Goal: Task Accomplishment & Management: Use online tool/utility

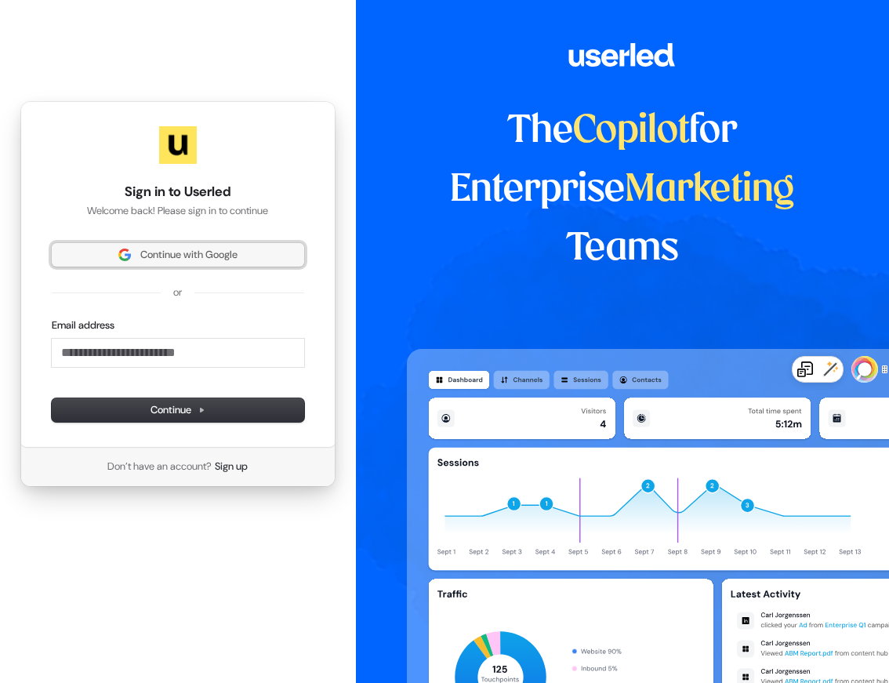
click at [158, 254] on span "Continue with Google" at bounding box center [188, 255] width 97 height 14
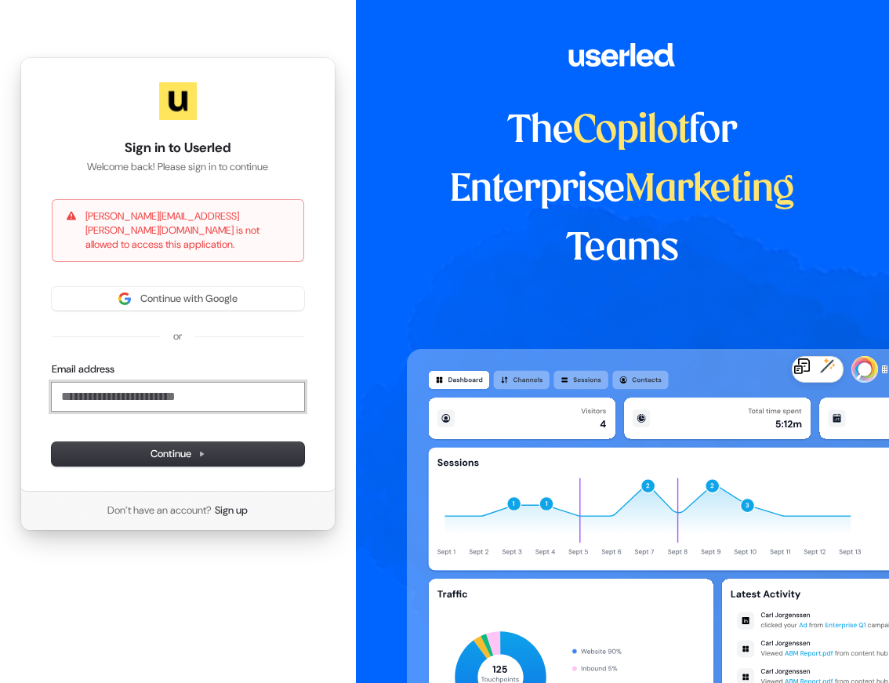
click at [142, 394] on input "Email address" at bounding box center [178, 397] width 252 height 28
click at [52, 362] on button "submit" at bounding box center [52, 362] width 0 height 0
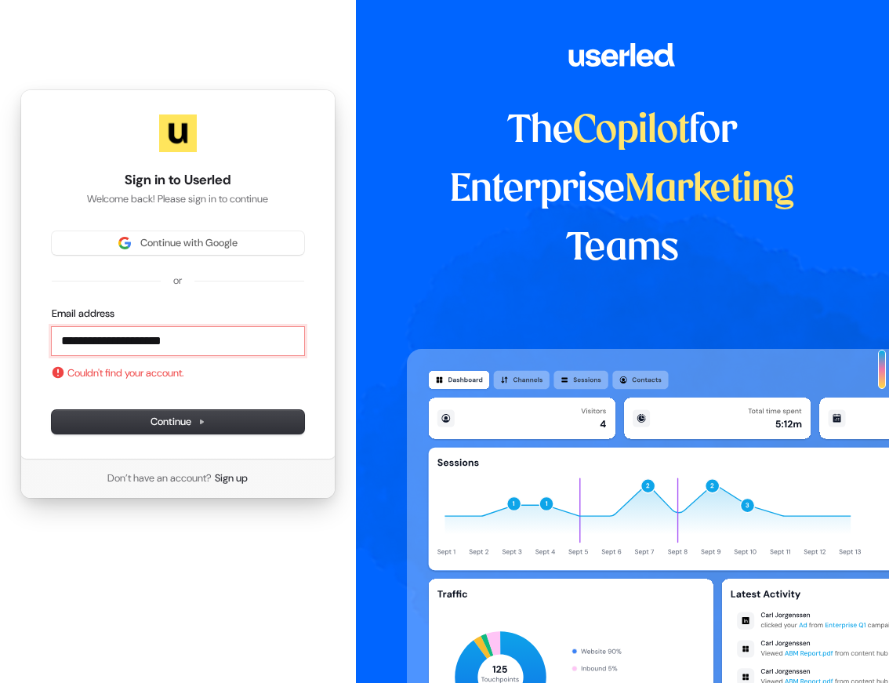
click at [162, 354] on input "**********" at bounding box center [178, 341] width 252 height 28
click at [52, 307] on button "submit" at bounding box center [52, 307] width 0 height 0
type input "**********"
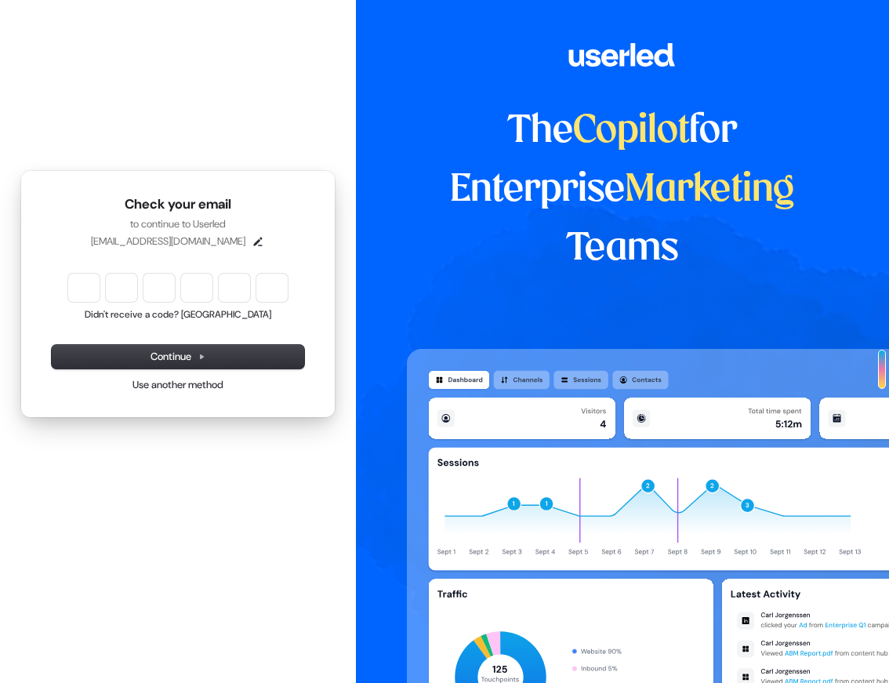
click at [73, 280] on input "Enter verification code" at bounding box center [178, 288] width 220 height 28
type input "******"
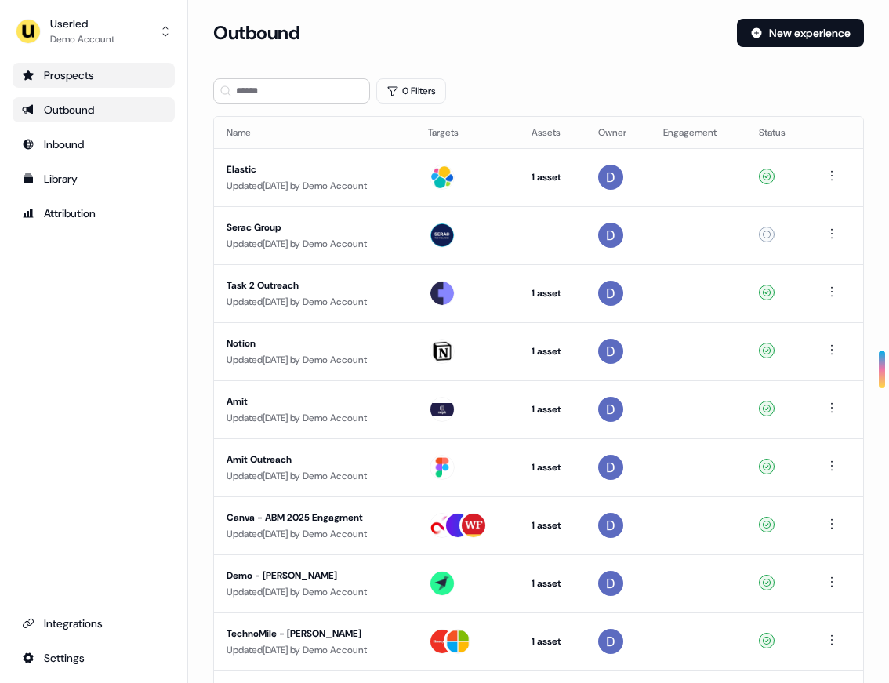
click at [103, 78] on div "Prospects" at bounding box center [93, 75] width 143 height 16
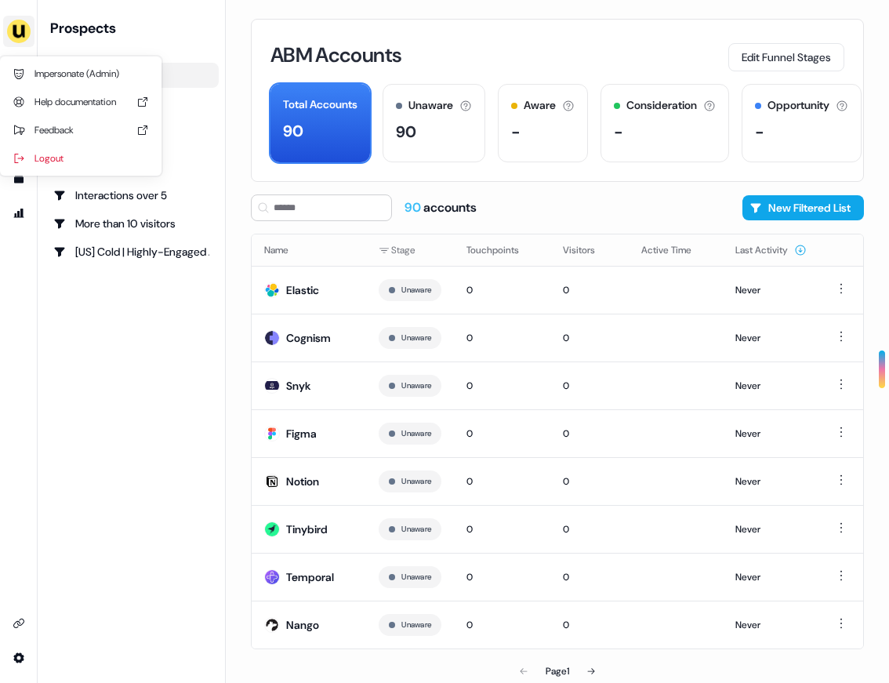
click at [23, 33] on img "side nav menu" at bounding box center [18, 31] width 25 height 25
click at [93, 373] on nav "Impersonate (Admin) Help documentation Feedback Logout Prospects ABM Accounts A…" at bounding box center [113, 341] width 226 height 683
click at [104, 78] on div "ABM Accounts" at bounding box center [131, 75] width 156 height 16
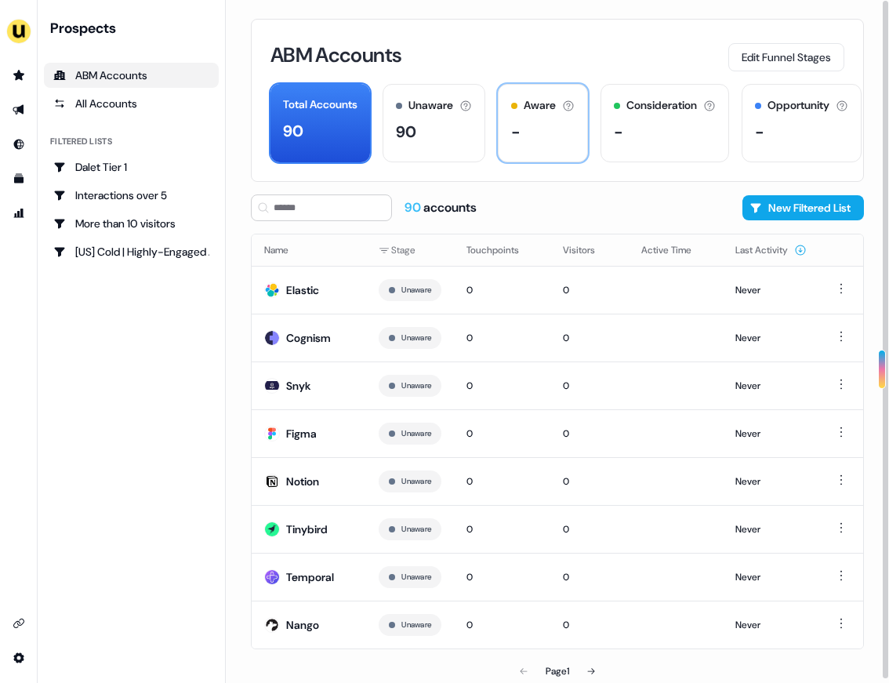
click at [551, 115] on div "Aware Accounts with 5+ minutes of usage or significant LinkedIn ad engagement! -" at bounding box center [543, 123] width 90 height 78
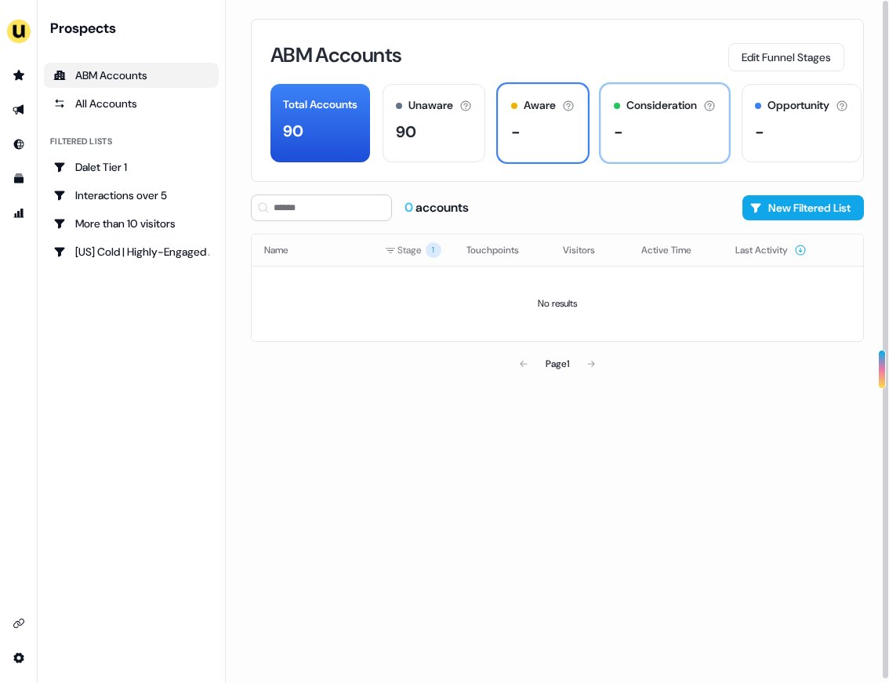
click at [659, 125] on div "-" at bounding box center [665, 132] width 102 height 24
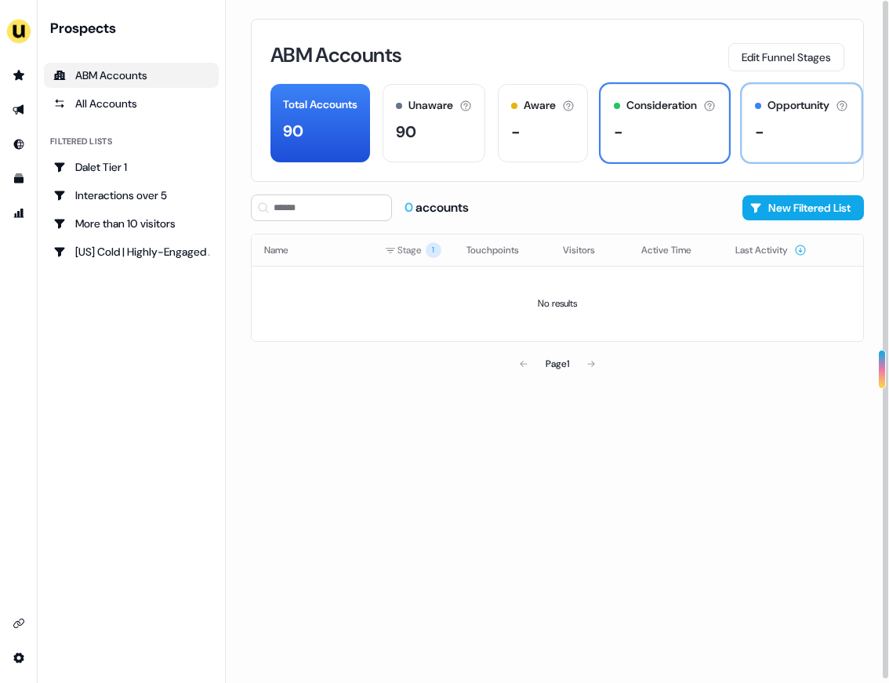
click at [760, 130] on div "Opportunity Accounts that have an opportunity which hasn't closed yet. -" at bounding box center [802, 123] width 120 height 78
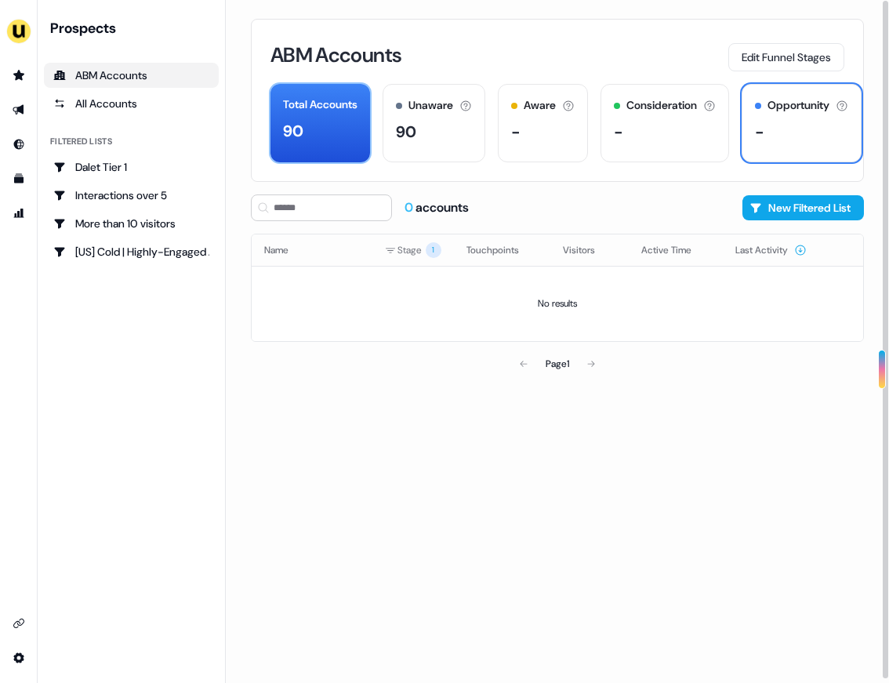
click at [348, 119] on div "90" at bounding box center [320, 131] width 74 height 24
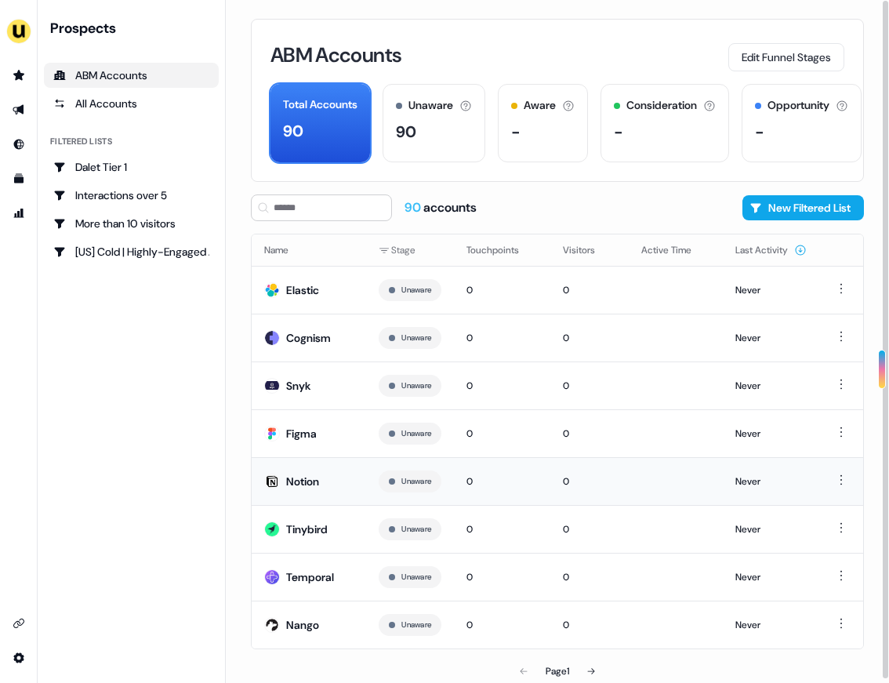
click at [305, 481] on div "Notion" at bounding box center [302, 482] width 33 height 16
click at [31, 60] on div "side nav menu" at bounding box center [19, 341] width 38 height 683
click at [27, 76] on link "Go to prospects" at bounding box center [18, 75] width 25 height 25
click at [8, 108] on link "Go to outbound experience" at bounding box center [18, 109] width 25 height 25
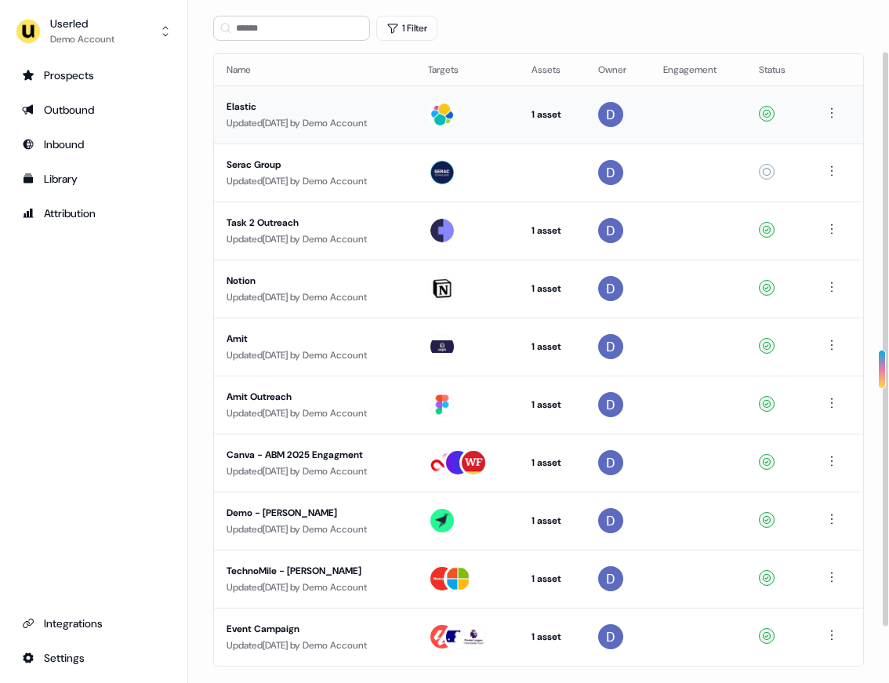
scroll to position [64, 0]
click at [249, 278] on div "Notion" at bounding box center [315, 280] width 176 height 16
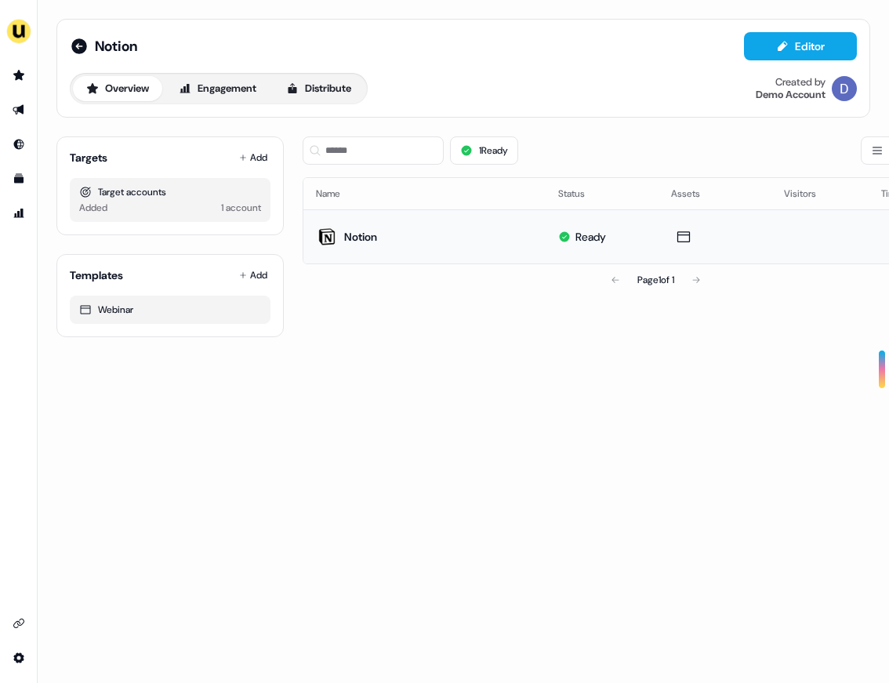
click at [367, 234] on div "Notion" at bounding box center [360, 237] width 33 height 16
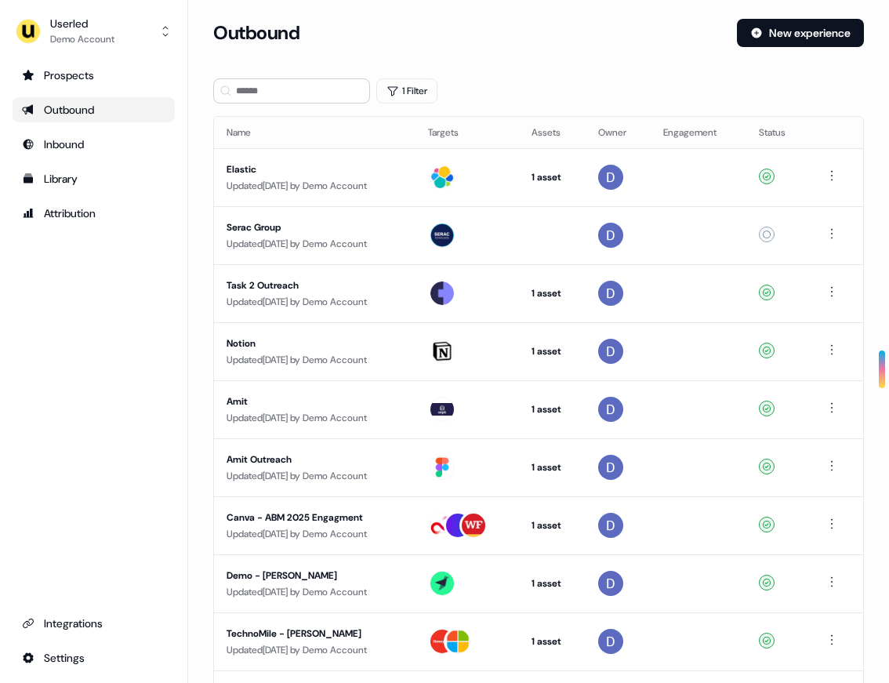
click at [67, 111] on div "Outbound" at bounding box center [93, 110] width 143 height 16
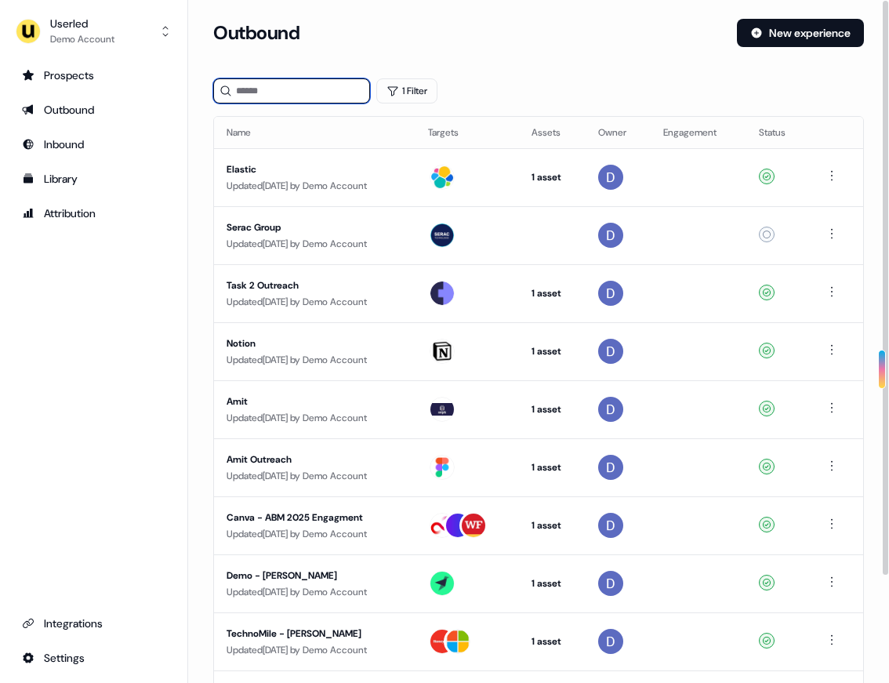
click at [298, 91] on input at bounding box center [291, 90] width 157 height 25
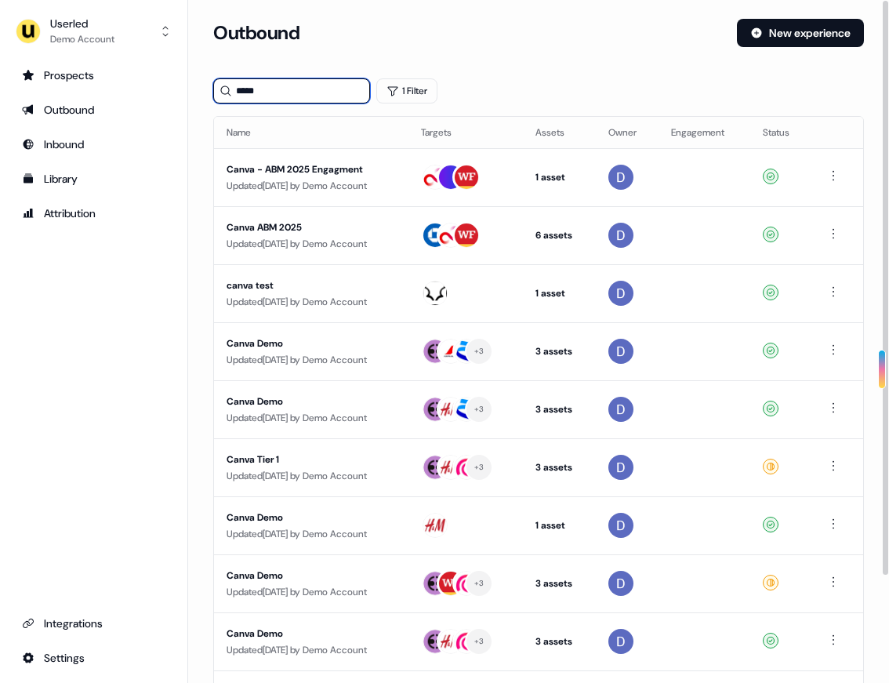
type input "*****"
click at [450, 37] on div "Outbound" at bounding box center [468, 33] width 511 height 28
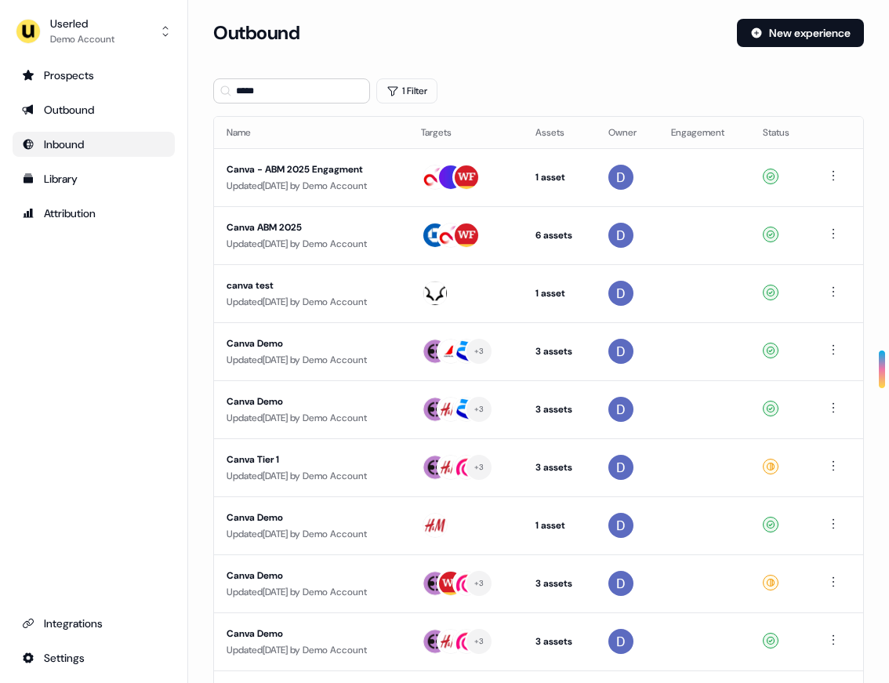
click at [69, 148] on div "Inbound" at bounding box center [93, 144] width 143 height 16
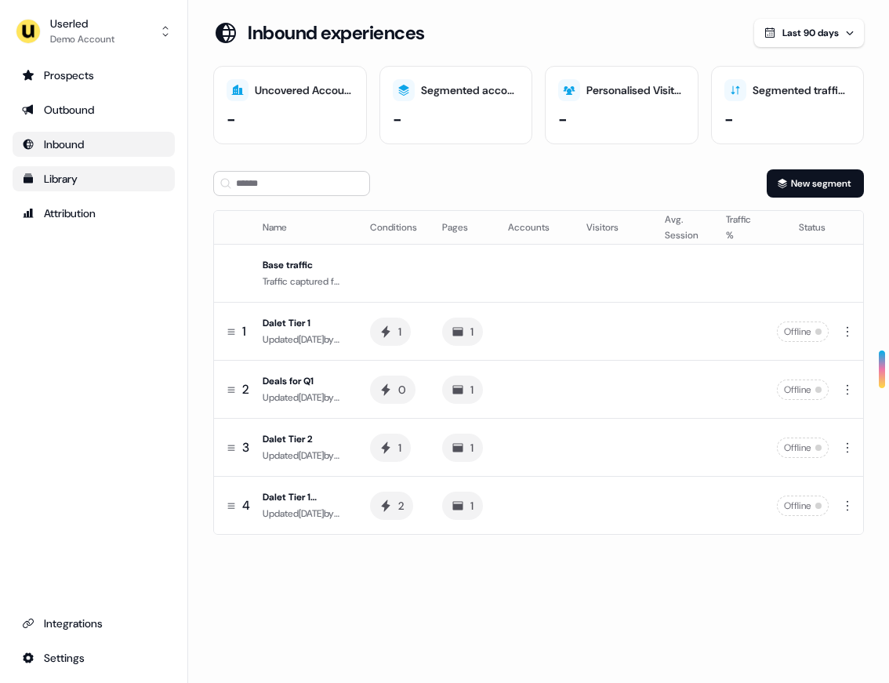
click at [73, 178] on div "Library" at bounding box center [93, 179] width 143 height 16
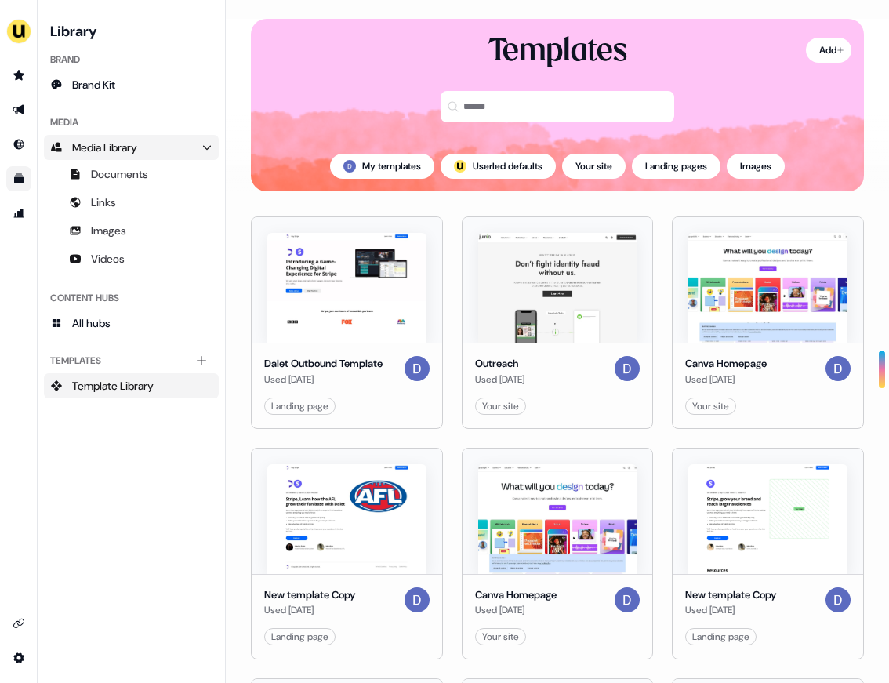
click at [136, 140] on span "Media Library" at bounding box center [104, 148] width 65 height 16
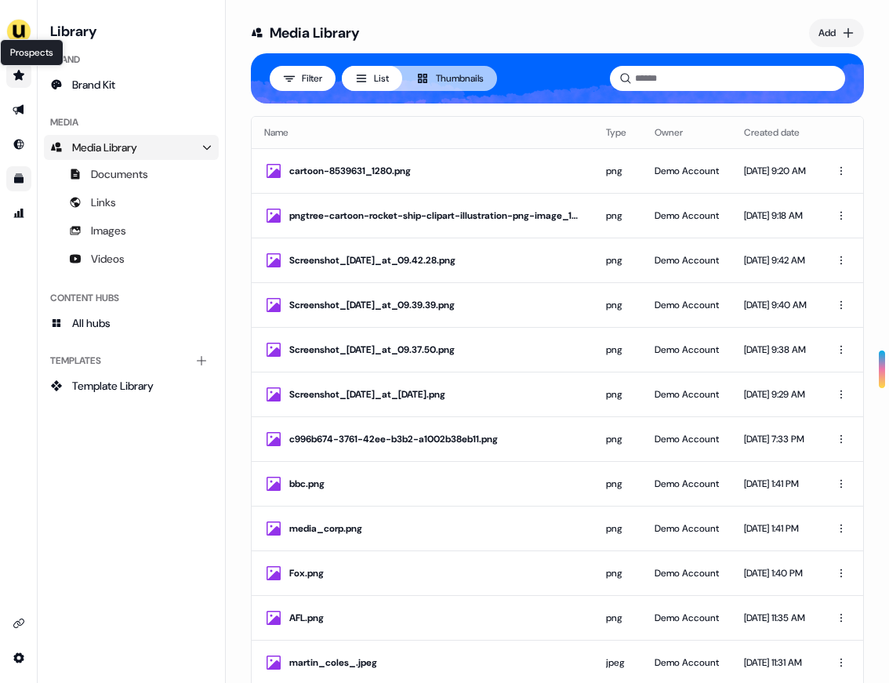
click at [16, 75] on icon "Go to prospects" at bounding box center [18, 75] width 11 height 10
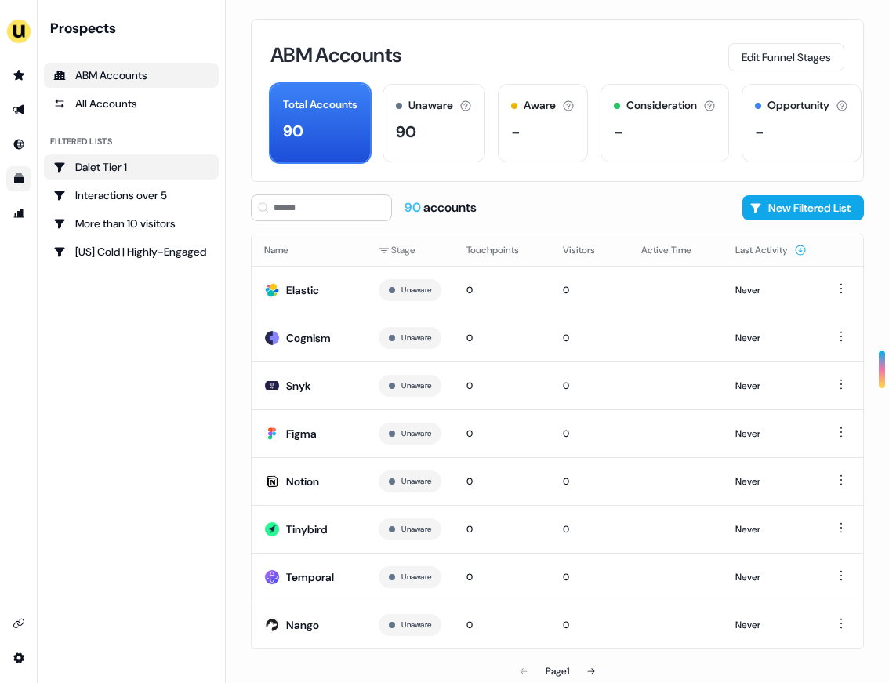
click at [114, 164] on div "Dalet Tier 1" at bounding box center [131, 167] width 156 height 16
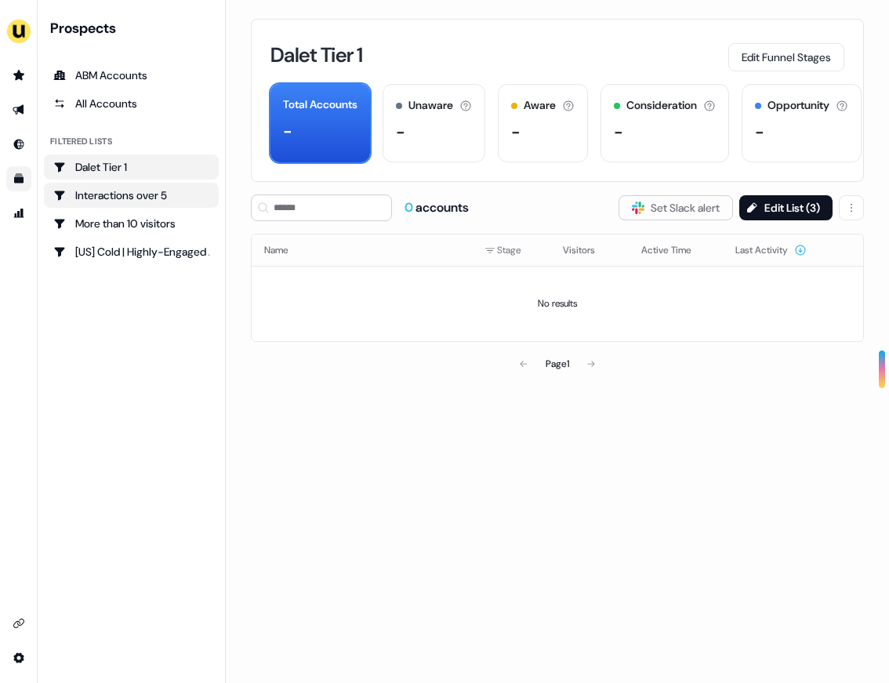
click at [121, 202] on div "Interactions over 5" at bounding box center [131, 195] width 156 height 16
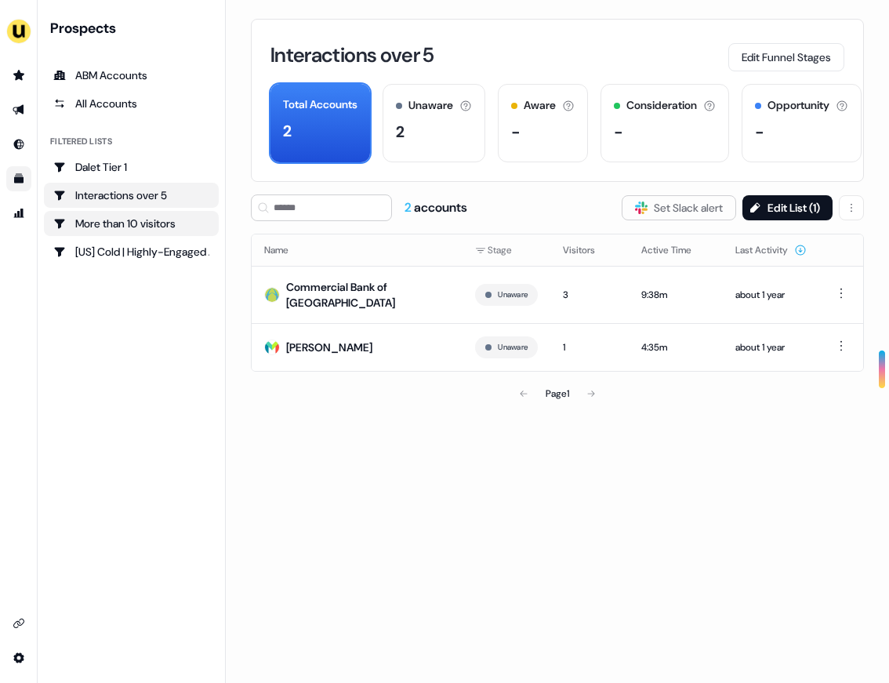
click at [120, 221] on div "More than 10 visitors" at bounding box center [131, 224] width 156 height 16
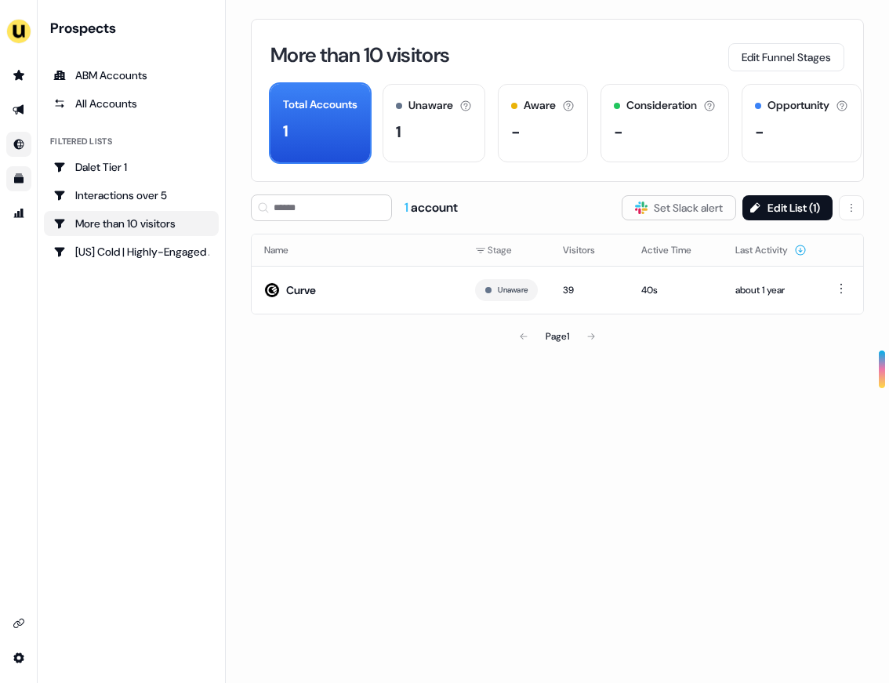
click at [27, 153] on link "Go to Inbound" at bounding box center [18, 144] width 25 height 25
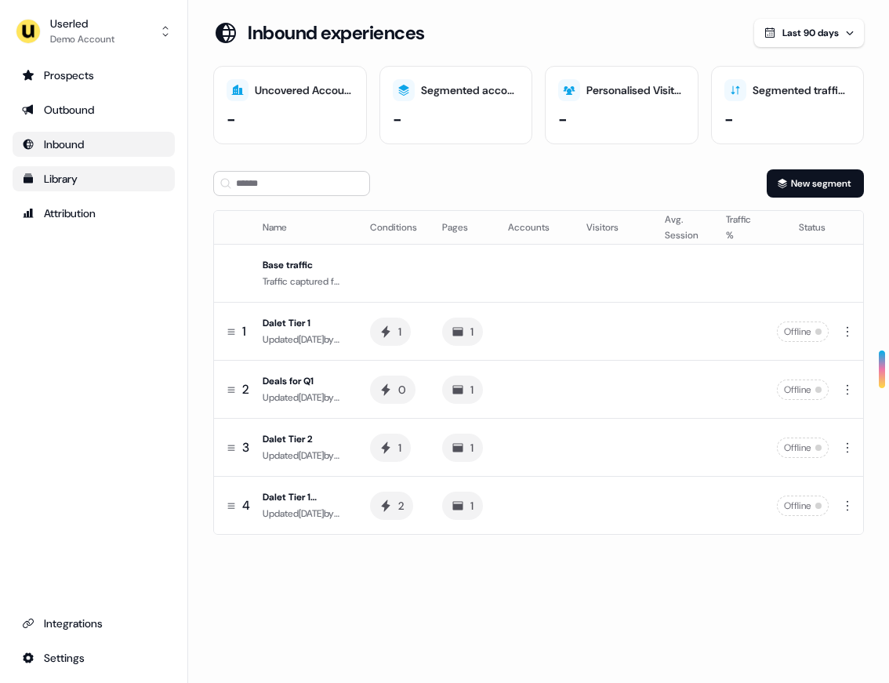
click at [48, 193] on ul "Prospects Outbound Inbound Library Attribution" at bounding box center [94, 144] width 162 height 163
click at [66, 181] on div "Library" at bounding box center [93, 179] width 143 height 16
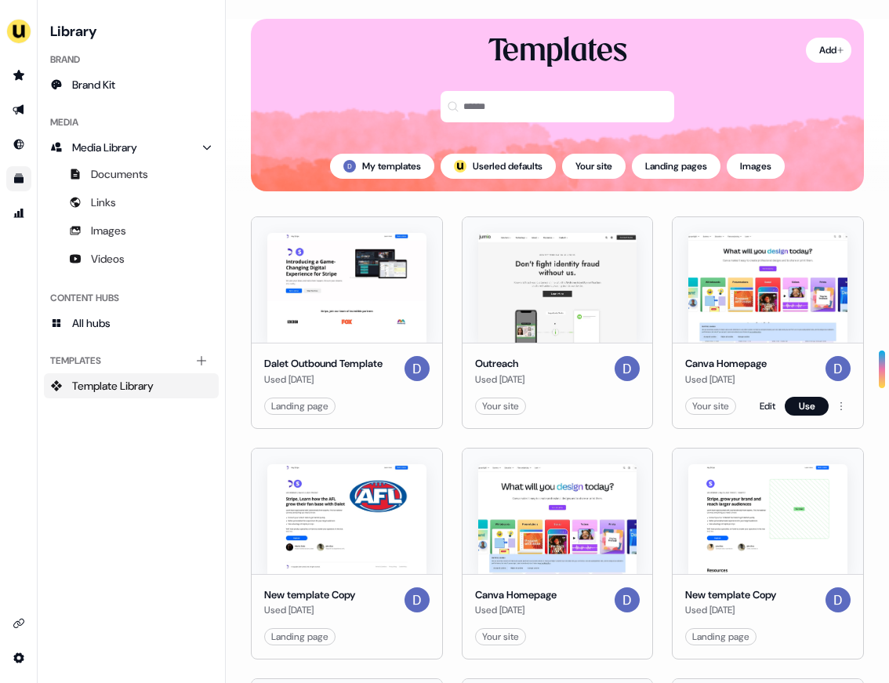
click at [709, 366] on div "Canva Homepage" at bounding box center [726, 364] width 82 height 16
click at [724, 289] on img at bounding box center [767, 288] width 159 height 110
click at [801, 285] on img at bounding box center [767, 288] width 159 height 110
click at [841, 414] on html "For the best experience switch devices to a bigger screen. Go to Userled.io Lib…" at bounding box center [444, 341] width 889 height 683
click at [757, 416] on html "For the best experience switch devices to a bigger screen. Go to Userled.io Lib…" at bounding box center [444, 341] width 889 height 683
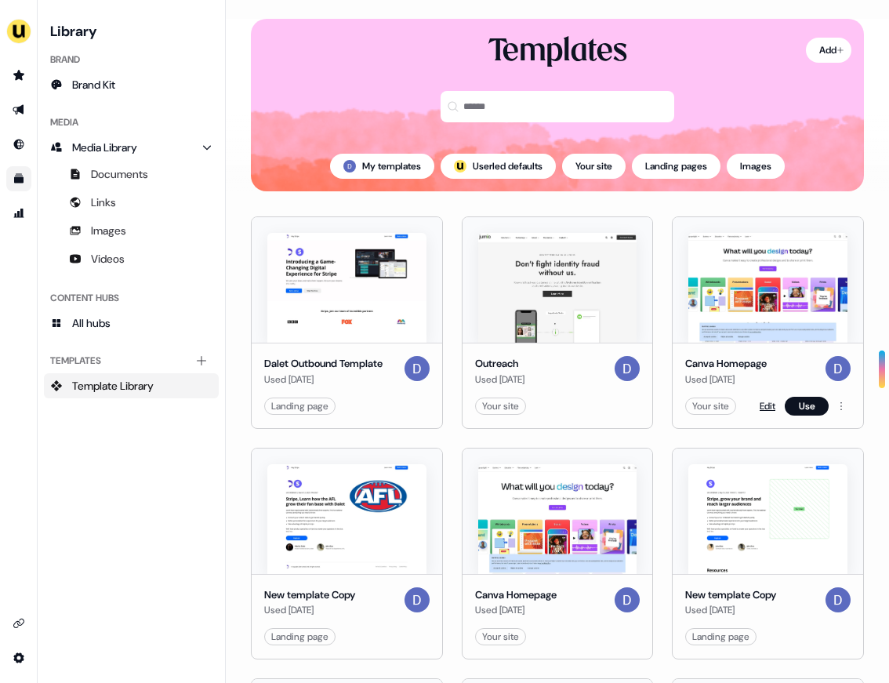
click at [760, 413] on link "Edit" at bounding box center [768, 406] width 16 height 16
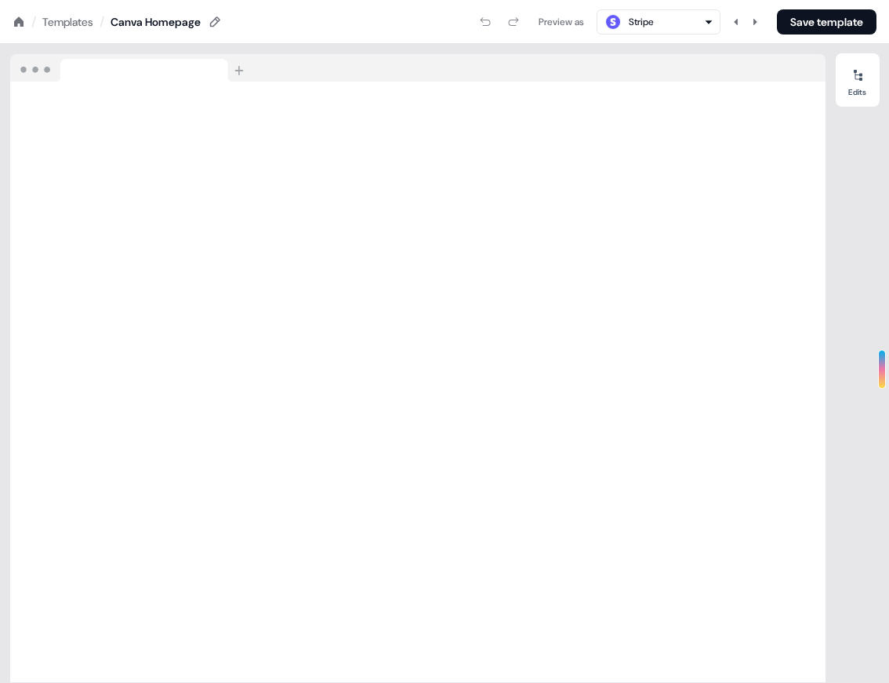
click at [636, 25] on div "Stripe" at bounding box center [641, 22] width 25 height 16
click at [16, 18] on icon at bounding box center [19, 22] width 13 height 13
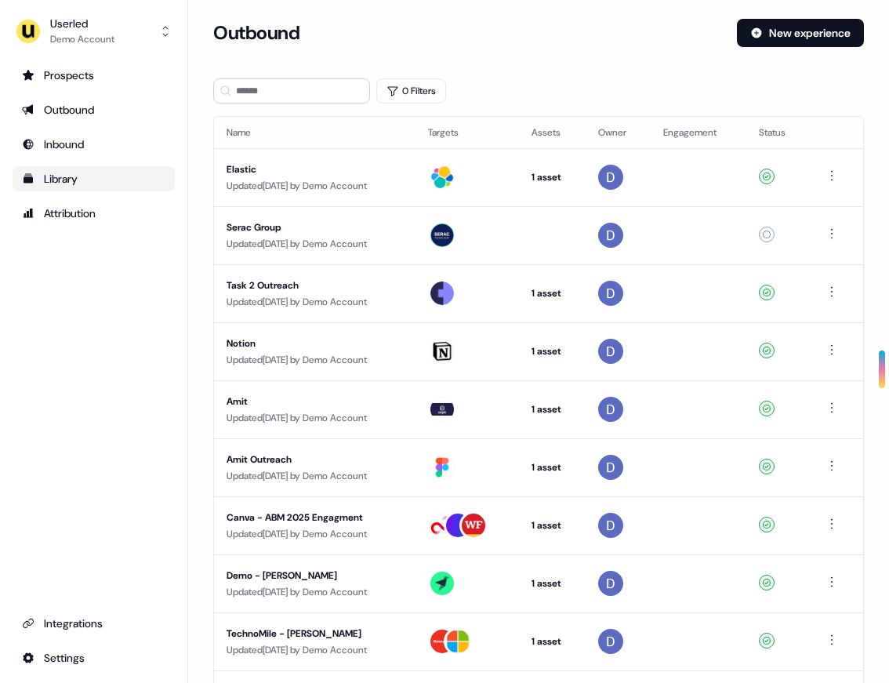
click at [67, 172] on div "Library" at bounding box center [93, 179] width 143 height 16
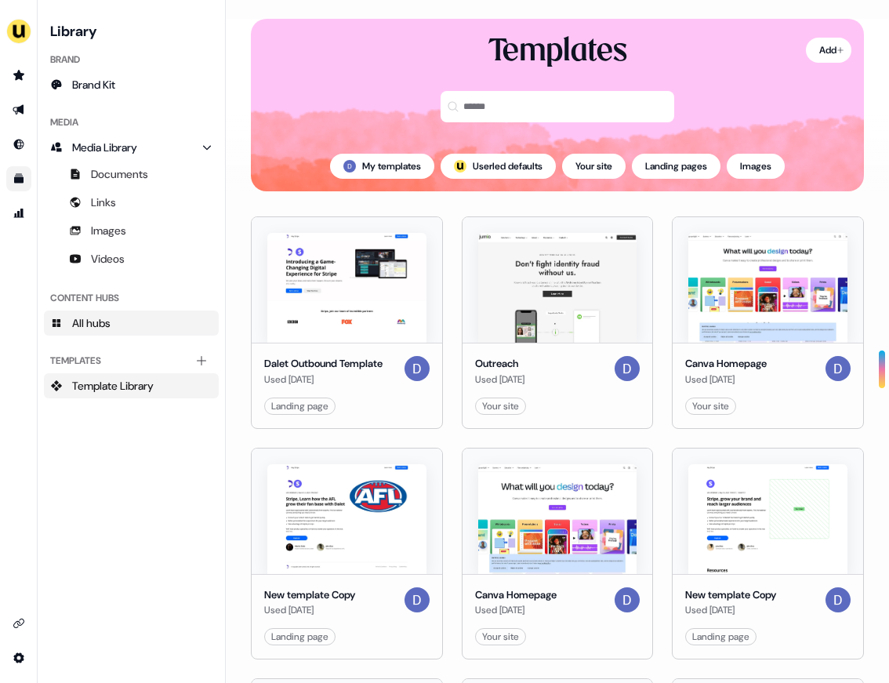
click at [116, 325] on link "All hubs" at bounding box center [131, 322] width 175 height 25
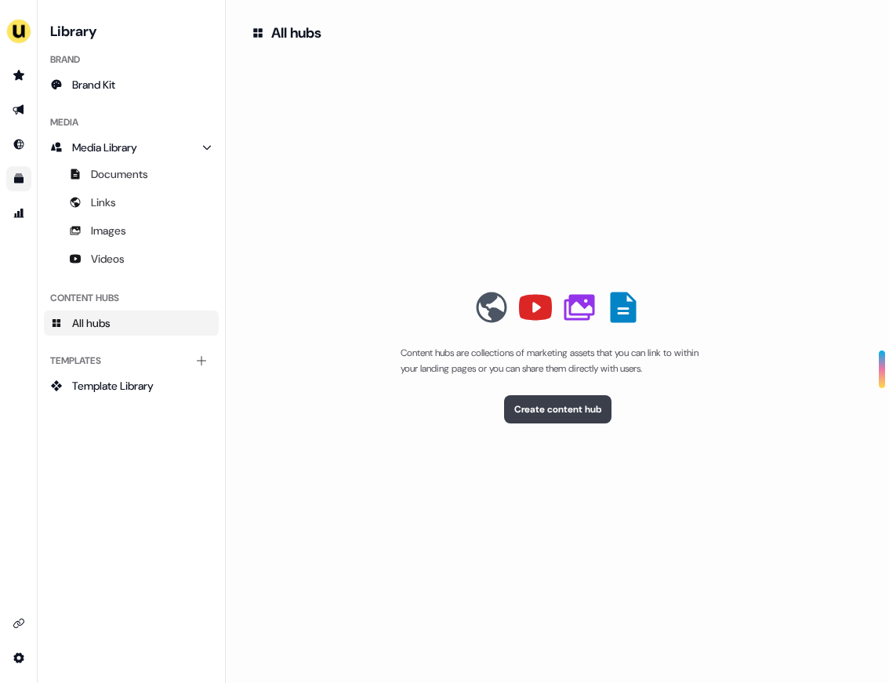
click at [577, 398] on button "Create content hub" at bounding box center [557, 409] width 107 height 28
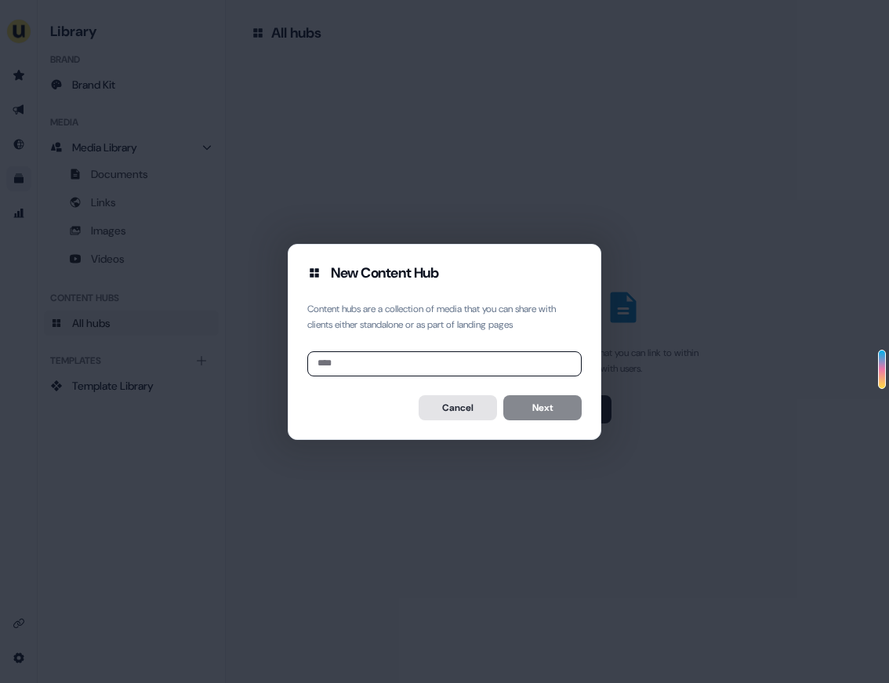
click at [438, 413] on button "Cancel" at bounding box center [458, 407] width 78 height 25
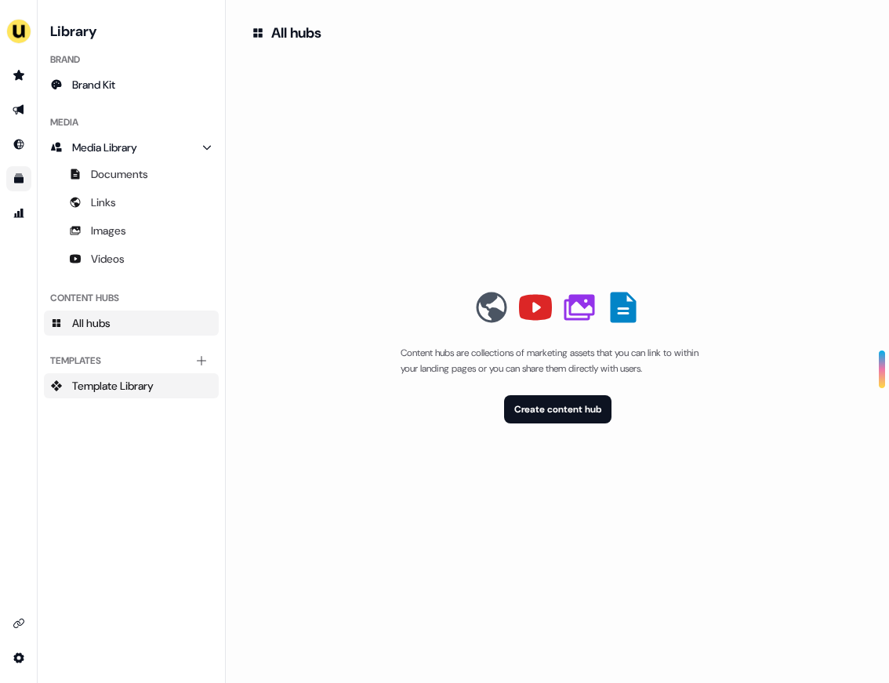
click at [84, 387] on span "Template Library" at bounding box center [113, 386] width 82 height 16
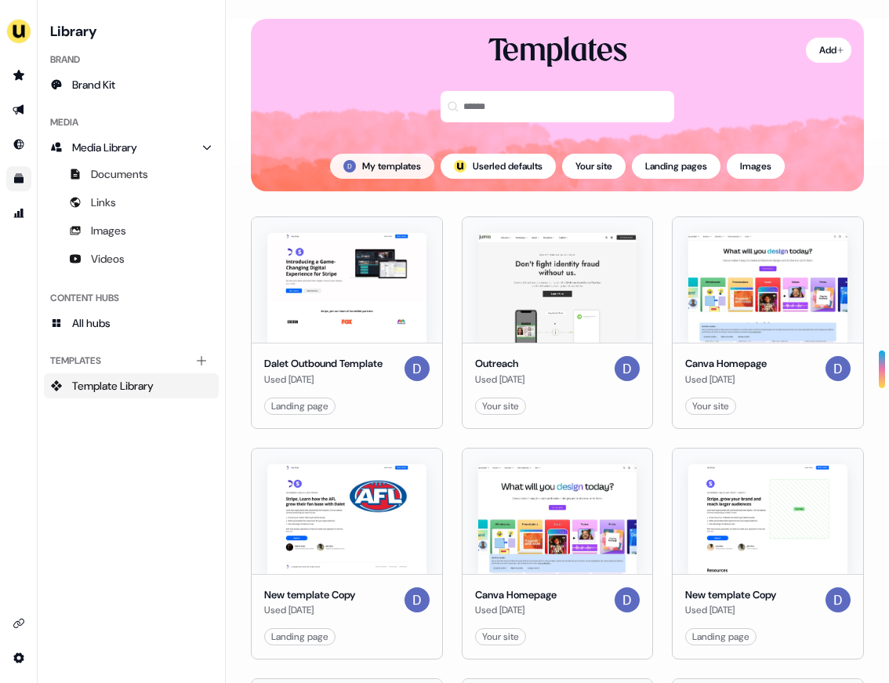
click at [402, 162] on button "My templates" at bounding box center [382, 166] width 104 height 25
click at [465, 169] on button "; Userled defaults" at bounding box center [498, 166] width 115 height 25
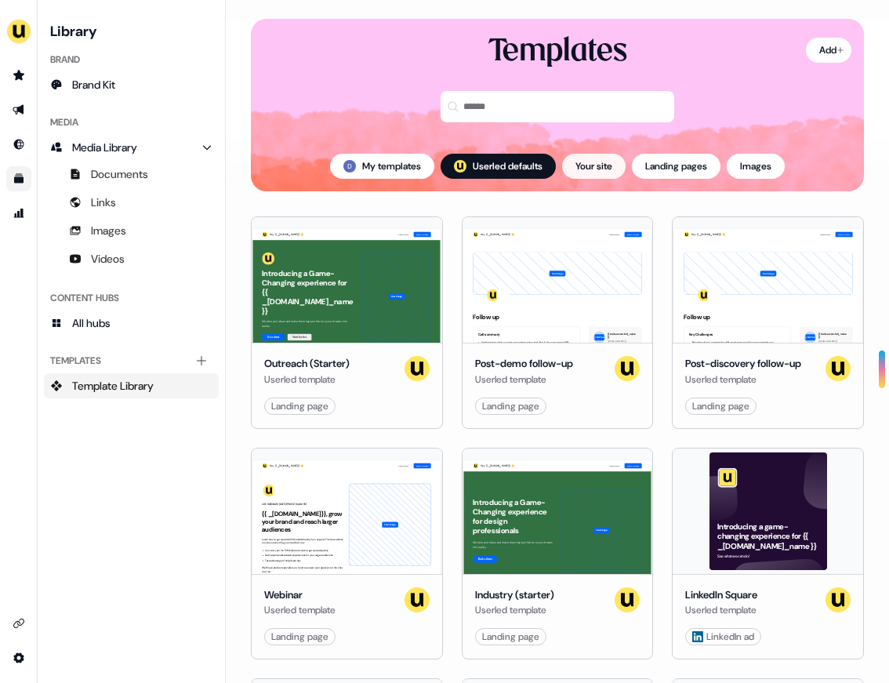
click at [595, 163] on button "Your site" at bounding box center [594, 166] width 64 height 25
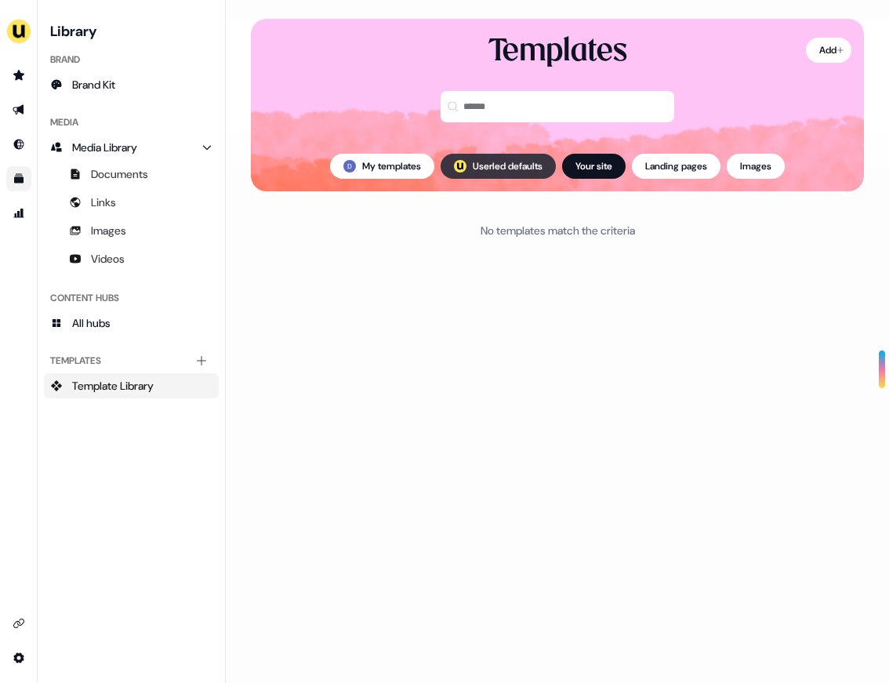
click at [514, 163] on button "; Userled defaults" at bounding box center [498, 166] width 115 height 25
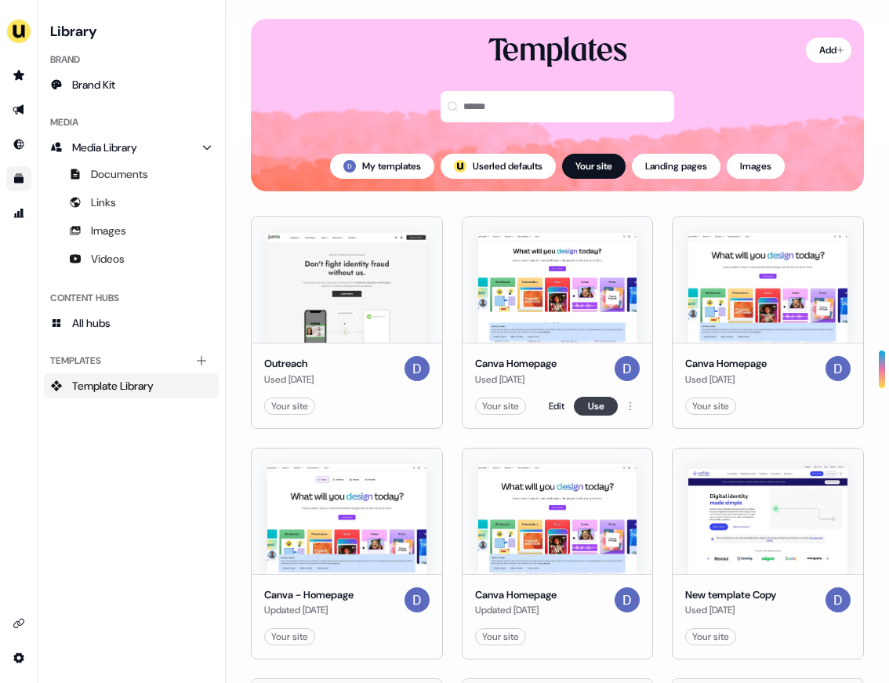
click at [595, 403] on button "Use" at bounding box center [596, 406] width 44 height 19
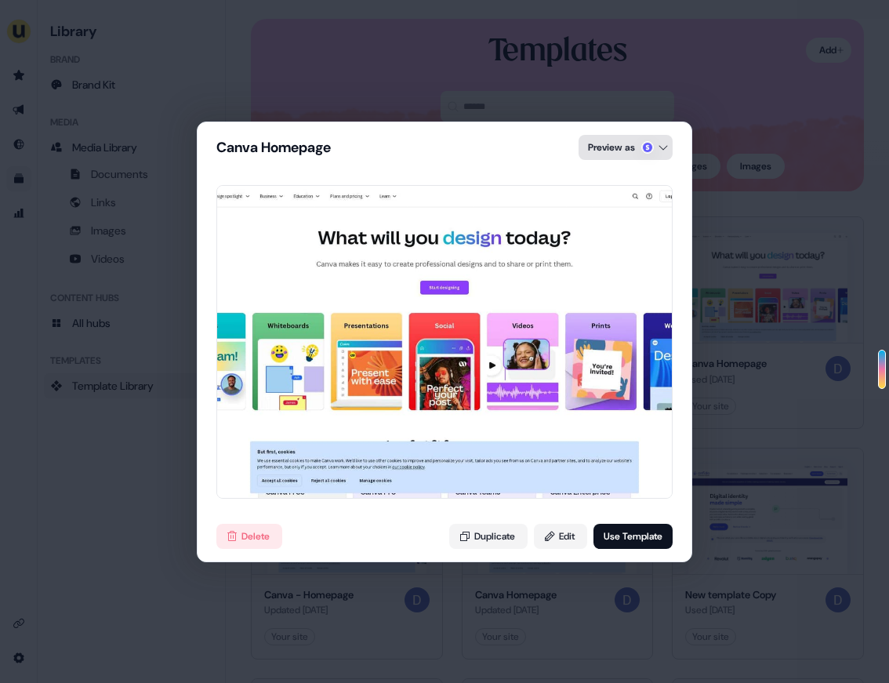
click at [658, 153] on div "Canva Homepage Preview as Delete Duplicate Edit Use Template" at bounding box center [444, 341] width 889 height 683
click at [612, 247] on div "Google" at bounding box center [623, 246] width 31 height 16
click at [619, 150] on div "Canva Homepage Preview as Delete Duplicate Edit Use Template" at bounding box center [444, 341] width 889 height 683
click at [617, 181] on div "Stripe" at bounding box center [620, 183] width 25 height 16
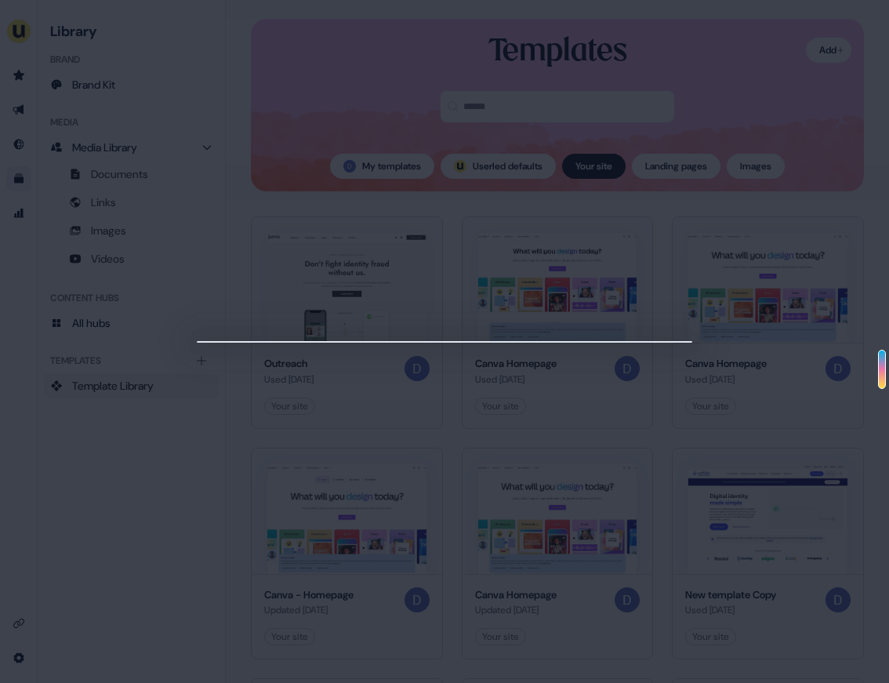
click at [548, 78] on div at bounding box center [444, 341] width 889 height 683
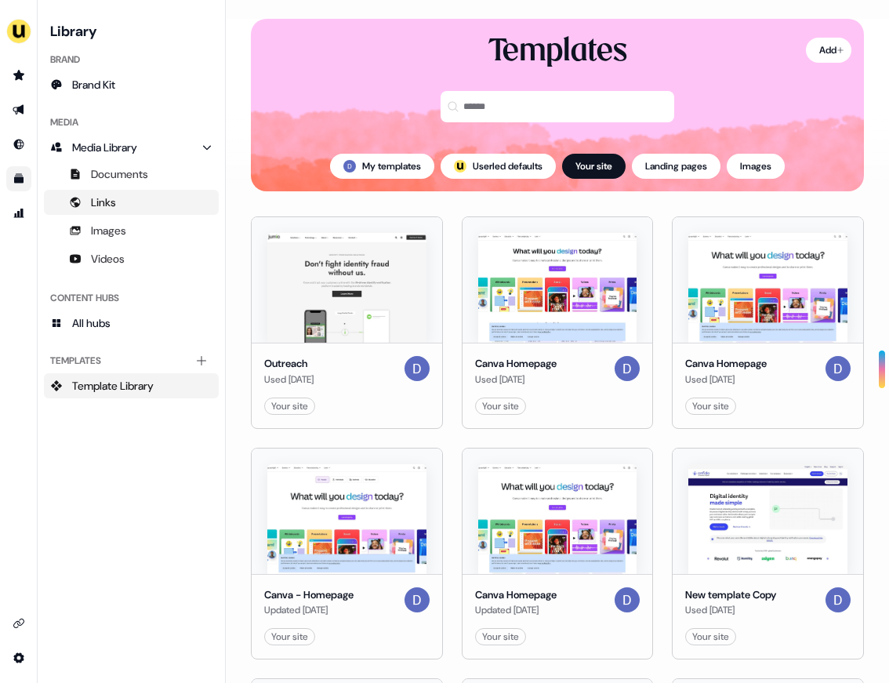
click at [172, 206] on link "Links" at bounding box center [131, 202] width 175 height 25
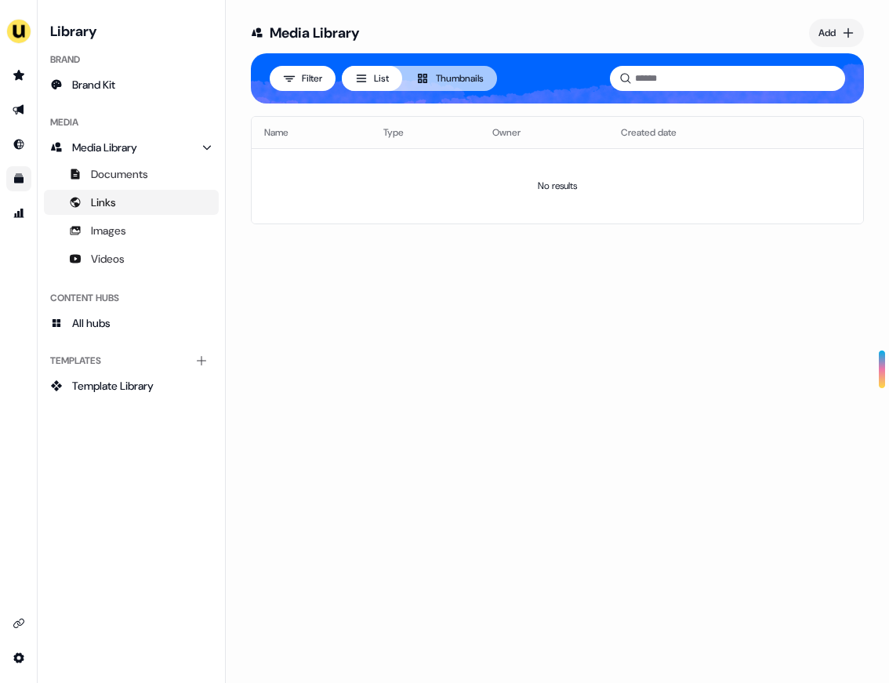
click at [155, 215] on ul "Documents Links Images Videos" at bounding box center [132, 216] width 175 height 113
click at [16, 146] on icon "Go to Inbound" at bounding box center [19, 145] width 10 height 10
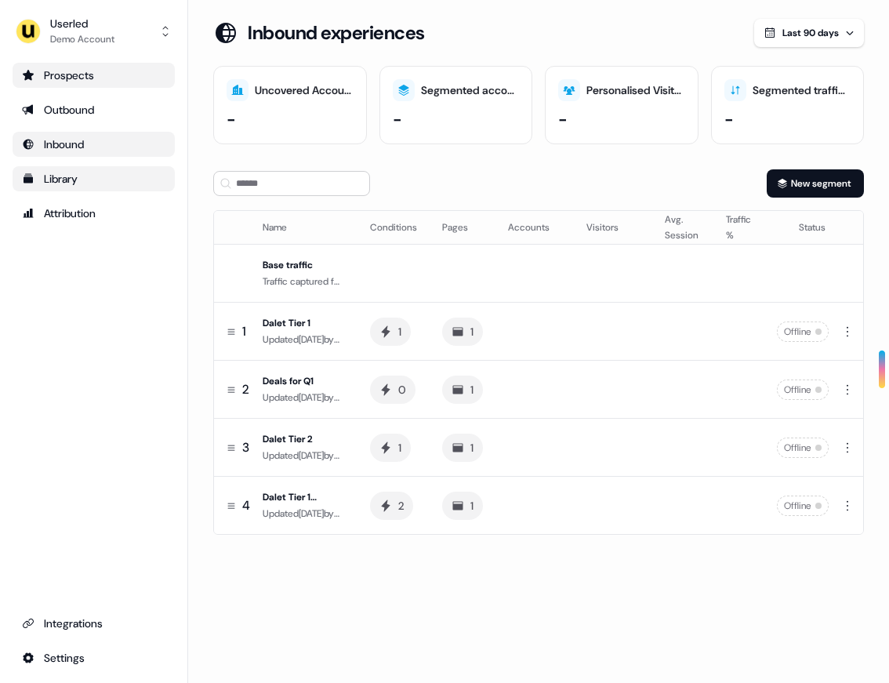
click at [69, 78] on div "Prospects" at bounding box center [93, 75] width 143 height 16
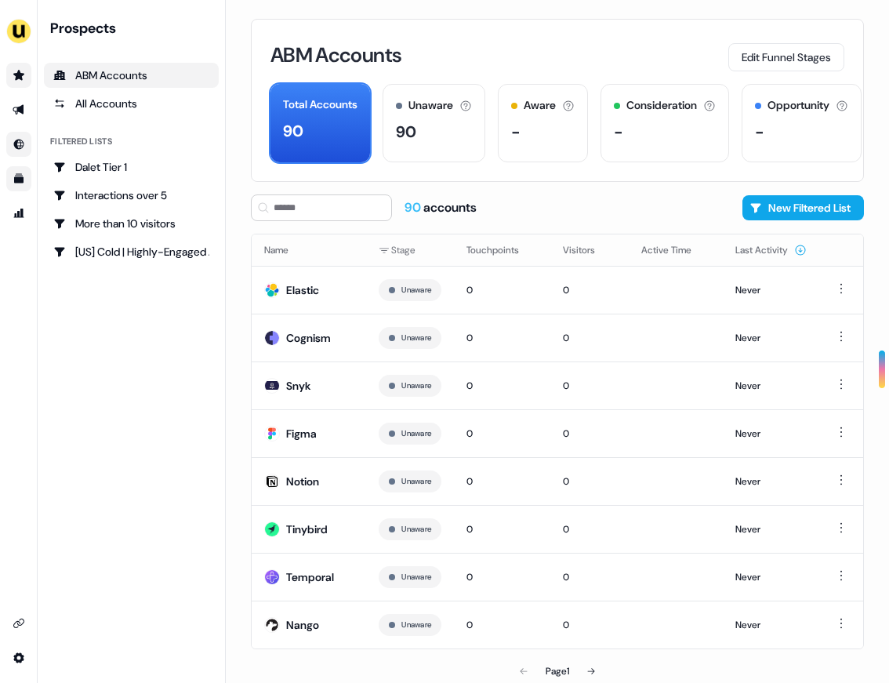
click at [79, 74] on div "ABM Accounts" at bounding box center [131, 75] width 156 height 16
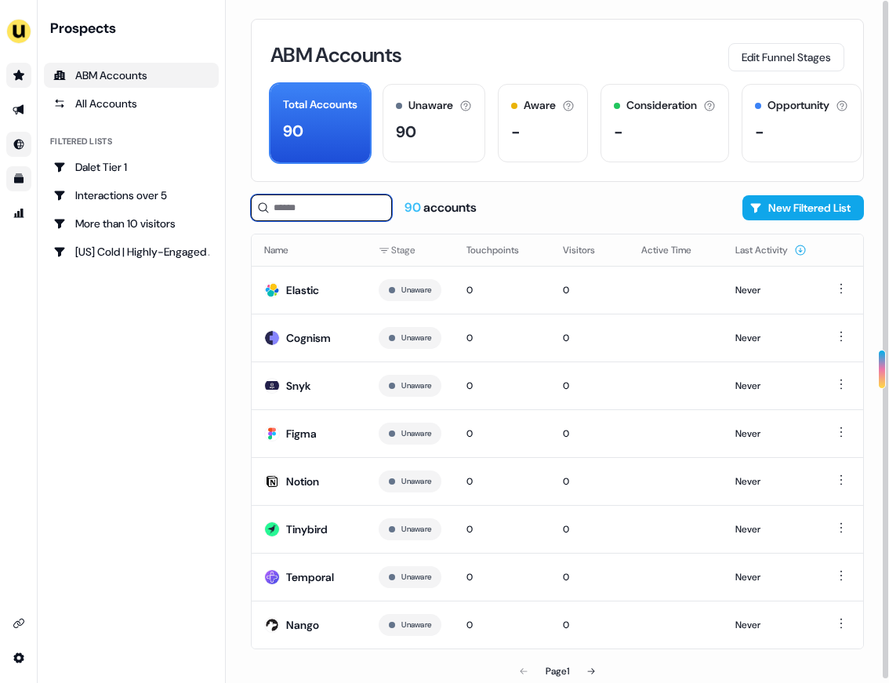
click at [312, 216] on input at bounding box center [321, 207] width 141 height 27
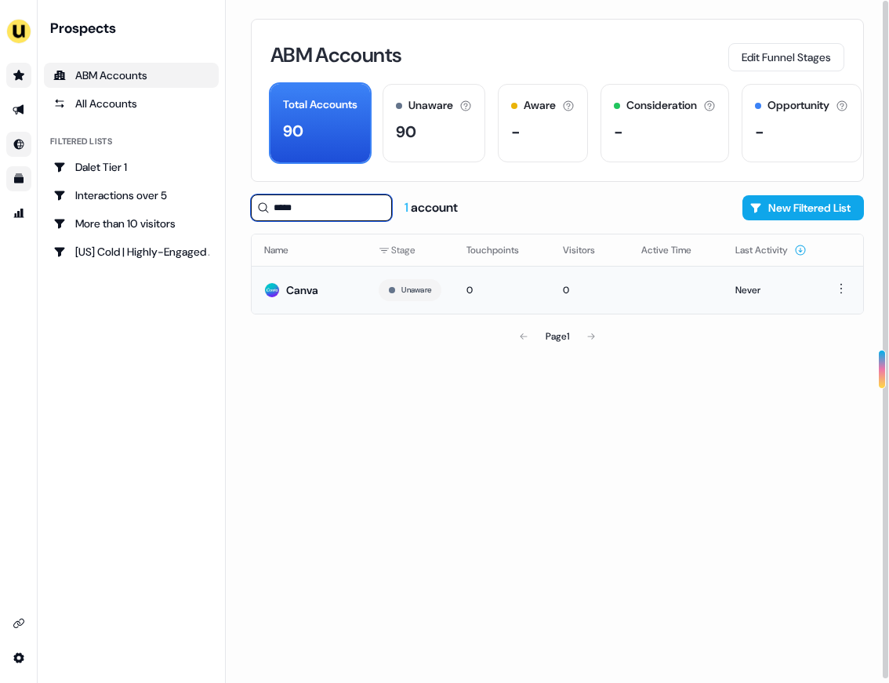
type input "*****"
click at [294, 285] on div "Canva" at bounding box center [302, 290] width 32 height 16
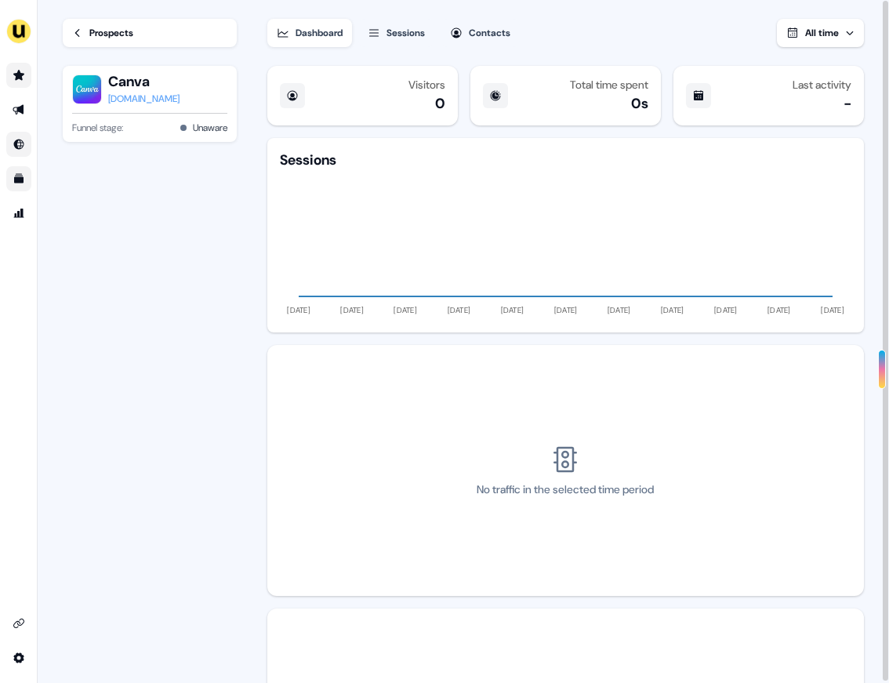
click at [822, 29] on span "All time" at bounding box center [822, 33] width 34 height 13
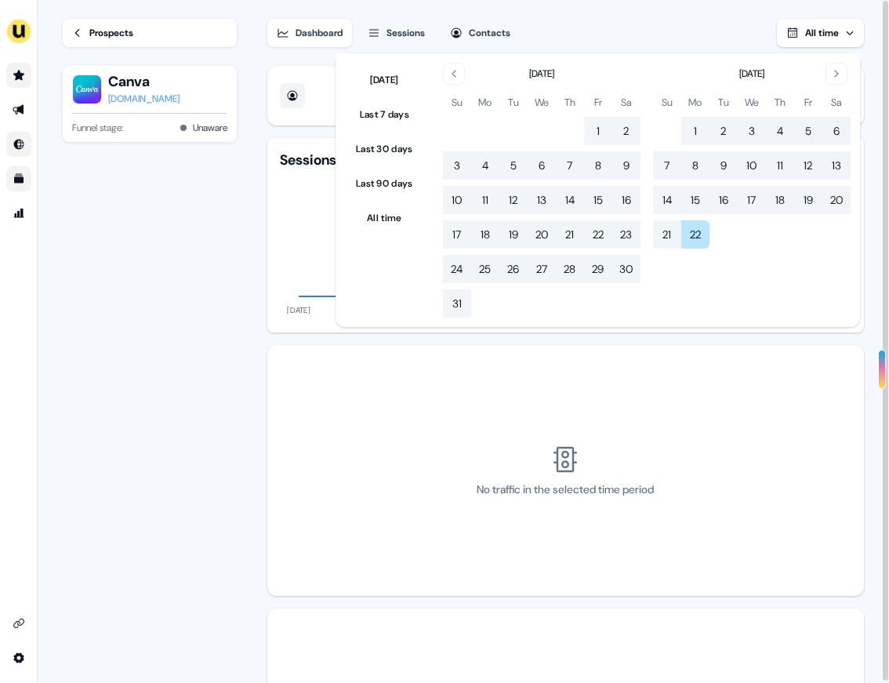
click at [702, 28] on div "Dashboard Sessions Contacts All time" at bounding box center [565, 23] width 597 height 47
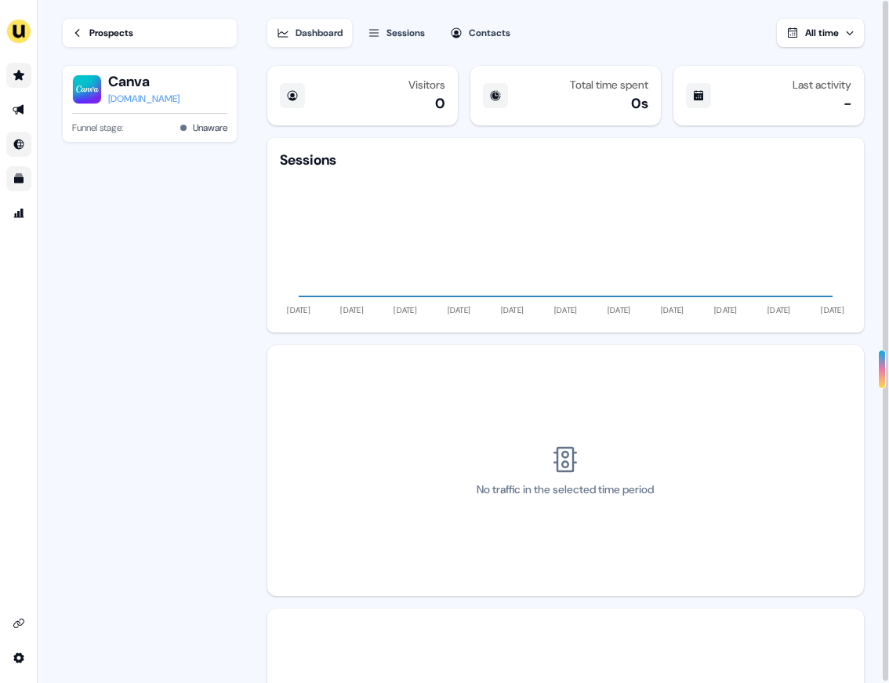
click at [807, 16] on div "Dashboard Sessions Contacts All time" at bounding box center [565, 23] width 597 height 47
click at [391, 34] on div "Sessions" at bounding box center [406, 33] width 38 height 16
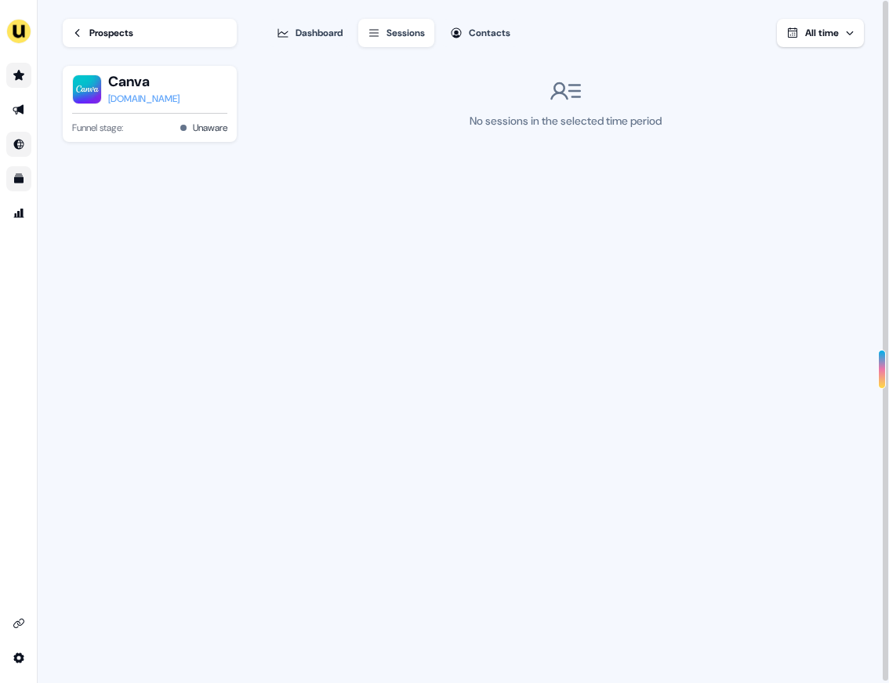
click at [482, 31] on div "Contacts" at bounding box center [490, 33] width 42 height 16
click at [312, 31] on div "Dashboard" at bounding box center [319, 33] width 47 height 16
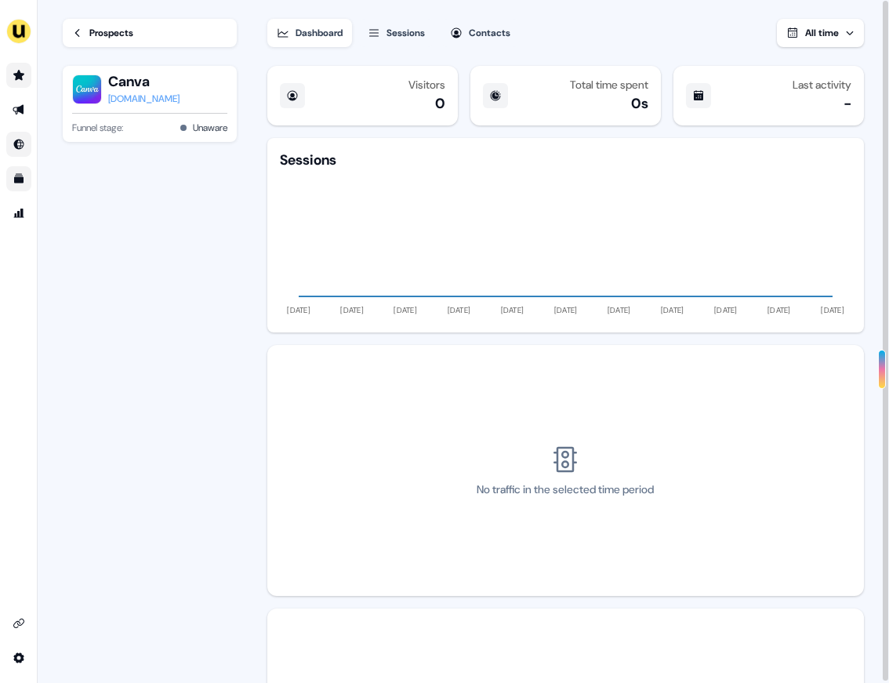
click at [188, 93] on div "Canva [DOMAIN_NAME]" at bounding box center [149, 89] width 155 height 34
click at [81, 34] on icon at bounding box center [77, 32] width 11 height 11
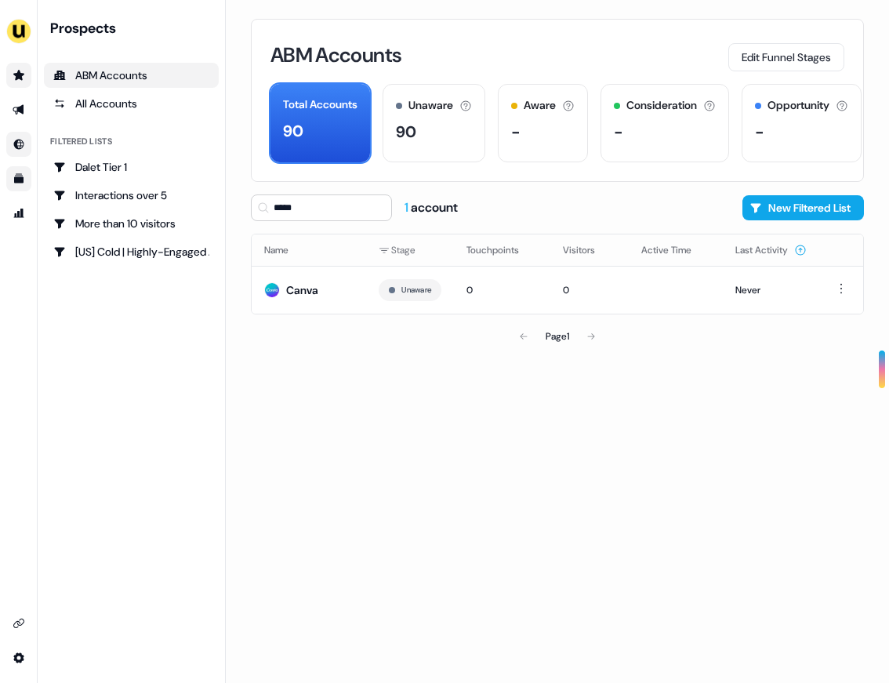
click at [14, 82] on link "Go to prospects" at bounding box center [18, 75] width 25 height 25
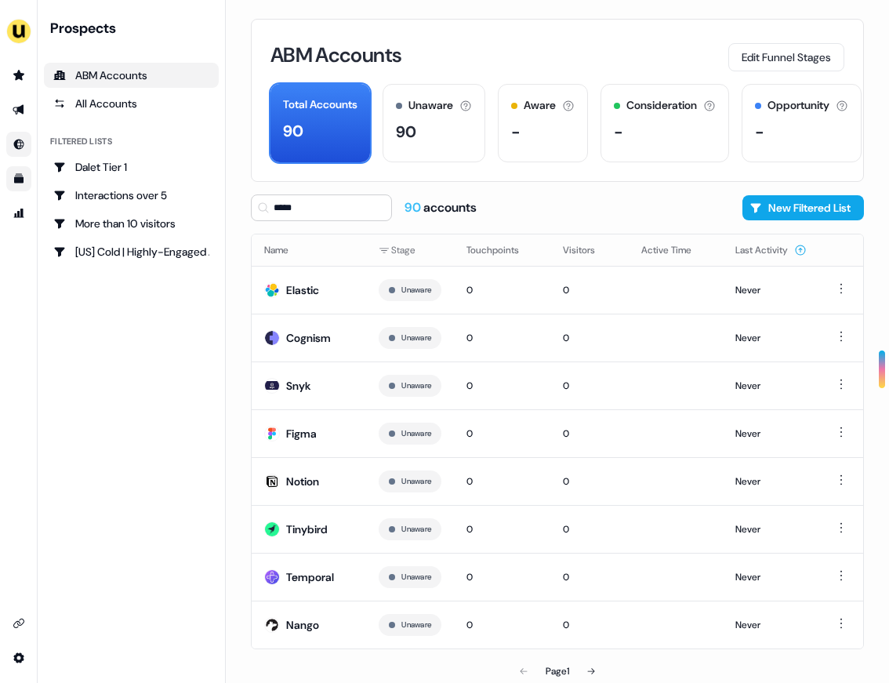
click at [2, 106] on li "side nav menu" at bounding box center [18, 109] width 37 height 25
click at [28, 106] on link "Go to outbound experience" at bounding box center [18, 109] width 25 height 25
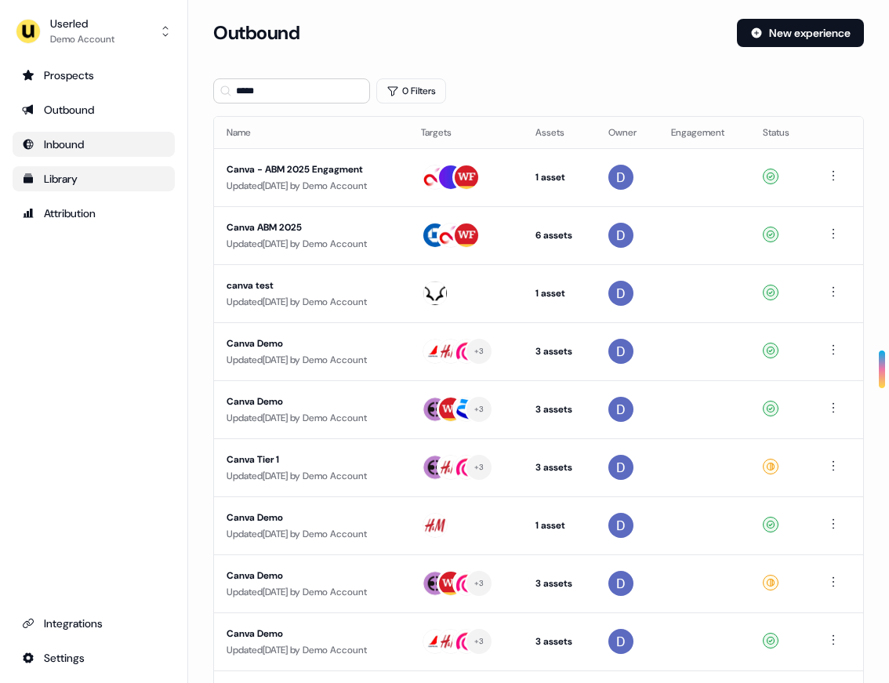
click at [61, 174] on div "Library" at bounding box center [93, 179] width 143 height 16
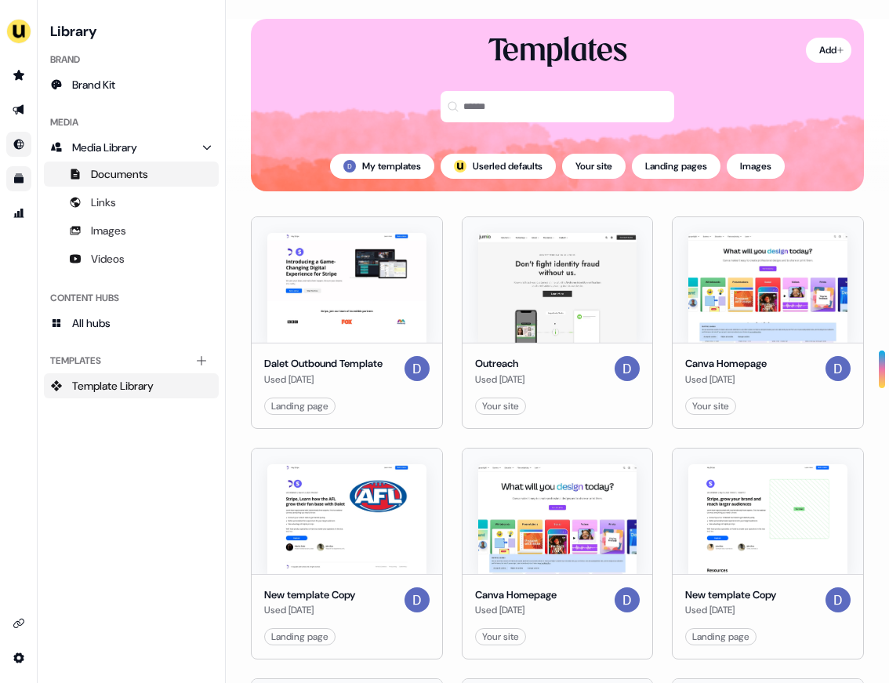
click at [146, 174] on span "Documents" at bounding box center [119, 174] width 57 height 16
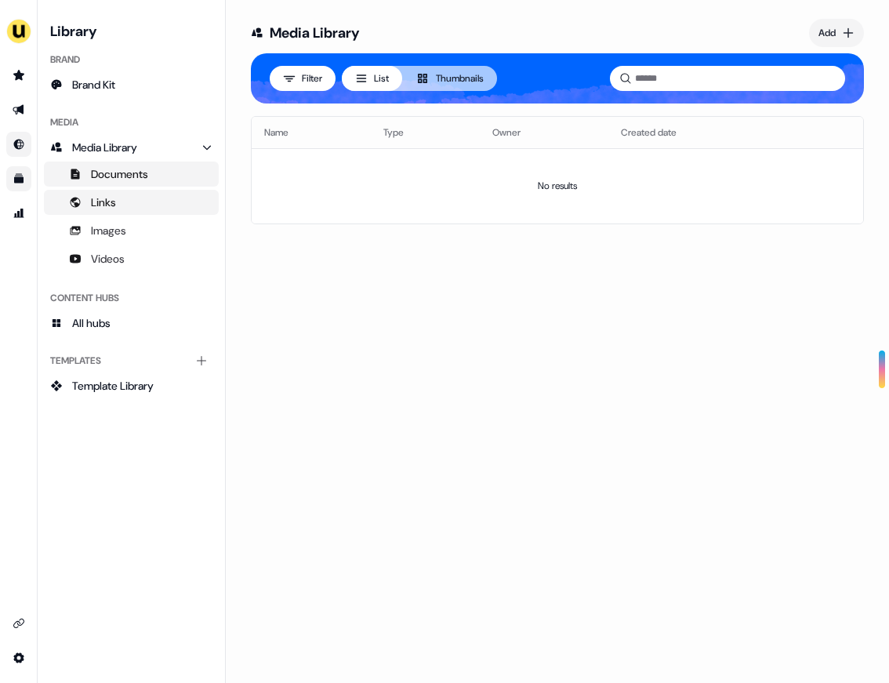
click at [137, 198] on link "Links" at bounding box center [131, 202] width 175 height 25
click at [128, 228] on link "Images" at bounding box center [131, 230] width 175 height 25
click at [128, 248] on link "Videos" at bounding box center [131, 258] width 175 height 25
click at [132, 175] on span "Documents" at bounding box center [119, 174] width 57 height 16
click at [140, 264] on link "Videos" at bounding box center [131, 258] width 175 height 25
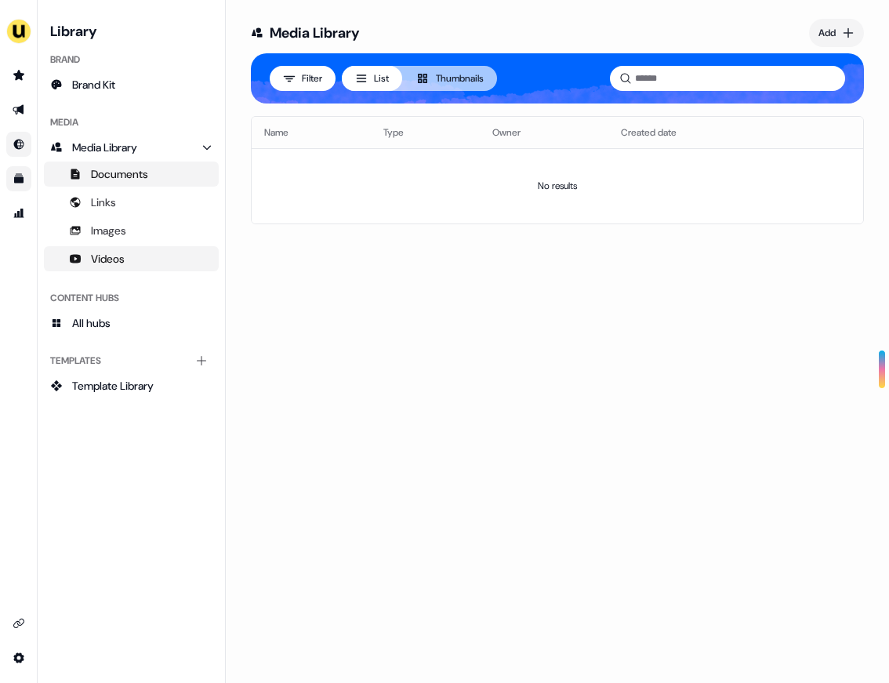
click at [125, 181] on span "Documents" at bounding box center [119, 174] width 57 height 16
click at [839, 26] on html "For the best experience switch devices to a bigger screen. Go to Userled.io Lib…" at bounding box center [444, 341] width 889 height 683
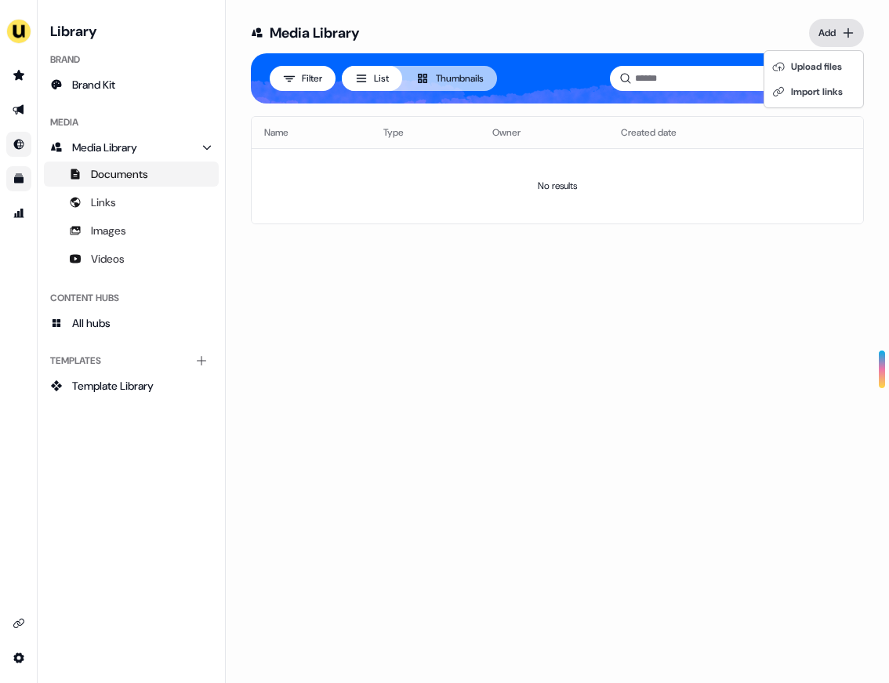
click at [46, 249] on html "For the best experience switch devices to a bigger screen. Go to Userled.io Lib…" at bounding box center [444, 341] width 889 height 683
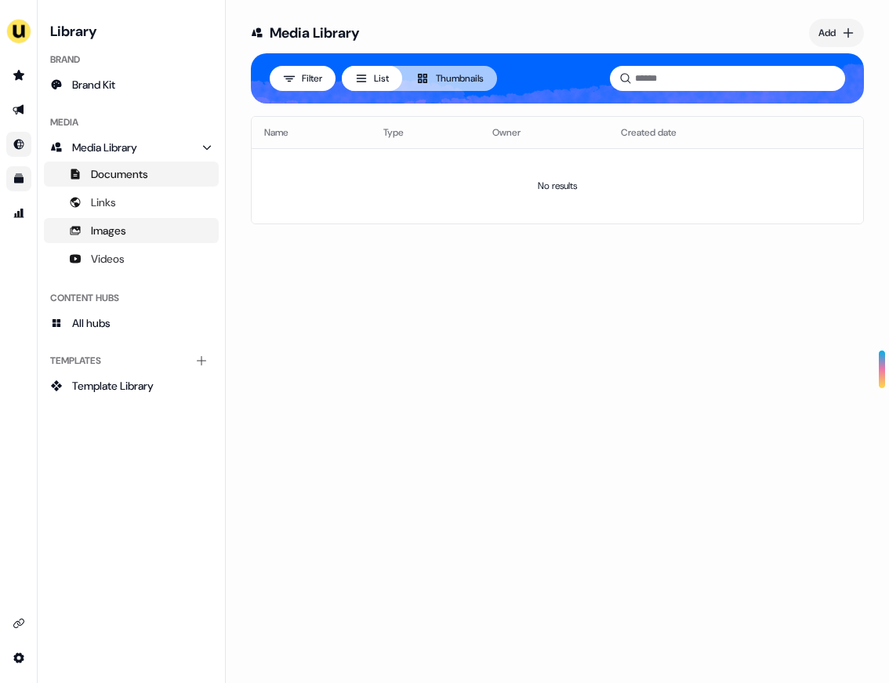
click at [128, 230] on link "Images" at bounding box center [131, 230] width 175 height 25
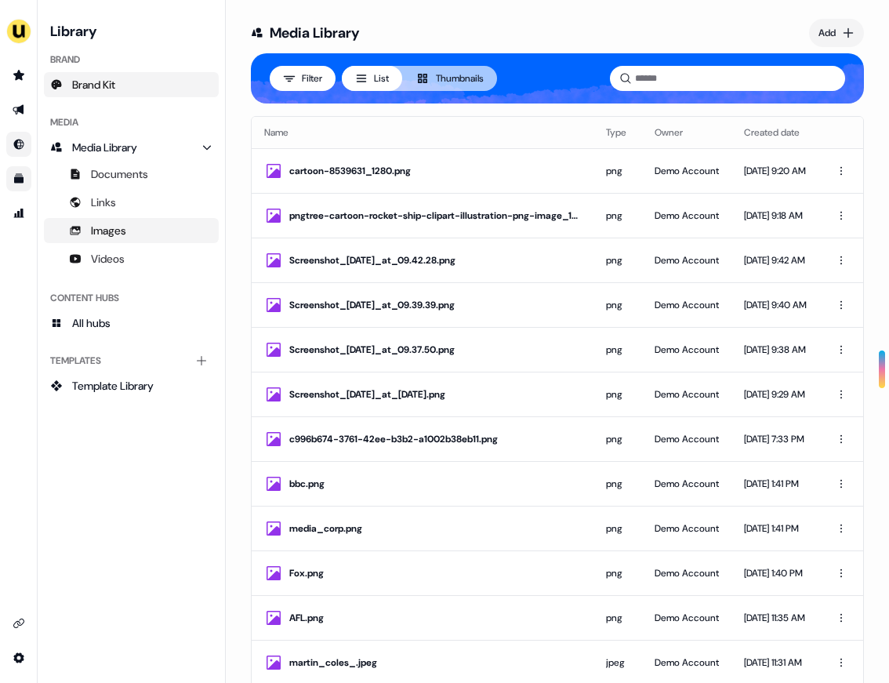
click at [115, 81] on span "Brand Kit" at bounding box center [93, 85] width 43 height 16
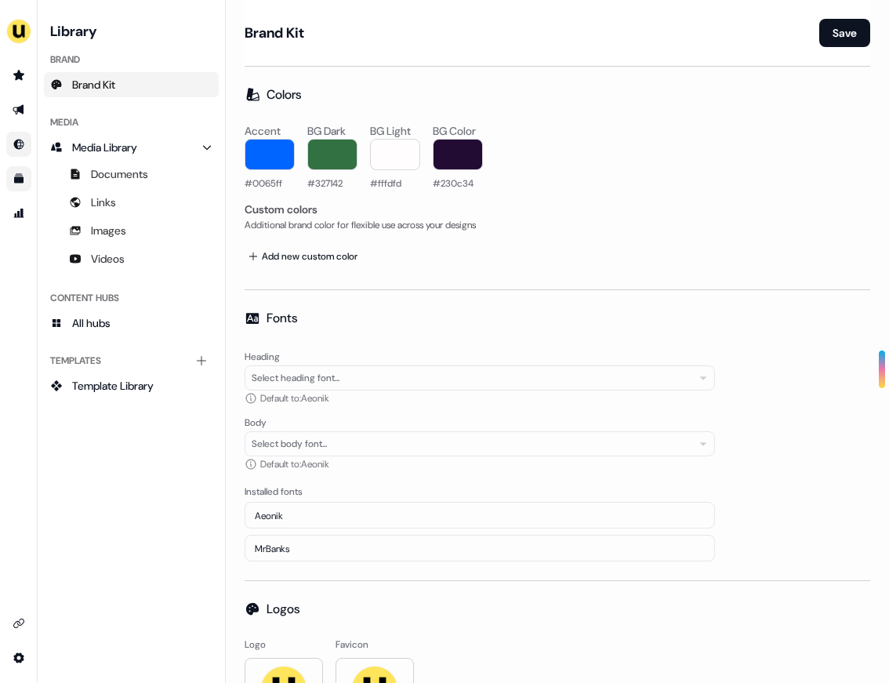
click at [454, 284] on div "Brand Kit Save Colors Accent #0065ff BG Dark #327142 BG Light #fffdfd BG Color …" at bounding box center [557, 379] width 663 height 758
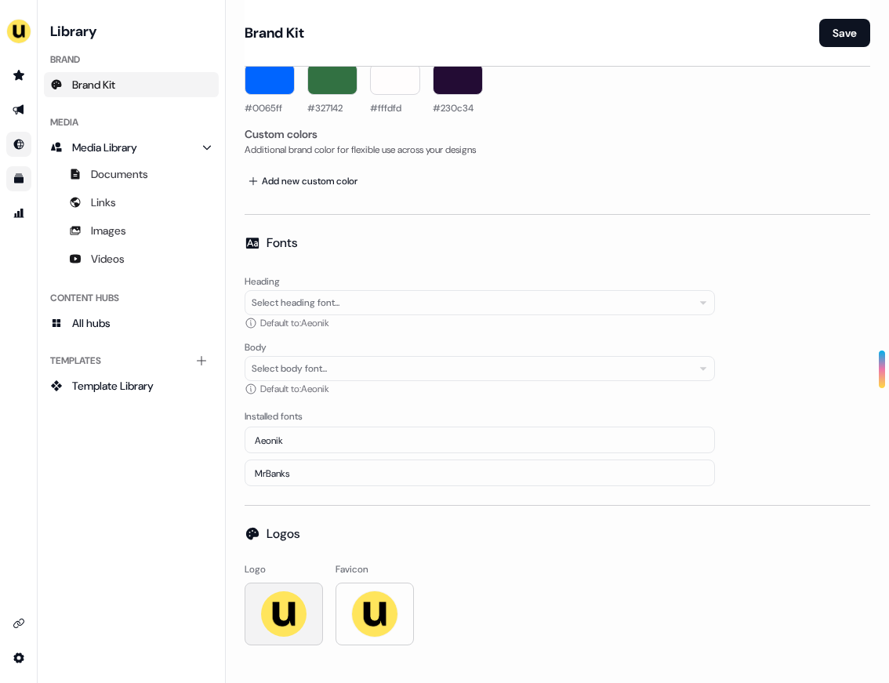
click at [284, 623] on img at bounding box center [283, 613] width 47 height 47
click at [29, 141] on link "Go to Inbound" at bounding box center [18, 144] width 25 height 25
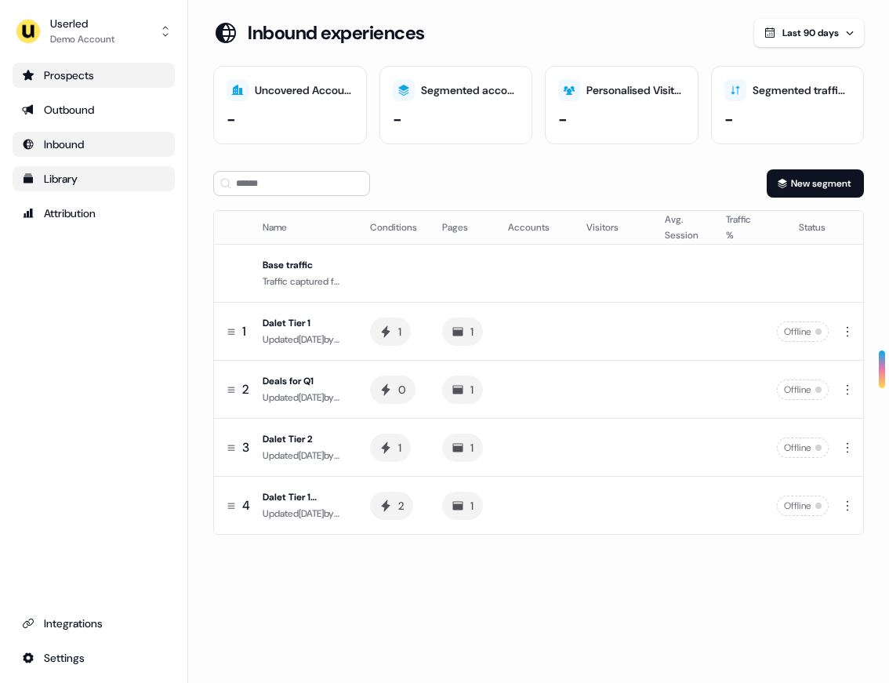
click at [56, 81] on div "Prospects" at bounding box center [93, 75] width 143 height 16
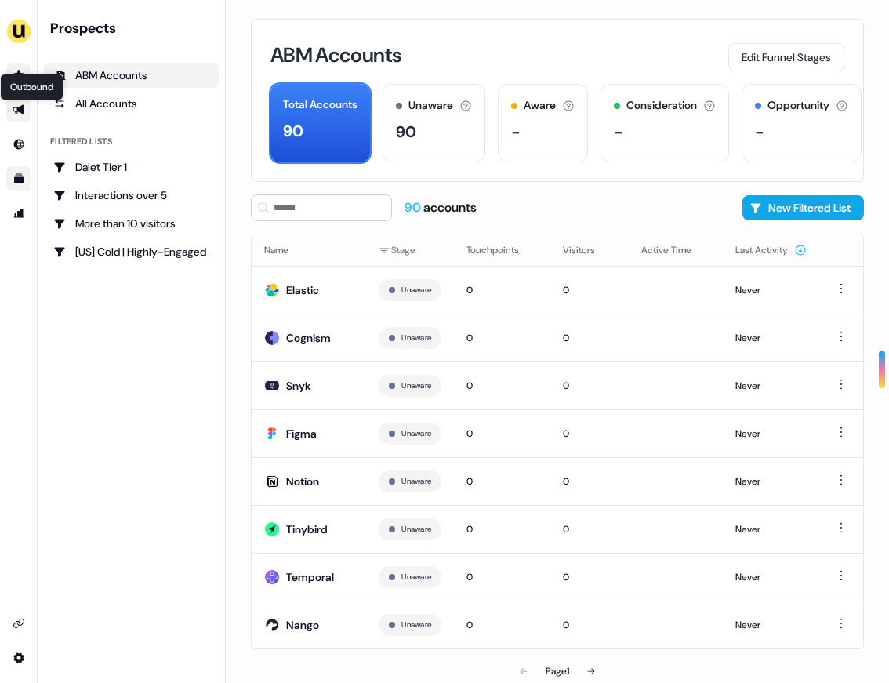
click at [14, 104] on icon "Go to outbound experience" at bounding box center [19, 109] width 13 height 13
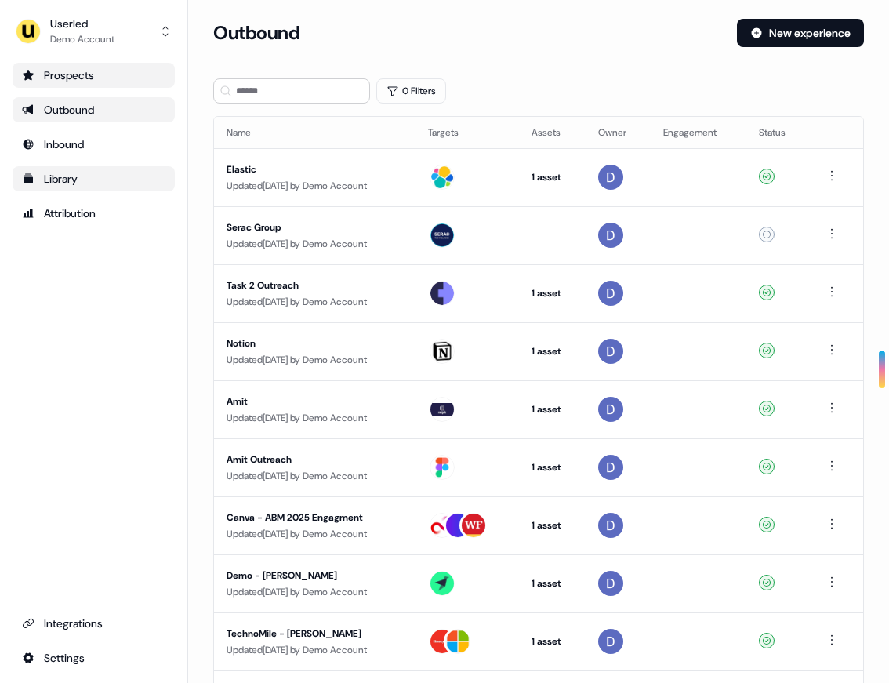
click at [85, 166] on link "Library" at bounding box center [94, 178] width 162 height 25
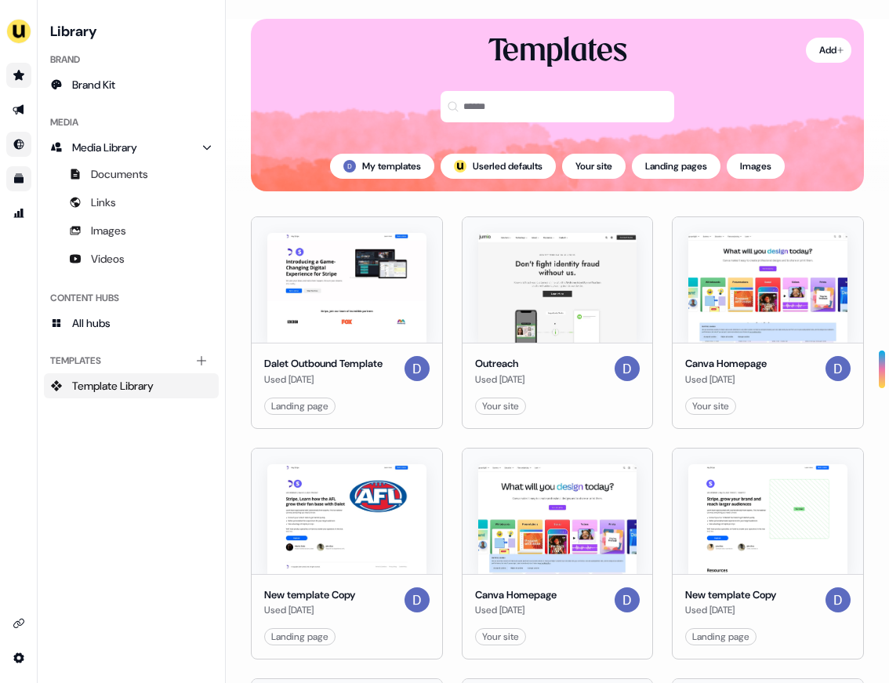
click at [13, 138] on link "Go to Inbound" at bounding box center [18, 144] width 25 height 25
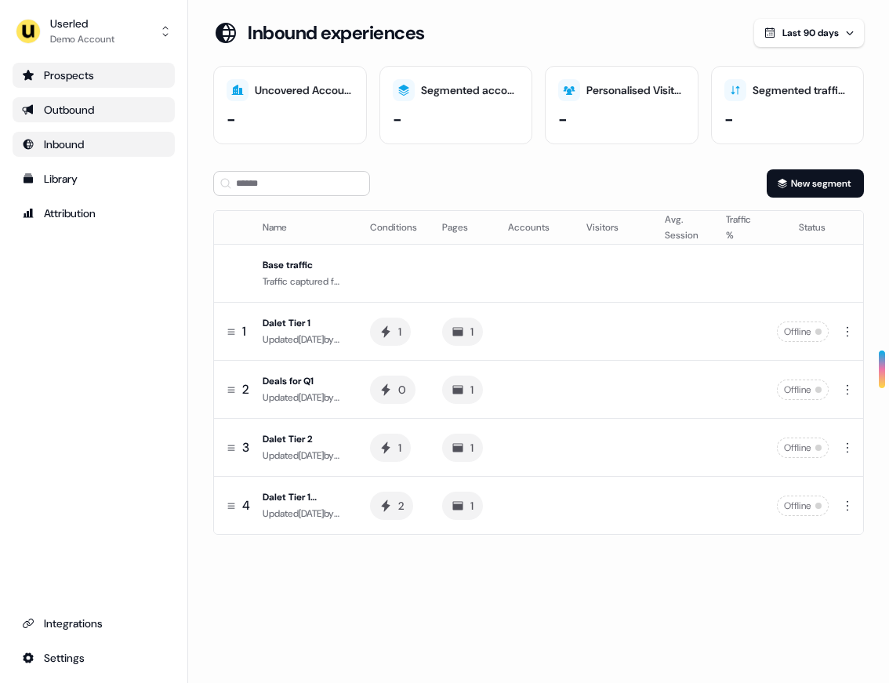
click at [94, 115] on div "Outbound" at bounding box center [93, 110] width 143 height 16
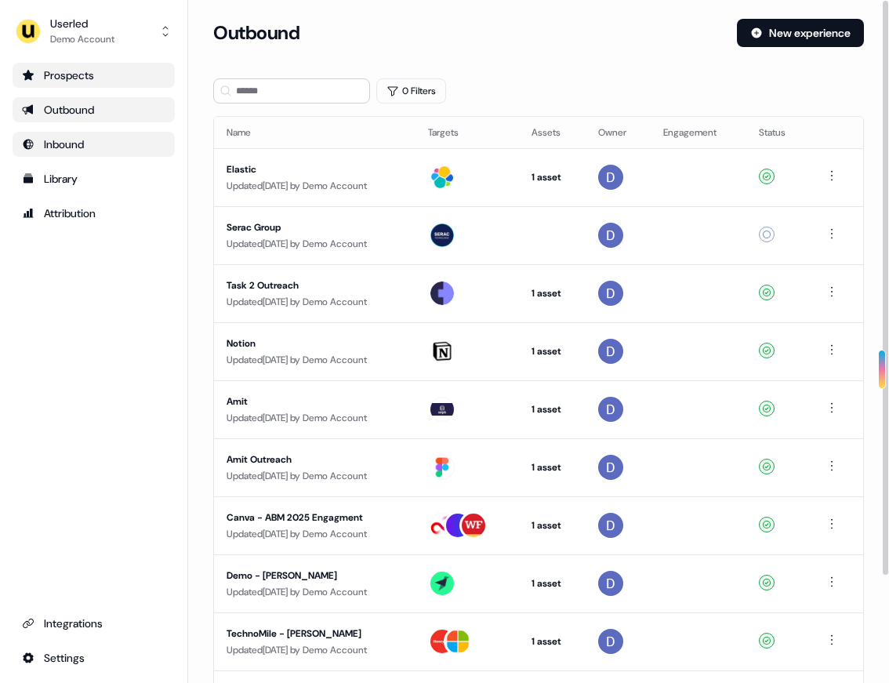
click at [93, 361] on div "Prospects Outbound Inbound Library Attribution Integrations Settings" at bounding box center [94, 367] width 162 height 608
click at [56, 74] on div "Prospects" at bounding box center [93, 75] width 143 height 16
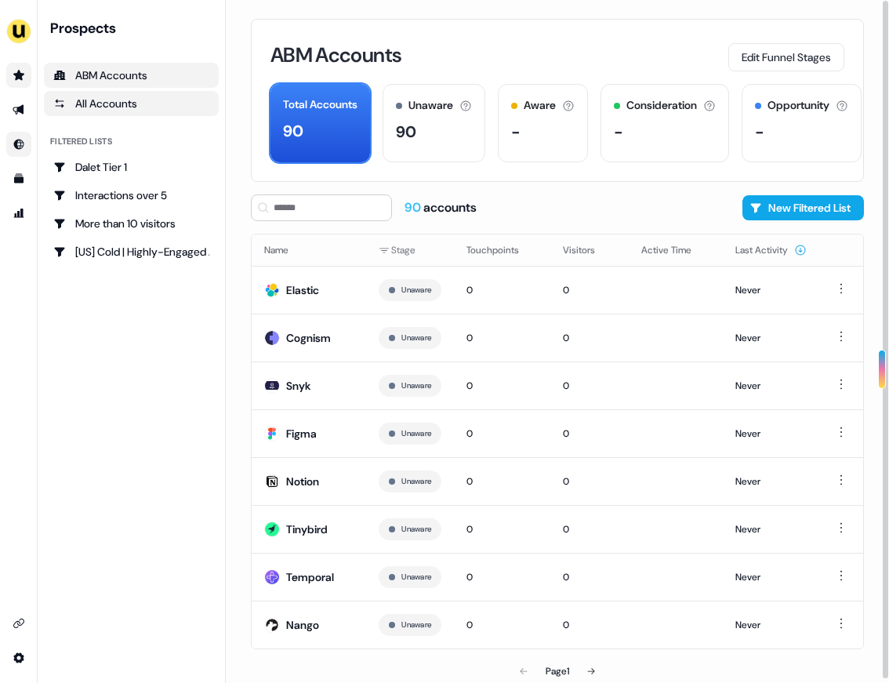
click at [119, 109] on div "All Accounts" at bounding box center [131, 104] width 156 height 16
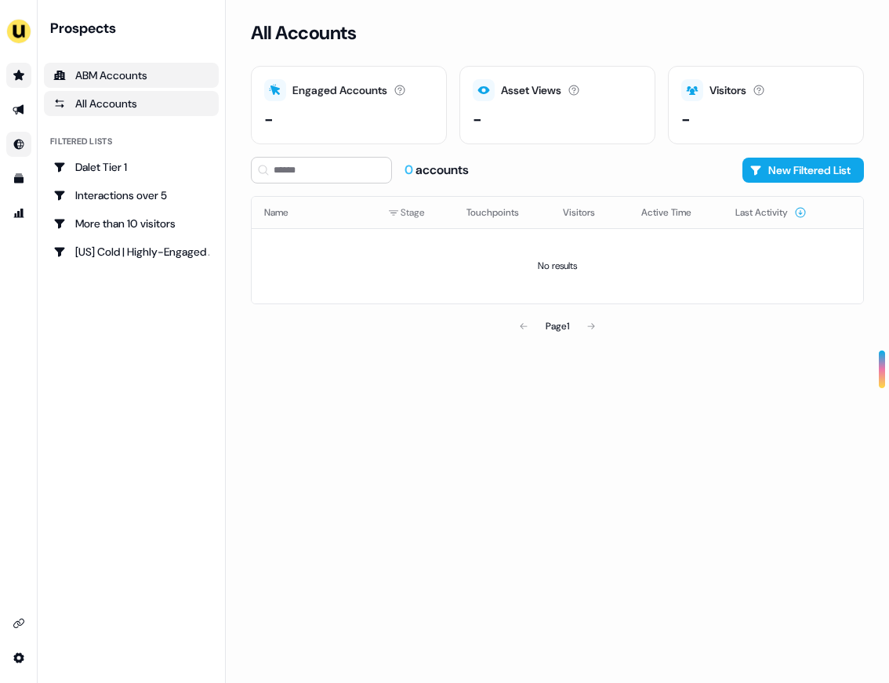
click at [122, 80] on div "ABM Accounts" at bounding box center [131, 75] width 156 height 16
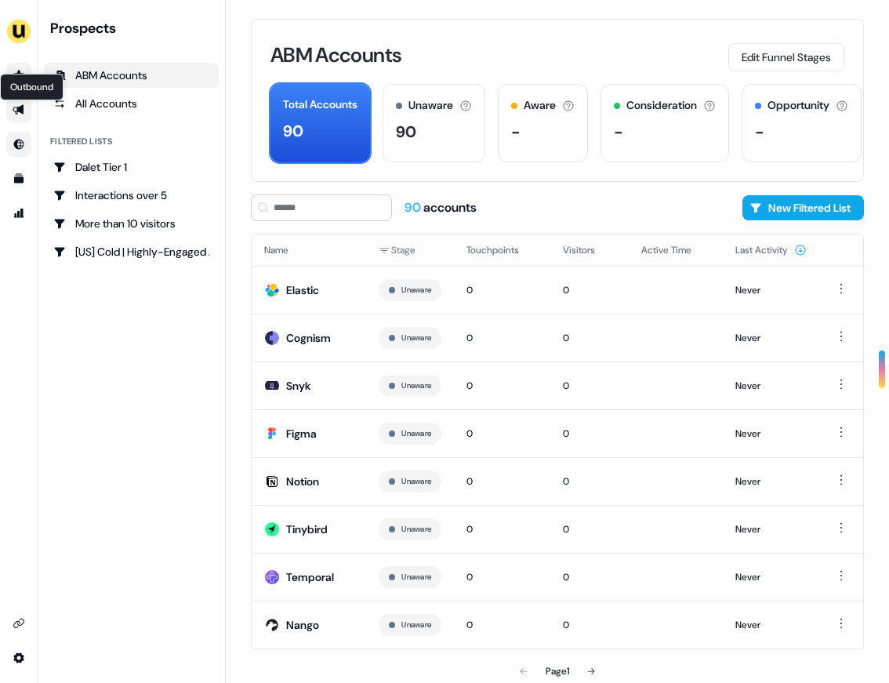
click at [20, 111] on icon "Go to outbound experience" at bounding box center [18, 110] width 11 height 10
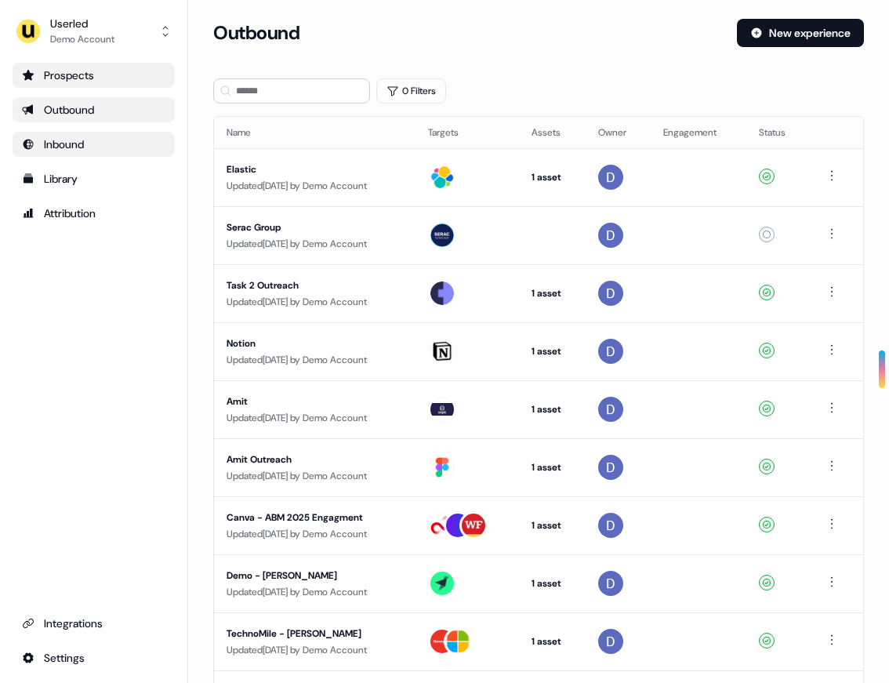
click at [74, 148] on div "Inbound" at bounding box center [93, 144] width 143 height 16
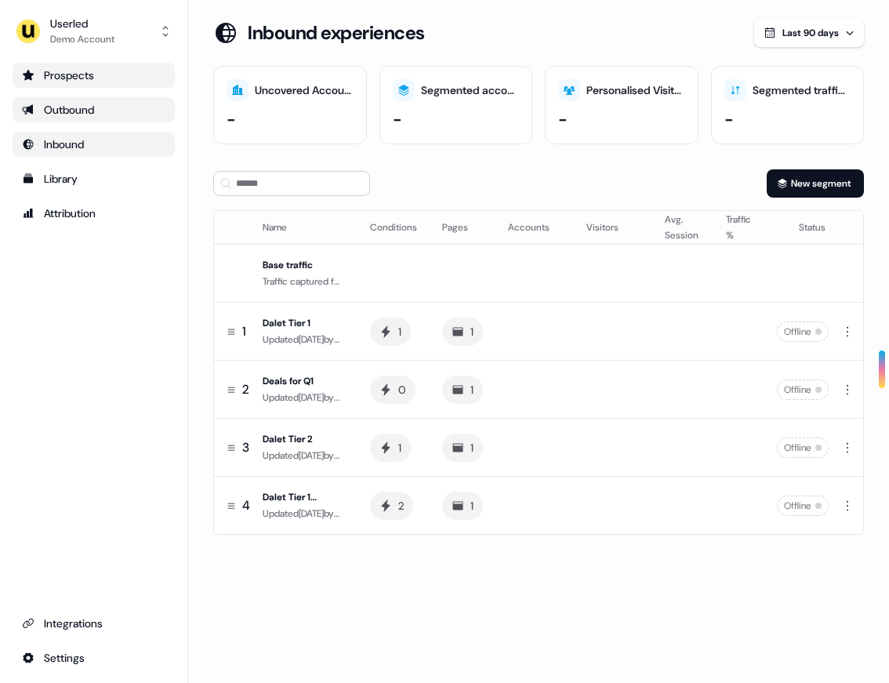
click at [66, 110] on div "Outbound" at bounding box center [93, 110] width 143 height 16
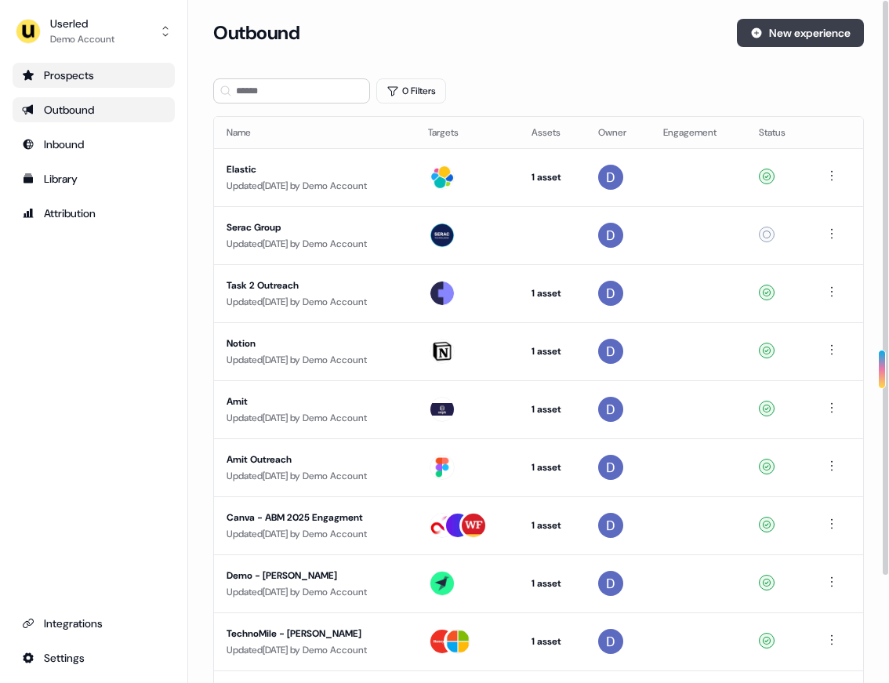
click at [786, 24] on button "New experience" at bounding box center [800, 33] width 127 height 28
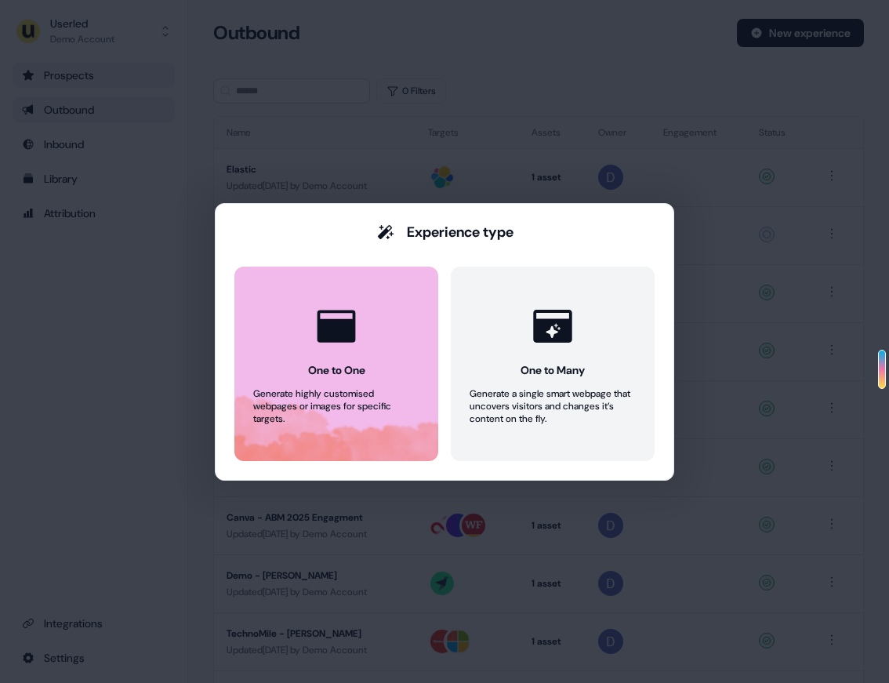
click at [328, 349] on icon at bounding box center [336, 326] width 47 height 47
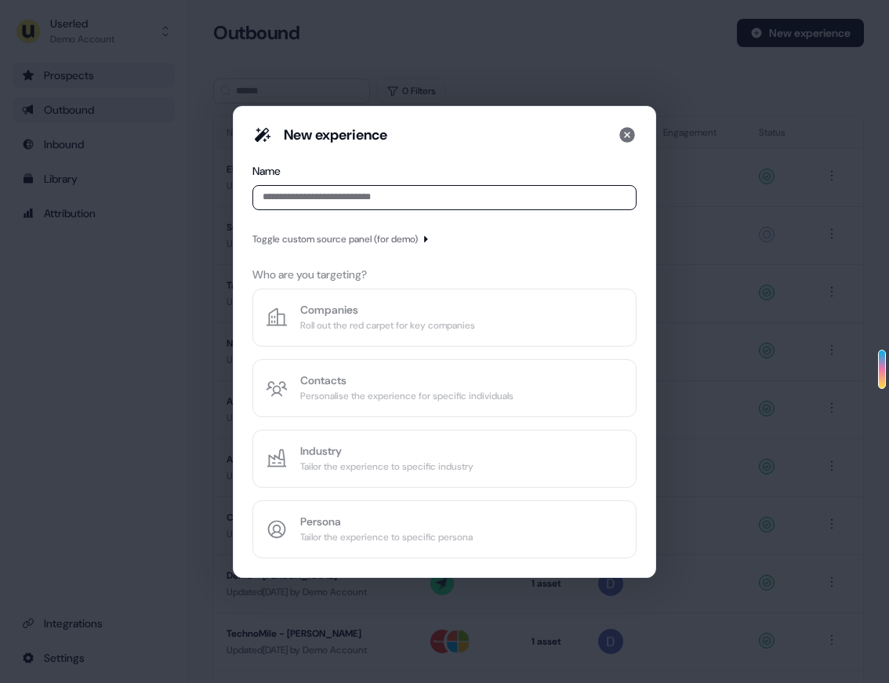
click at [325, 200] on input at bounding box center [444, 197] width 384 height 25
click at [323, 199] on input at bounding box center [444, 197] width 384 height 25
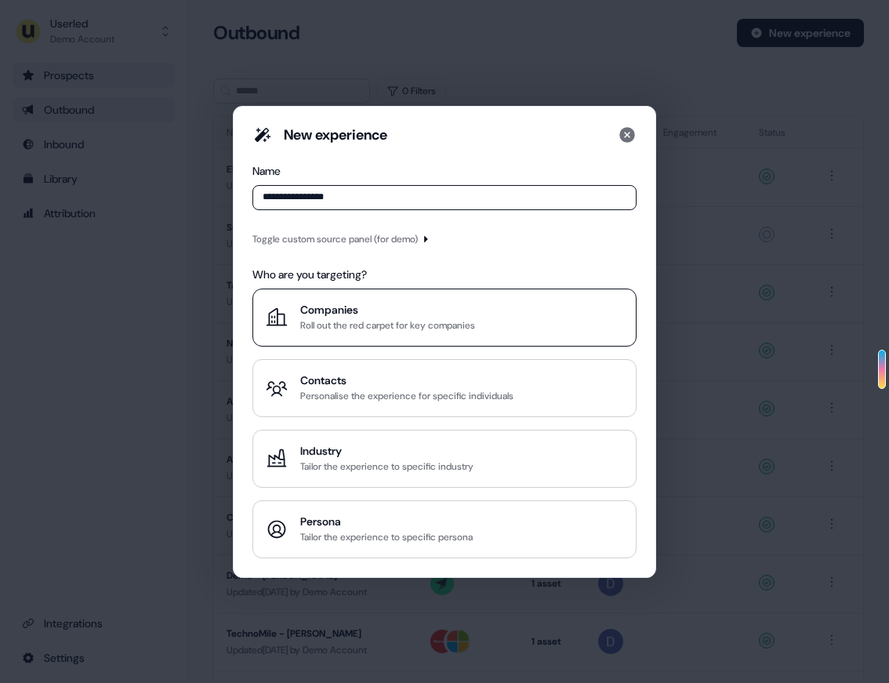
type input "**********"
click at [350, 329] on div "Roll out the red carpet for key companies" at bounding box center [387, 326] width 175 height 16
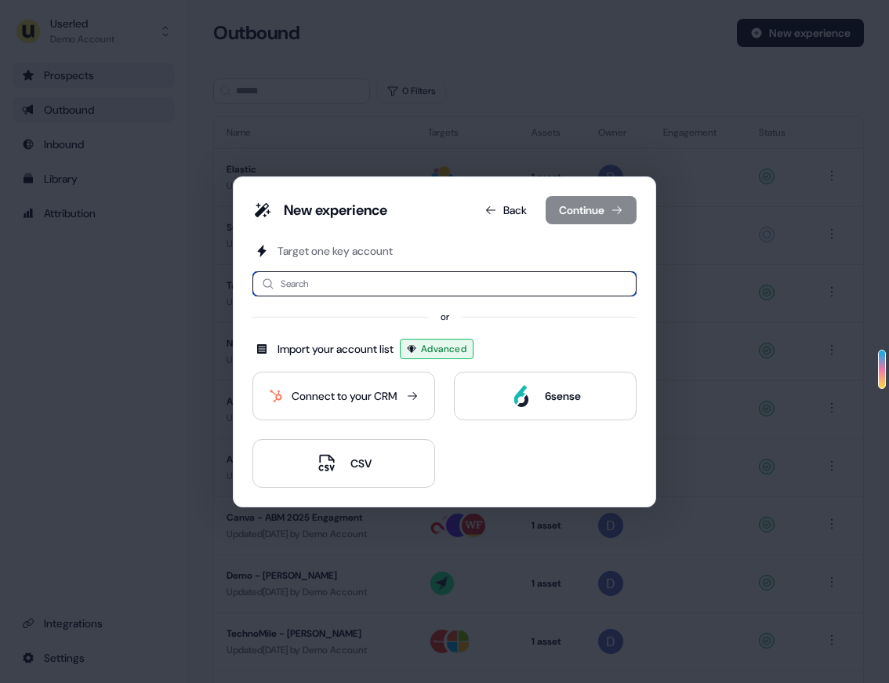
click at [343, 282] on input at bounding box center [444, 283] width 384 height 25
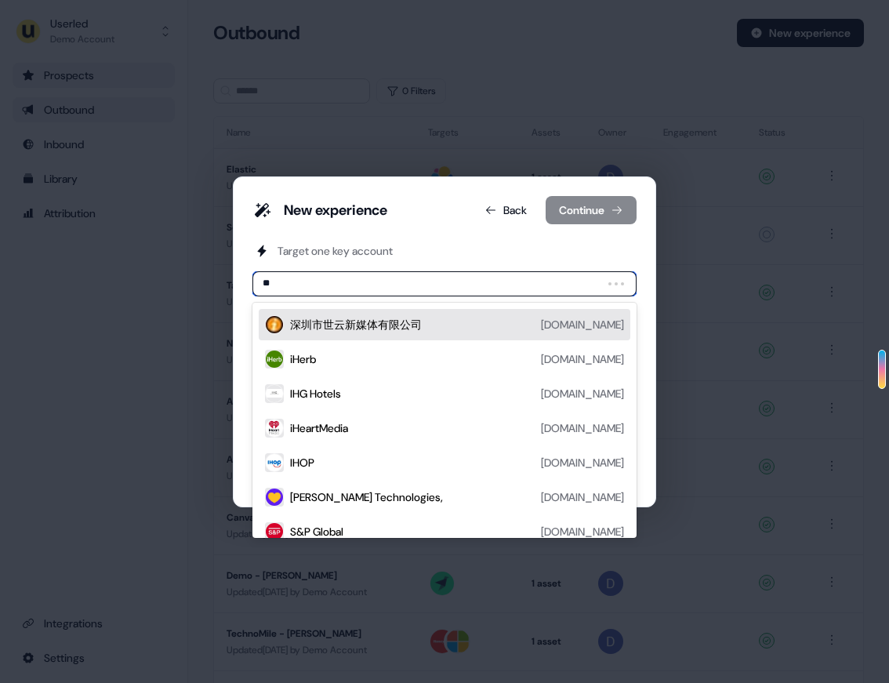
type input "*"
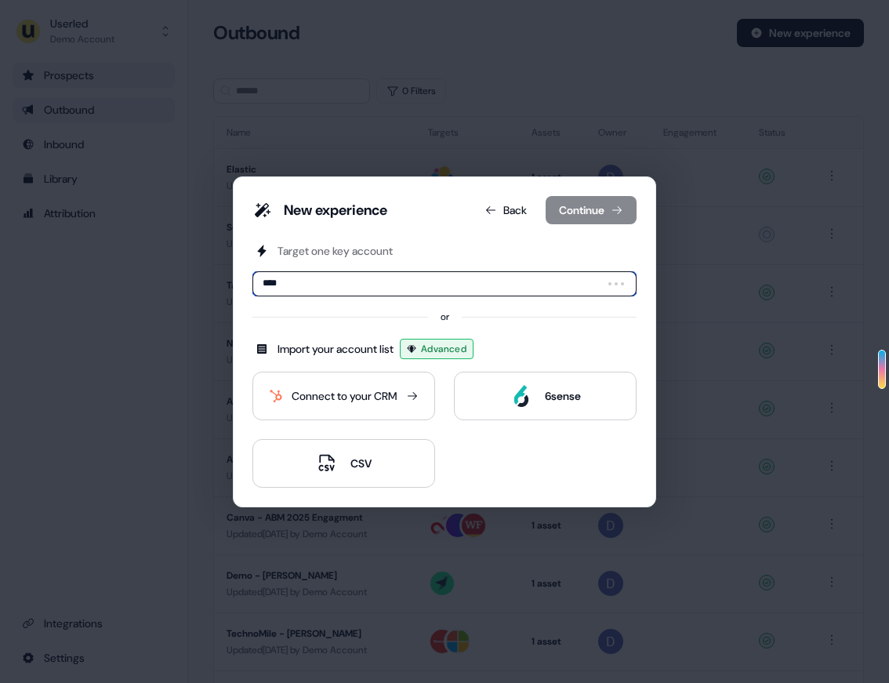
type input "*****"
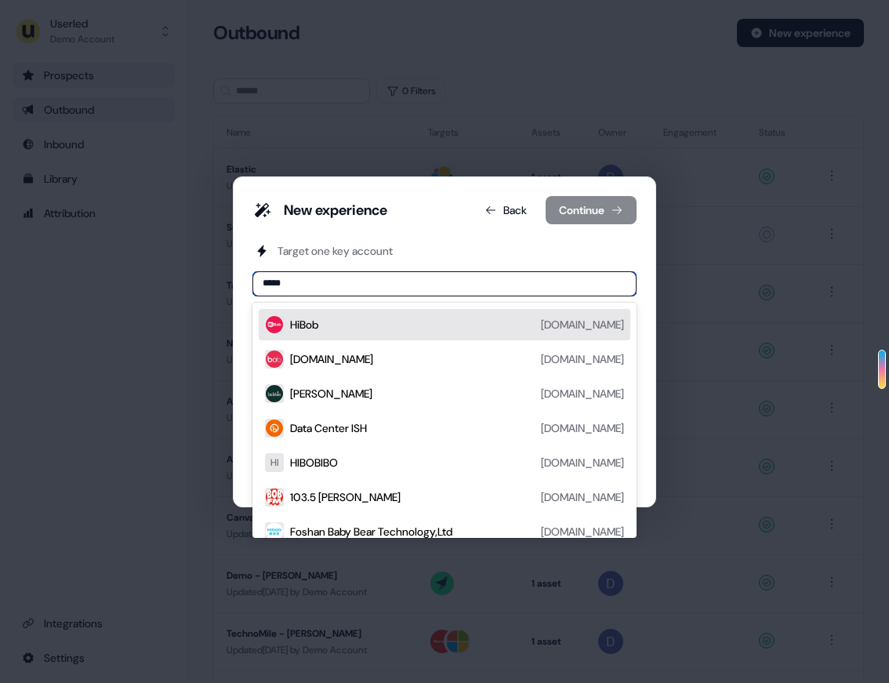
click at [321, 318] on div "HiBob hibob.com" at bounding box center [457, 324] width 334 height 19
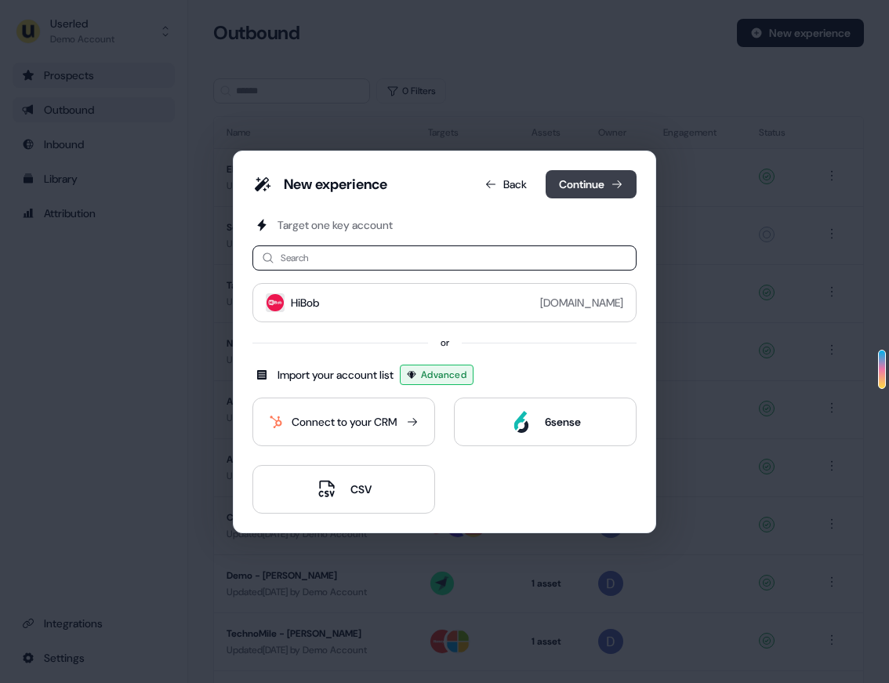
click at [590, 178] on button "Continue" at bounding box center [591, 184] width 91 height 28
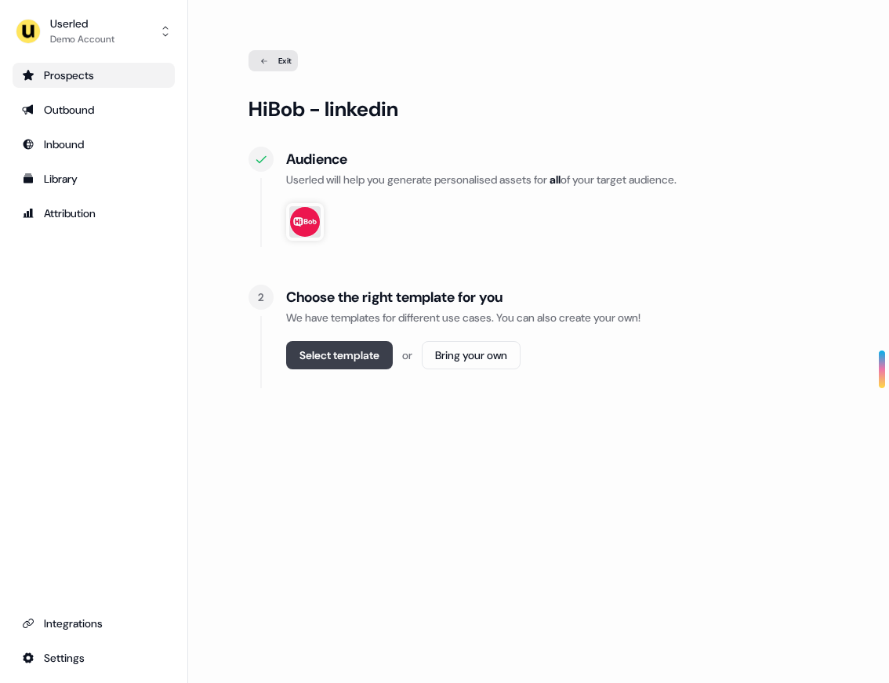
click at [341, 357] on button "Select template" at bounding box center [339, 355] width 107 height 28
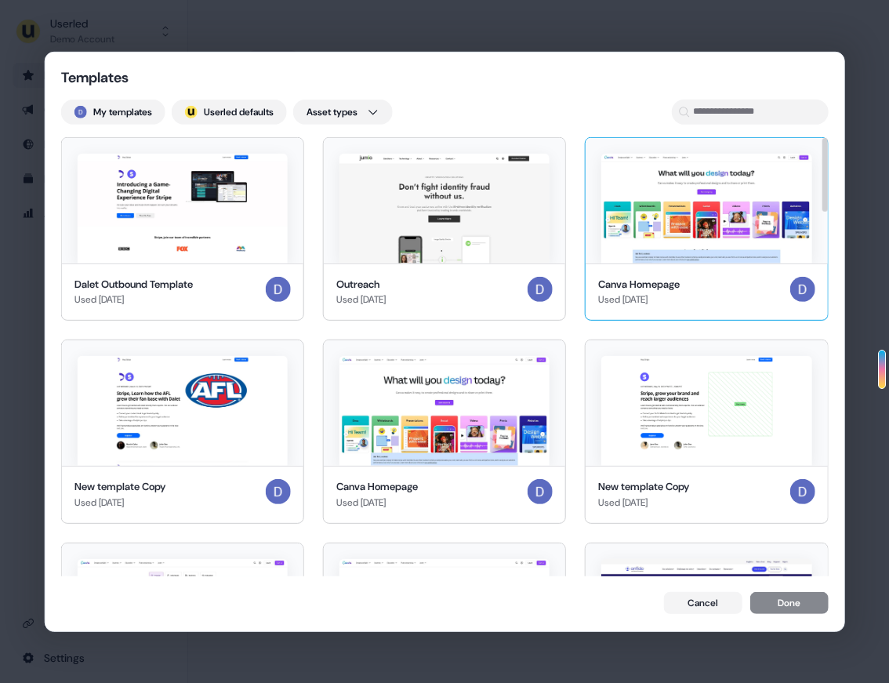
click at [707, 221] on img at bounding box center [706, 208] width 210 height 110
click at [792, 601] on button "Done" at bounding box center [788, 604] width 78 height 22
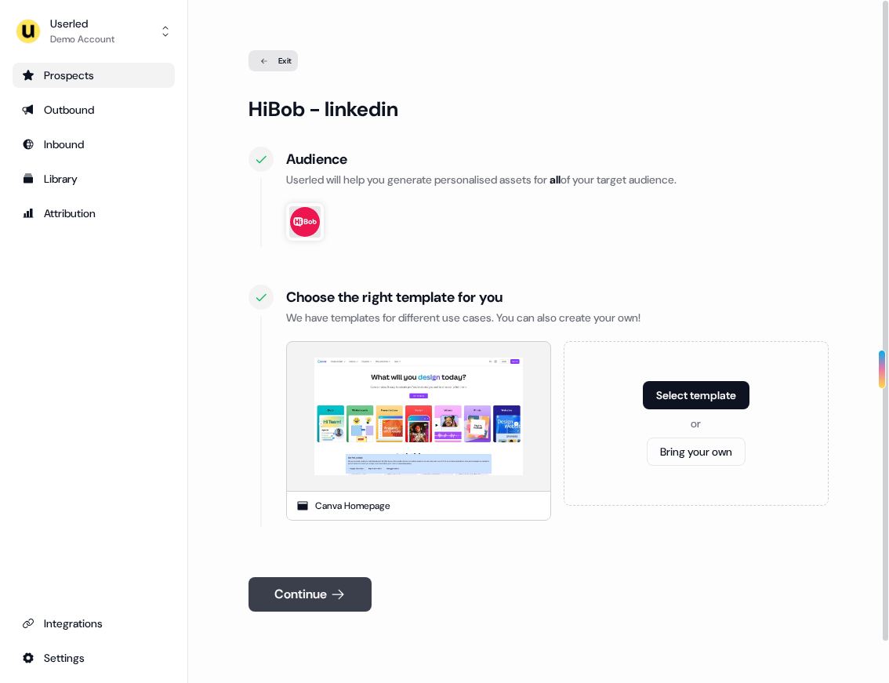
click at [341, 589] on icon at bounding box center [338, 594] width 16 height 16
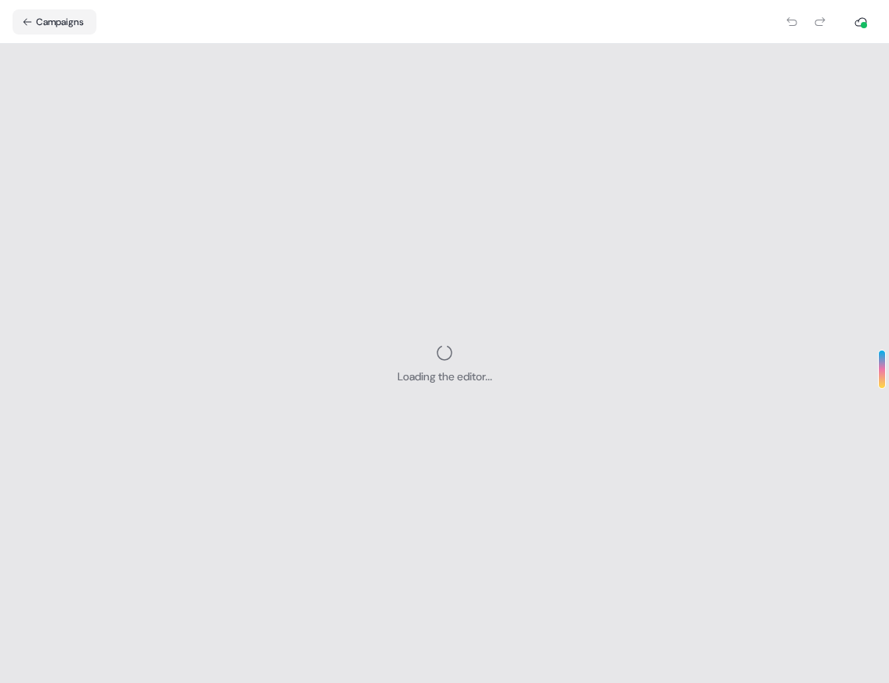
click at [428, 335] on div "Loading the editor..." at bounding box center [444, 363] width 889 height 639
click at [74, 29] on button "Campaigns" at bounding box center [55, 21] width 84 height 25
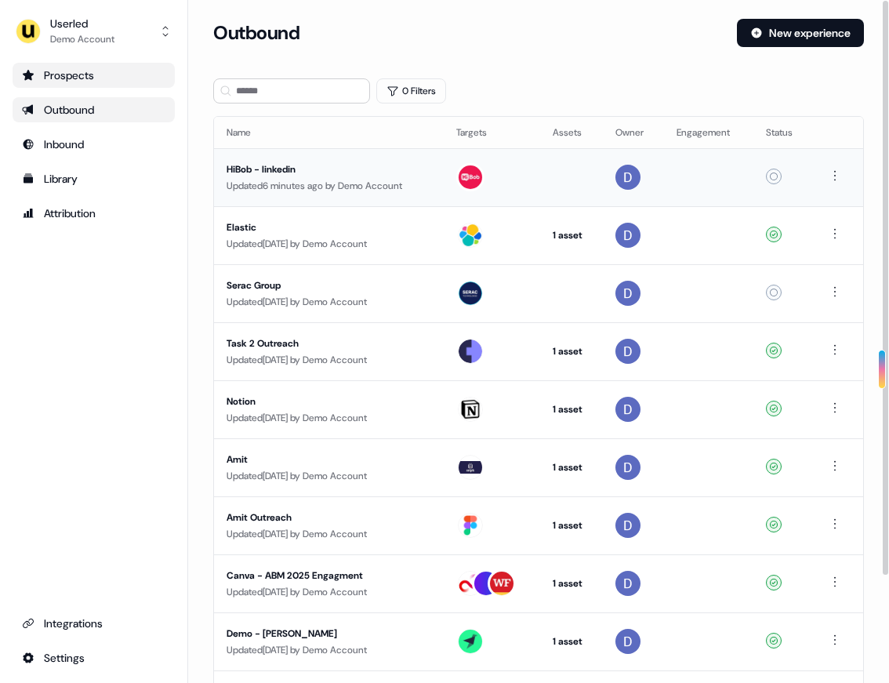
click at [325, 172] on div "HiBob - linkedin" at bounding box center [329, 170] width 205 height 16
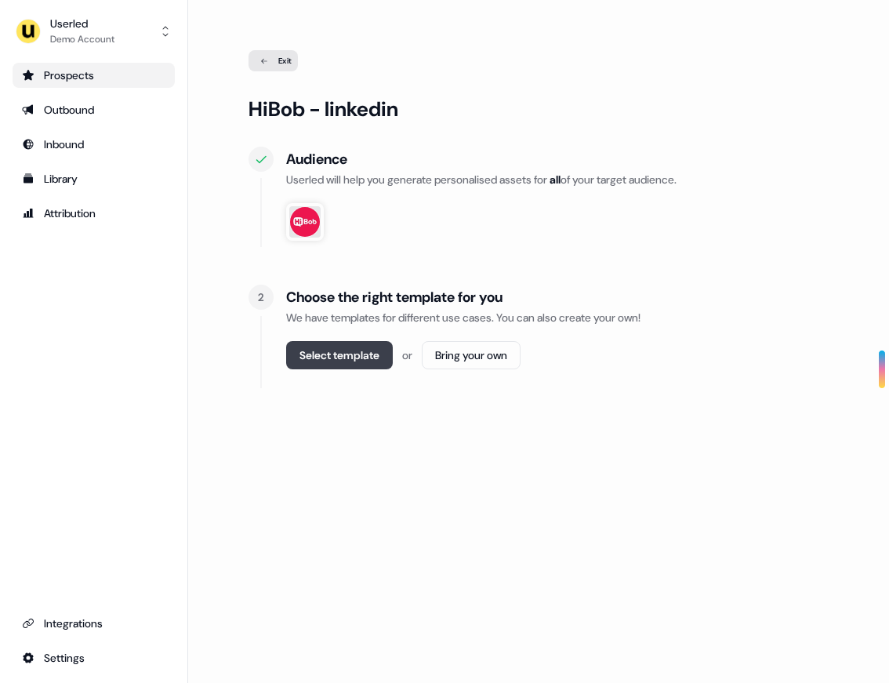
click at [332, 366] on button "Select template" at bounding box center [339, 355] width 107 height 28
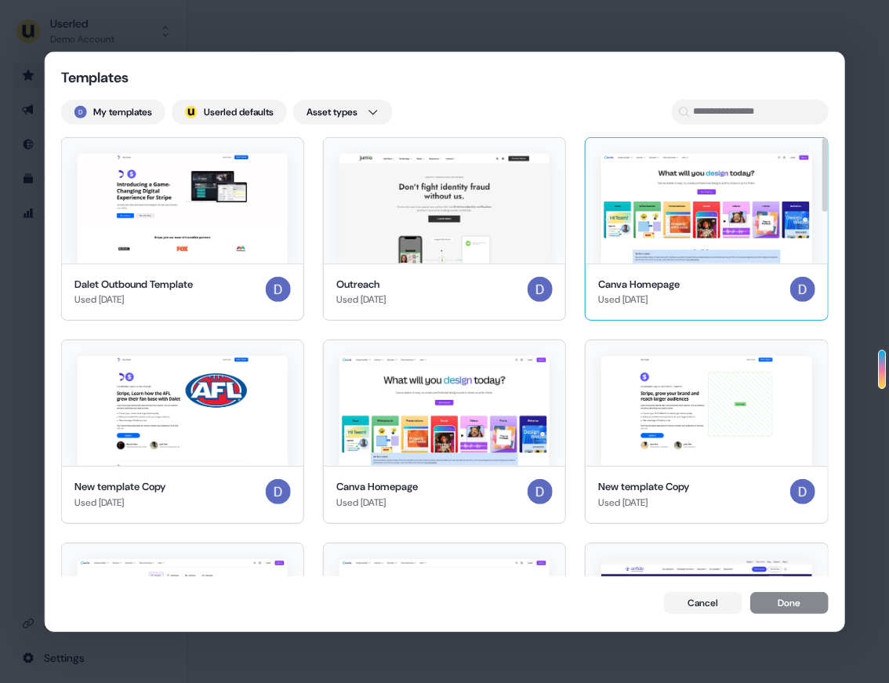
click at [636, 284] on div "Canva Homepage" at bounding box center [639, 284] width 82 height 16
click at [774, 604] on button "Done" at bounding box center [788, 604] width 78 height 22
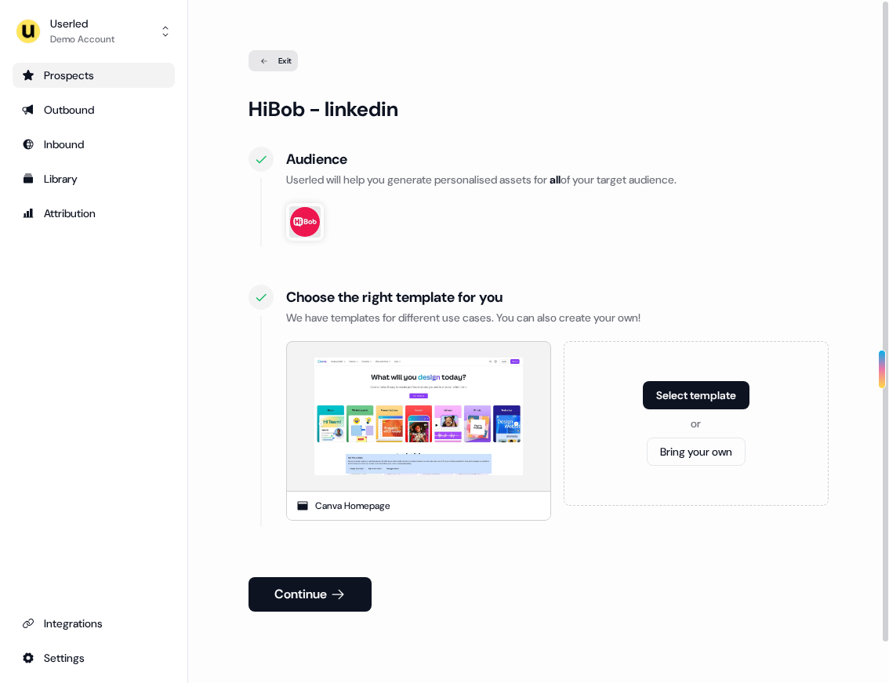
scroll to position [45, 0]
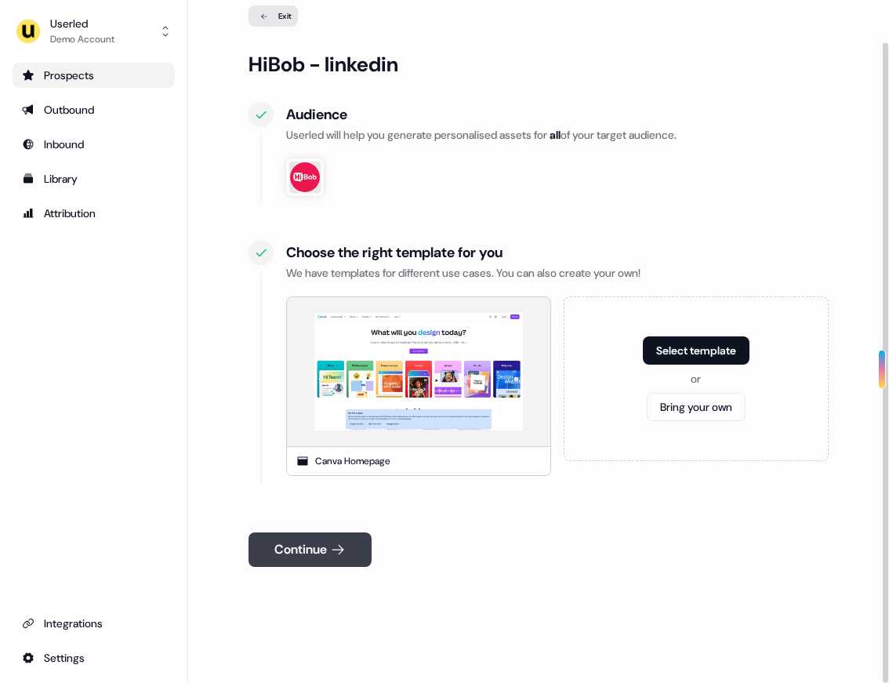
click at [314, 537] on button "Continue" at bounding box center [310, 549] width 123 height 34
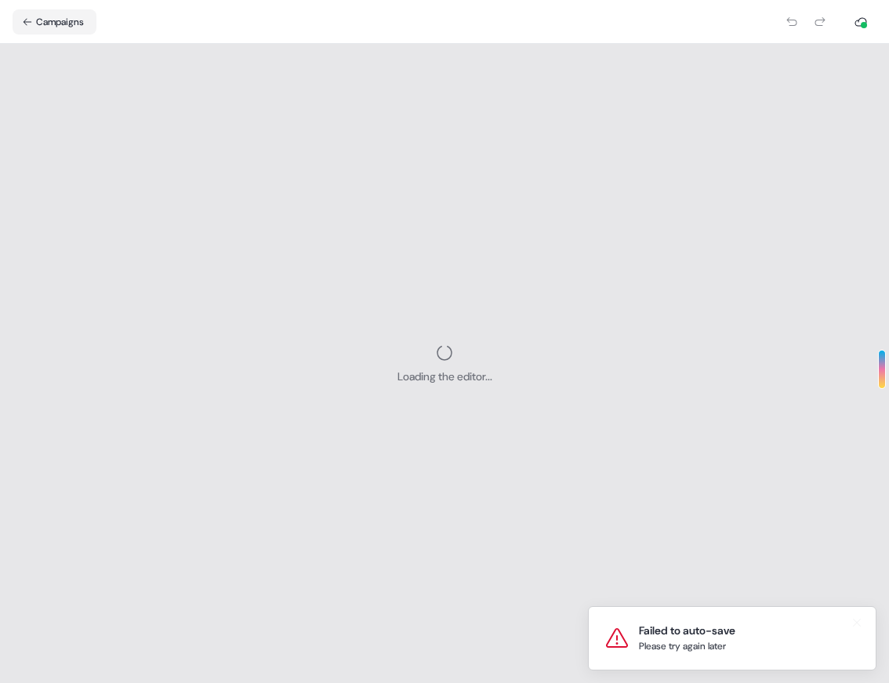
click at [628, 652] on div "Failed to auto-save Please try again later" at bounding box center [669, 637] width 131 height 31
click at [231, 278] on div "Loading the editor..." at bounding box center [444, 363] width 889 height 639
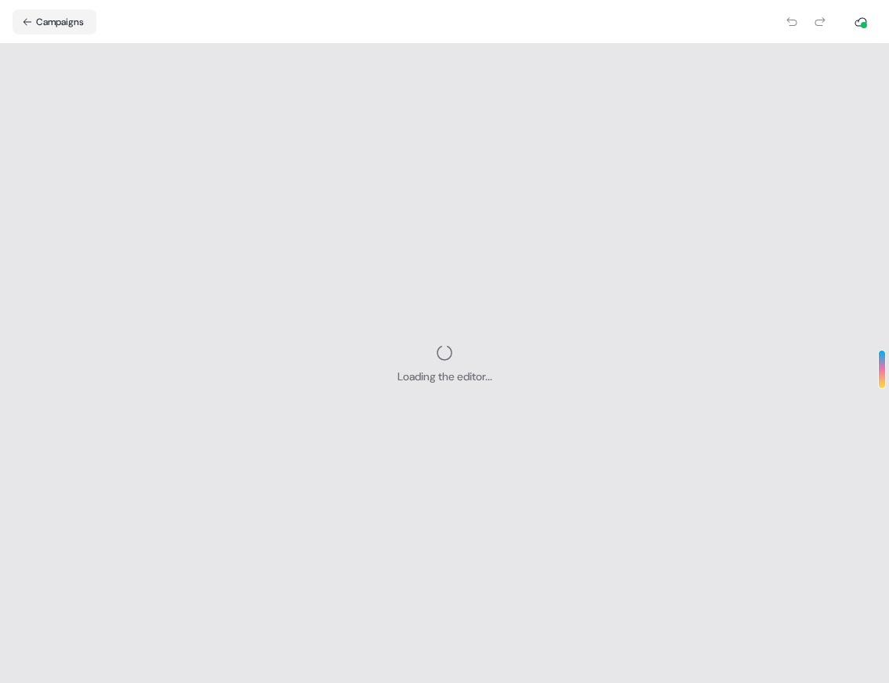
click at [39, 6] on nav "Campaigns" at bounding box center [444, 22] width 889 height 44
click at [38, 24] on button "Campaigns" at bounding box center [55, 21] width 84 height 25
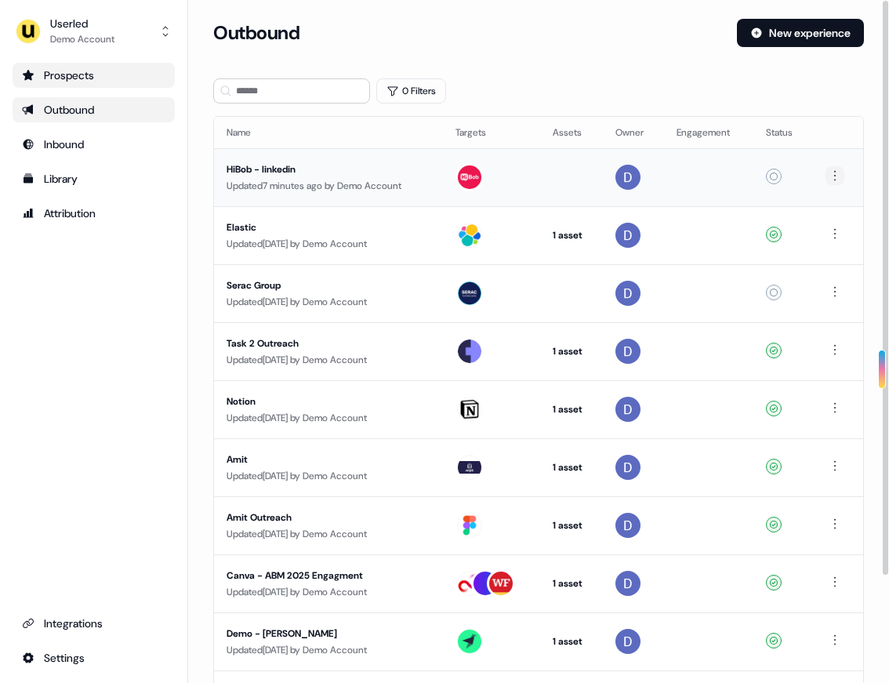
click at [836, 180] on html "For the best experience switch devices to a bigger screen. Go to Userled.io Use…" at bounding box center [444, 341] width 889 height 683
click at [208, 170] on html "For the best experience switch devices to a bigger screen. Go to Userled.io Use…" at bounding box center [444, 341] width 889 height 683
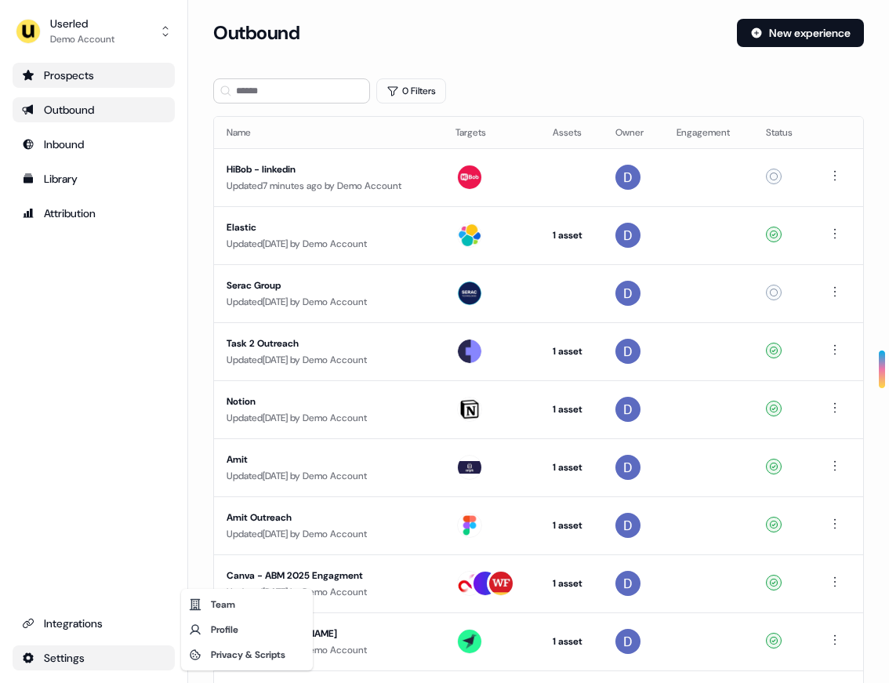
click at [73, 661] on html "For the best experience switch devices to a bigger screen. Go to Userled.io Use…" at bounding box center [444, 341] width 889 height 683
click at [263, 604] on div "Team" at bounding box center [246, 604] width 125 height 25
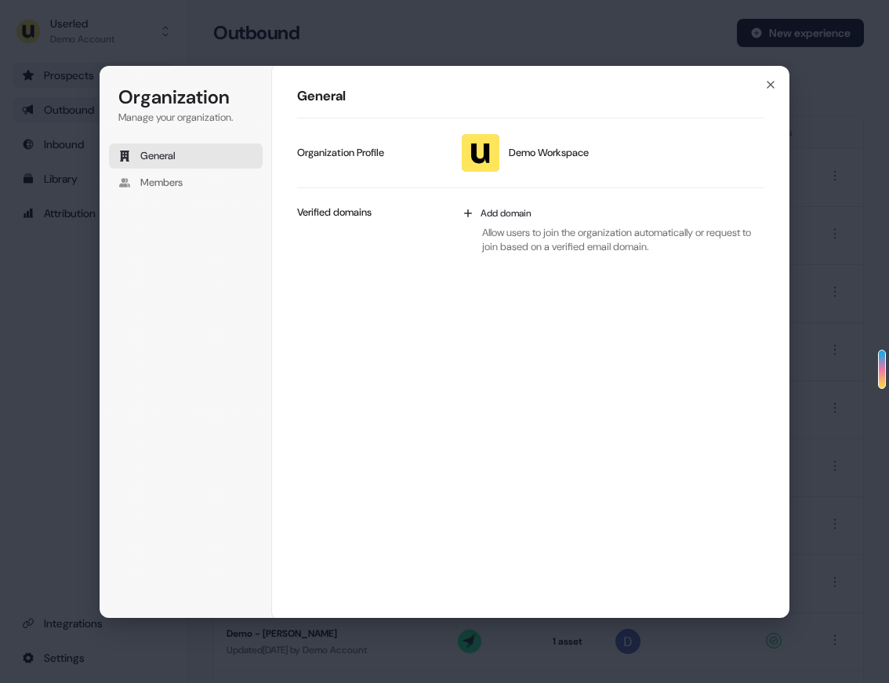
click at [382, 32] on div "Organization Manage your organization. General Members Organization General Dem…" at bounding box center [444, 341] width 889 height 683
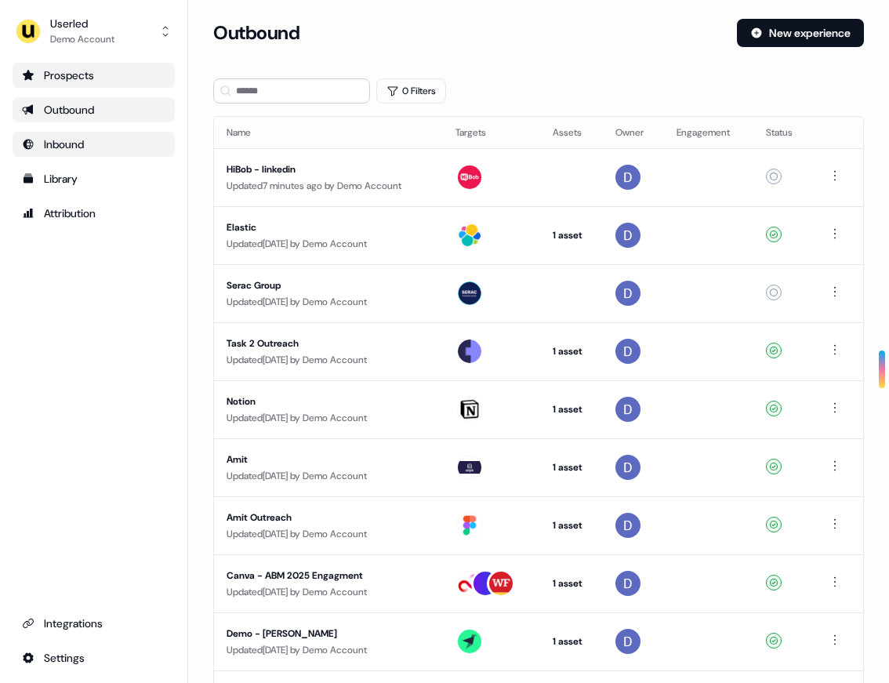
click at [89, 151] on div "Inbound" at bounding box center [93, 144] width 143 height 16
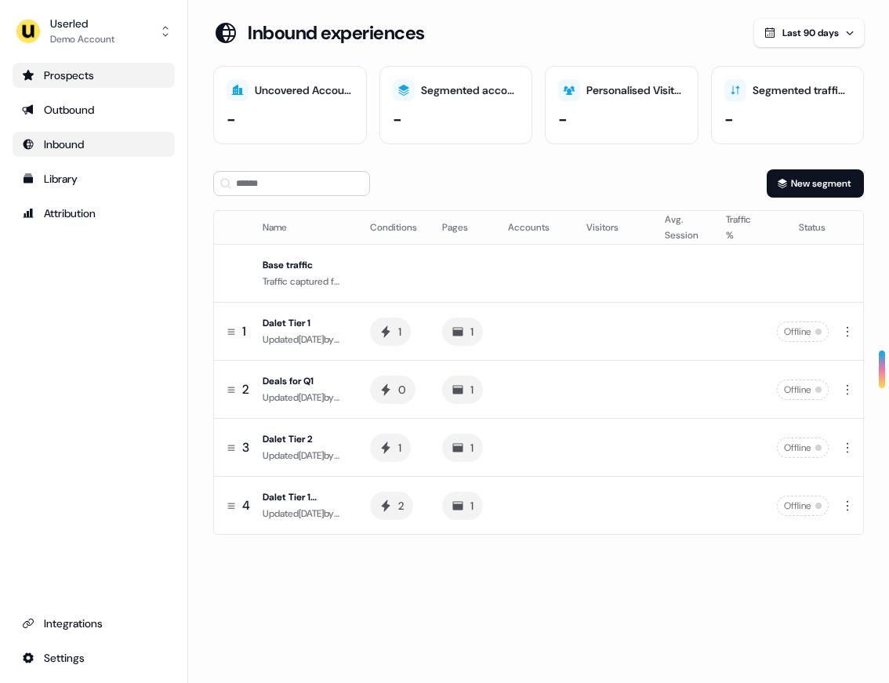
click at [424, 165] on section "Loading... Inbound experiences Last 90 days Uncovered Accounts - Segmented acco…" at bounding box center [538, 299] width 701 height 560
click at [93, 183] on div "Library" at bounding box center [93, 179] width 143 height 16
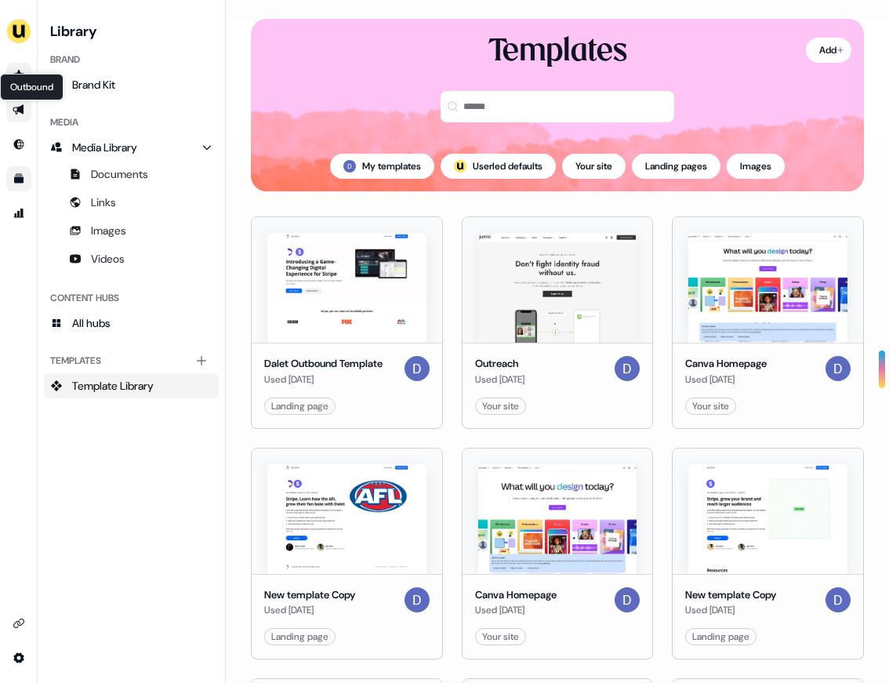
click at [22, 107] on icon "Go to outbound experience" at bounding box center [18, 110] width 11 height 10
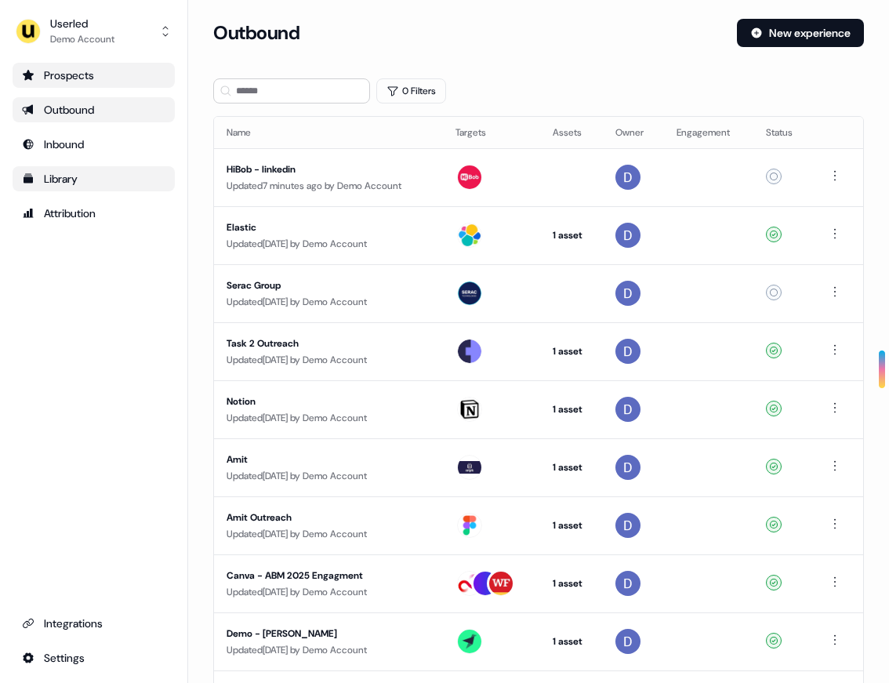
click at [83, 77] on div "Prospects" at bounding box center [93, 75] width 143 height 16
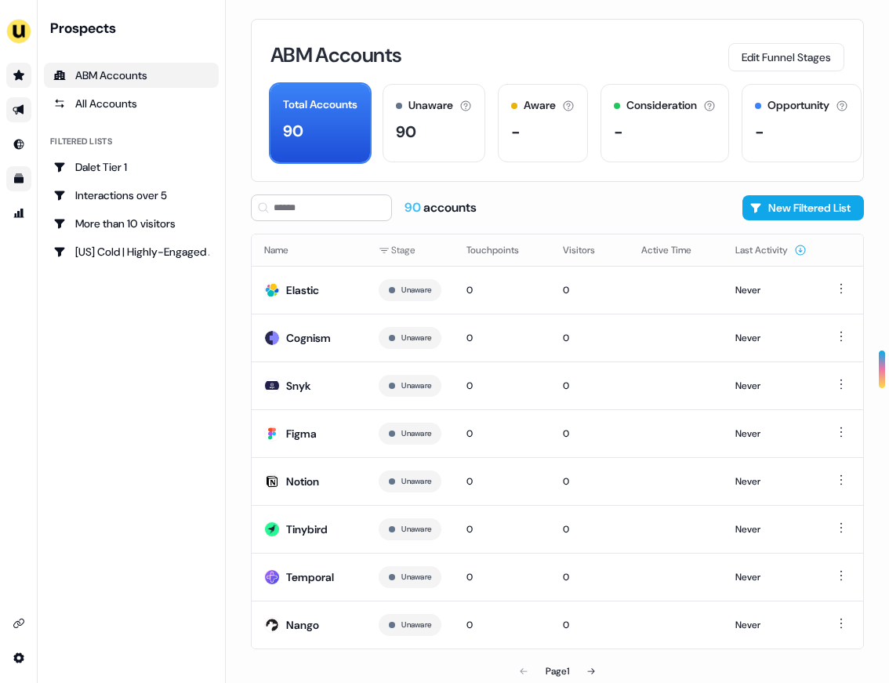
click at [25, 109] on link "Go to outbound experience" at bounding box center [18, 109] width 25 height 25
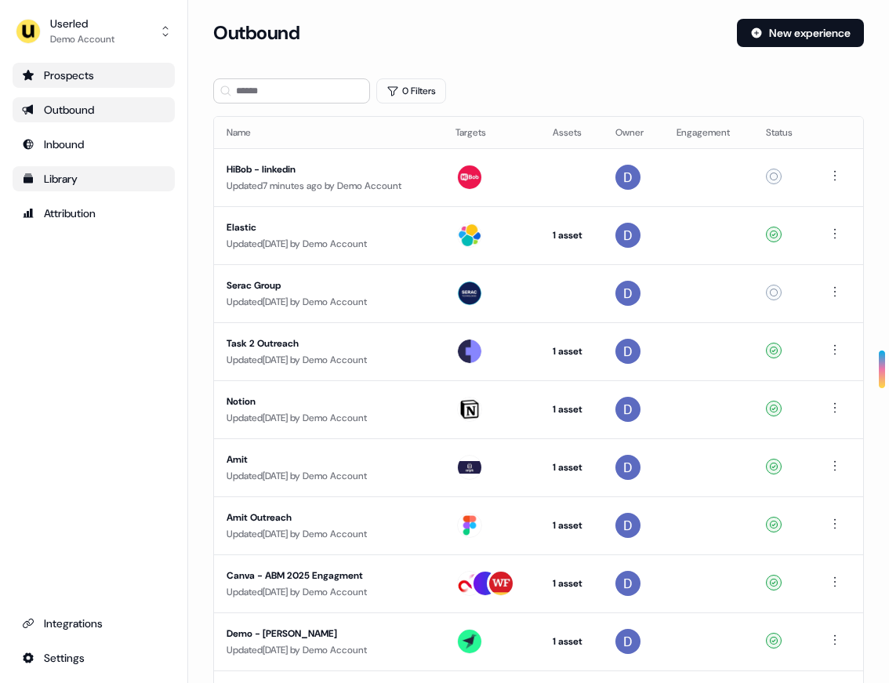
click at [77, 113] on div "Outbound" at bounding box center [93, 110] width 143 height 16
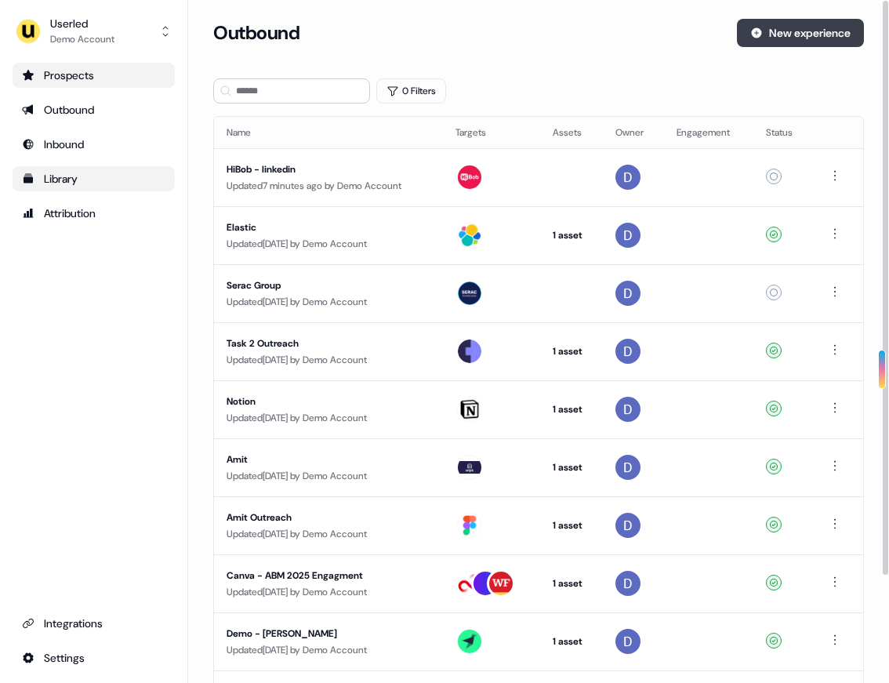
click at [800, 45] on button "New experience" at bounding box center [800, 33] width 127 height 28
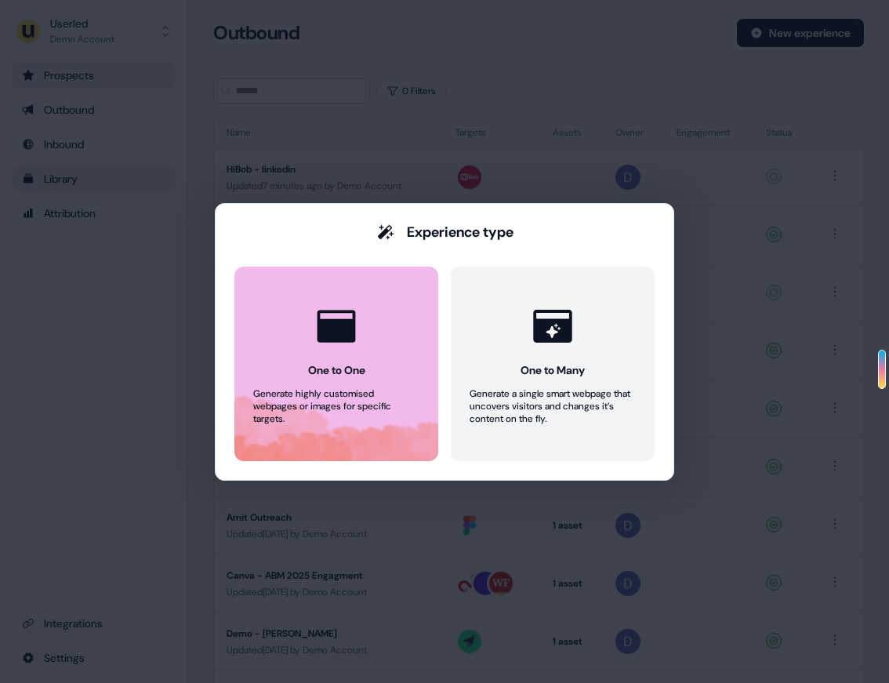
click at [347, 368] on div "One to One" at bounding box center [336, 370] width 57 height 16
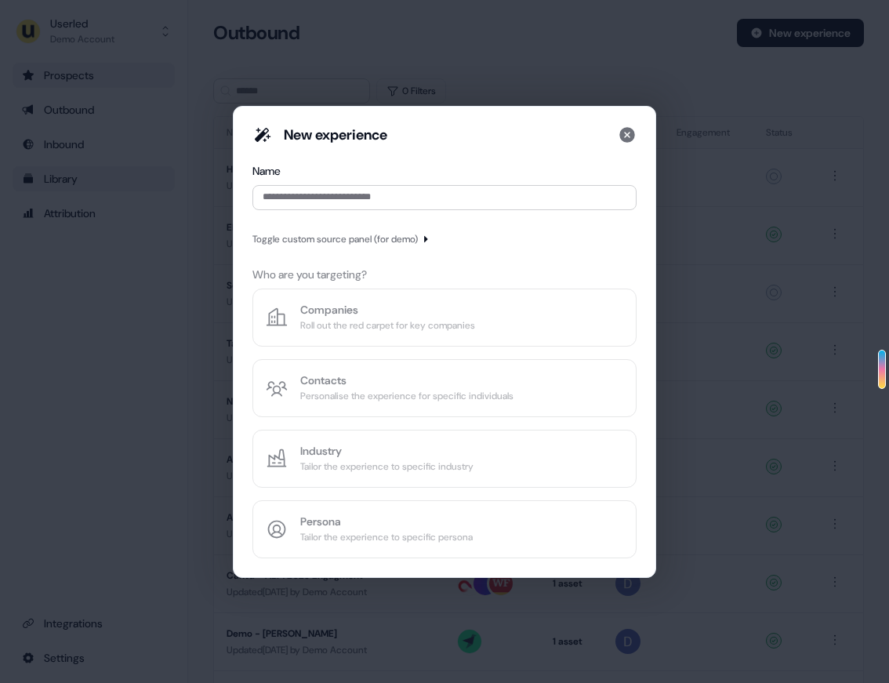
click at [390, 265] on div "New experience Name Toggle custom source panel (for demo) Who are you targeting…" at bounding box center [444, 341] width 384 height 433
click at [363, 321] on div "New experience Name Toggle custom source panel (for demo) Who are you targeting…" at bounding box center [444, 341] width 384 height 433
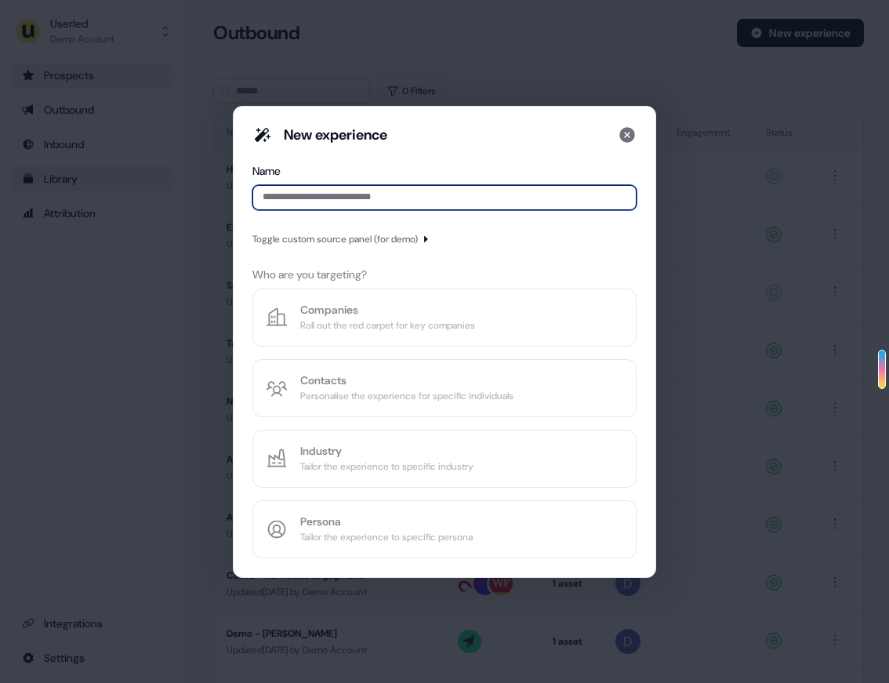
click at [369, 198] on input at bounding box center [444, 197] width 384 height 25
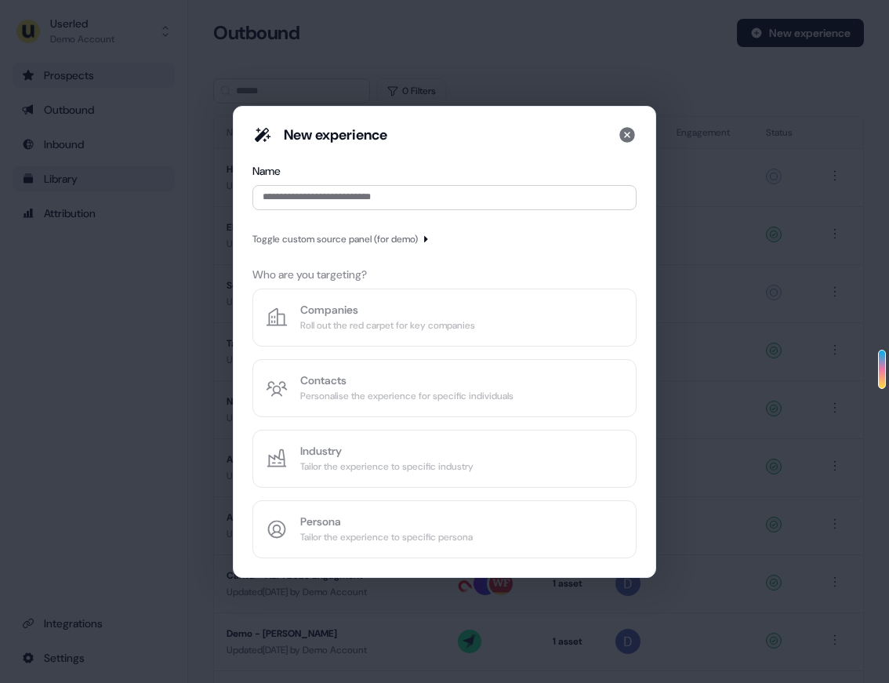
click at [335, 320] on div "New experience Name Toggle custom source panel (for demo) Who are you targeting…" at bounding box center [444, 341] width 384 height 433
click at [307, 309] on div "New experience Name Toggle custom source panel (for demo) Who are you targeting…" at bounding box center [444, 341] width 384 height 433
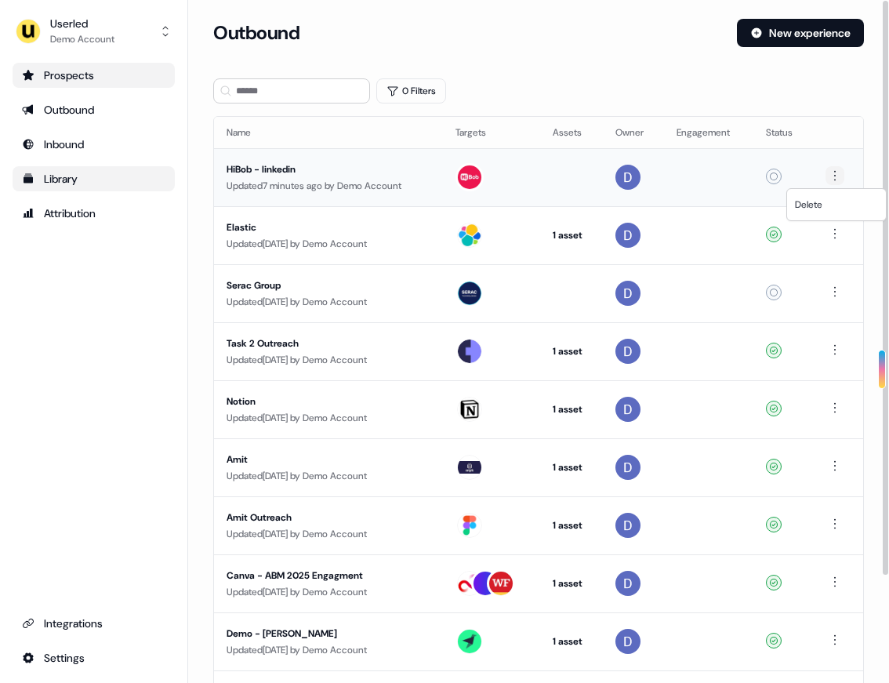
click at [839, 176] on html "For the best experience switch devices to a bigger screen. Go to Userled.io Use…" at bounding box center [444, 341] width 889 height 683
click at [826, 207] on div "Delete" at bounding box center [836, 204] width 93 height 25
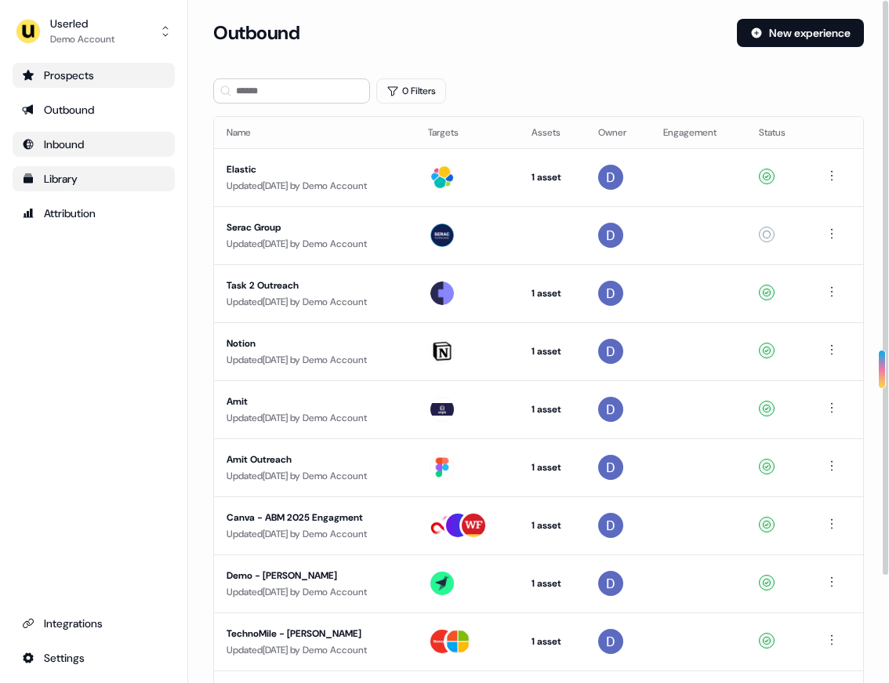
click at [93, 140] on div "Inbound" at bounding box center [93, 144] width 143 height 16
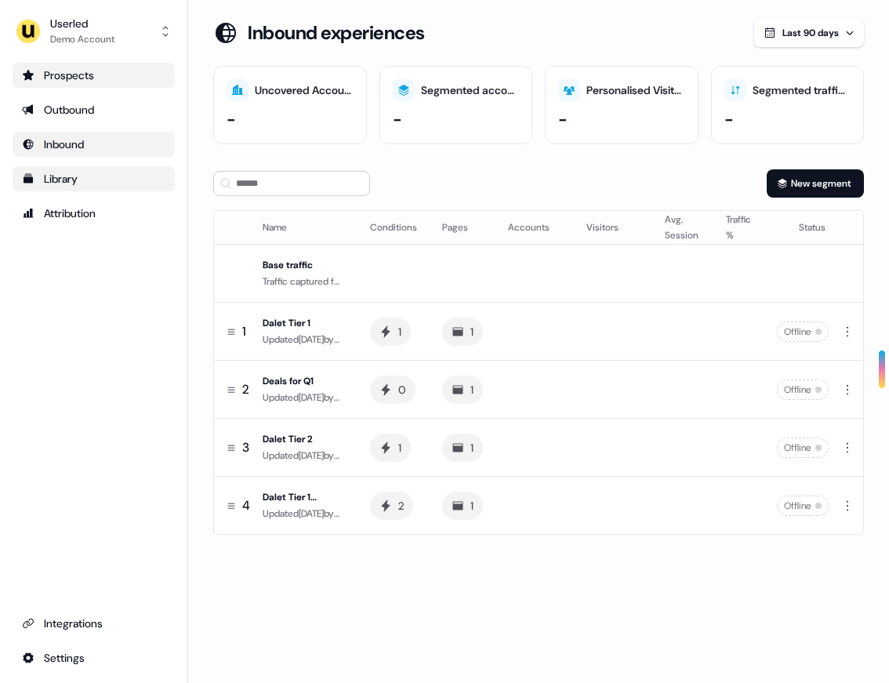
click at [69, 74] on div "Prospects" at bounding box center [93, 75] width 143 height 16
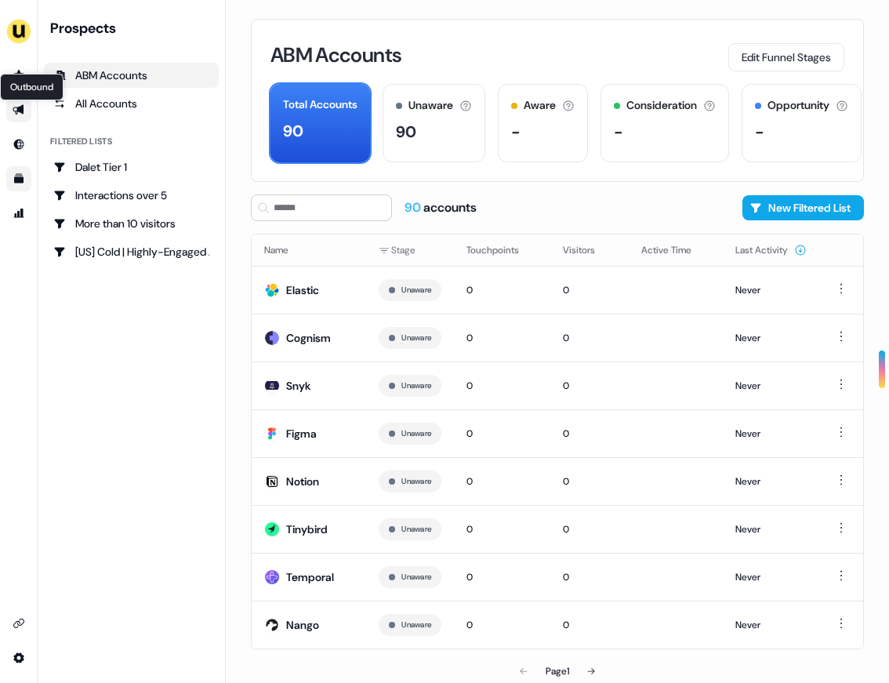
click at [13, 109] on icon "Go to outbound experience" at bounding box center [19, 109] width 13 height 13
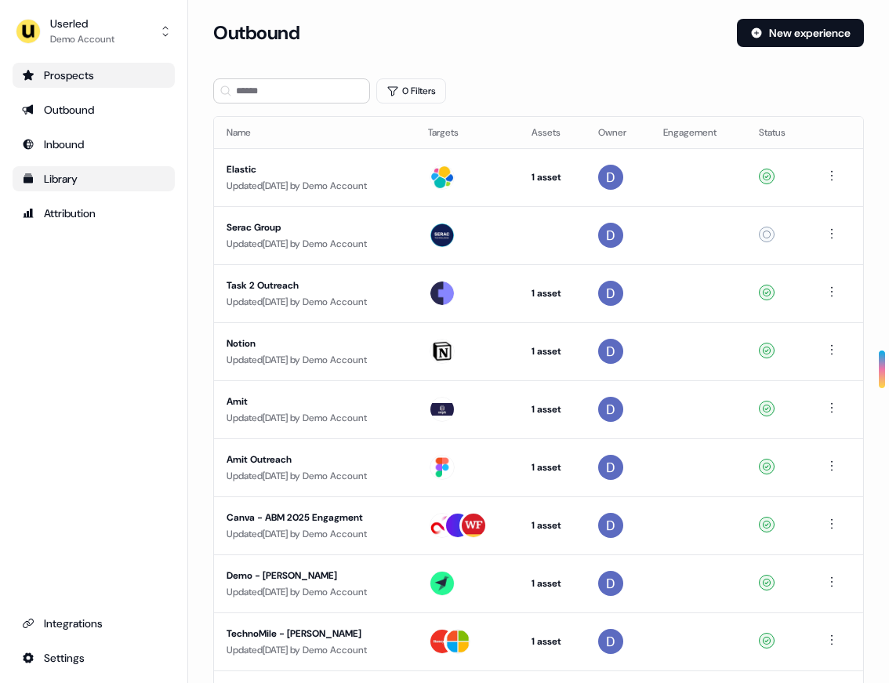
click at [82, 68] on div "Prospects" at bounding box center [93, 75] width 143 height 16
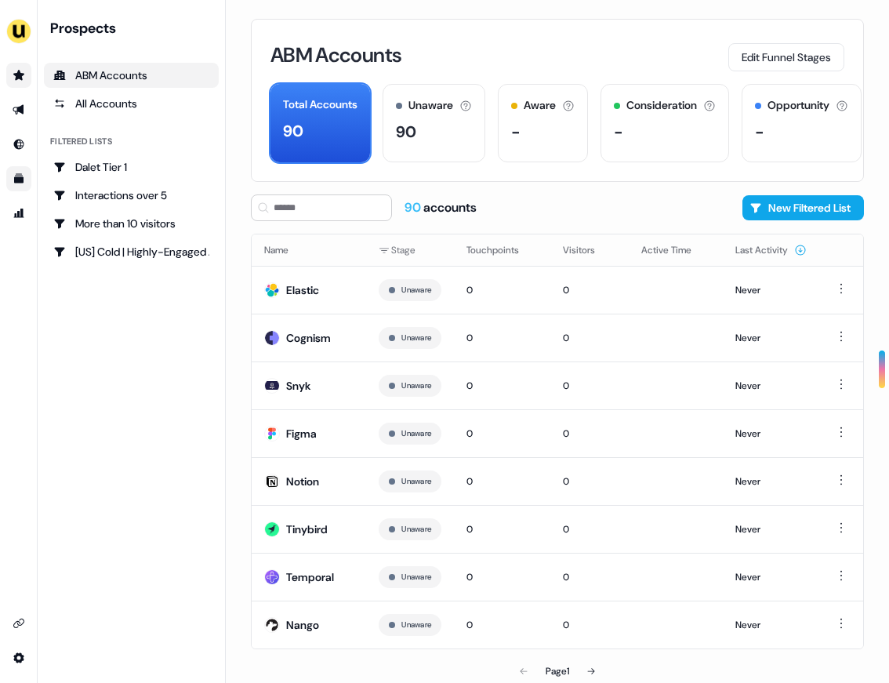
click at [114, 83] on link "ABM Accounts" at bounding box center [131, 75] width 175 height 25
click at [311, 338] on div "Cognism" at bounding box center [308, 338] width 45 height 16
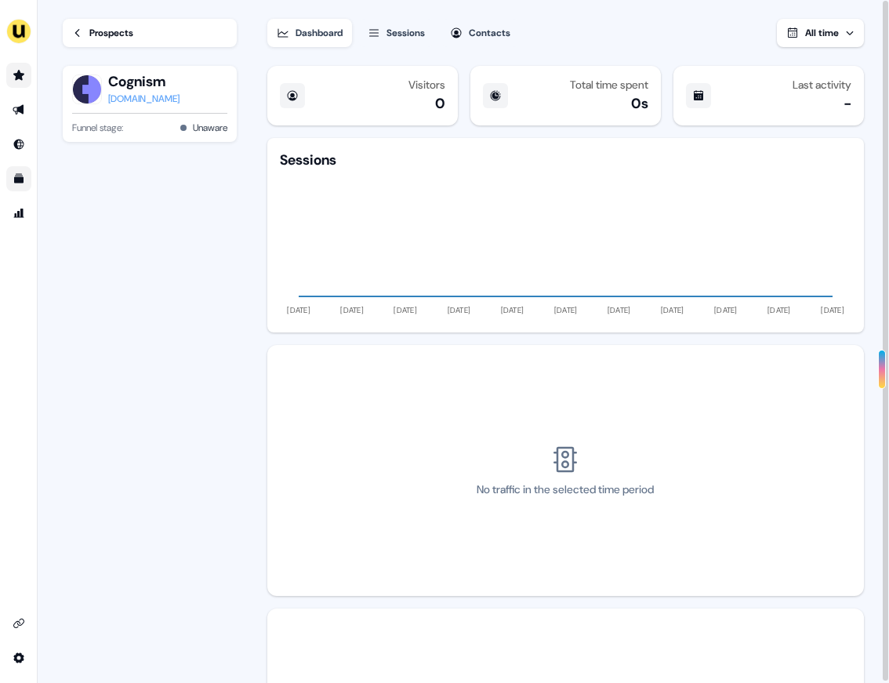
click at [332, 29] on div "Dashboard" at bounding box center [319, 33] width 47 height 16
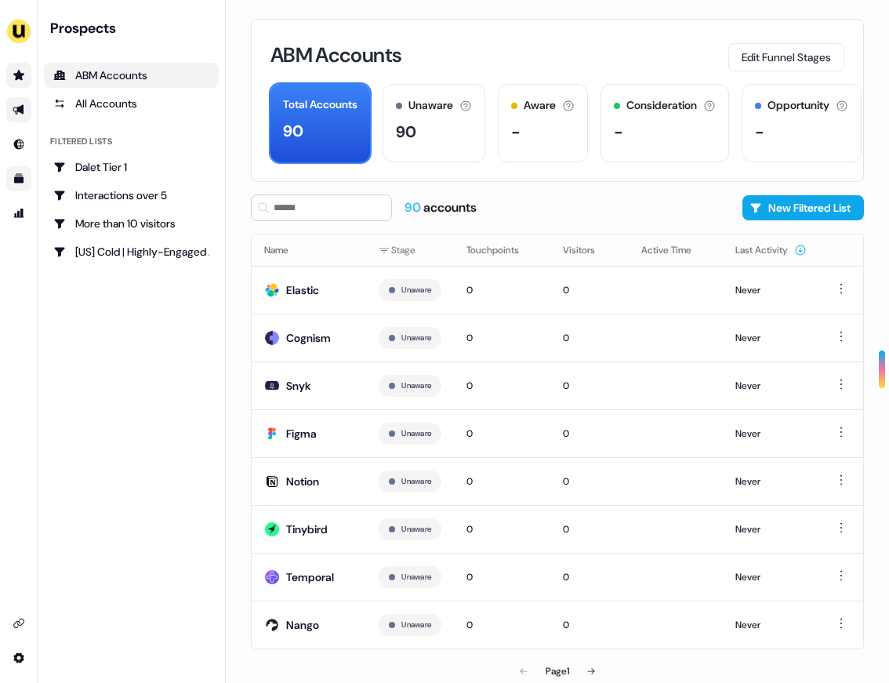
click at [27, 103] on link "Go to outbound experience" at bounding box center [18, 109] width 25 height 25
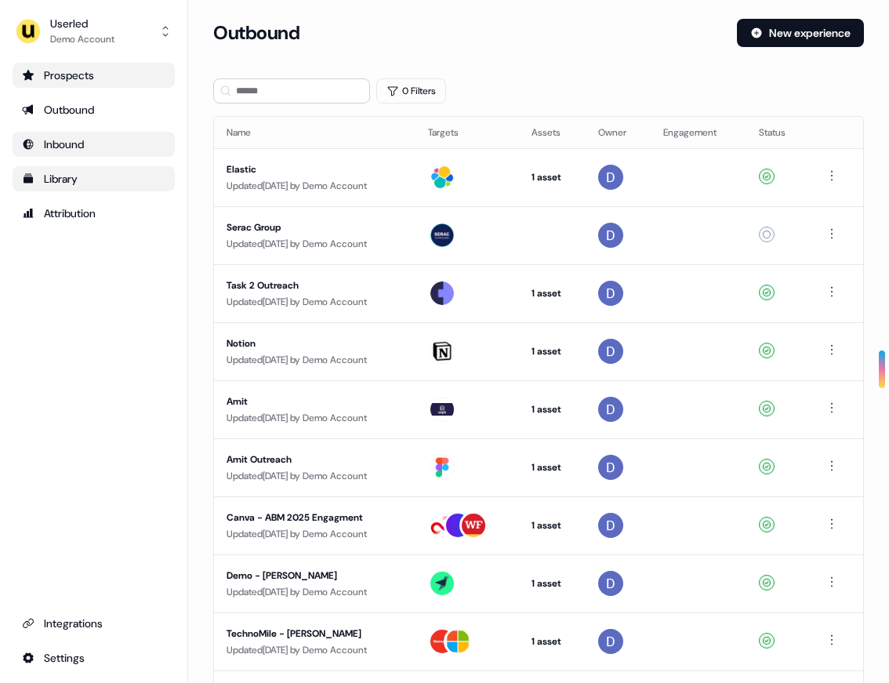
click at [91, 147] on div "Inbound" at bounding box center [93, 144] width 143 height 16
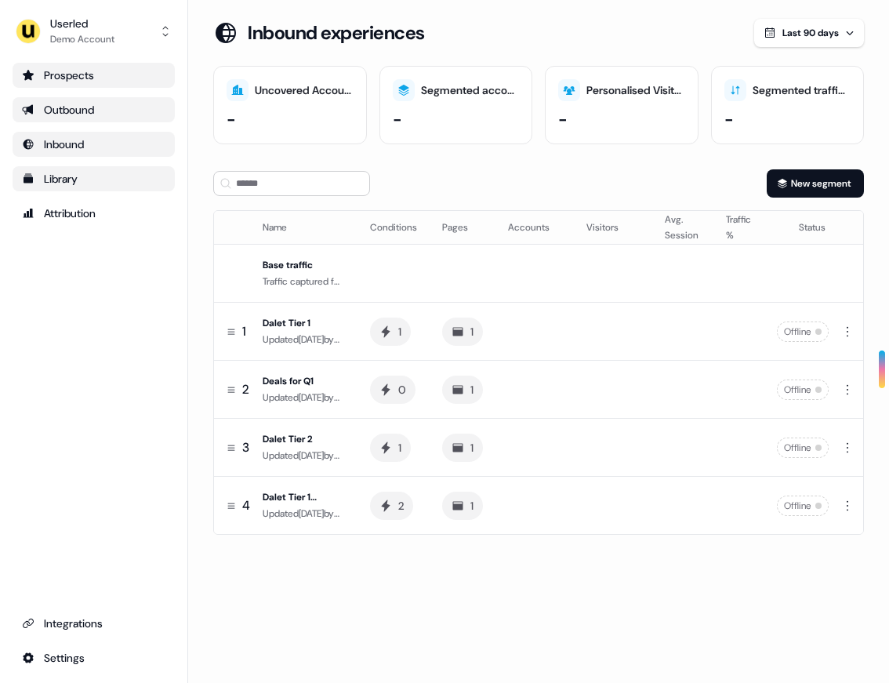
click at [73, 102] on div "Outbound" at bounding box center [93, 110] width 143 height 16
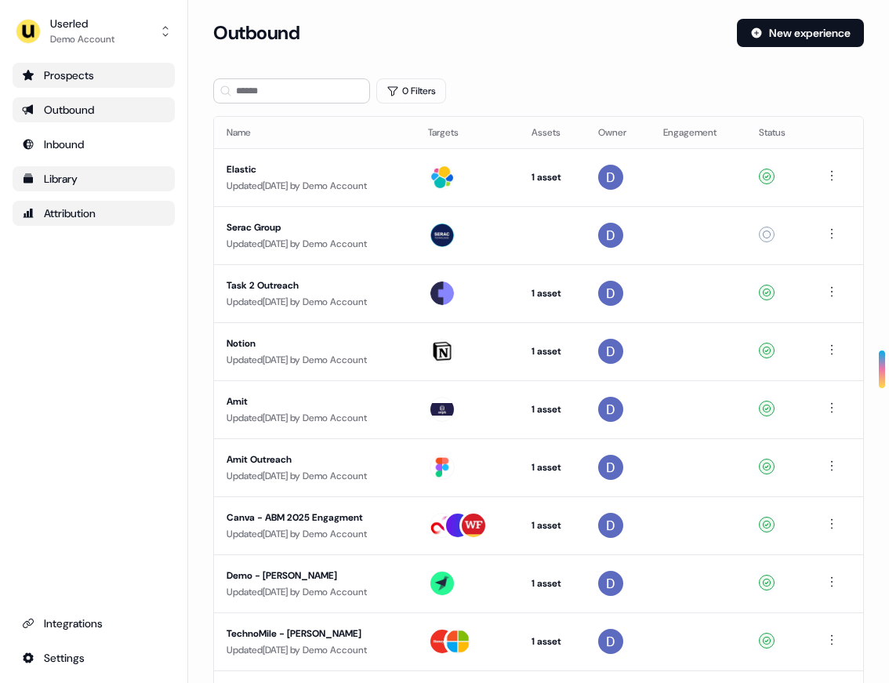
click at [63, 212] on div "Attribution" at bounding box center [93, 213] width 143 height 16
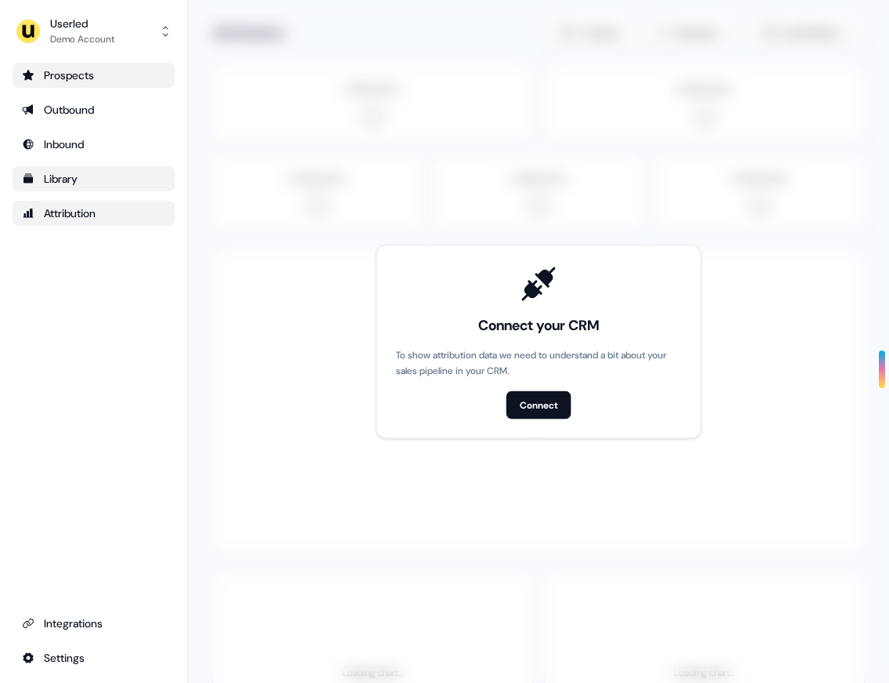
click at [68, 78] on div "Prospects" at bounding box center [93, 75] width 143 height 16
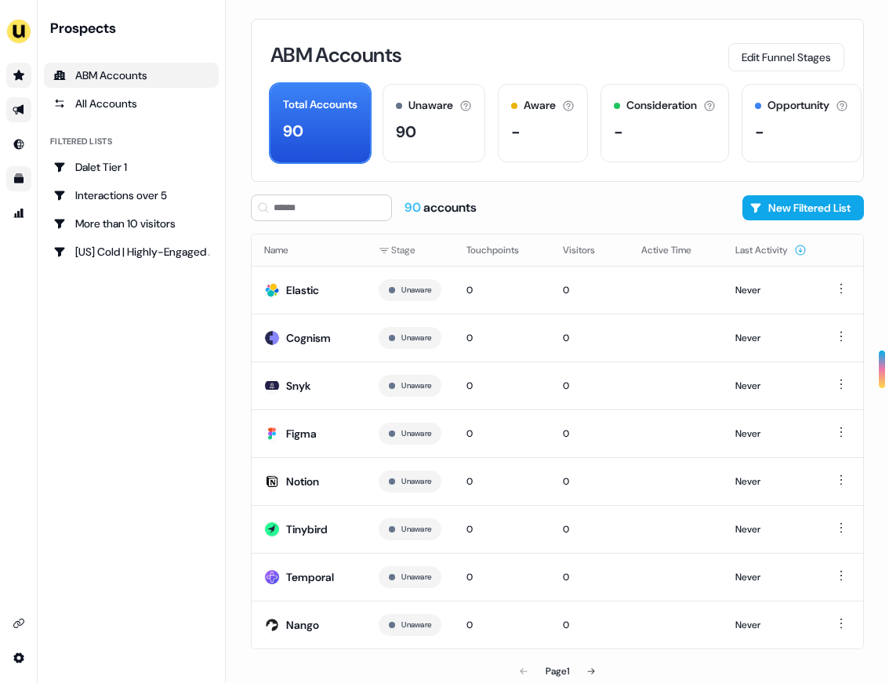
click at [21, 99] on link "Go to outbound experience" at bounding box center [18, 109] width 25 height 25
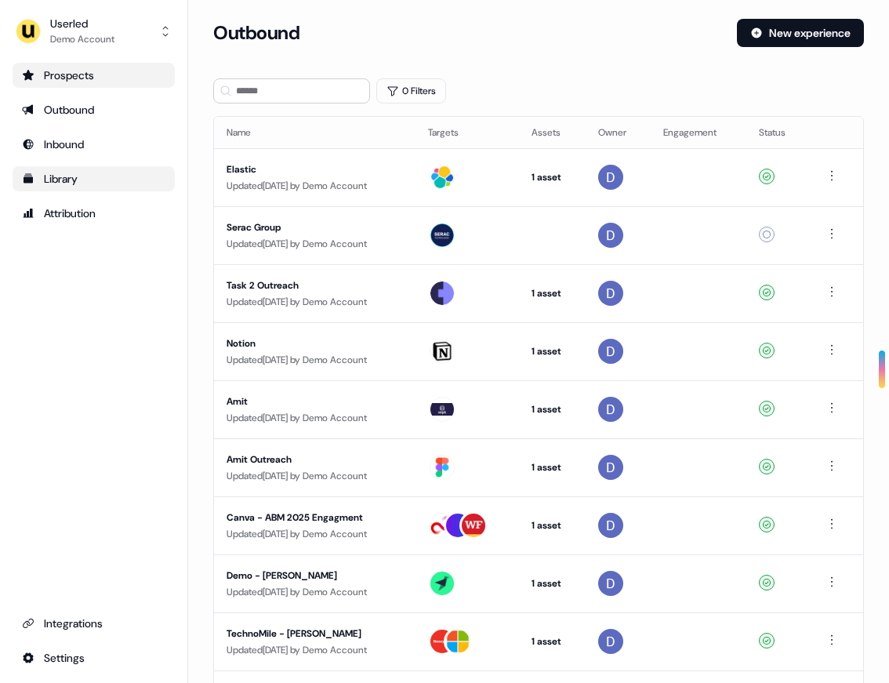
click at [23, 78] on icon "Go to prospects" at bounding box center [28, 75] width 13 height 13
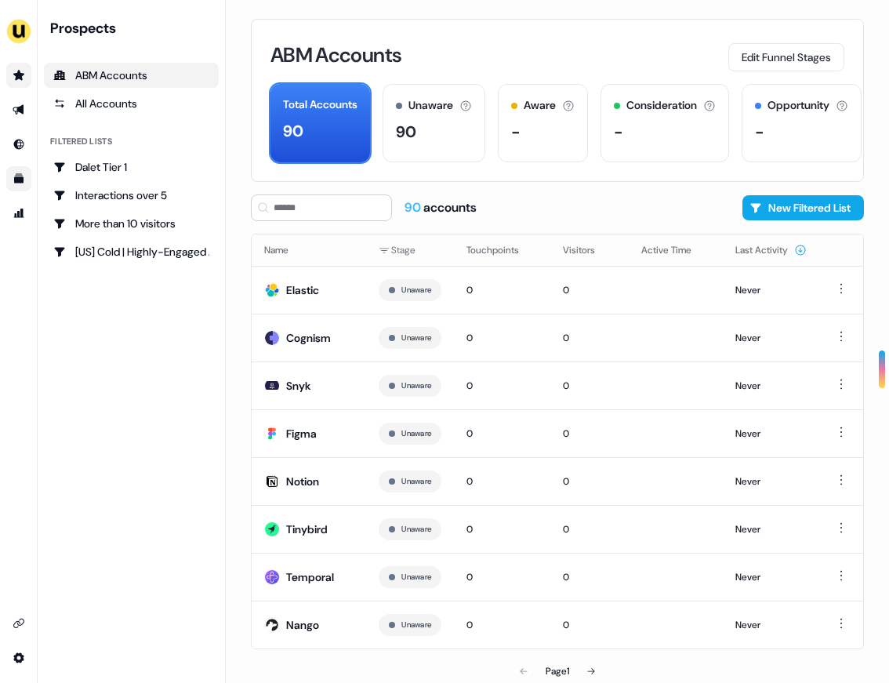
click at [113, 77] on div "ABM Accounts" at bounding box center [131, 75] width 156 height 16
click at [22, 75] on icon "Go to prospects" at bounding box center [18, 75] width 11 height 10
click at [20, 104] on icon "Go to outbound experience" at bounding box center [19, 109] width 13 height 13
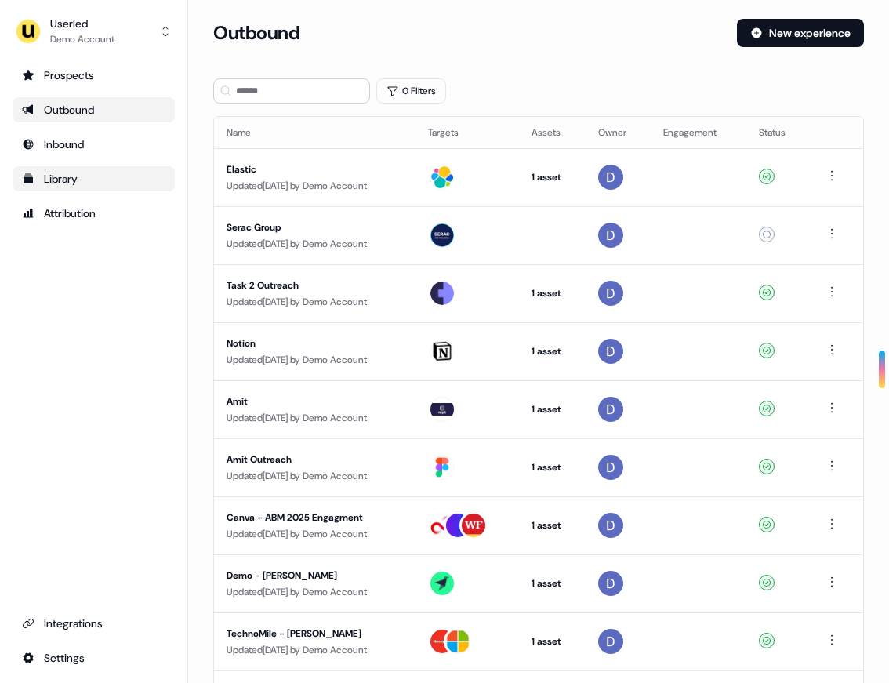
click at [77, 112] on div "Outbound" at bounding box center [93, 110] width 143 height 16
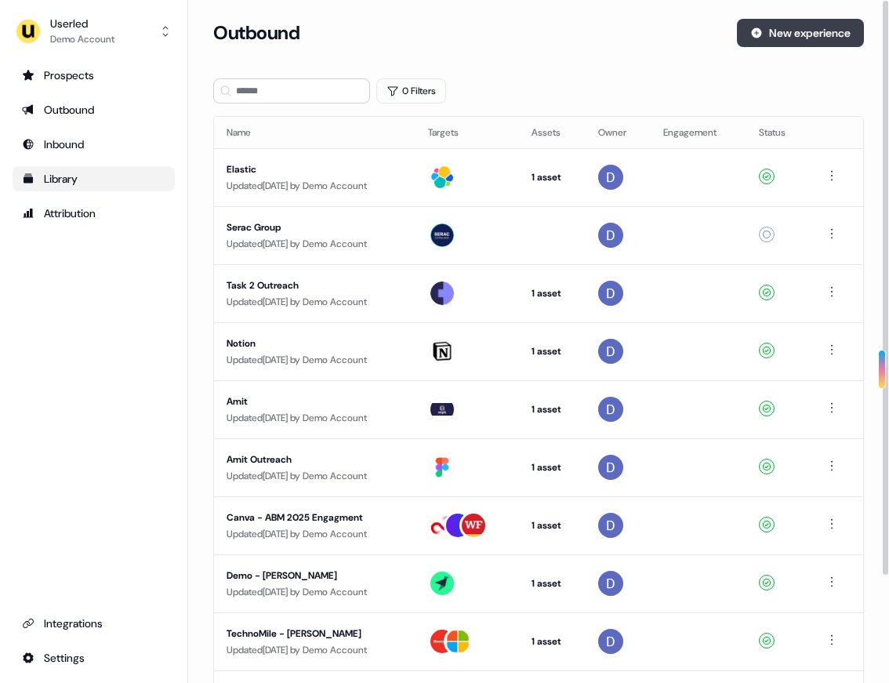
click at [756, 21] on button "New experience" at bounding box center [800, 33] width 127 height 28
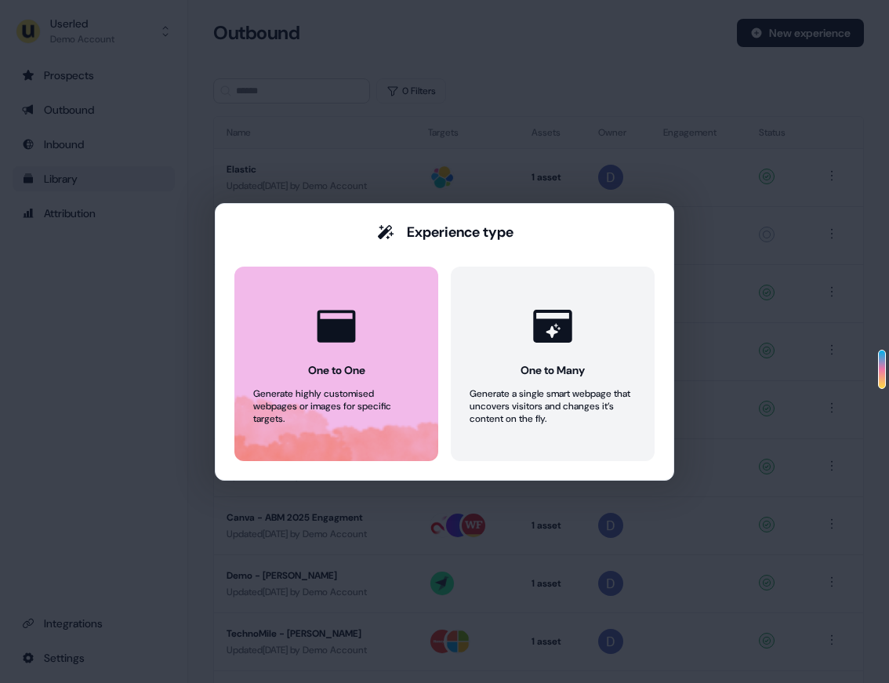
click at [322, 390] on div "Generate highly customised webpages or images for specific targets." at bounding box center [336, 406] width 166 height 38
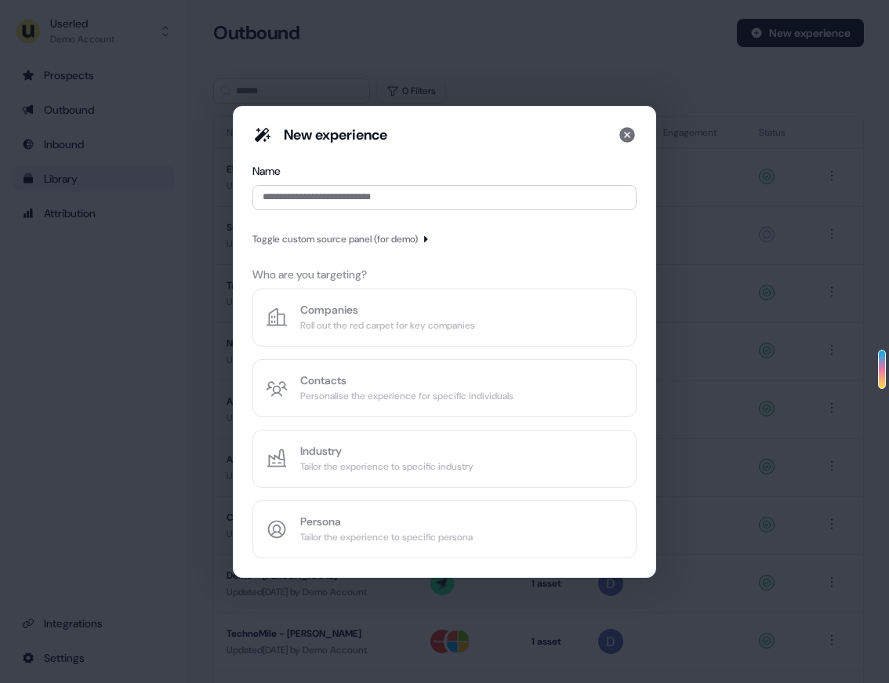
click at [365, 314] on div "New experience Name Toggle custom source panel (for demo) Who are you targeting…" at bounding box center [444, 341] width 384 height 433
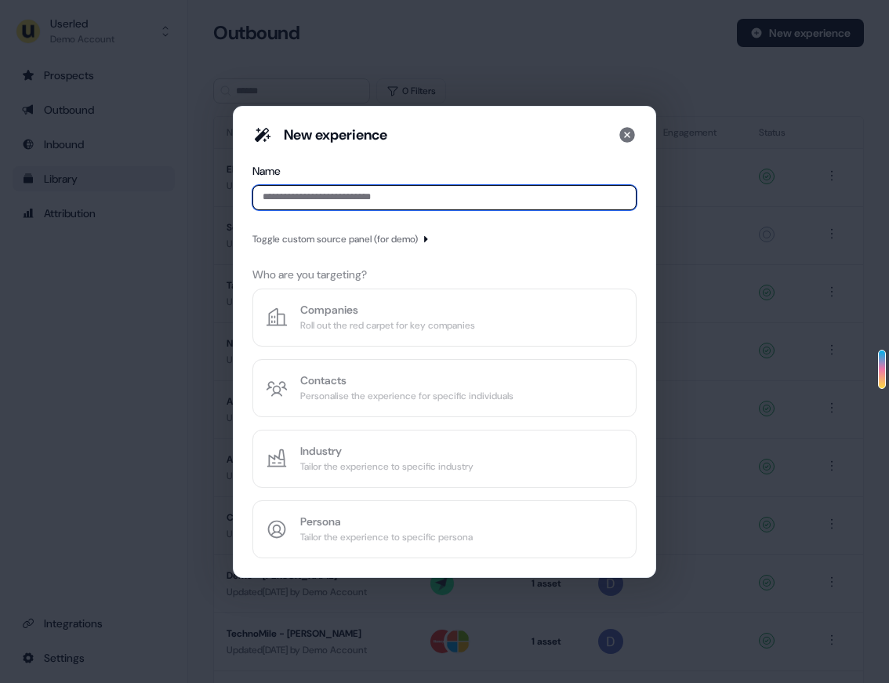
click at [350, 200] on input at bounding box center [444, 197] width 384 height 25
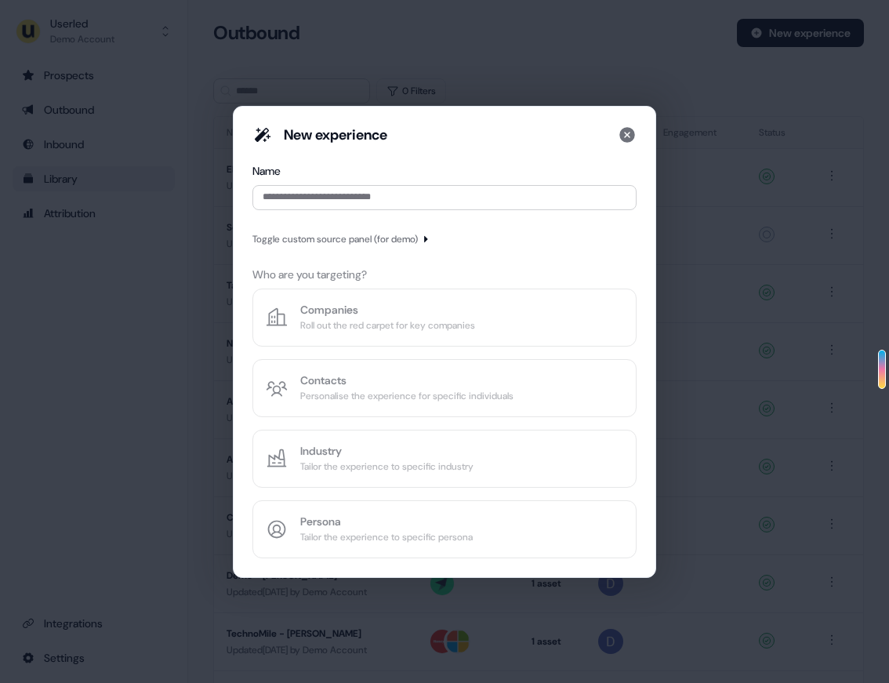
click at [427, 241] on div "Toggle custom source panel (for demo)" at bounding box center [341, 239] width 178 height 16
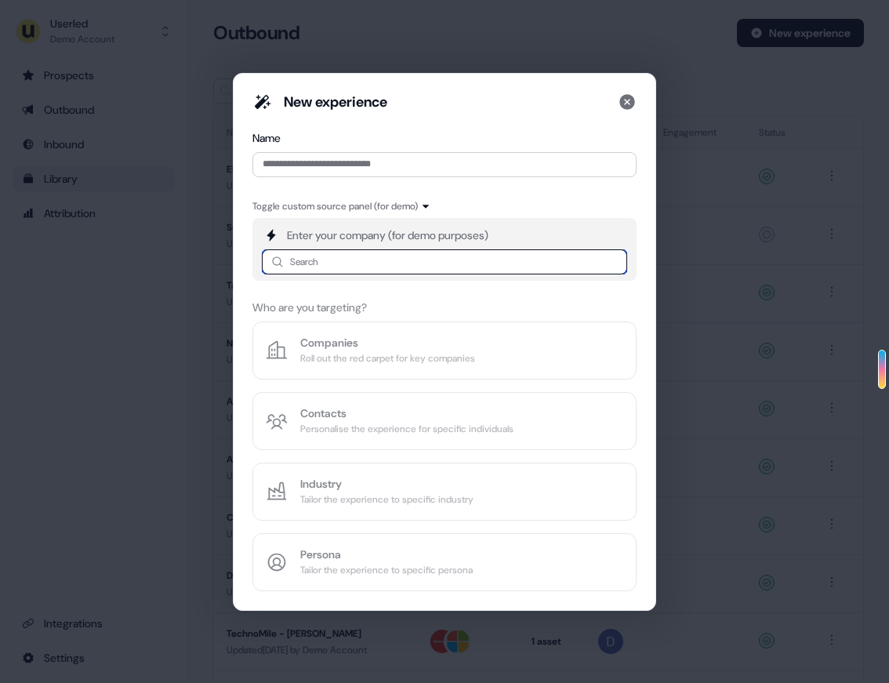
click at [422, 262] on input at bounding box center [444, 261] width 365 height 25
type input "*****"
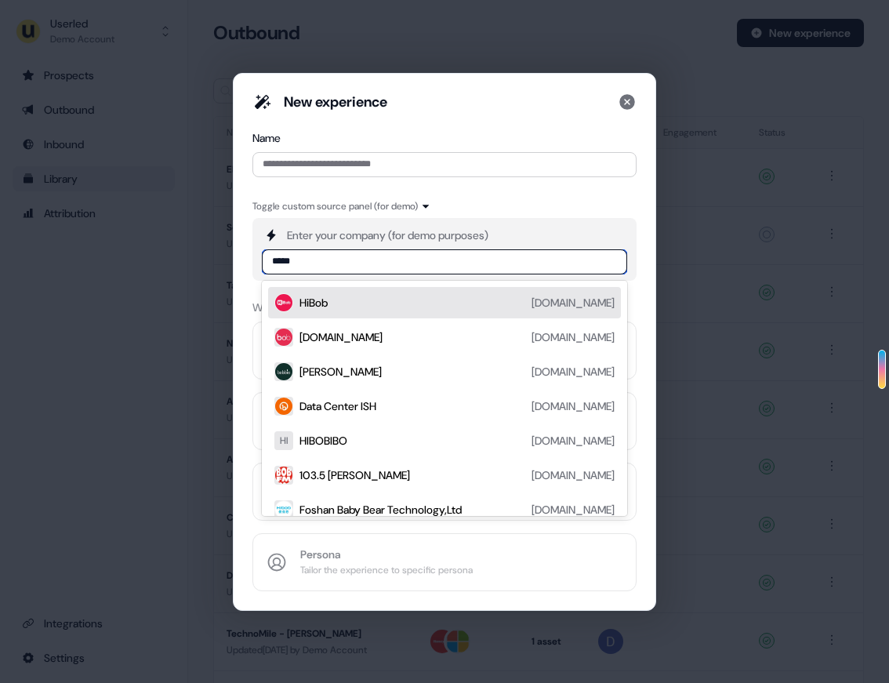
click at [328, 299] on div "HiBob" at bounding box center [313, 303] width 28 height 16
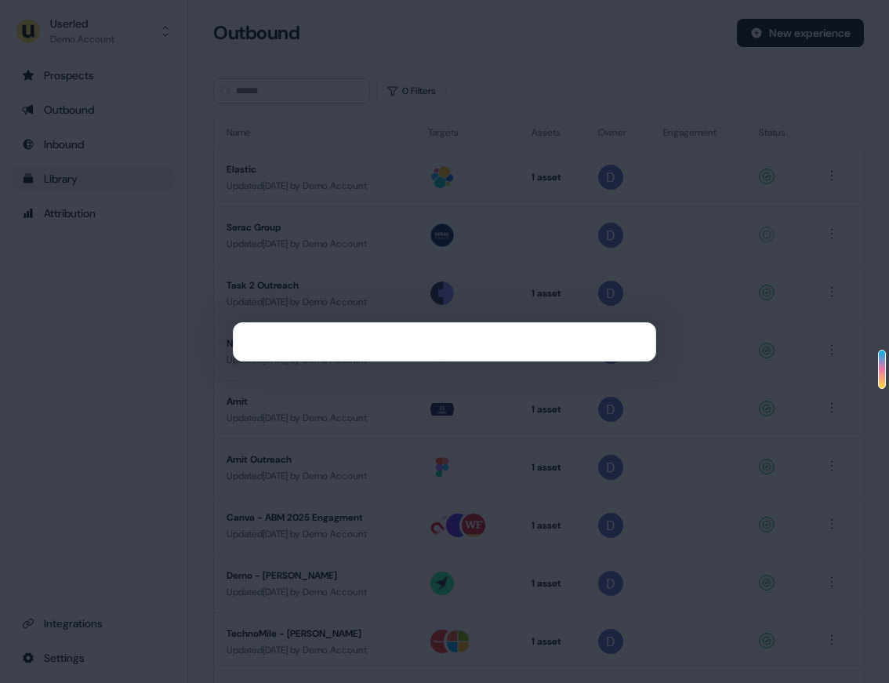
click at [155, 324] on div at bounding box center [444, 341] width 889 height 683
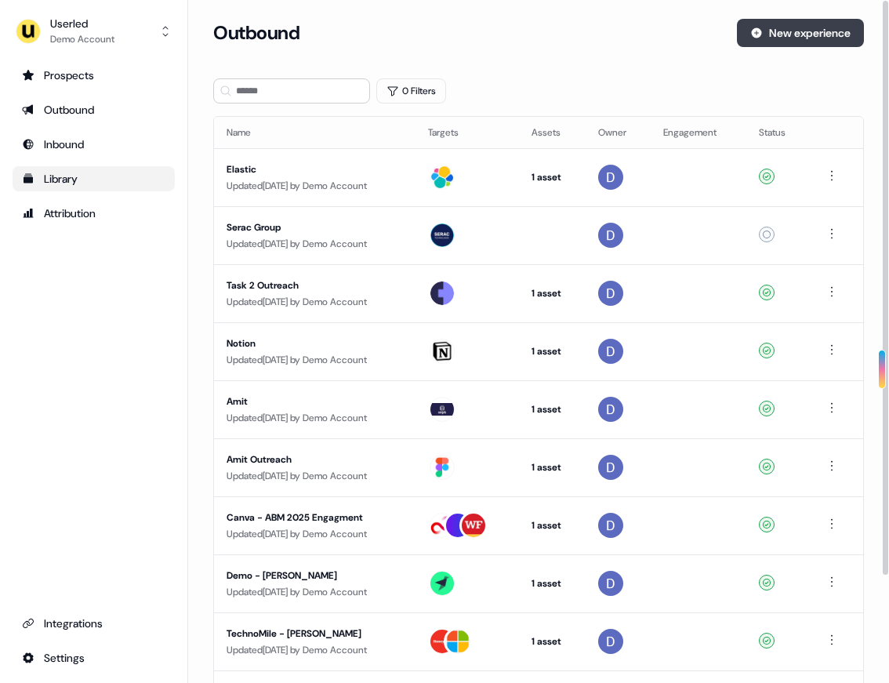
click at [755, 20] on button "New experience" at bounding box center [800, 33] width 127 height 28
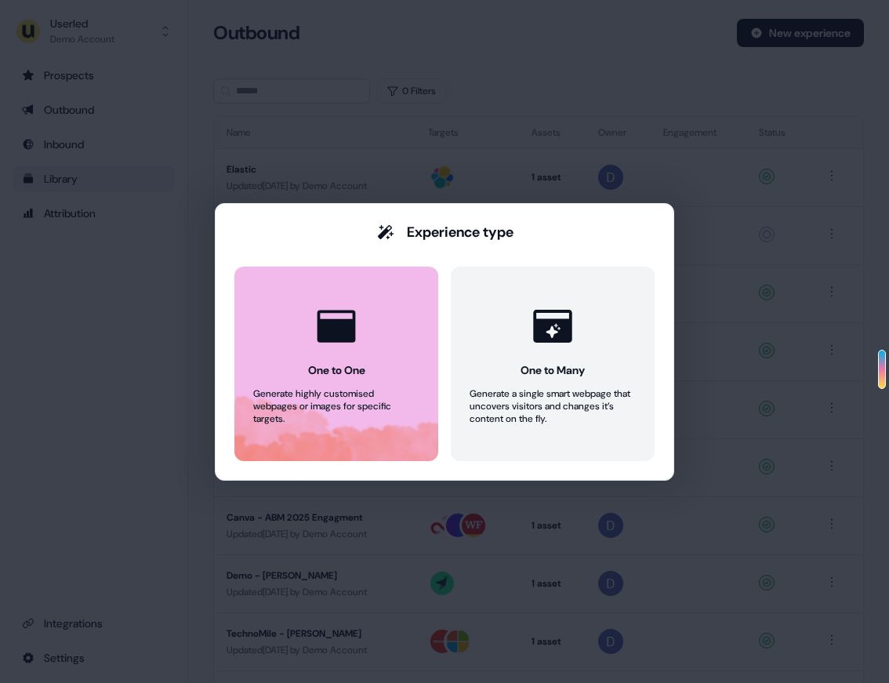
click at [357, 315] on icon at bounding box center [336, 326] width 47 height 47
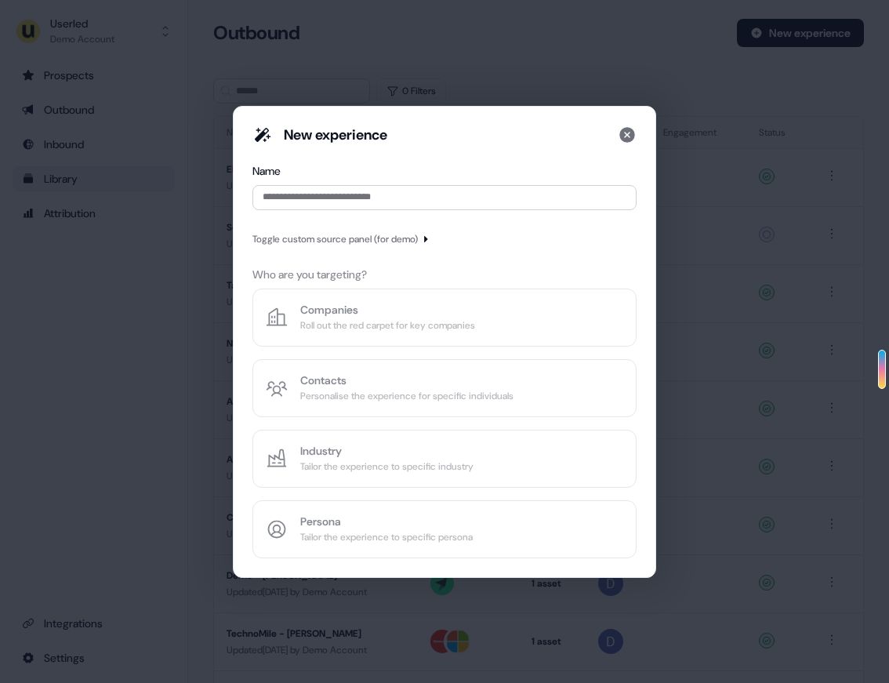
click at [341, 229] on div "Toggle custom source panel (for demo)" at bounding box center [444, 238] width 384 height 19
click at [339, 241] on div "Toggle custom source panel (for demo)" at bounding box center [334, 239] width 165 height 16
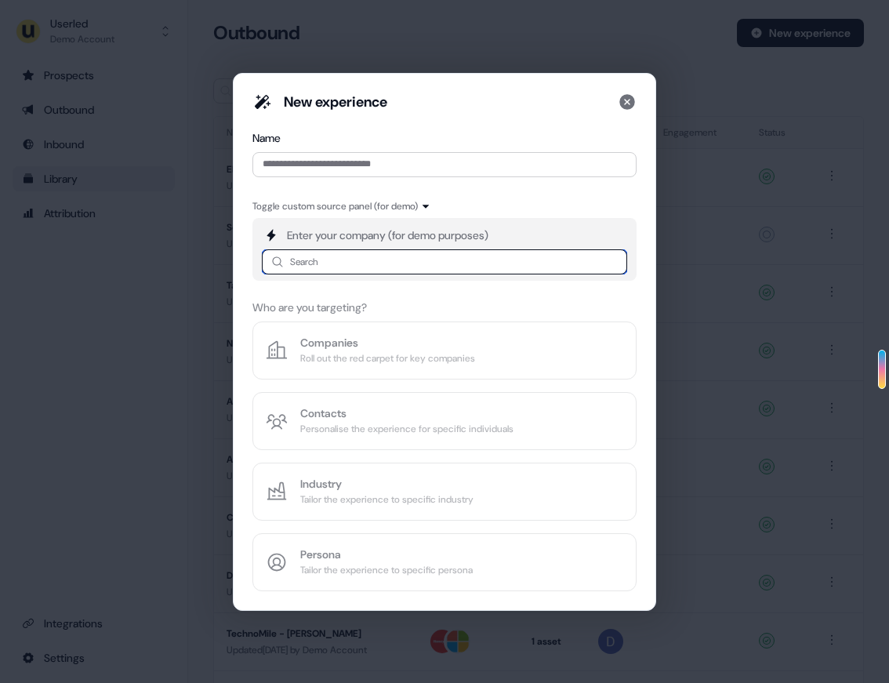
click at [341, 266] on input at bounding box center [444, 261] width 365 height 25
type input "*"
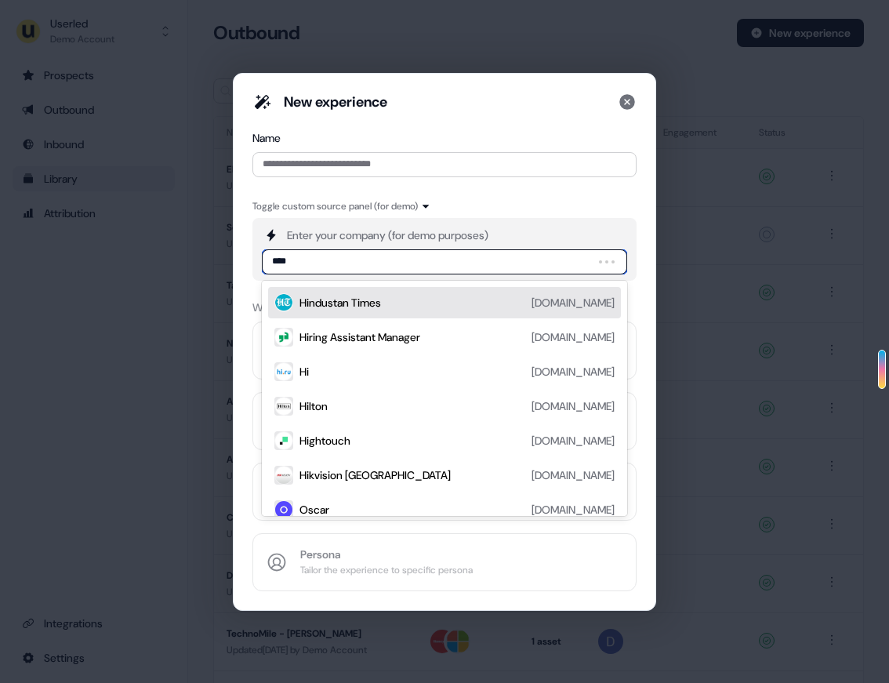
type input "*****"
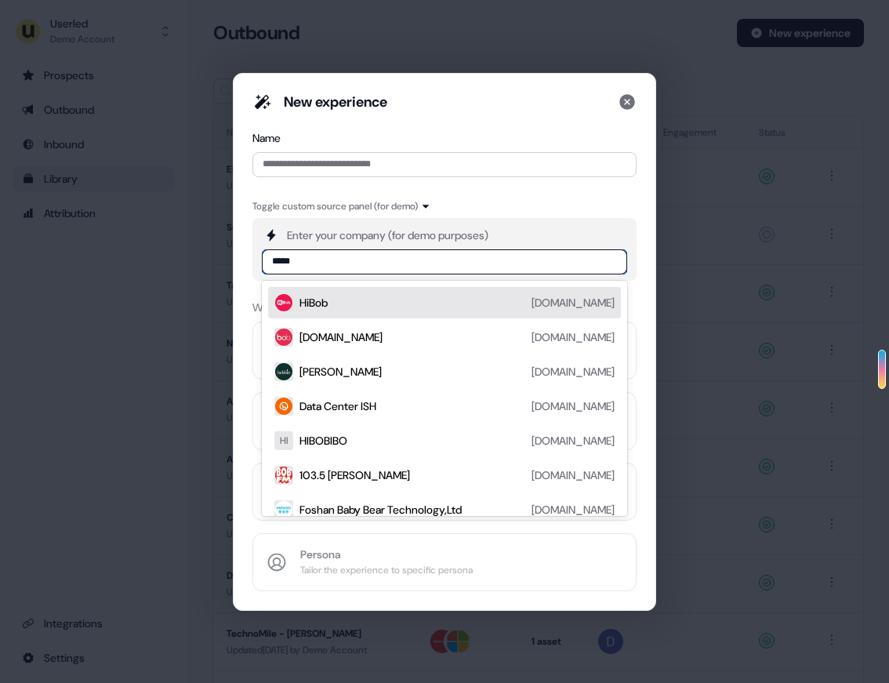
click at [362, 307] on div "HiBob hibob.com" at bounding box center [456, 302] width 315 height 19
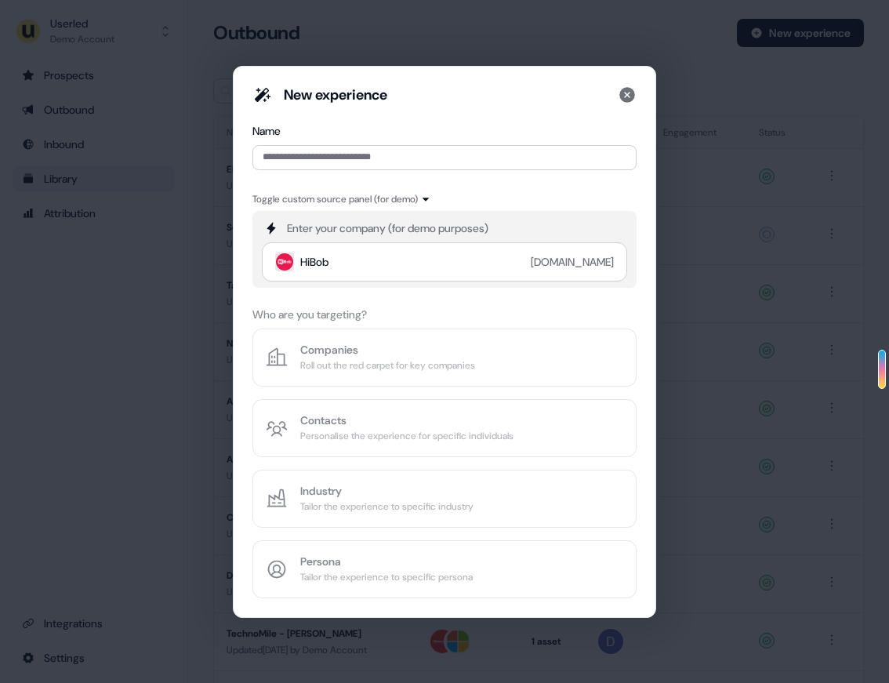
click at [381, 346] on div "New experience Name Toggle custom source panel (for demo) Enter your company (f…" at bounding box center [444, 341] width 384 height 513
click at [502, 481] on div "New experience Name Toggle custom source panel (for demo) Enter your company (f…" at bounding box center [444, 341] width 384 height 513
click at [434, 330] on div "New experience Name Toggle custom source panel (for demo) Enter your company (f…" at bounding box center [444, 341] width 384 height 513
click at [447, 337] on div "New experience Name Toggle custom source panel (for demo) Enter your company (f…" at bounding box center [444, 341] width 384 height 513
click at [435, 357] on div "New experience Name Toggle custom source panel (for demo) Enter your company (f…" at bounding box center [444, 341] width 384 height 513
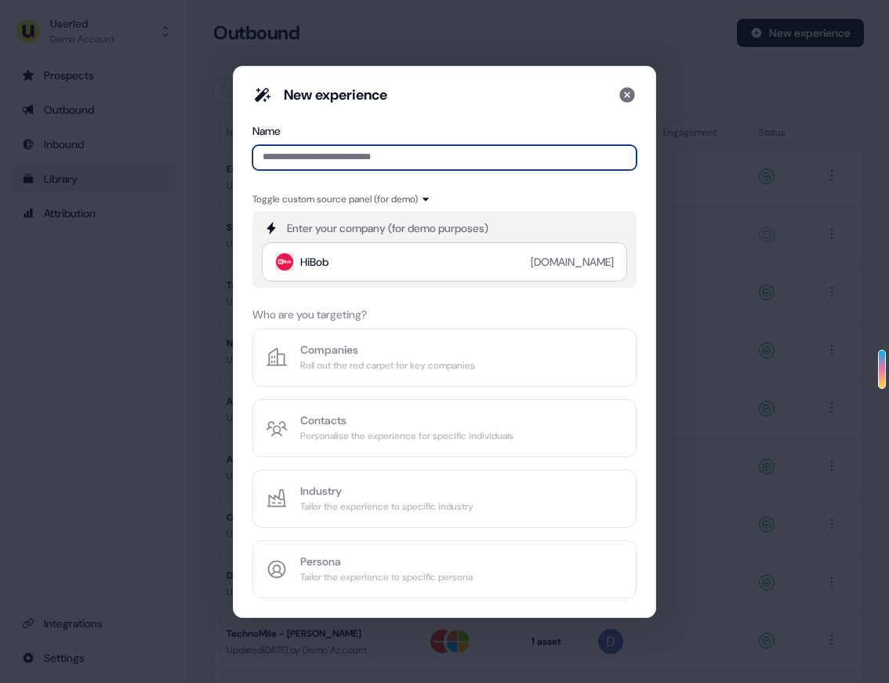
click at [355, 153] on input at bounding box center [444, 157] width 384 height 25
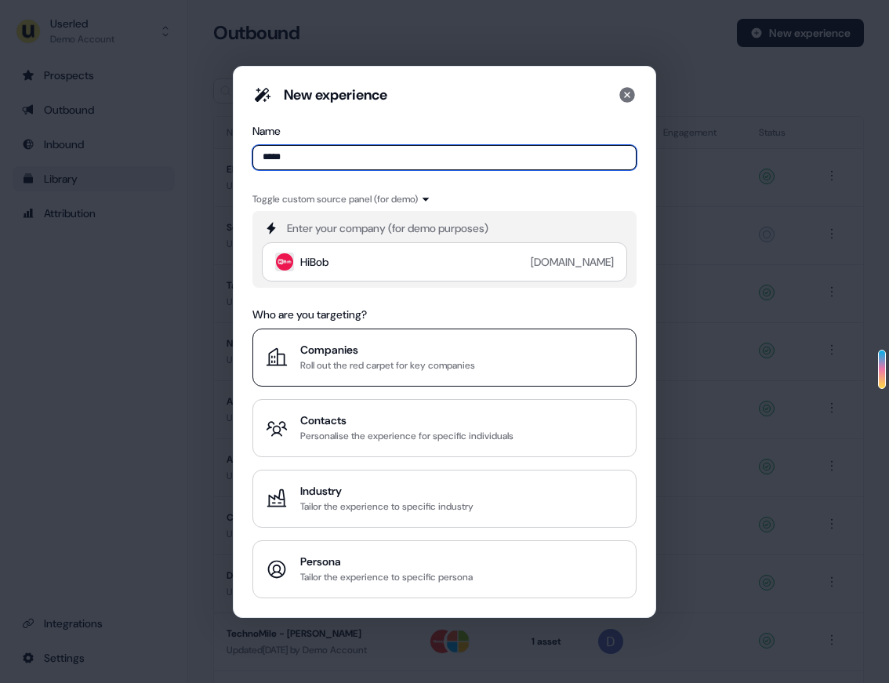
type input "*****"
click at [416, 347] on div "Companies" at bounding box center [387, 350] width 175 height 16
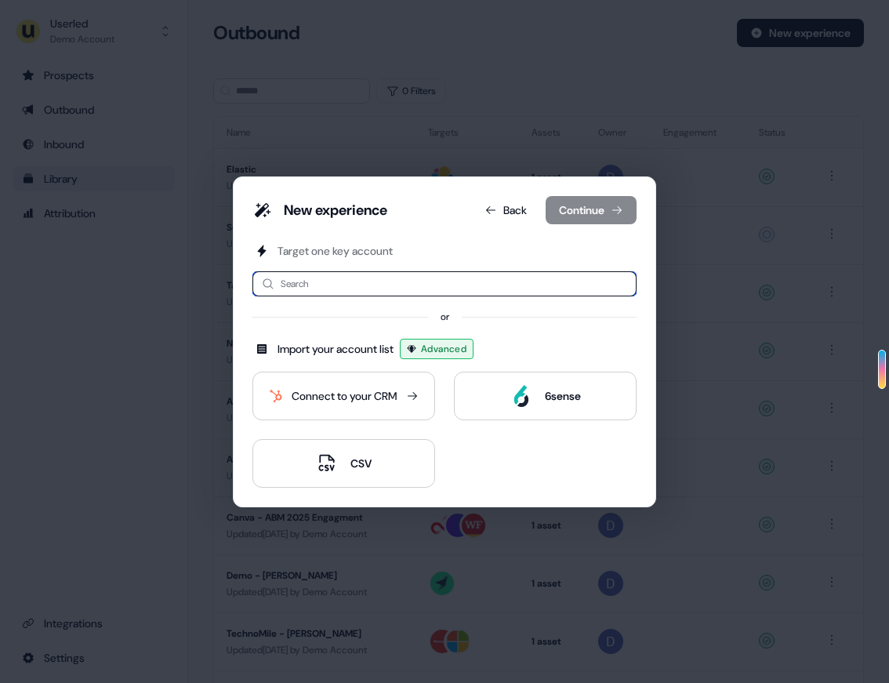
click at [376, 282] on input at bounding box center [444, 283] width 384 height 25
click at [332, 286] on input at bounding box center [444, 283] width 384 height 25
type input "****"
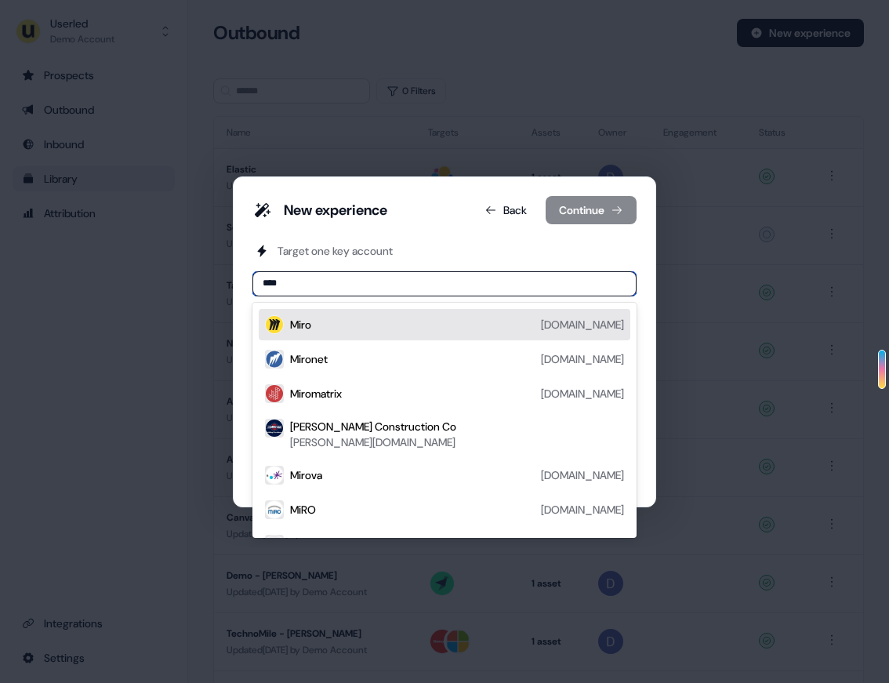
click at [352, 326] on div "[PERSON_NAME][DOMAIN_NAME]" at bounding box center [457, 324] width 334 height 19
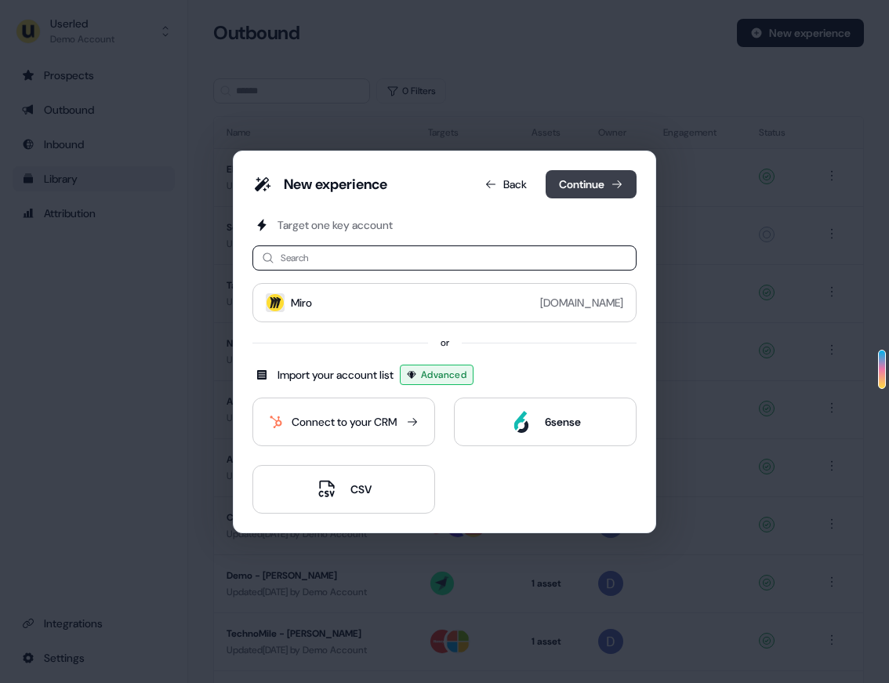
click at [575, 191] on button "Continue" at bounding box center [591, 184] width 91 height 28
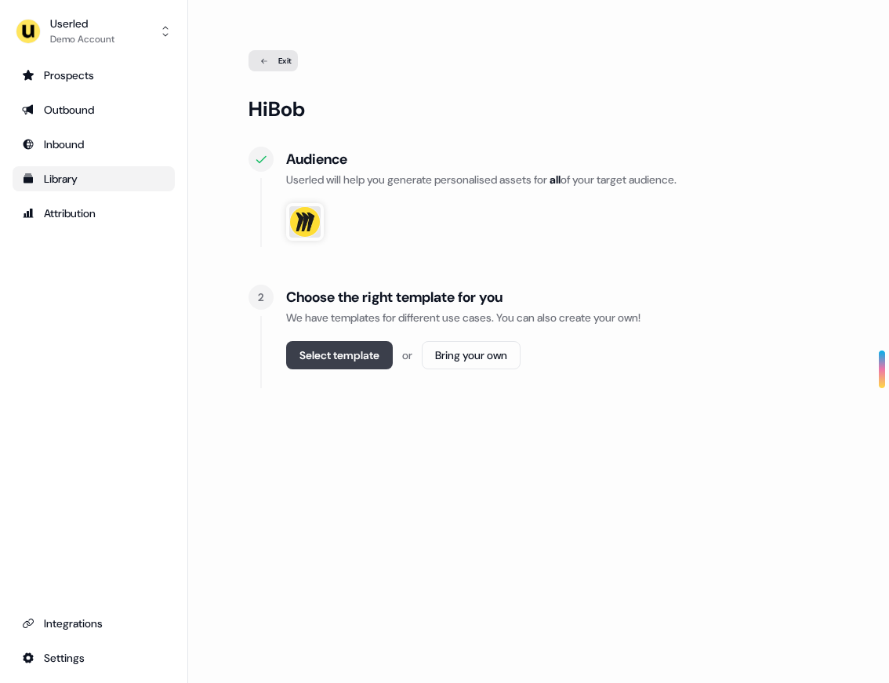
click at [319, 342] on button "Select template" at bounding box center [339, 355] width 107 height 28
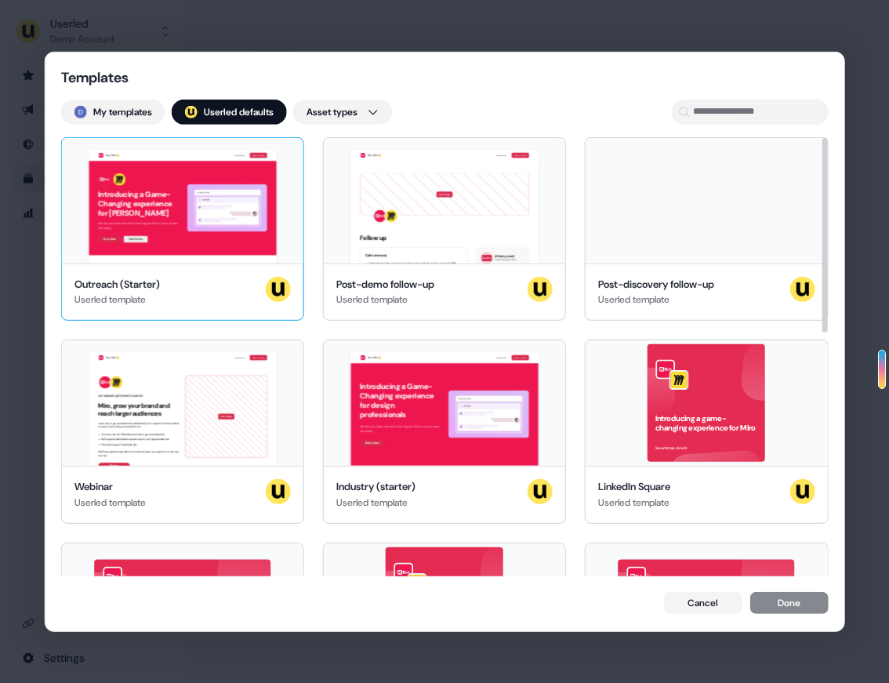
click at [223, 217] on div "Hey Miro 👋 Learn more Book a demo Introducing a Game-Changing experience for Mi…" at bounding box center [182, 199] width 241 height 125
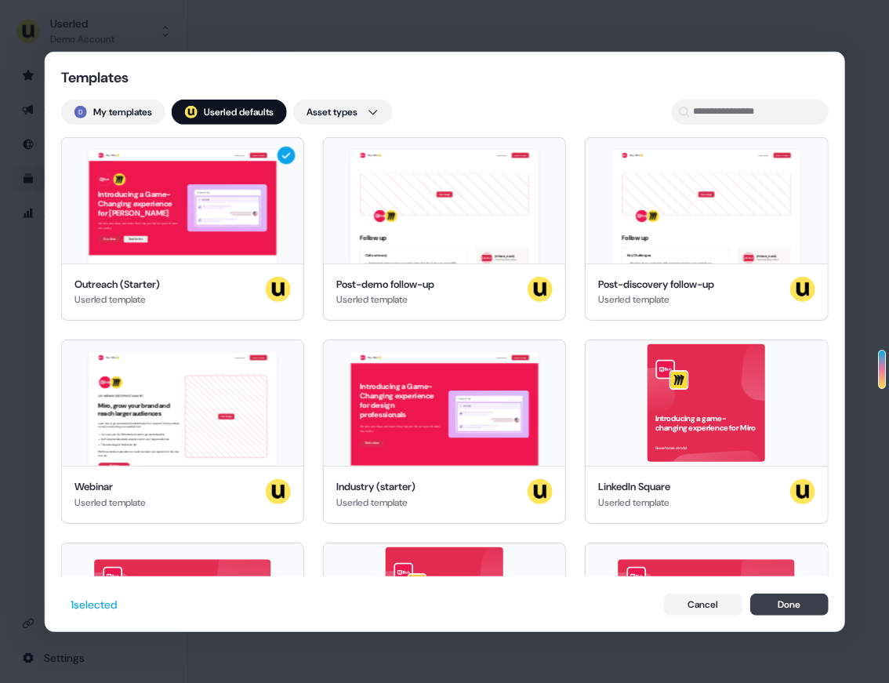
click at [782, 603] on button "Done" at bounding box center [788, 604] width 78 height 22
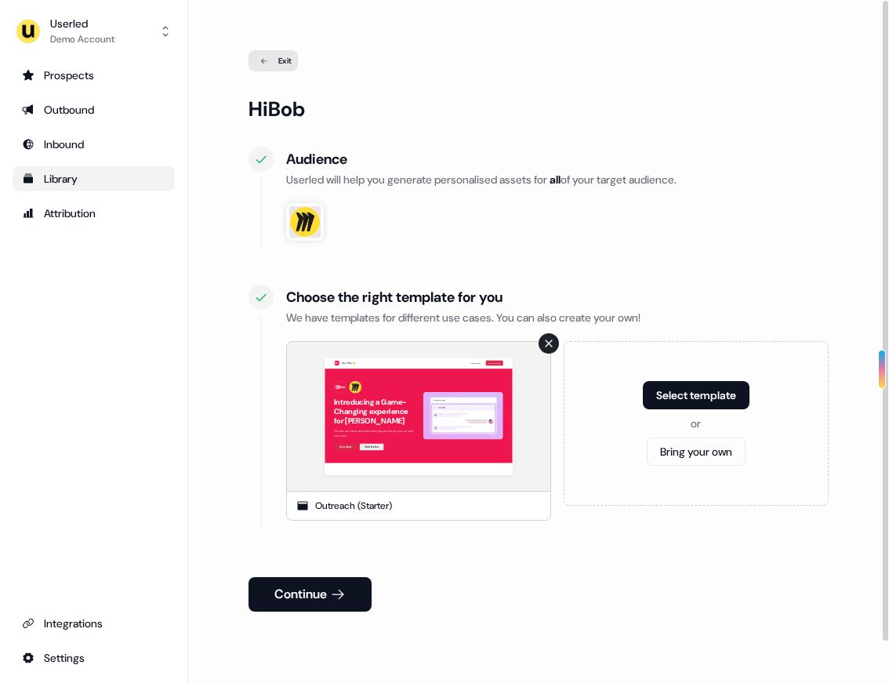
click at [374, 419] on div "Hey Miro 👋 Learn more Book a demo Introducing a Game-Changing experience for Mi…" at bounding box center [418, 416] width 263 height 149
click at [343, 582] on button "Continue" at bounding box center [310, 594] width 123 height 34
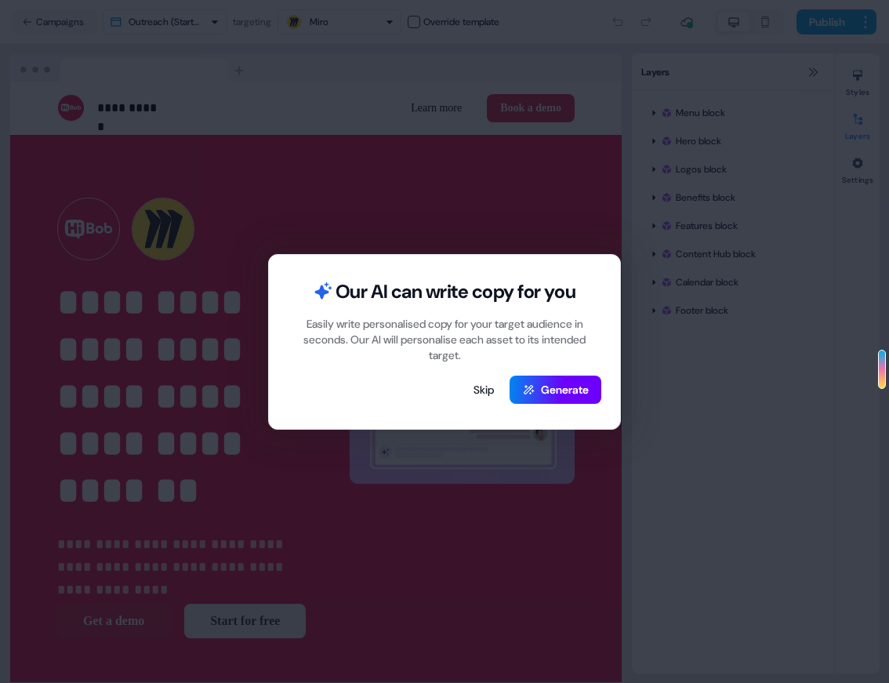
click at [535, 387] on button "Generate" at bounding box center [556, 390] width 92 height 28
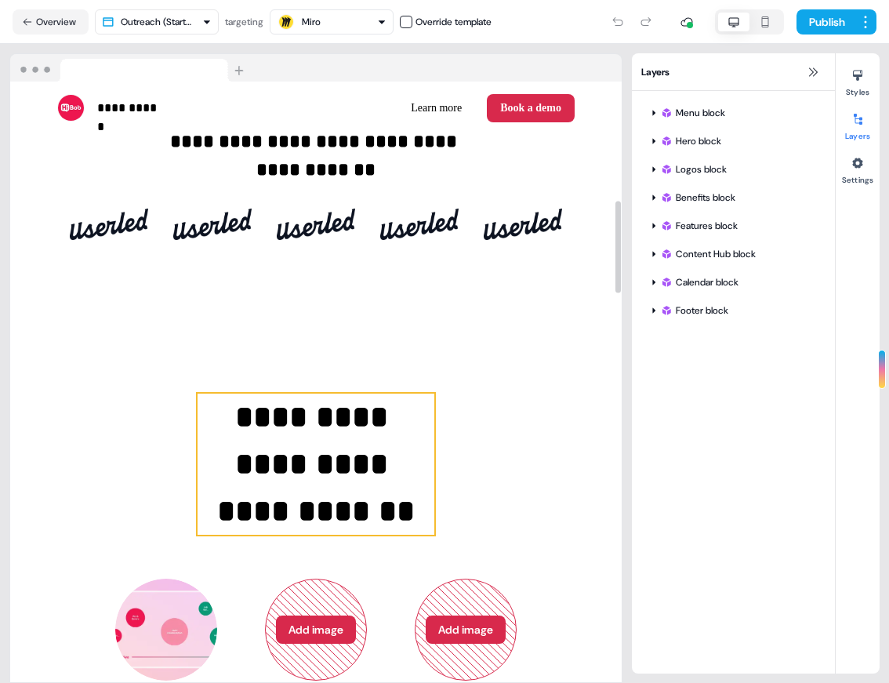
scroll to position [866, 0]
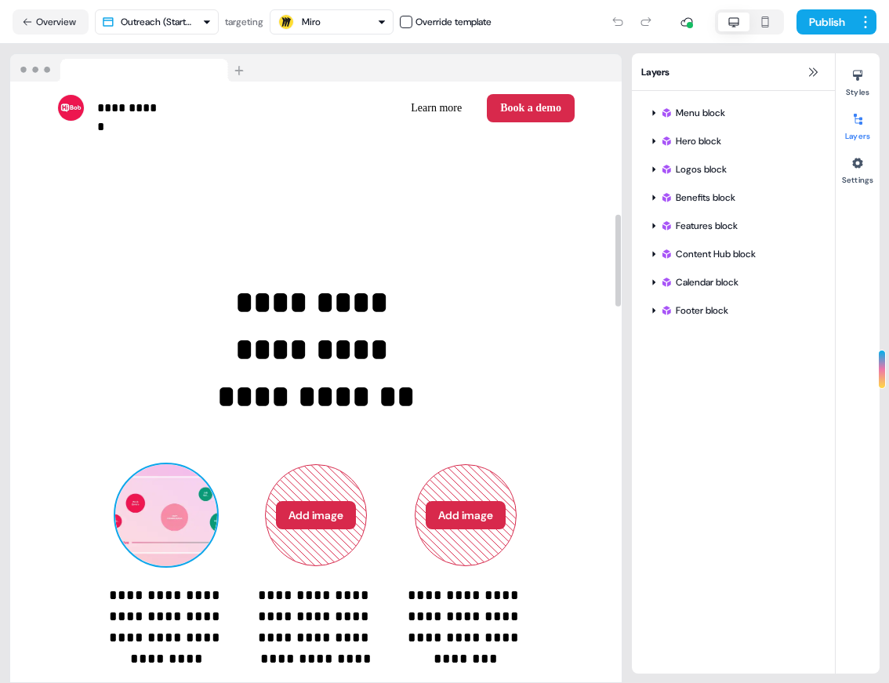
click at [166, 520] on img at bounding box center [166, 515] width 102 height 102
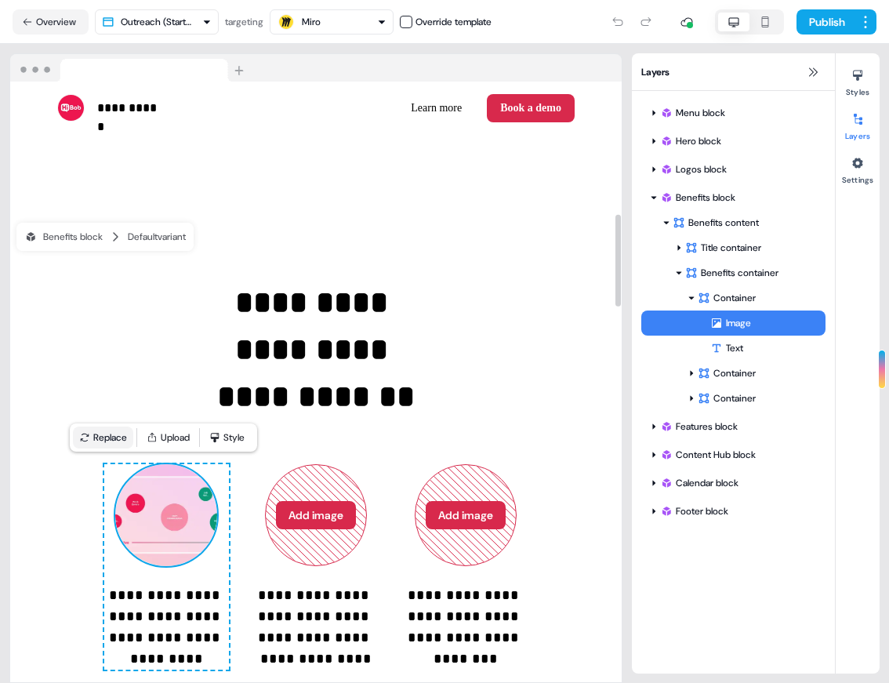
click at [96, 441] on button "Replace" at bounding box center [103, 437] width 60 height 22
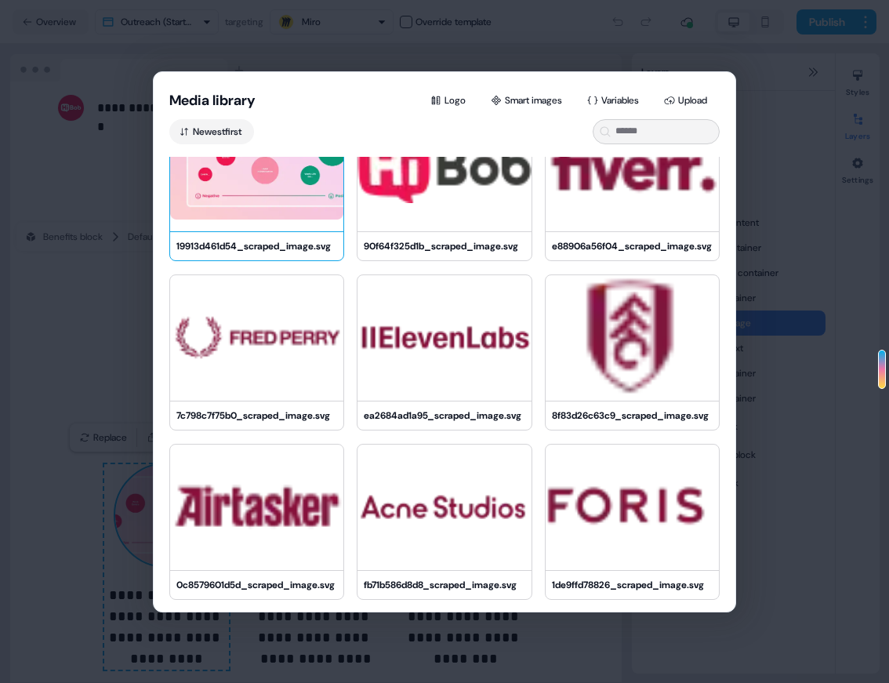
scroll to position [0, 0]
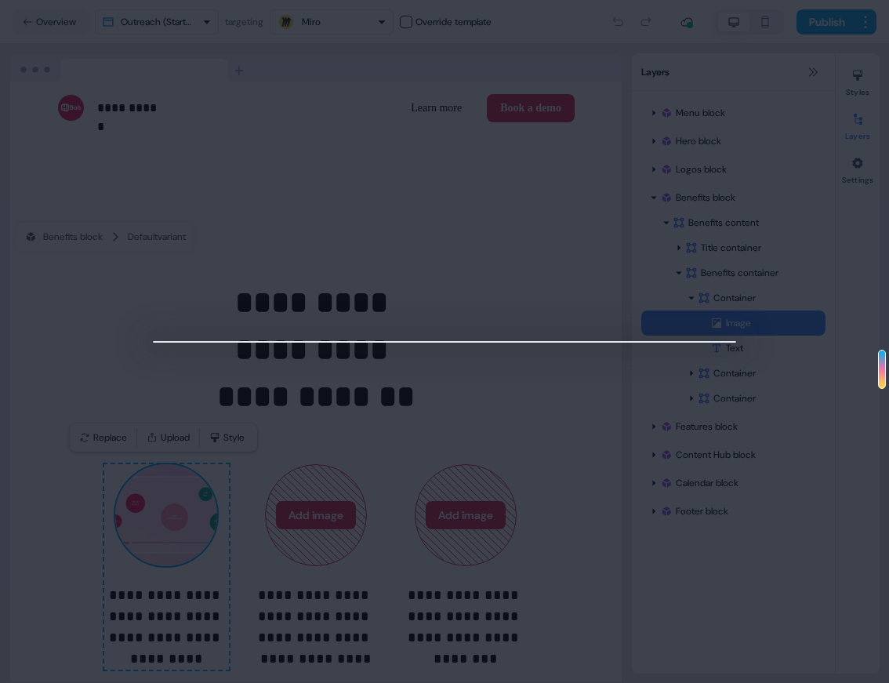
click at [54, 343] on div at bounding box center [444, 341] width 889 height 683
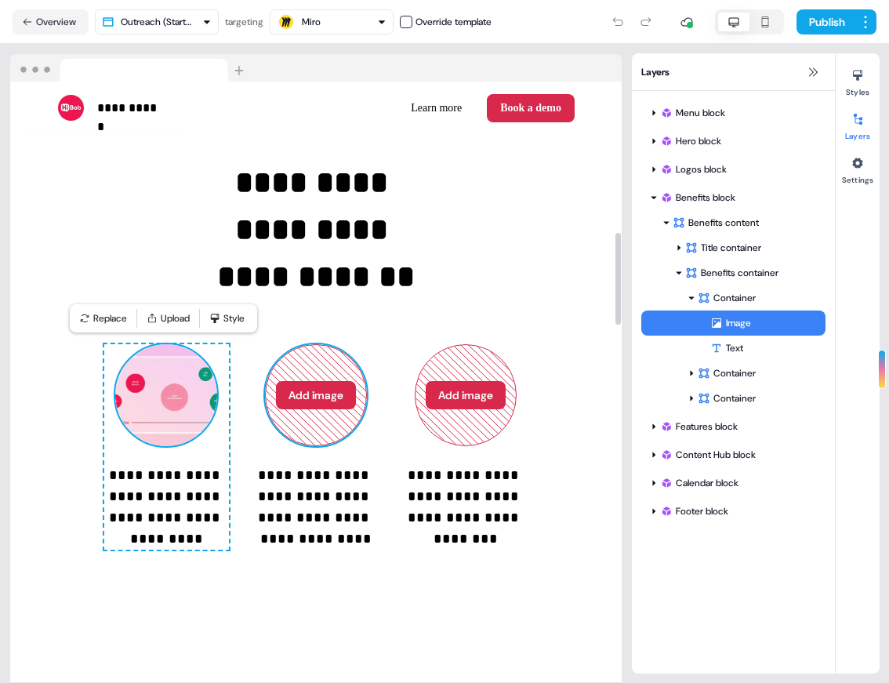
scroll to position [993, 0]
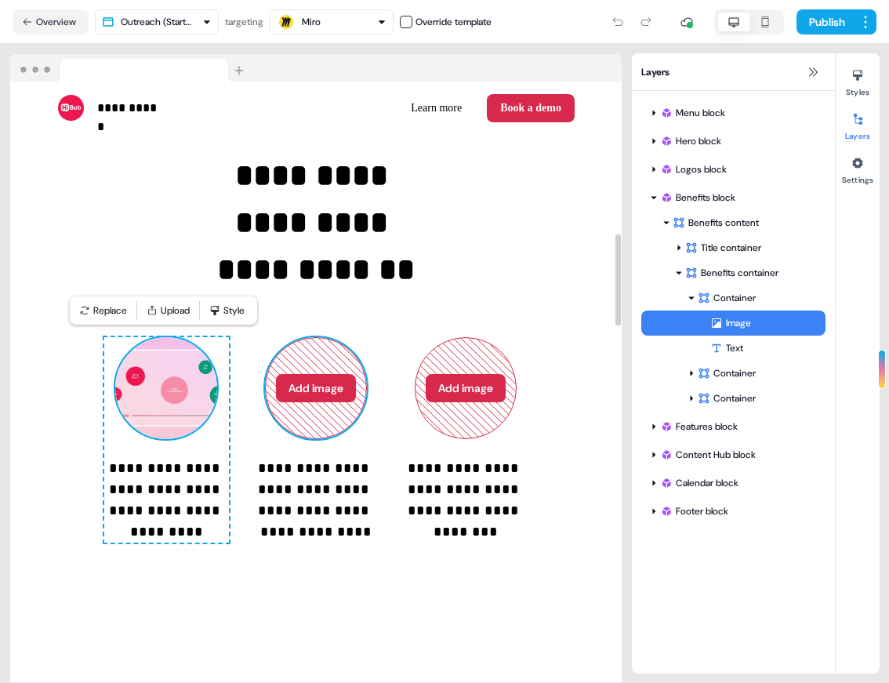
click at [321, 367] on icon at bounding box center [316, 388] width 100 height 100
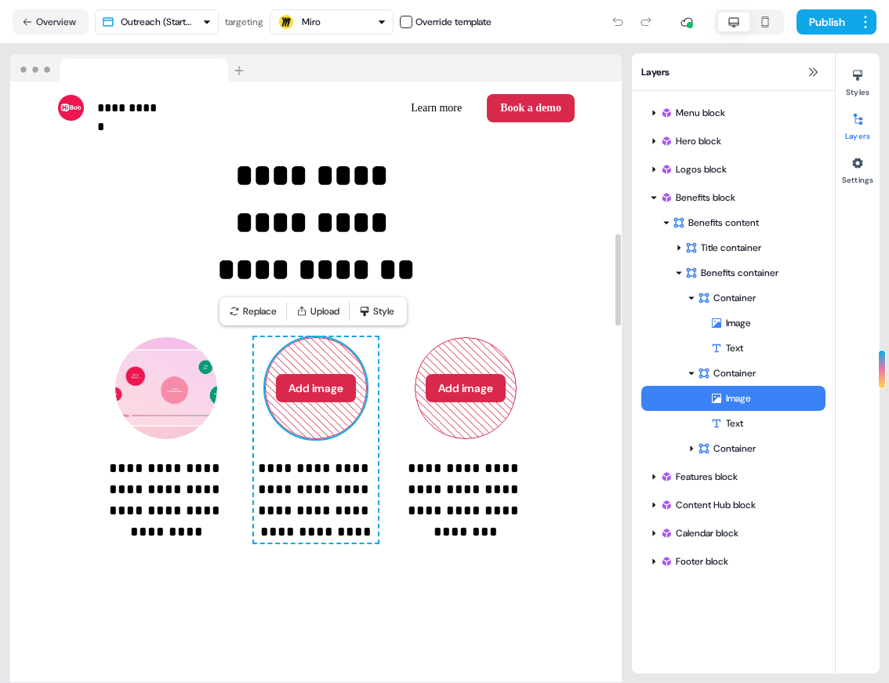
click at [749, 397] on div "Image" at bounding box center [767, 398] width 115 height 16
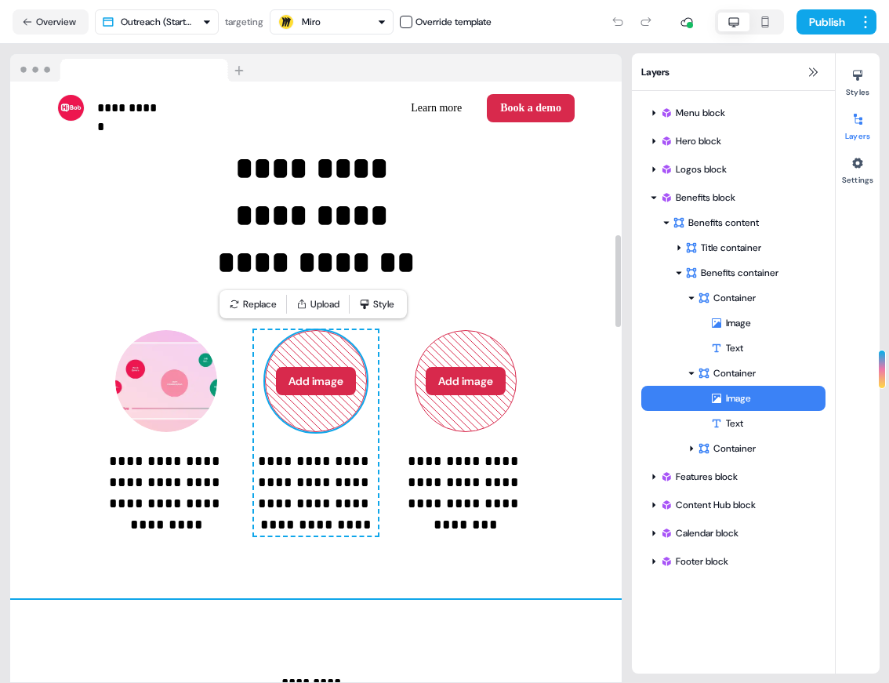
click at [595, 263] on div "**********" at bounding box center [316, 340] width 612 height 516
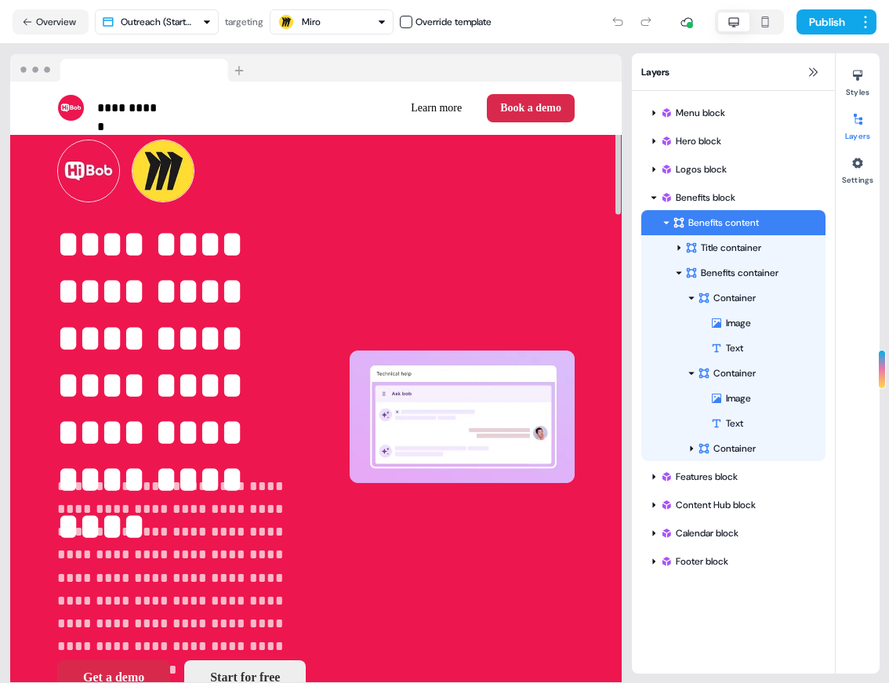
scroll to position [0, 0]
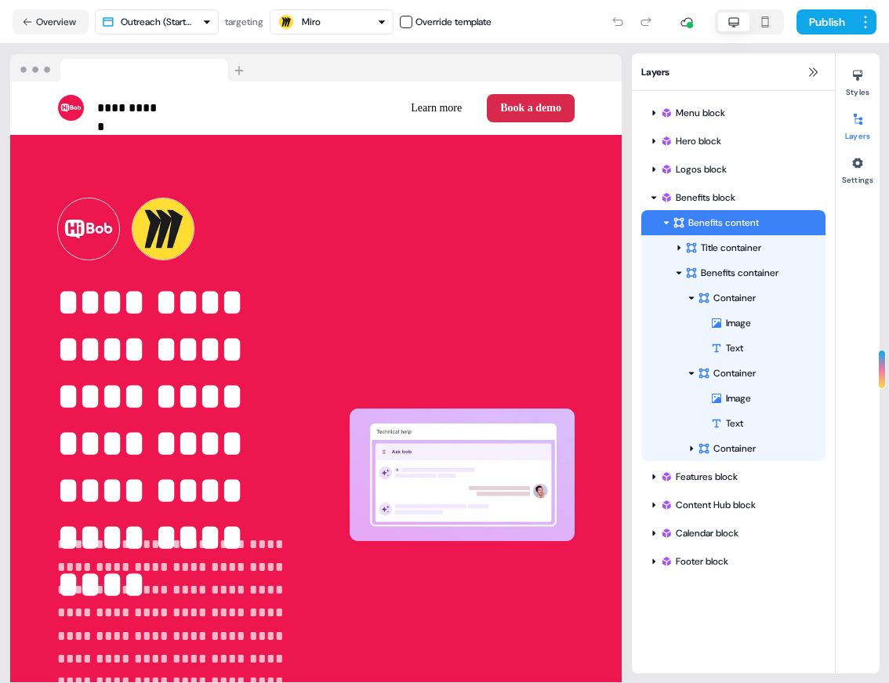
click at [158, 20] on html "**********" at bounding box center [444, 341] width 889 height 683
click at [329, 21] on html "**********" at bounding box center [444, 341] width 889 height 683
click at [328, 22] on div "Miro" at bounding box center [332, 22] width 110 height 19
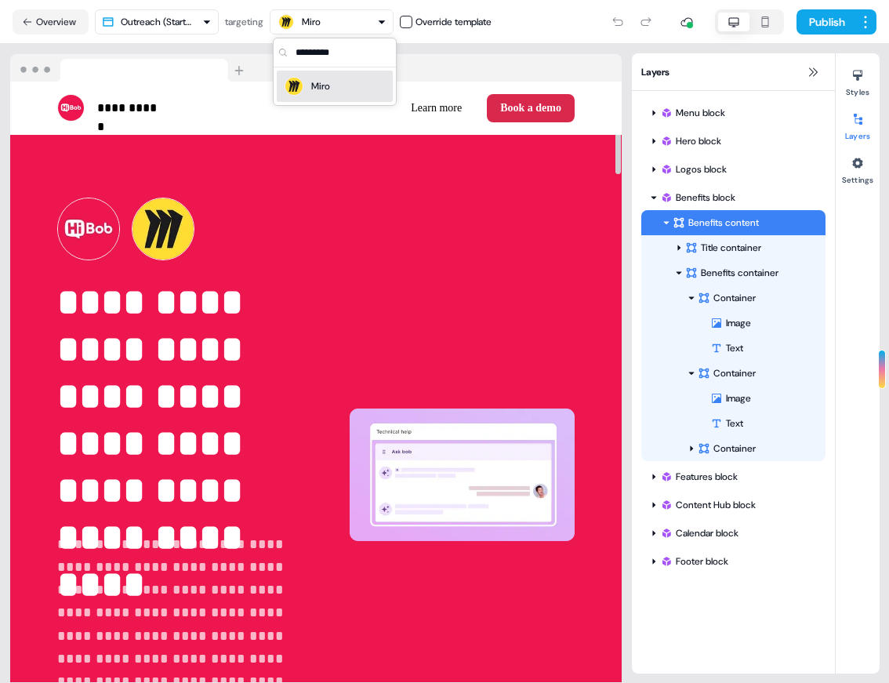
click at [315, 229] on div "**********" at bounding box center [316, 475] width 612 height 681
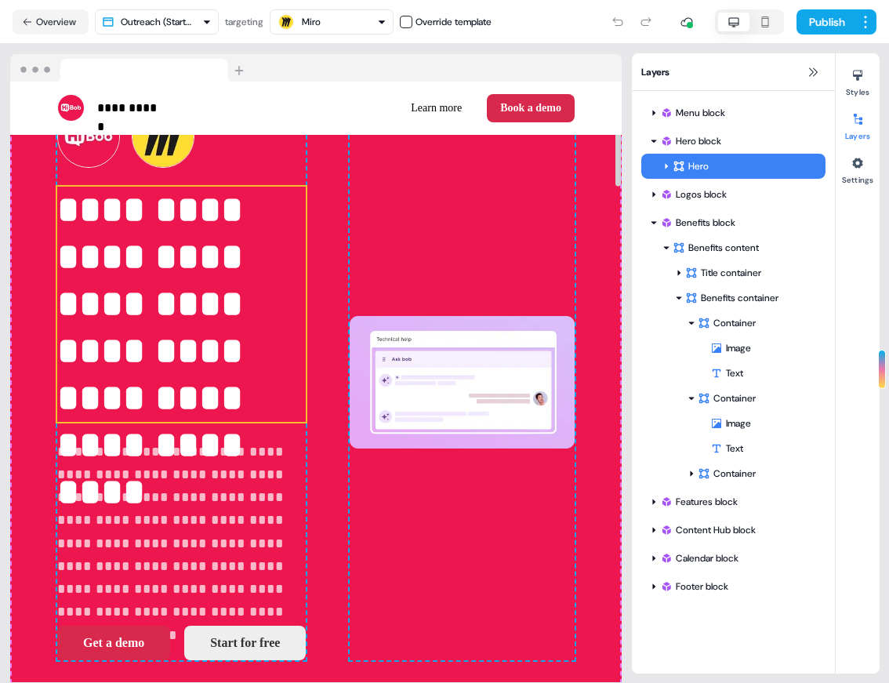
scroll to position [96, 0]
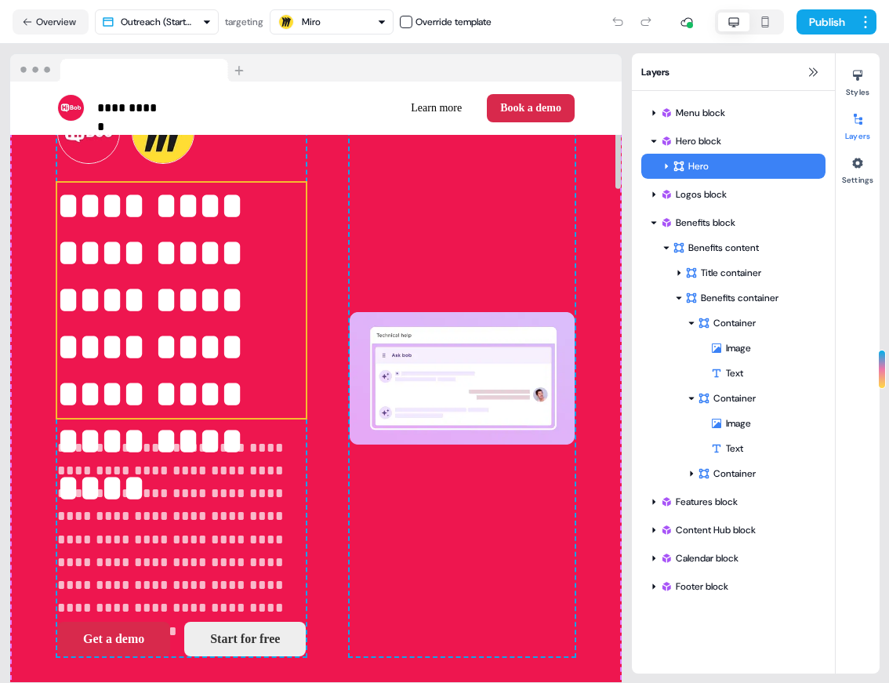
click at [215, 377] on p "**********" at bounding box center [181, 300] width 249 height 235
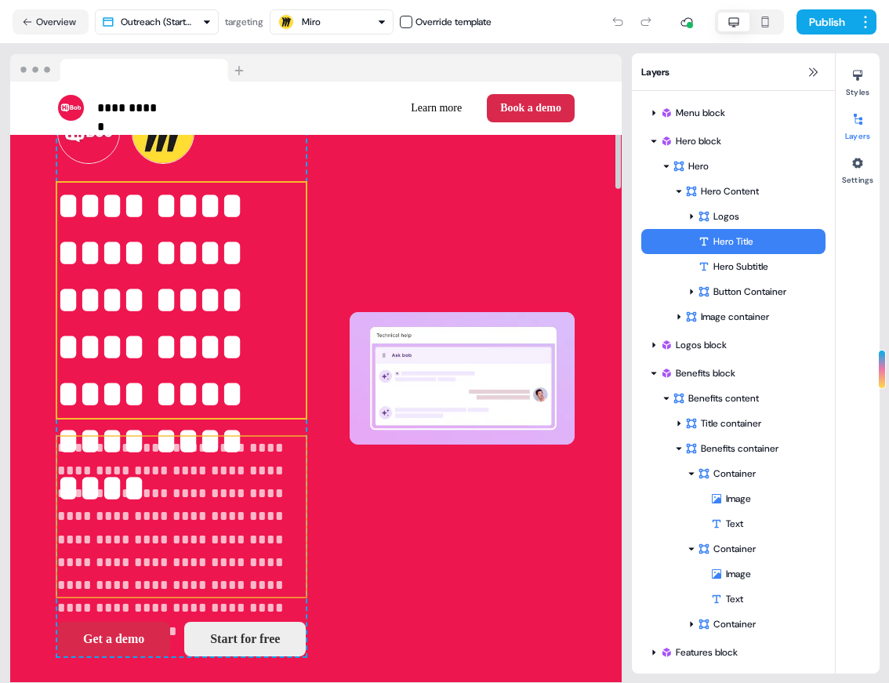
click at [215, 479] on p "**********" at bounding box center [181, 517] width 249 height 161
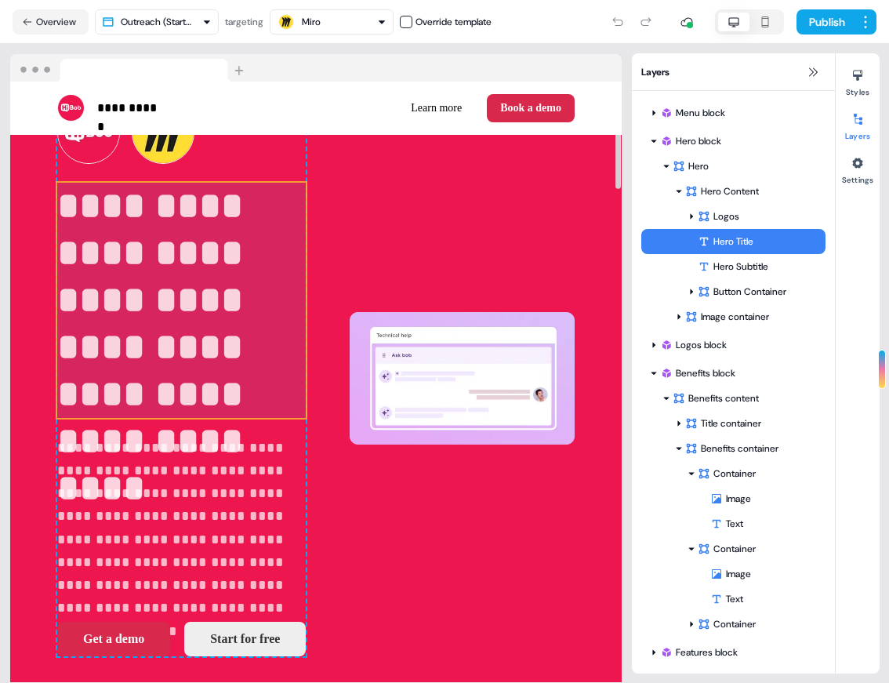
drag, startPoint x: 229, startPoint y: 327, endPoint x: 378, endPoint y: 314, distance: 149.5
click at [306, 314] on div "**********" at bounding box center [181, 379] width 249 height 556
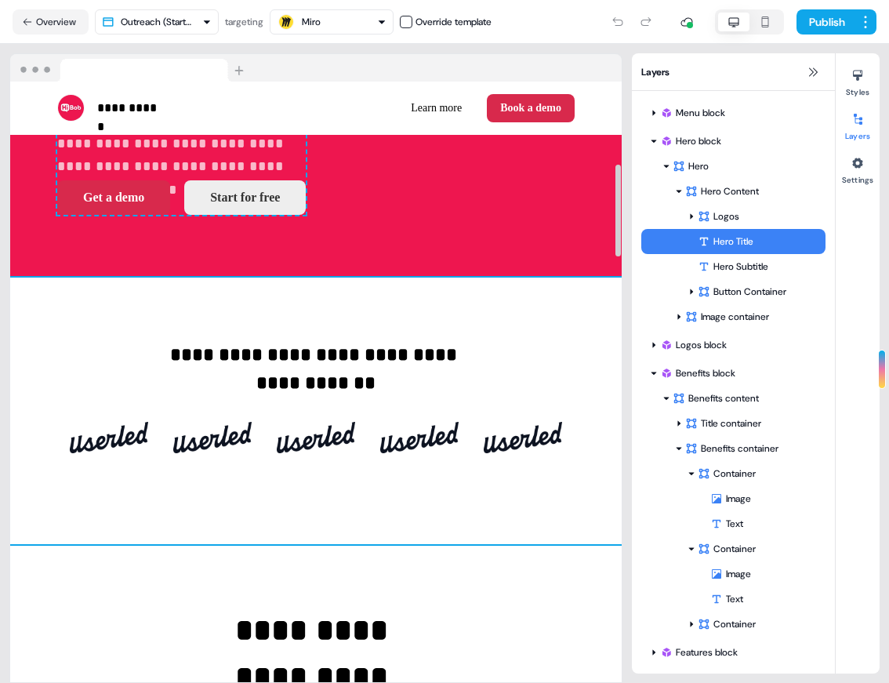
scroll to position [597, 0]
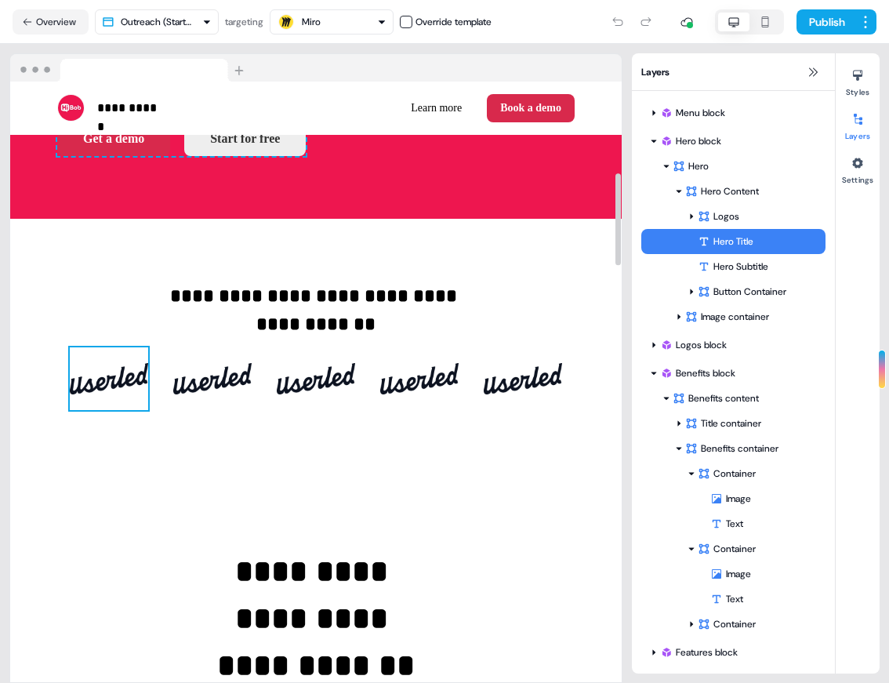
click at [98, 372] on img at bounding box center [109, 378] width 78 height 63
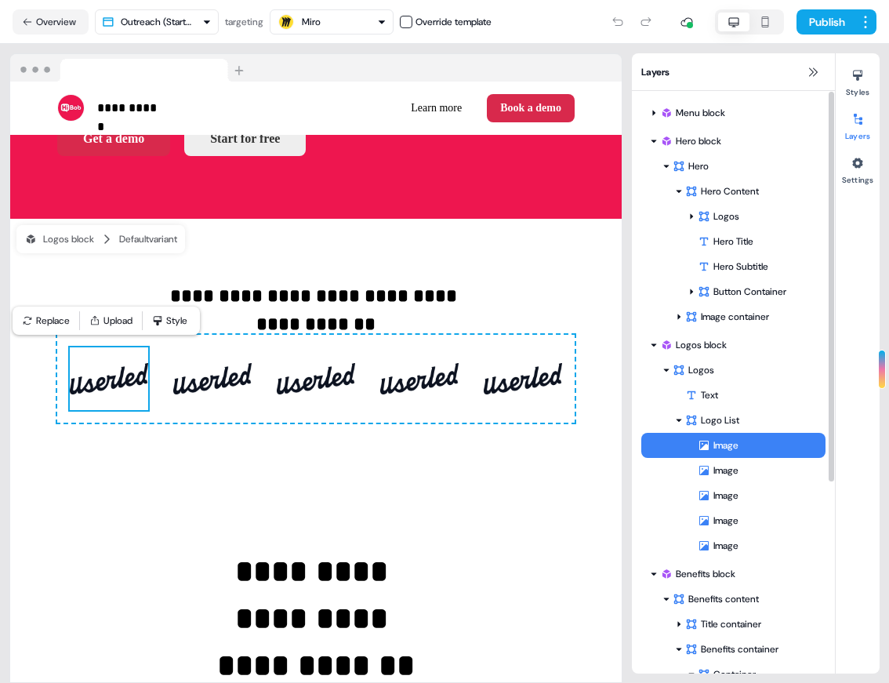
click at [720, 449] on div "Image" at bounding box center [762, 445] width 128 height 16
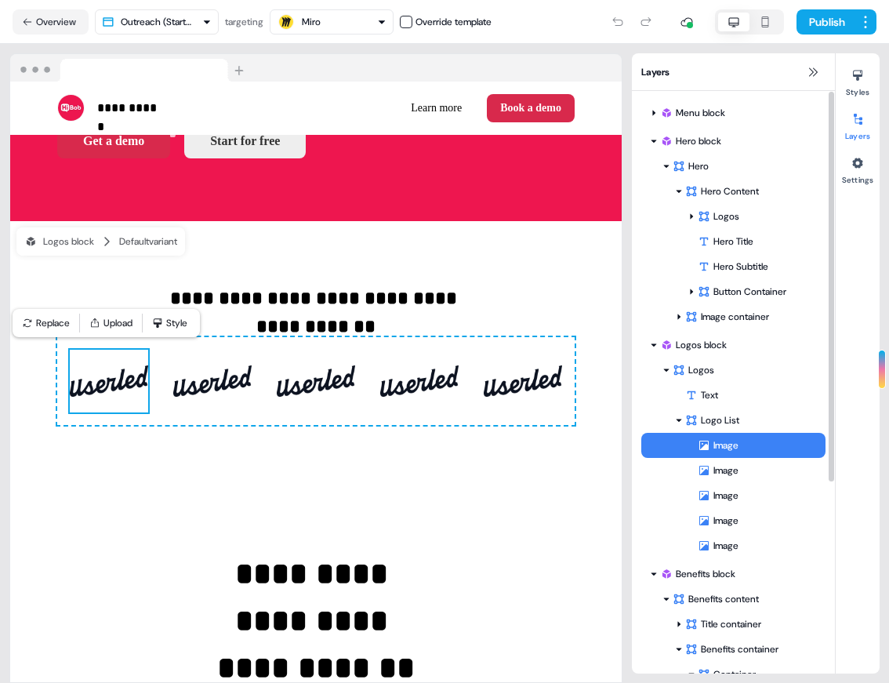
click at [720, 444] on div "Image" at bounding box center [762, 445] width 128 height 16
click at [722, 445] on div "Image" at bounding box center [762, 445] width 128 height 16
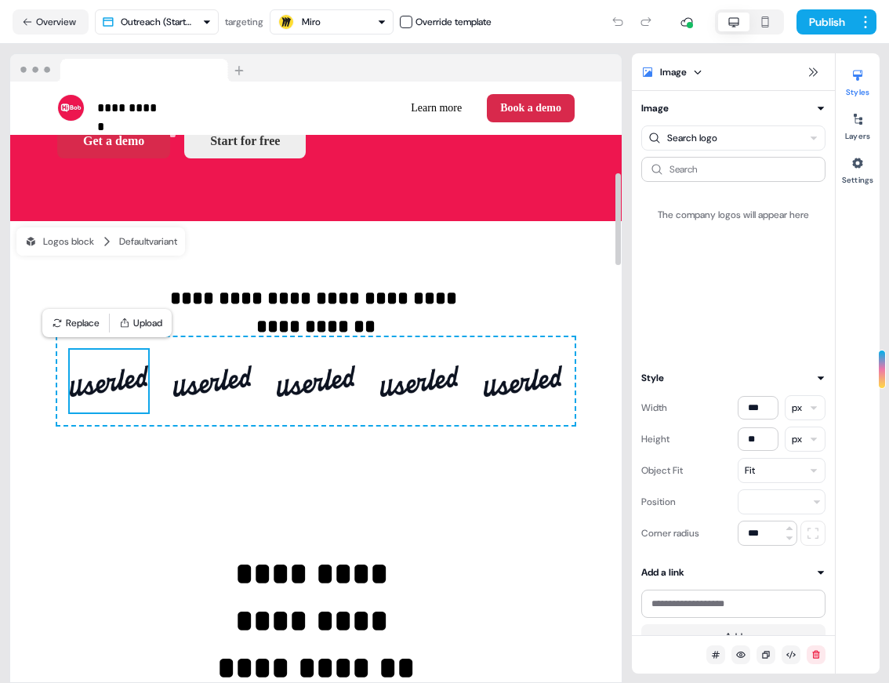
click at [113, 384] on img at bounding box center [109, 381] width 78 height 63
click at [86, 319] on button "Replace" at bounding box center [75, 323] width 60 height 22
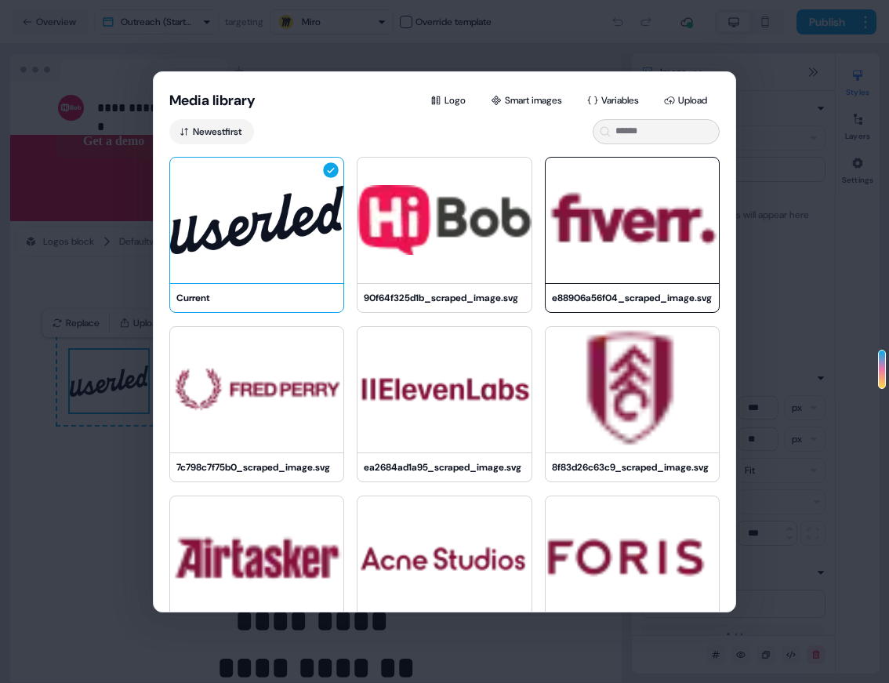
click at [597, 249] on img at bounding box center [632, 220] width 173 height 125
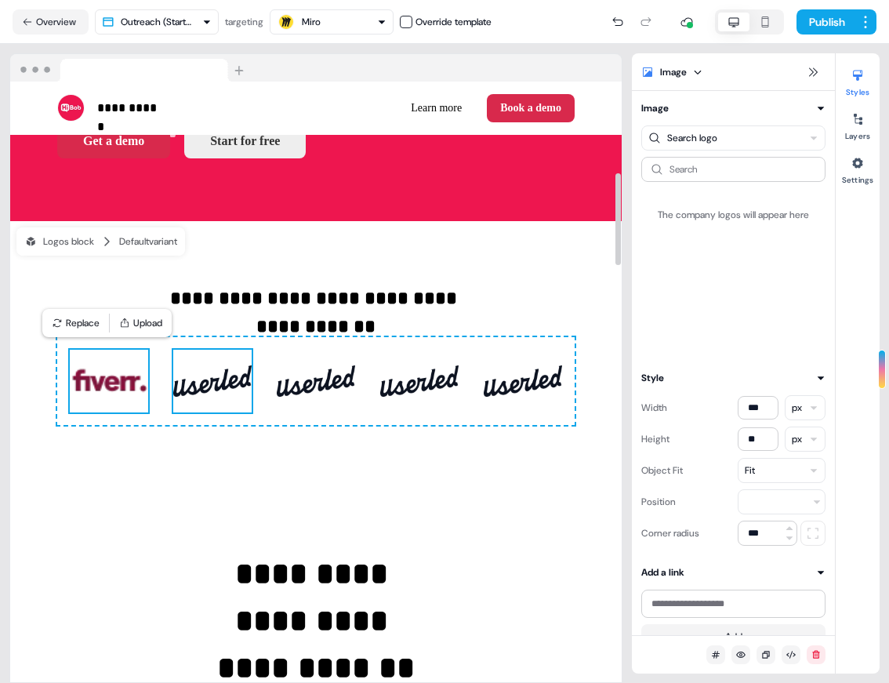
click at [211, 387] on img at bounding box center [212, 381] width 78 height 63
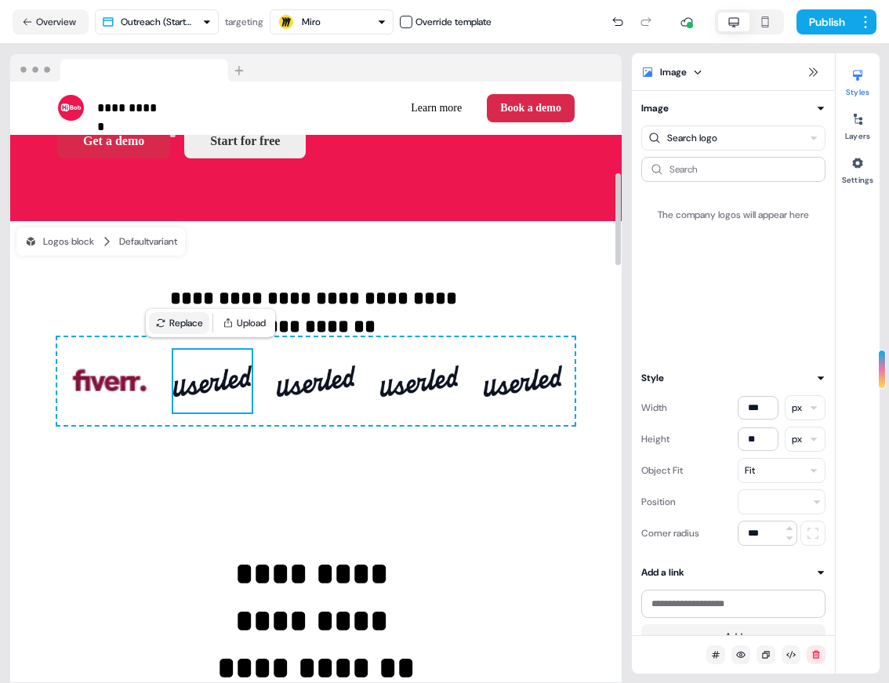
click at [195, 325] on button "Replace" at bounding box center [179, 323] width 60 height 22
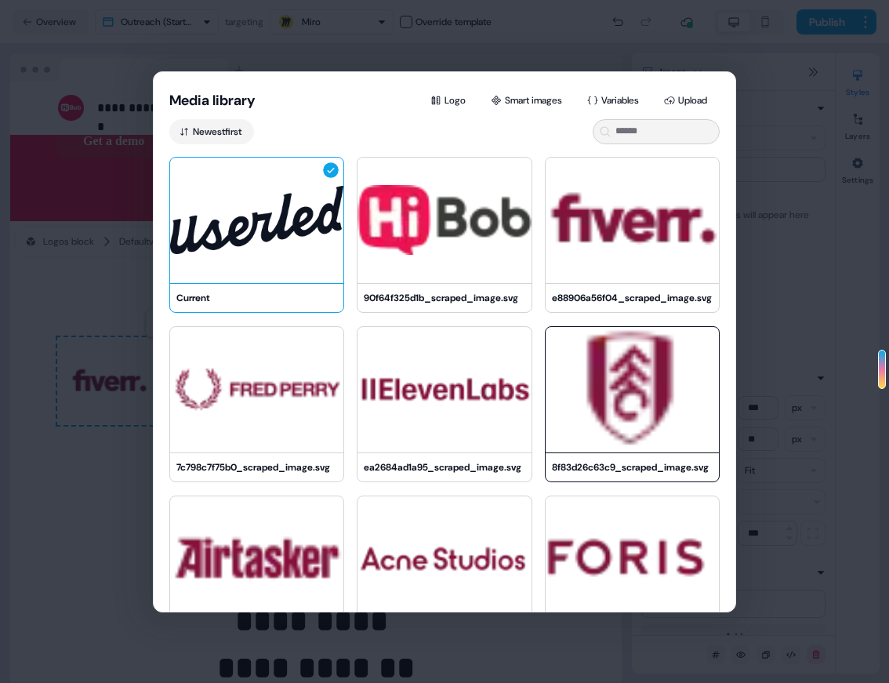
click at [622, 397] on img at bounding box center [632, 389] width 173 height 125
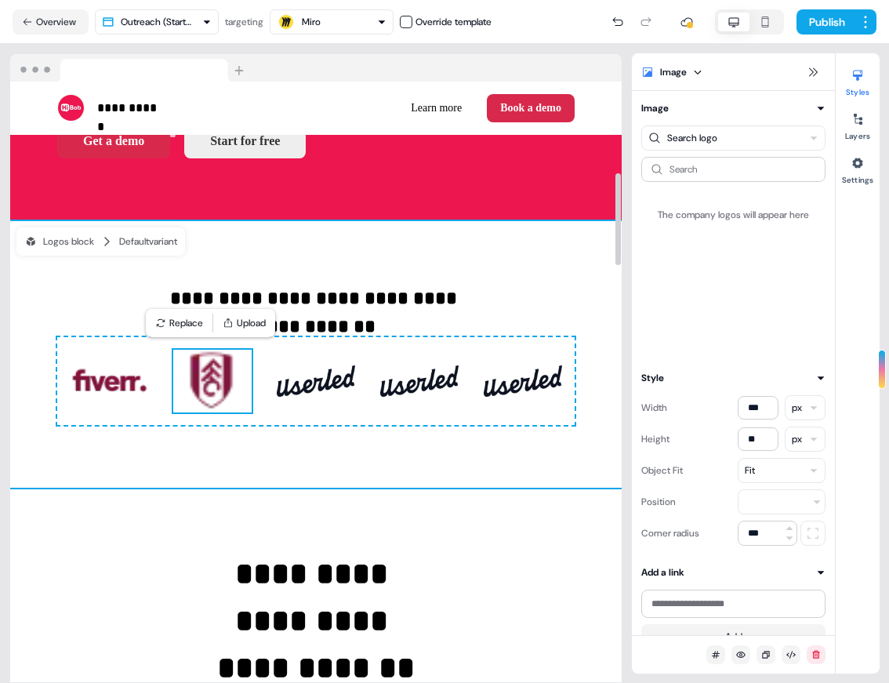
click at [376, 235] on div "**********" at bounding box center [316, 354] width 612 height 267
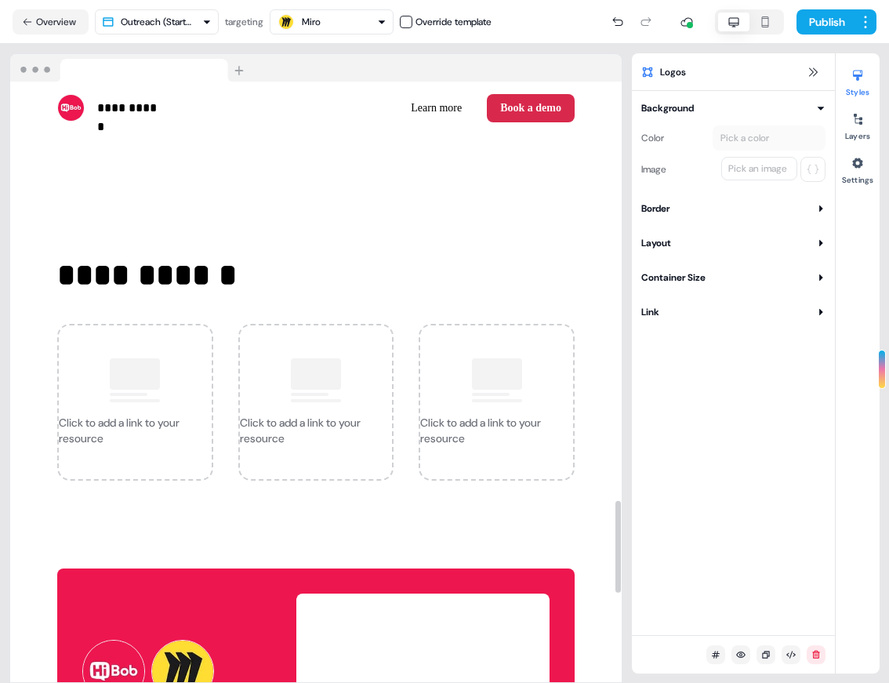
scroll to position [2992, 0]
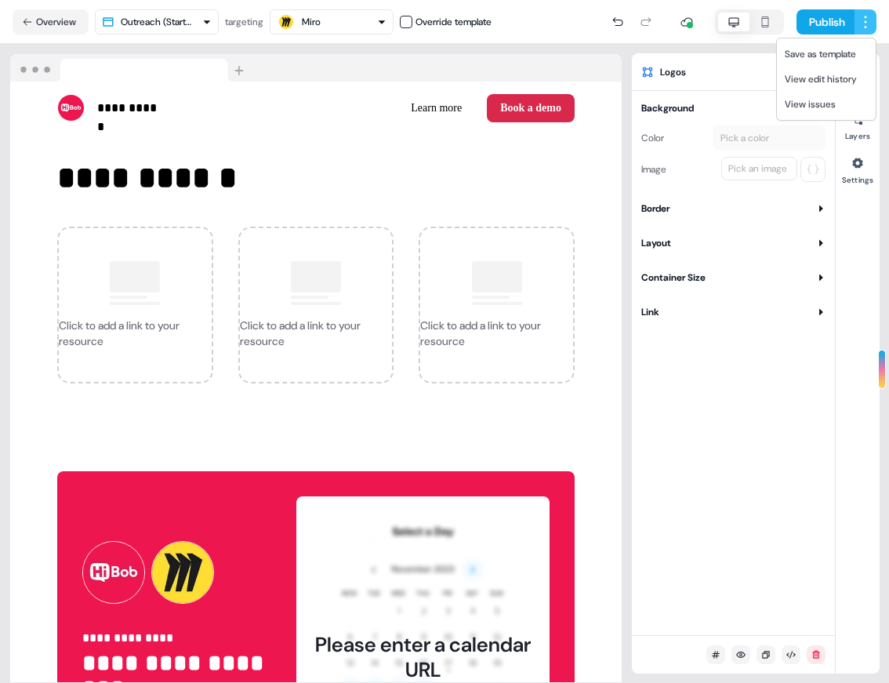
click at [869, 25] on html "**********" at bounding box center [444, 341] width 889 height 683
click at [399, 408] on html "**********" at bounding box center [444, 341] width 889 height 683
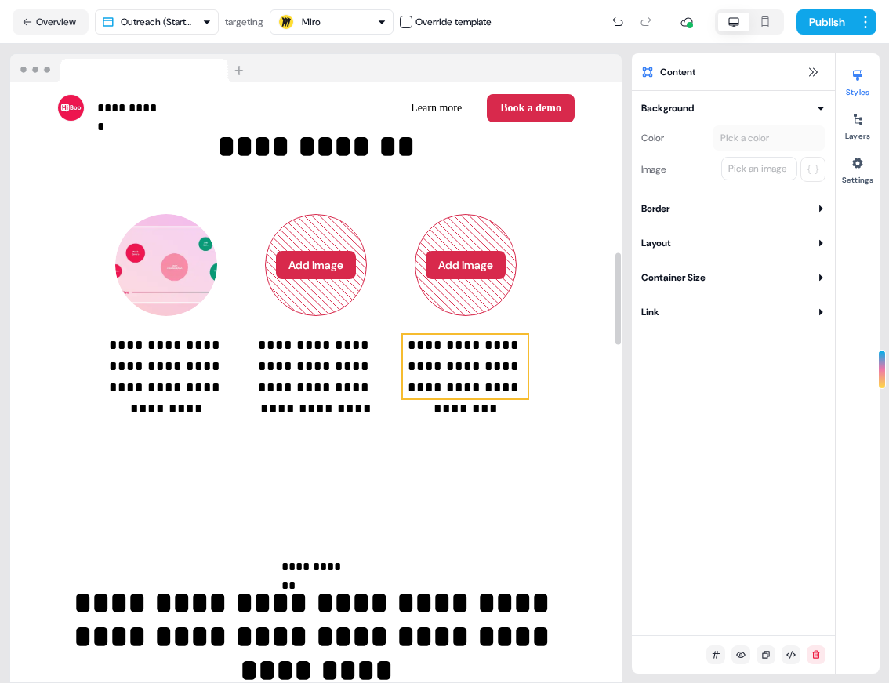
scroll to position [0, 0]
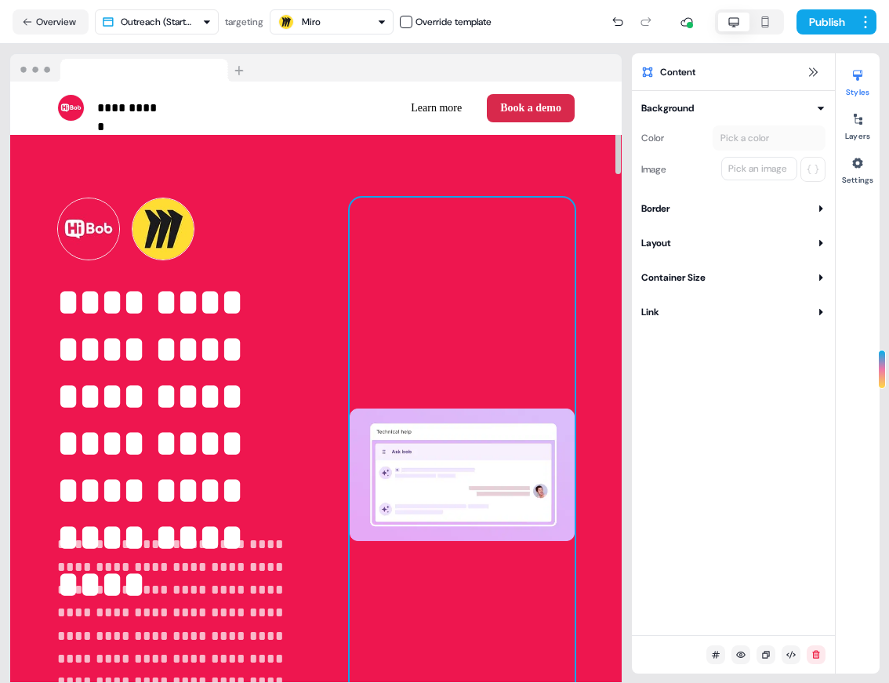
click at [365, 246] on img at bounding box center [462, 476] width 225 height 556
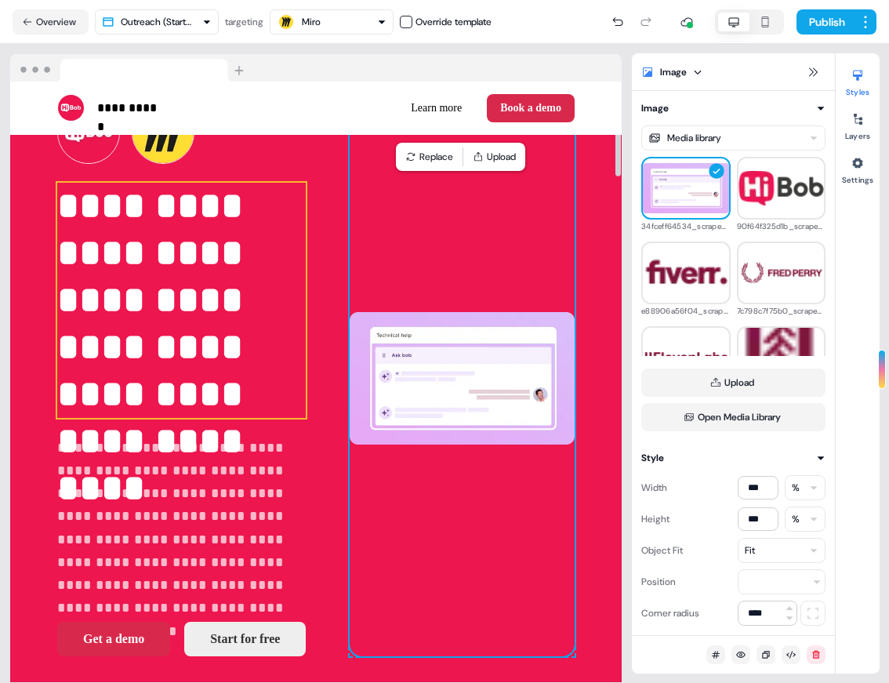
scroll to position [97, 0]
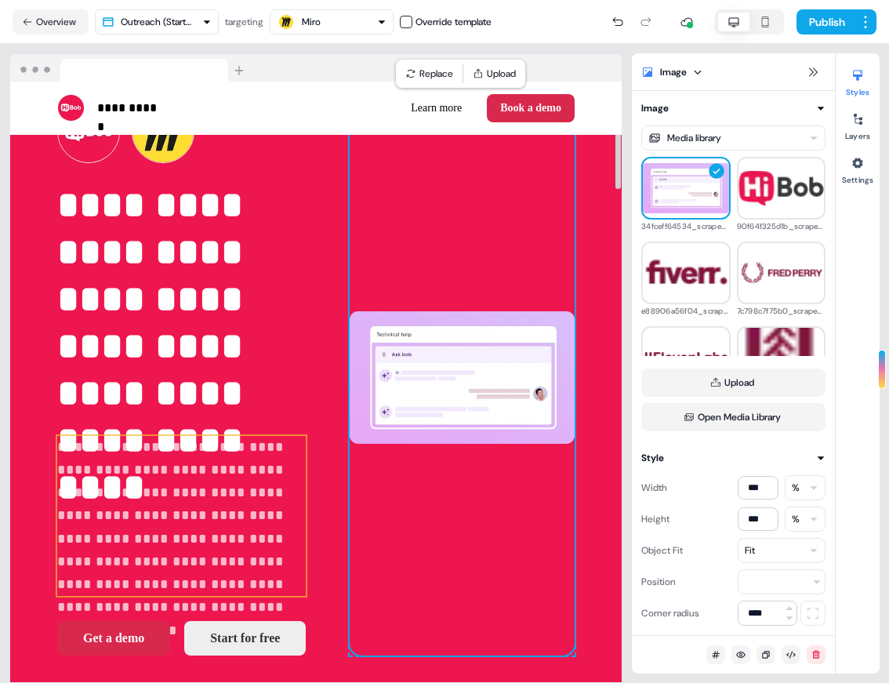
click at [150, 502] on p "**********" at bounding box center [181, 516] width 249 height 161
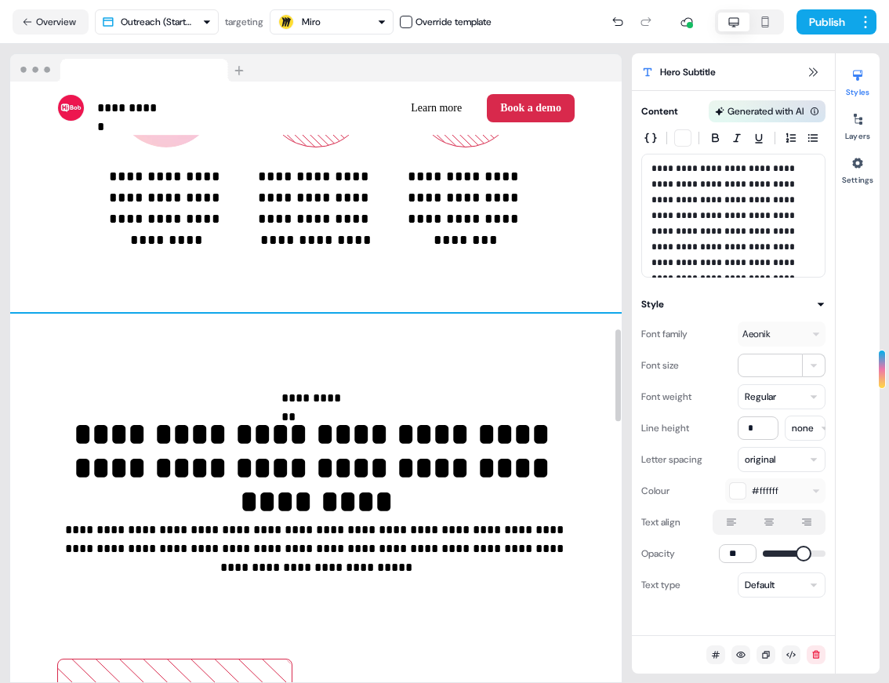
scroll to position [0, 0]
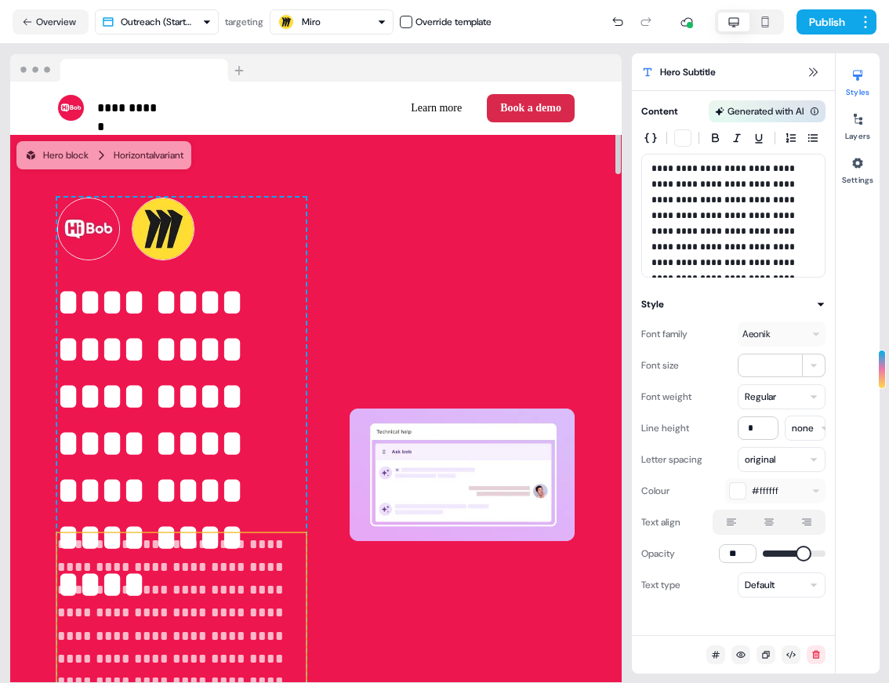
click at [294, 61] on div at bounding box center [316, 68] width 612 height 28
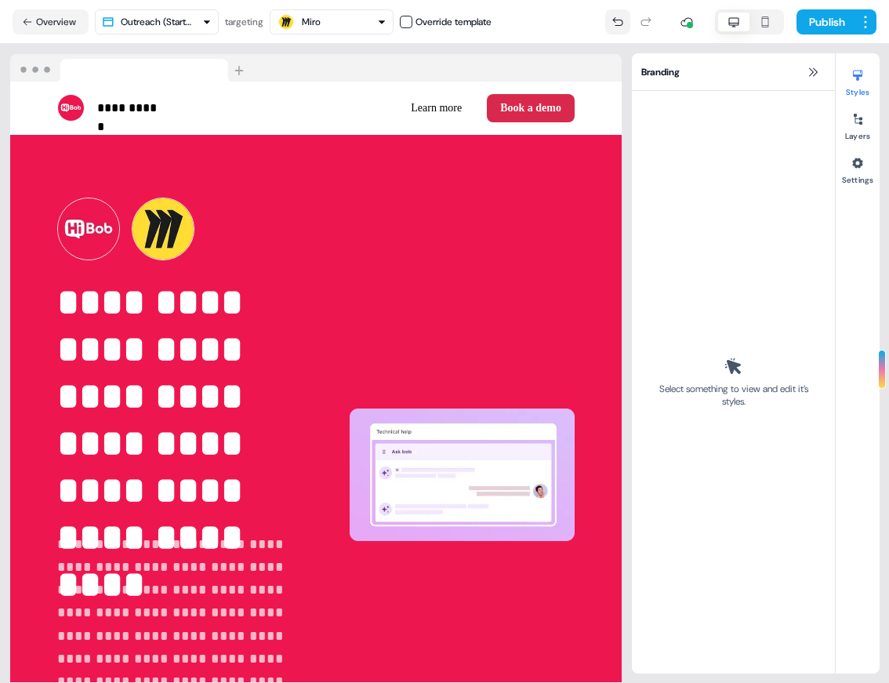
click at [616, 20] on icon at bounding box center [618, 22] width 13 height 13
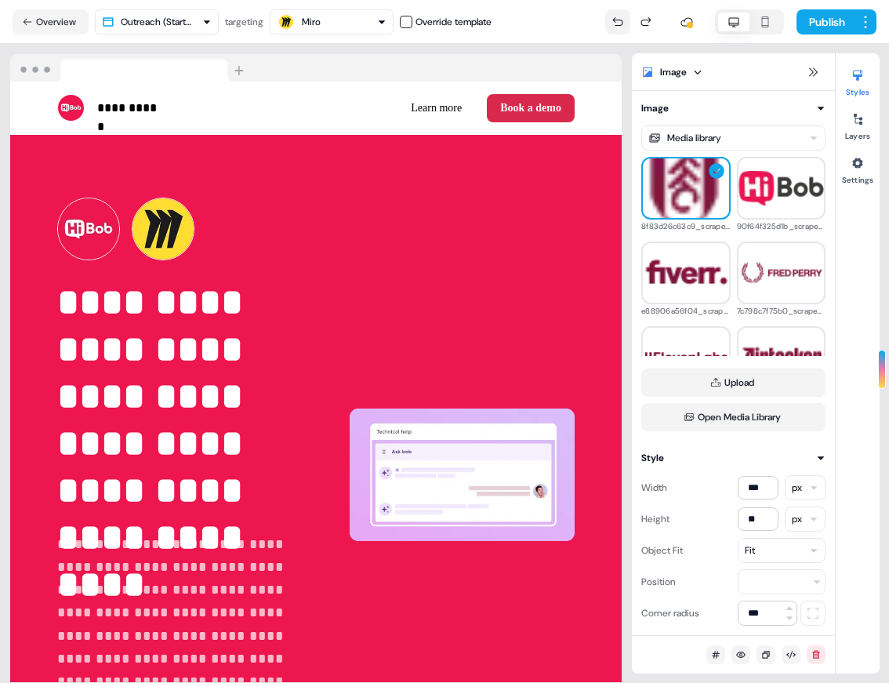
click at [616, 20] on icon at bounding box center [618, 22] width 13 height 13
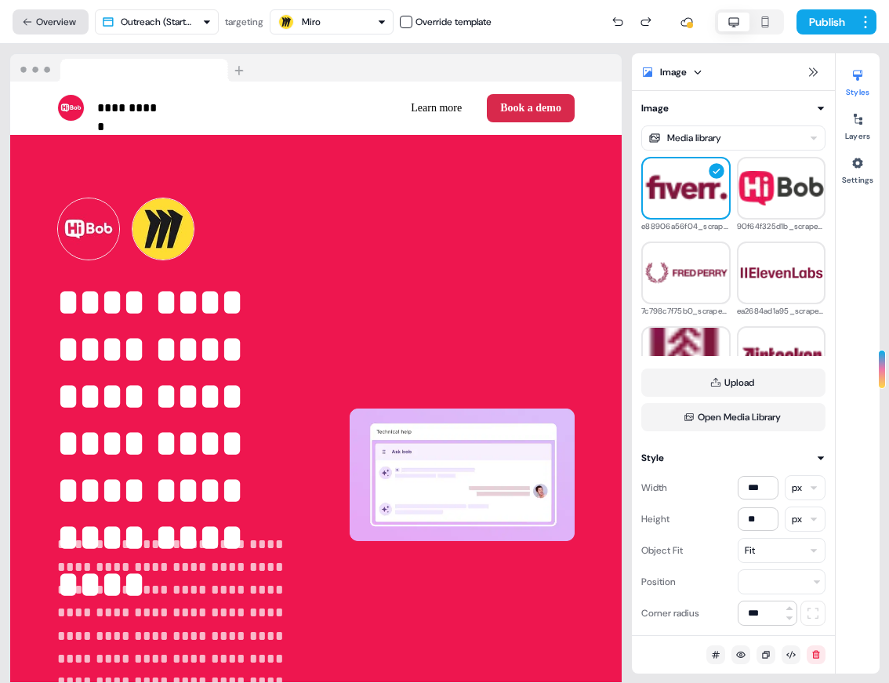
click at [65, 22] on button "Overview" at bounding box center [51, 21] width 76 height 25
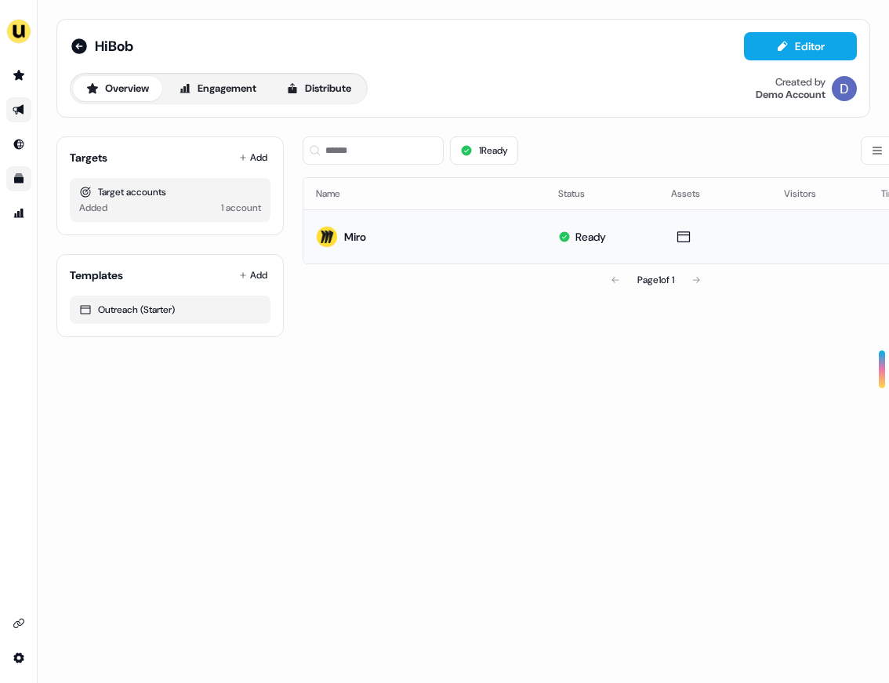
click at [403, 219] on td "Miro" at bounding box center [424, 236] width 242 height 54
click at [381, 199] on th "Name" at bounding box center [424, 193] width 242 height 31
click at [324, 232] on img at bounding box center [327, 237] width 22 height 22
click at [412, 236] on td "Miro" at bounding box center [424, 236] width 242 height 54
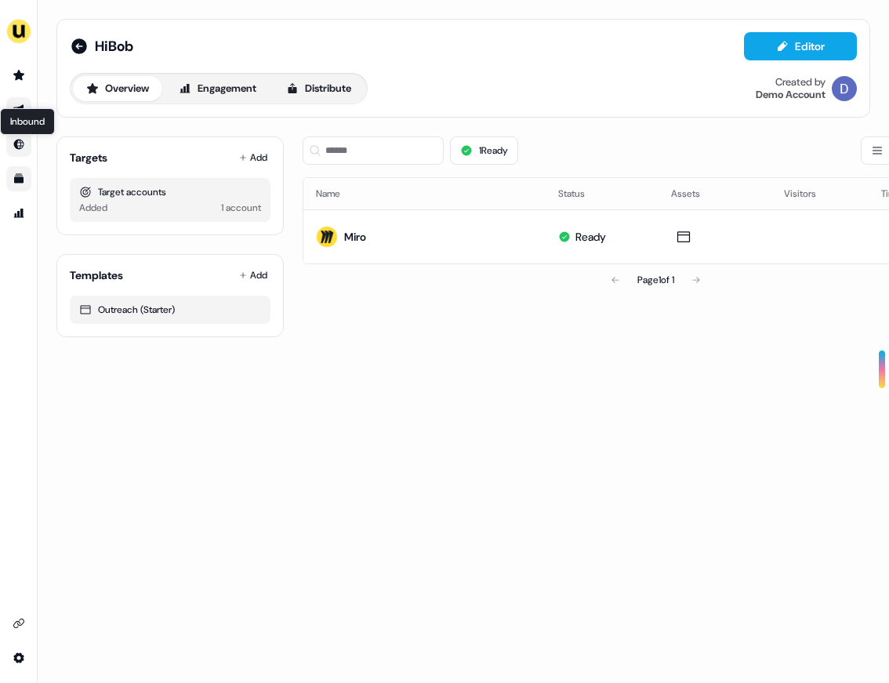
click at [18, 143] on icon "Go to Inbound" at bounding box center [19, 144] width 13 height 13
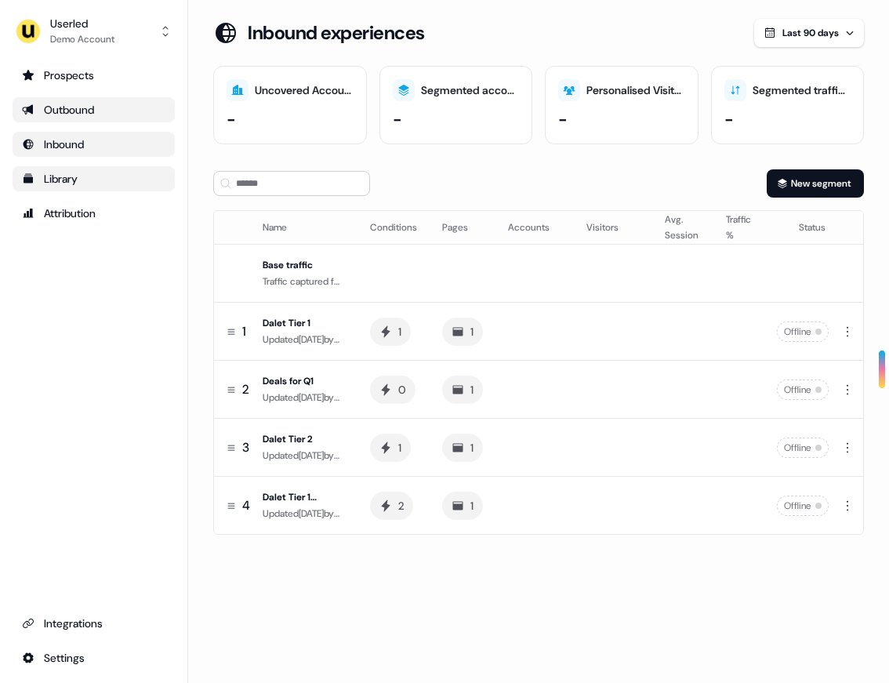
click at [83, 126] on ul "Prospects Outbound Inbound Library Attribution" at bounding box center [94, 144] width 162 height 163
click at [84, 105] on div "Outbound" at bounding box center [93, 110] width 143 height 16
click at [96, 118] on link "Outbound" at bounding box center [94, 109] width 162 height 25
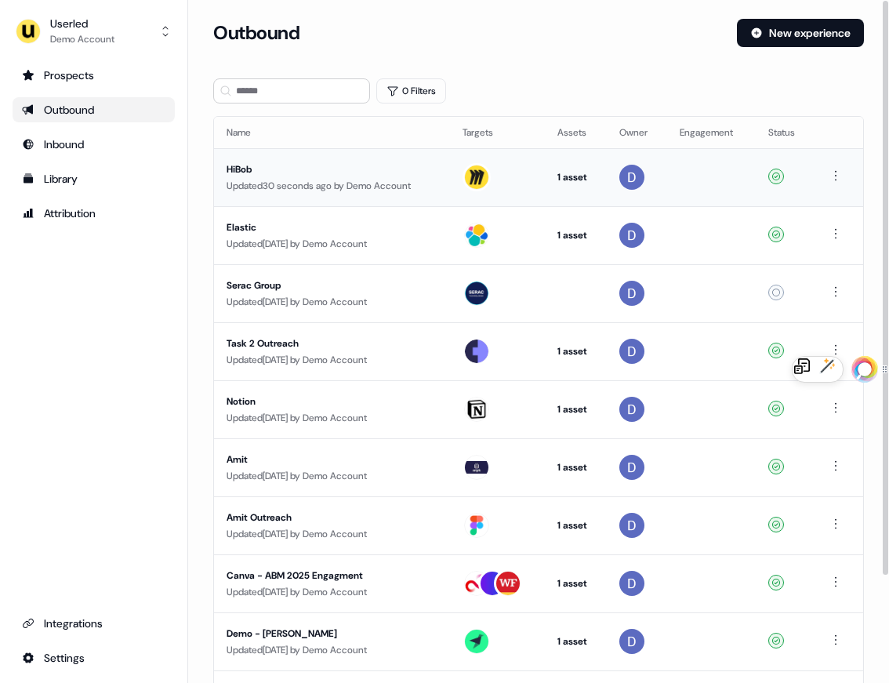
click at [339, 169] on div "HiBob" at bounding box center [332, 170] width 211 height 16
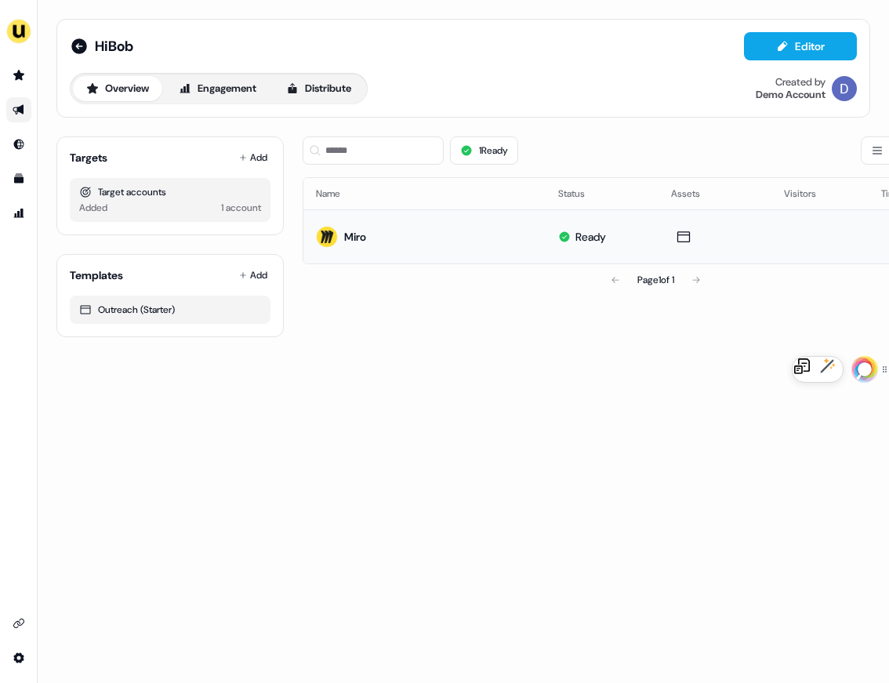
click at [488, 240] on td "Miro" at bounding box center [424, 236] width 242 height 54
click at [427, 227] on td "Miro" at bounding box center [424, 236] width 242 height 54
click at [322, 87] on button "Distribute" at bounding box center [319, 88] width 92 height 25
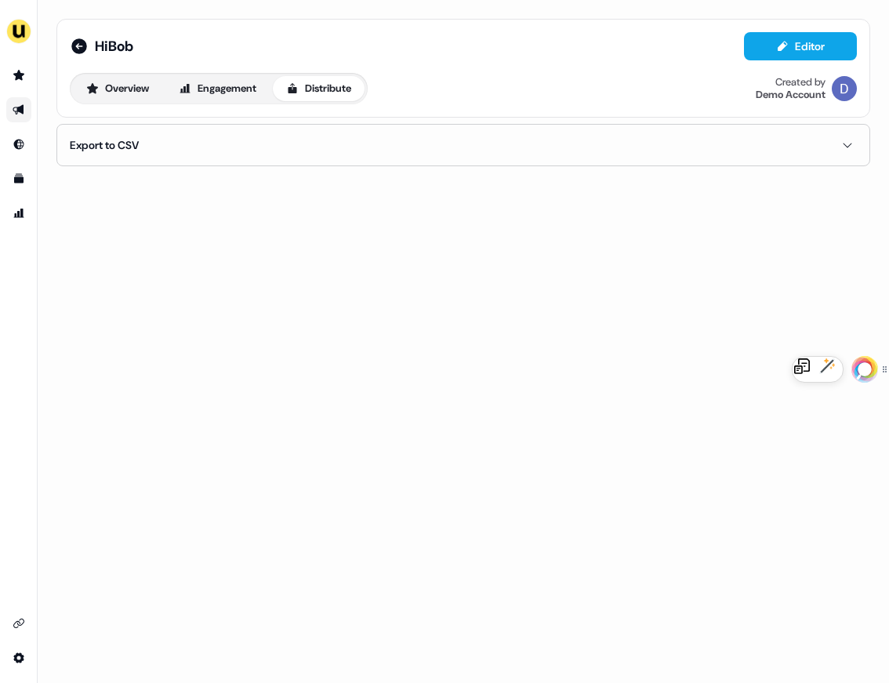
click at [208, 144] on button "Export to CSV" at bounding box center [463, 145] width 787 height 41
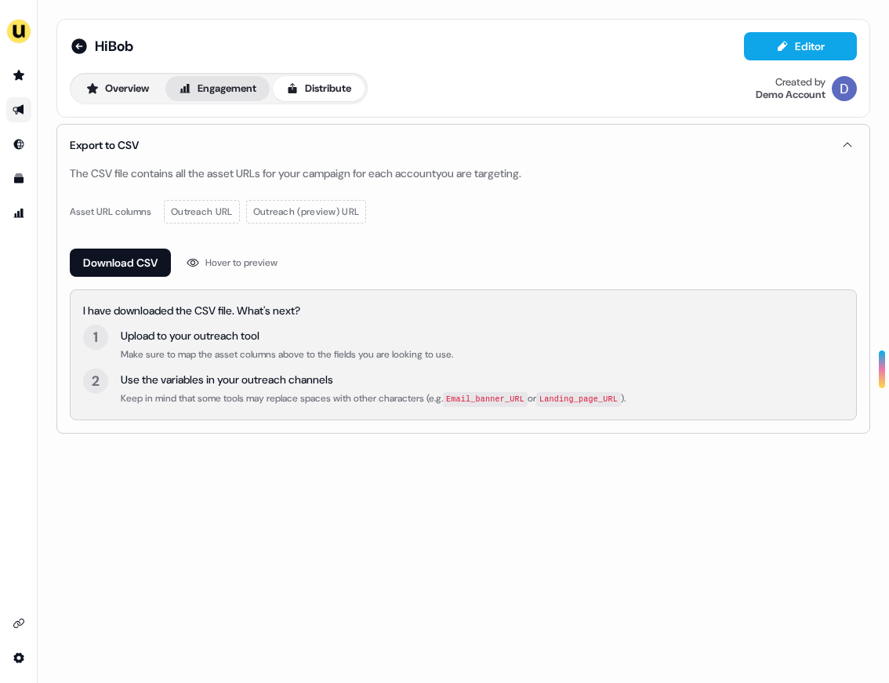
click at [219, 86] on button "Engagement" at bounding box center [217, 88] width 104 height 25
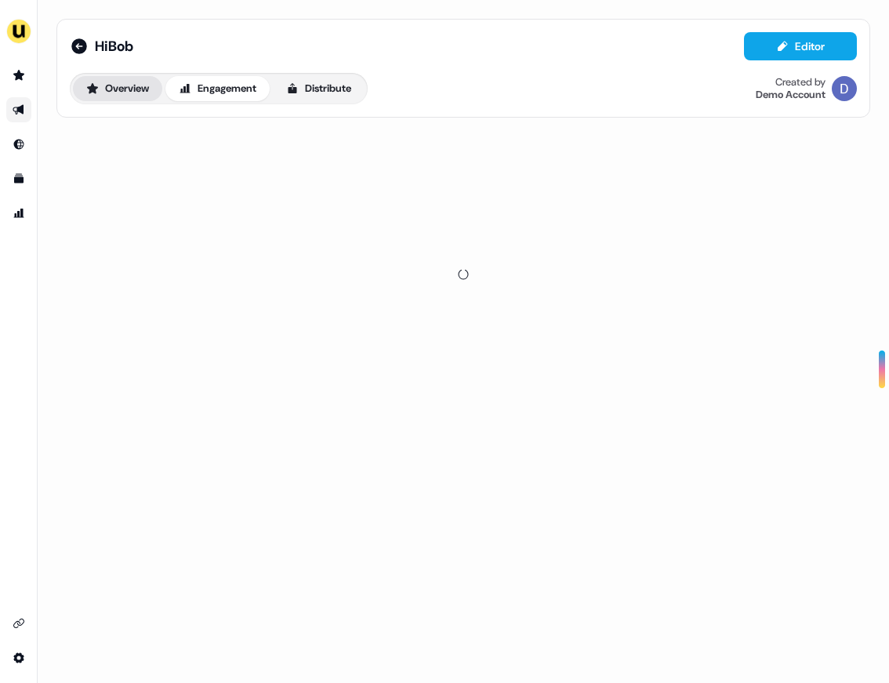
click at [146, 88] on button "Overview" at bounding box center [117, 88] width 89 height 25
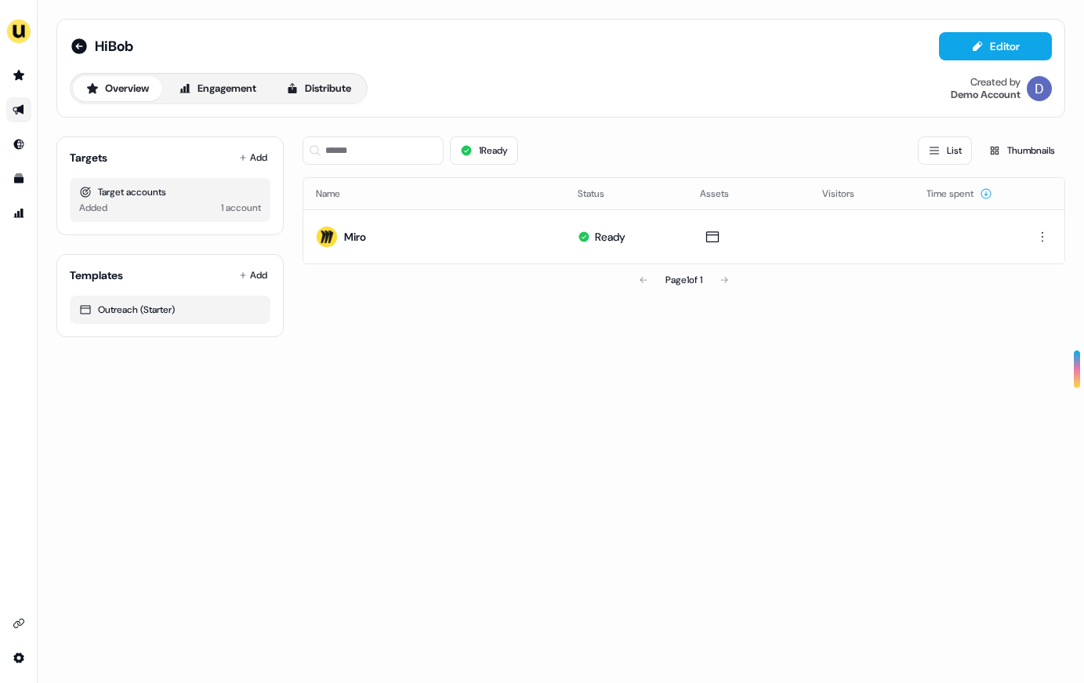
click at [430, 268] on div "Page 1 of 1" at bounding box center [684, 279] width 763 height 31
click at [432, 242] on td "Miro" at bounding box center [434, 236] width 262 height 54
click at [365, 240] on div "Miro" at bounding box center [355, 237] width 22 height 16
click at [190, 87] on icon at bounding box center [185, 88] width 10 height 9
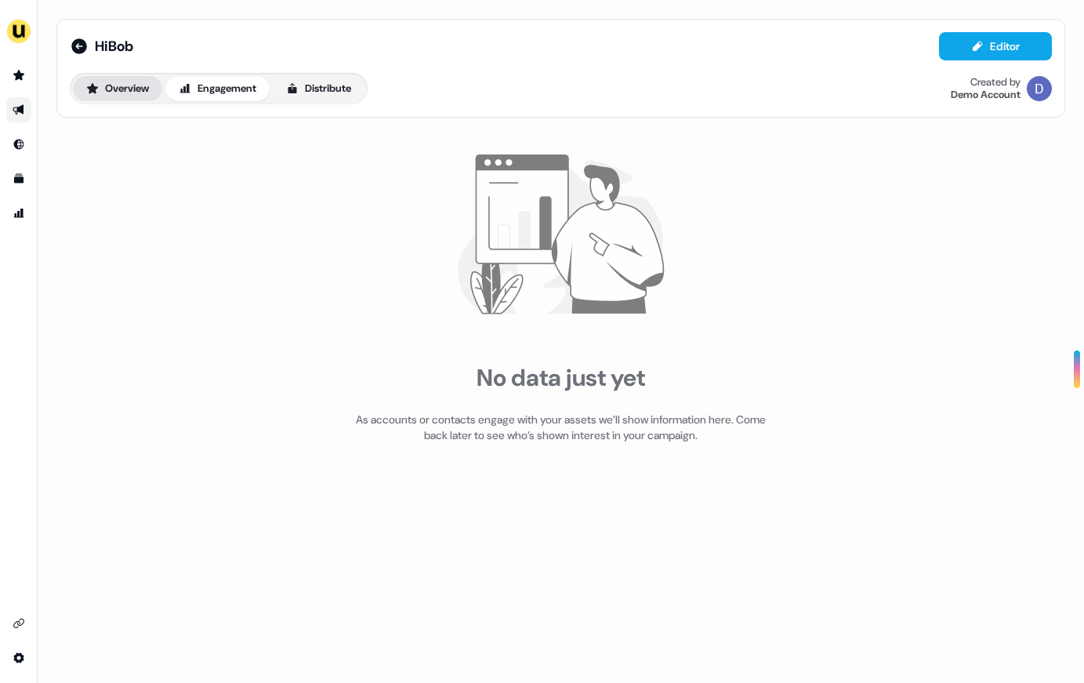
click at [122, 85] on button "Overview" at bounding box center [117, 88] width 89 height 25
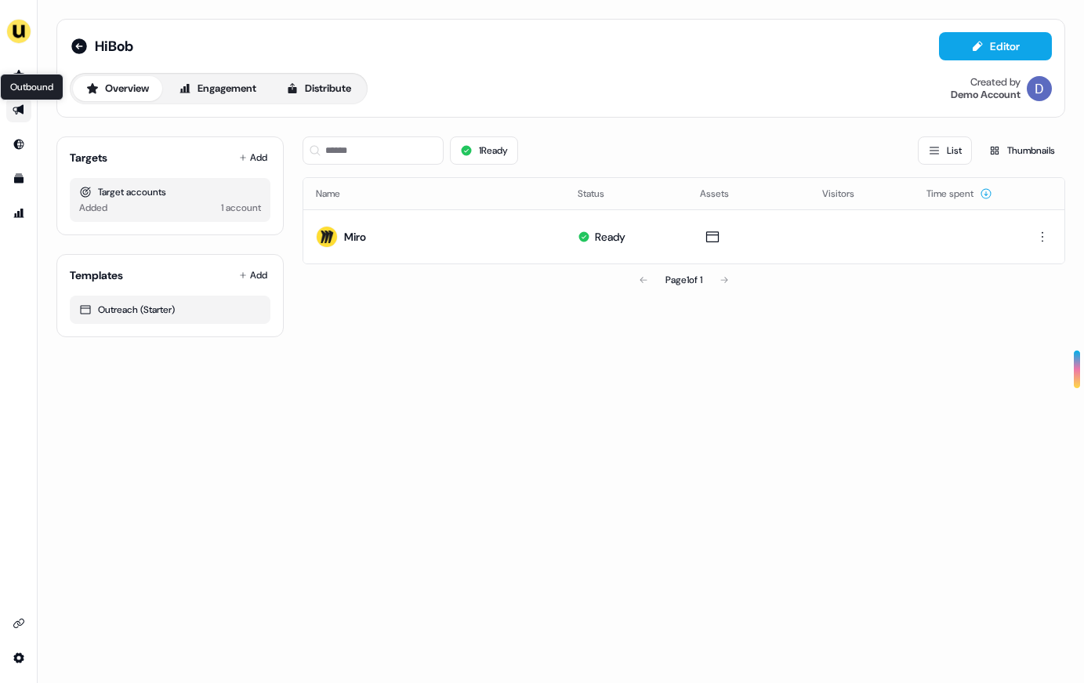
click at [16, 109] on icon "Go to outbound experience" at bounding box center [19, 109] width 13 height 13
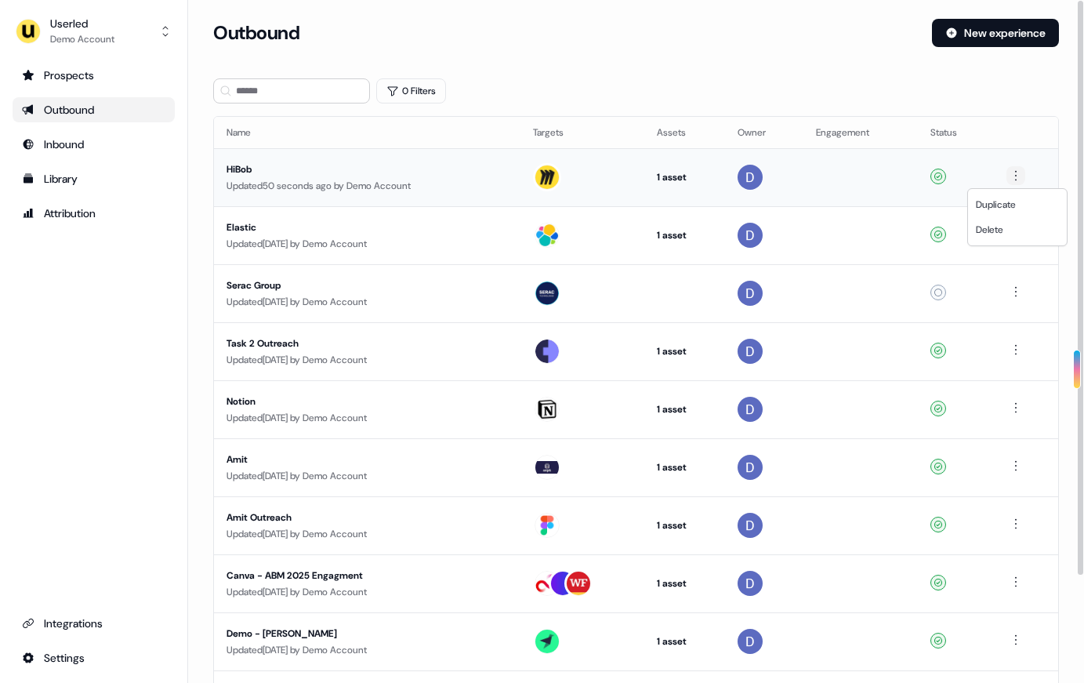
click at [888, 181] on html "For the best experience switch devices to a bigger screen. Go to [DOMAIN_NAME] …" at bounding box center [542, 341] width 1084 height 683
click at [847, 154] on html "For the best experience switch devices to a bigger screen. Go to [DOMAIN_NAME] …" at bounding box center [542, 341] width 1084 height 683
click at [303, 180] on div "Updated 50 seconds ago by Demo Account" at bounding box center [367, 186] width 281 height 16
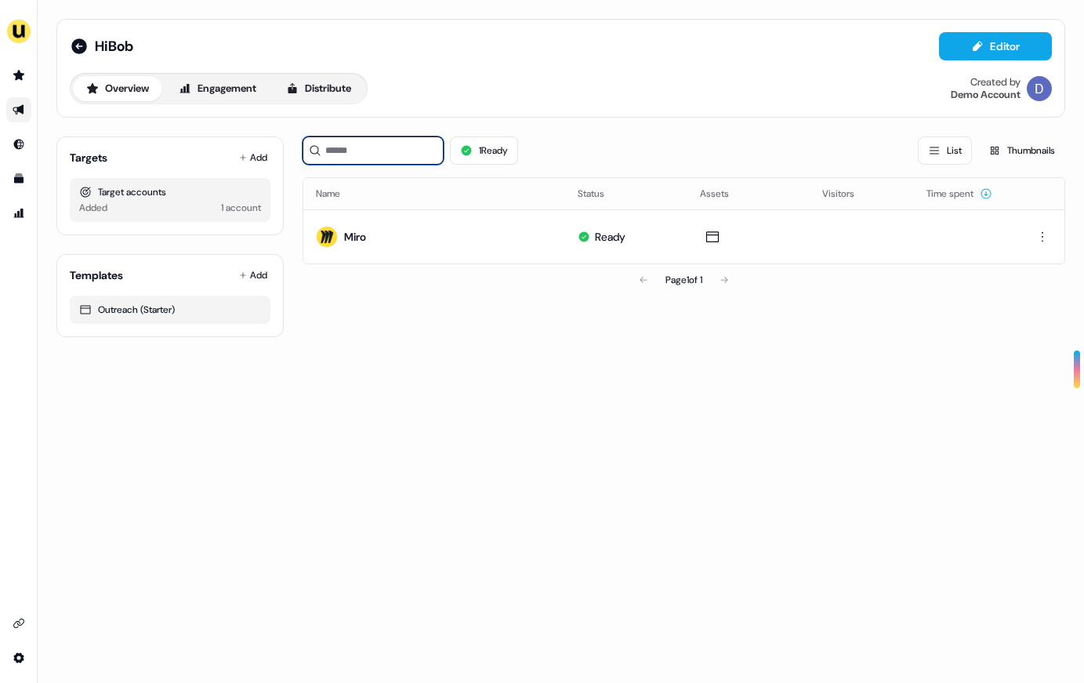
click at [425, 144] on input at bounding box center [373, 150] width 141 height 28
click at [358, 230] on div "Miro" at bounding box center [355, 237] width 22 height 16
click at [888, 236] on html "For the best experience switch devices to a bigger screen. Go to [DOMAIN_NAME] …" at bounding box center [542, 341] width 1084 height 683
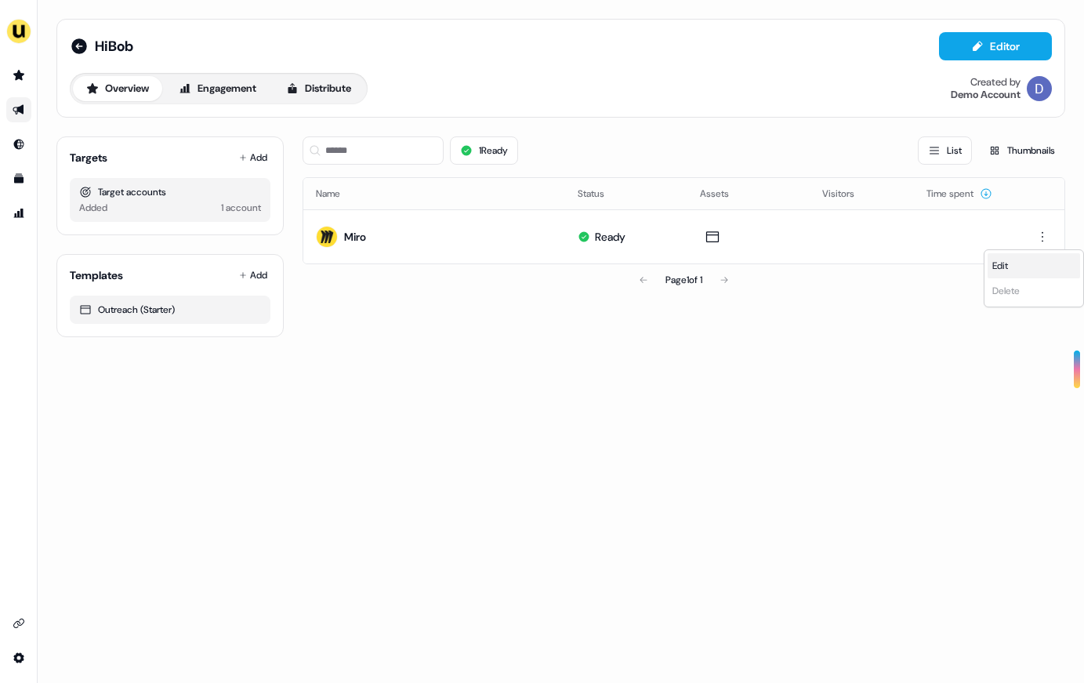
click at [888, 263] on div "Edit" at bounding box center [1034, 265] width 93 height 25
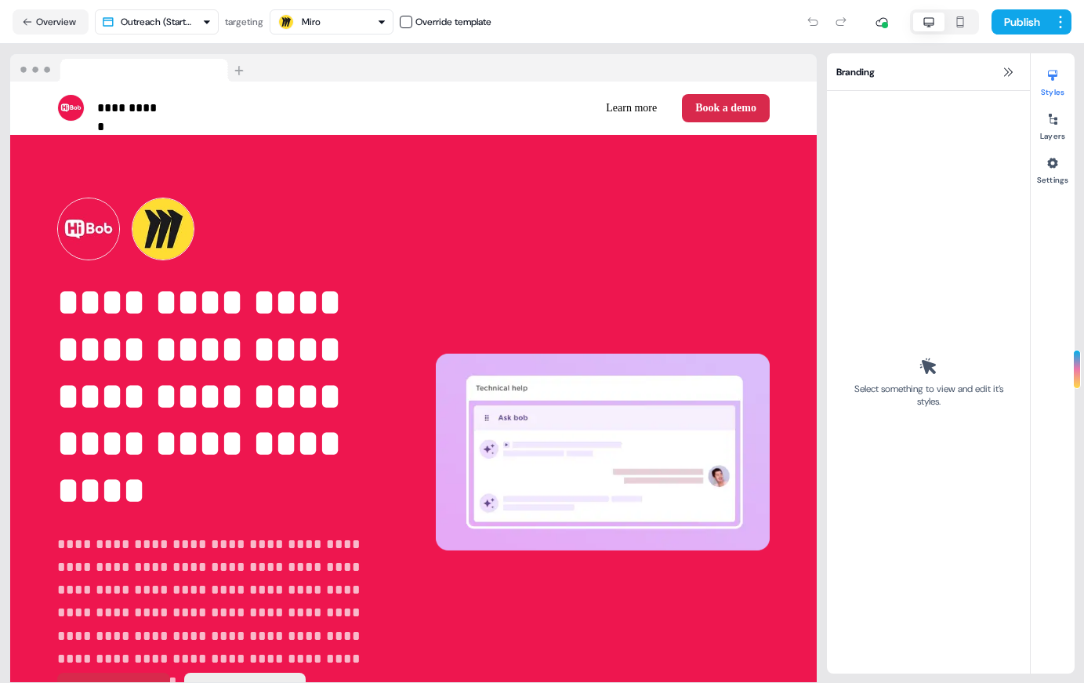
click at [888, 23] on icon "button" at bounding box center [960, 22] width 19 height 13
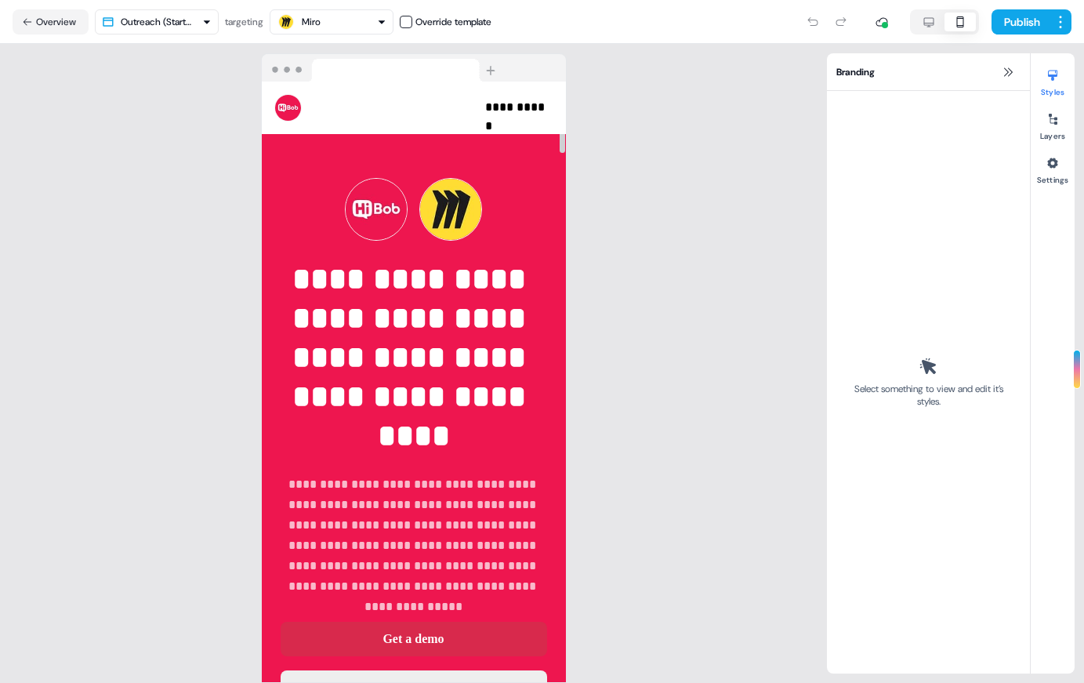
click at [888, 11] on div at bounding box center [944, 21] width 69 height 25
click at [888, 20] on icon "button" at bounding box center [929, 22] width 19 height 13
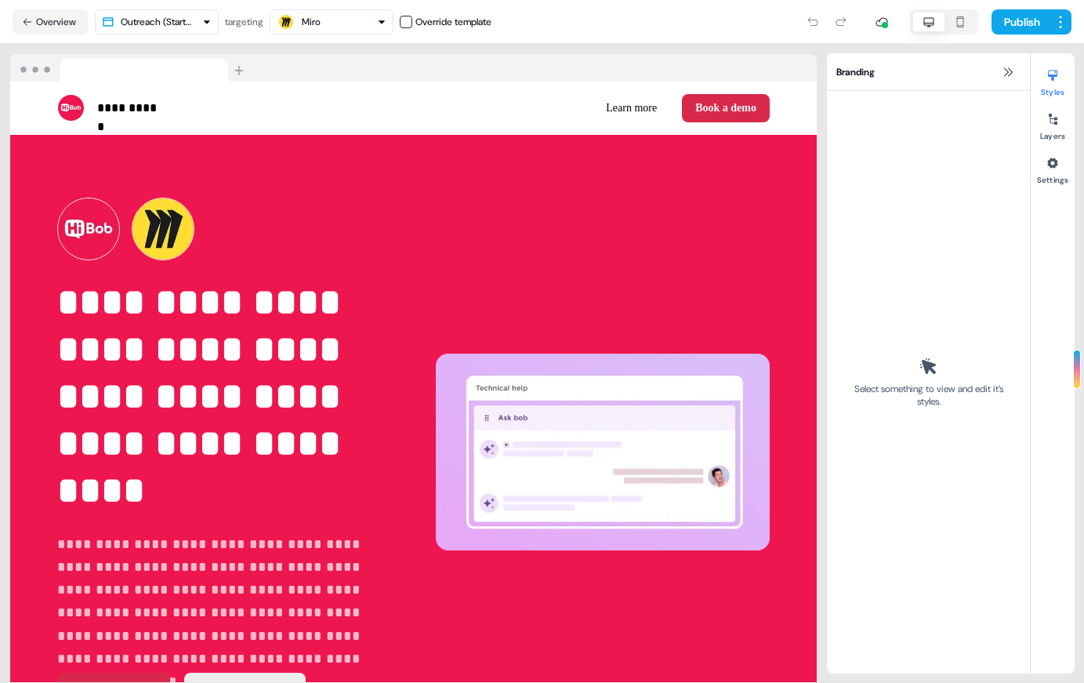
click at [888, 26] on icon "button" at bounding box center [960, 21] width 7 height 11
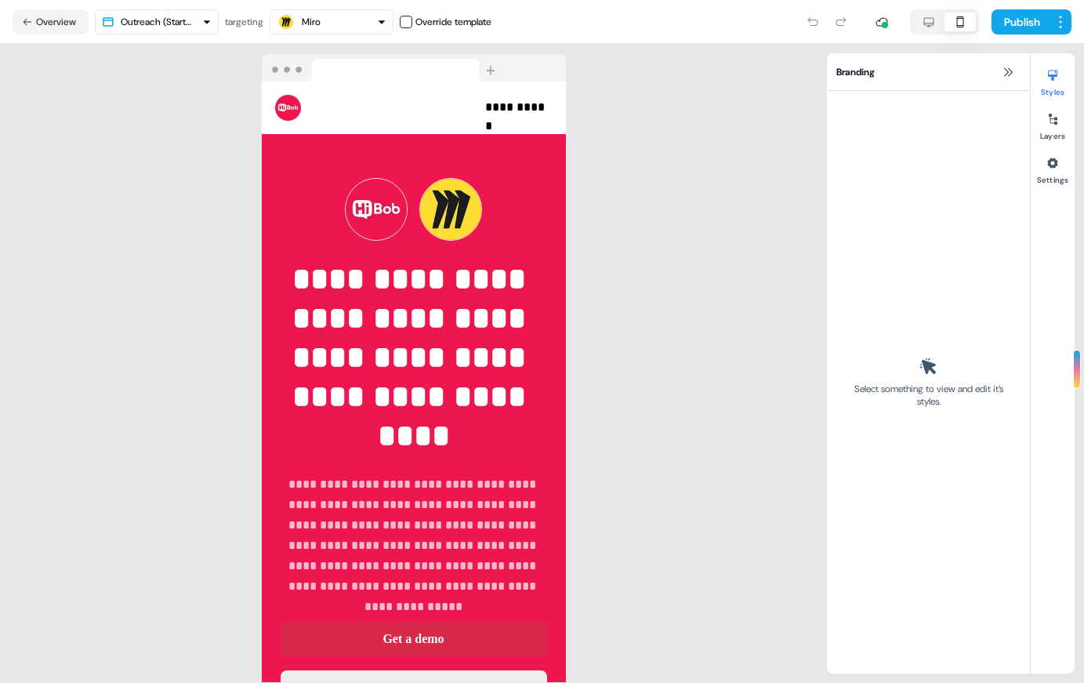
click at [888, 20] on icon "button" at bounding box center [960, 22] width 19 height 13
click at [888, 26] on icon "button" at bounding box center [929, 21] width 10 height 9
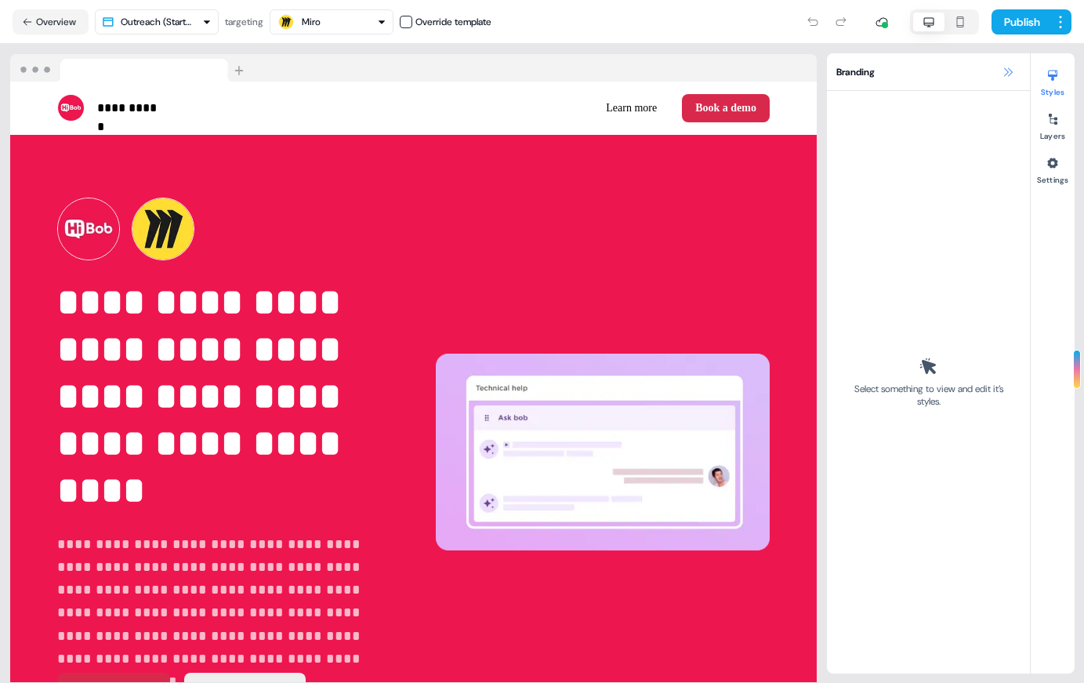
click at [888, 73] on icon at bounding box center [1008, 72] width 13 height 13
click at [32, 24] on button "Overview" at bounding box center [51, 21] width 76 height 25
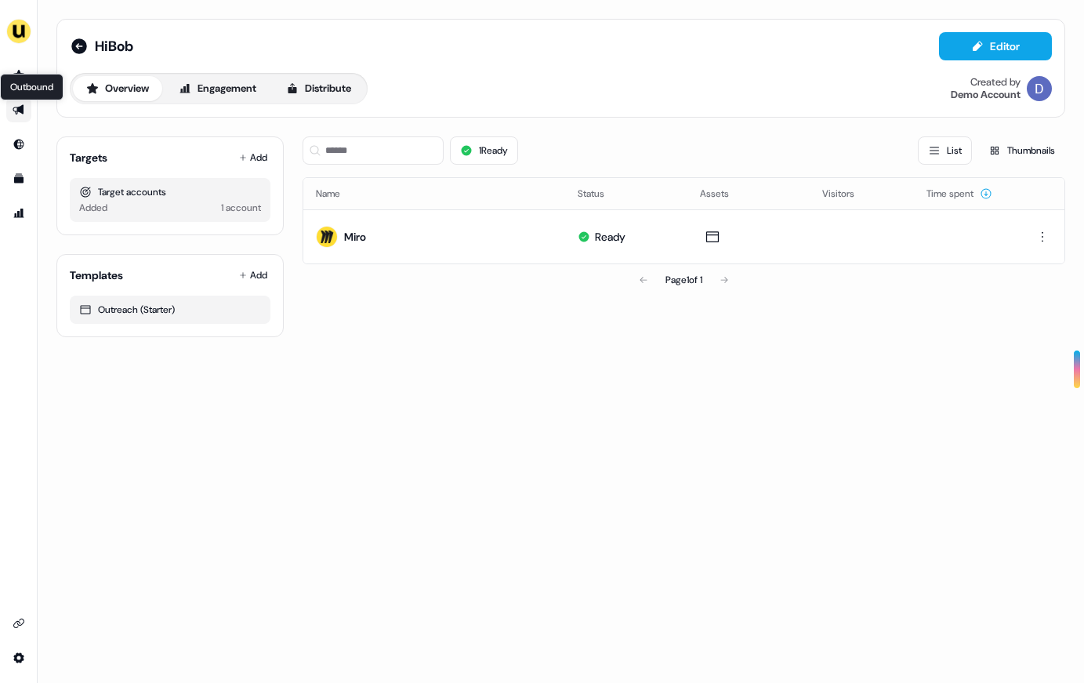
click at [13, 108] on icon "Go to outbound experience" at bounding box center [18, 110] width 11 height 10
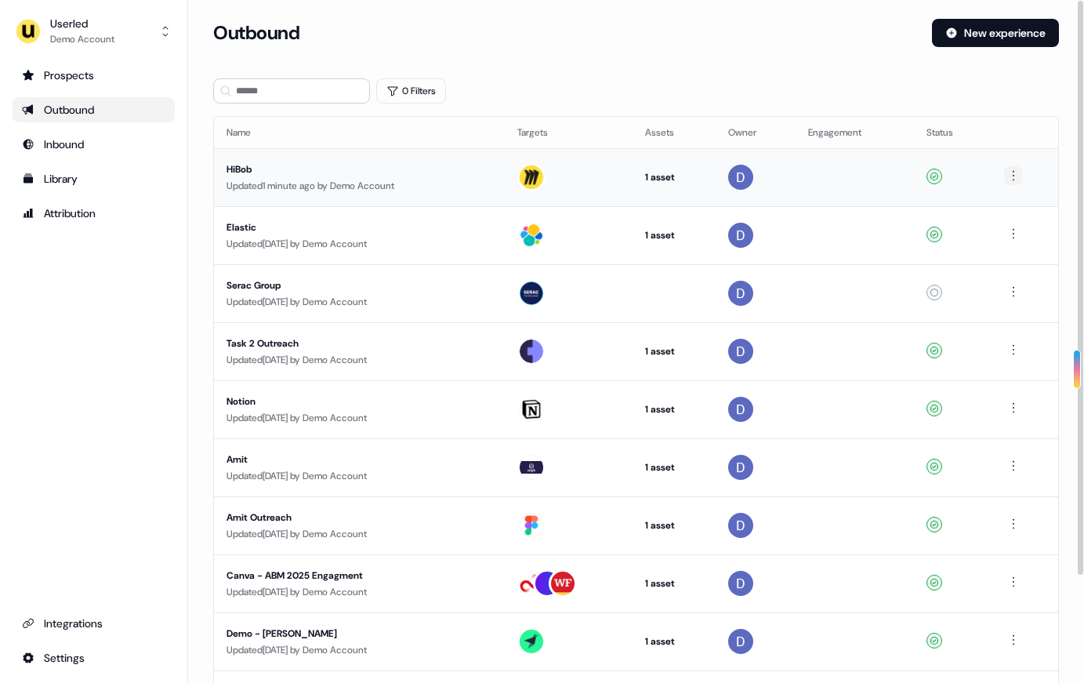
click at [888, 176] on html "For the best experience switch devices to a bigger screen. Go to [DOMAIN_NAME] …" at bounding box center [542, 341] width 1084 height 683
click at [888, 225] on span "Delete" at bounding box center [988, 229] width 27 height 13
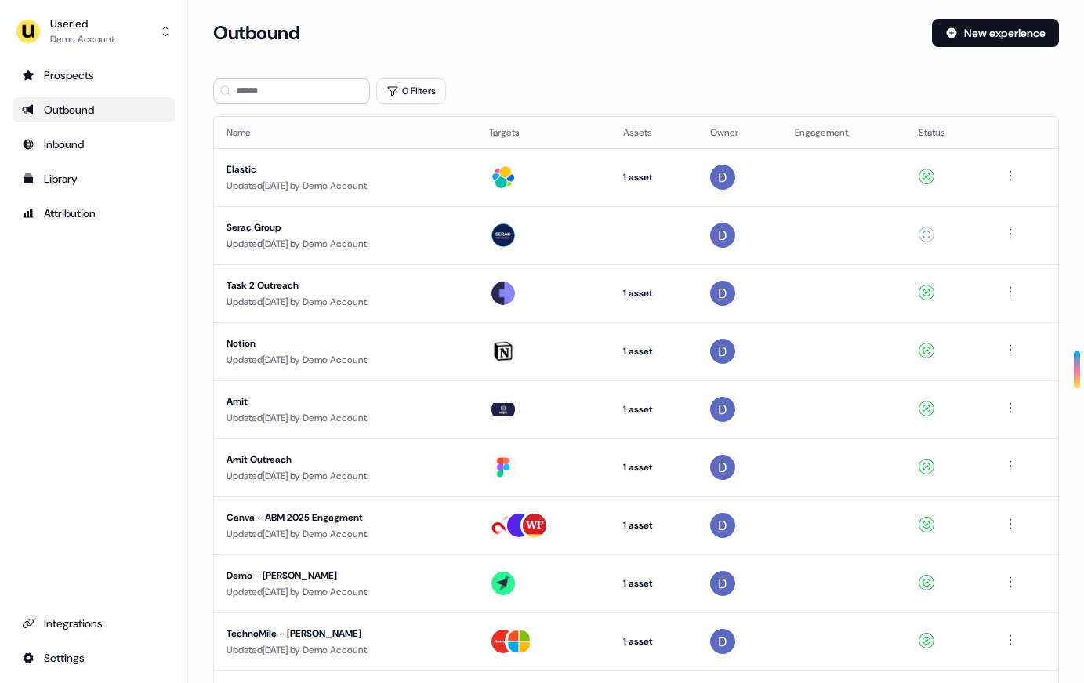
click at [85, 110] on div "Outbound" at bounding box center [93, 110] width 143 height 16
click at [64, 125] on ul "Prospects Outbound Inbound Library Attribution" at bounding box center [94, 144] width 162 height 163
click at [85, 662] on html "For the best experience switch devices to a bigger screen. Go to [DOMAIN_NAME] …" at bounding box center [542, 341] width 1084 height 683
click at [86, 372] on html "For the best experience switch devices to a bigger screen. Go to [DOMAIN_NAME] …" at bounding box center [542, 341] width 1084 height 683
click at [45, 652] on html "For the best experience switch devices to a bigger screen. Go to [DOMAIN_NAME] …" at bounding box center [542, 341] width 1084 height 683
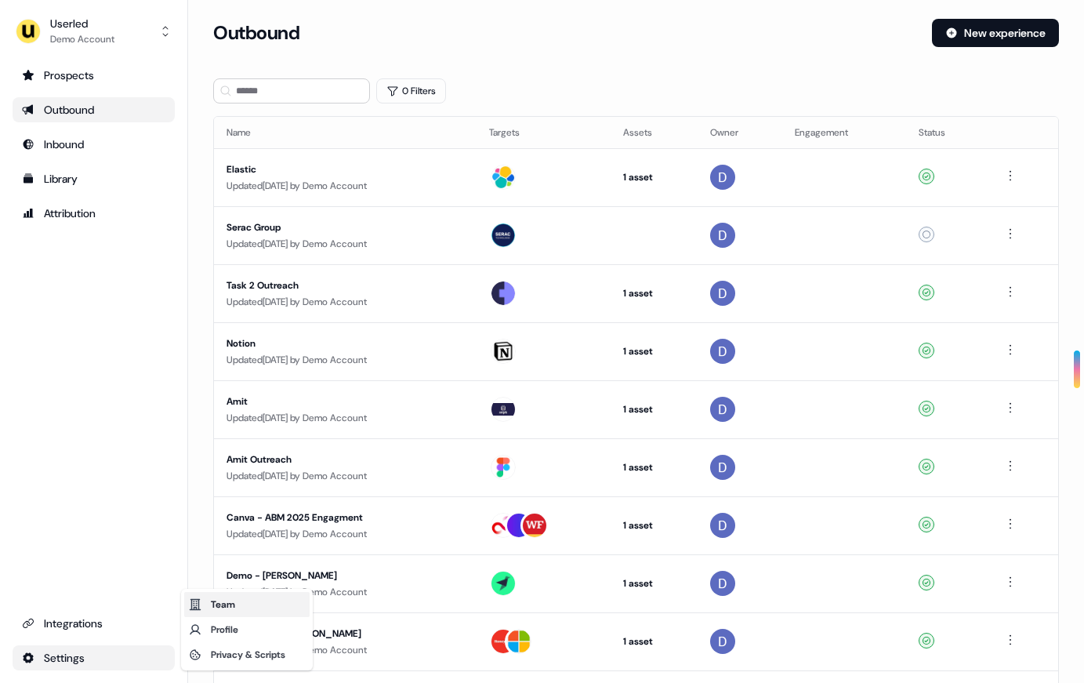
click at [230, 600] on div "Team" at bounding box center [246, 604] width 125 height 25
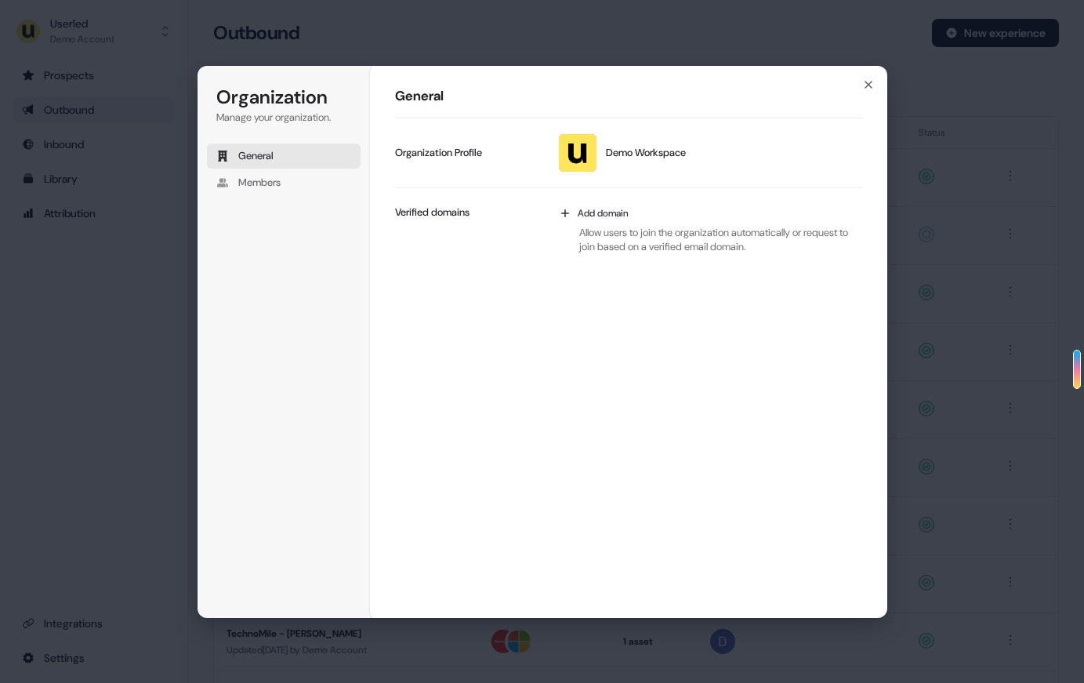
click at [127, 394] on div "Organization Manage your organization. General Members Organization General Dem…" at bounding box center [542, 341] width 1084 height 683
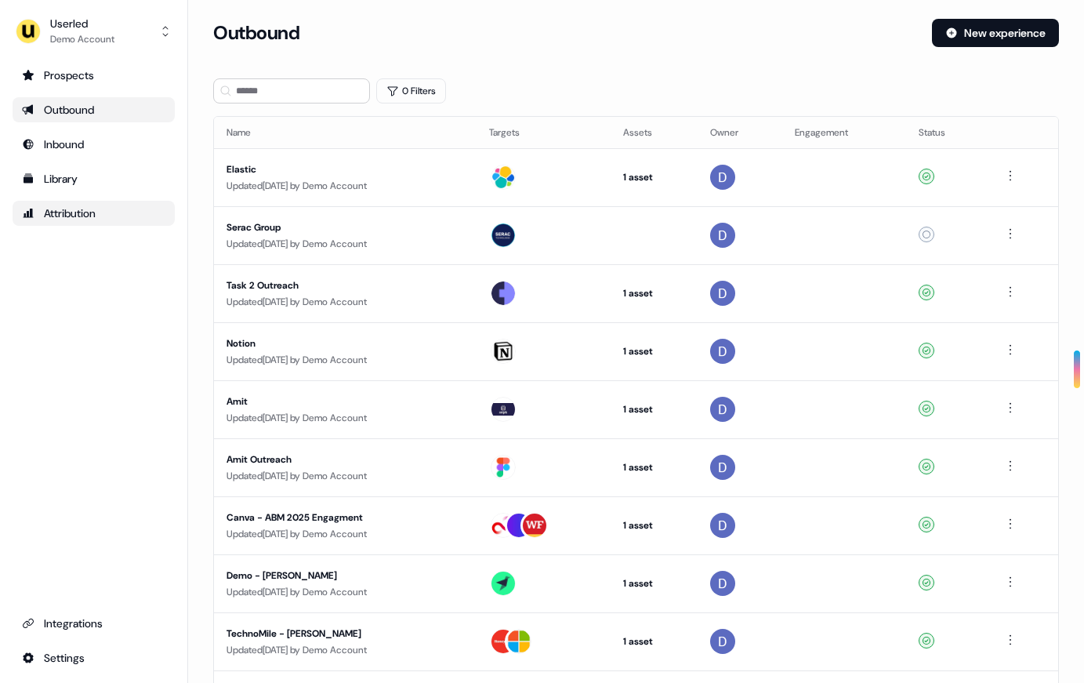
click at [67, 220] on div "Attribution" at bounding box center [93, 213] width 143 height 16
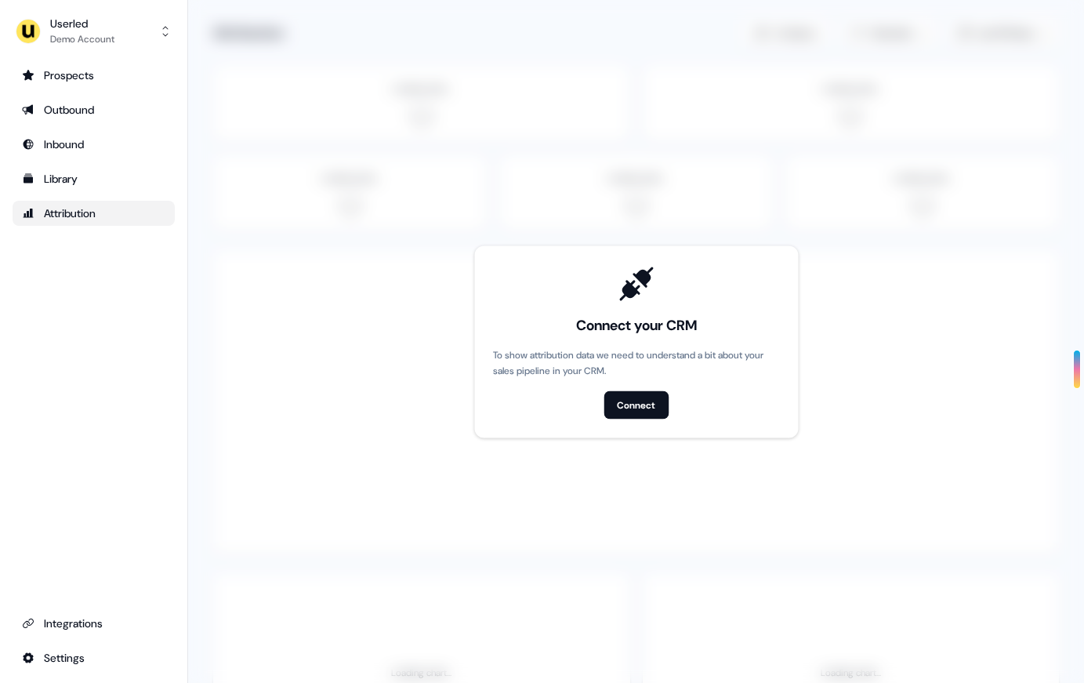
click at [61, 197] on ul "Prospects Outbound Inbound Library Attribution" at bounding box center [94, 144] width 162 height 163
click at [65, 183] on div "Library" at bounding box center [93, 179] width 143 height 16
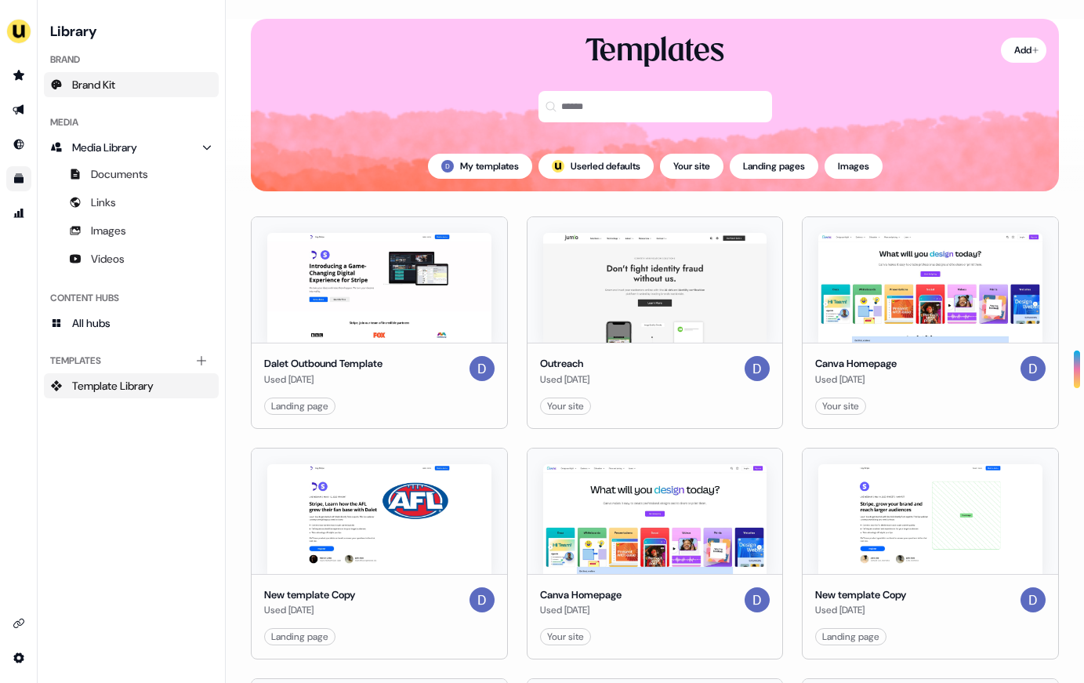
click at [136, 73] on link "Brand Kit" at bounding box center [131, 84] width 175 height 25
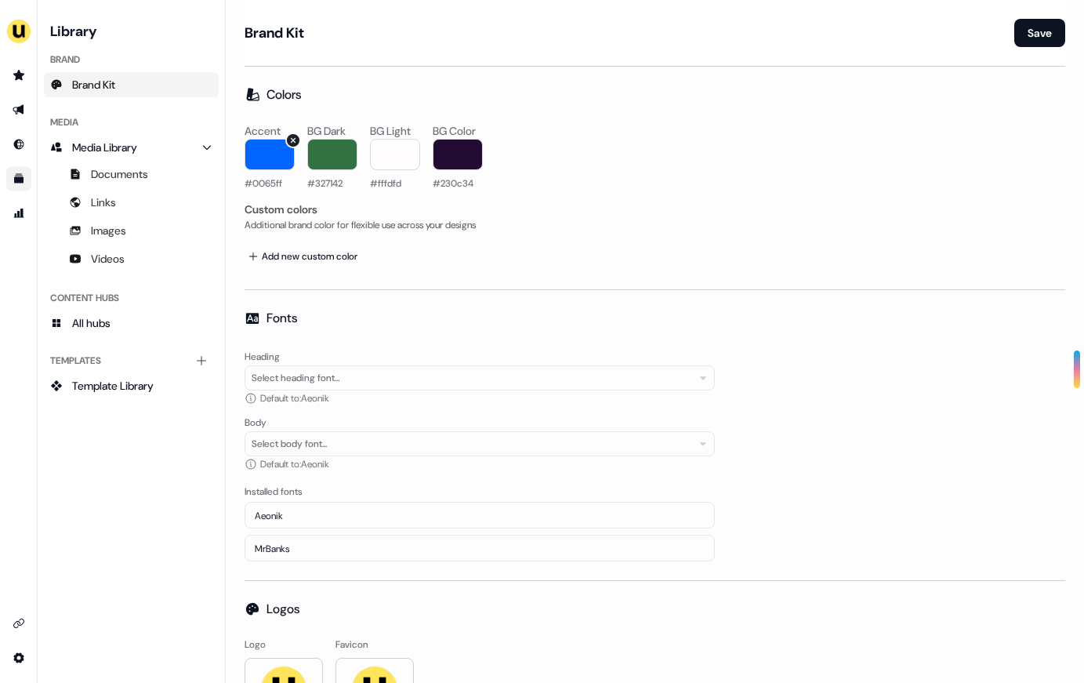
click at [268, 178] on span "#0065ff" at bounding box center [264, 182] width 38 height 13
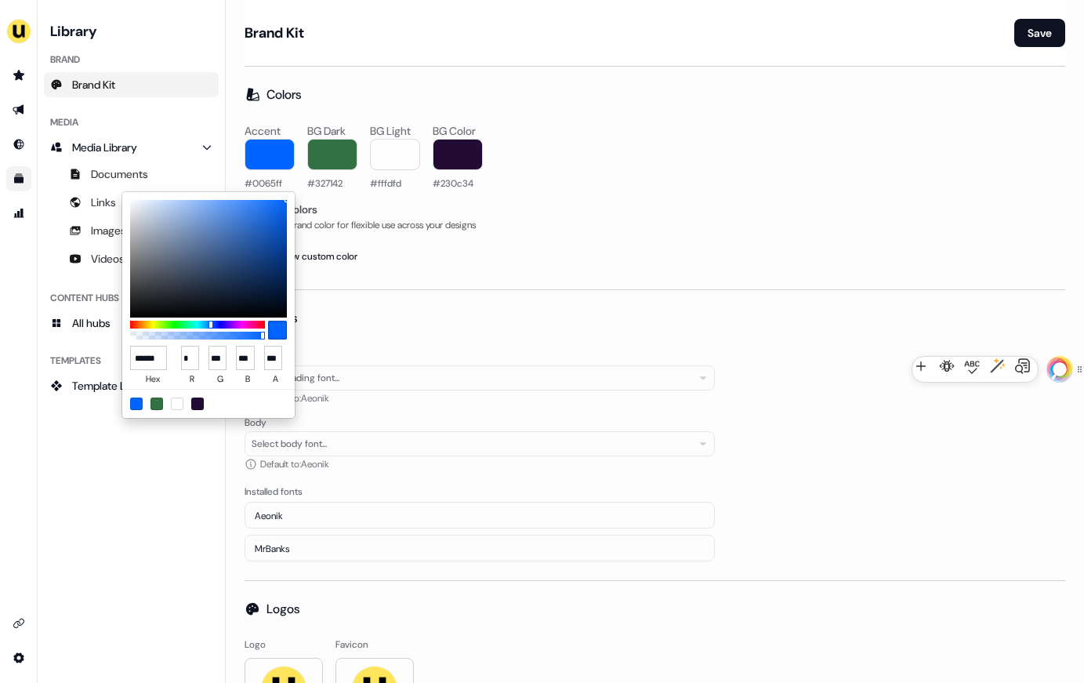
type input "*******"
type input "*"
type input "***"
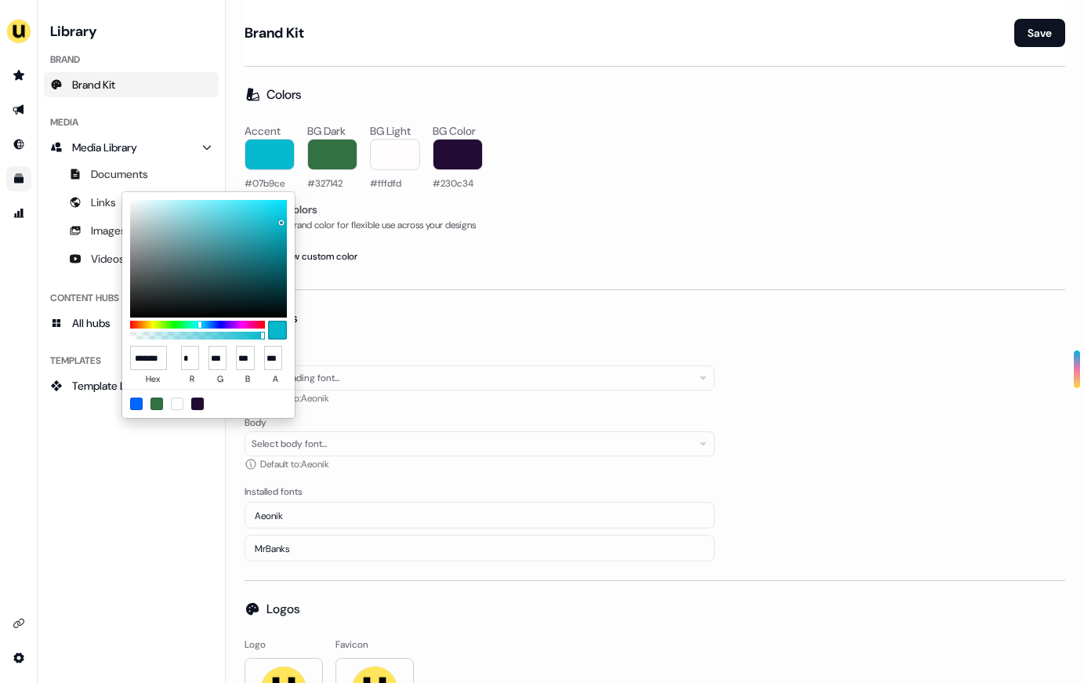
type input "******"
click at [466, 273] on html "For the best experience switch devices to a bigger screen. Go to [DOMAIN_NAME] …" at bounding box center [542, 341] width 1084 height 683
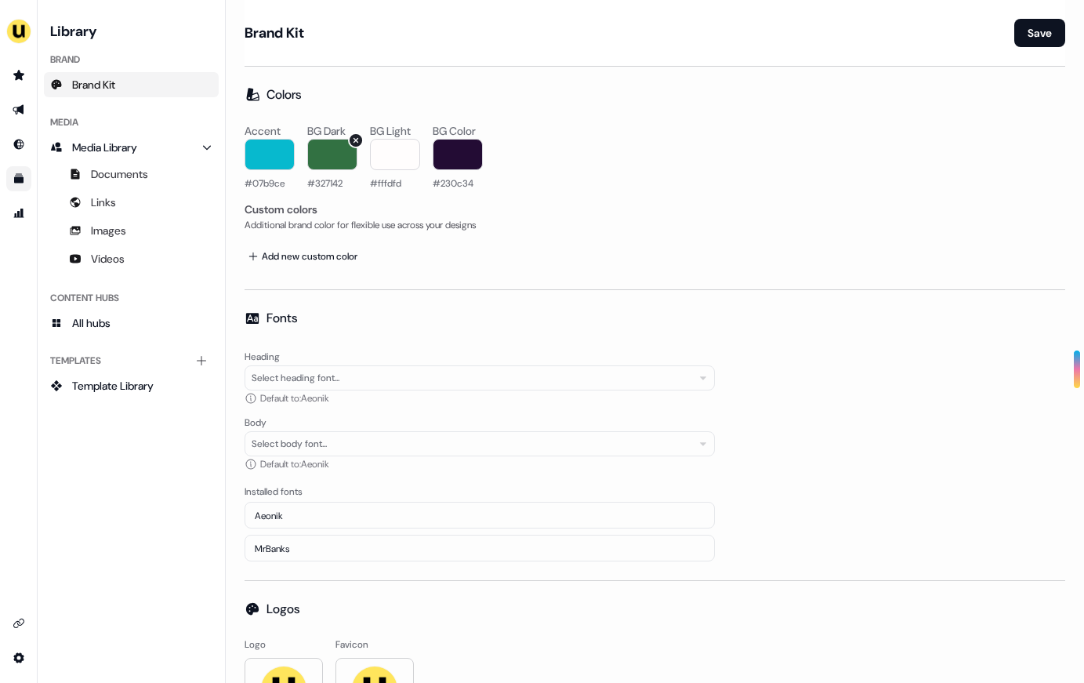
click at [328, 181] on span "#327142" at bounding box center [324, 182] width 35 height 13
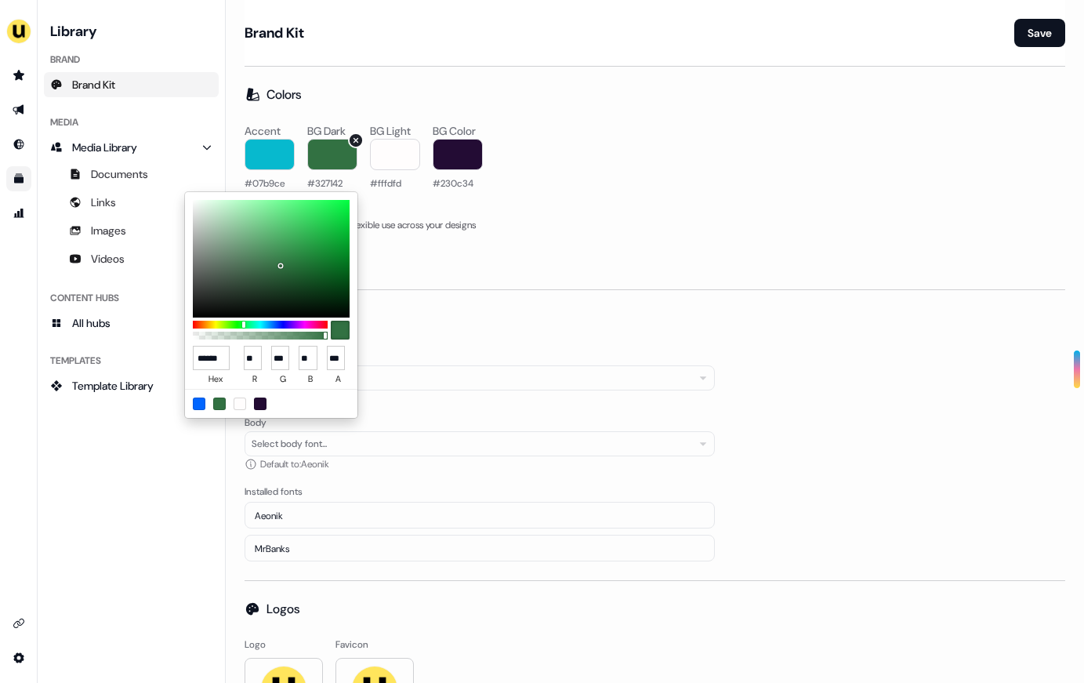
click at [328, 181] on html "For the best experience switch devices to a bigger screen. Go to [DOMAIN_NAME] …" at bounding box center [542, 341] width 1084 height 683
click at [212, 349] on input "******" at bounding box center [211, 358] width 37 height 24
paste input "*"
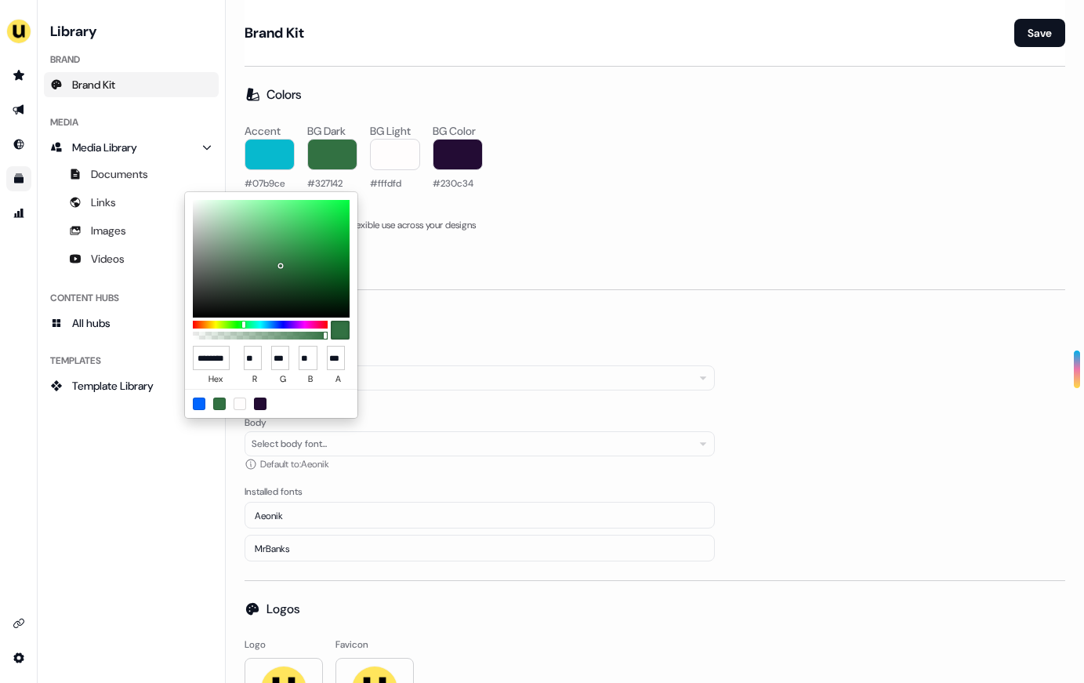
click at [223, 361] on input "*******" at bounding box center [211, 358] width 37 height 24
paste input
type input "******"
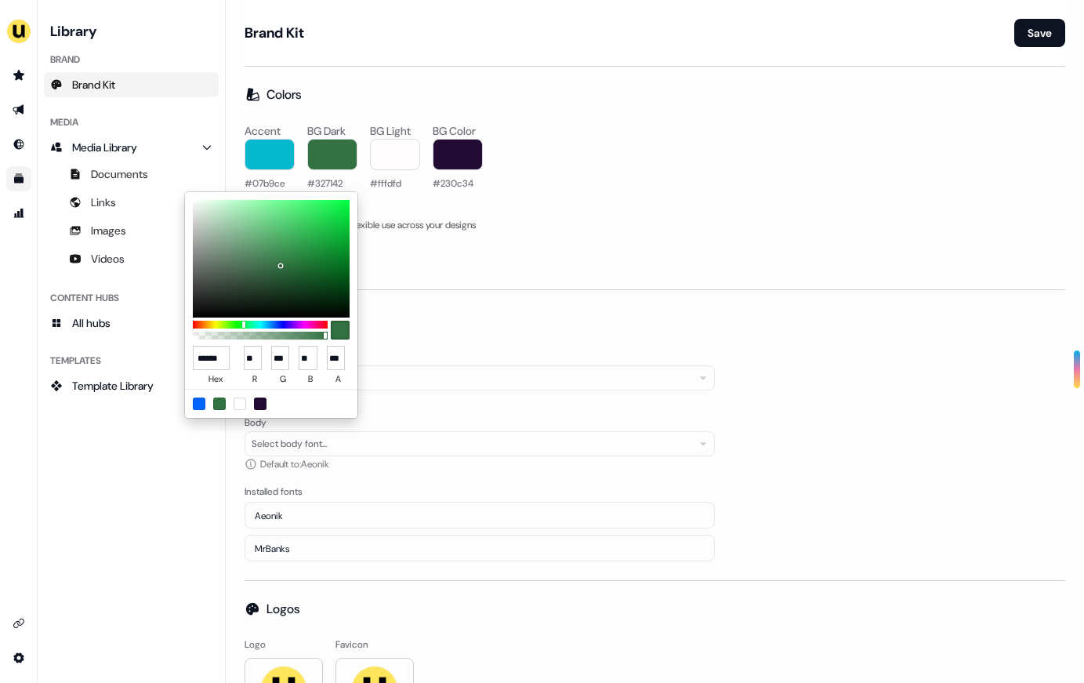
scroll to position [0, 0]
click at [545, 253] on html "For the best experience switch devices to a bigger screen. Go to [DOMAIN_NAME] …" at bounding box center [542, 341] width 1084 height 683
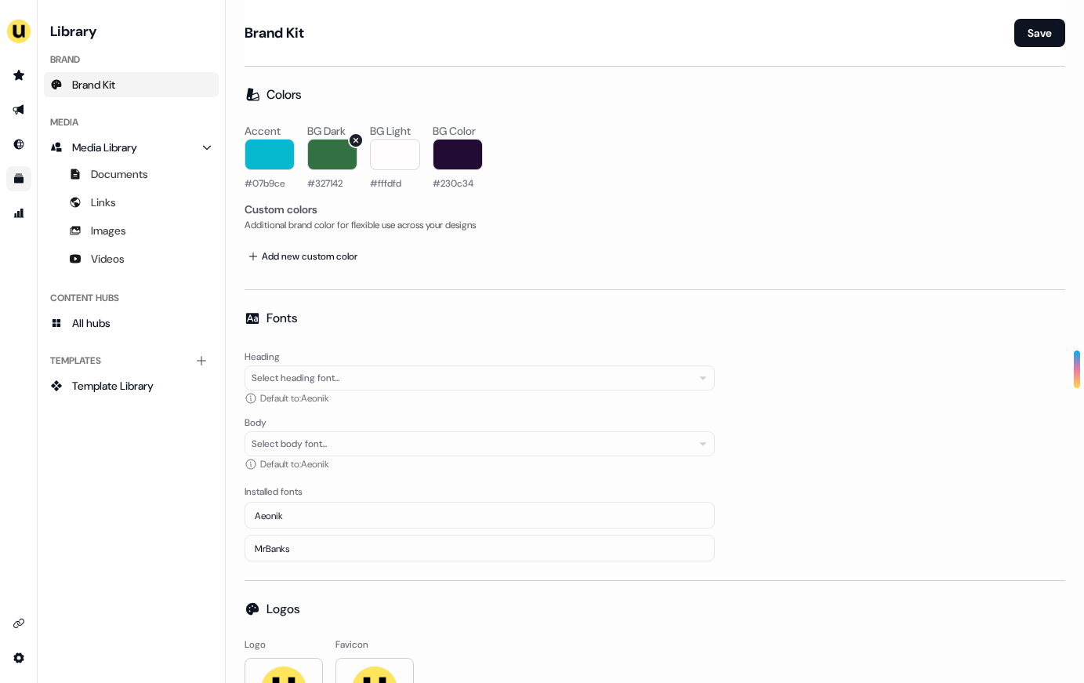
click at [325, 183] on span "#327142" at bounding box center [324, 182] width 35 height 13
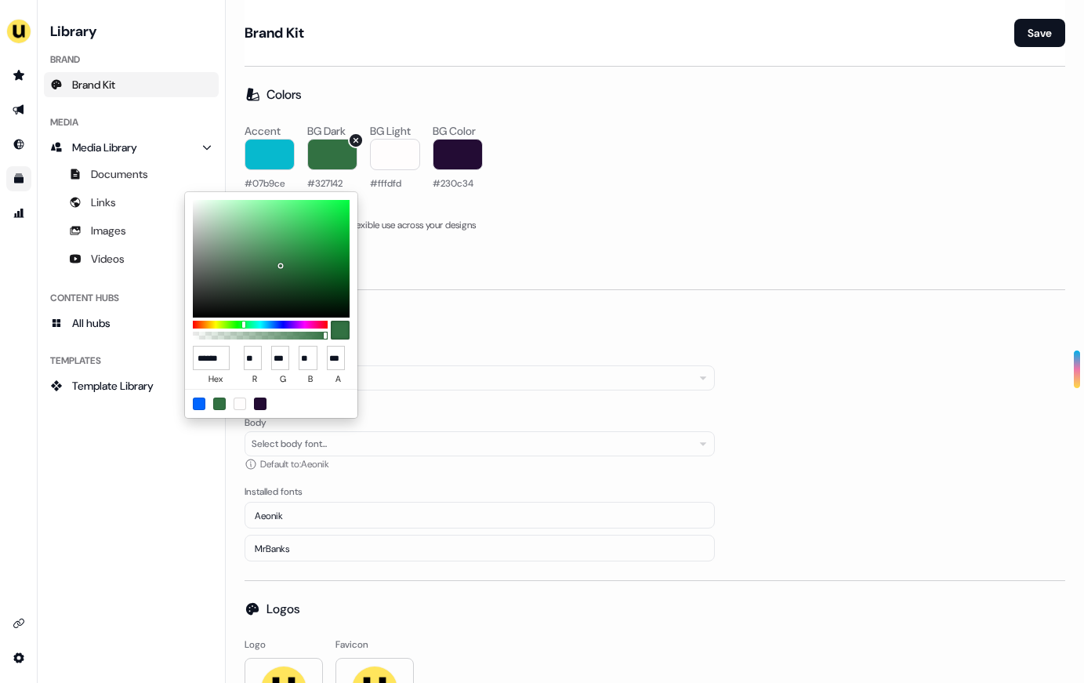
click at [325, 183] on html "For the best experience switch devices to a bigger screen. Go to [DOMAIN_NAME] …" at bounding box center [542, 341] width 1084 height 683
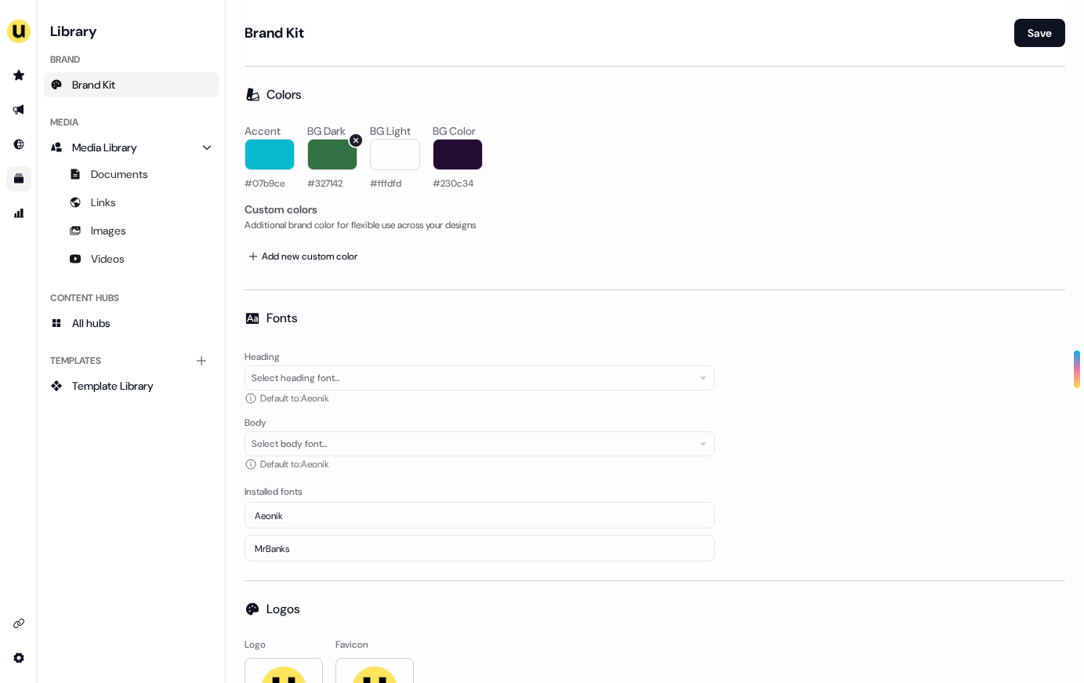
click at [325, 183] on span "#327142" at bounding box center [324, 182] width 35 height 13
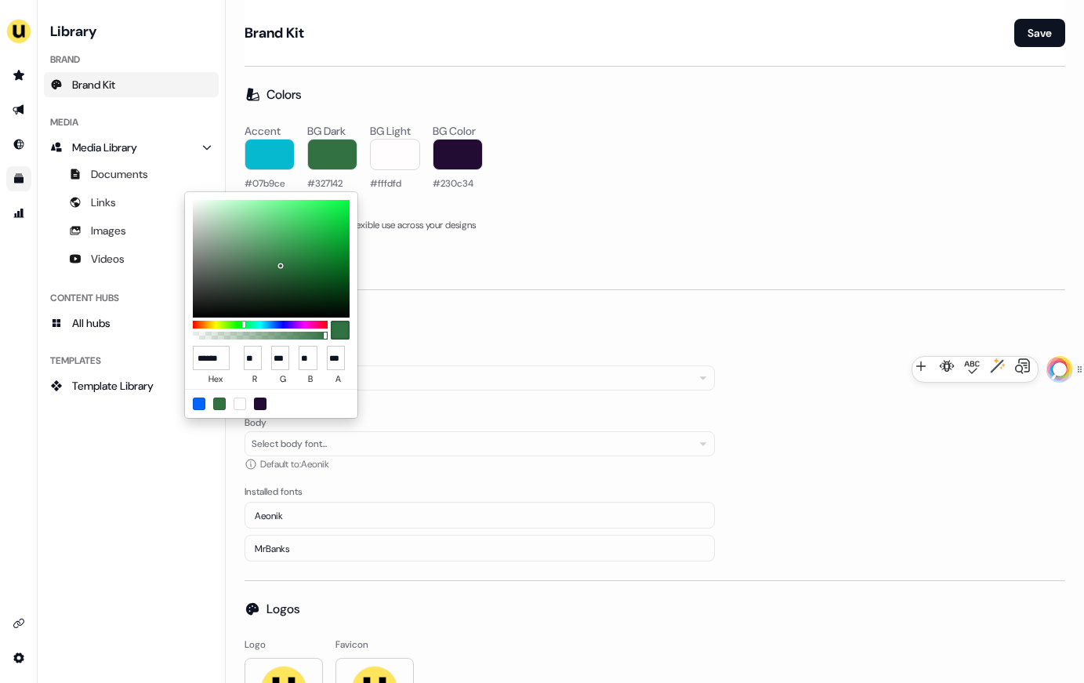
click at [209, 357] on input "******" at bounding box center [211, 358] width 37 height 24
drag, startPoint x: 200, startPoint y: 358, endPoint x: 289, endPoint y: 354, distance: 88.7
click at [289, 354] on div "****** hex ** r *** g ** b *** a" at bounding box center [271, 366] width 157 height 46
type input "***"
type input "**"
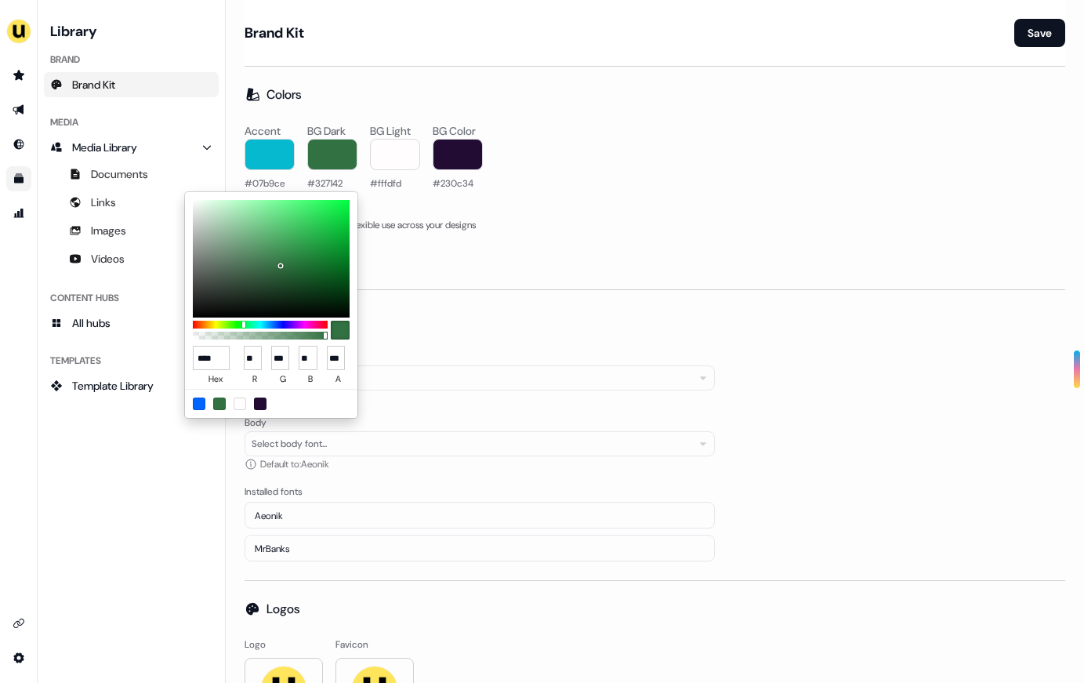
type input "**"
type input "***"
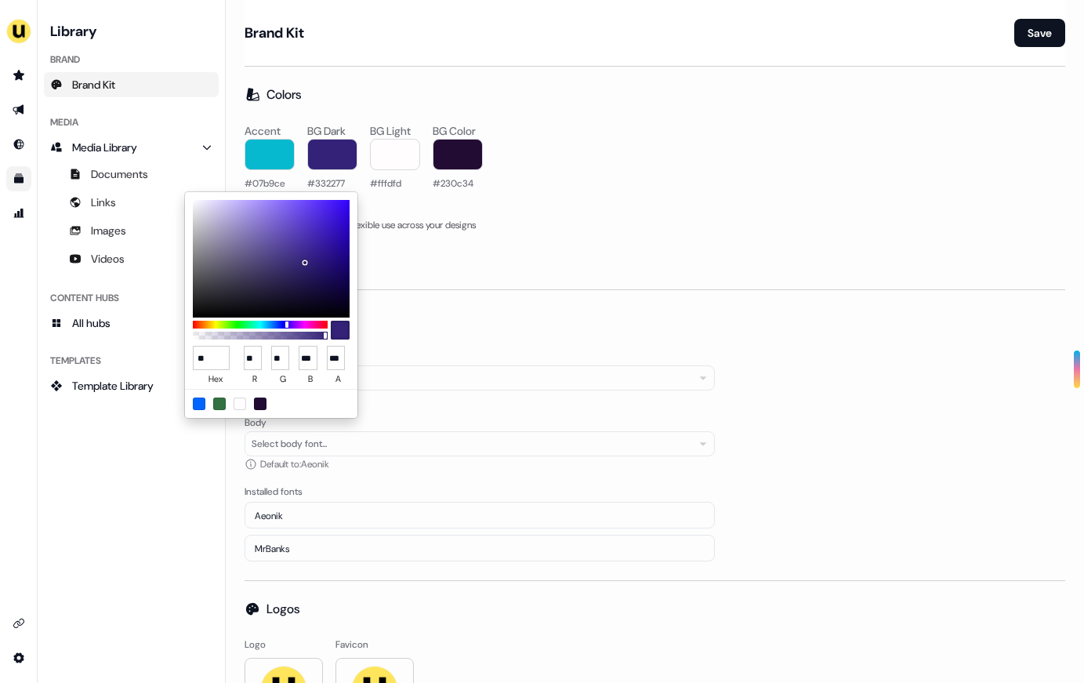
type input "*"
type input "******"
type input "**"
type input "***"
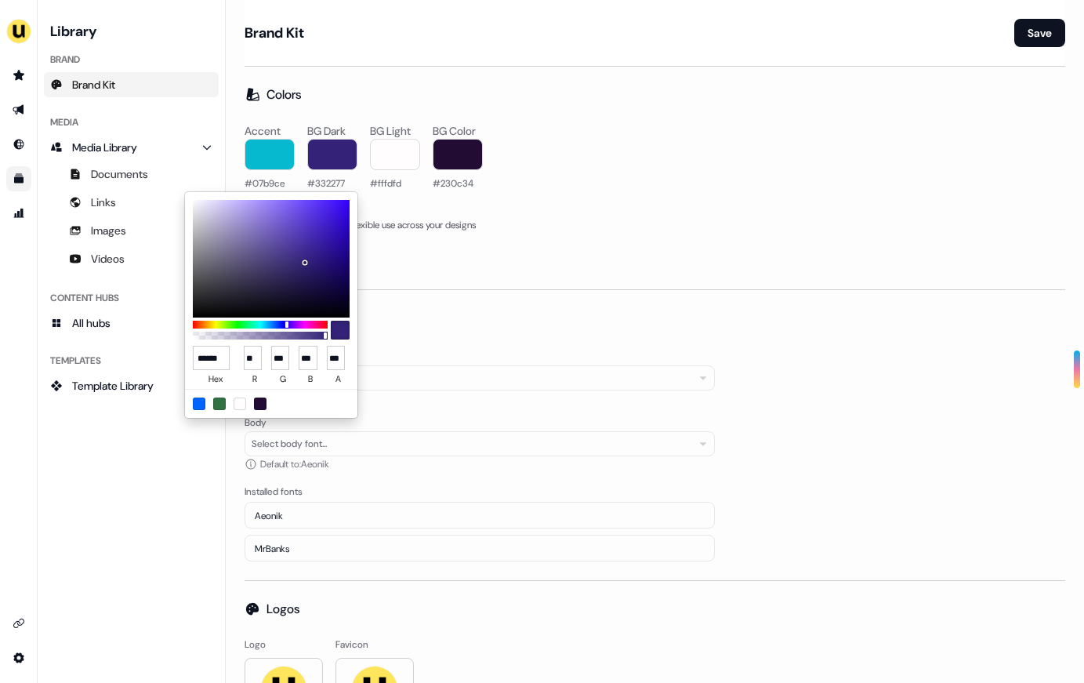
scroll to position [0, 2]
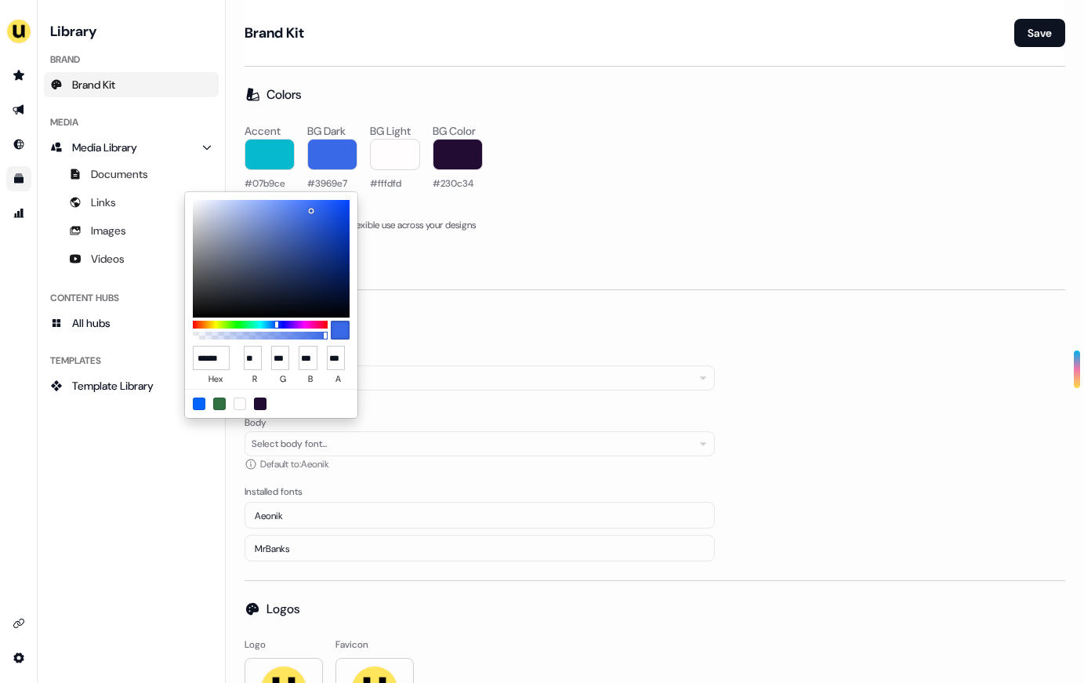
type input "******"
click at [508, 267] on html "For the best experience switch devices to a bigger screen. Go to [DOMAIN_NAME] …" at bounding box center [542, 341] width 1084 height 683
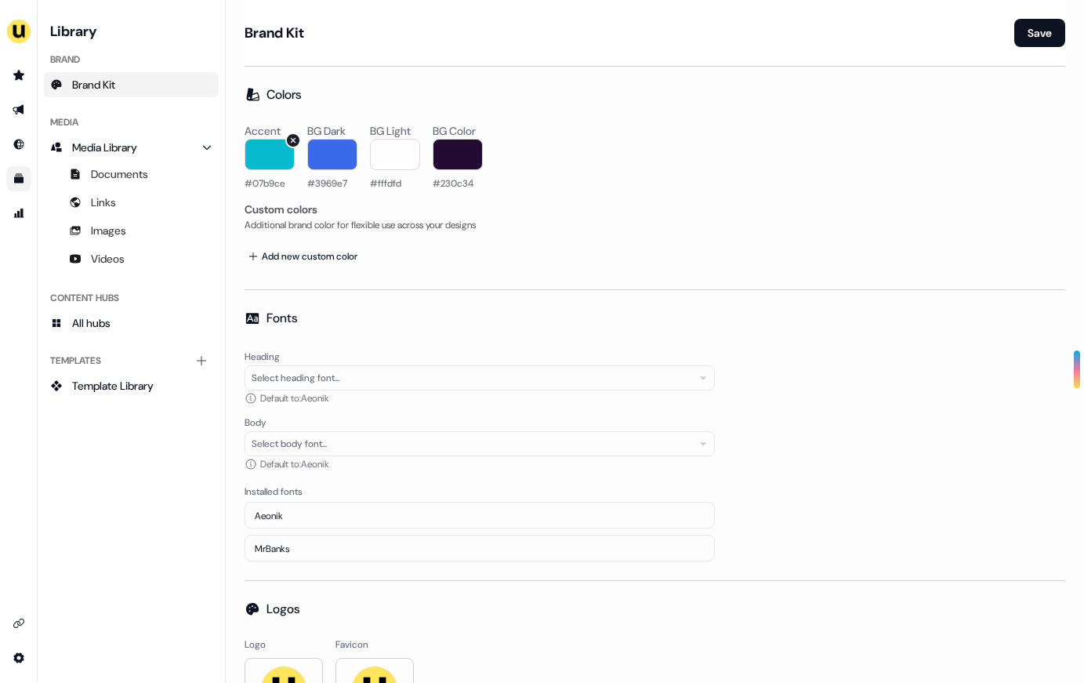
click at [270, 182] on span "#07b9ce" at bounding box center [265, 182] width 41 height 13
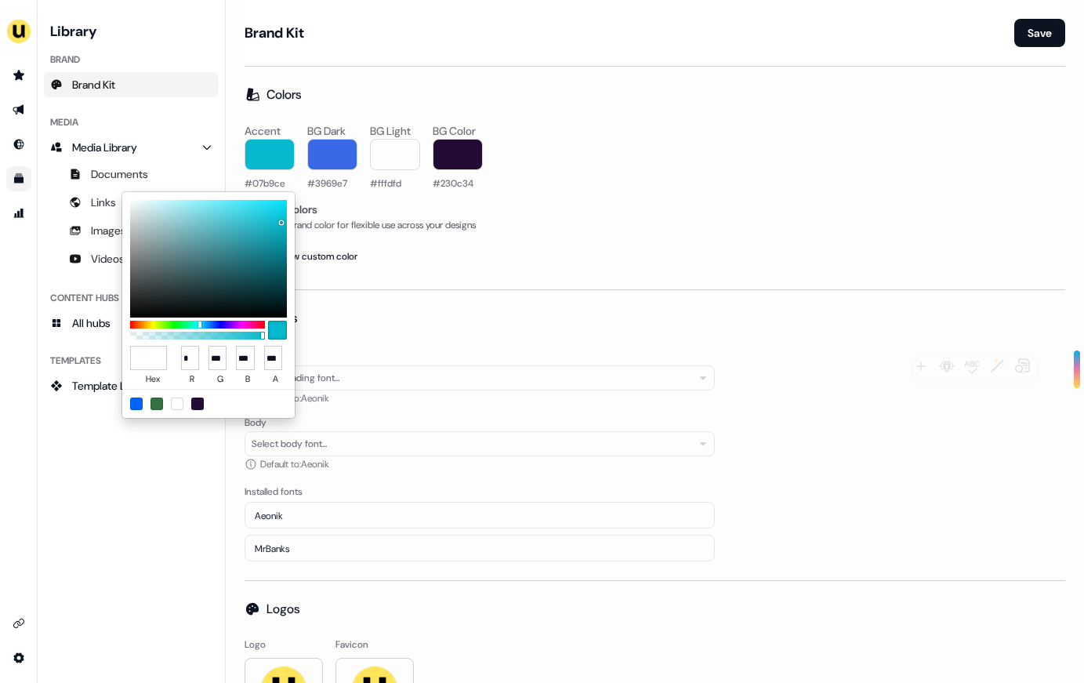
type input "******"
type input "***"
type input "**"
type input "***"
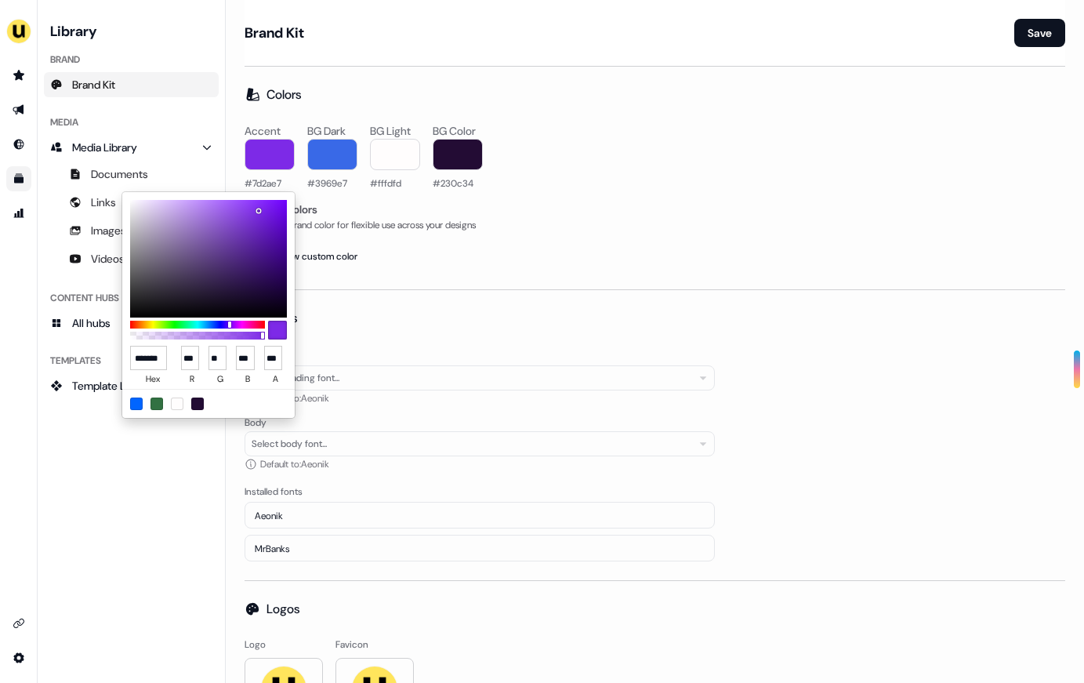
scroll to position [0, 6]
type input "******"
click at [430, 291] on html "For the best experience switch devices to a bigger screen. Go to [DOMAIN_NAME] …" at bounding box center [542, 341] width 1084 height 683
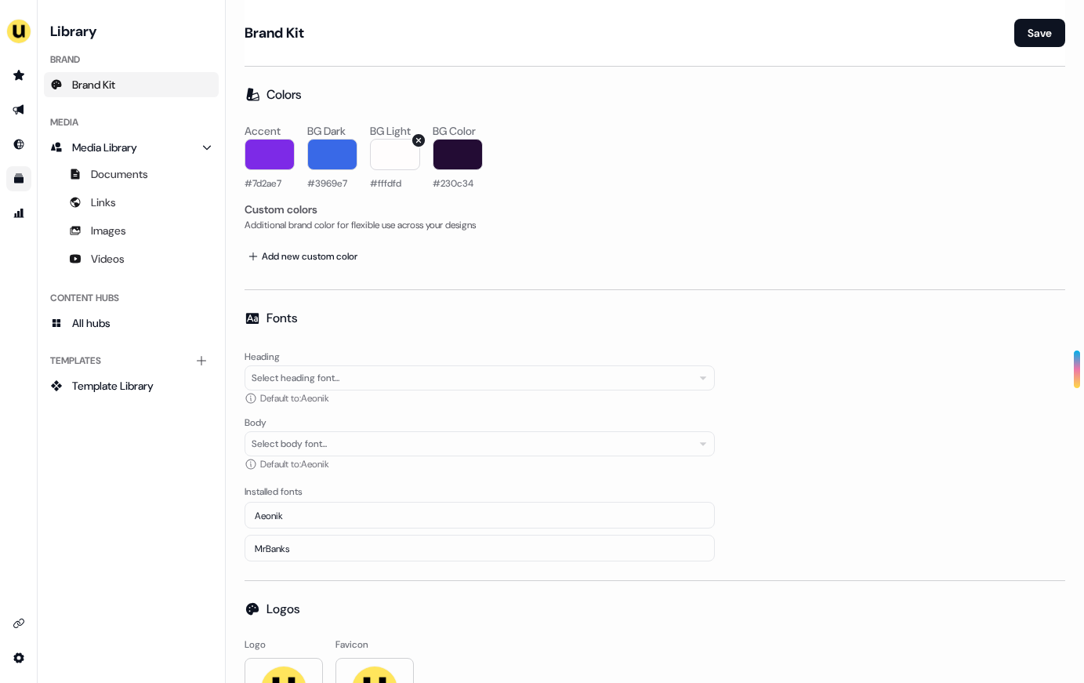
click at [391, 182] on span "#fffdfd" at bounding box center [385, 182] width 31 height 13
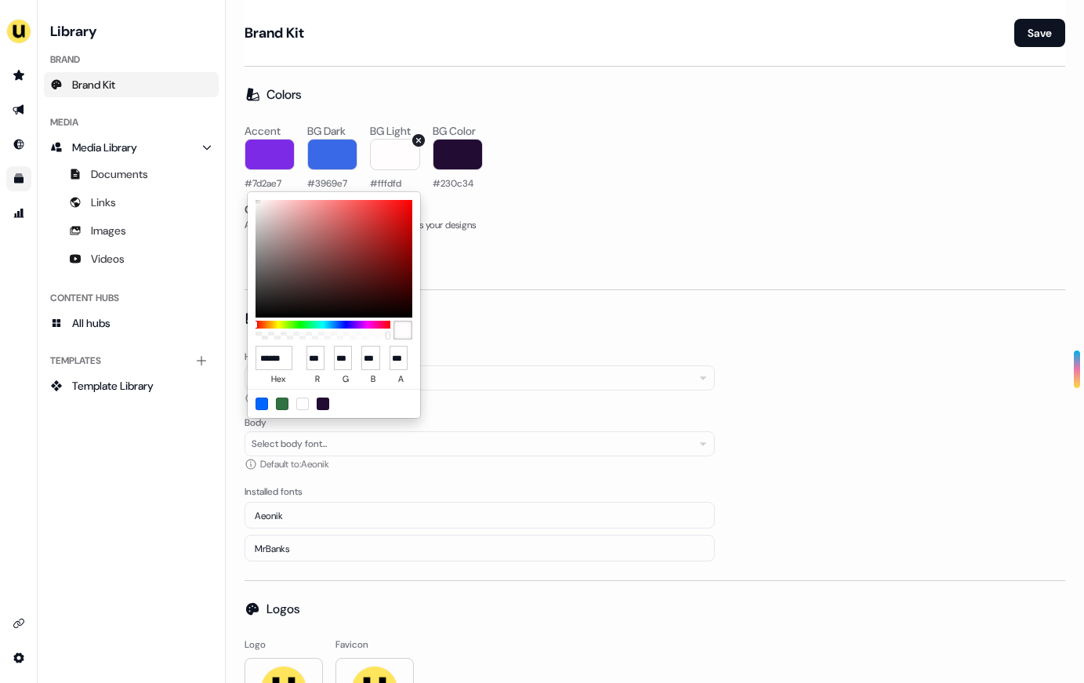
click at [391, 182] on html "For the best experience switch devices to a bigger screen. Go to [DOMAIN_NAME] …" at bounding box center [542, 341] width 1084 height 683
click at [270, 358] on input "******" at bounding box center [274, 358] width 37 height 24
paste input "******"
type input "******"
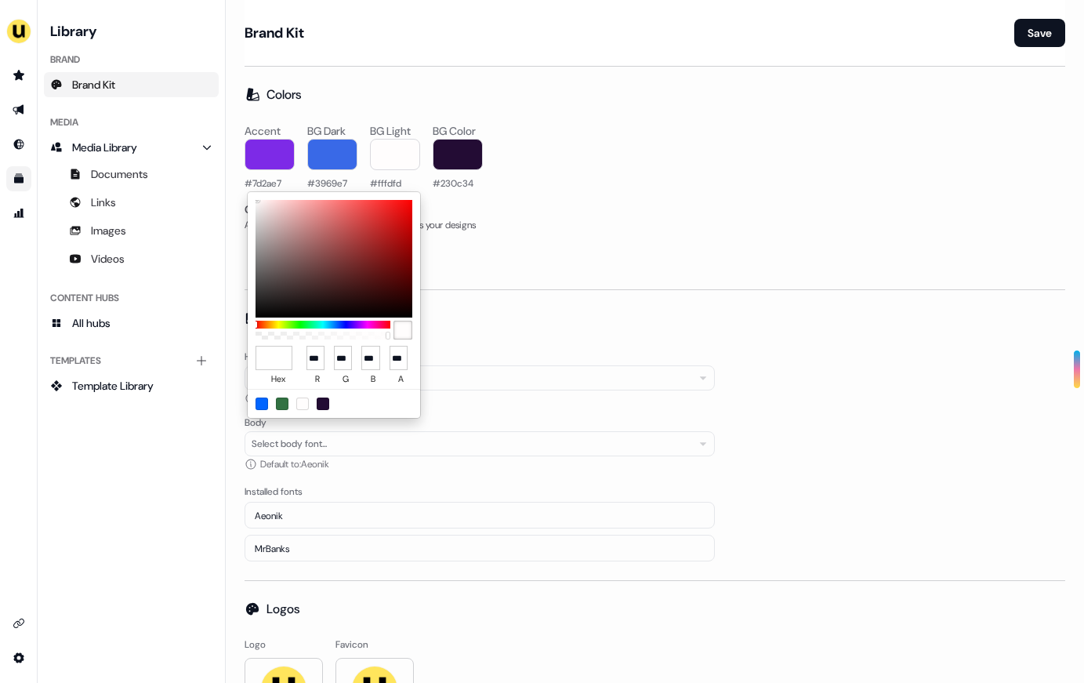
type input "*"
type input "***"
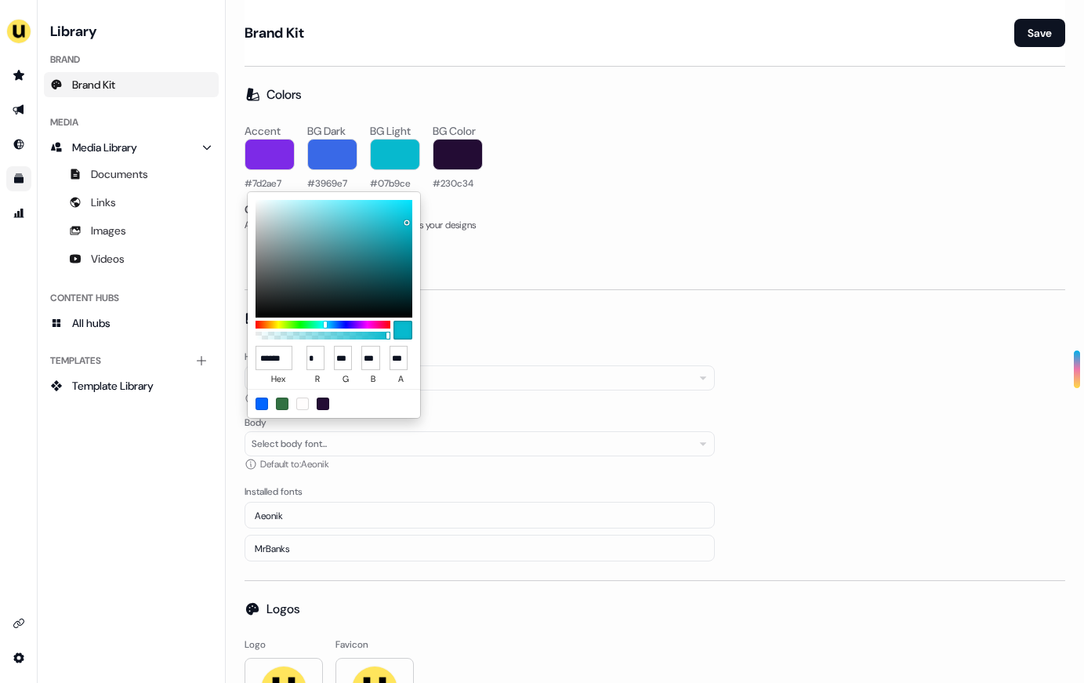
type input "******"
click at [572, 297] on html "For the best experience switch devices to a bigger screen. Go to [DOMAIN_NAME] …" at bounding box center [542, 341] width 1084 height 683
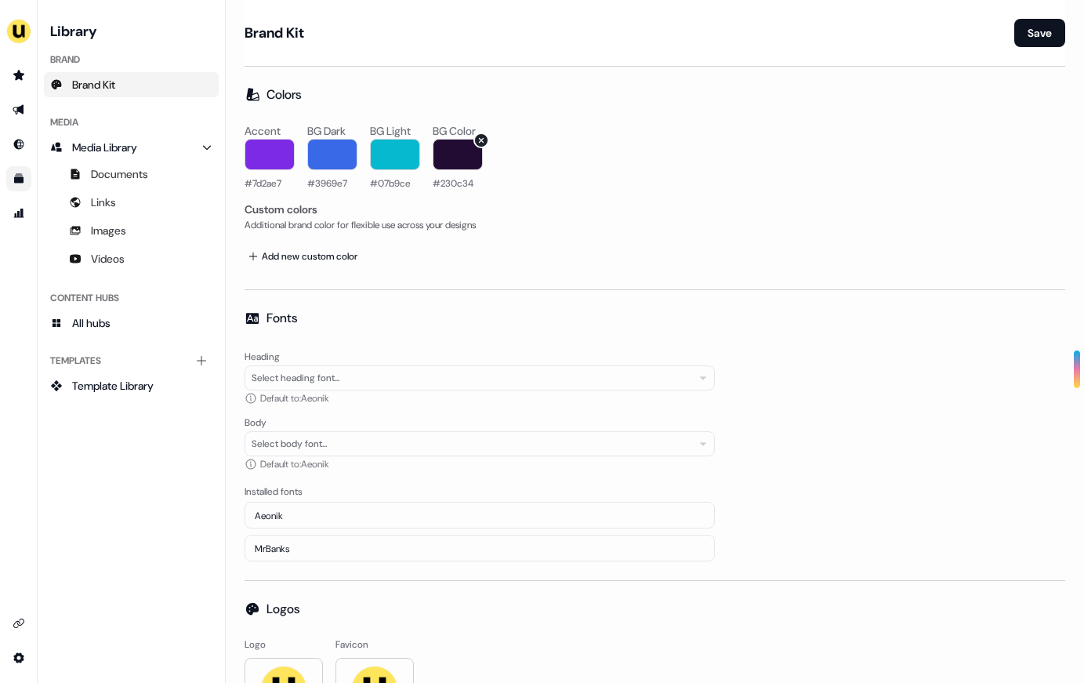
click at [451, 181] on span "#230c34" at bounding box center [453, 182] width 41 height 13
click at [451, 181] on html "For the best experience switch devices to a bigger screen. Go to [DOMAIN_NAME] …" at bounding box center [542, 341] width 1084 height 683
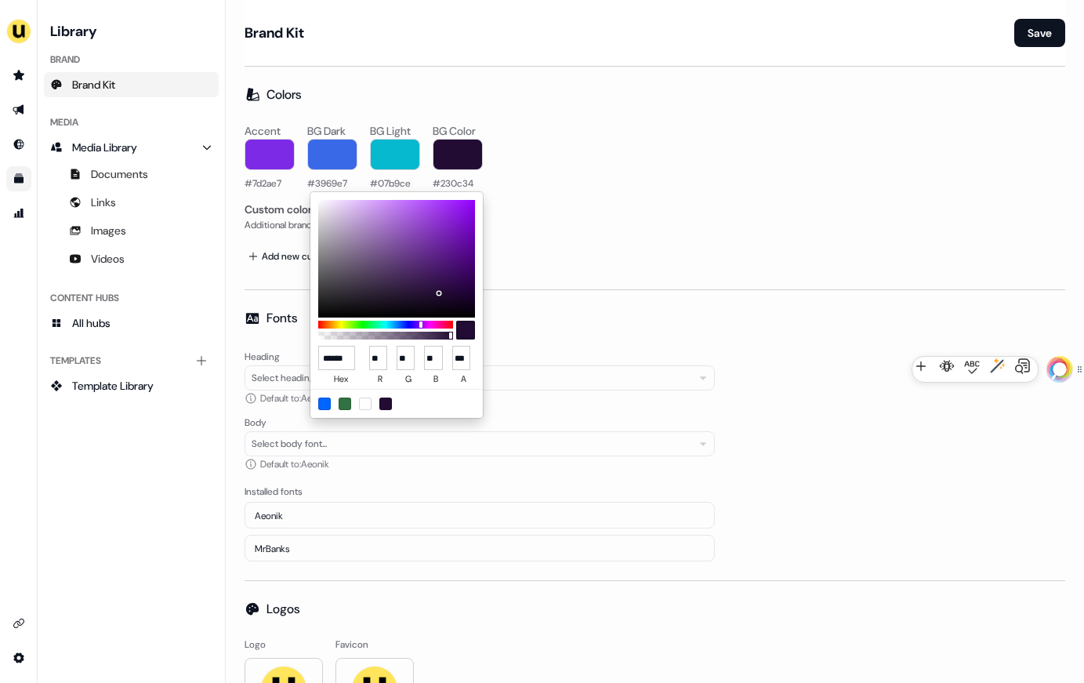
click at [343, 356] on input "******" at bounding box center [336, 358] width 37 height 24
paste input
type input "******"
type input "***"
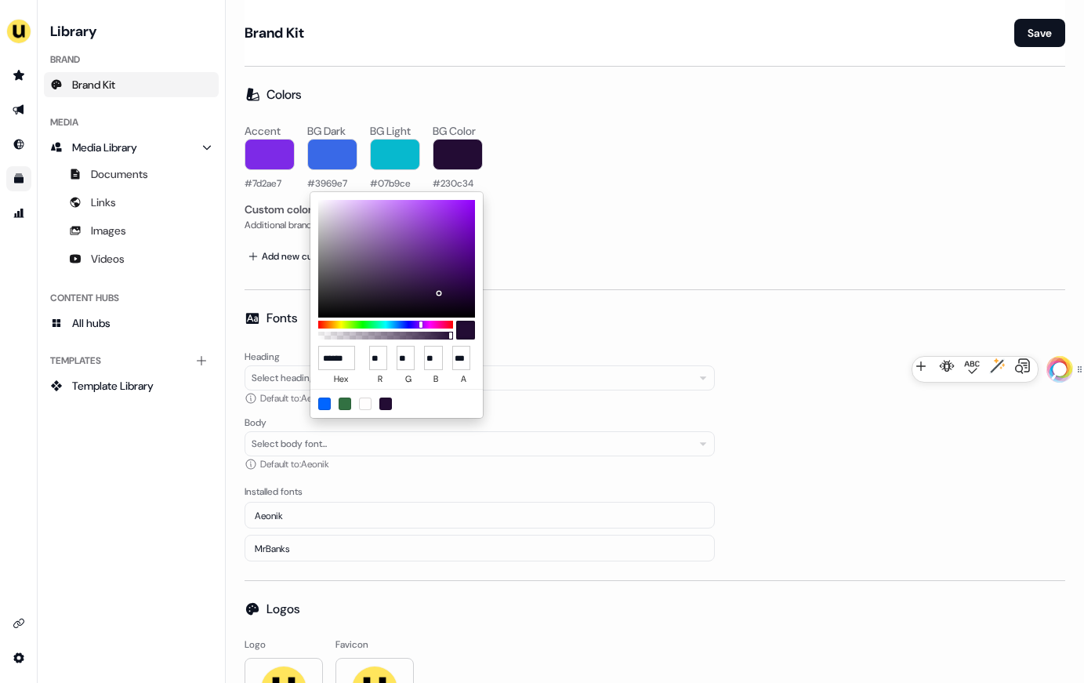
type input "***"
type input "**"
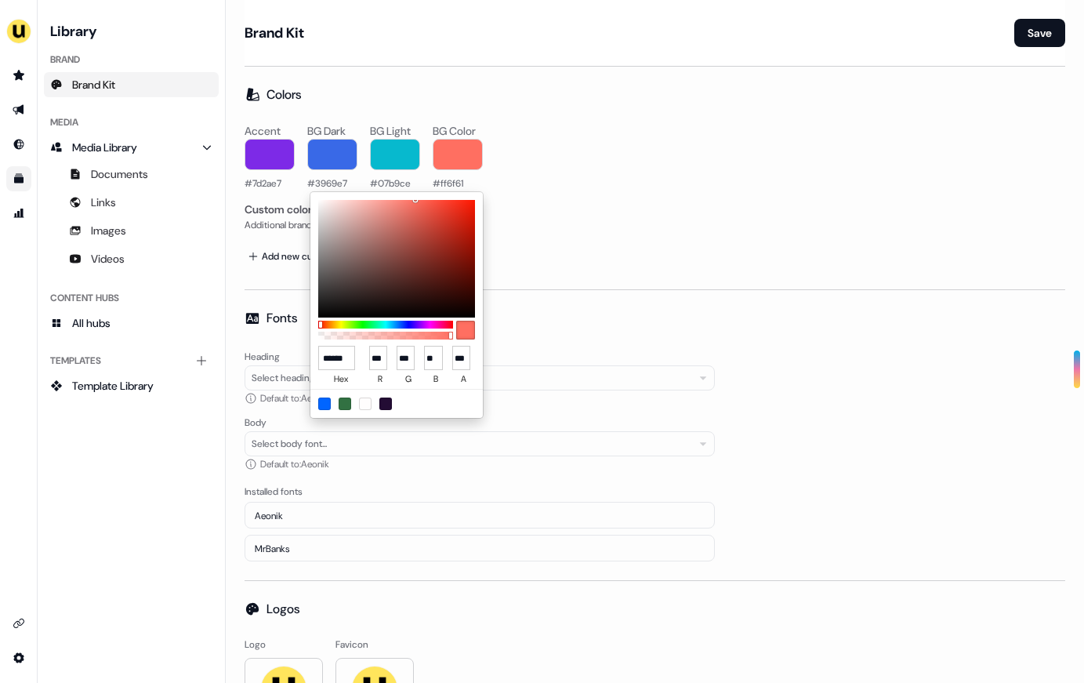
type input "******"
click at [648, 173] on html "For the best experience switch devices to a bigger screen. Go to [DOMAIN_NAME] …" at bounding box center [542, 341] width 1084 height 683
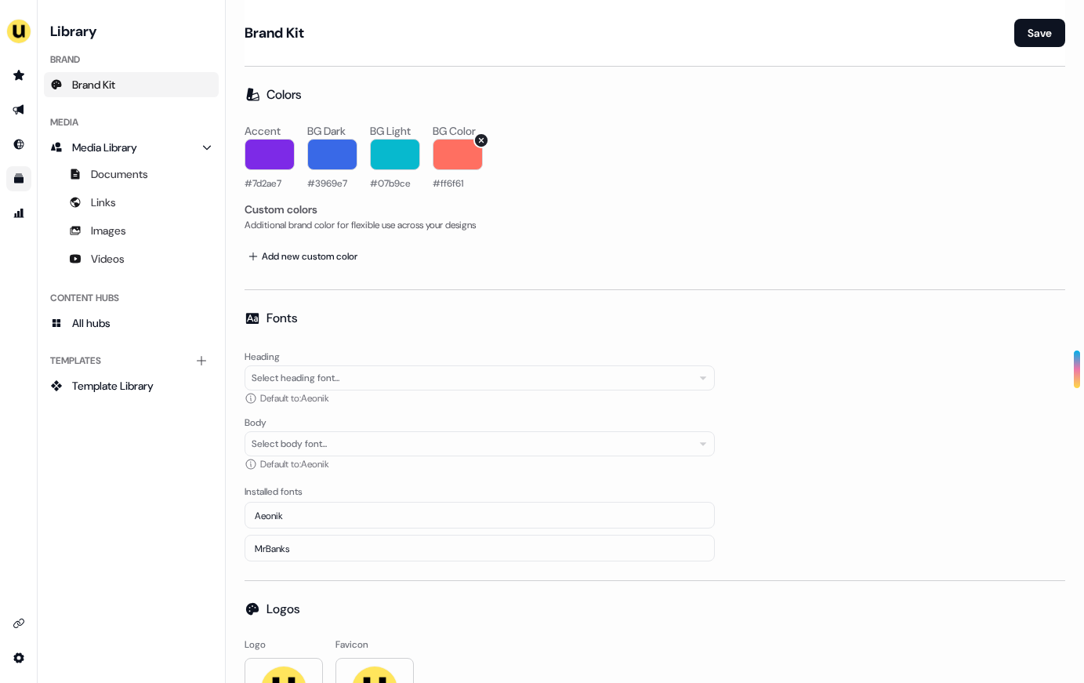
click at [446, 183] on span "#ff6f61" at bounding box center [448, 182] width 31 height 13
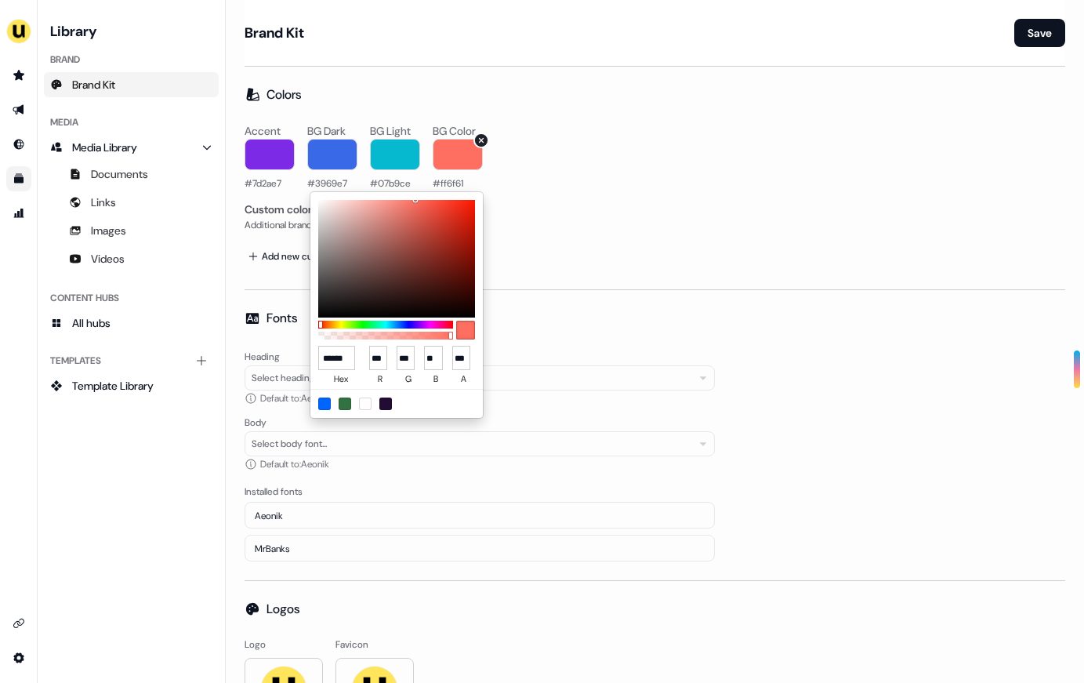
click at [446, 183] on html "For the best experience switch devices to a bigger screen. Go to [DOMAIN_NAME] …" at bounding box center [542, 341] width 1084 height 683
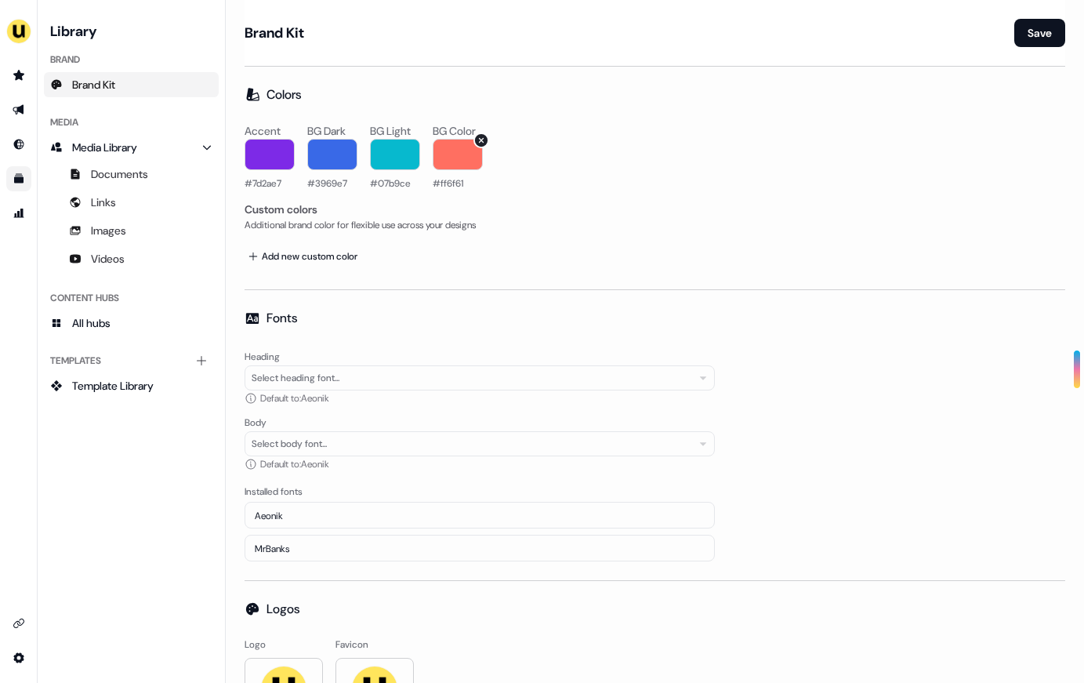
click at [446, 182] on span "#ff6f61" at bounding box center [448, 182] width 31 height 13
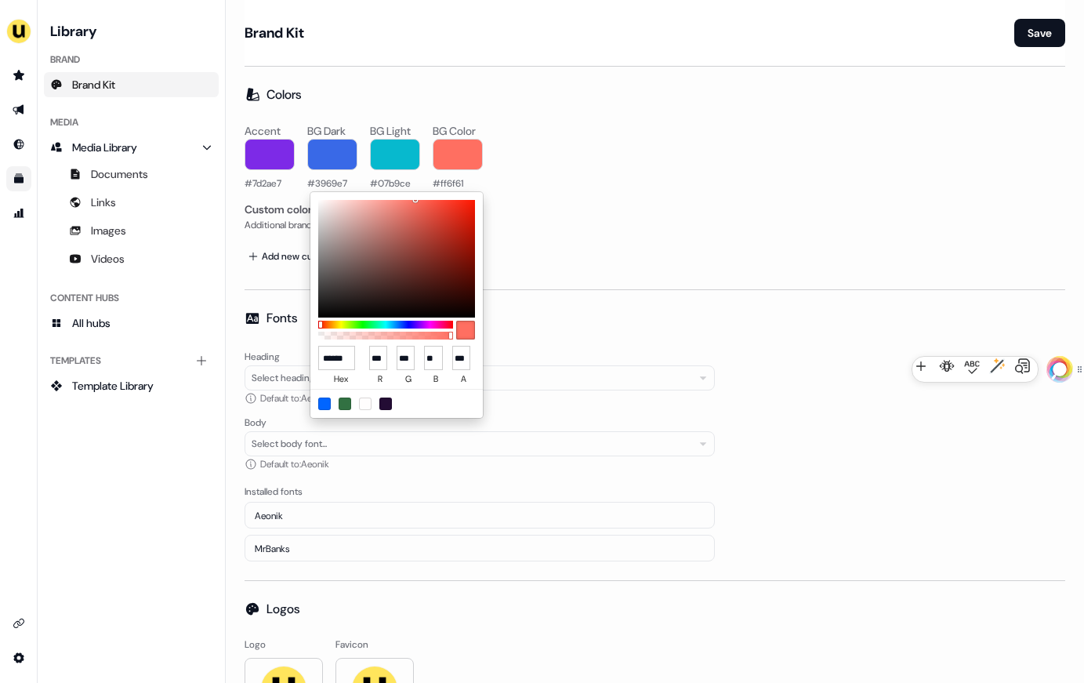
type input "******"
type input "**"
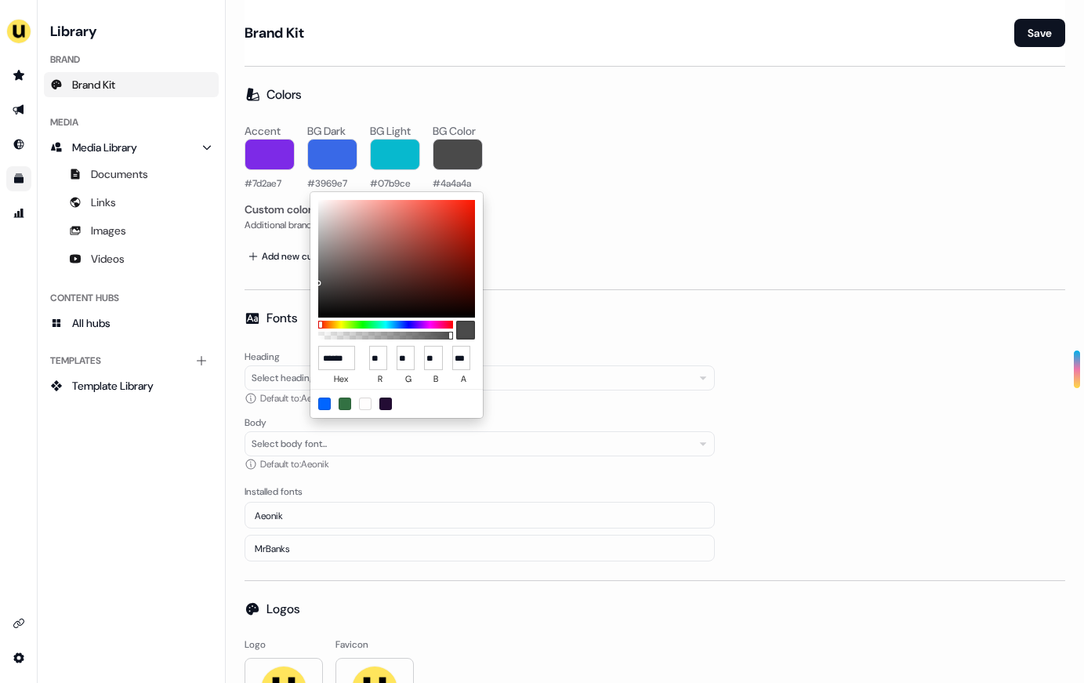
type input "******"
click at [659, 214] on html "For the best experience switch devices to a bigger screen. Go to [DOMAIN_NAME] …" at bounding box center [542, 341] width 1084 height 683
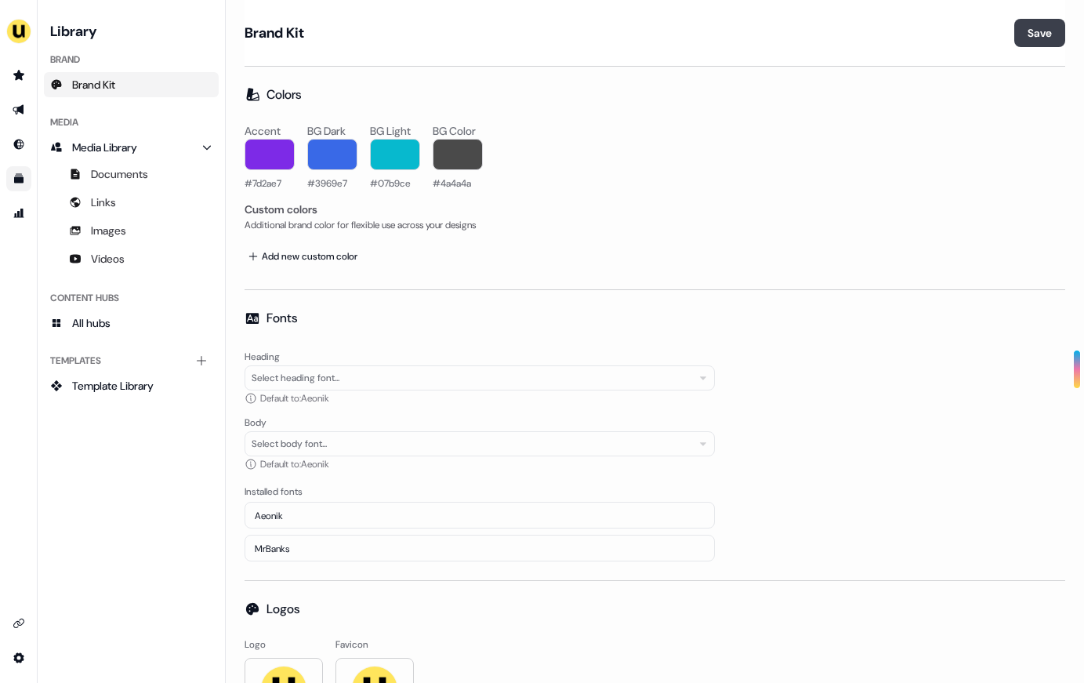
click at [888, 34] on button "Save" at bounding box center [1039, 33] width 51 height 28
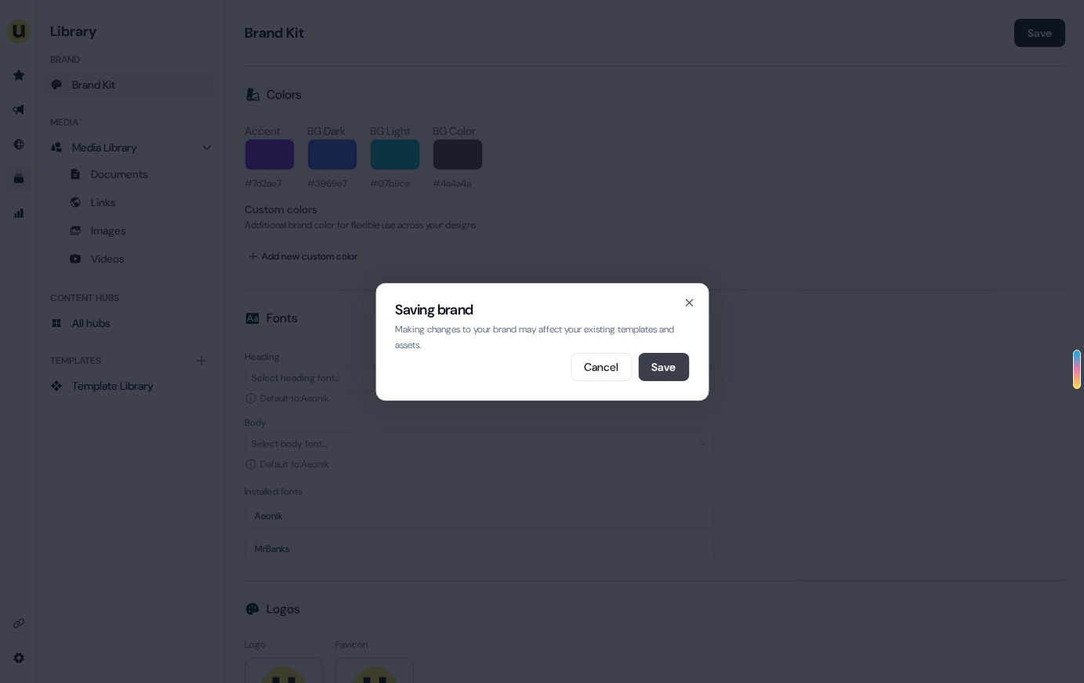
click at [654, 377] on button "Save" at bounding box center [663, 367] width 51 height 28
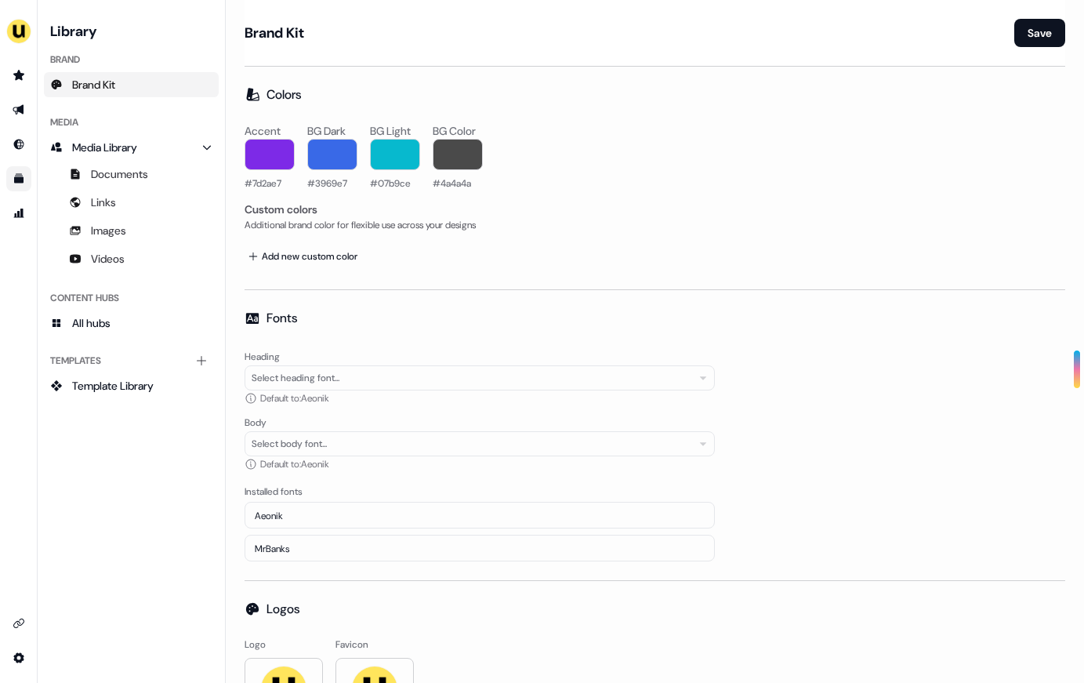
click at [336, 509] on div "Aeonik" at bounding box center [480, 515] width 470 height 27
click at [301, 379] on div "Select heading font..." at bounding box center [296, 378] width 88 height 16
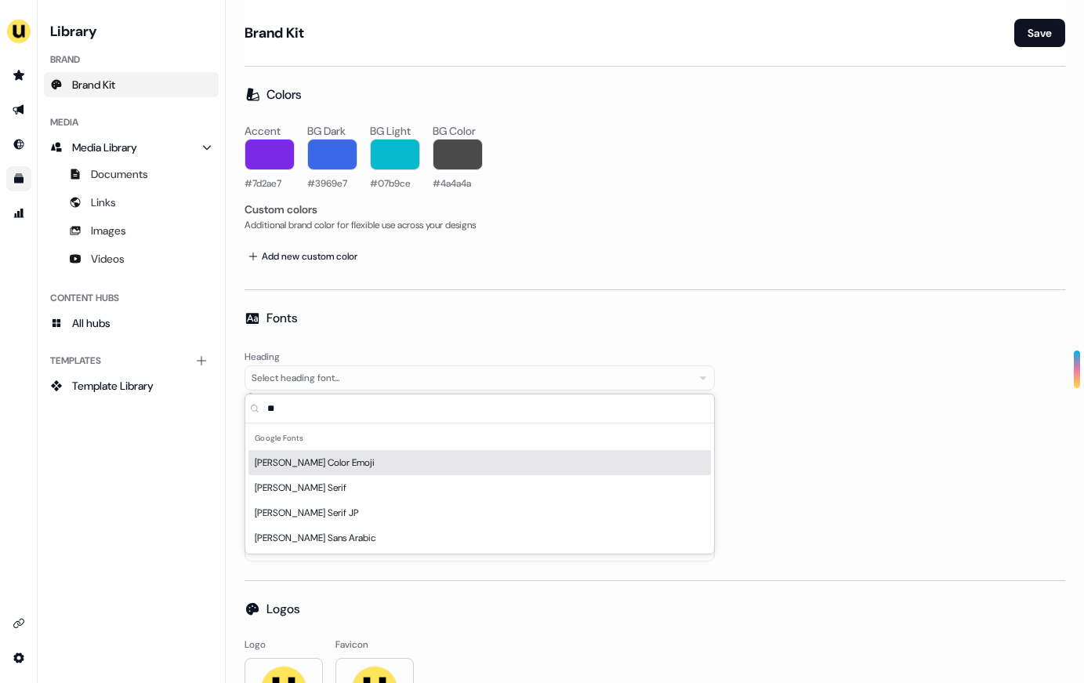
type input "*"
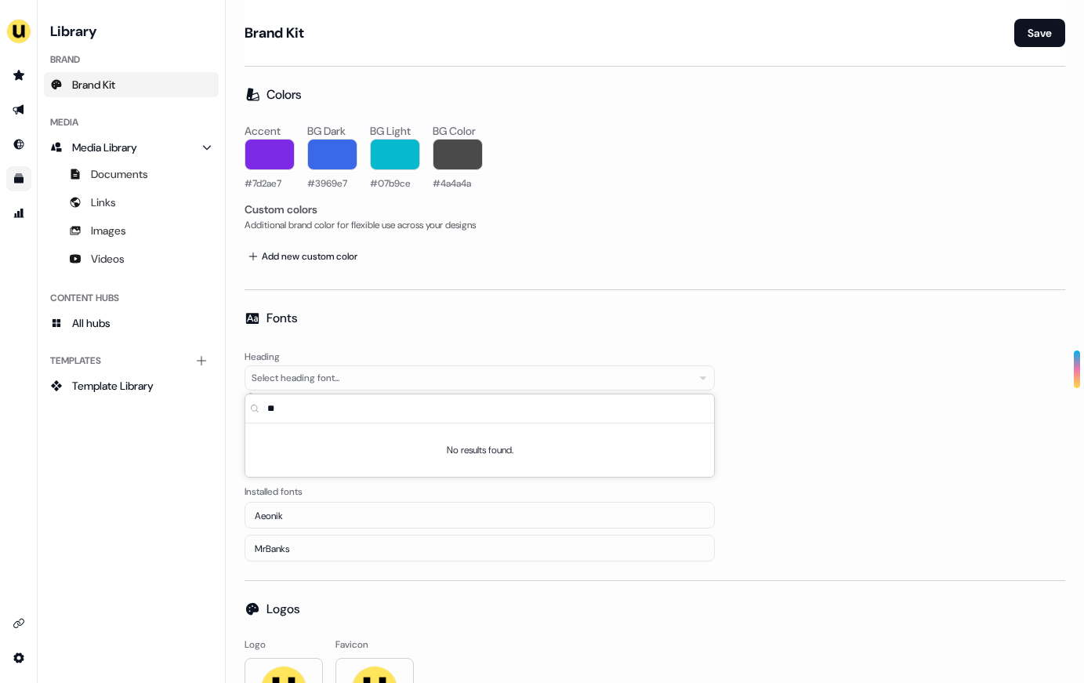
type input "*"
click at [390, 325] on div "Fonts" at bounding box center [655, 318] width 821 height 19
click at [22, 67] on link "Prospects Prospects" at bounding box center [18, 75] width 25 height 25
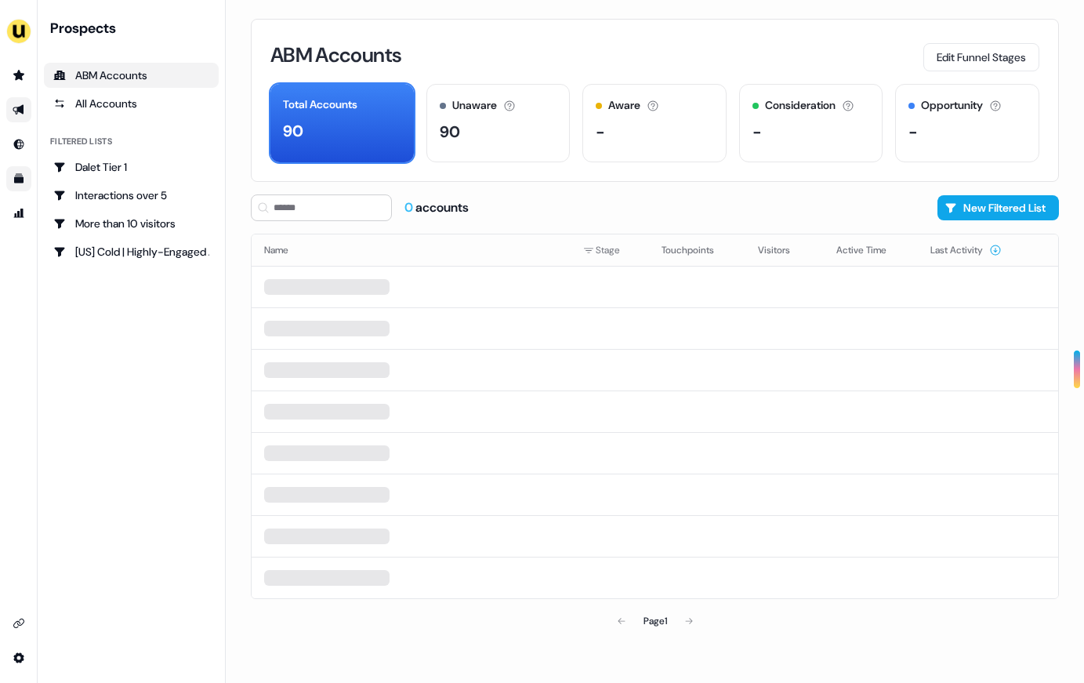
click at [25, 114] on link "Go to outbound experience" at bounding box center [18, 109] width 25 height 25
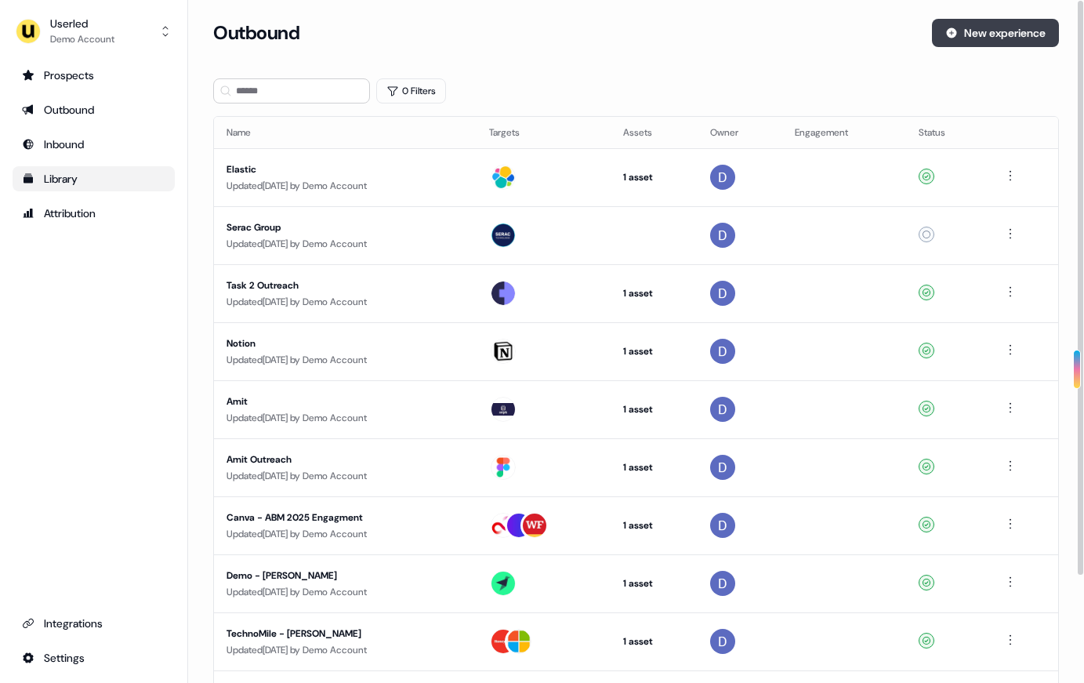
click at [888, 44] on button "New experience" at bounding box center [995, 33] width 127 height 28
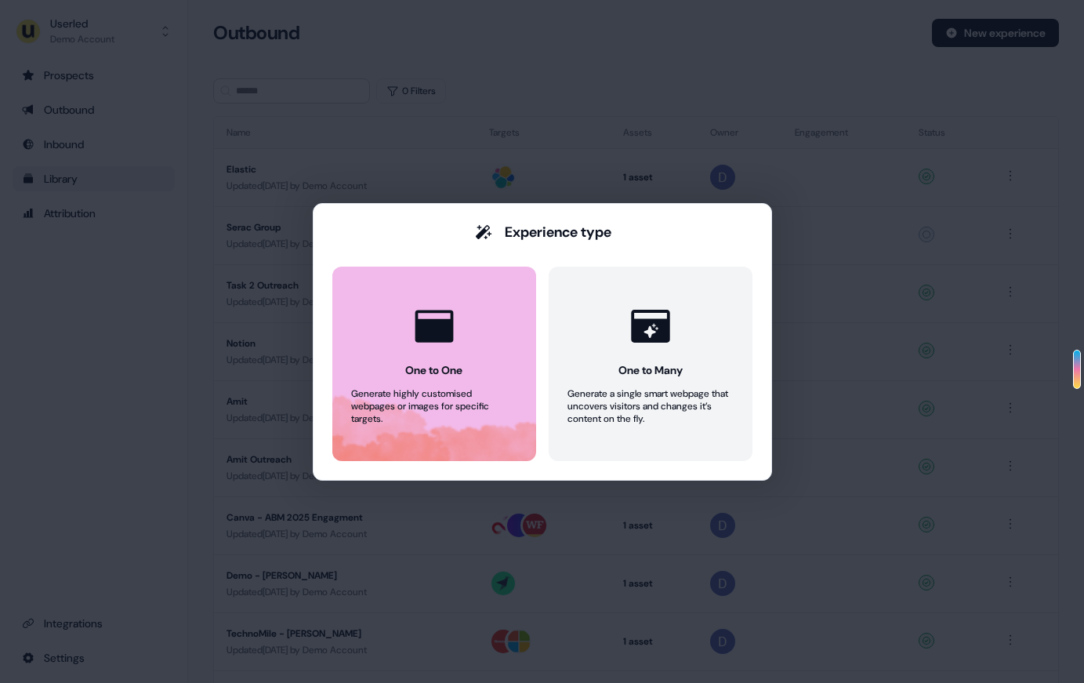
click at [499, 363] on button "One to One Generate highly customised webpages or images for specific targets." at bounding box center [434, 364] width 204 height 194
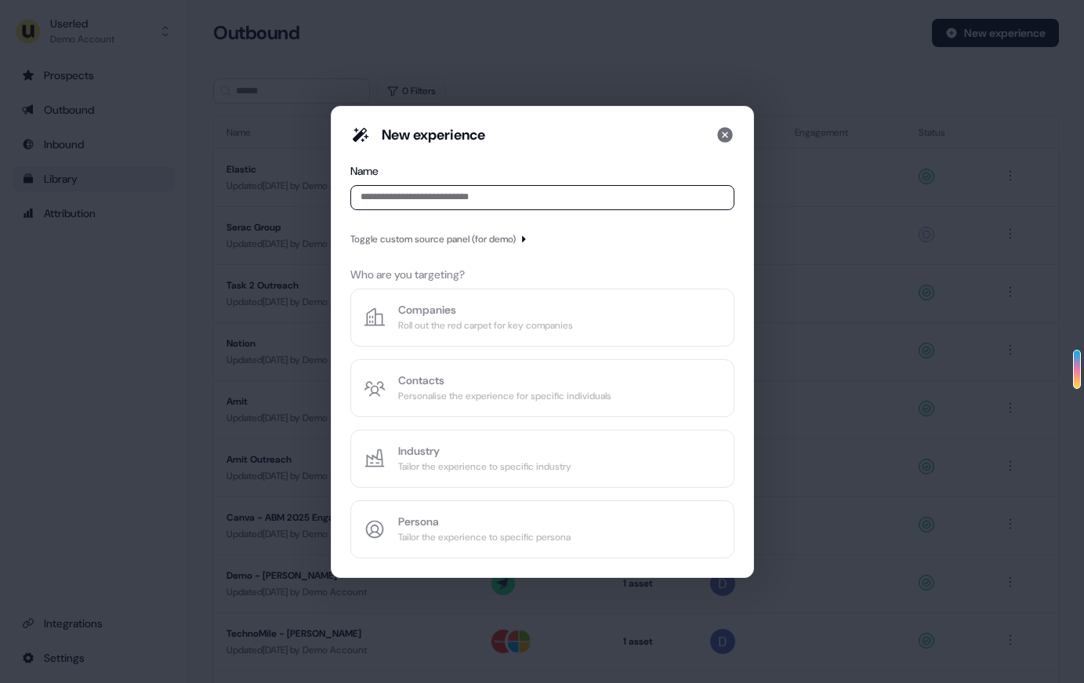
click at [469, 201] on input at bounding box center [542, 197] width 384 height 25
click at [469, 234] on div "Toggle custom source panel (for demo)" at bounding box center [432, 239] width 165 height 16
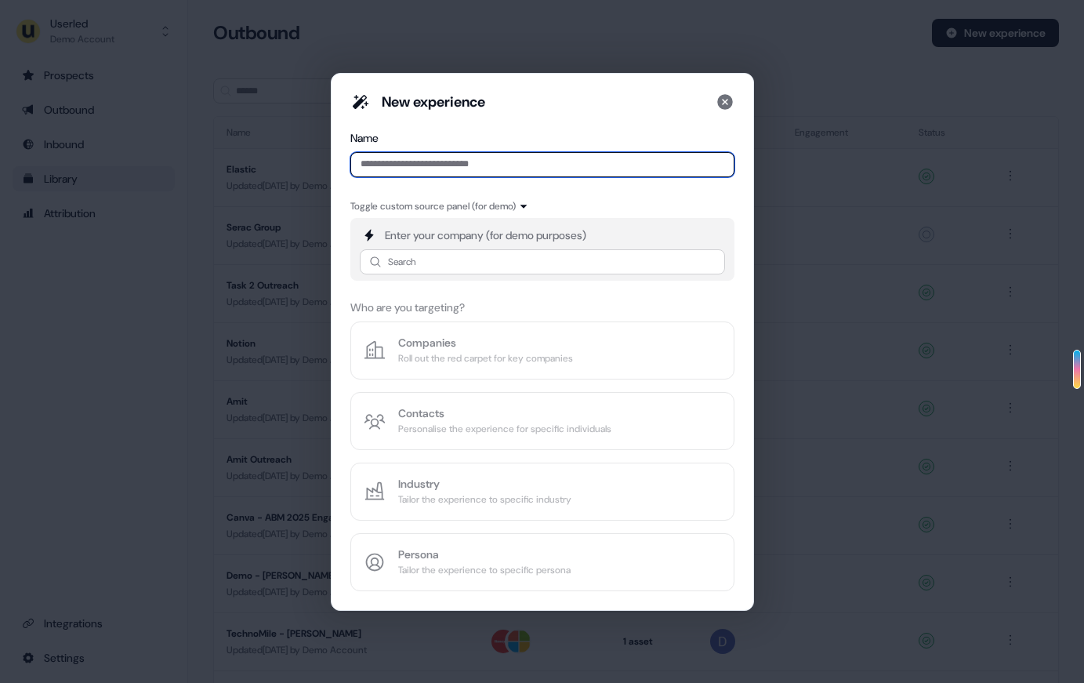
click at [426, 158] on input at bounding box center [542, 164] width 384 height 25
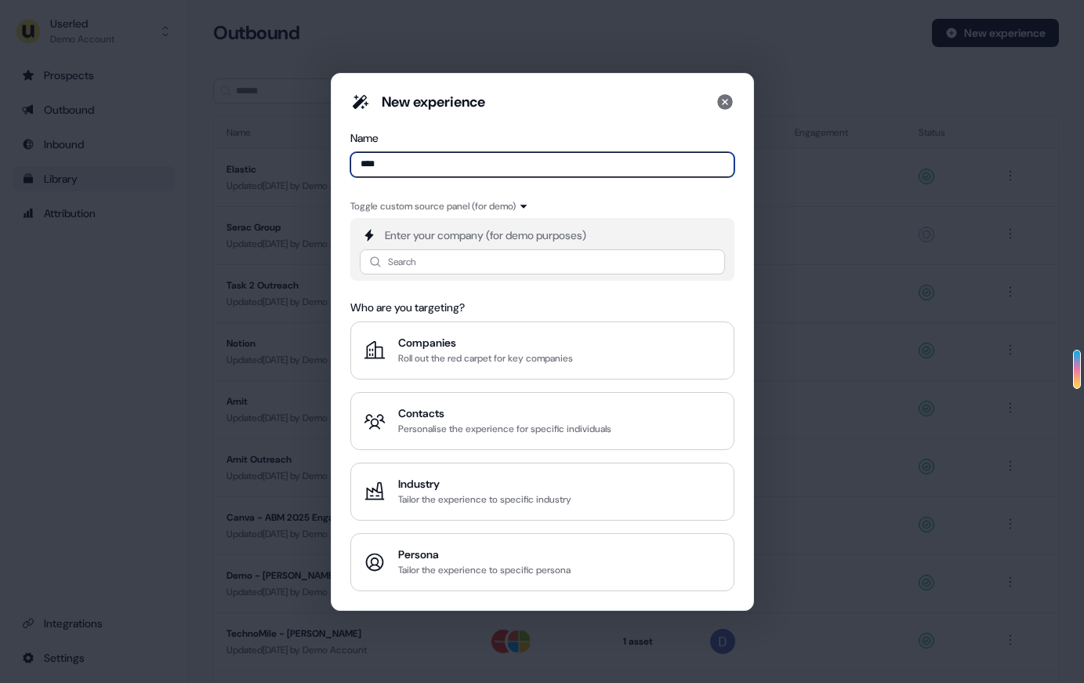
type input "****"
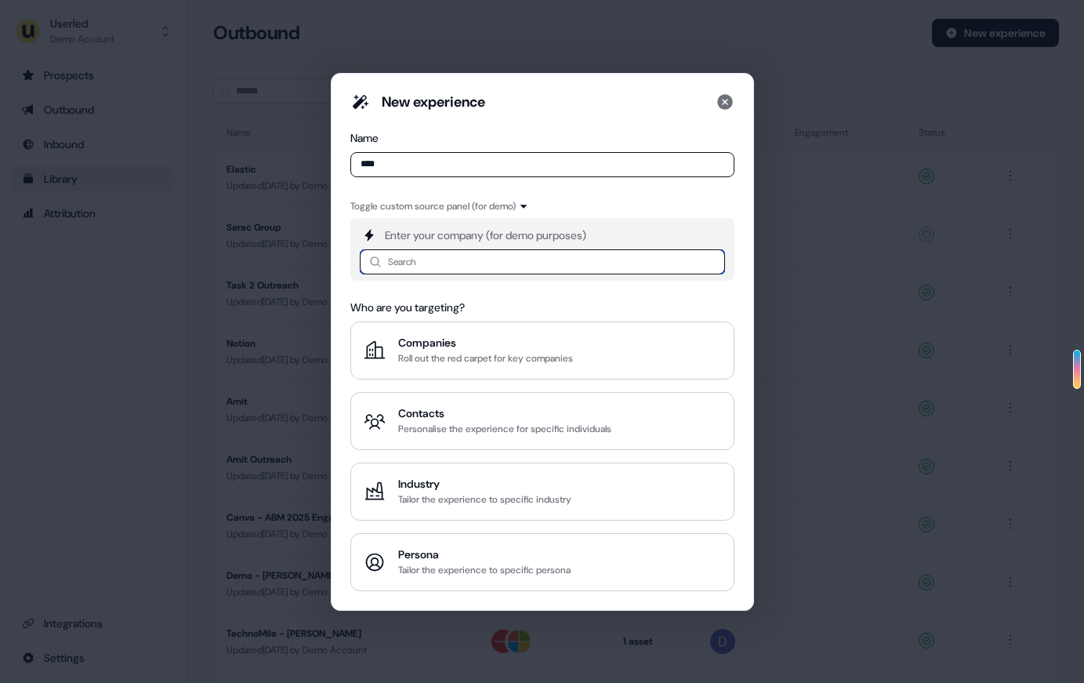
click at [464, 255] on input at bounding box center [542, 261] width 365 height 25
type input "*****"
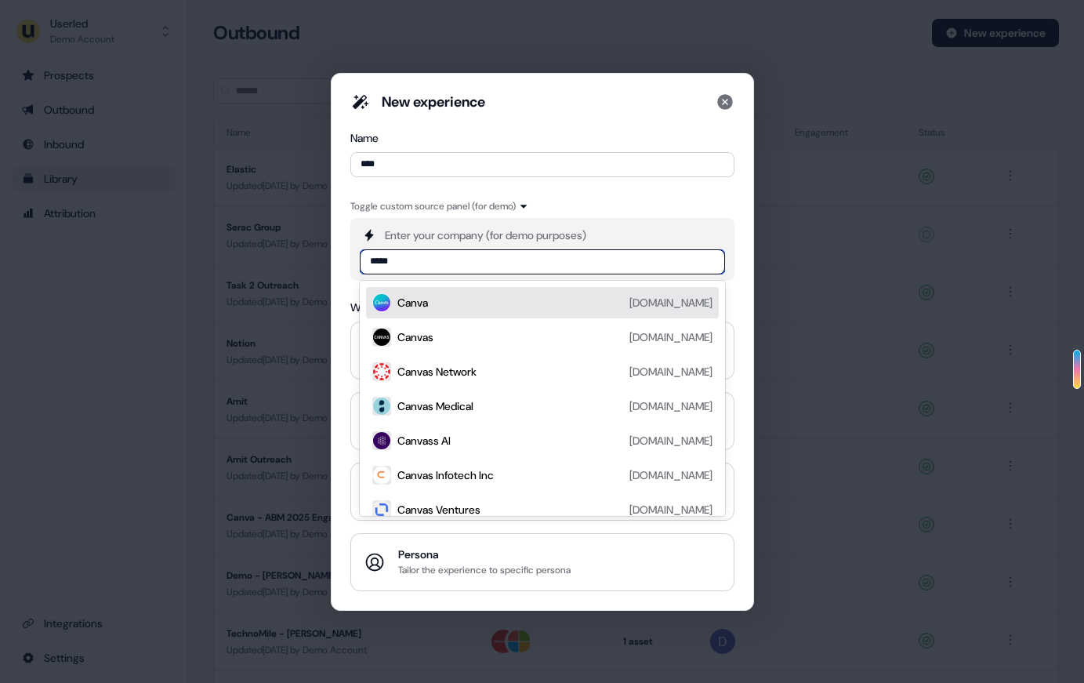
click at [453, 300] on div "Canva [DOMAIN_NAME]" at bounding box center [554, 302] width 315 height 19
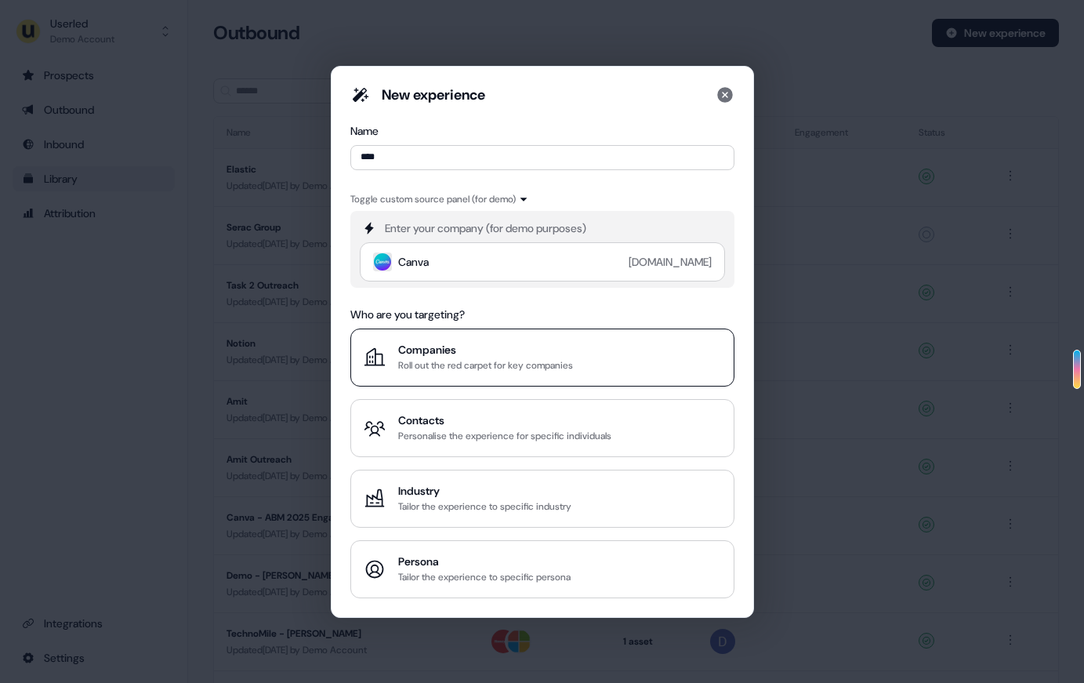
click at [452, 355] on div "Companies" at bounding box center [485, 350] width 175 height 16
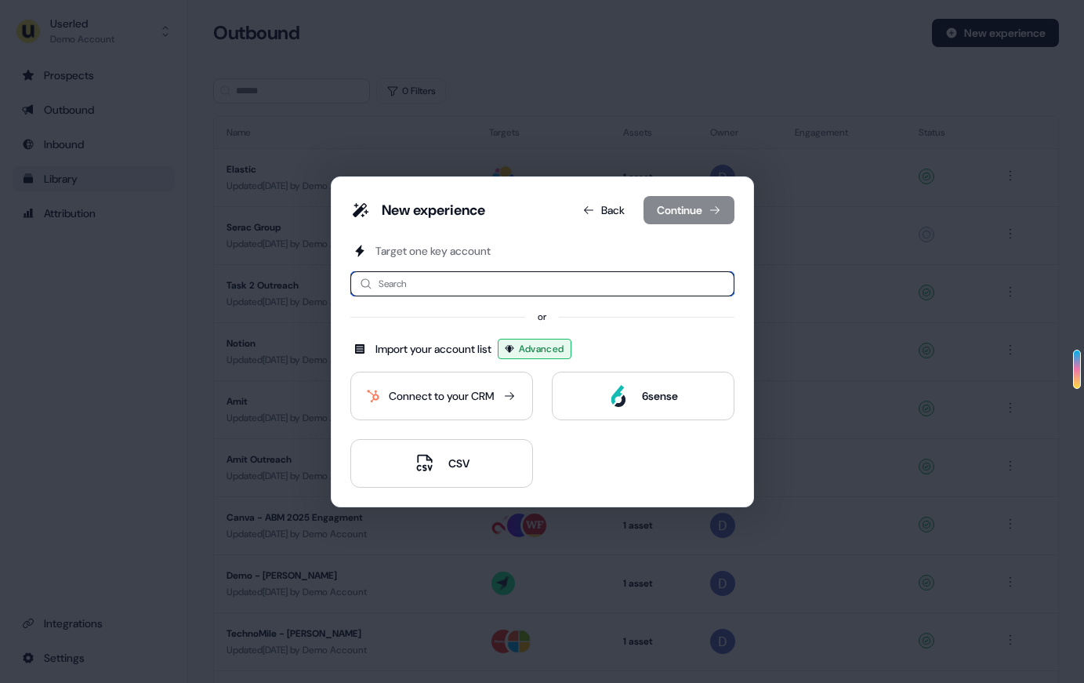
click at [453, 289] on input at bounding box center [542, 283] width 384 height 25
type input "******"
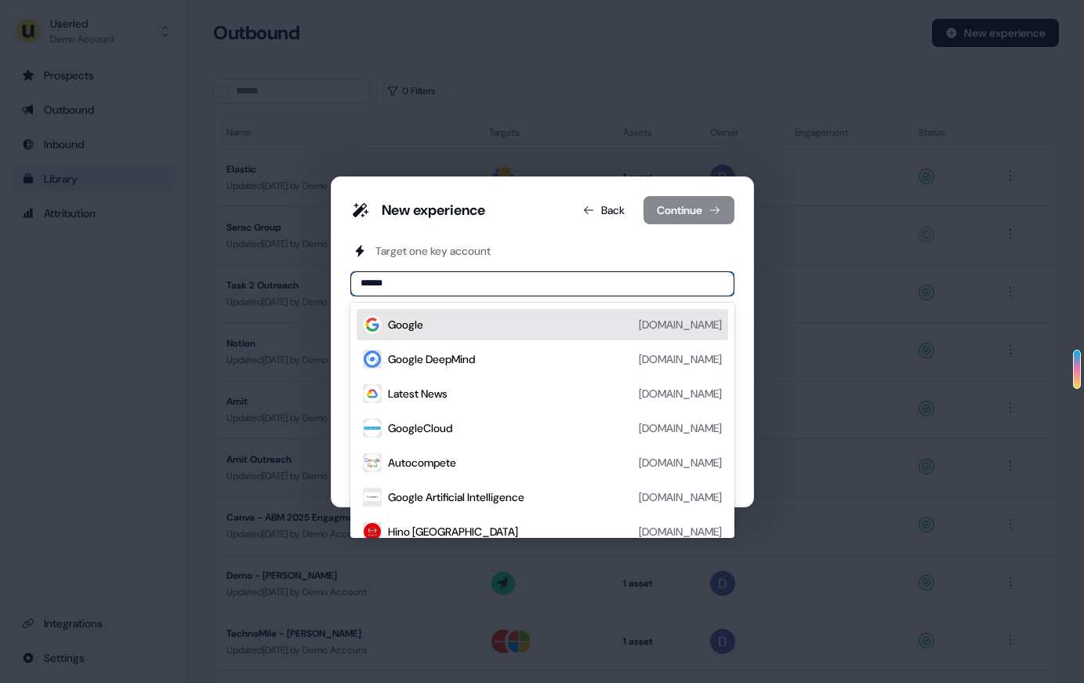
click at [421, 324] on div "Google" at bounding box center [405, 325] width 35 height 16
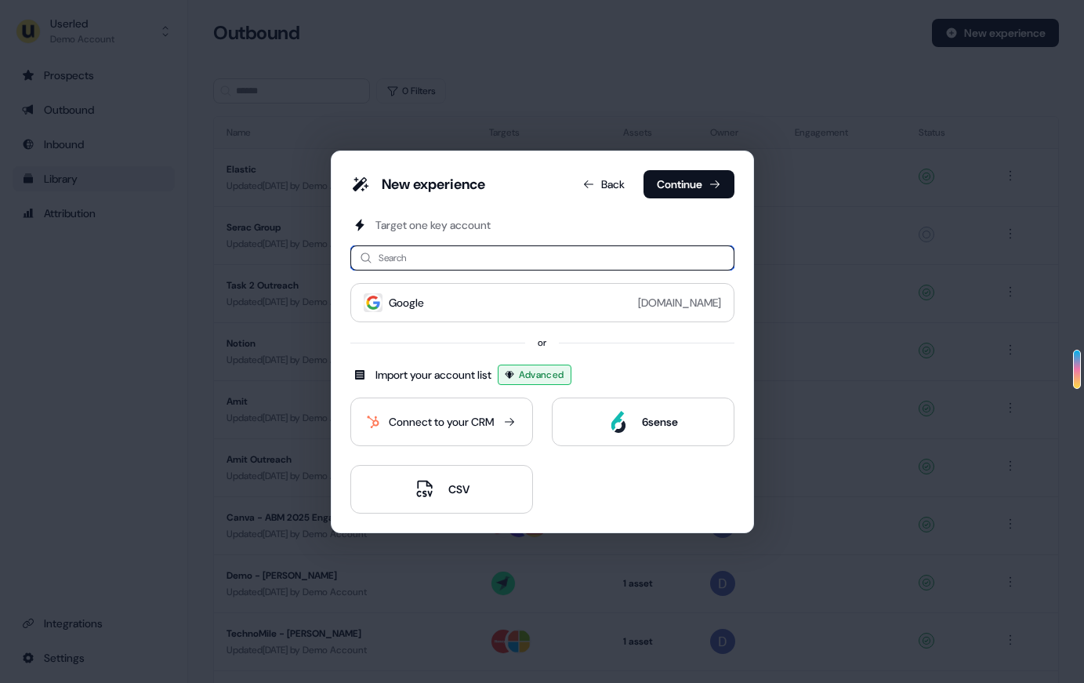
click at [439, 263] on input at bounding box center [542, 257] width 384 height 25
type input "*****"
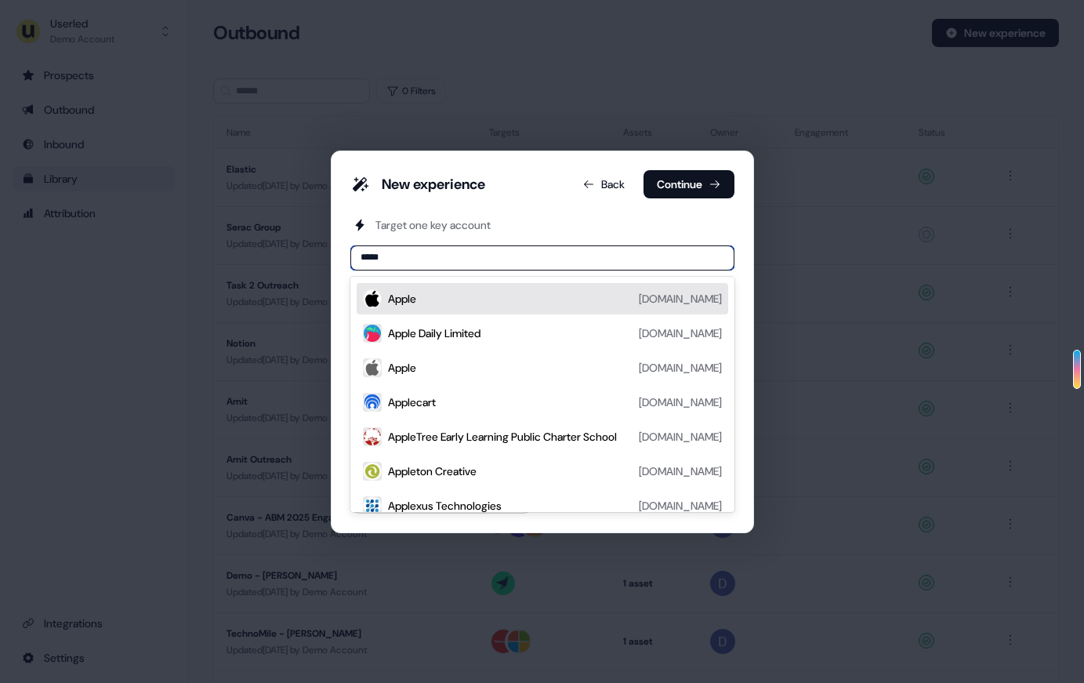
click at [443, 294] on div "Apple [DOMAIN_NAME]" at bounding box center [555, 298] width 334 height 19
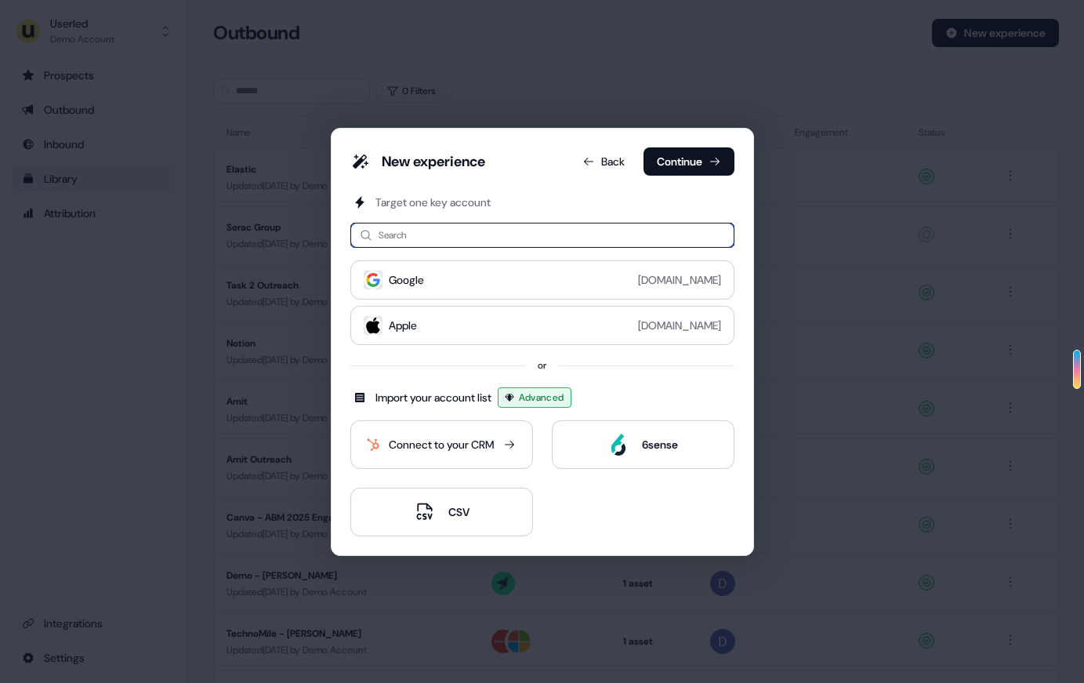
click at [442, 240] on input at bounding box center [542, 235] width 384 height 25
type input "****"
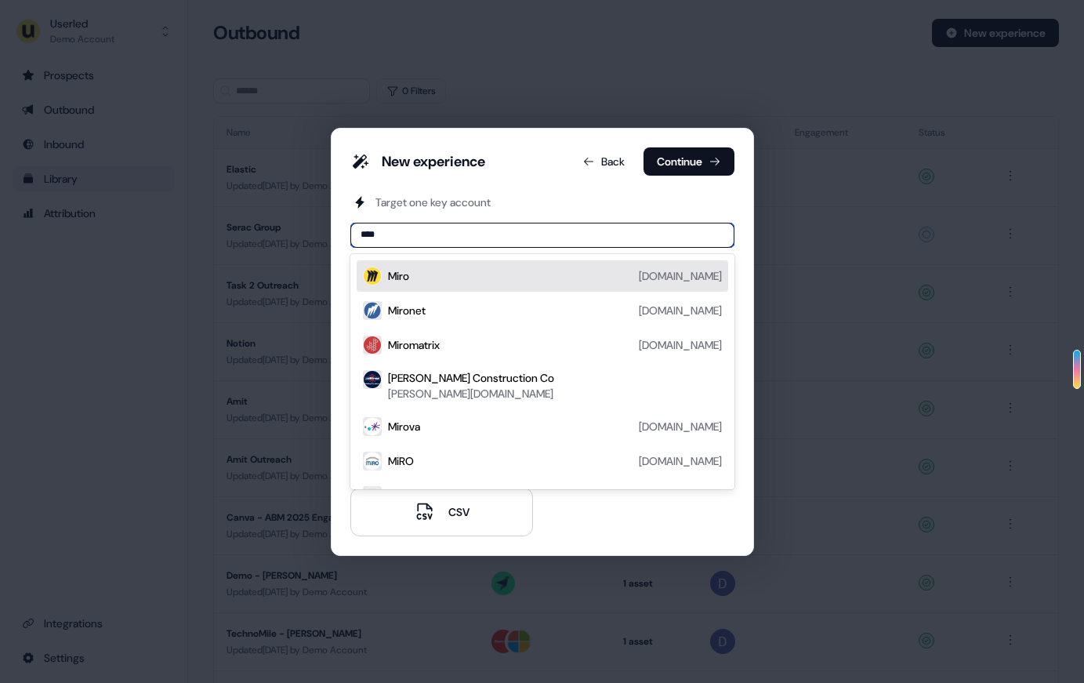
click at [407, 274] on div "Miro" at bounding box center [398, 276] width 21 height 16
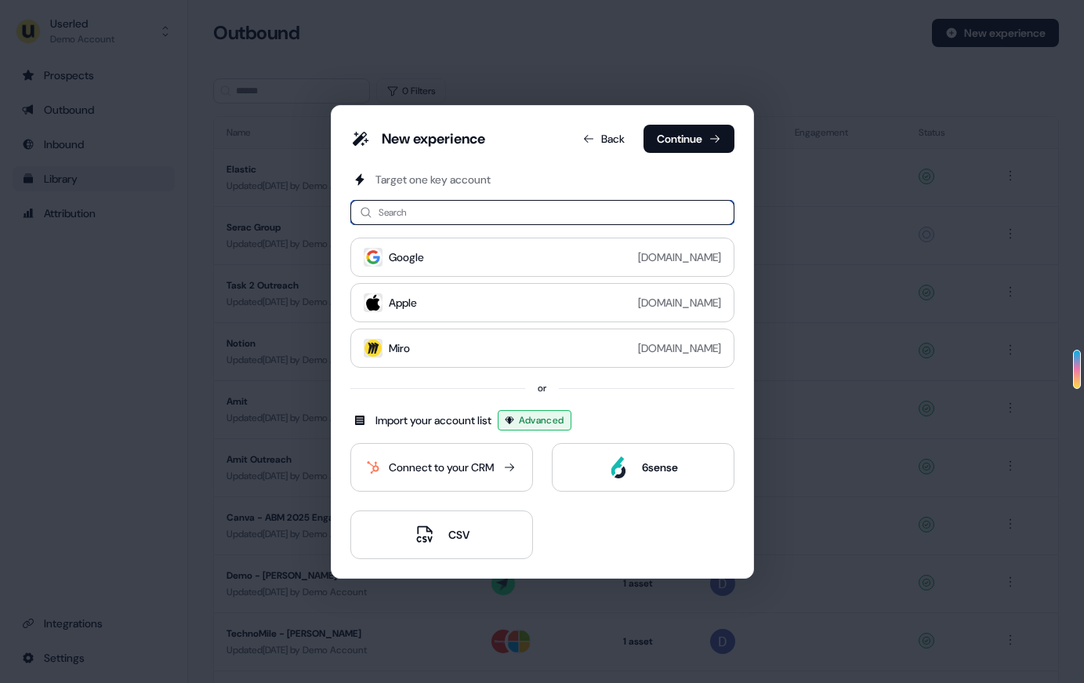
click at [419, 222] on input at bounding box center [542, 212] width 384 height 25
click at [421, 214] on input at bounding box center [542, 212] width 384 height 25
click at [420, 212] on input at bounding box center [542, 212] width 384 height 25
click at [416, 215] on input at bounding box center [542, 212] width 384 height 25
click at [525, 220] on input at bounding box center [542, 212] width 384 height 25
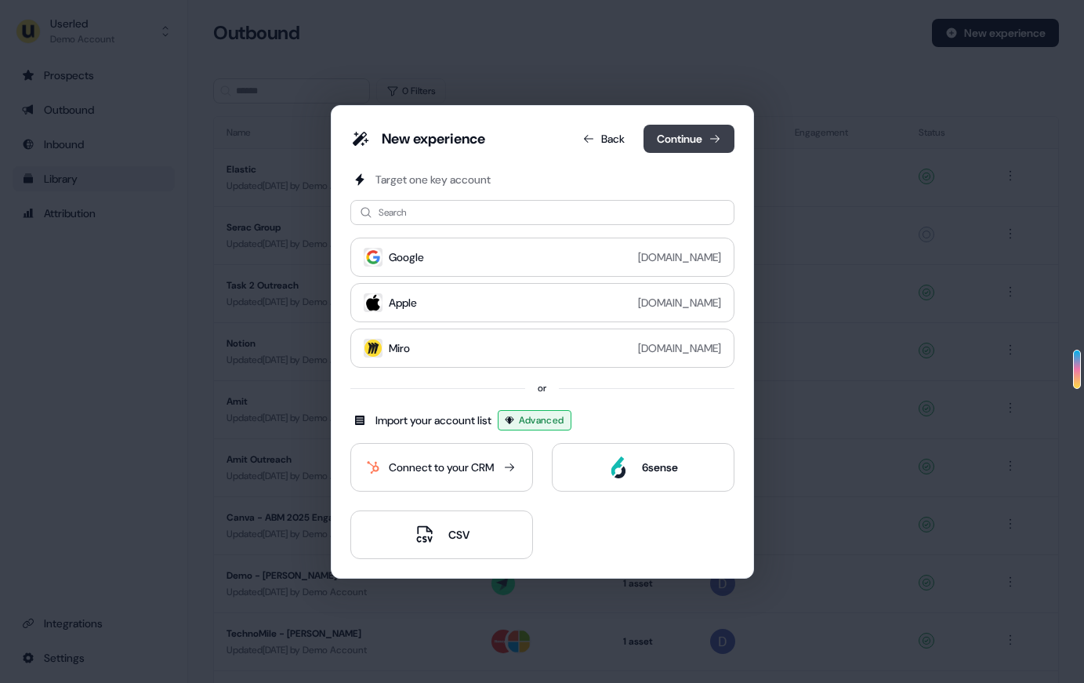
click at [668, 142] on button "Continue" at bounding box center [689, 139] width 91 height 28
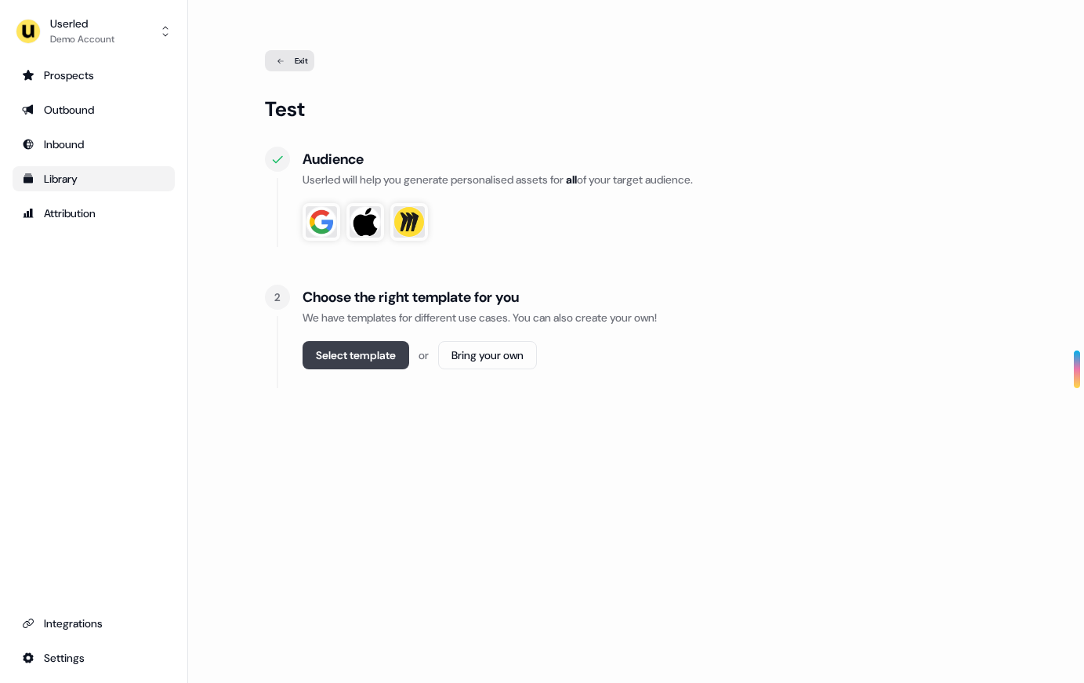
click at [369, 362] on button "Select template" at bounding box center [356, 355] width 107 height 28
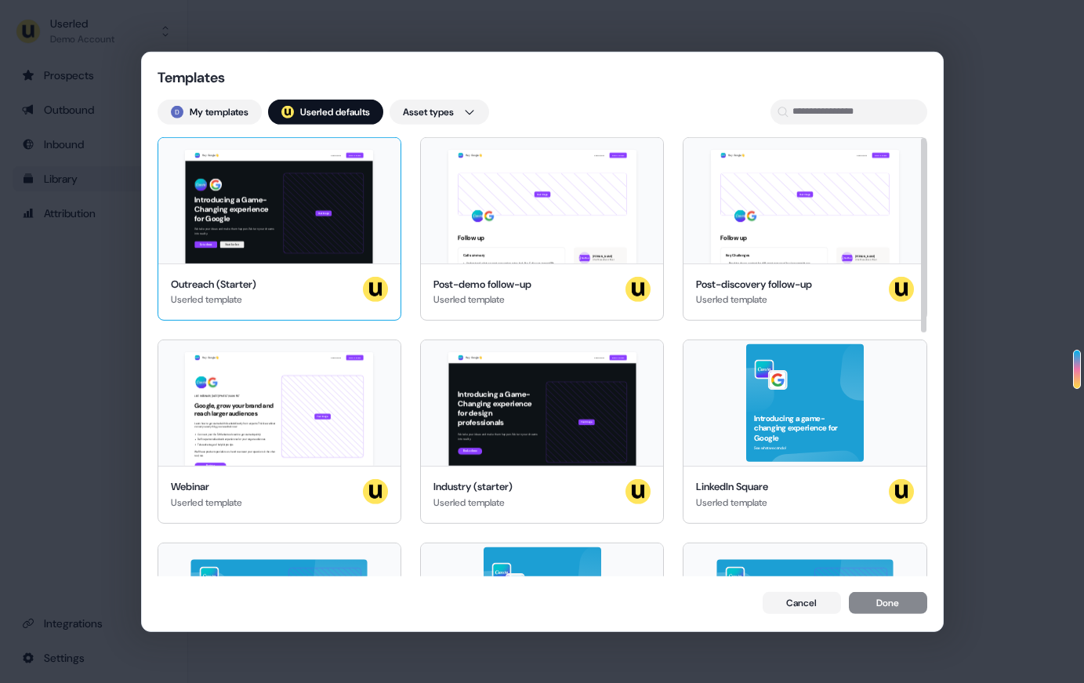
click at [348, 234] on div "Hey Google 👋 Learn more Book a demo Introducing a Game-Changing experience for …" at bounding box center [279, 199] width 242 height 125
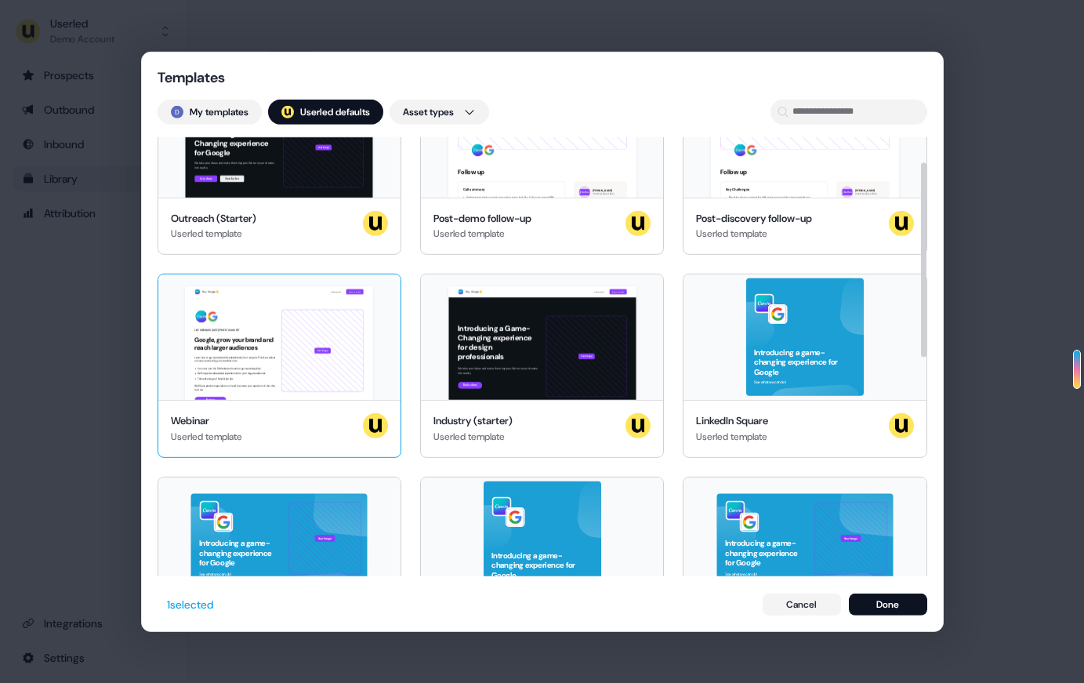
scroll to position [68, 0]
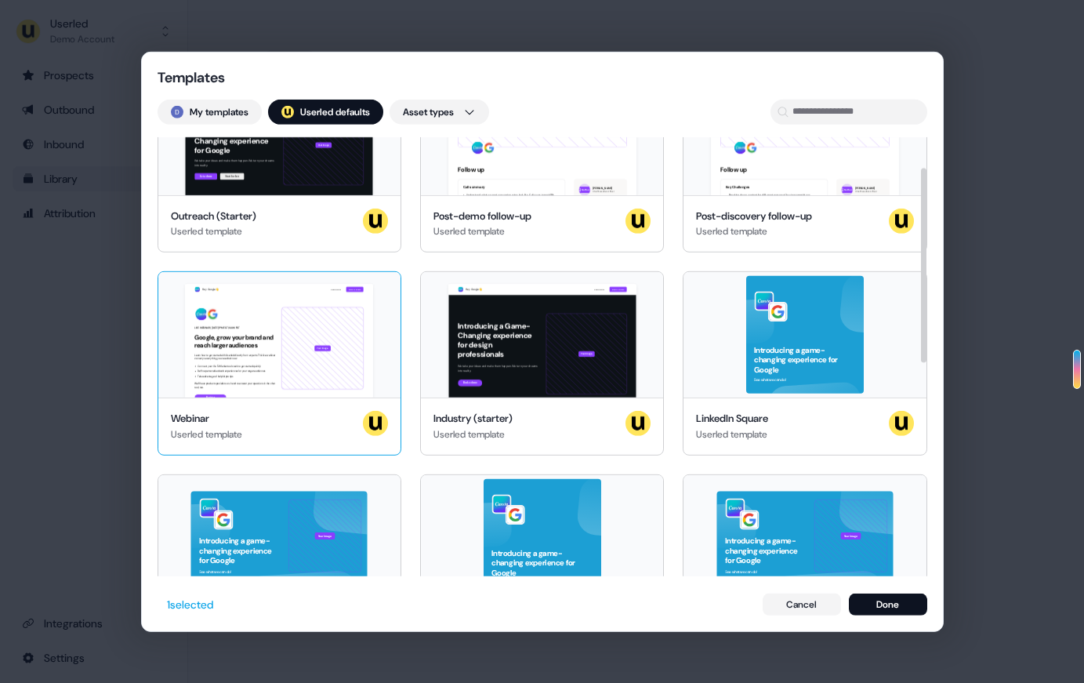
click at [319, 307] on div "Hey Google 👋 Learn more Book a demo LIVE WEBINAR | [DATE] 1PM EST | 10AM PST Go…" at bounding box center [279, 334] width 242 height 125
click at [293, 216] on div "Outreach (Starter) Userled template" at bounding box center [279, 223] width 217 height 31
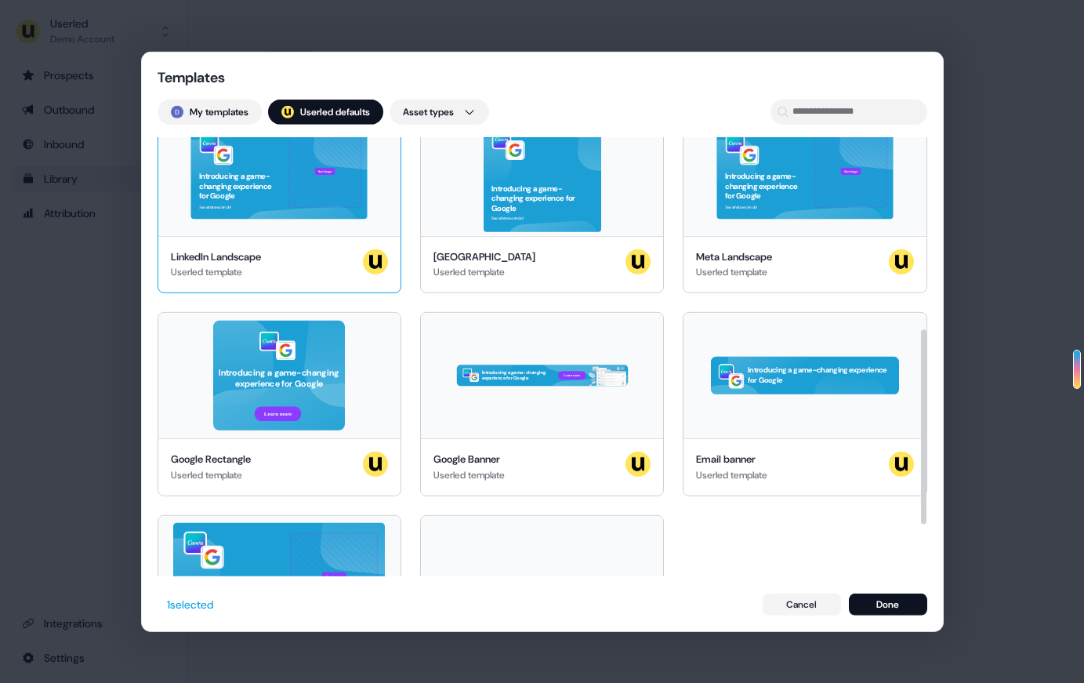
scroll to position [0, 0]
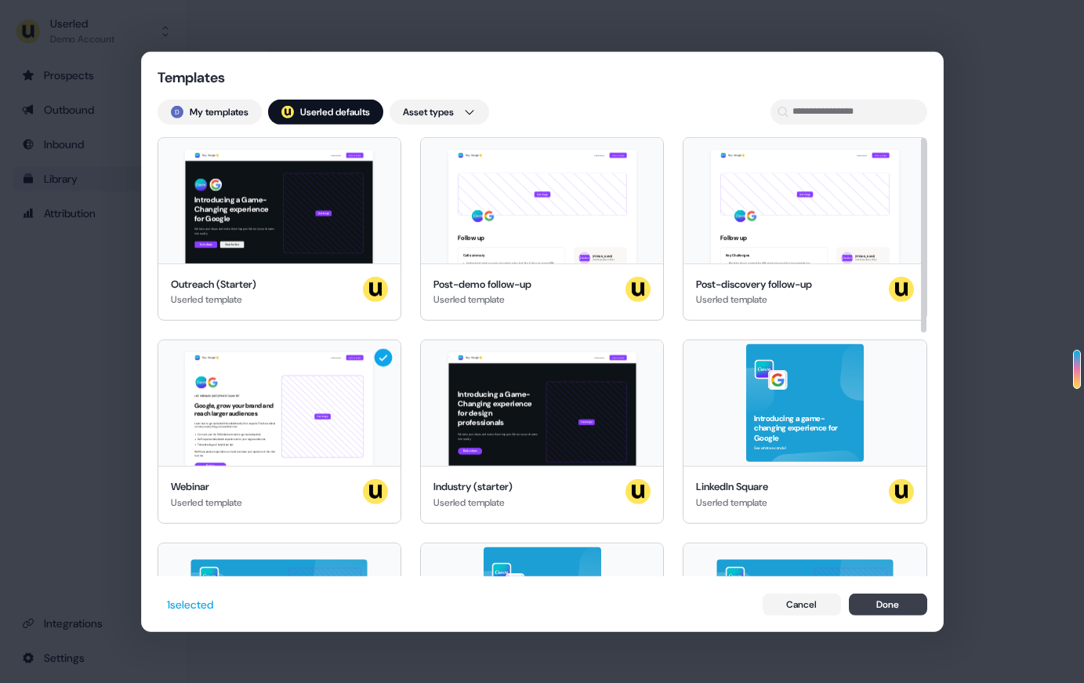
click at [880, 604] on button "Done" at bounding box center [888, 604] width 78 height 22
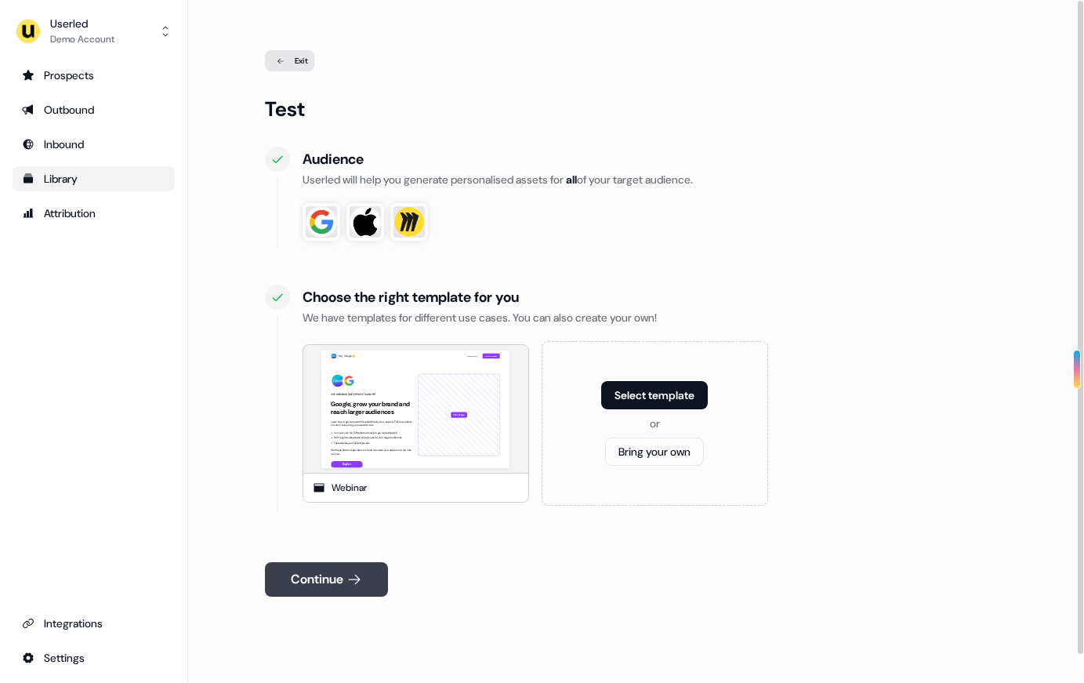
click at [337, 569] on button "Continue" at bounding box center [326, 579] width 123 height 34
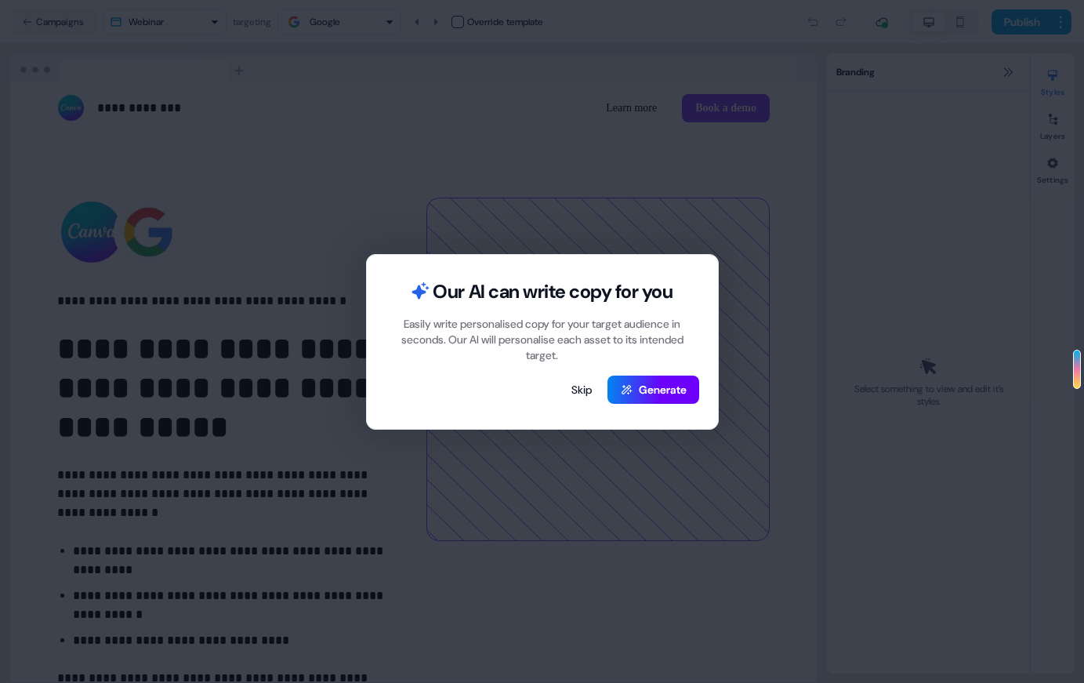
click at [631, 389] on button "Generate" at bounding box center [654, 390] width 92 height 28
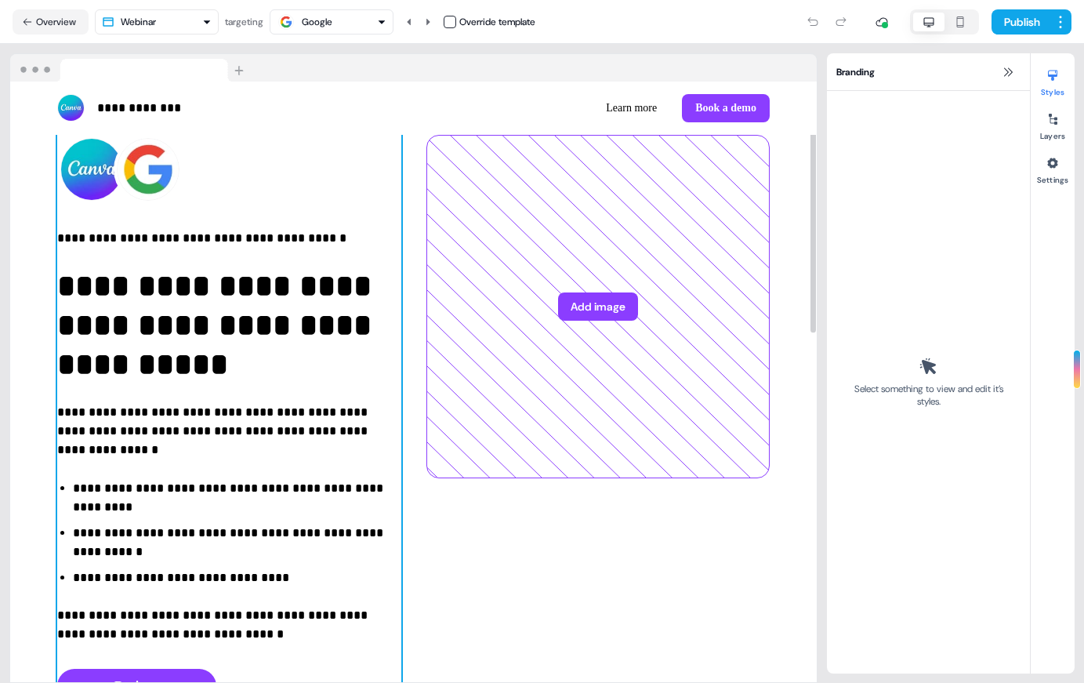
scroll to position [78, 0]
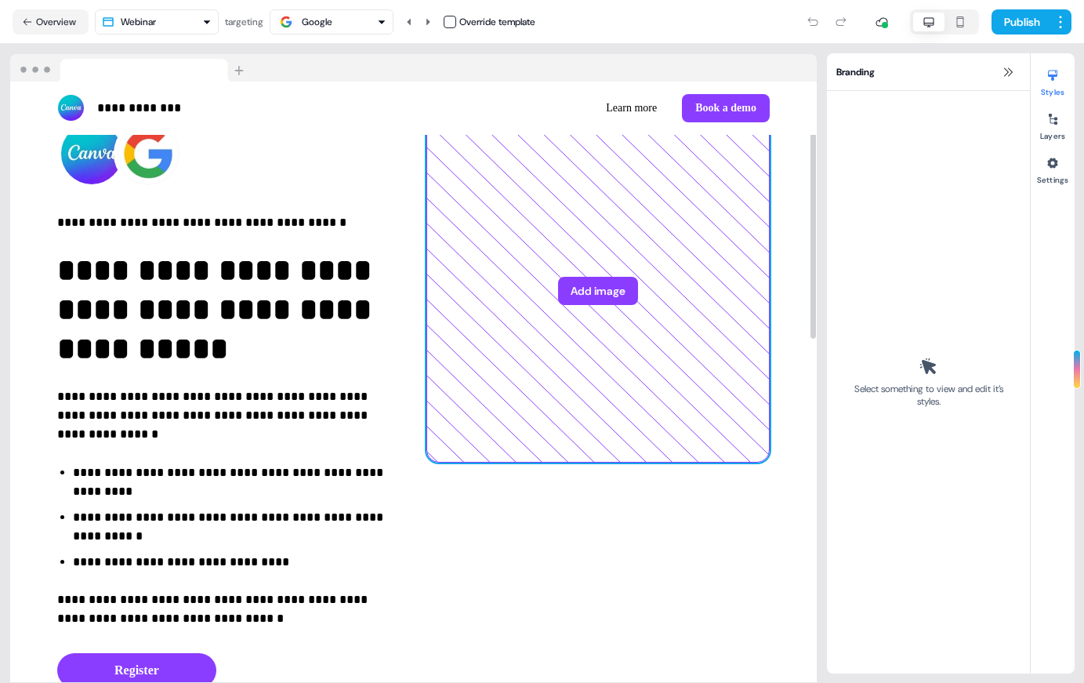
click at [571, 289] on button "Add image" at bounding box center [598, 291] width 80 height 28
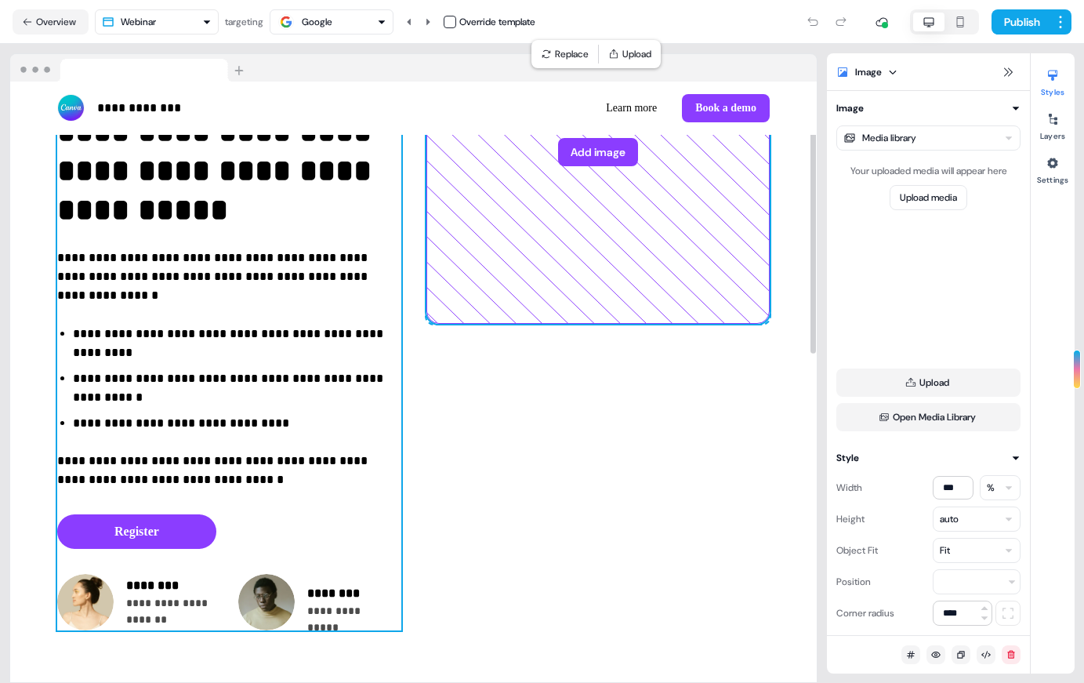
scroll to position [0, 0]
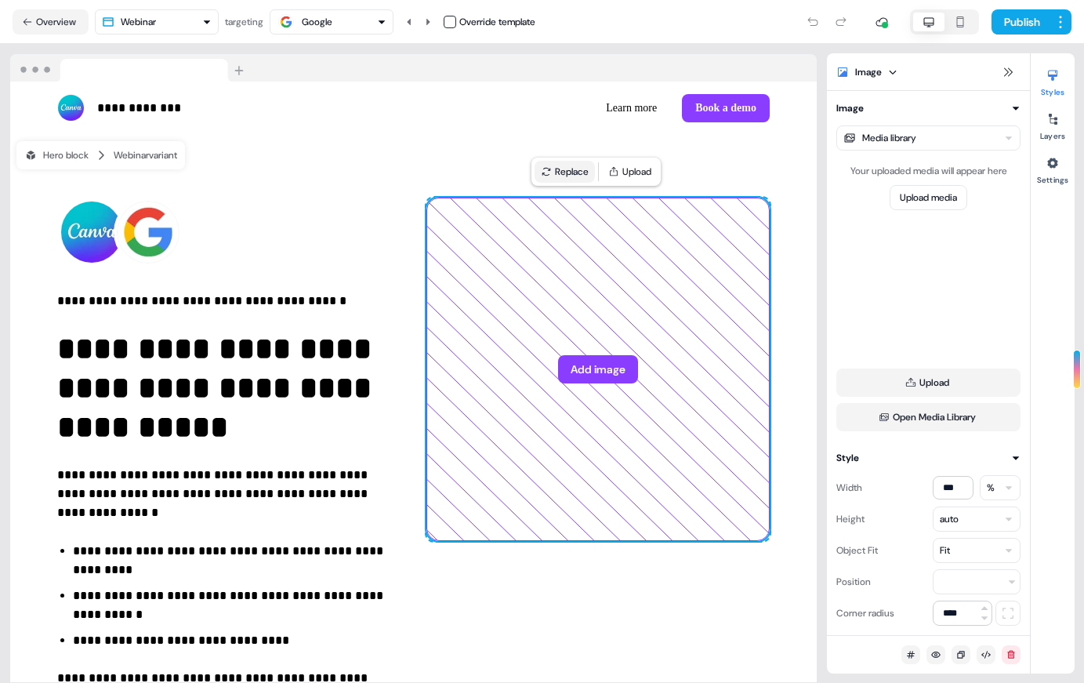
click at [568, 170] on button "Replace" at bounding box center [565, 172] width 60 height 22
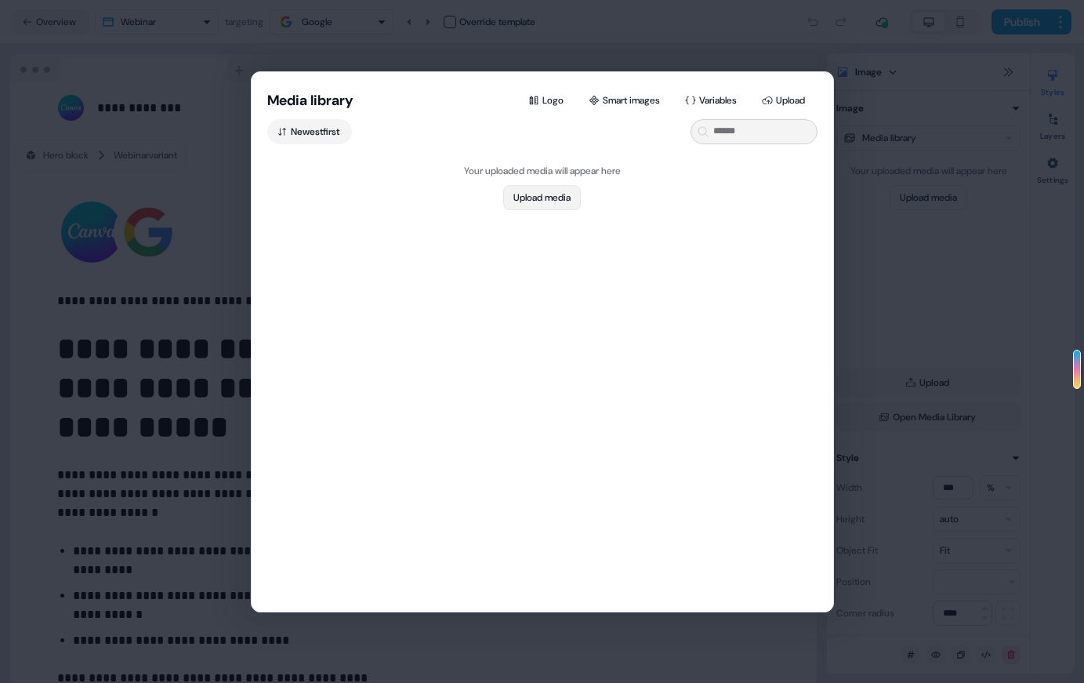
click at [517, 201] on button "Upload media" at bounding box center [542, 197] width 78 height 25
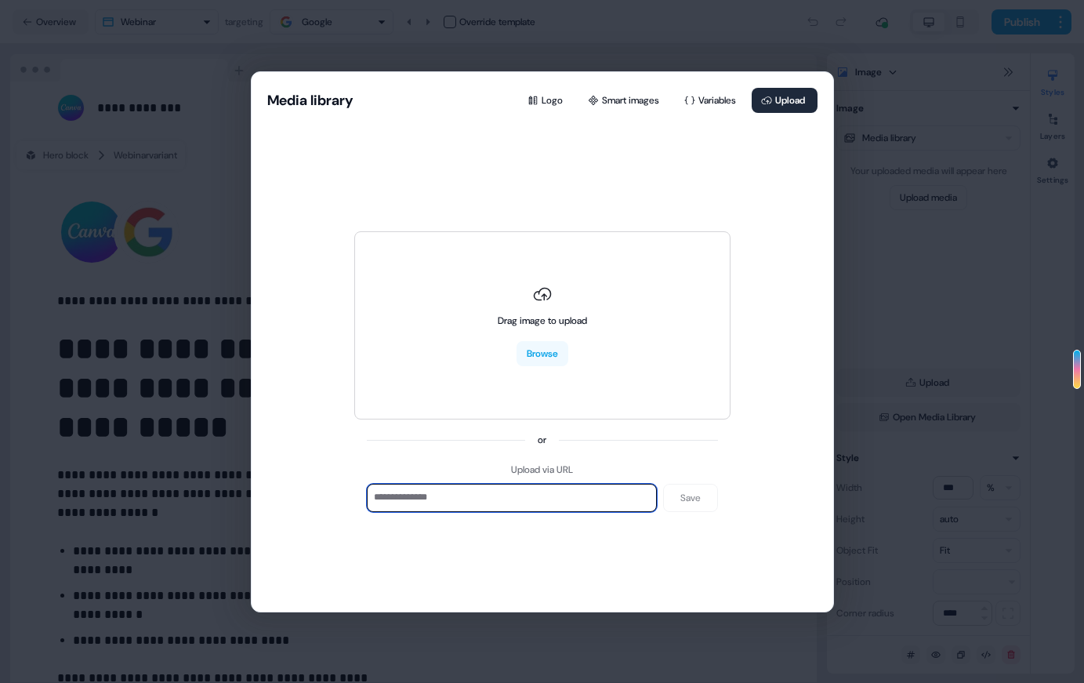
click at [408, 494] on input at bounding box center [512, 498] width 290 height 28
click at [585, 92] on button "Smart images" at bounding box center [625, 100] width 93 height 25
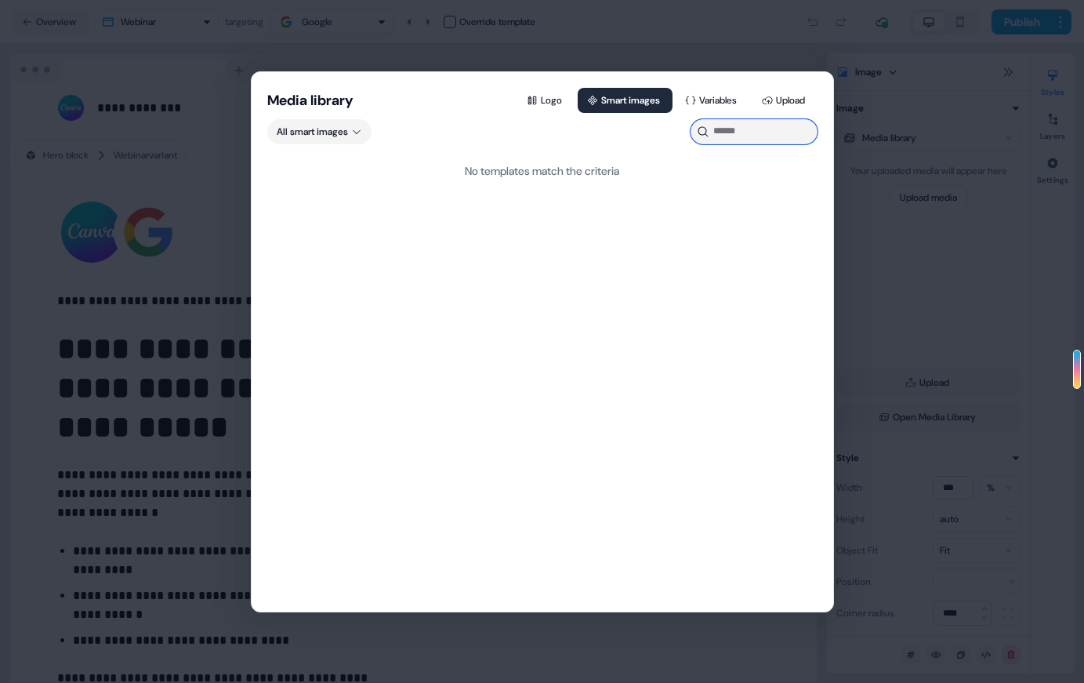
click at [726, 128] on input at bounding box center [754, 131] width 127 height 25
type input "*****"
click at [530, 121] on div "All smart images *****" at bounding box center [543, 131] width 582 height 25
click at [530, 101] on button "Logo" at bounding box center [545, 100] width 57 height 25
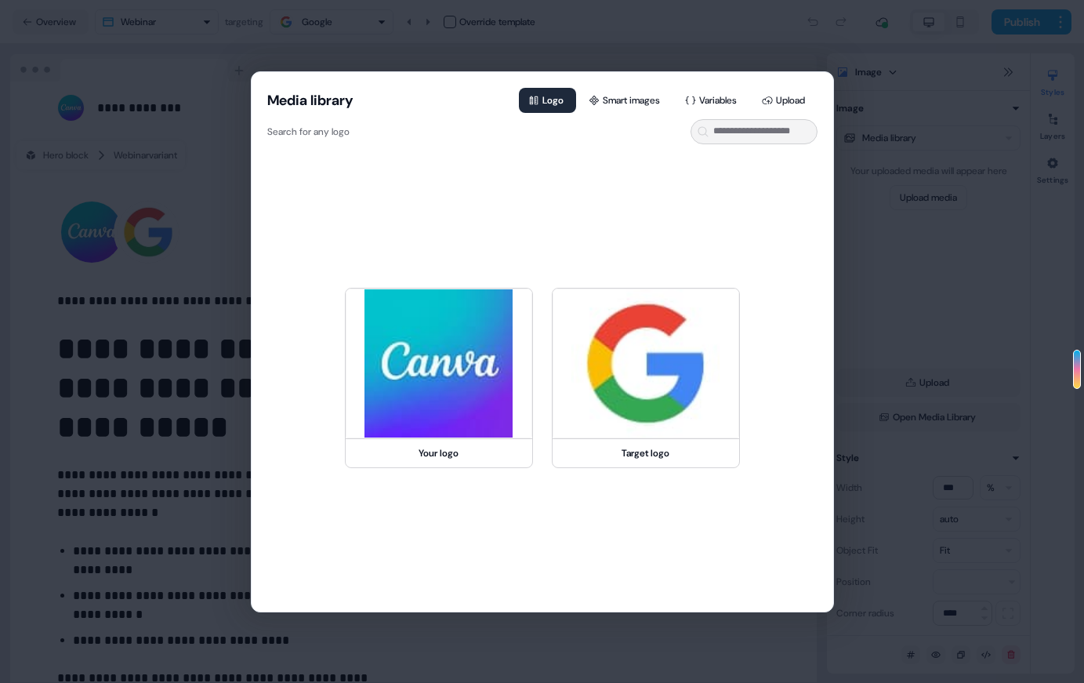
click at [326, 62] on div "Media library Logo Smart images Variables Upload Search for any logo Your logo …" at bounding box center [542, 341] width 1084 height 683
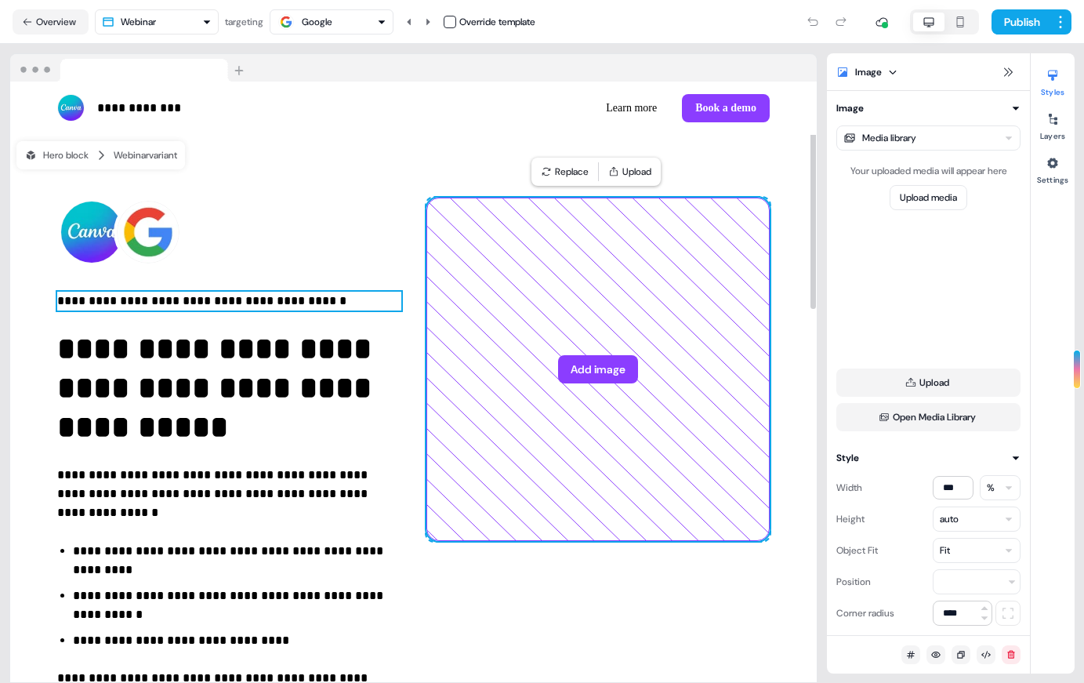
click at [334, 302] on p "**********" at bounding box center [229, 301] width 344 height 19
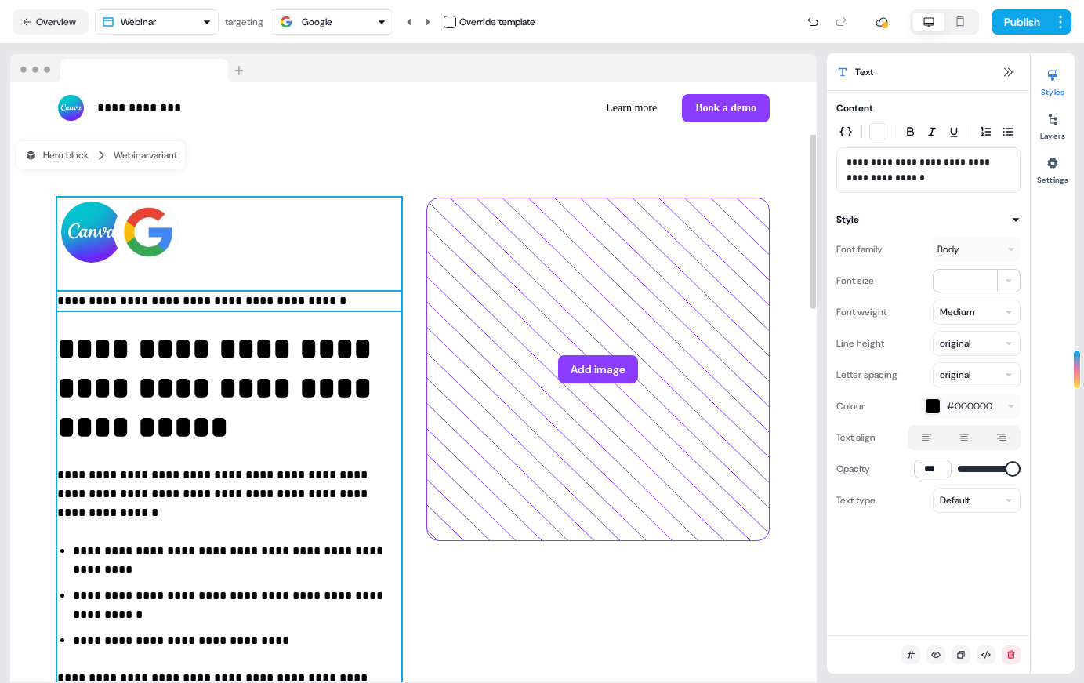
click at [331, 259] on div "**********" at bounding box center [229, 523] width 344 height 650
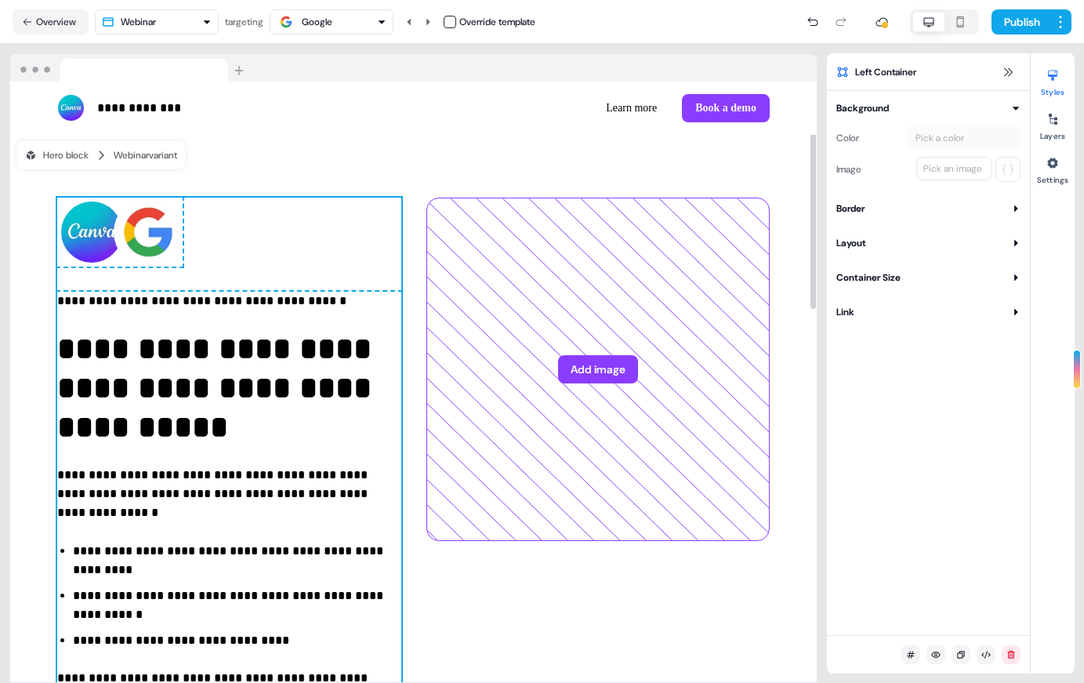
click at [299, 158] on div "**********" at bounding box center [413, 522] width 807 height 775
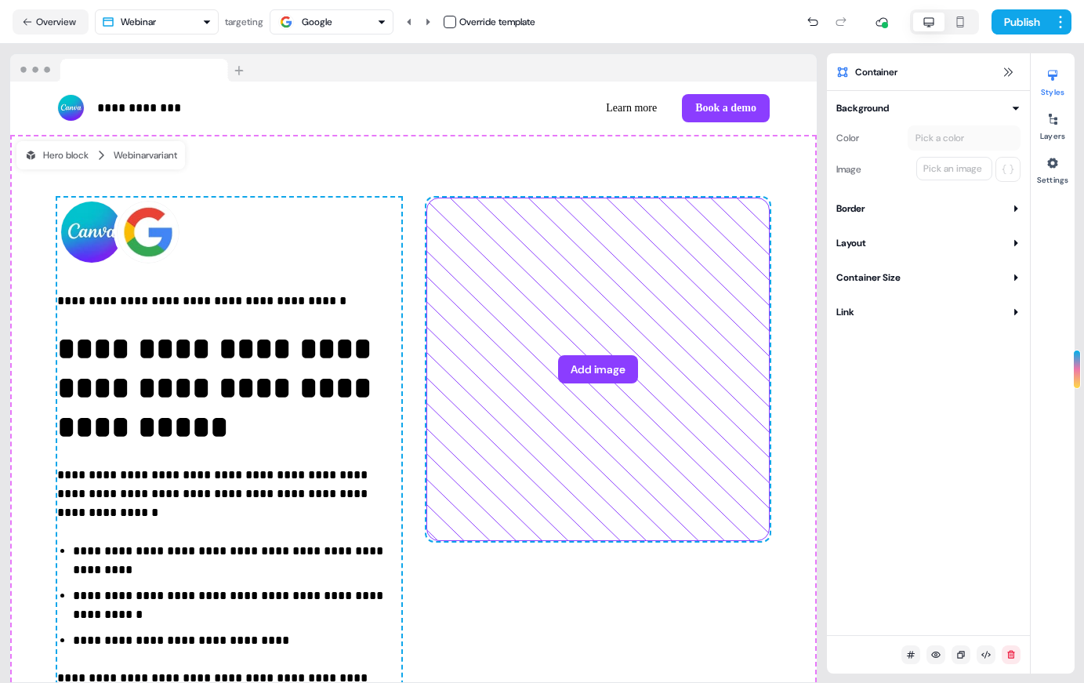
click at [286, 32] on button "Google" at bounding box center [332, 21] width 124 height 25
click at [321, 110] on div "Apple" at bounding box center [323, 118] width 24 height 16
click at [314, 5] on nav "Overview Webinar targeting Apple Override template Publish" at bounding box center [542, 22] width 1084 height 44
click at [313, 21] on div "Apple" at bounding box center [314, 22] width 24 height 16
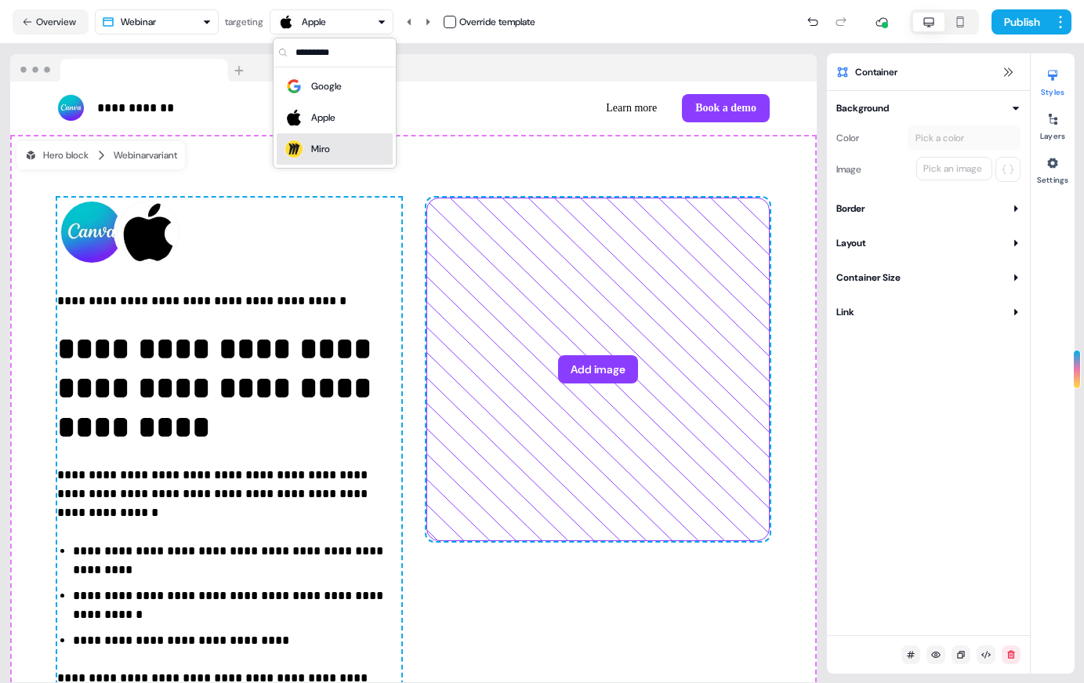
click at [334, 151] on div "Miro" at bounding box center [334, 149] width 103 height 22
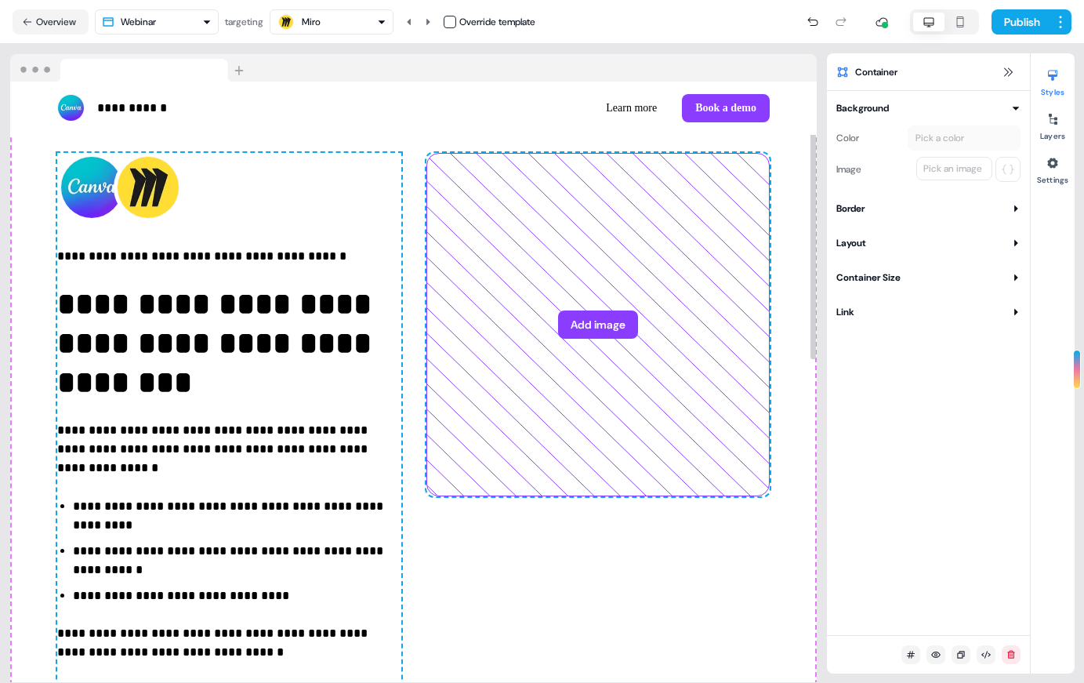
scroll to position [114, 0]
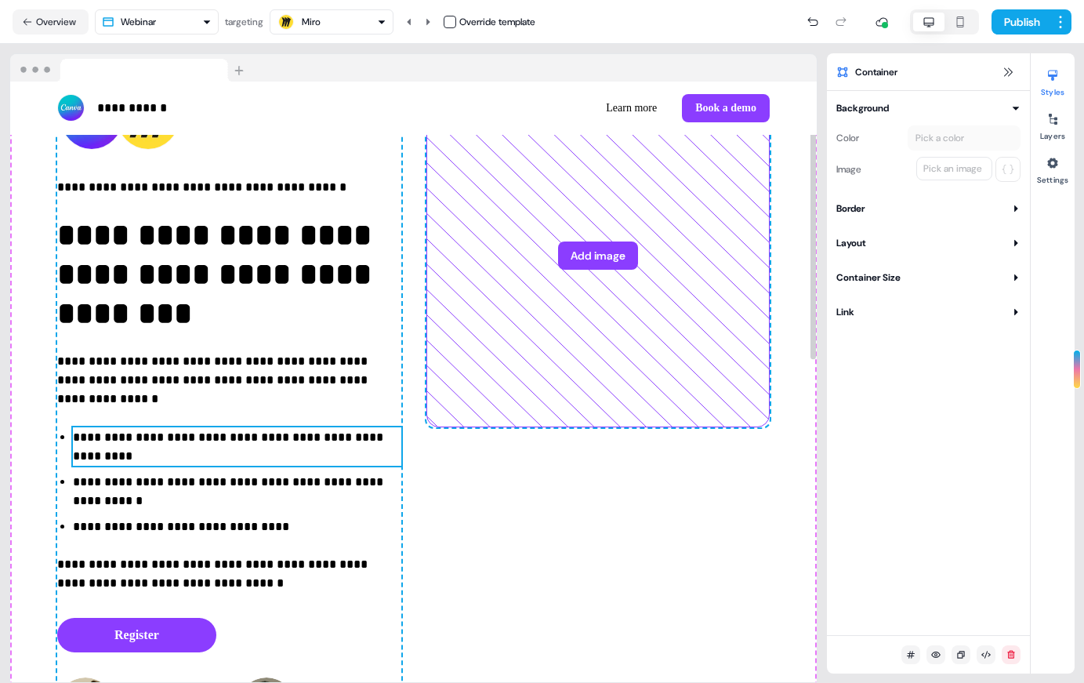
click at [256, 442] on p "**********" at bounding box center [237, 447] width 328 height 38
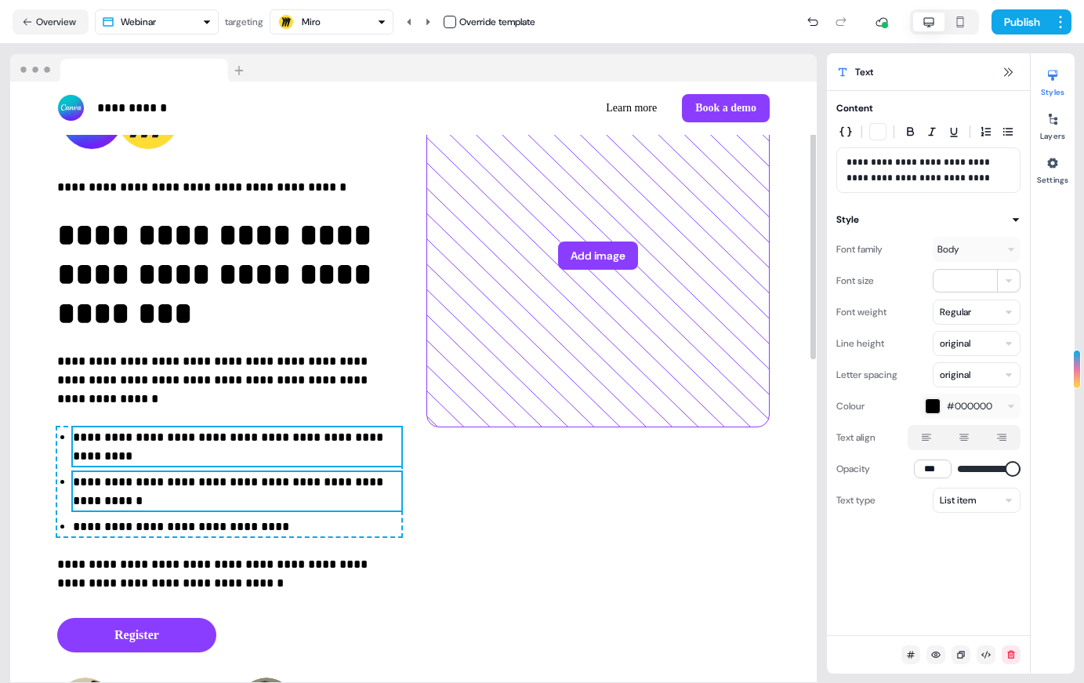
click at [241, 480] on p "**********" at bounding box center [237, 492] width 328 height 38
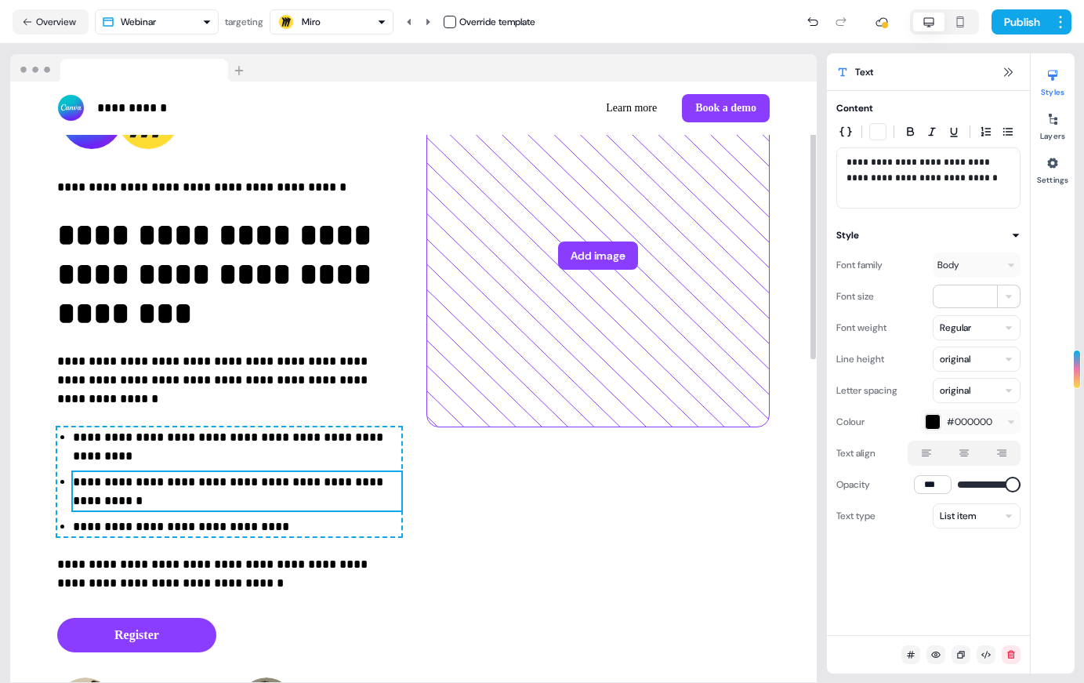
click at [235, 497] on p "**********" at bounding box center [237, 492] width 328 height 38
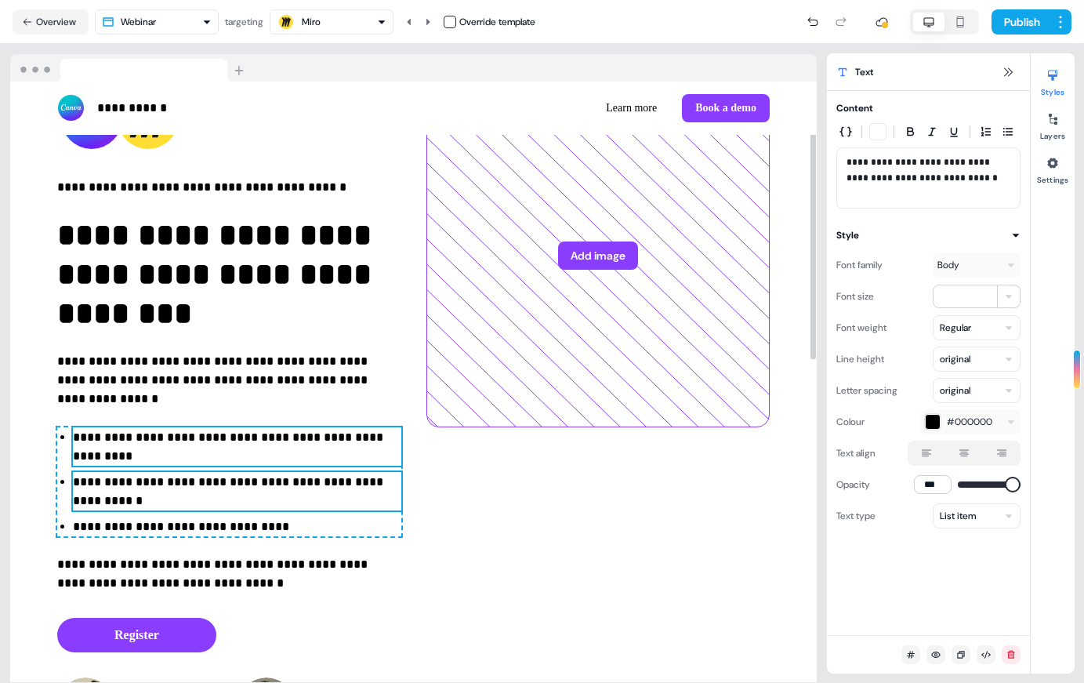
click at [244, 460] on p "**********" at bounding box center [237, 447] width 328 height 38
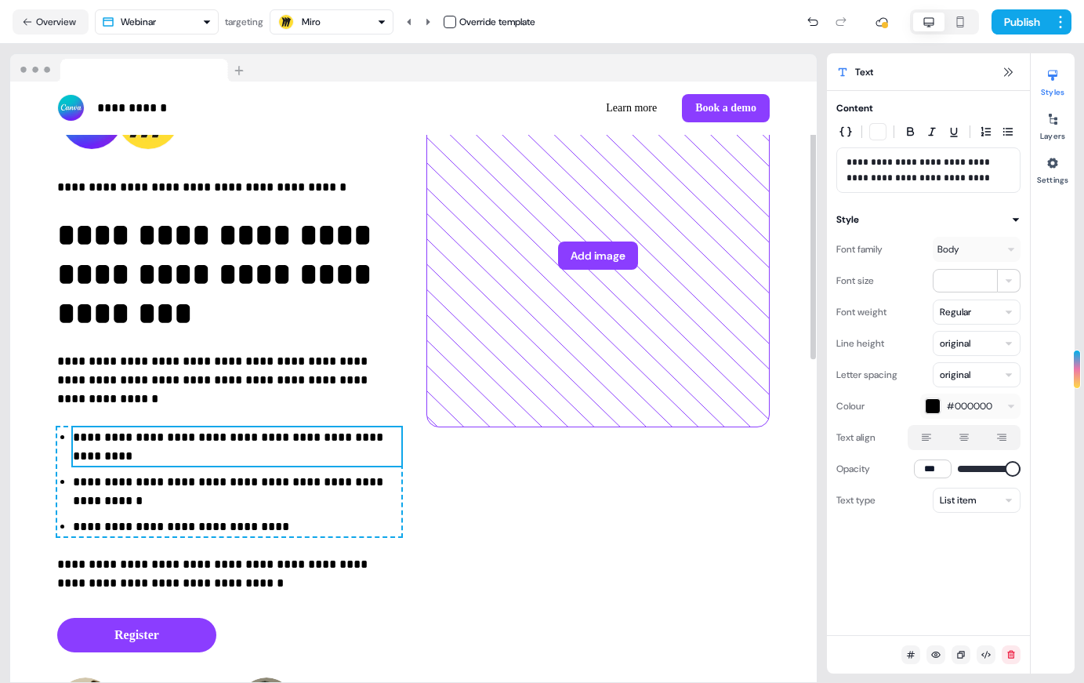
click at [546, 527] on div "**********" at bounding box center [413, 408] width 807 height 775
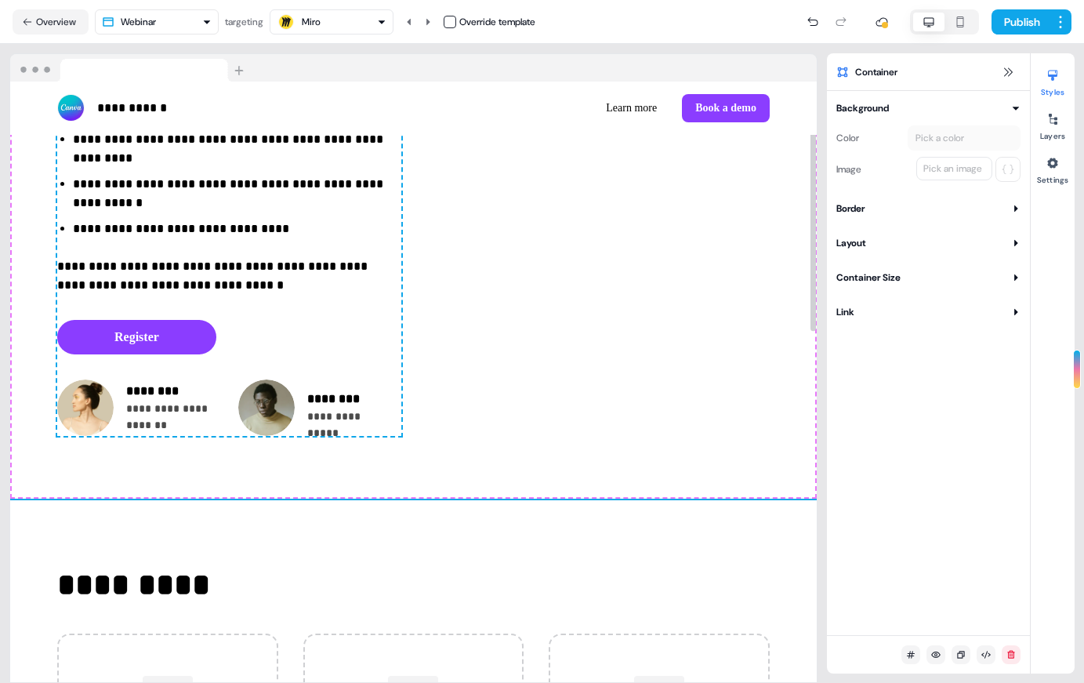
scroll to position [0, 0]
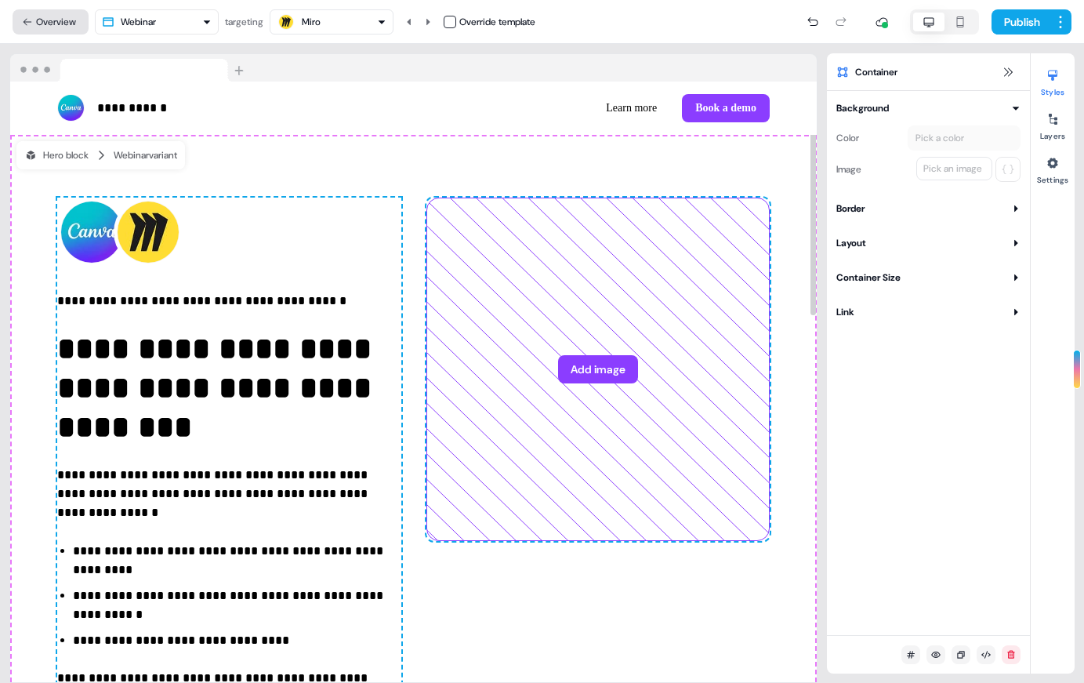
click at [67, 22] on button "Overview" at bounding box center [51, 21] width 76 height 25
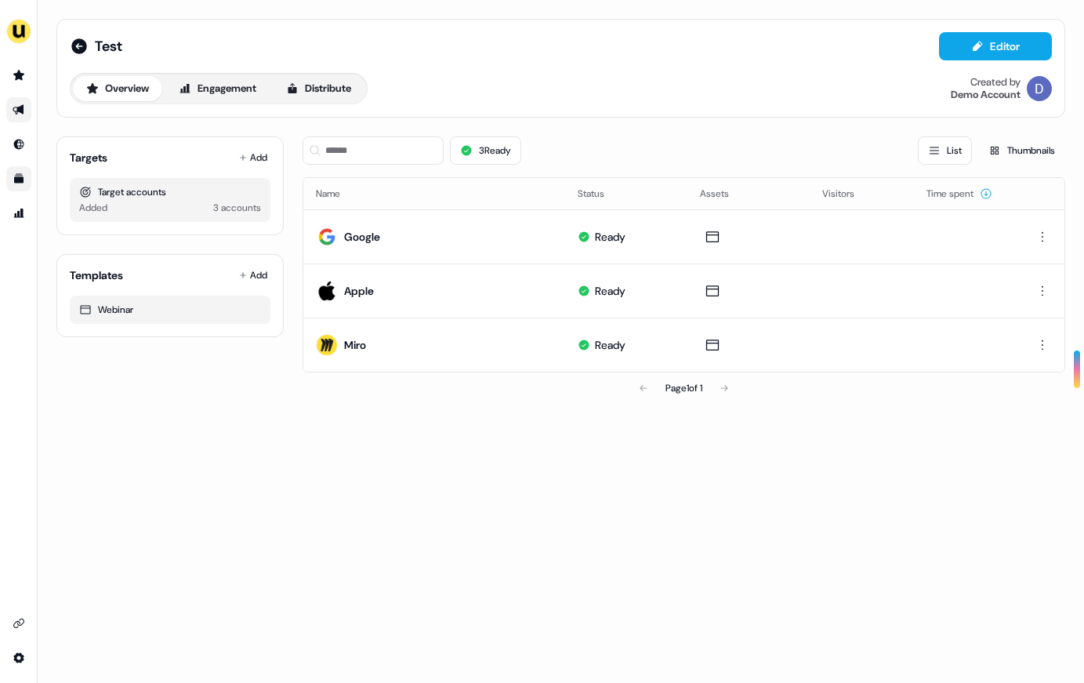
click at [72, 30] on div "Test Editor Overview Engagement Distribute Created by Demo Account" at bounding box center [560, 68] width 1009 height 99
click at [77, 43] on icon at bounding box center [79, 46] width 16 height 16
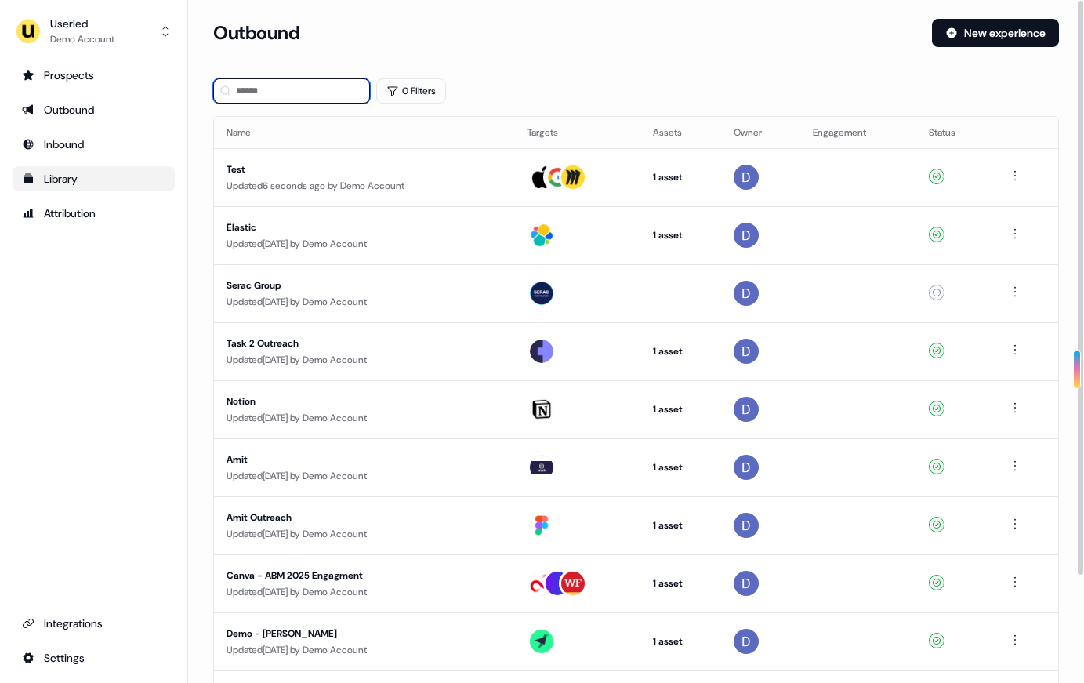
click at [290, 85] on input at bounding box center [291, 90] width 157 height 25
click at [641, 246] on td at bounding box center [577, 235] width 125 height 58
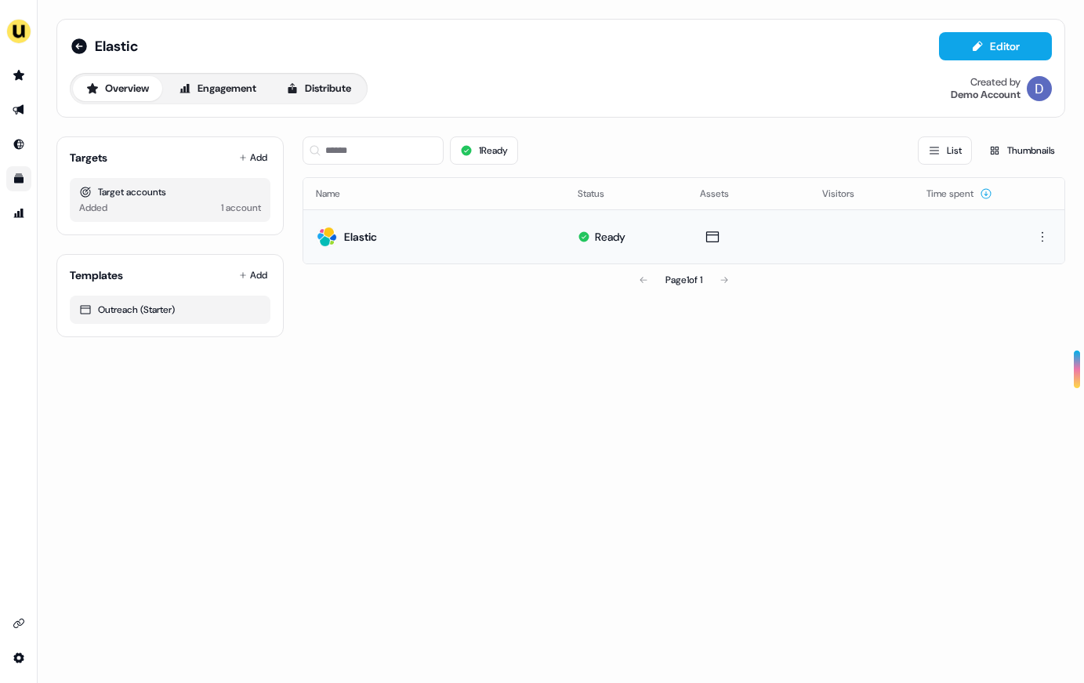
click at [418, 234] on td "Elastic" at bounding box center [434, 236] width 262 height 54
click at [888, 238] on html "For the best experience switch devices to a bigger screen. Go to [DOMAIN_NAME] …" at bounding box center [542, 341] width 1084 height 683
click at [888, 261] on div "Edit" at bounding box center [1034, 265] width 93 height 25
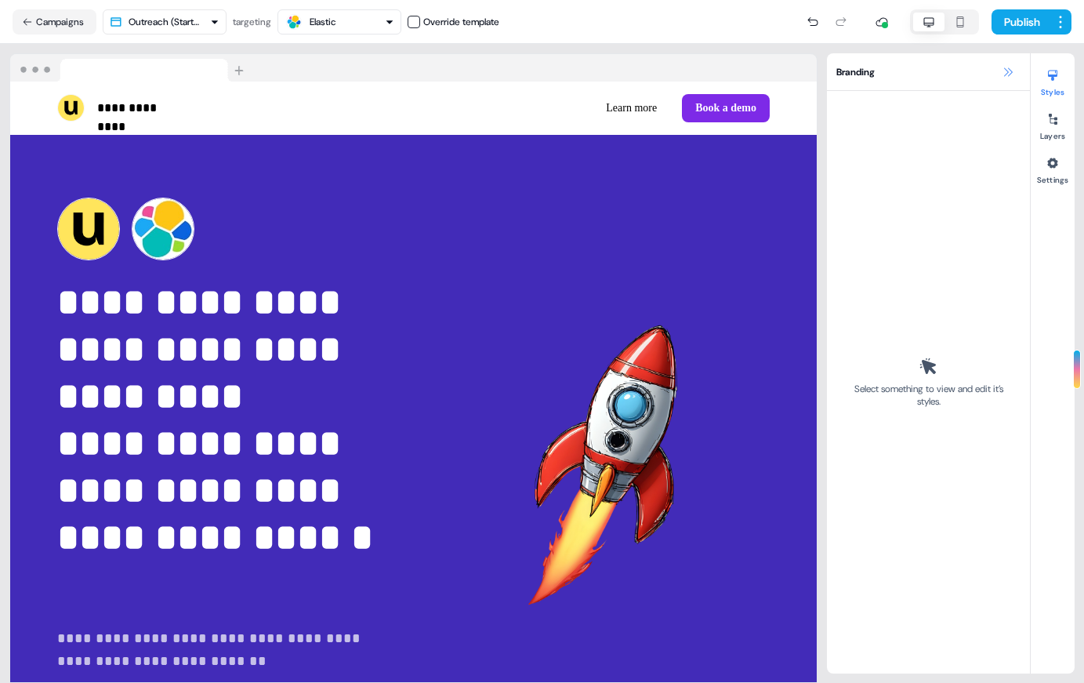
click at [888, 74] on icon at bounding box center [1008, 72] width 13 height 13
click at [39, 24] on button "Campaigns" at bounding box center [55, 21] width 84 height 25
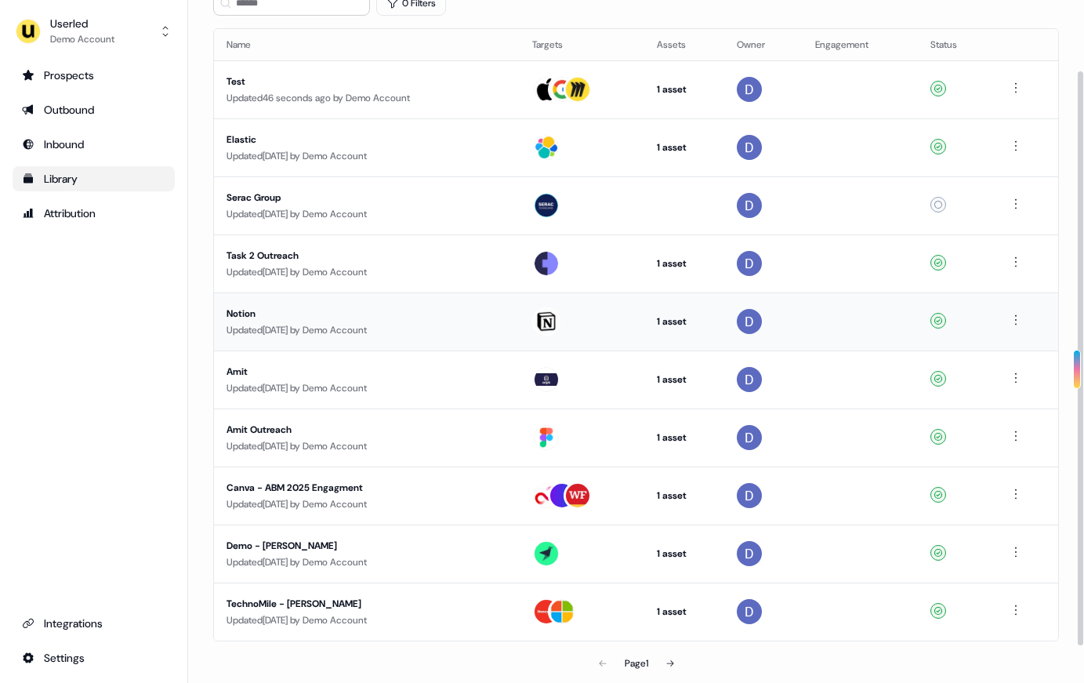
scroll to position [89, 0]
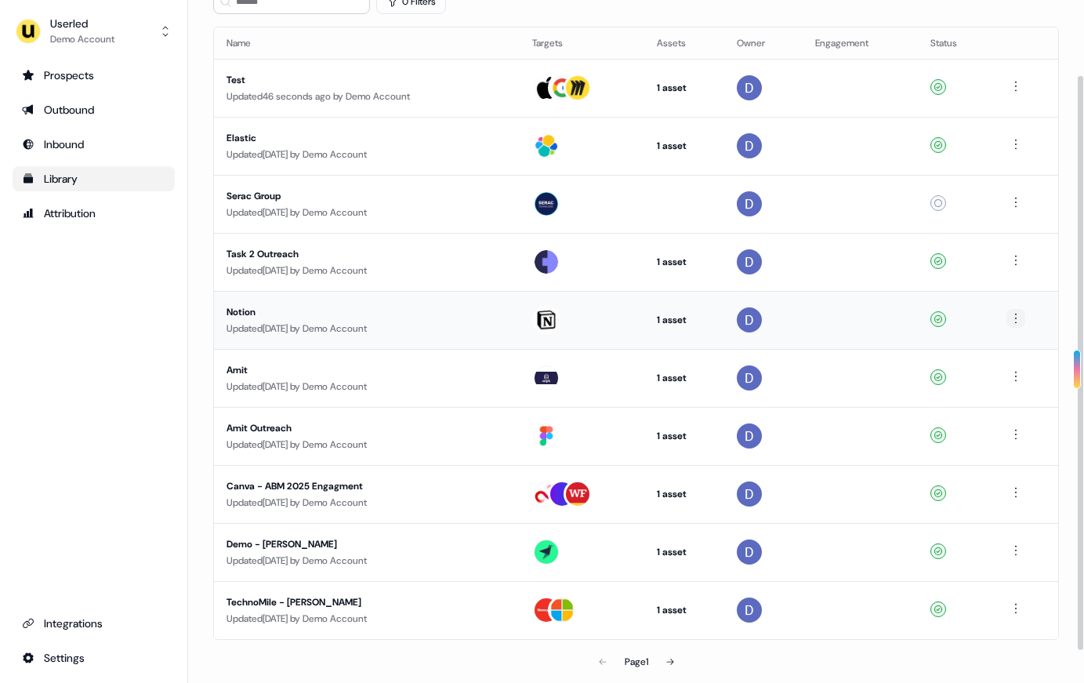
click at [888, 313] on html "For the best experience switch devices to a bigger screen. Go to [DOMAIN_NAME] …" at bounding box center [542, 341] width 1084 height 683
click at [399, 347] on html "For the best experience switch devices to a bigger screen. Go to [DOMAIN_NAME] …" at bounding box center [542, 341] width 1084 height 683
click at [299, 318] on div "Notion" at bounding box center [362, 312] width 271 height 16
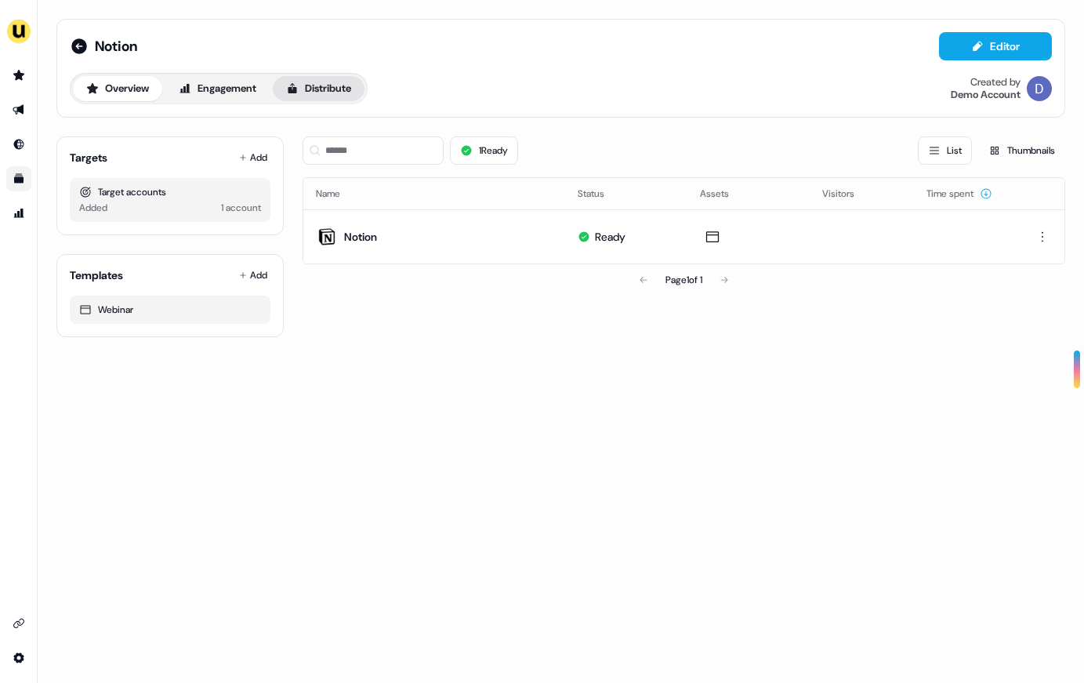
click at [311, 85] on button "Distribute" at bounding box center [319, 88] width 92 height 25
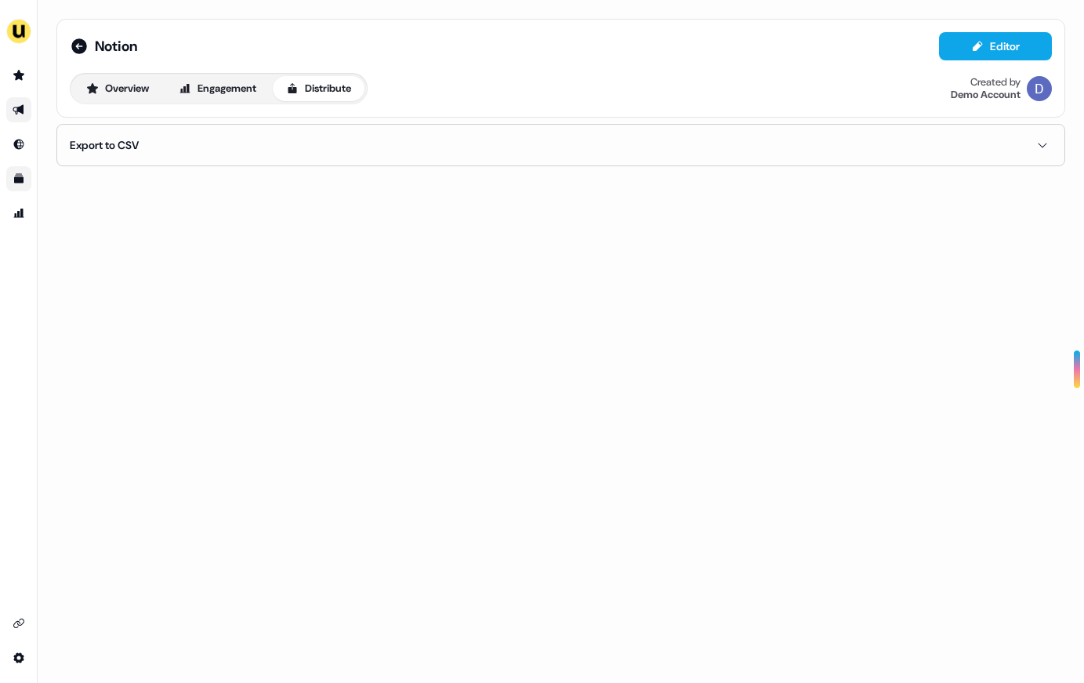
click at [172, 143] on button "Export to CSV" at bounding box center [561, 145] width 982 height 41
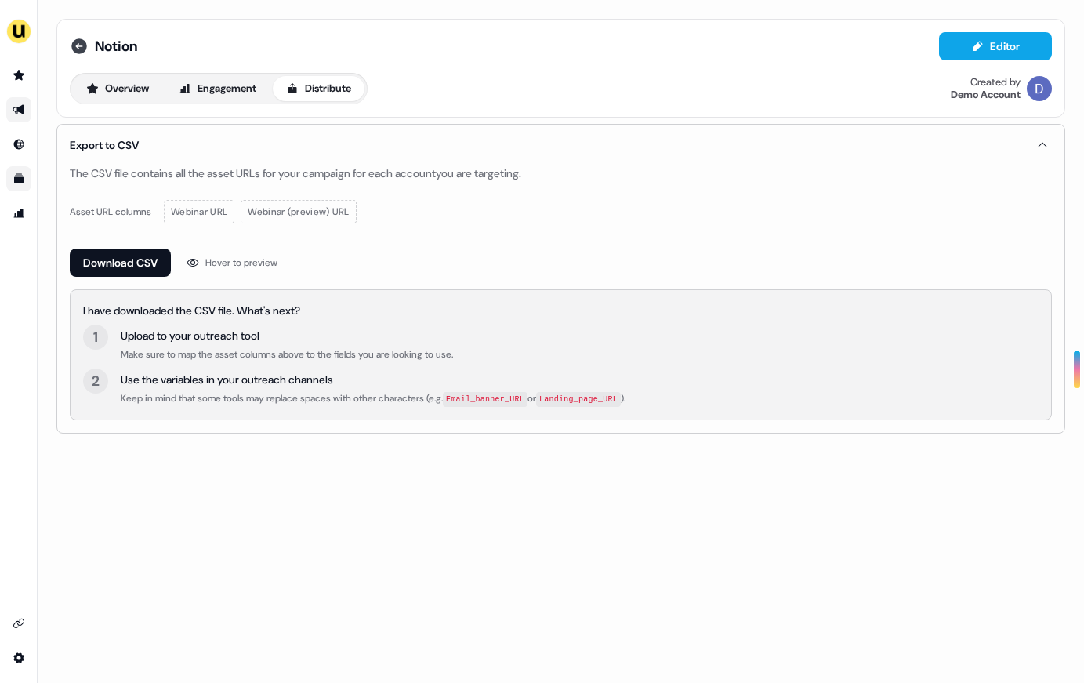
click at [84, 37] on icon at bounding box center [79, 46] width 19 height 19
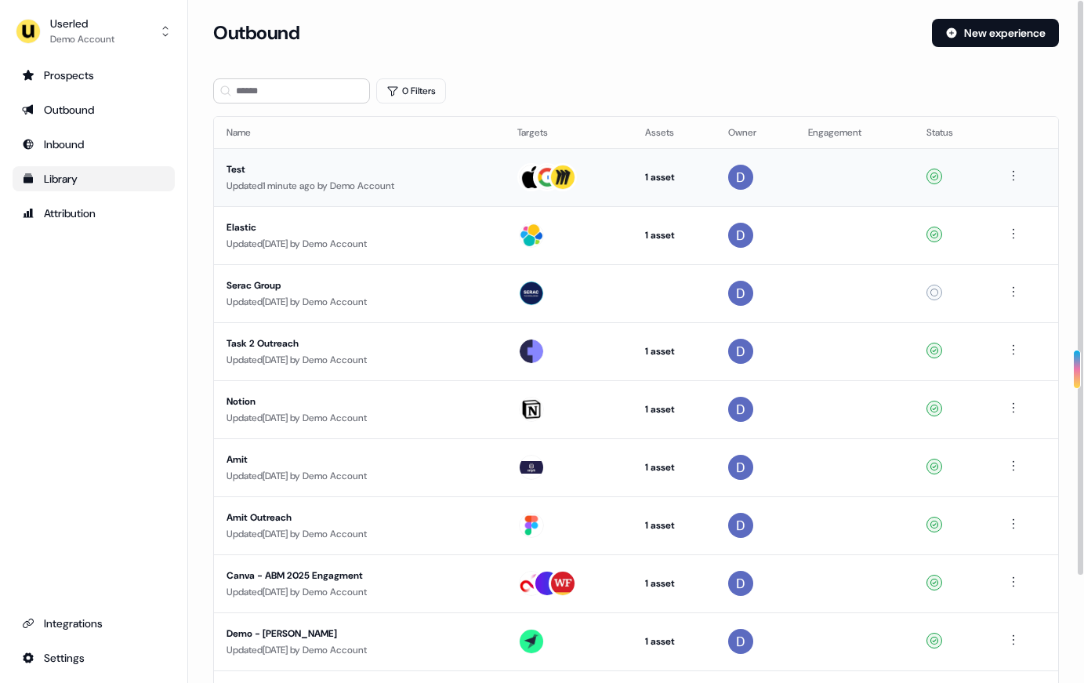
click at [281, 184] on div "Updated 1 minute ago by Demo Account" at bounding box center [360, 186] width 266 height 16
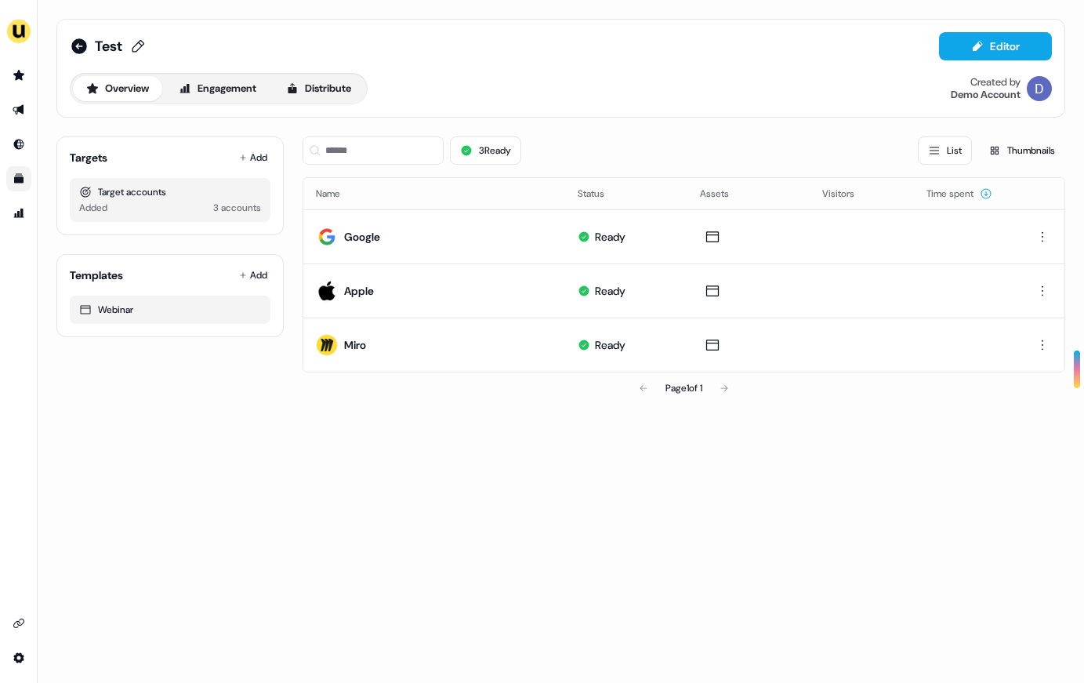
click at [95, 48] on span "Test" at bounding box center [108, 46] width 27 height 19
click at [85, 41] on icon at bounding box center [79, 46] width 19 height 19
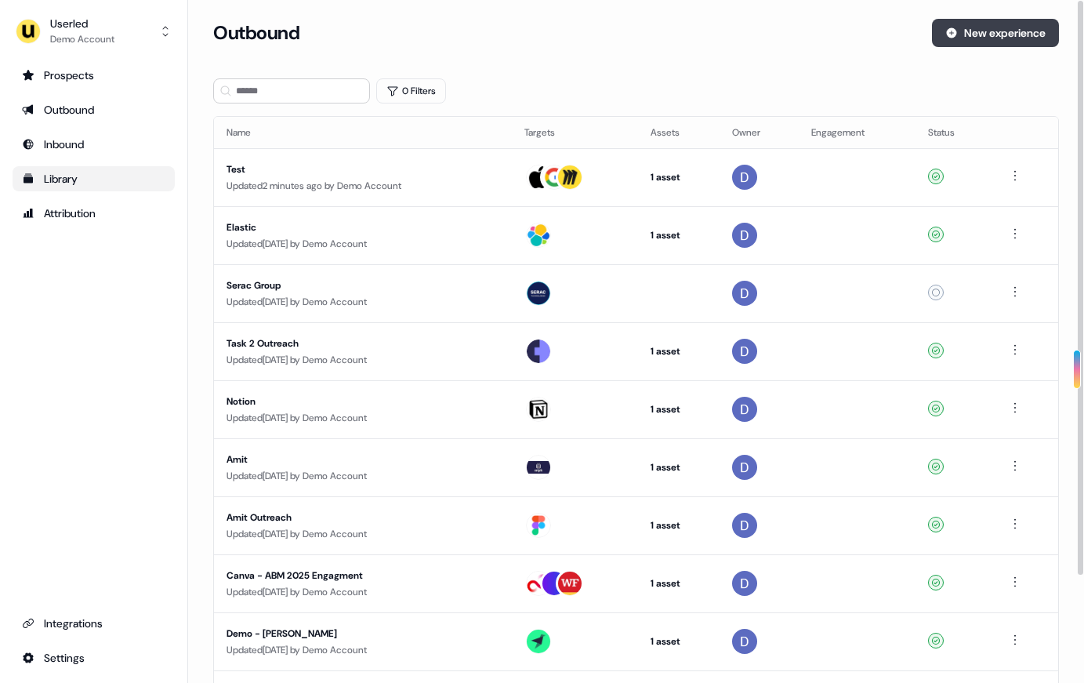
click at [888, 26] on button "New experience" at bounding box center [995, 33] width 127 height 28
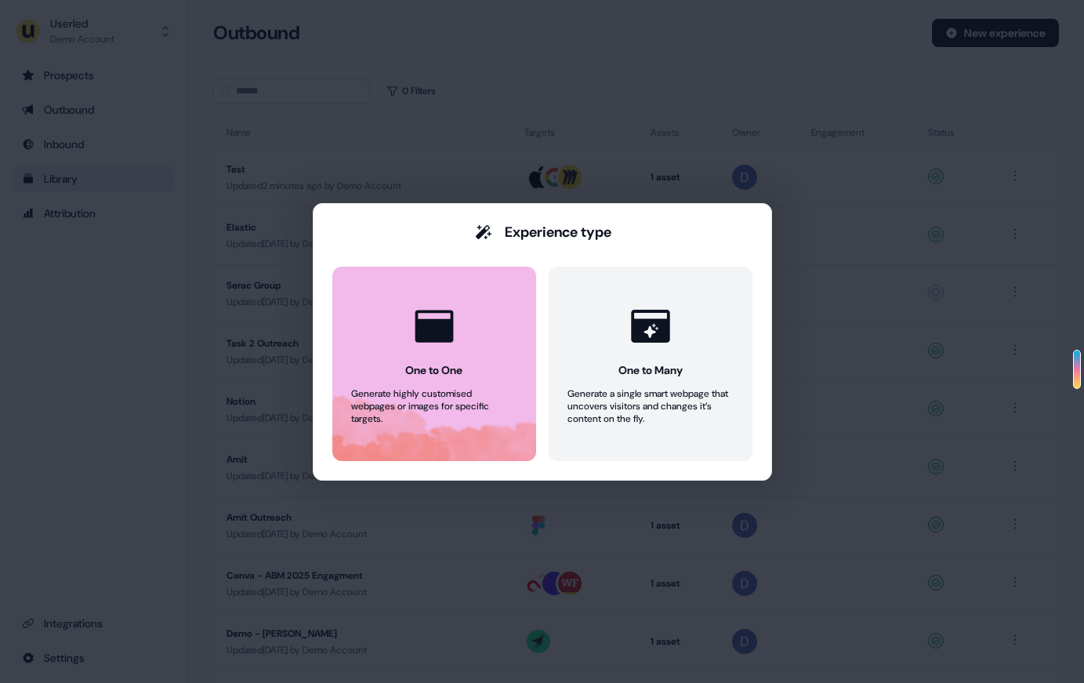
click at [369, 368] on button "One to One Generate highly customised webpages or images for specific targets." at bounding box center [434, 364] width 204 height 194
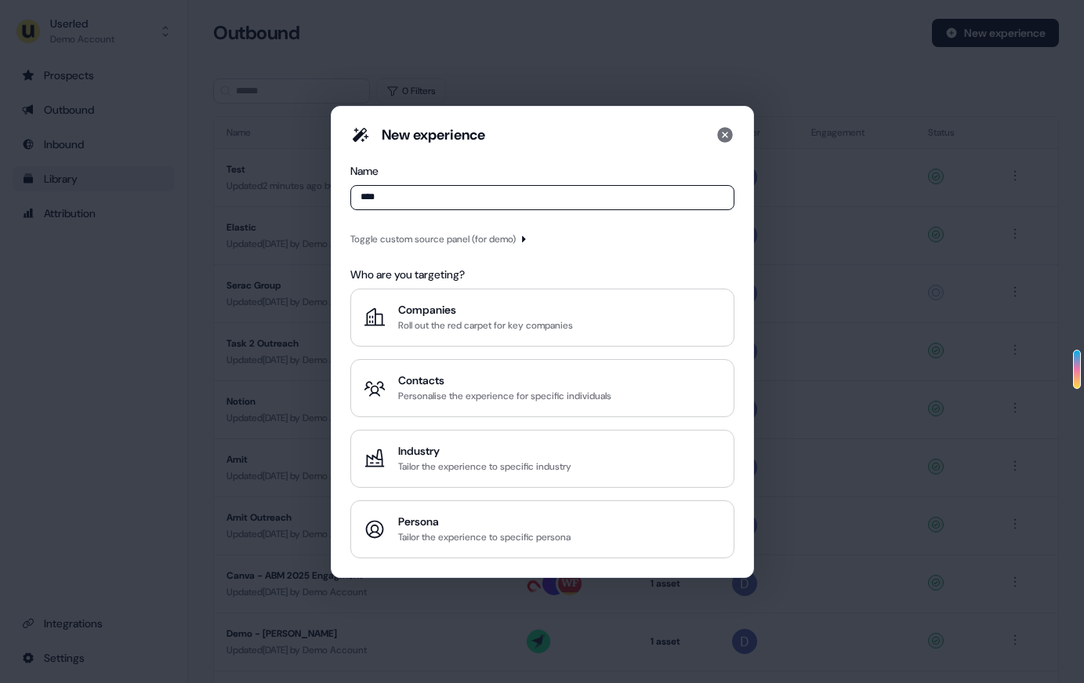
type input "****"
click at [448, 242] on div "Toggle custom source panel (for demo)" at bounding box center [432, 239] width 165 height 16
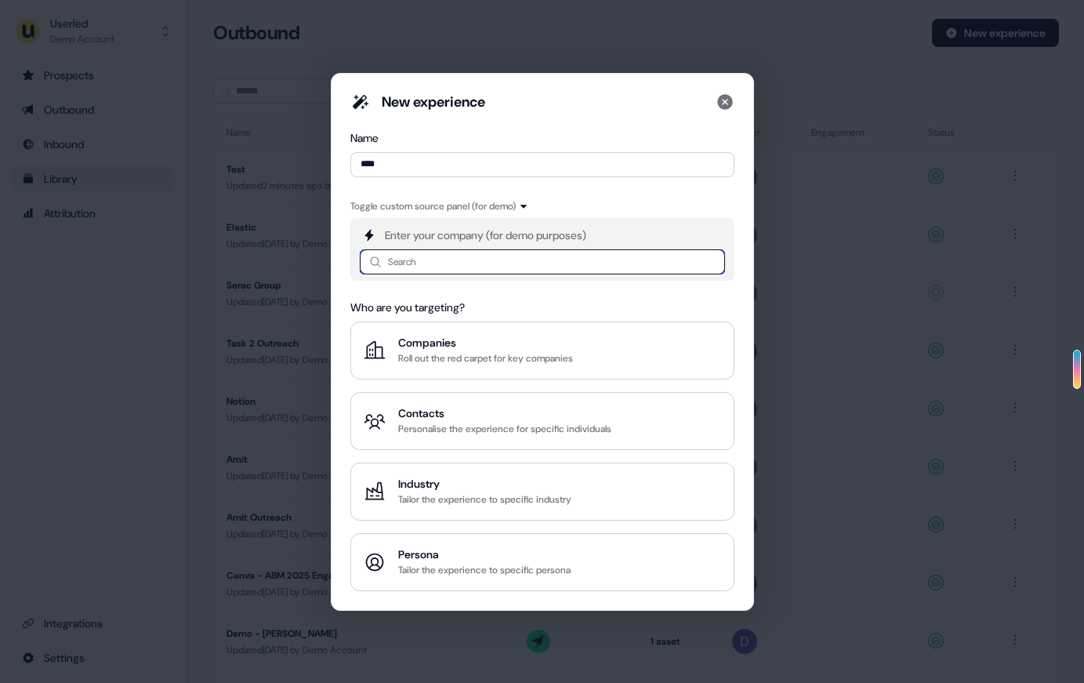
click at [452, 258] on input at bounding box center [542, 261] width 365 height 25
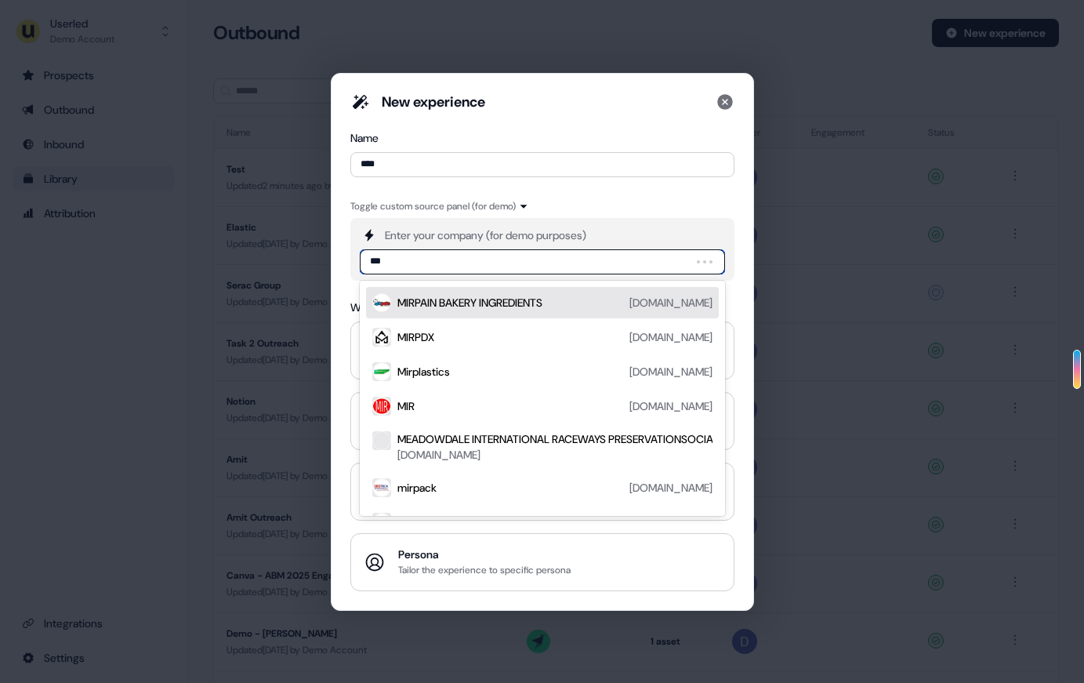
type input "****"
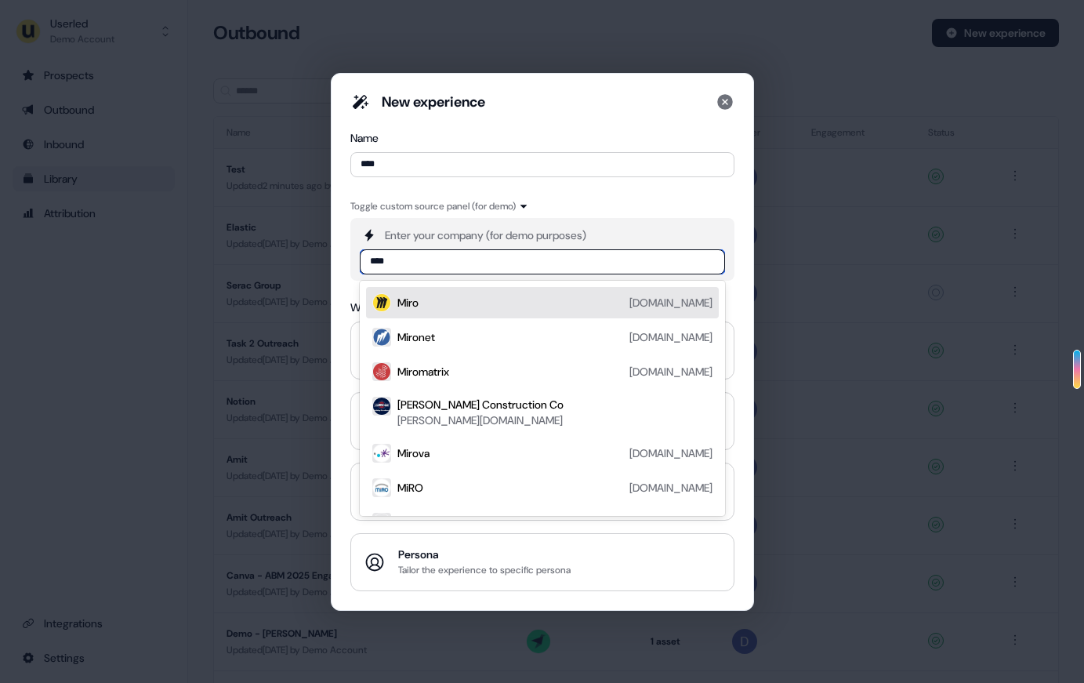
click at [434, 297] on div "[PERSON_NAME][DOMAIN_NAME]" at bounding box center [554, 302] width 315 height 19
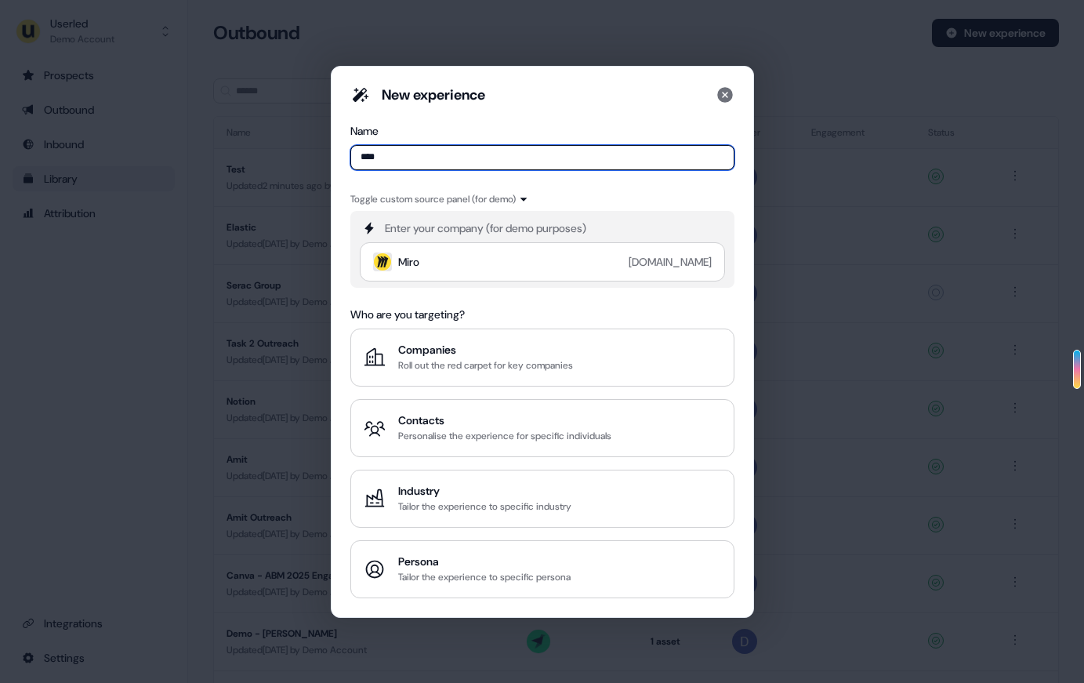
click at [387, 161] on input "****" at bounding box center [542, 157] width 384 height 25
type input "******"
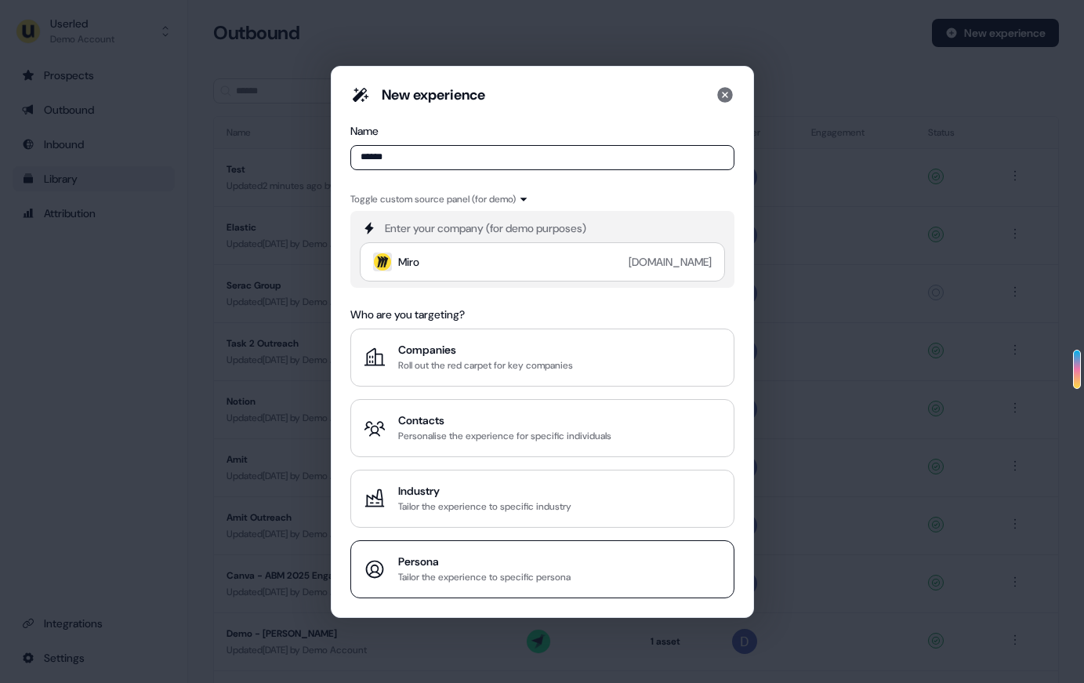
click at [465, 571] on div "Tailor the experience to specific persona" at bounding box center [484, 577] width 172 height 16
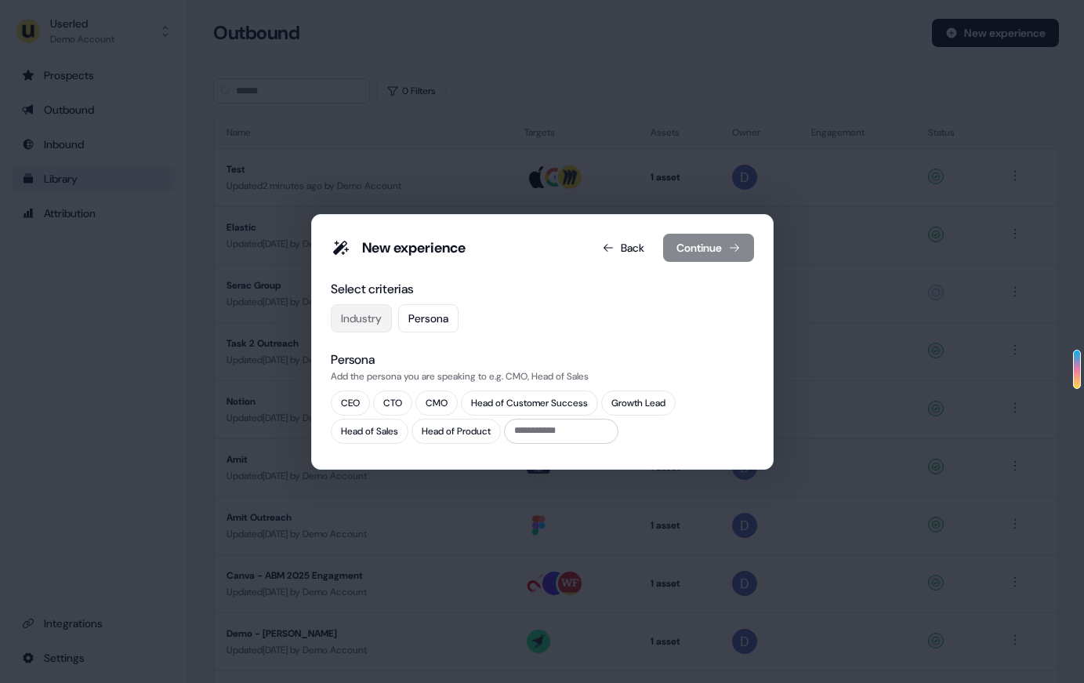
click at [357, 321] on button "Industry" at bounding box center [361, 318] width 61 height 28
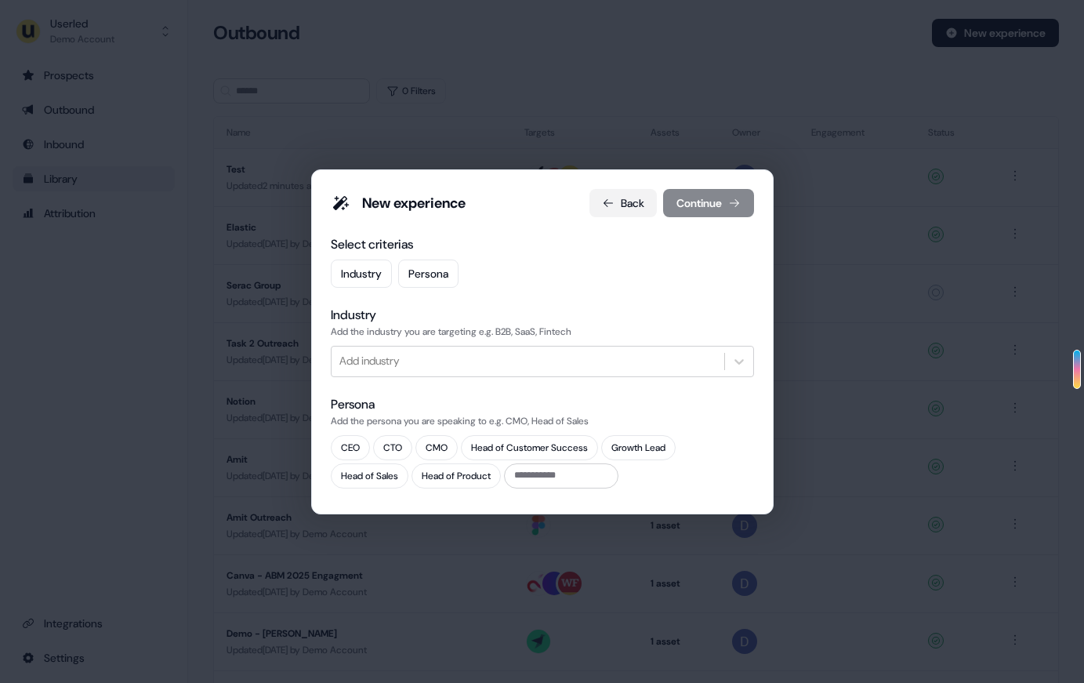
click at [618, 209] on button "Back" at bounding box center [623, 203] width 67 height 28
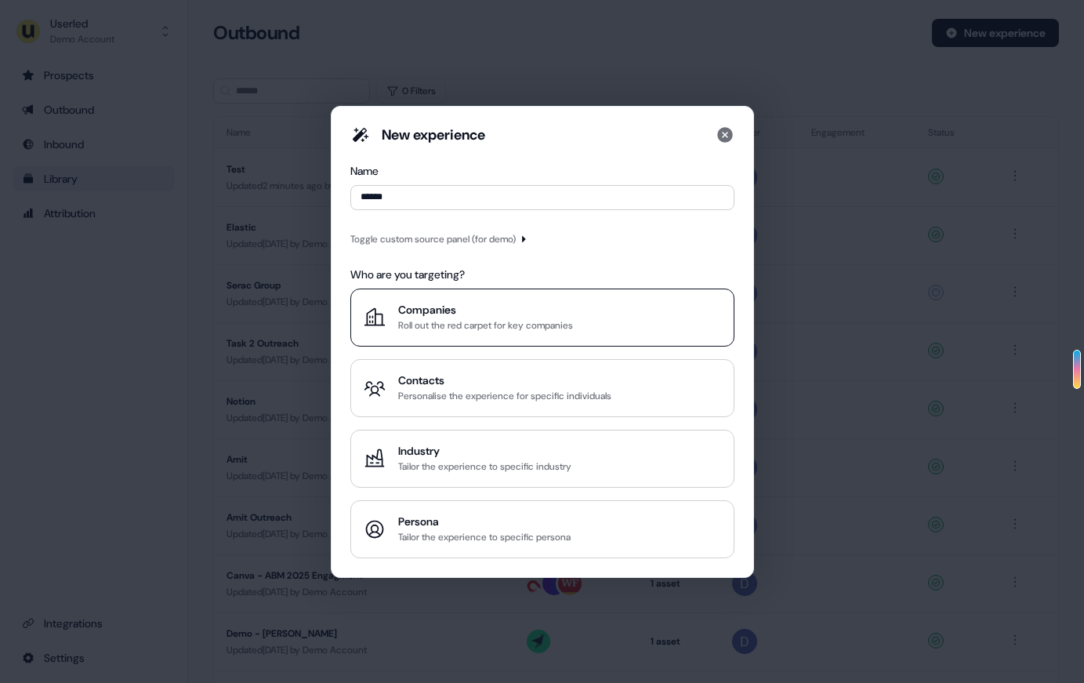
click at [472, 299] on button "Companies Roll out the red carpet for key companies" at bounding box center [542, 318] width 384 height 58
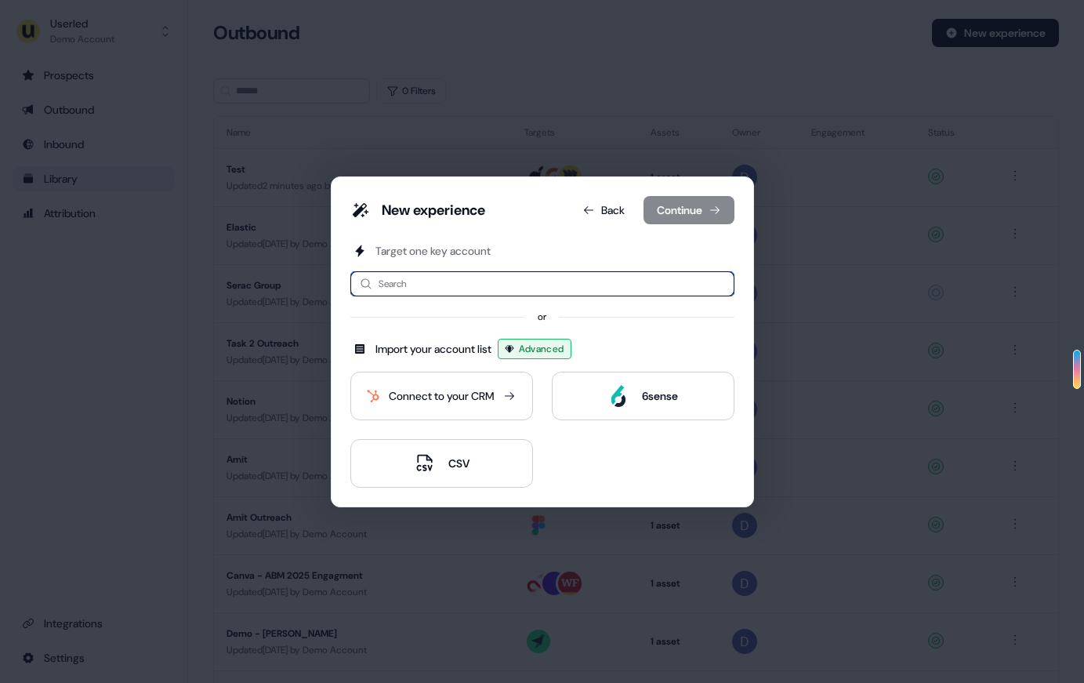
click at [474, 285] on input at bounding box center [542, 283] width 384 height 25
type input "*"
type input "****"
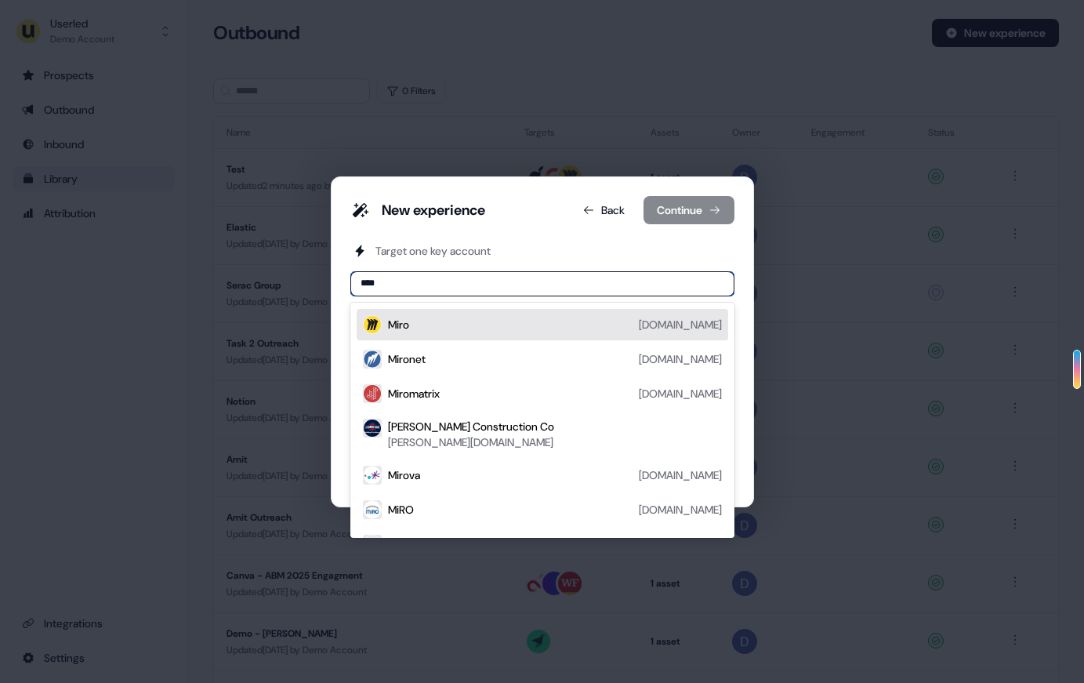
click at [459, 327] on div "[PERSON_NAME][DOMAIN_NAME]" at bounding box center [555, 324] width 334 height 19
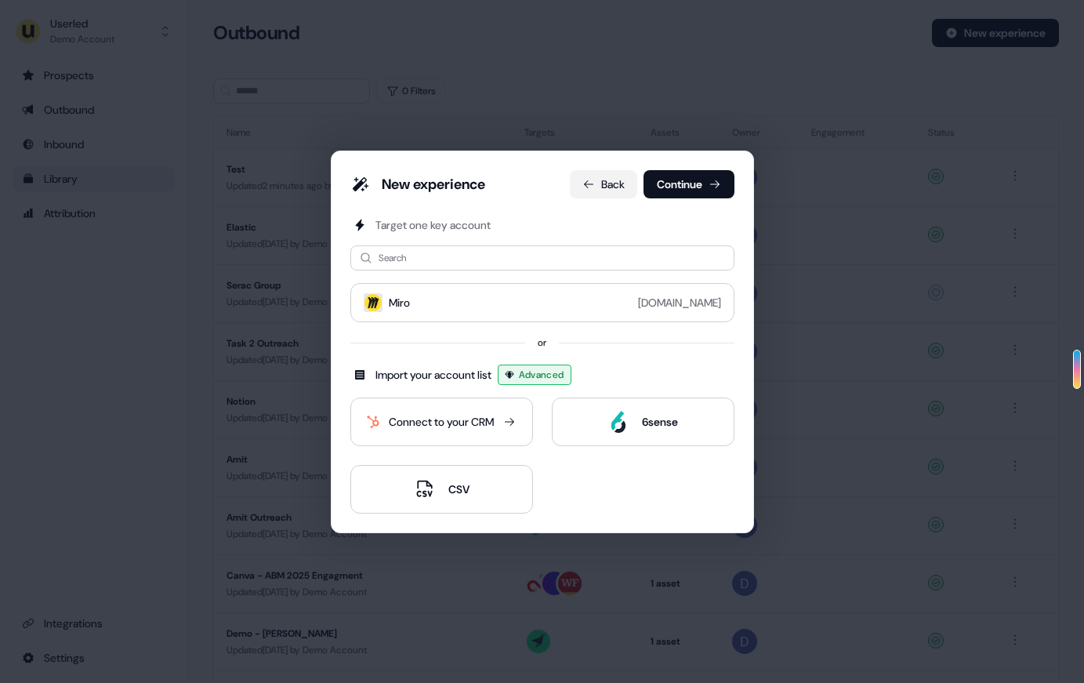
click at [586, 174] on button "Back" at bounding box center [603, 184] width 67 height 28
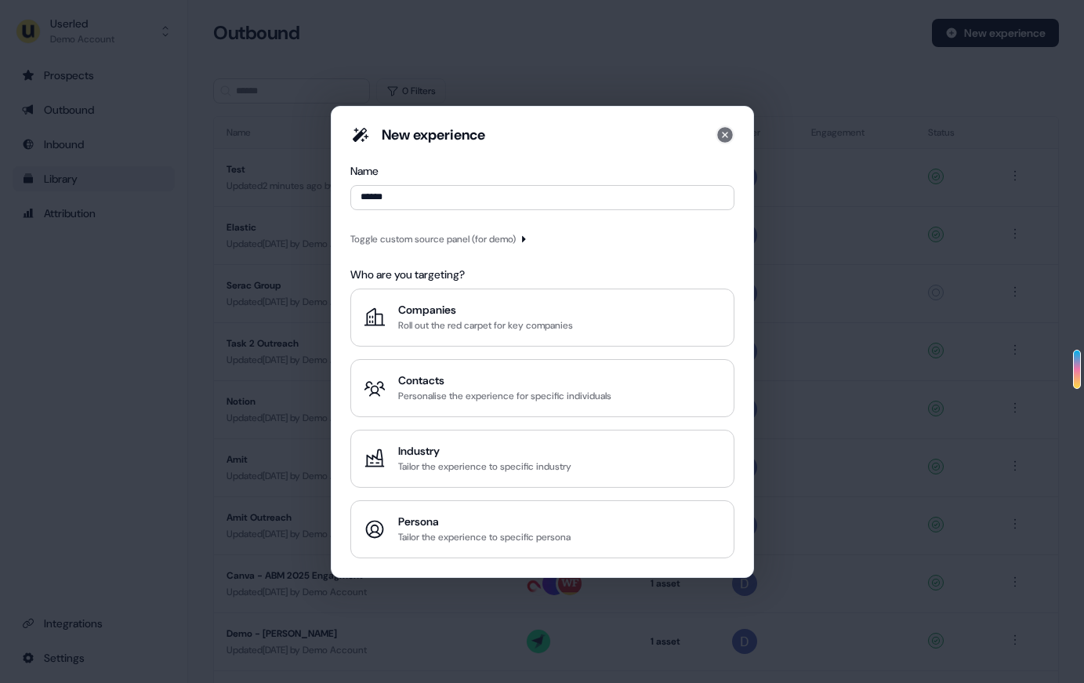
click at [719, 129] on icon at bounding box center [725, 135] width 16 height 16
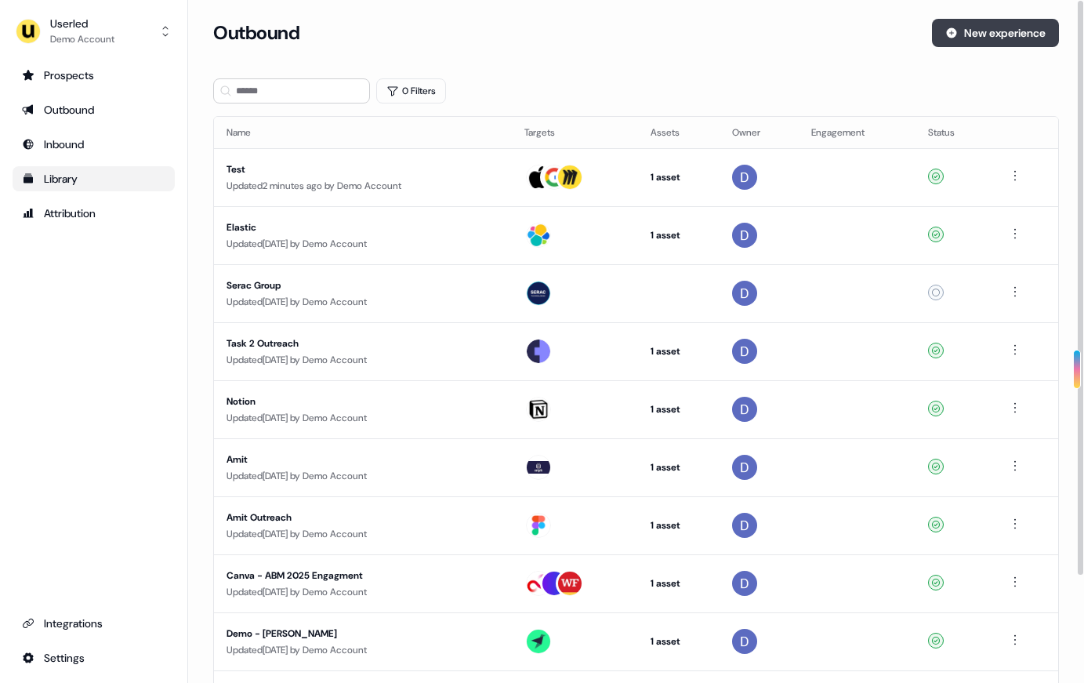
click at [888, 35] on button "New experience" at bounding box center [995, 33] width 127 height 28
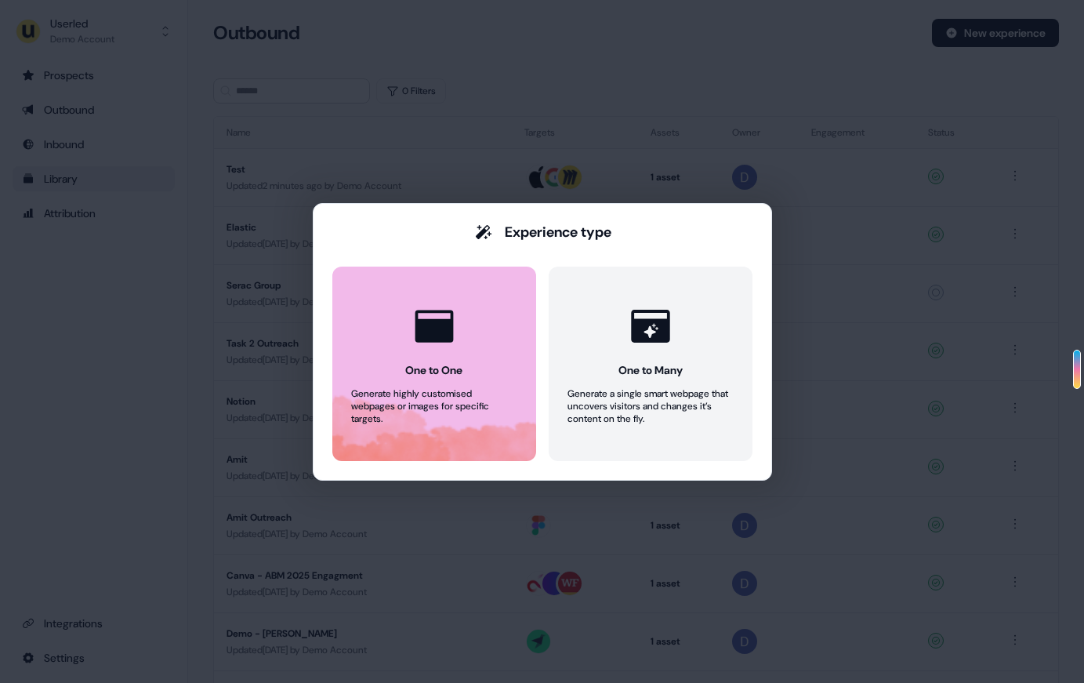
click at [481, 378] on button "One to One Generate highly customised webpages or images for specific targets." at bounding box center [434, 364] width 204 height 194
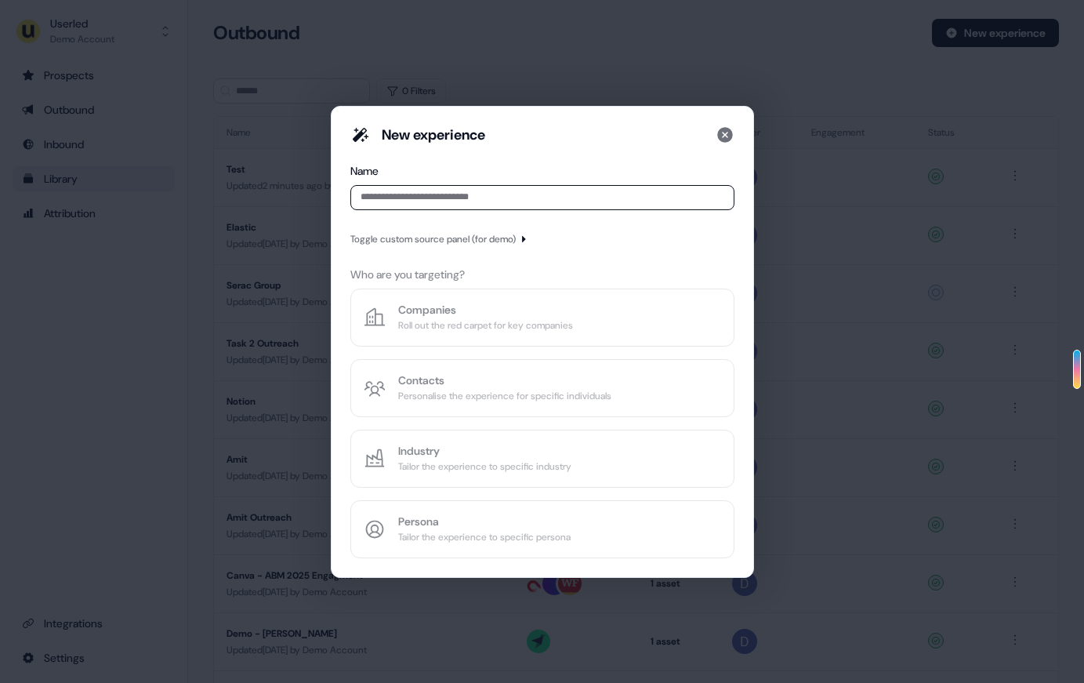
click at [460, 195] on input at bounding box center [542, 197] width 384 height 25
click at [478, 299] on div "New experience Name Toggle custom source panel (for demo) Who are you targeting…" at bounding box center [542, 341] width 384 height 433
click at [479, 256] on div "New experience Name Toggle custom source panel (for demo) Who are you targeting…" at bounding box center [542, 341] width 384 height 433
click at [490, 239] on div "Toggle custom source panel (for demo)" at bounding box center [432, 239] width 165 height 16
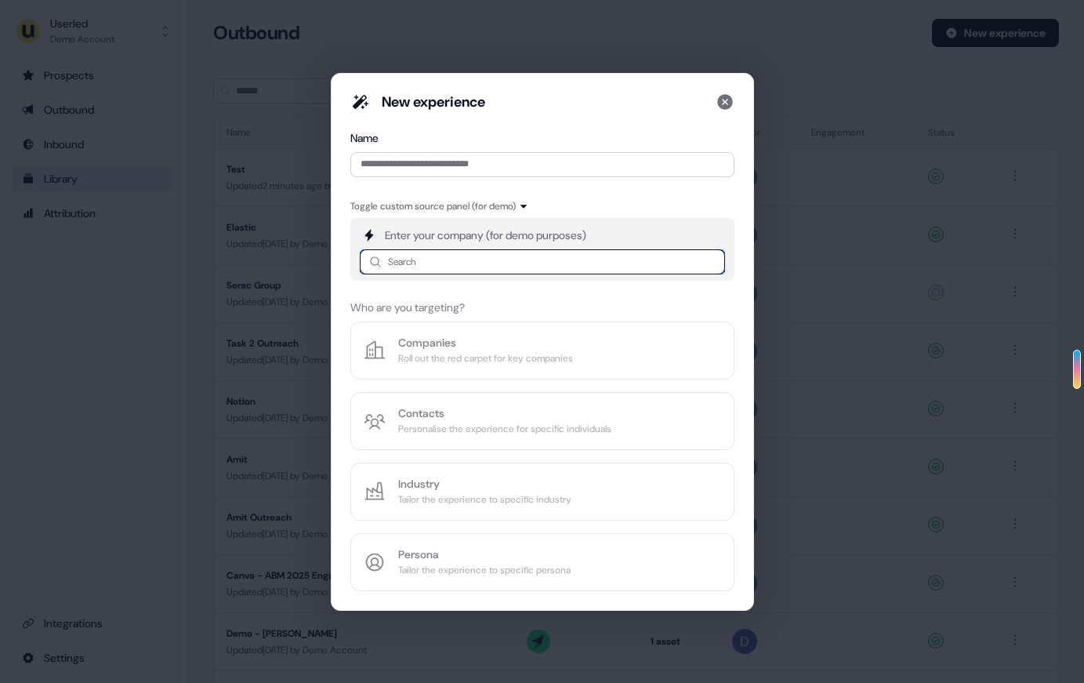
click at [487, 263] on input at bounding box center [542, 261] width 365 height 25
type input "*****"
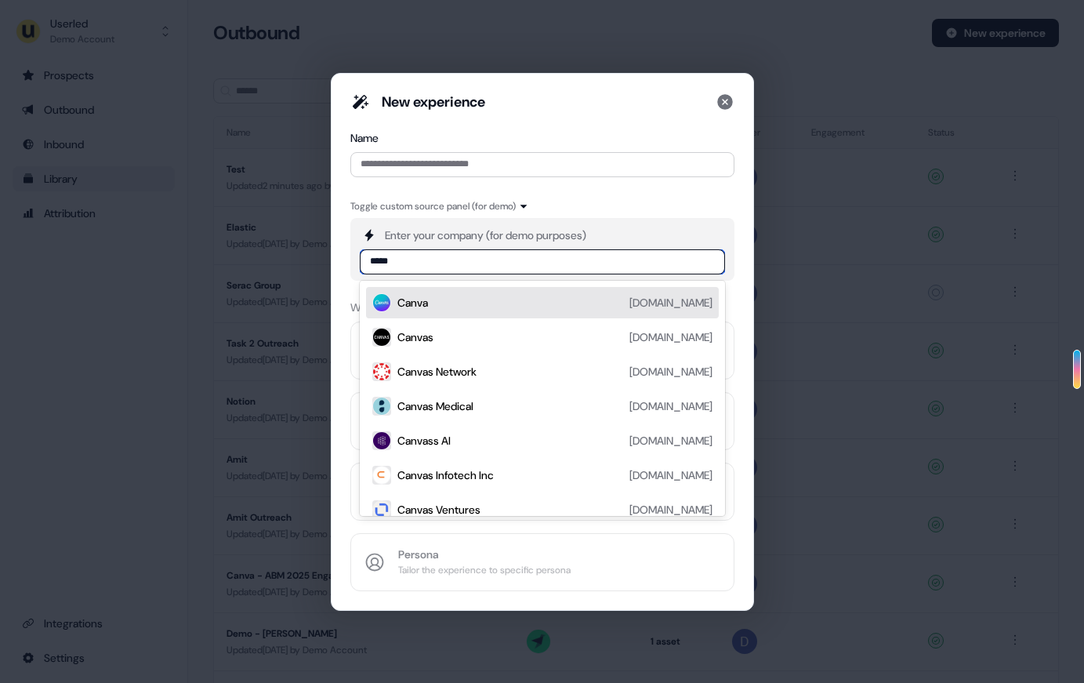
click at [479, 302] on div "Canva [DOMAIN_NAME]" at bounding box center [554, 302] width 315 height 19
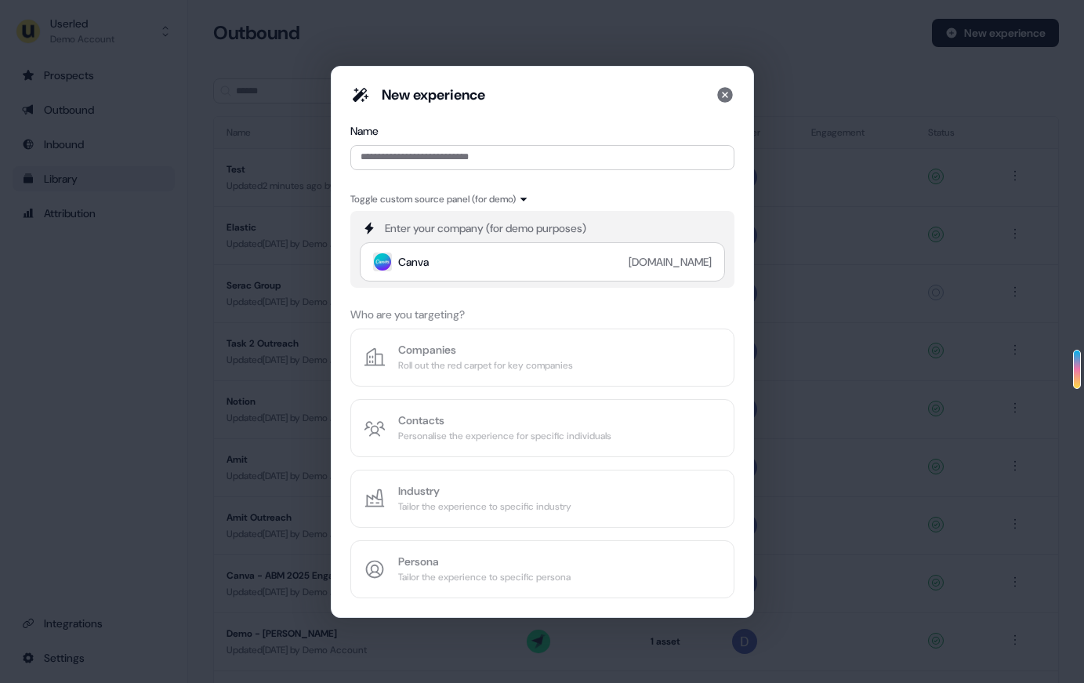
click at [460, 293] on div "New experience Name Toggle custom source panel (for demo) Enter your company (f…" at bounding box center [542, 341] width 384 height 513
click at [497, 360] on div "New experience Name Toggle custom source panel (for demo) Enter your company (f…" at bounding box center [542, 341] width 384 height 513
click at [495, 275] on div "Canva [DOMAIN_NAME]" at bounding box center [542, 261] width 365 height 39
click at [463, 260] on div "Canva [DOMAIN_NAME]" at bounding box center [544, 261] width 292 height 19
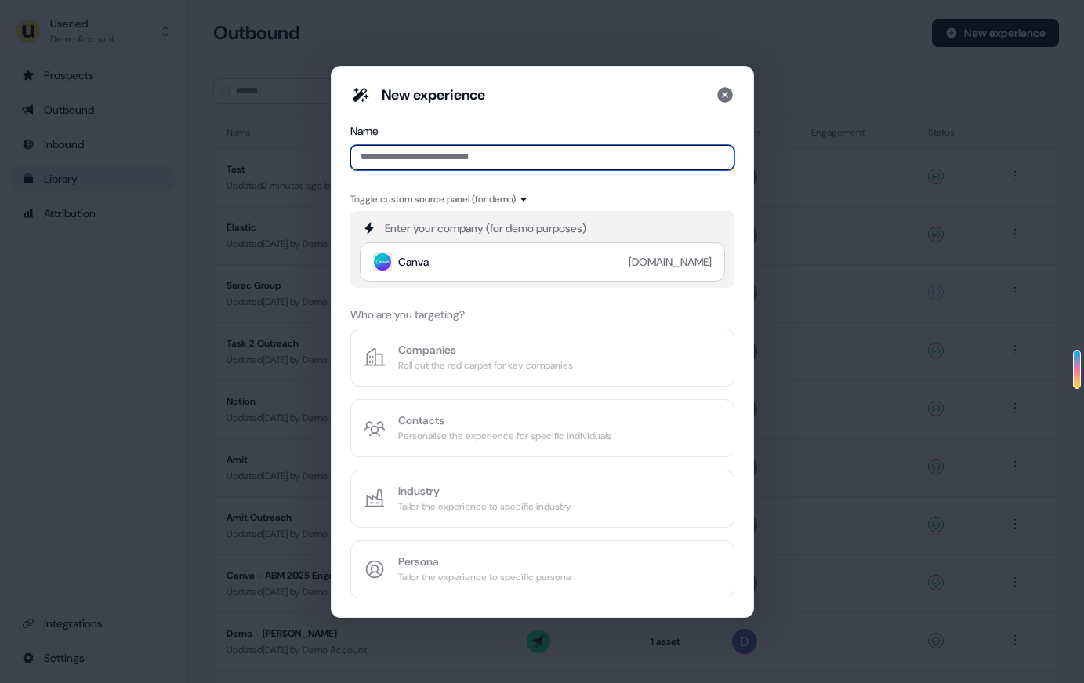
click at [443, 145] on input at bounding box center [542, 157] width 384 height 25
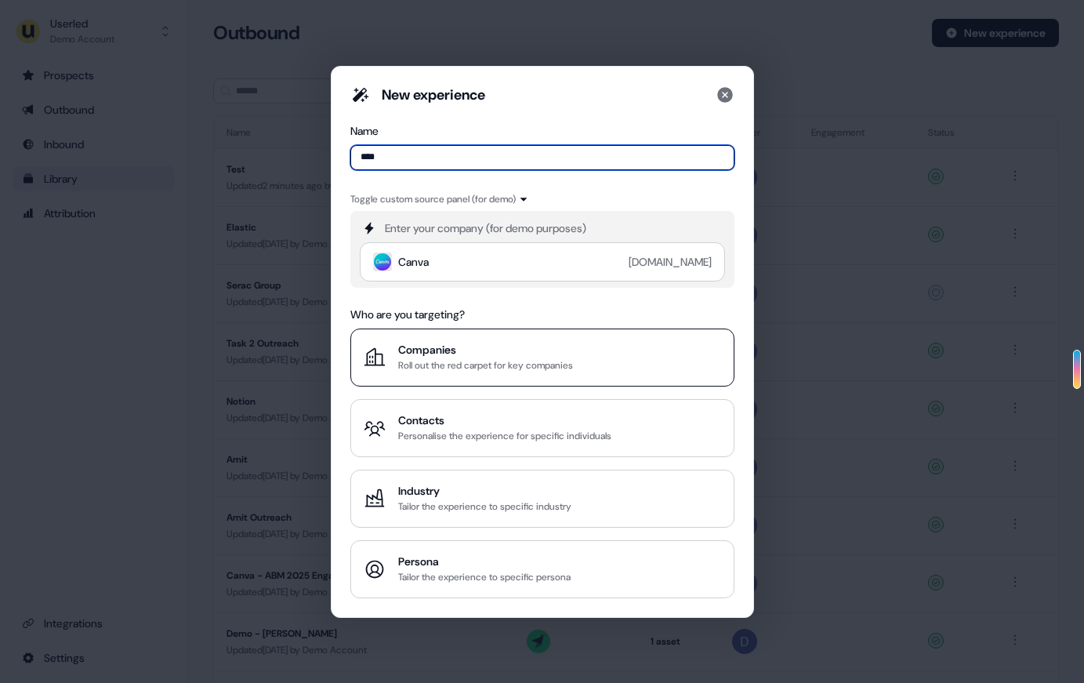
type input "****"
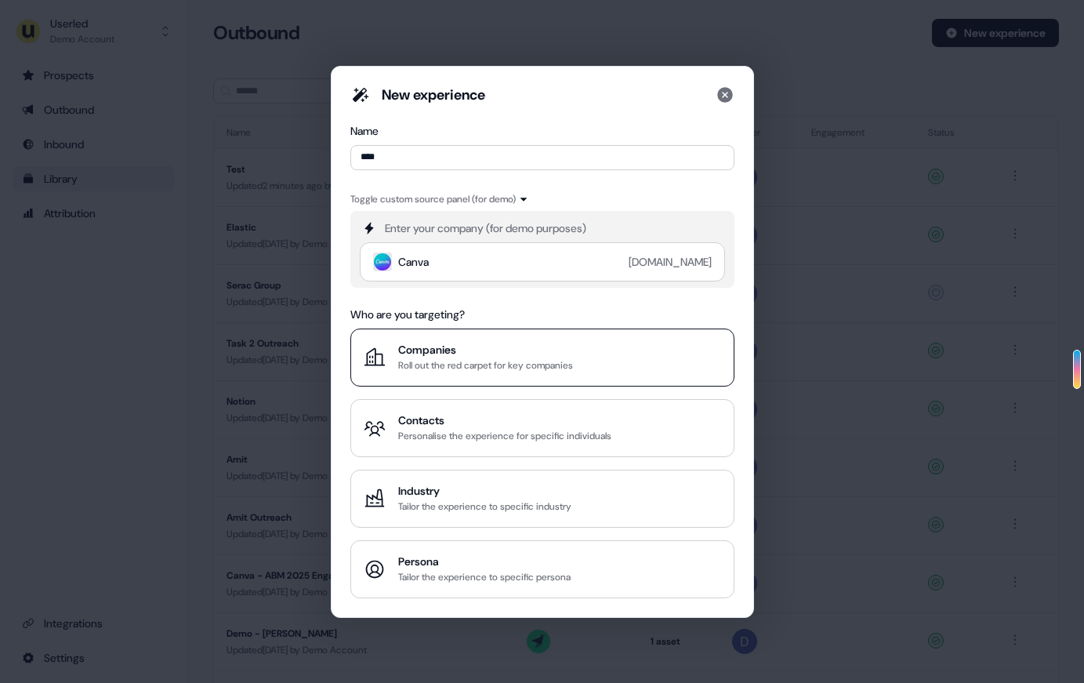
click at [514, 368] on div "Roll out the red carpet for key companies" at bounding box center [485, 365] width 175 height 16
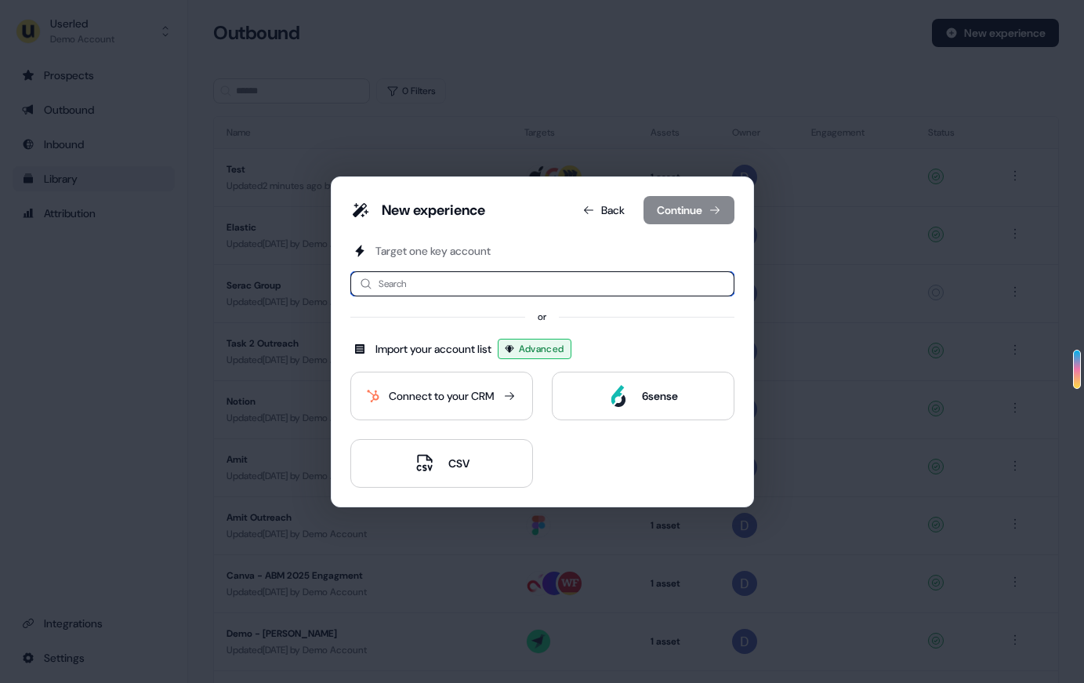
click at [485, 292] on input at bounding box center [542, 283] width 384 height 25
type input "****"
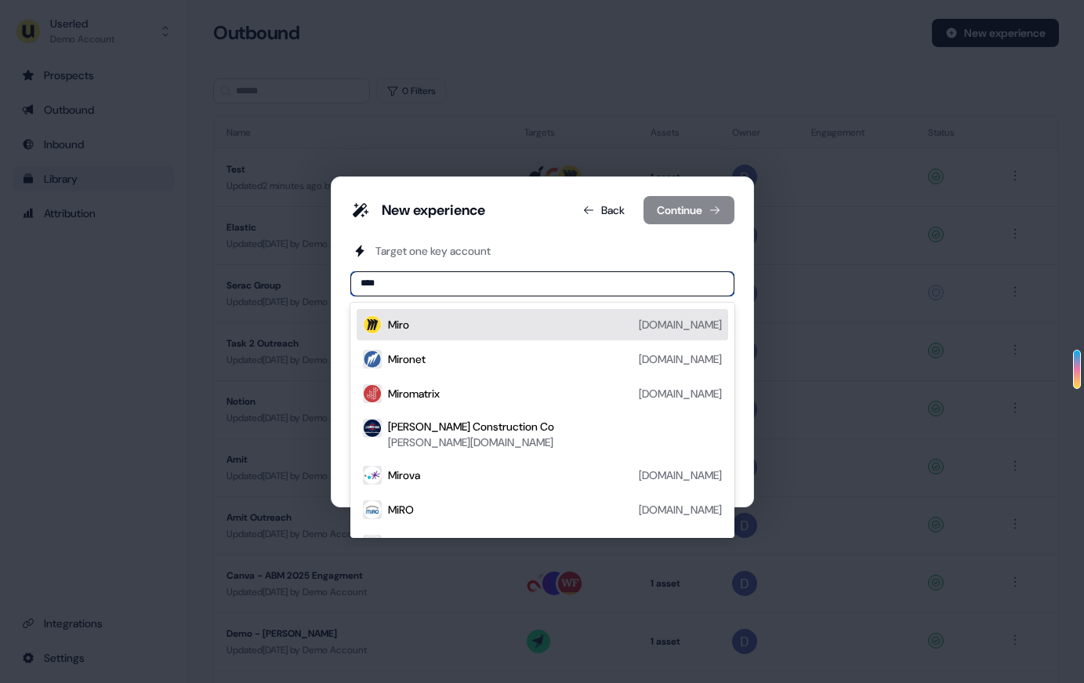
click at [481, 328] on div "[PERSON_NAME][DOMAIN_NAME]" at bounding box center [555, 324] width 334 height 19
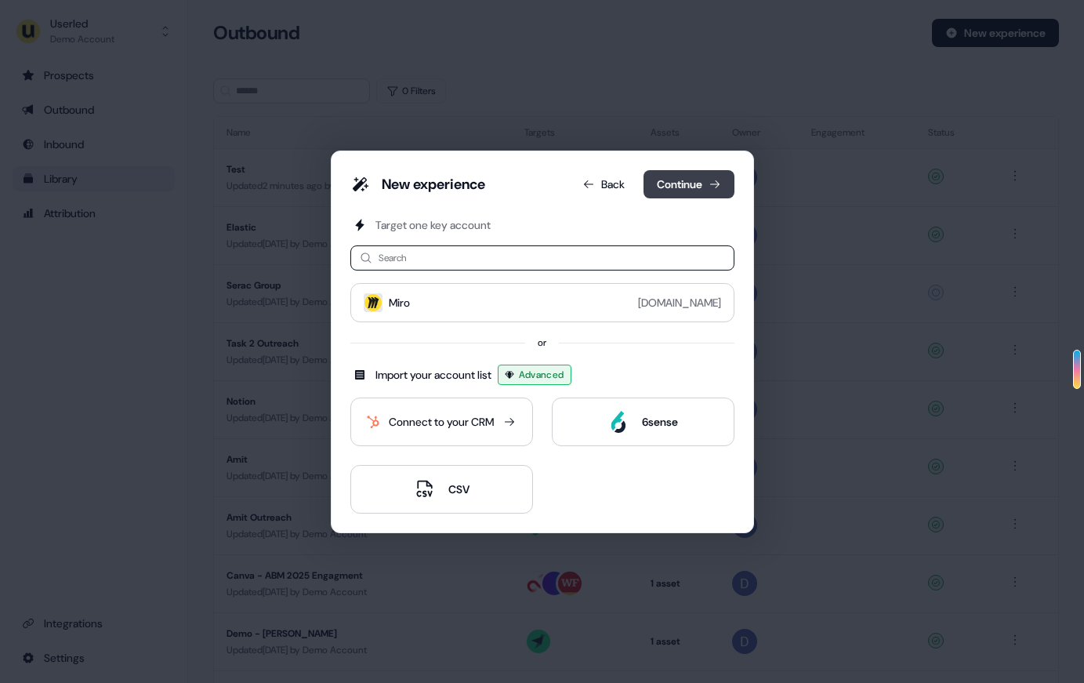
click at [662, 191] on button "Continue" at bounding box center [689, 184] width 91 height 28
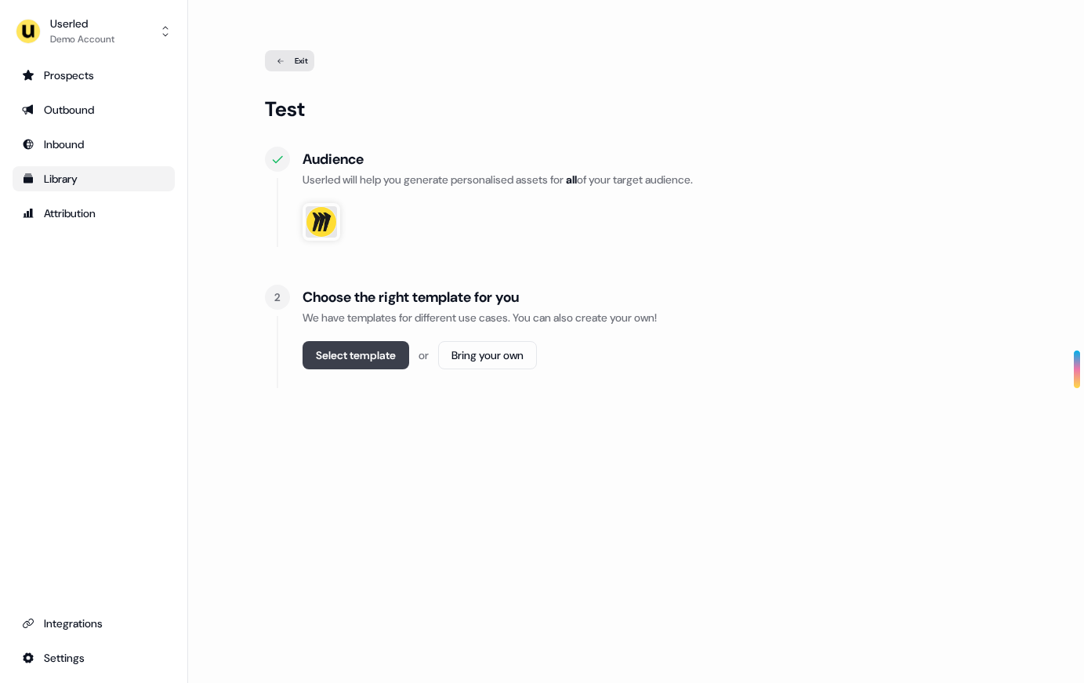
click at [378, 361] on button "Select template" at bounding box center [356, 355] width 107 height 28
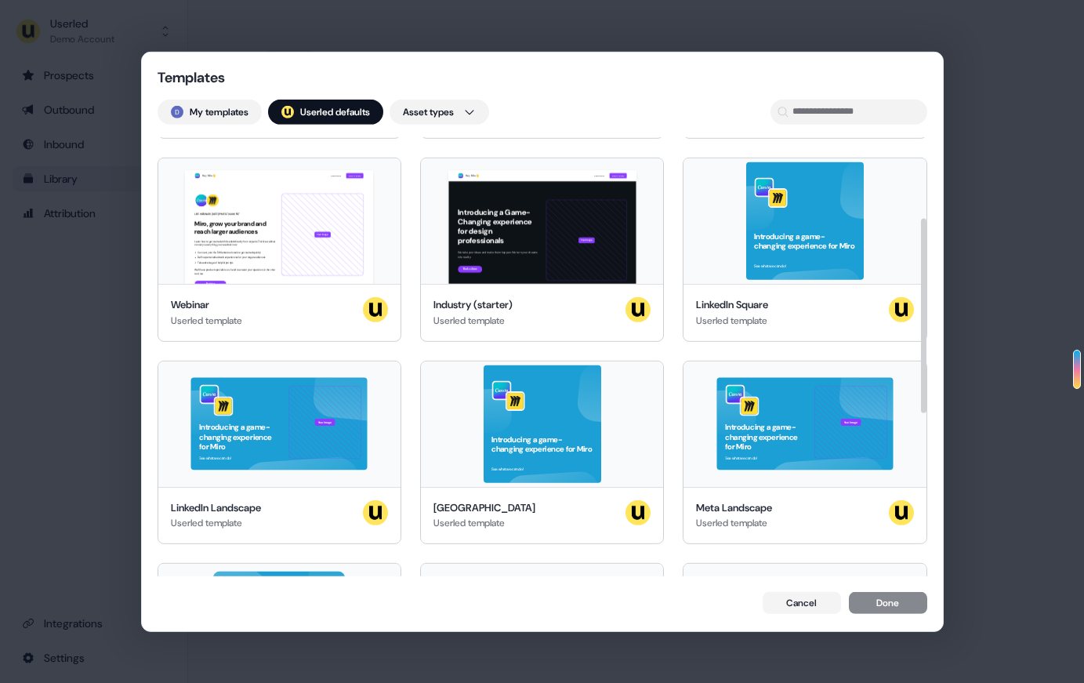
scroll to position [185, 0]
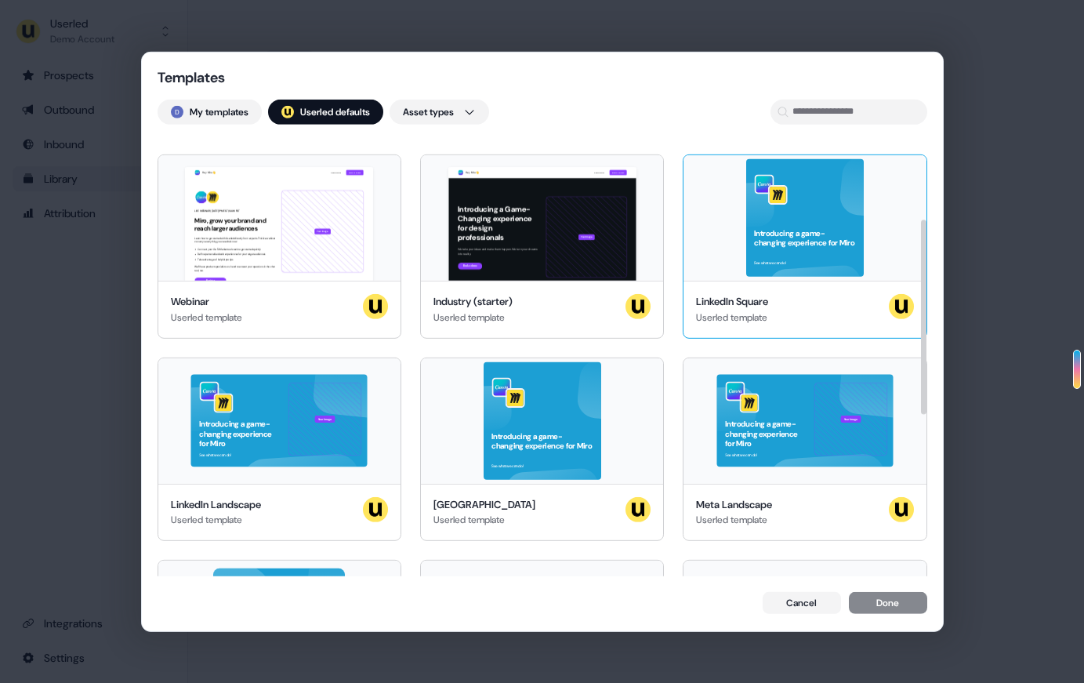
click at [798, 234] on div "Introducing a game-changing experience for Miro See what we can do!" at bounding box center [805, 217] width 242 height 125
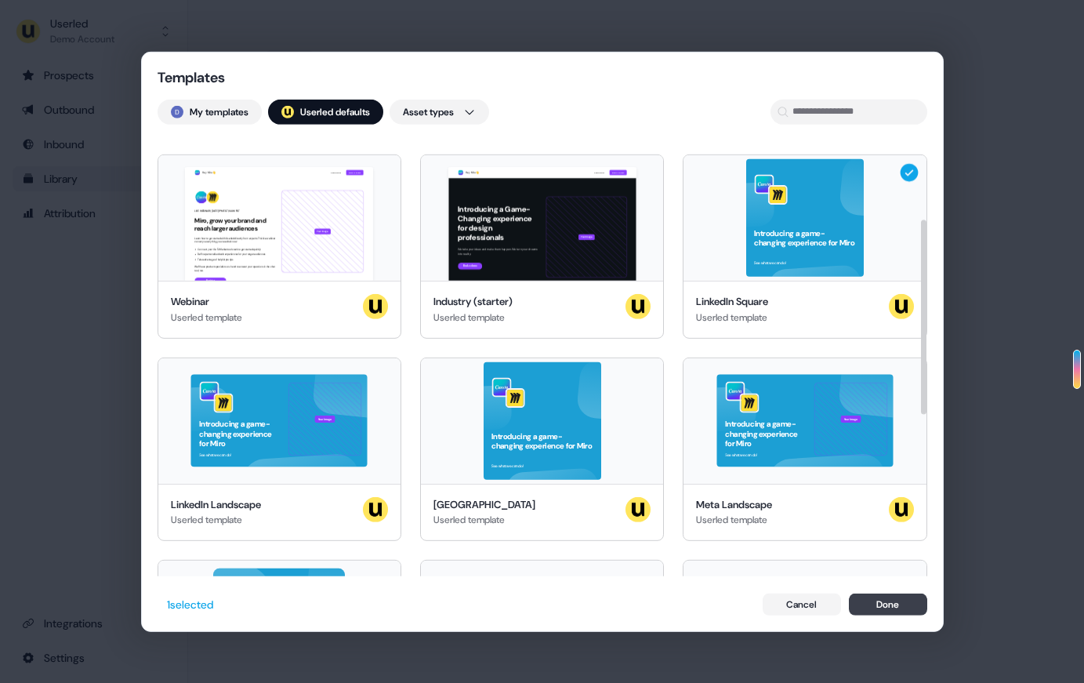
click at [874, 605] on button "Done" at bounding box center [888, 604] width 78 height 22
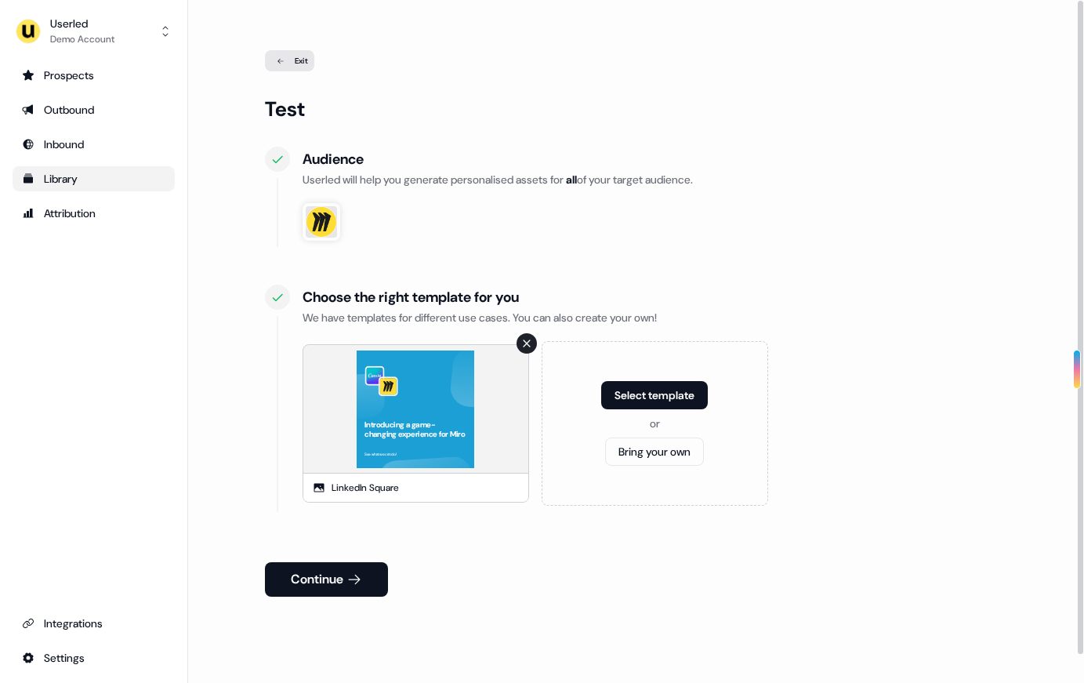
click at [434, 438] on div "Introducing a game-changing experience for Miro See what we can do!" at bounding box center [415, 409] width 225 height 128
click at [434, 392] on div "Introducing a game-changing experience for Miro See what we can do!" at bounding box center [415, 409] width 225 height 128
click at [354, 577] on icon at bounding box center [355, 580] width 16 height 16
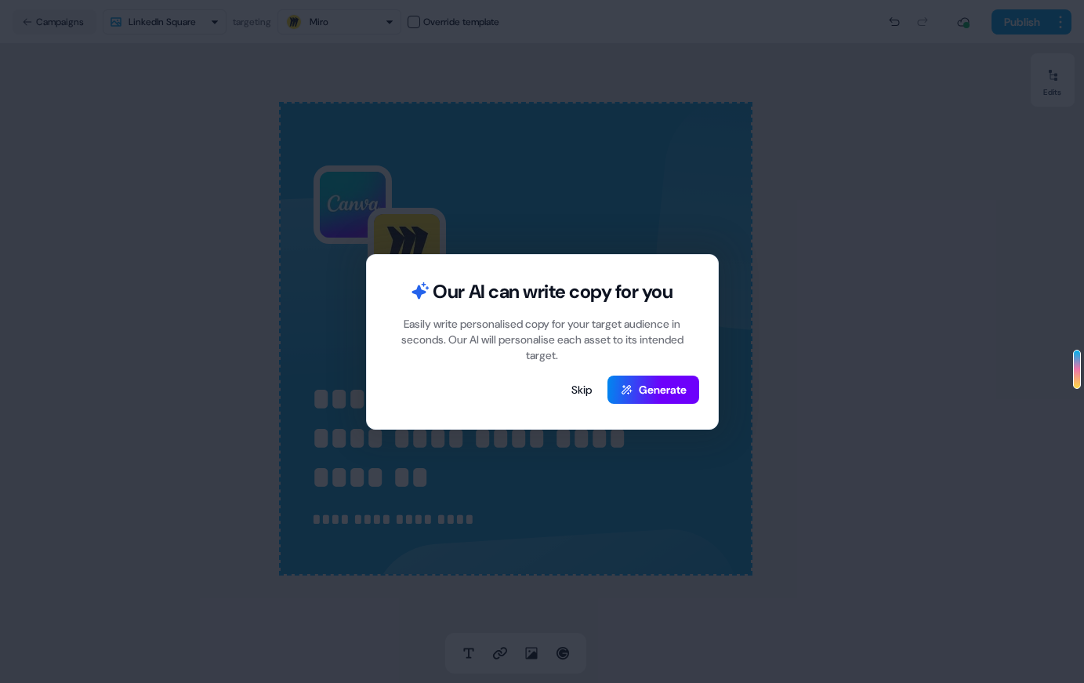
click at [635, 400] on button "Generate" at bounding box center [654, 390] width 92 height 28
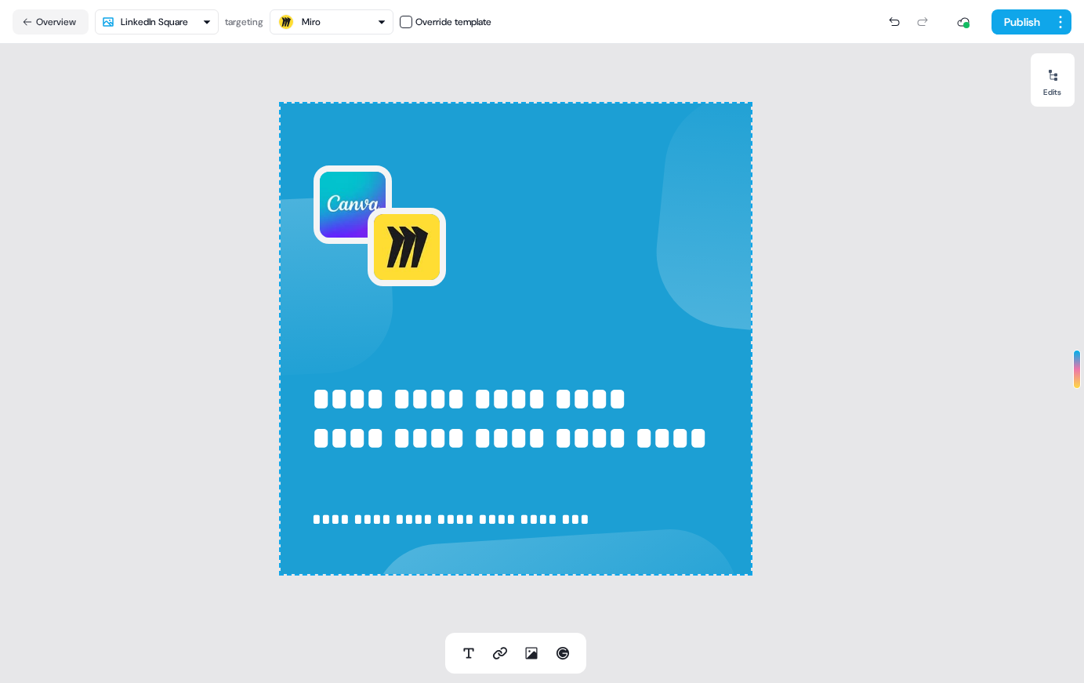
click at [193, 314] on div "**********" at bounding box center [515, 338] width 1031 height 589
click at [233, 32] on div "Overview LinkedIn Square targeting Miro Override template" at bounding box center [252, 21] width 479 height 25
click at [183, 29] on html "**********" at bounding box center [542, 341] width 1084 height 683
click at [289, 53] on html "**********" at bounding box center [542, 341] width 1084 height 683
click at [31, 22] on icon at bounding box center [27, 21] width 11 height 11
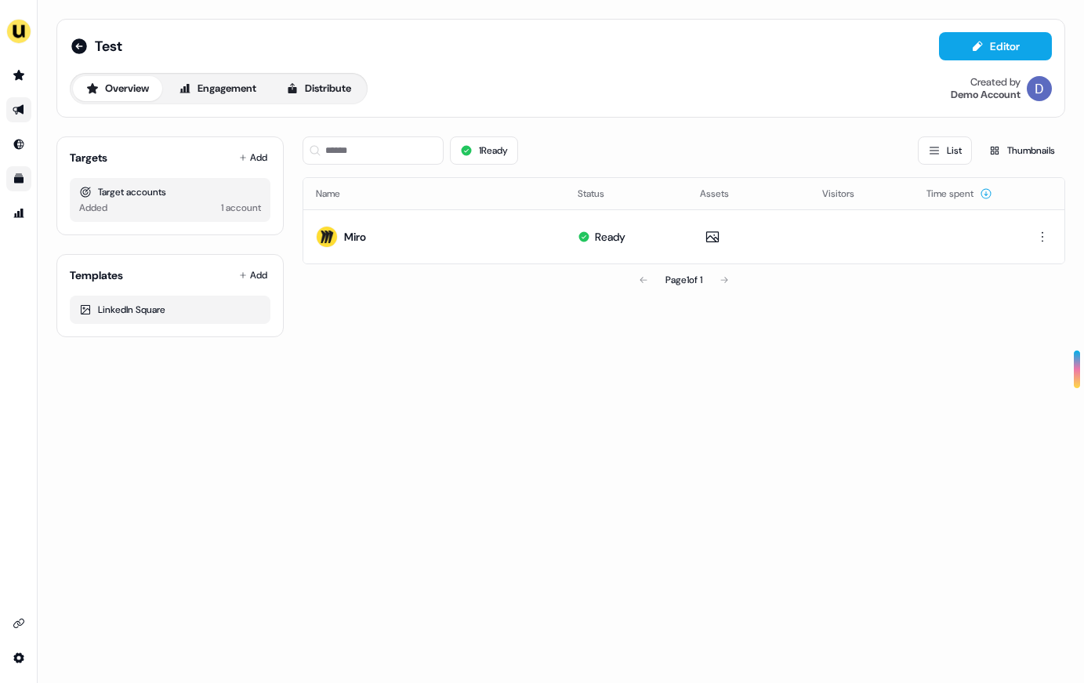
click at [184, 204] on div "Added 1 account" at bounding box center [170, 208] width 182 height 16
click at [247, 204] on div "1 account" at bounding box center [241, 208] width 40 height 16
click at [339, 248] on div "Miro" at bounding box center [341, 237] width 50 height 28
click at [348, 229] on div "Miro" at bounding box center [355, 237] width 22 height 16
click at [331, 103] on div "Overview Engagement Distribute" at bounding box center [219, 88] width 298 height 31
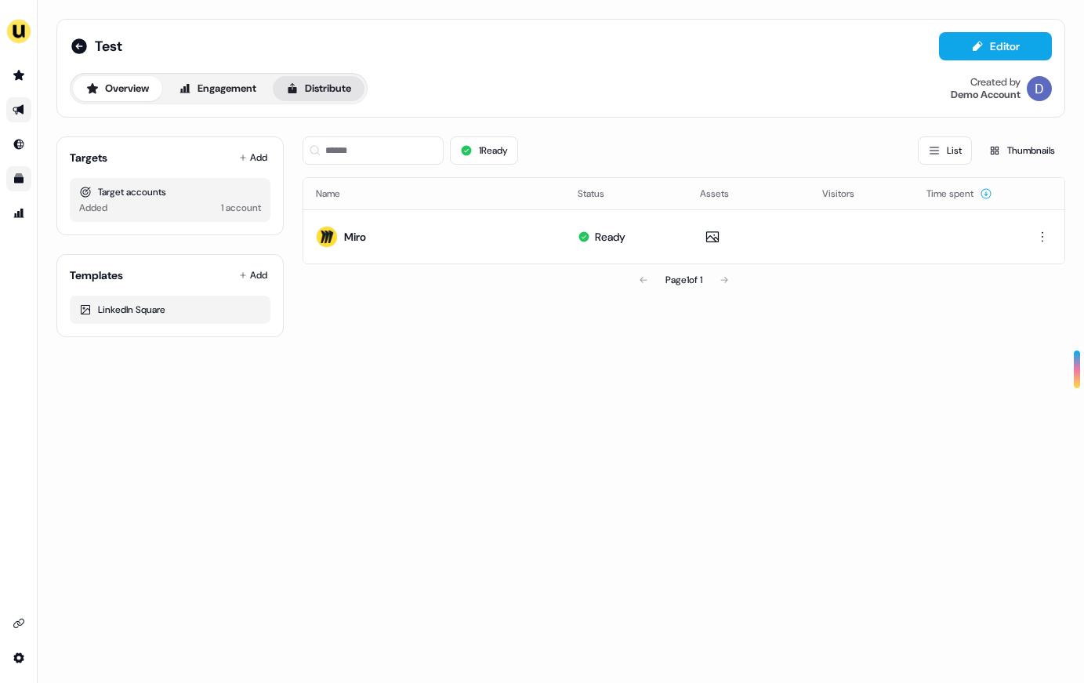
click at [331, 92] on button "Distribute" at bounding box center [319, 88] width 92 height 25
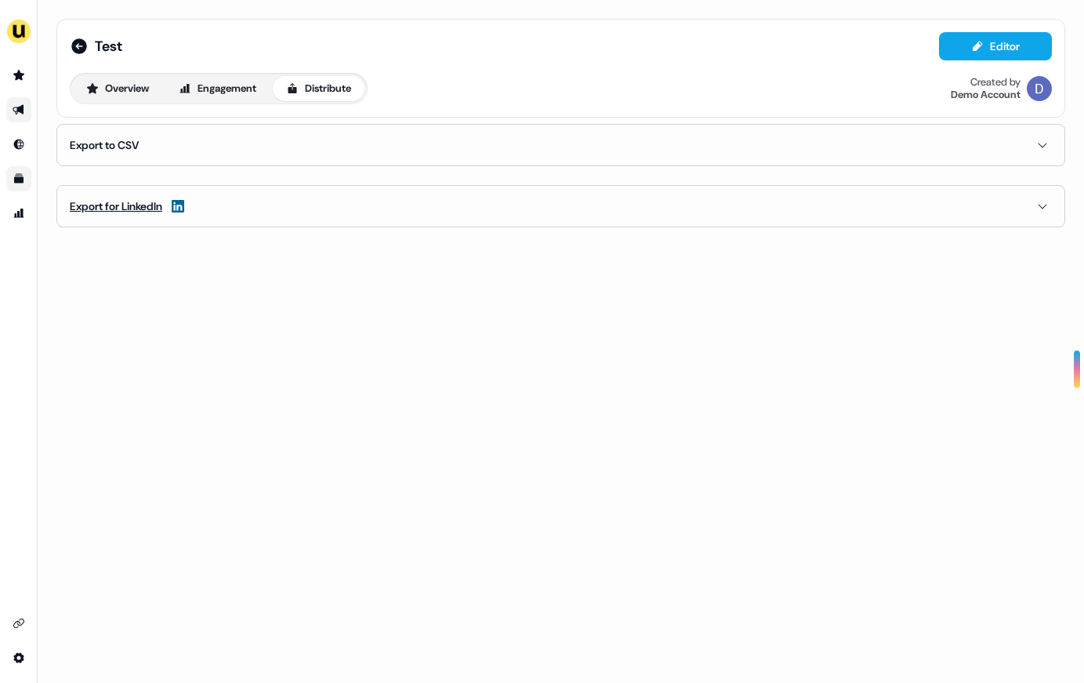
click at [205, 209] on button "Export for LinkedIn" at bounding box center [561, 206] width 982 height 41
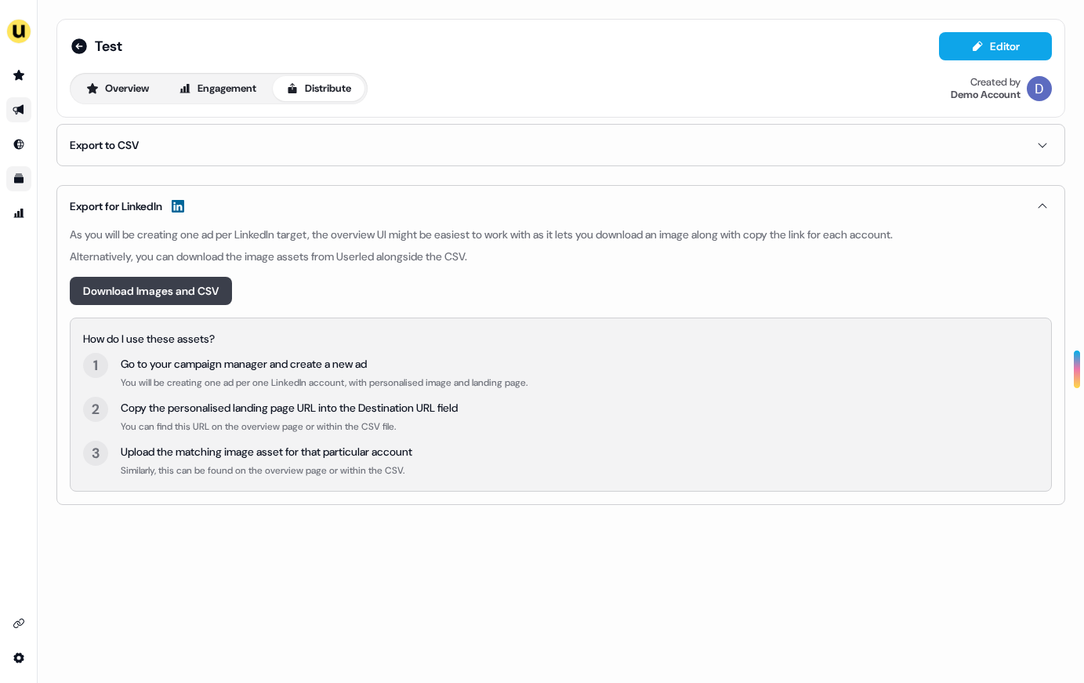
click at [180, 286] on button "Download Images and CSV" at bounding box center [151, 291] width 162 height 28
click at [681, 206] on button "Export for LinkedIn" at bounding box center [561, 206] width 982 height 41
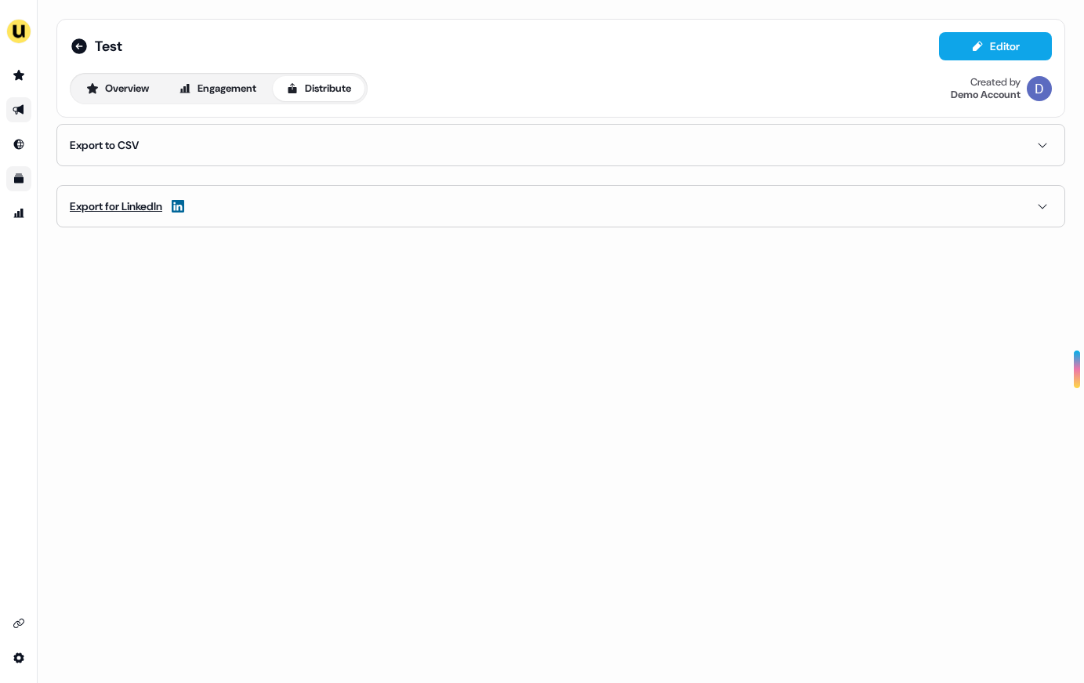
click at [345, 191] on button "Export for LinkedIn" at bounding box center [561, 206] width 982 height 41
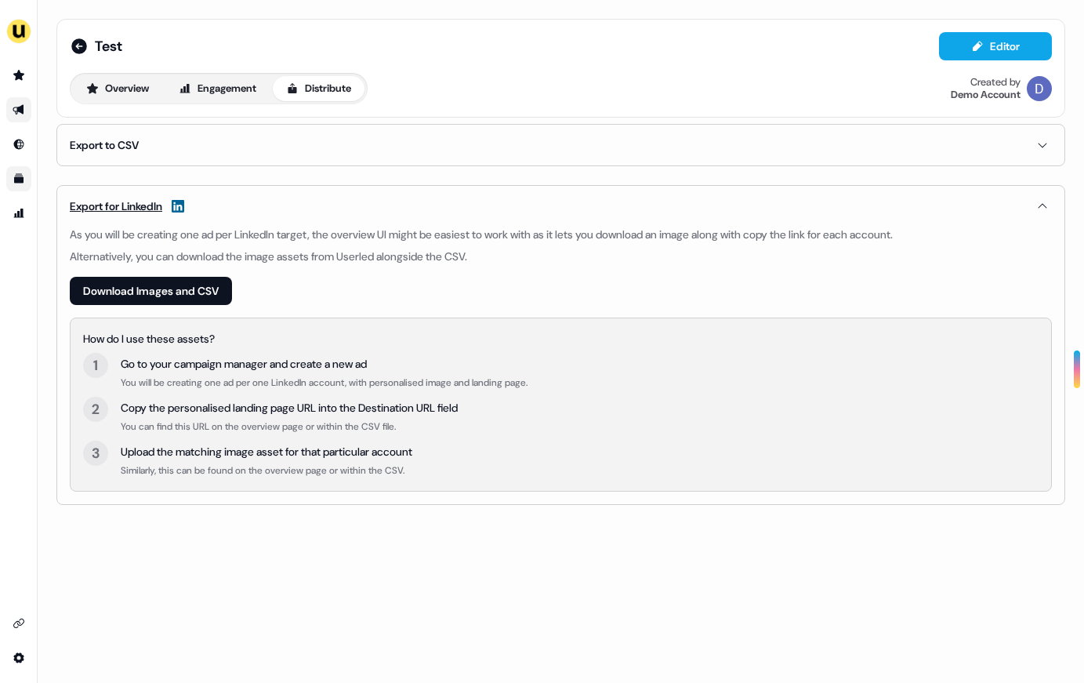
click at [147, 202] on div "Export for LinkedIn" at bounding box center [116, 206] width 93 height 16
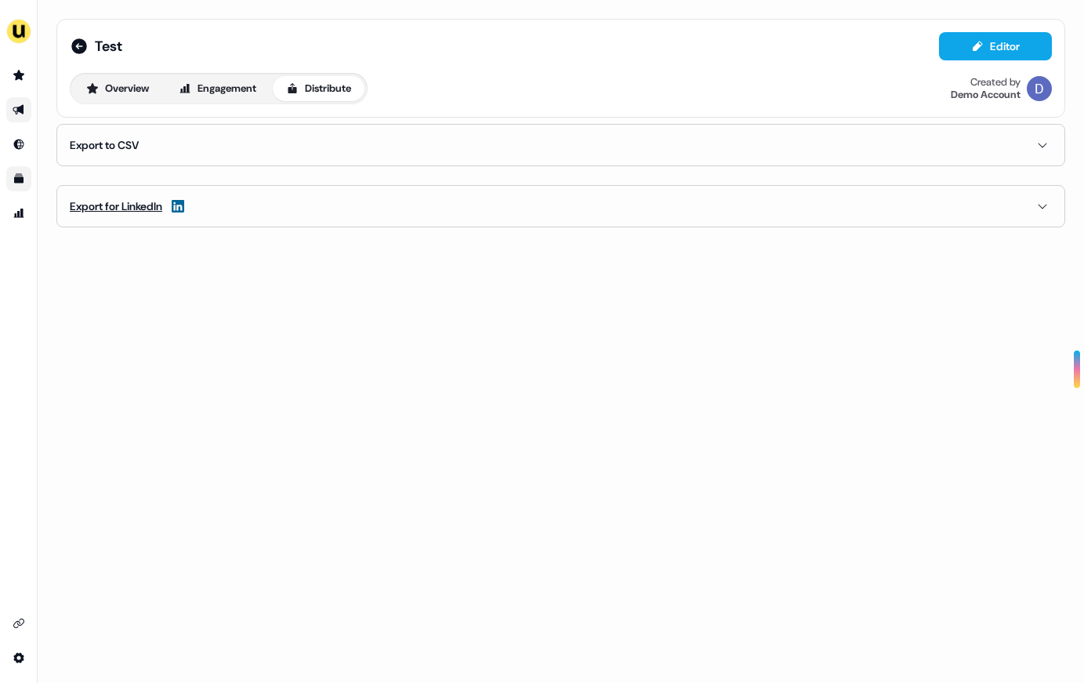
click at [147, 202] on div "Export for LinkedIn" at bounding box center [116, 206] width 93 height 16
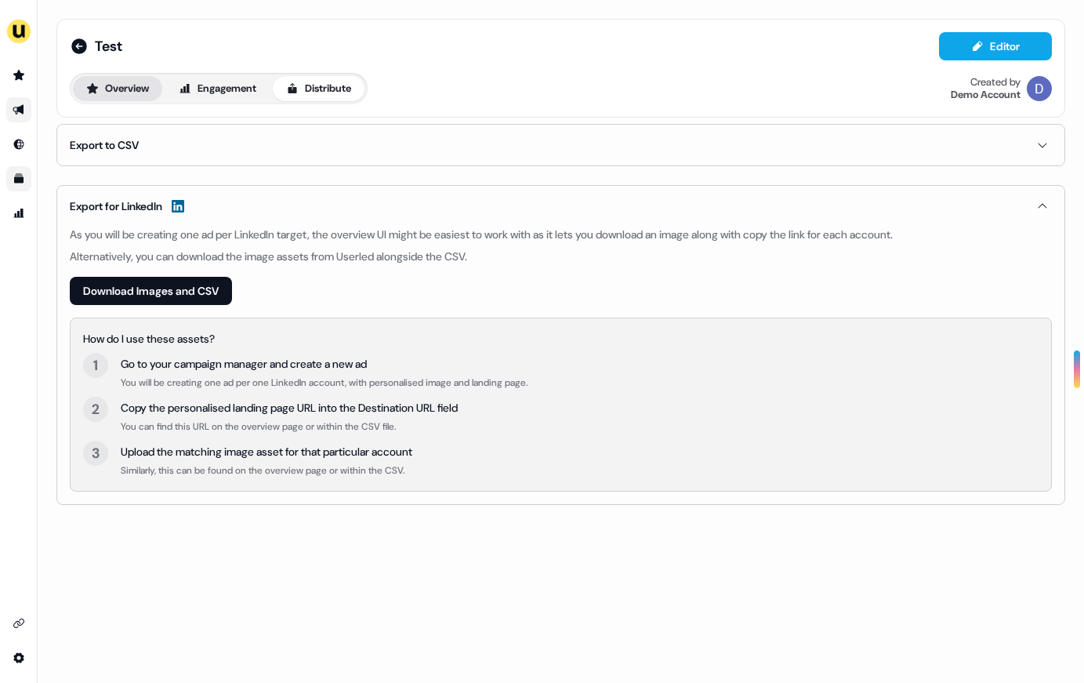
click at [125, 78] on button "Overview" at bounding box center [117, 88] width 89 height 25
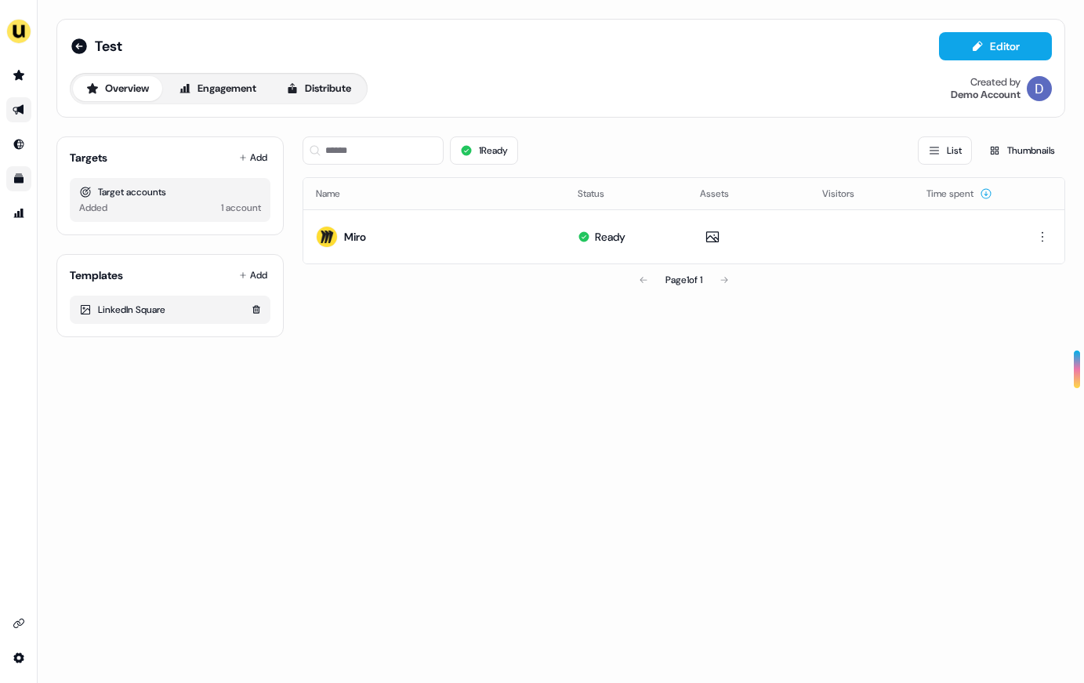
click at [149, 320] on div "LinkedIn Square" at bounding box center [170, 310] width 201 height 28
click at [150, 307] on div "LinkedIn Square" at bounding box center [170, 310] width 182 height 16
click at [92, 43] on div "Test" at bounding box center [96, 46] width 53 height 19
click at [102, 43] on span "Test" at bounding box center [108, 46] width 27 height 19
click at [82, 43] on icon at bounding box center [79, 46] width 16 height 16
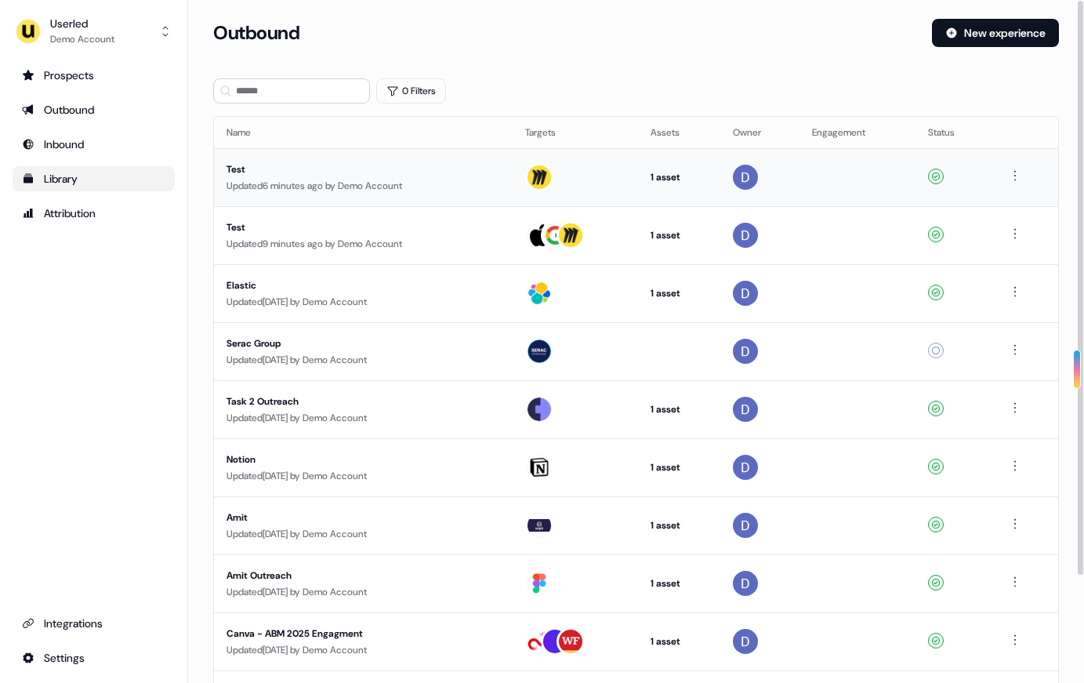
click at [261, 162] on div "Test" at bounding box center [362, 170] width 271 height 16
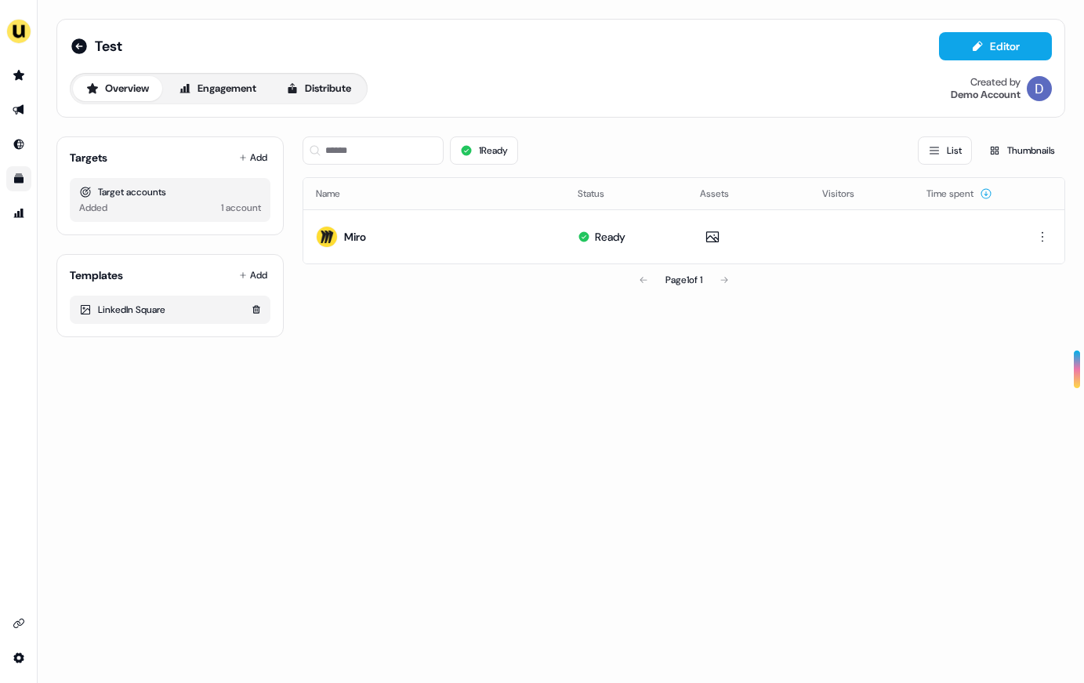
click at [143, 313] on div "LinkedIn Square" at bounding box center [170, 310] width 182 height 16
click at [431, 233] on td "Miro" at bounding box center [434, 236] width 262 height 54
click at [888, 237] on html "For the best experience switch devices to a bigger screen. Go to [DOMAIN_NAME] …" at bounding box center [542, 341] width 1084 height 683
click at [888, 76] on html "For the best experience switch devices to a bigger screen. Go to [DOMAIN_NAME] …" at bounding box center [542, 341] width 1084 height 683
click at [888, 48] on button "Editor" at bounding box center [995, 46] width 113 height 28
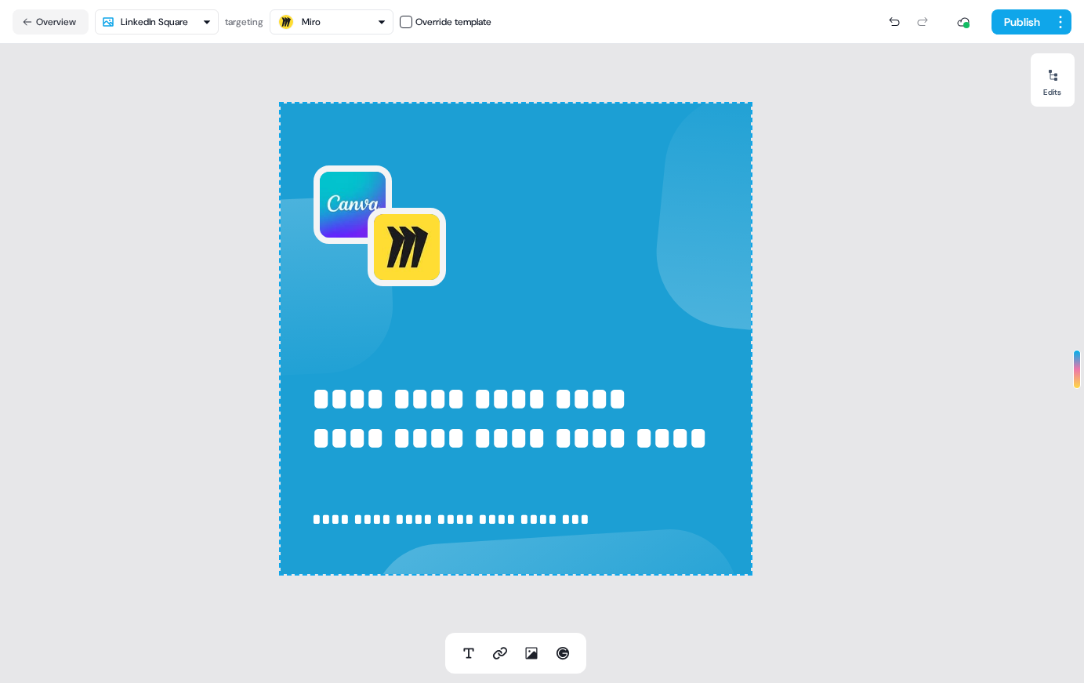
click at [887, 169] on div "**********" at bounding box center [515, 338] width 1031 height 589
click at [34, 23] on button "Overview" at bounding box center [51, 21] width 76 height 25
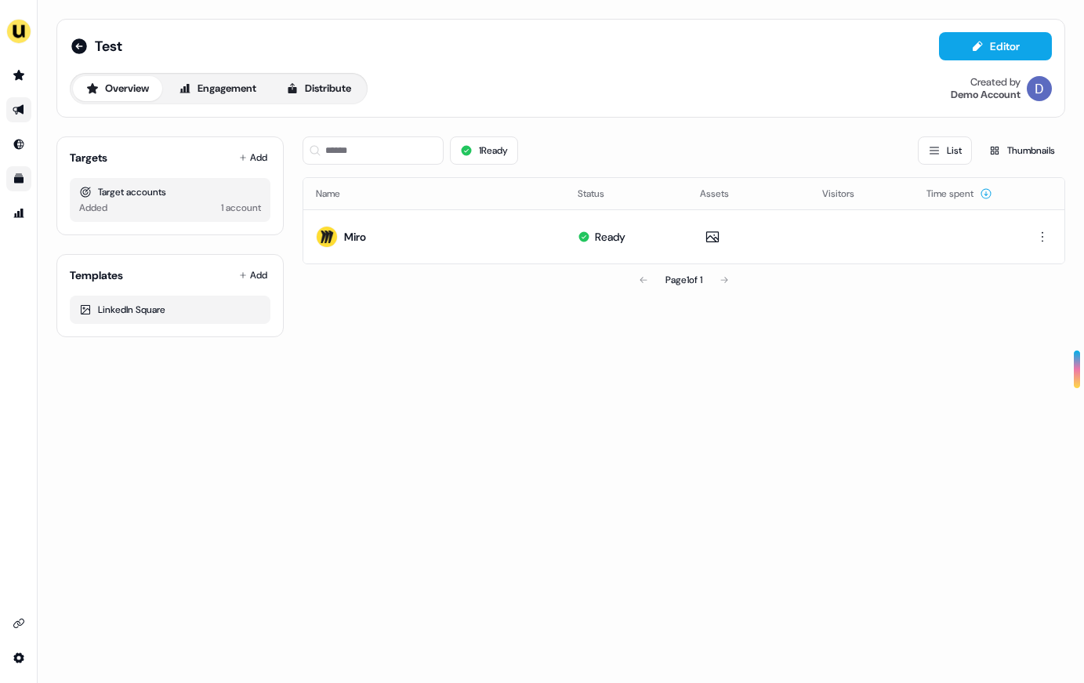
click at [136, 210] on div "Added 1 account" at bounding box center [170, 208] width 182 height 16
click at [213, 88] on button "Engagement" at bounding box center [217, 88] width 104 height 25
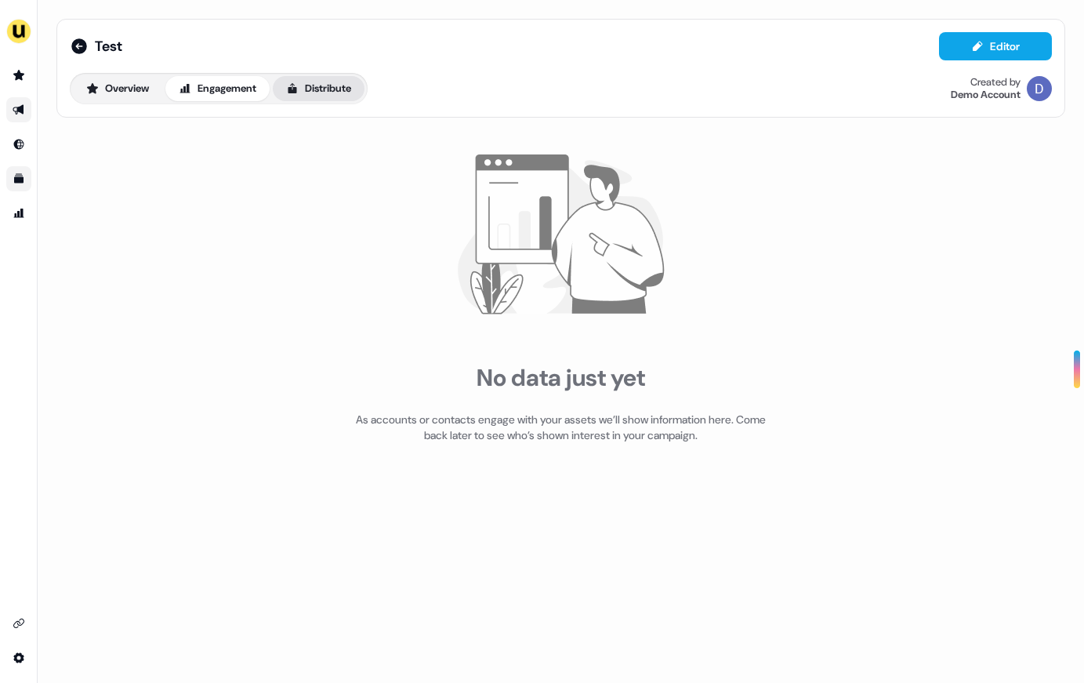
click at [355, 88] on button "Distribute" at bounding box center [319, 88] width 92 height 25
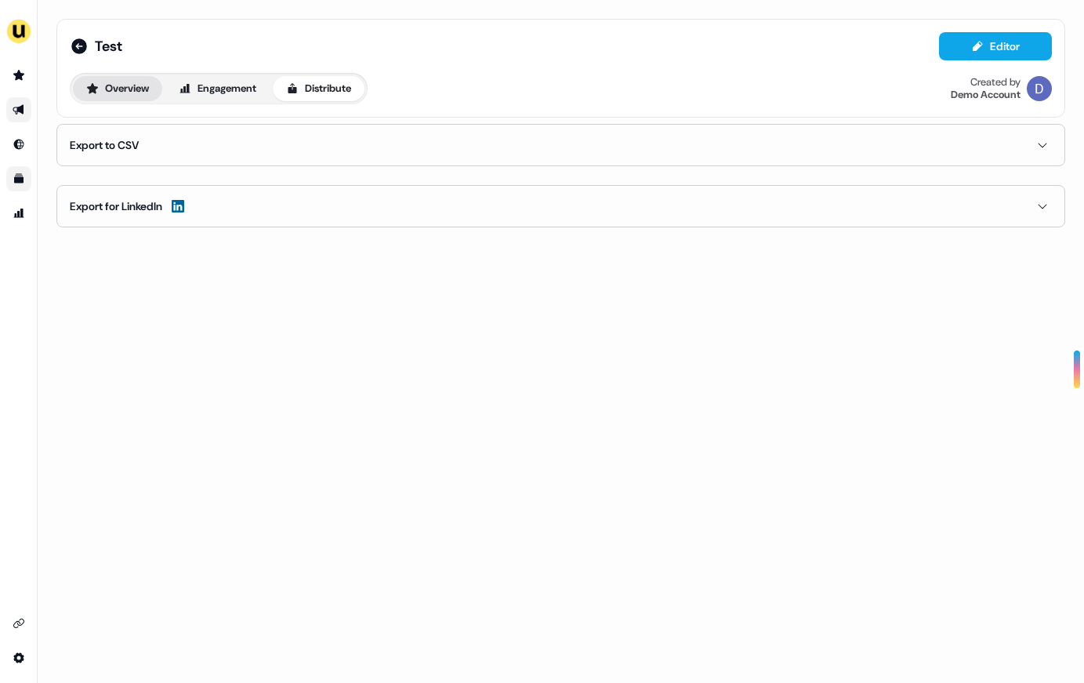
click at [131, 80] on button "Overview" at bounding box center [117, 88] width 89 height 25
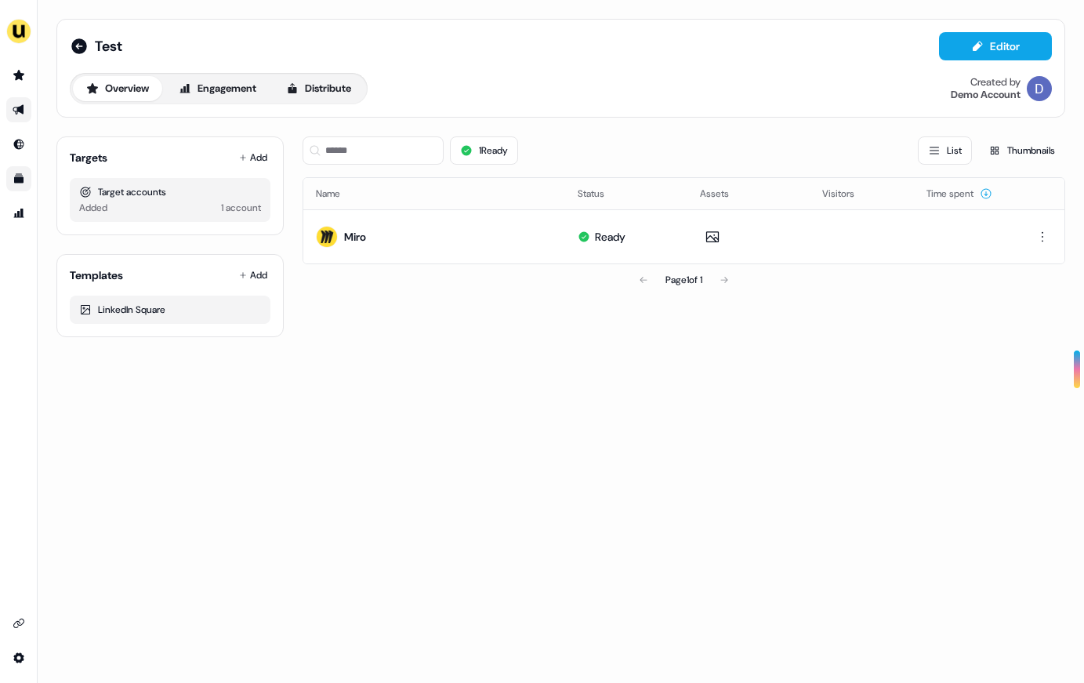
click at [115, 331] on div "Templates Add LinkedIn Square" at bounding box center [169, 295] width 227 height 83
click at [131, 298] on div "LinkedIn Square" at bounding box center [170, 310] width 201 height 28
click at [22, 216] on icon "Go to attribution" at bounding box center [19, 213] width 10 height 9
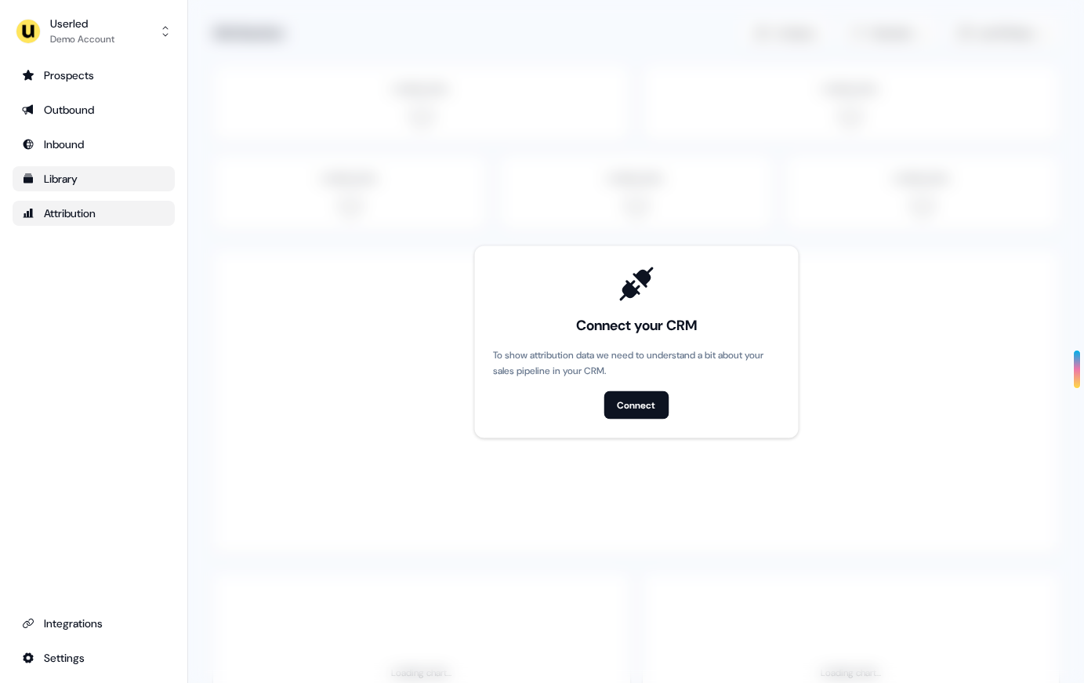
click at [227, 244] on span at bounding box center [636, 341] width 896 height 683
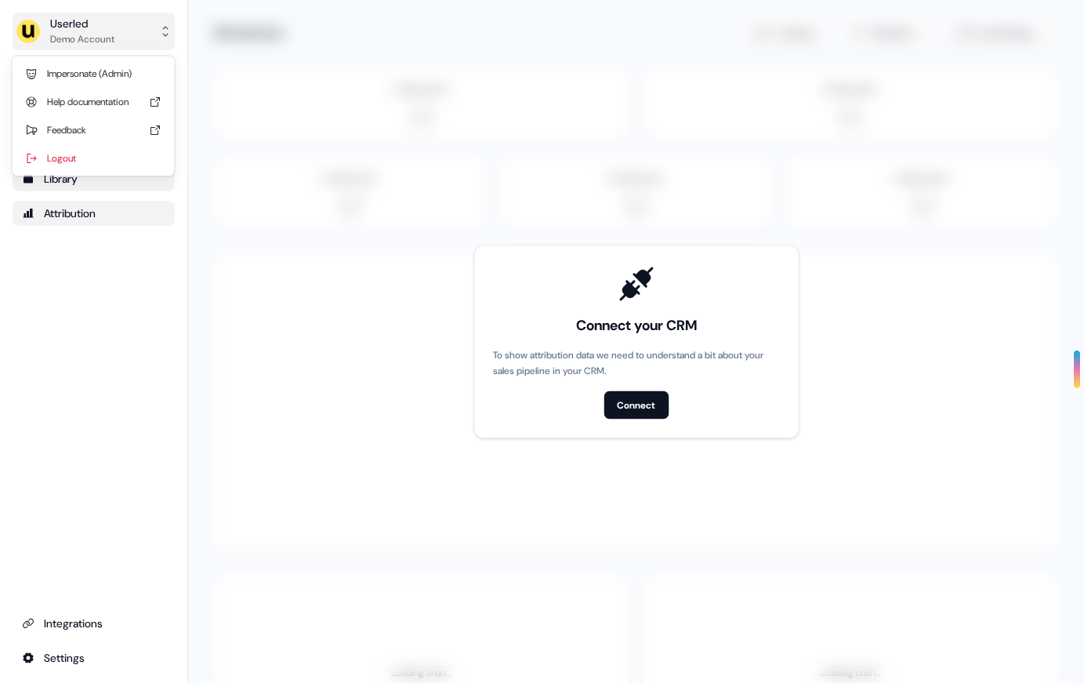
click at [70, 42] on div "Demo Account" at bounding box center [82, 39] width 64 height 16
click at [242, 282] on div "Userled Demo Account Impersonate (Admin) Help documentation Feedback Logout Pro…" at bounding box center [542, 341] width 1084 height 683
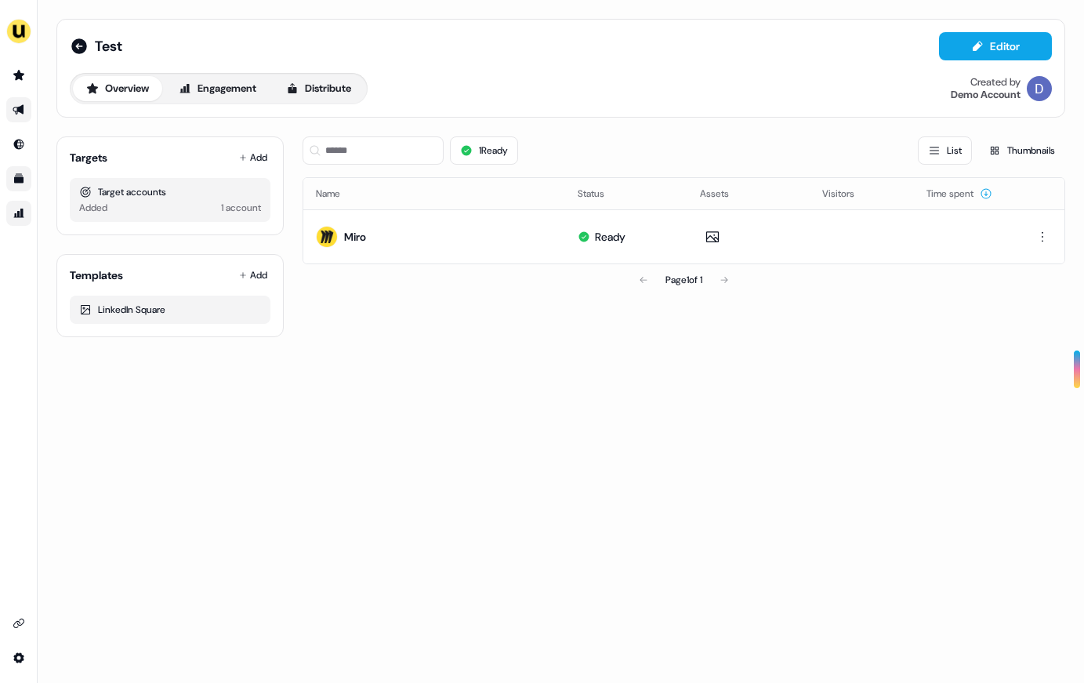
click at [124, 181] on div "Target accounts Added 1 account" at bounding box center [170, 200] width 201 height 44
click at [22, 149] on icon "Go to Inbound" at bounding box center [19, 144] width 13 height 13
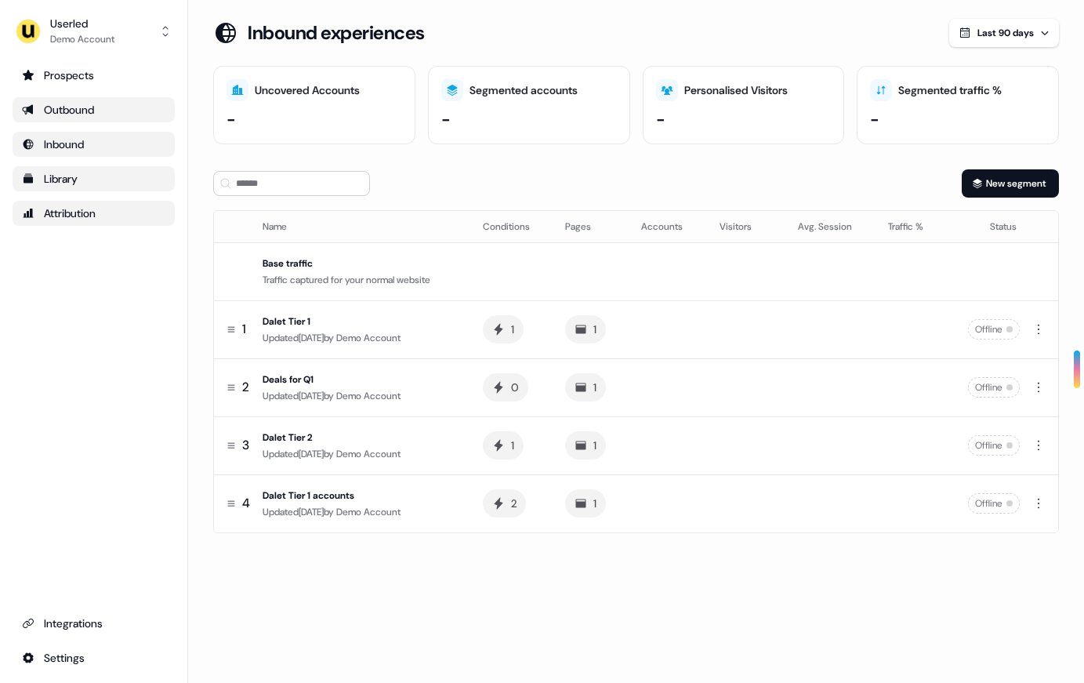
click at [42, 111] on div "Outbound" at bounding box center [93, 110] width 143 height 16
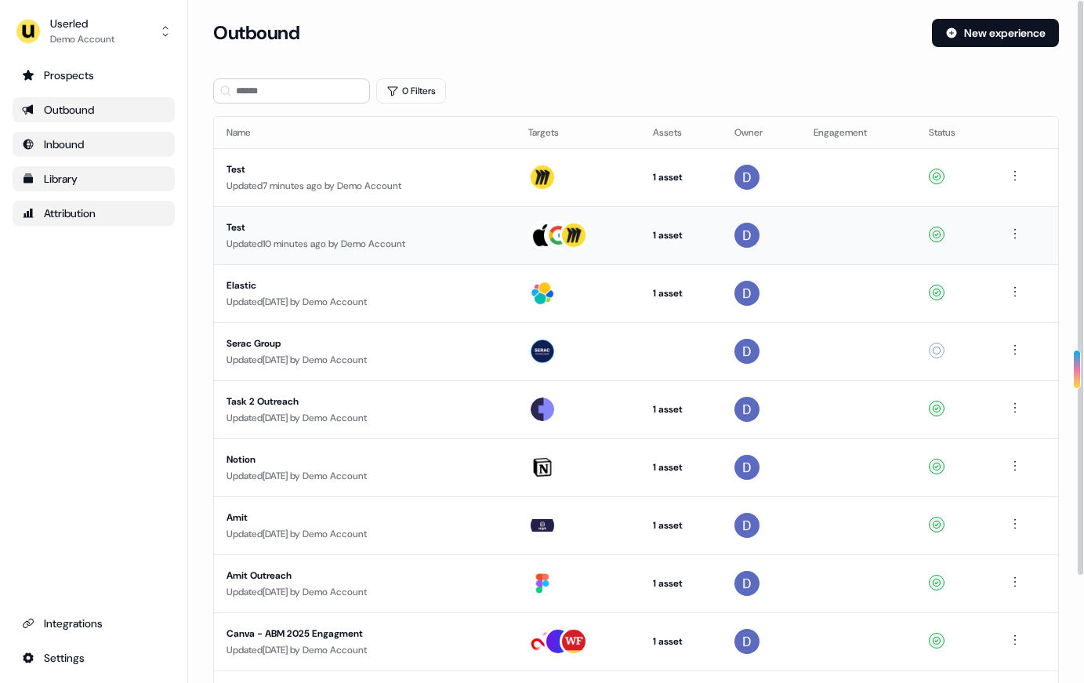
click at [888, 245] on td at bounding box center [1025, 235] width 65 height 58
click at [888, 238] on html "For the best experience switch devices to a bigger screen. Go to [DOMAIN_NAME] …" at bounding box center [542, 341] width 1084 height 683
click at [888, 286] on span "Delete" at bounding box center [989, 287] width 27 height 13
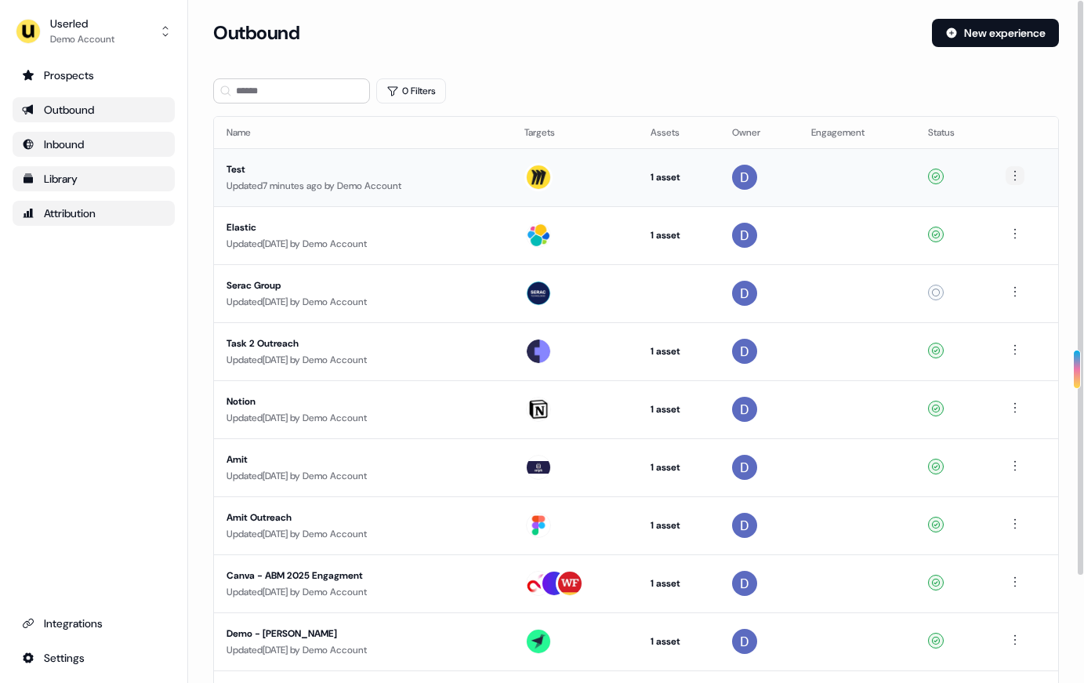
click at [888, 172] on html "For the best experience switch devices to a bigger screen. Go to [DOMAIN_NAME] …" at bounding box center [542, 341] width 1084 height 683
click at [888, 230] on span "Delete" at bounding box center [988, 229] width 27 height 13
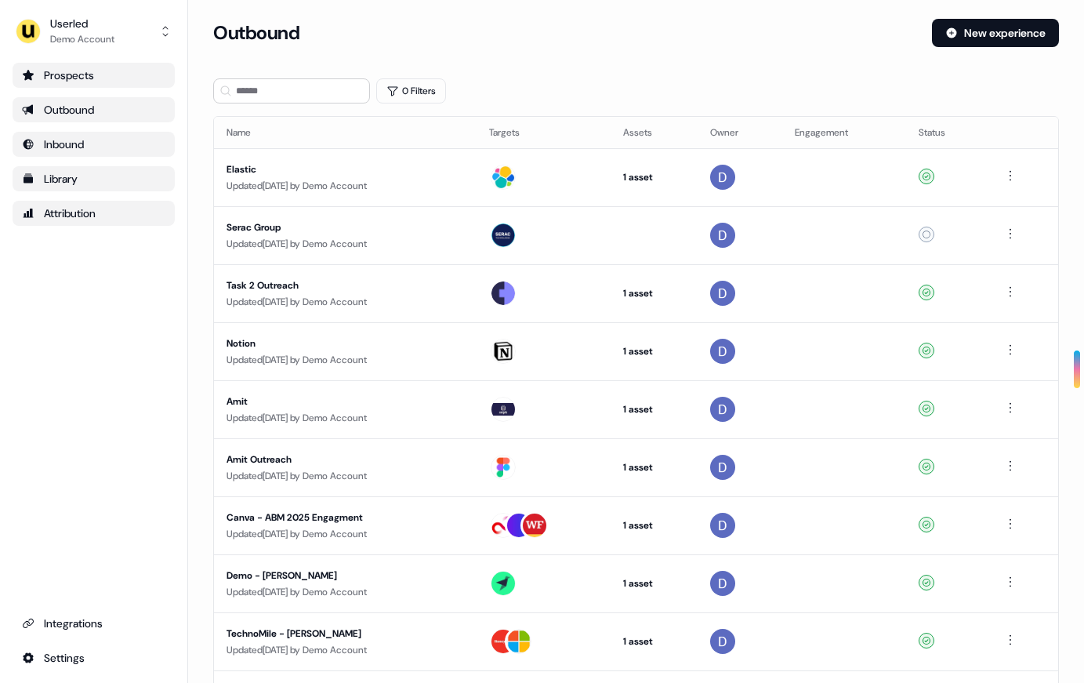
click at [65, 64] on link "Prospects" at bounding box center [94, 75] width 162 height 25
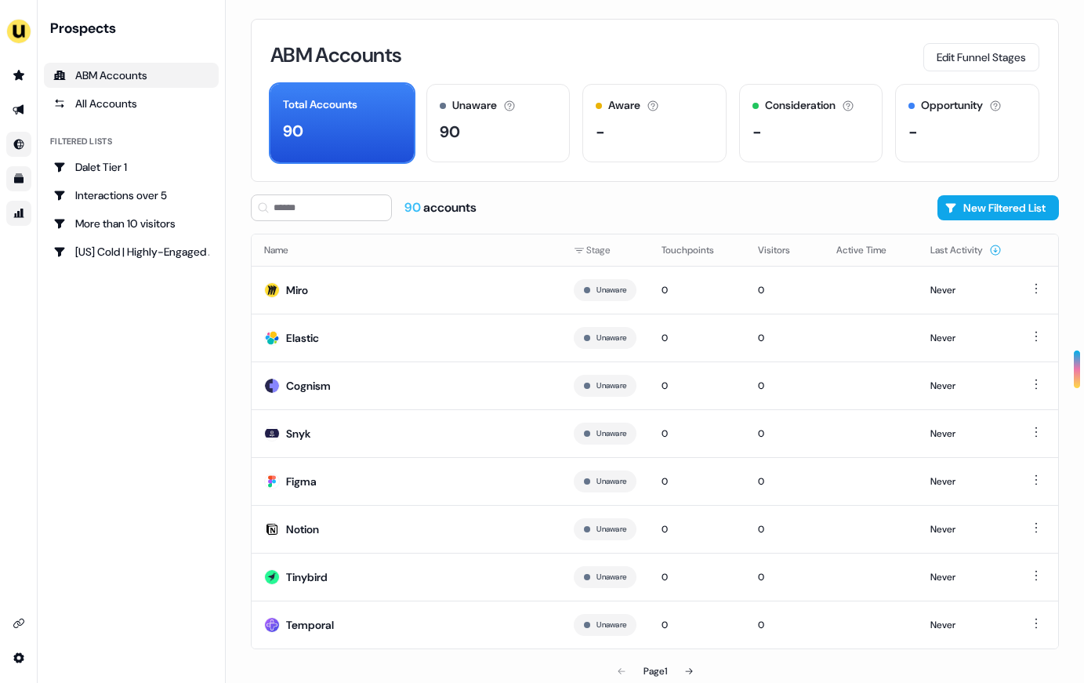
click at [105, 76] on div "ABM Accounts" at bounding box center [131, 75] width 156 height 16
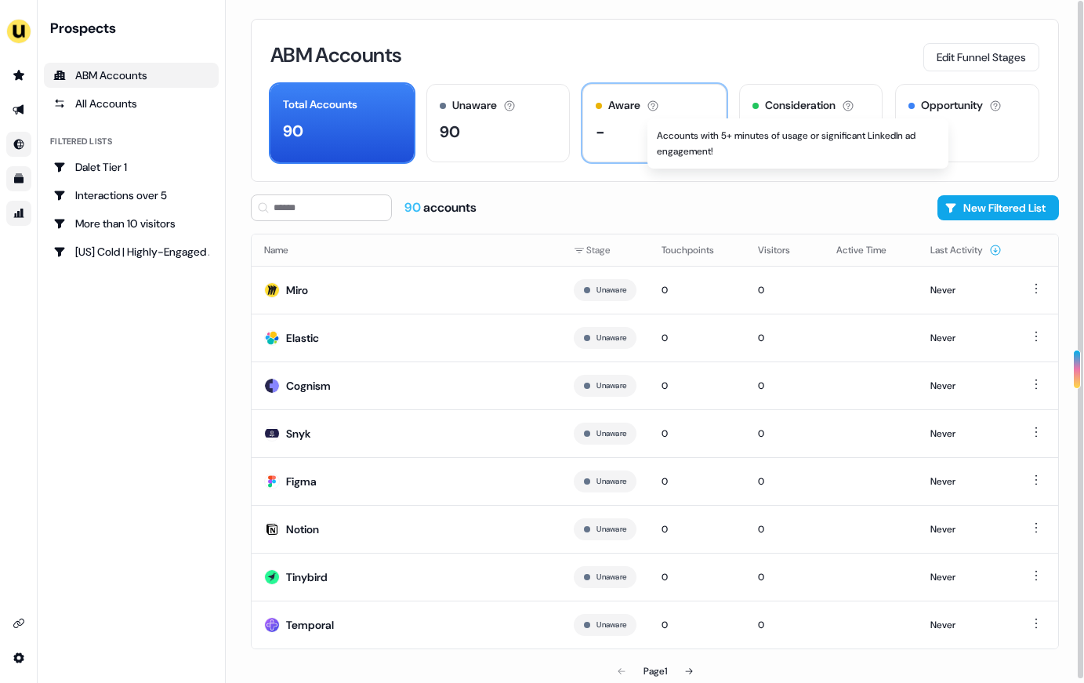
click at [653, 106] on icon at bounding box center [653, 106] width 13 height 13
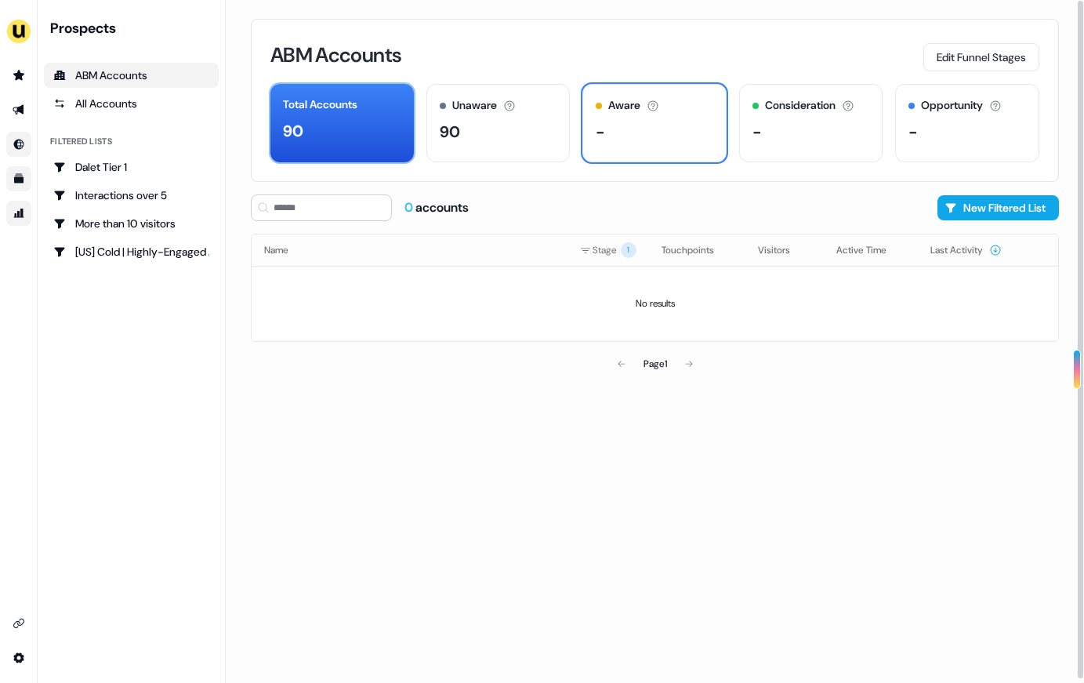
click at [322, 105] on div "Total Accounts" at bounding box center [320, 104] width 74 height 16
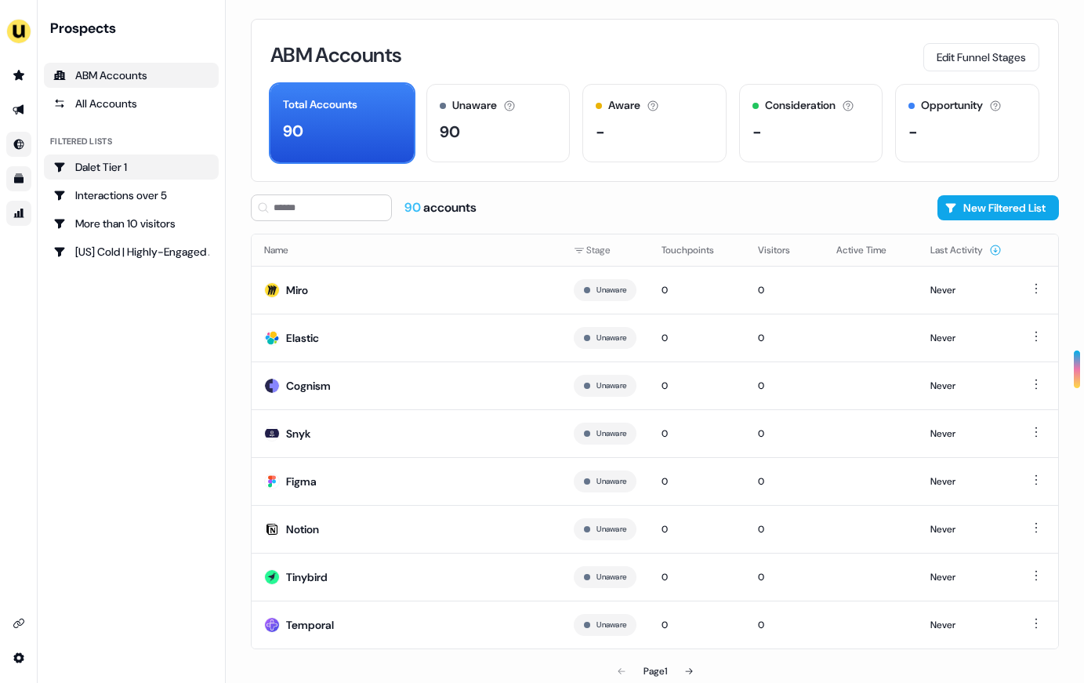
click at [168, 165] on div "Dalet Tier 1" at bounding box center [131, 167] width 156 height 16
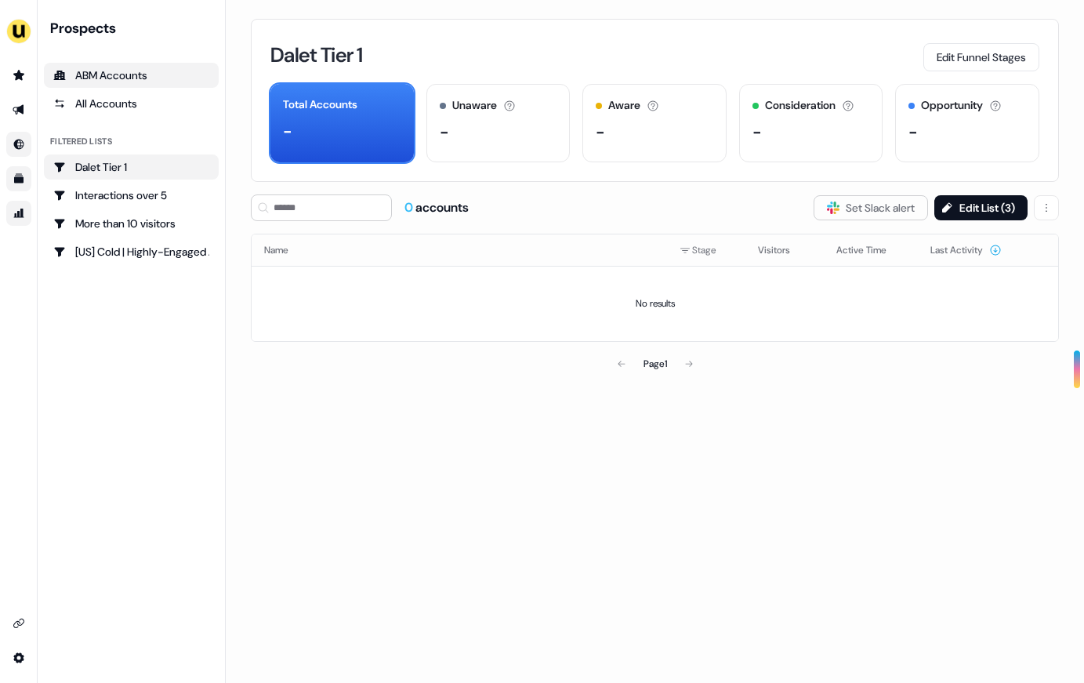
click at [129, 71] on div "ABM Accounts" at bounding box center [131, 75] width 156 height 16
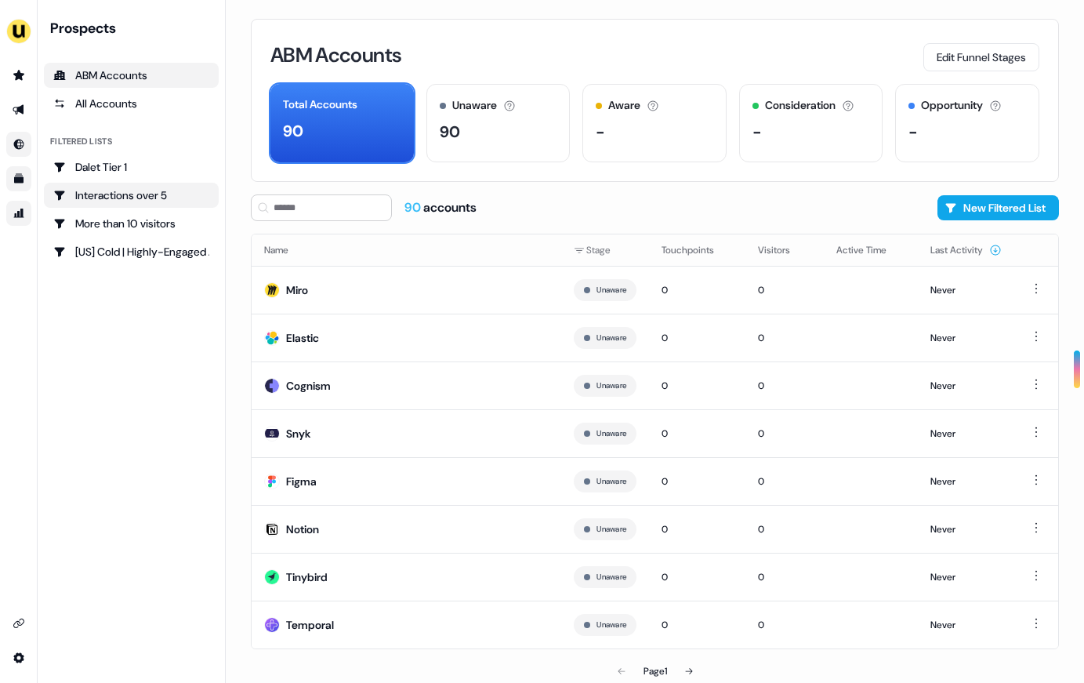
click at [143, 204] on link "Interactions over 5" at bounding box center [131, 195] width 175 height 25
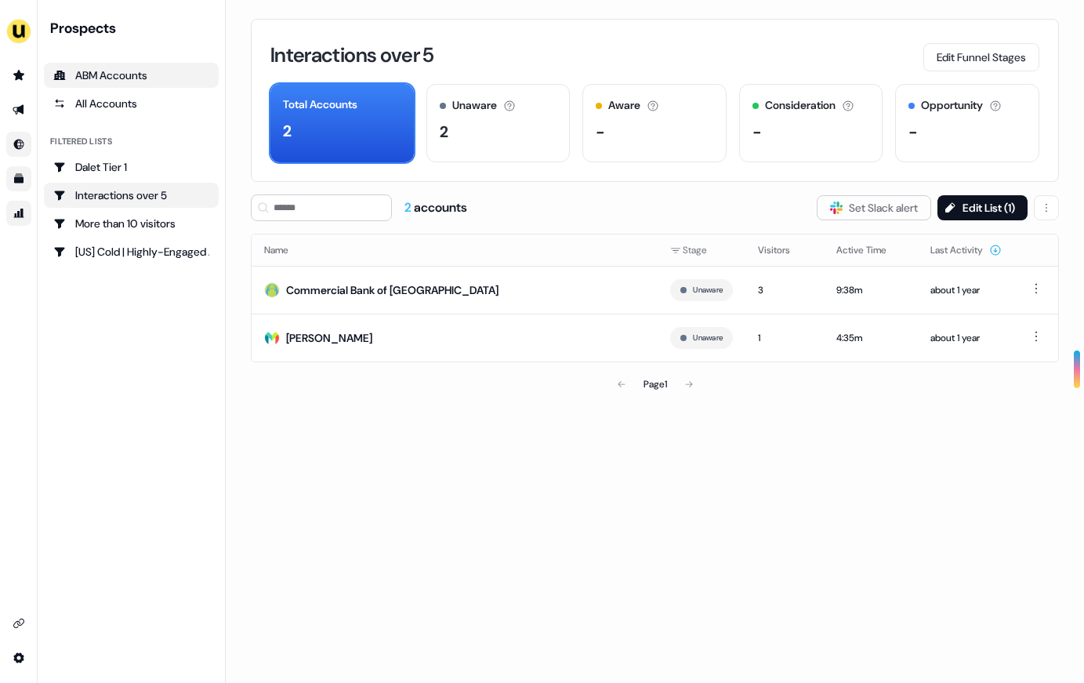
click at [122, 78] on div "ABM Accounts" at bounding box center [131, 75] width 156 height 16
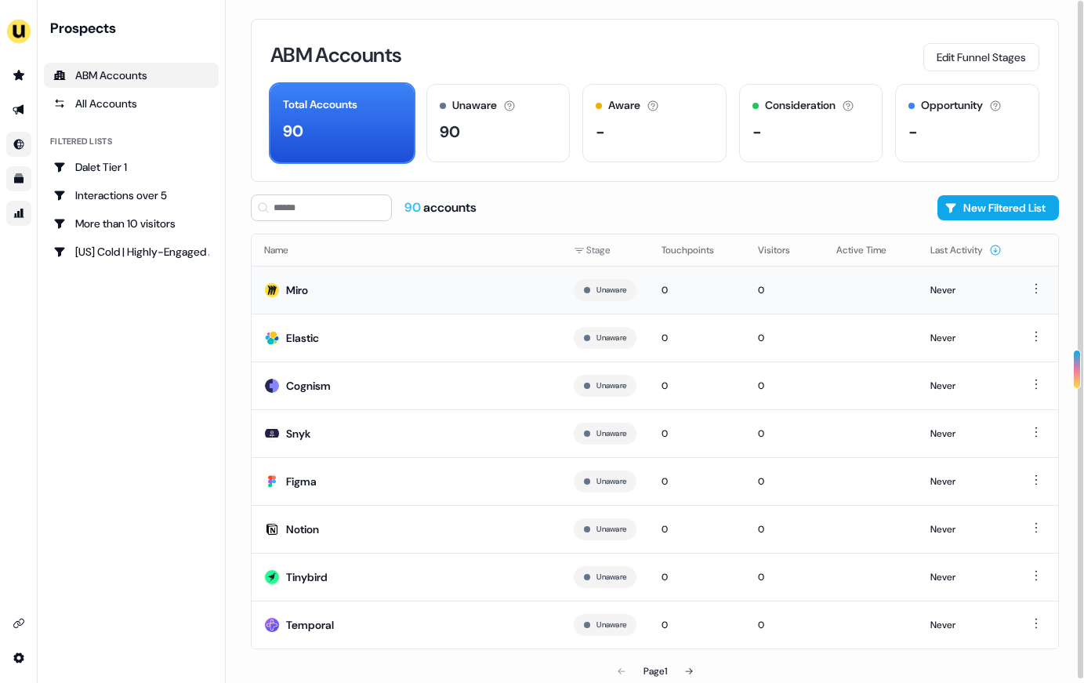
click at [331, 298] on td "Miro" at bounding box center [407, 290] width 310 height 48
click at [336, 292] on td "Miro" at bounding box center [407, 290] width 310 height 48
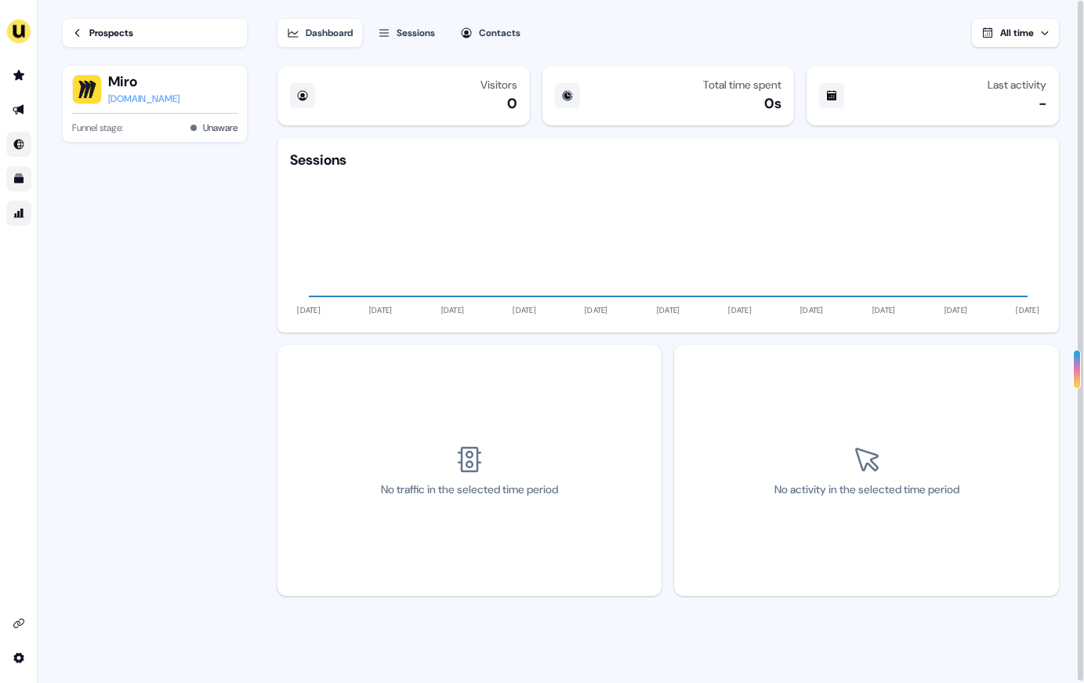
scroll to position [2, 0]
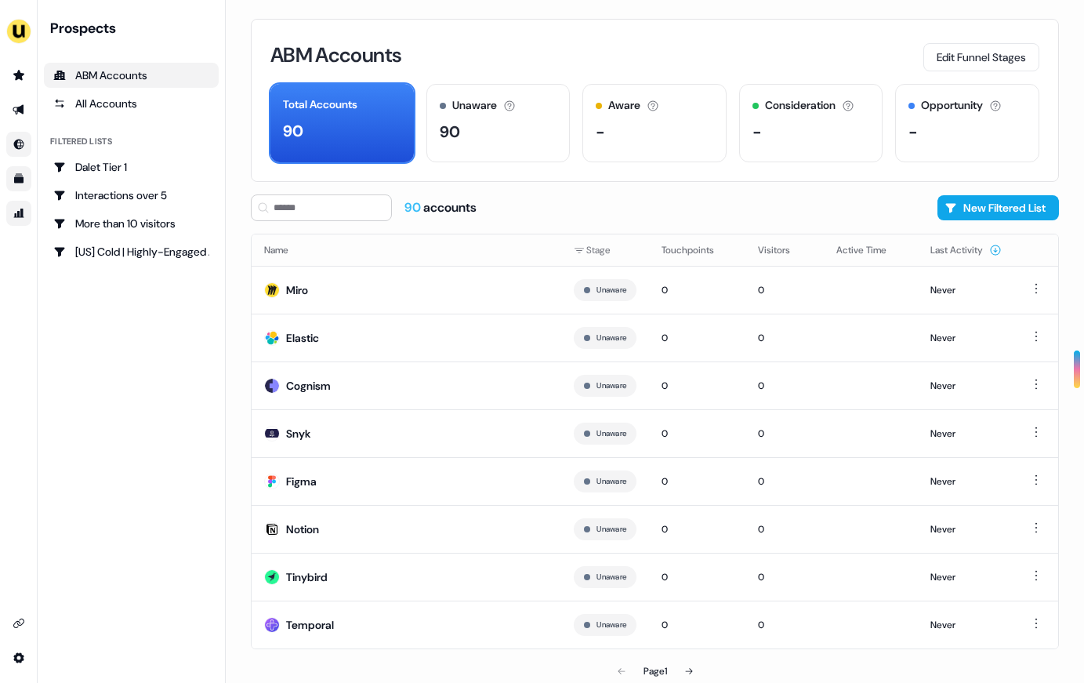
click at [93, 136] on div "Filtered lists" at bounding box center [81, 141] width 62 height 13
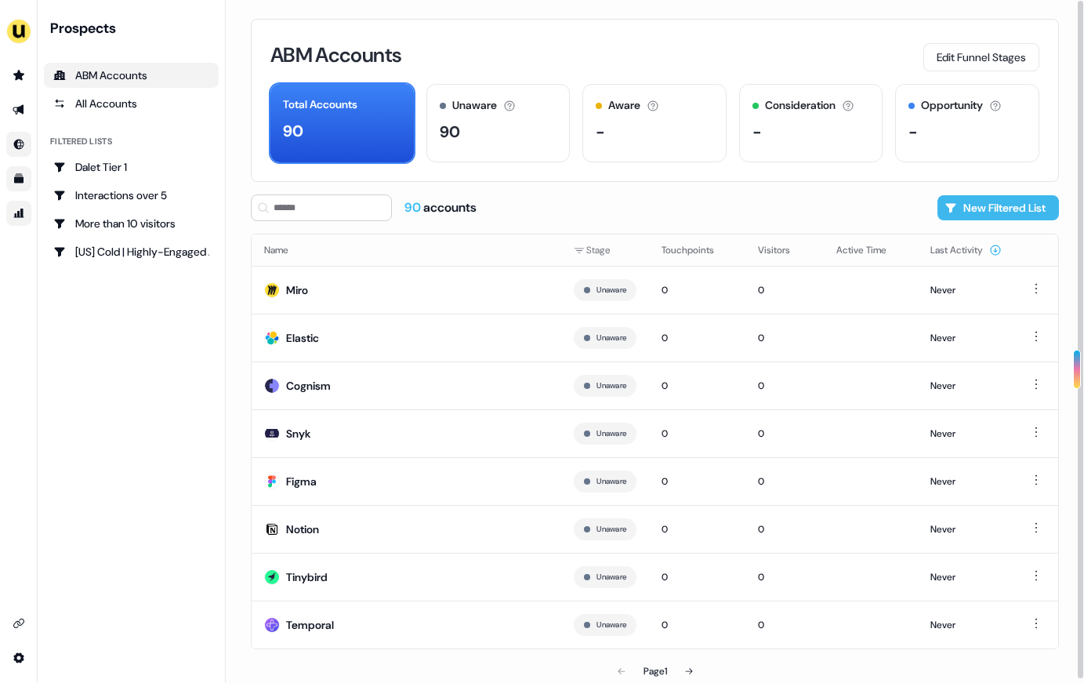
click at [888, 216] on button "New Filtered List" at bounding box center [999, 207] width 122 height 25
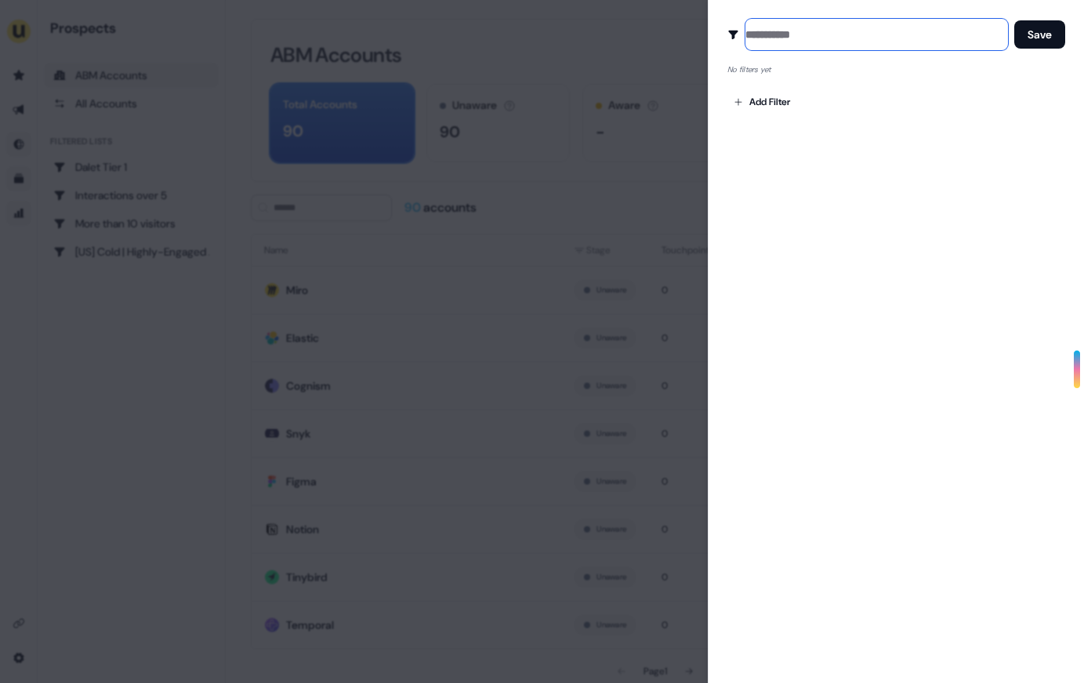
click at [866, 32] on input at bounding box center [877, 34] width 263 height 31
type input "**********"
click at [787, 107] on body "For the best experience switch devices to a bigger screen. Go to [DOMAIN_NAME] …" at bounding box center [542, 341] width 1084 height 683
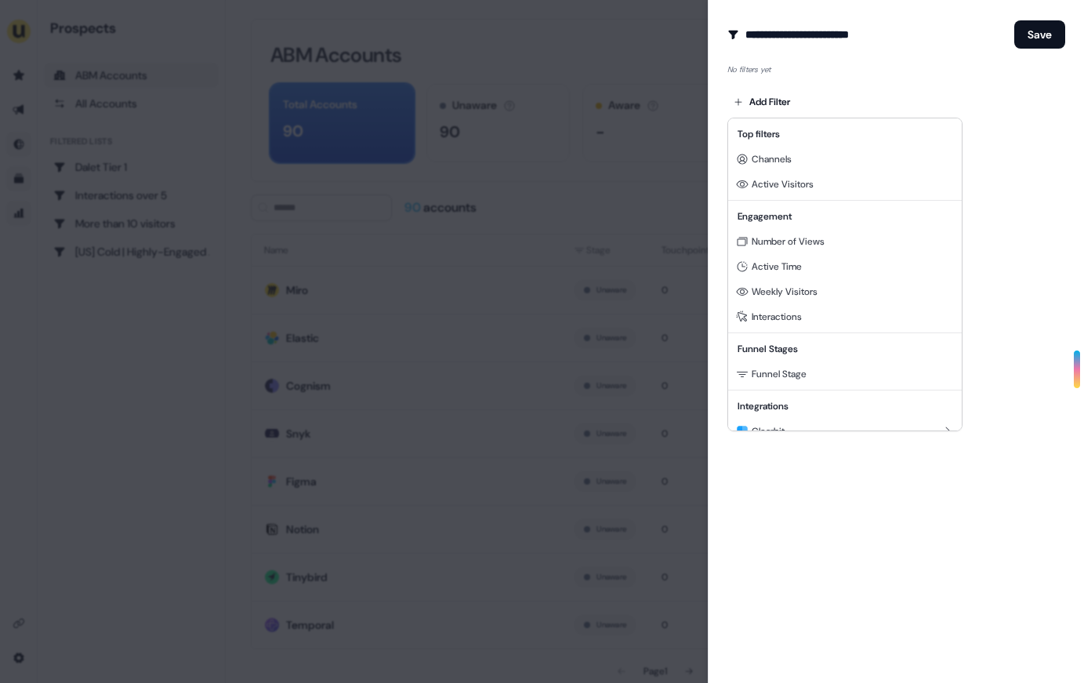
scroll to position [16, 0]
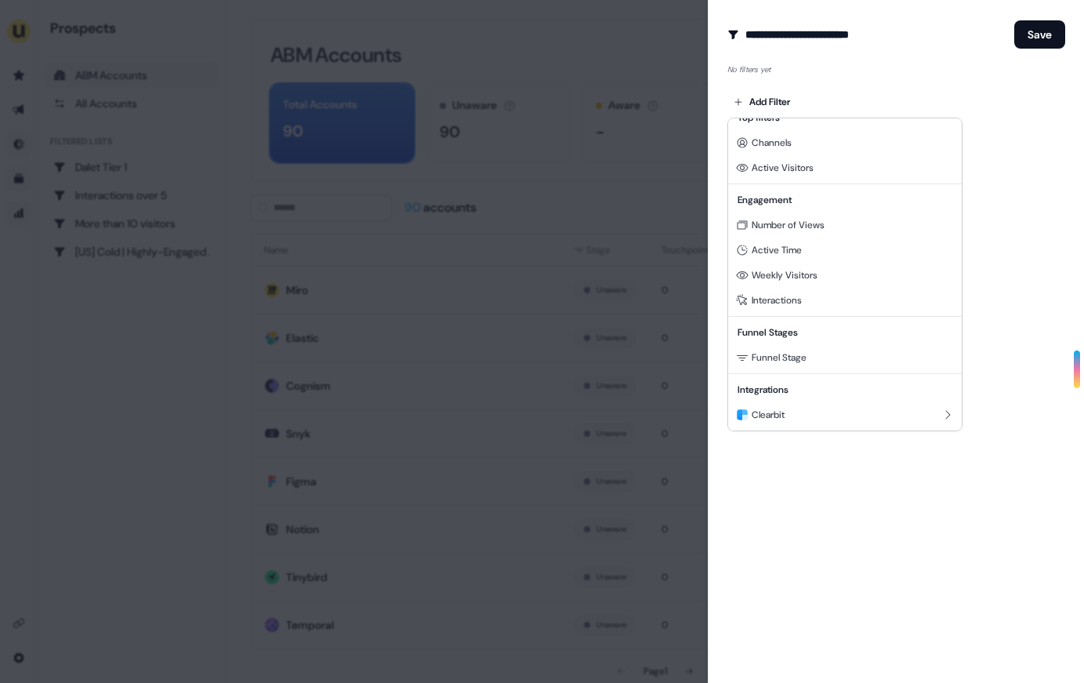
click at [883, 79] on div at bounding box center [542, 341] width 1084 height 683
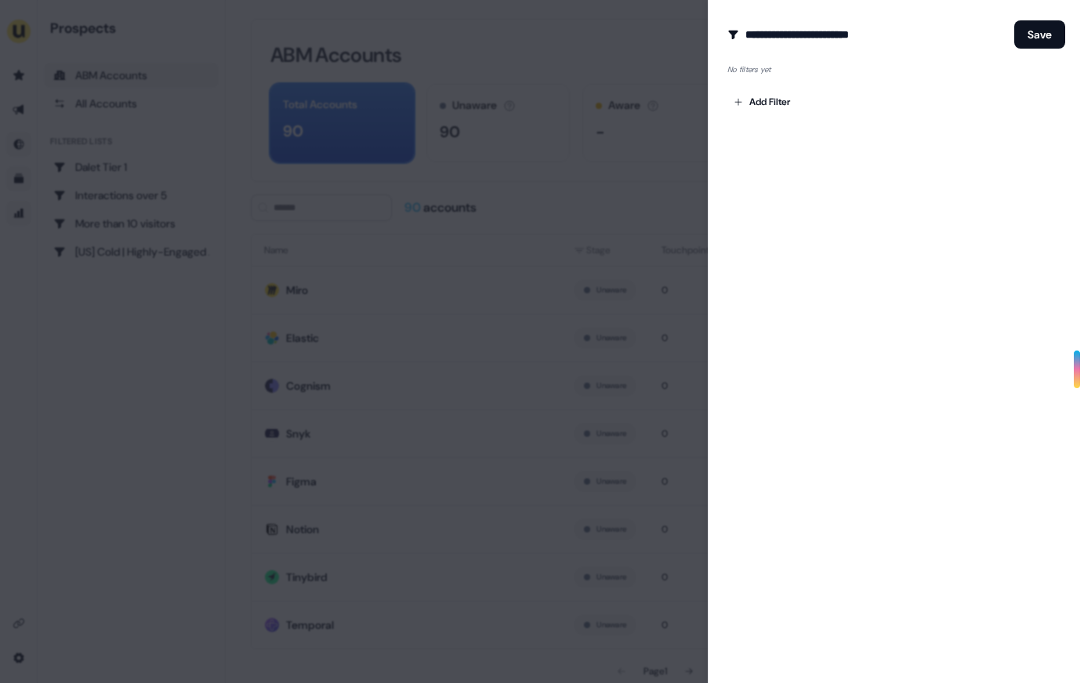
click at [742, 120] on div "**********" at bounding box center [896, 341] width 376 height 683
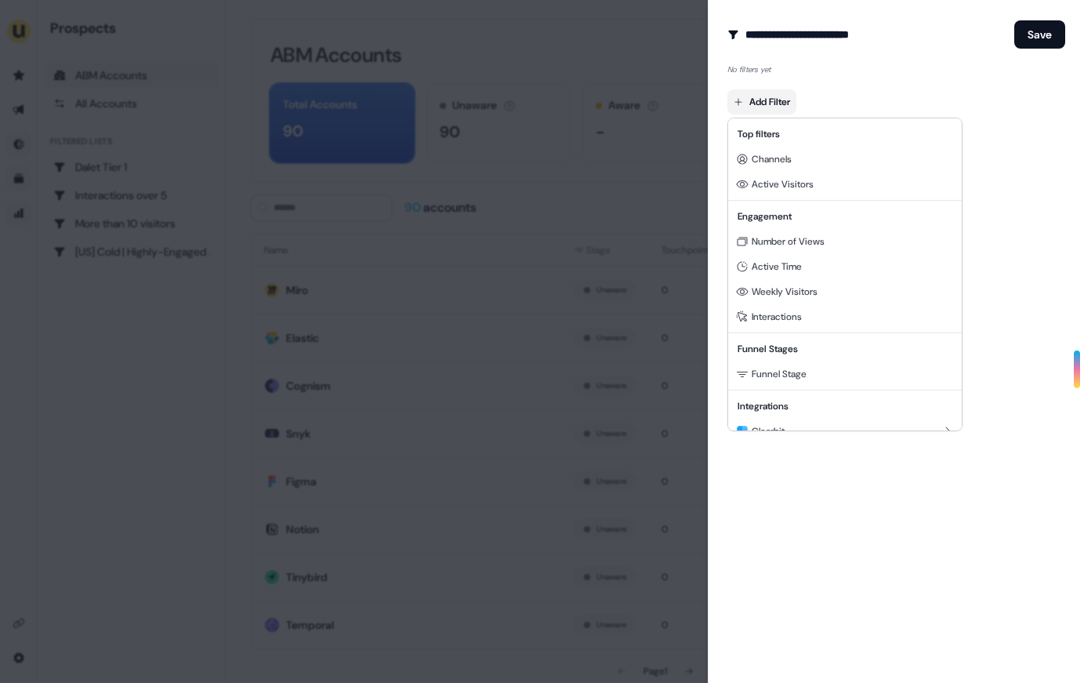
click at [746, 104] on body "For the best experience switch devices to a bigger screen. Go to [DOMAIN_NAME] …" at bounding box center [542, 341] width 1084 height 683
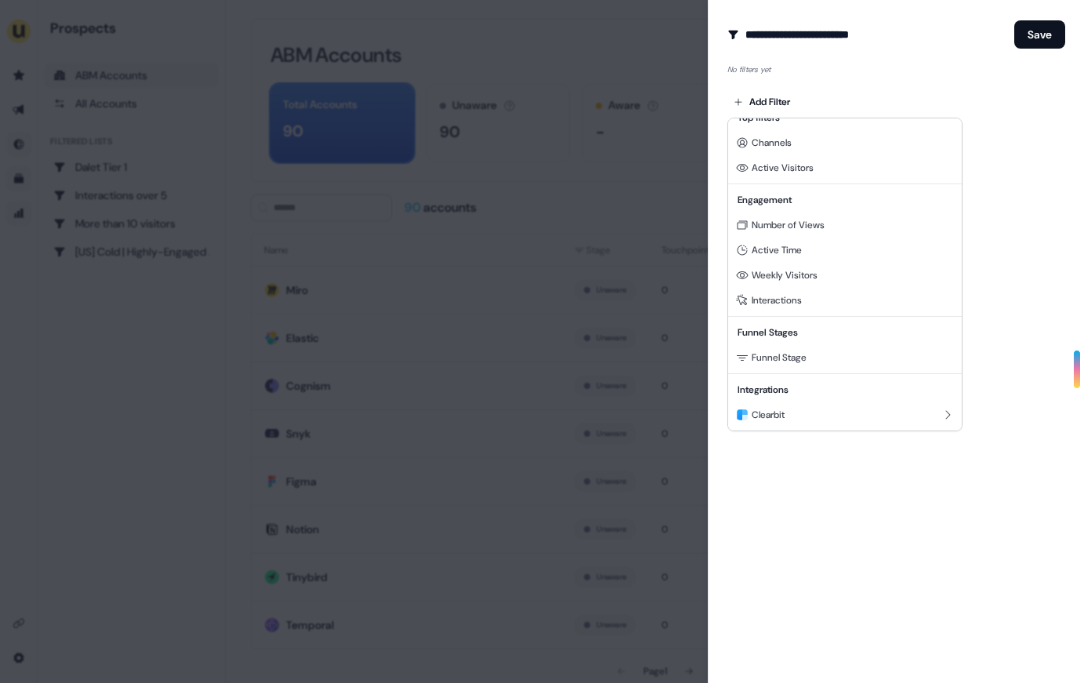
scroll to position [0, 0]
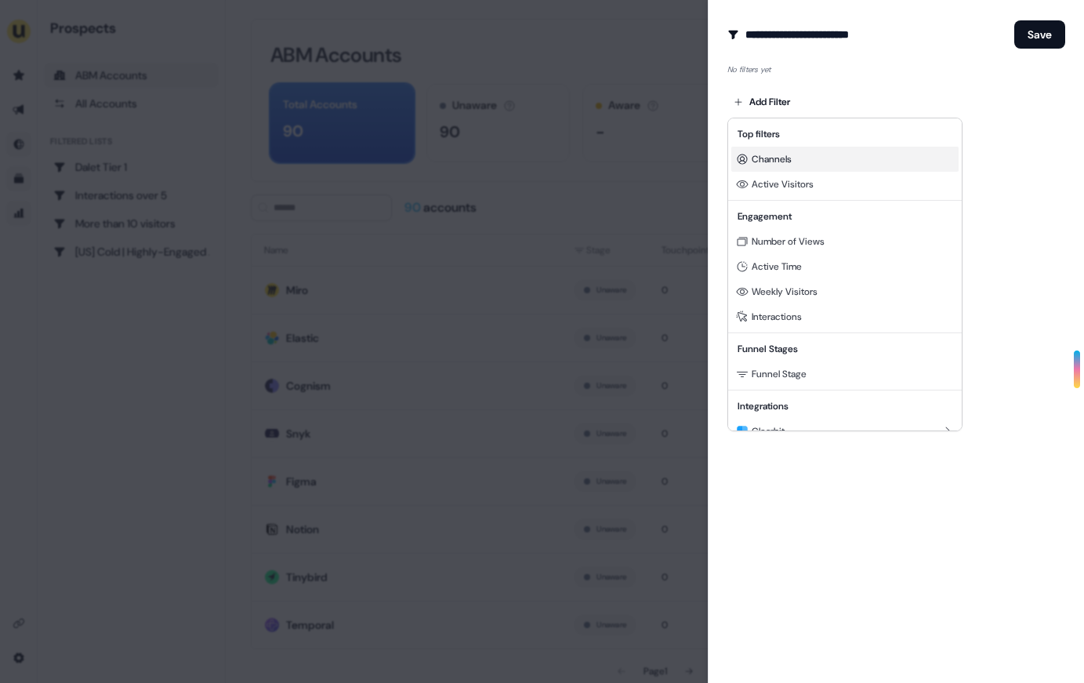
click at [802, 155] on div "Channels" at bounding box center [844, 159] width 227 height 25
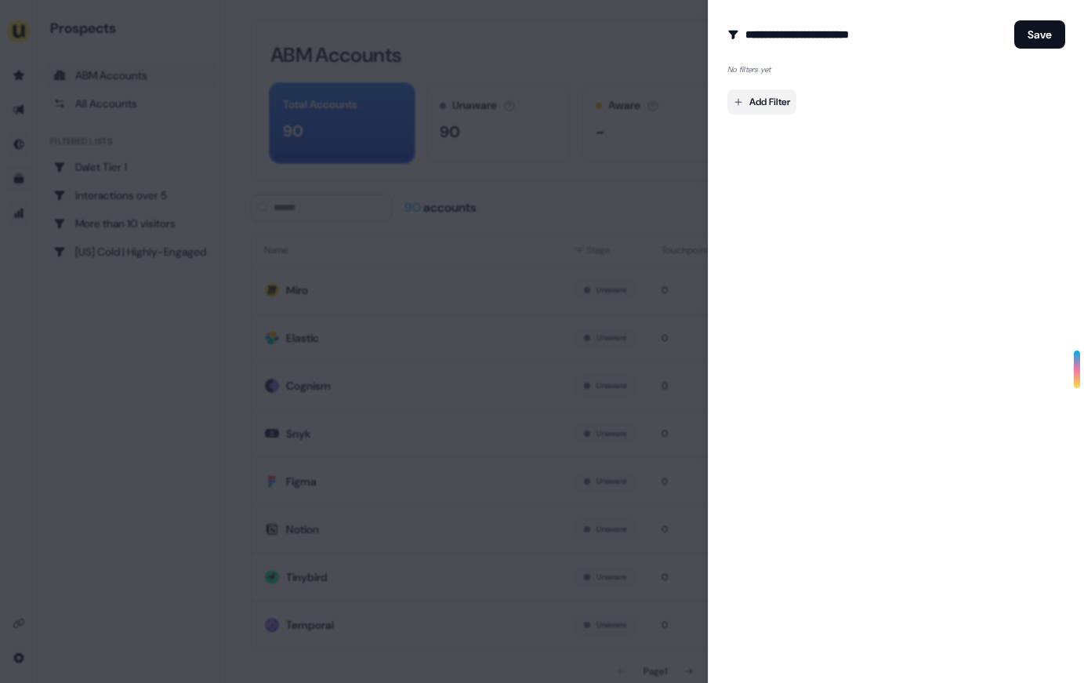
click at [768, 93] on body "For the best experience switch devices to a bigger screen. Go to [DOMAIN_NAME] …" at bounding box center [542, 341] width 1084 height 683
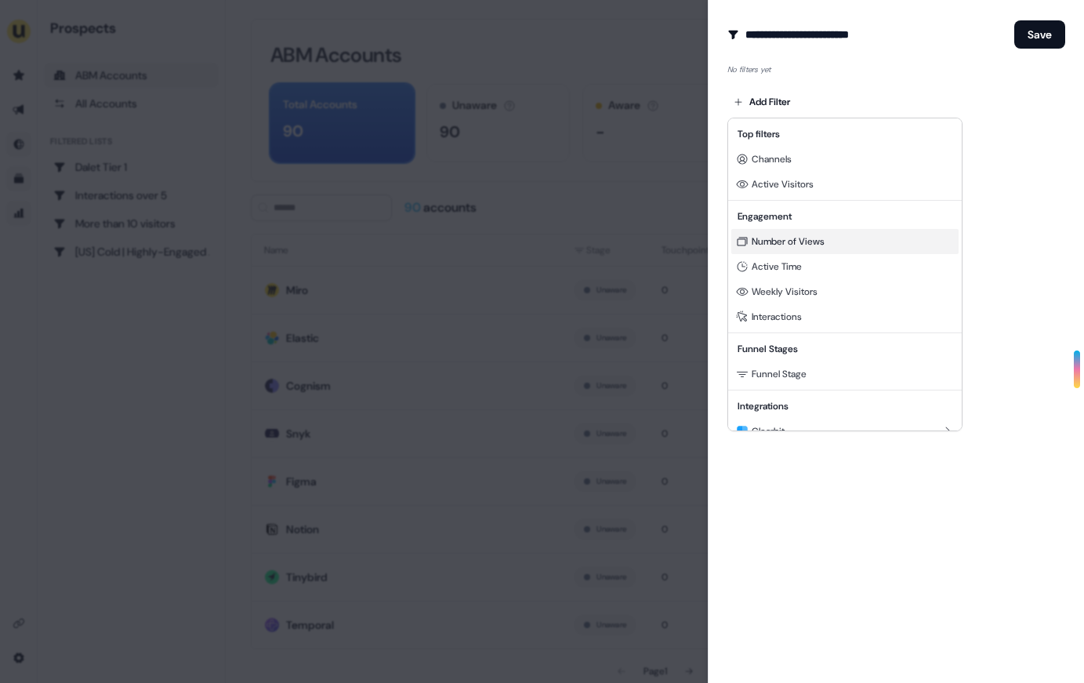
click at [810, 239] on span "Number of Views" at bounding box center [788, 241] width 73 height 13
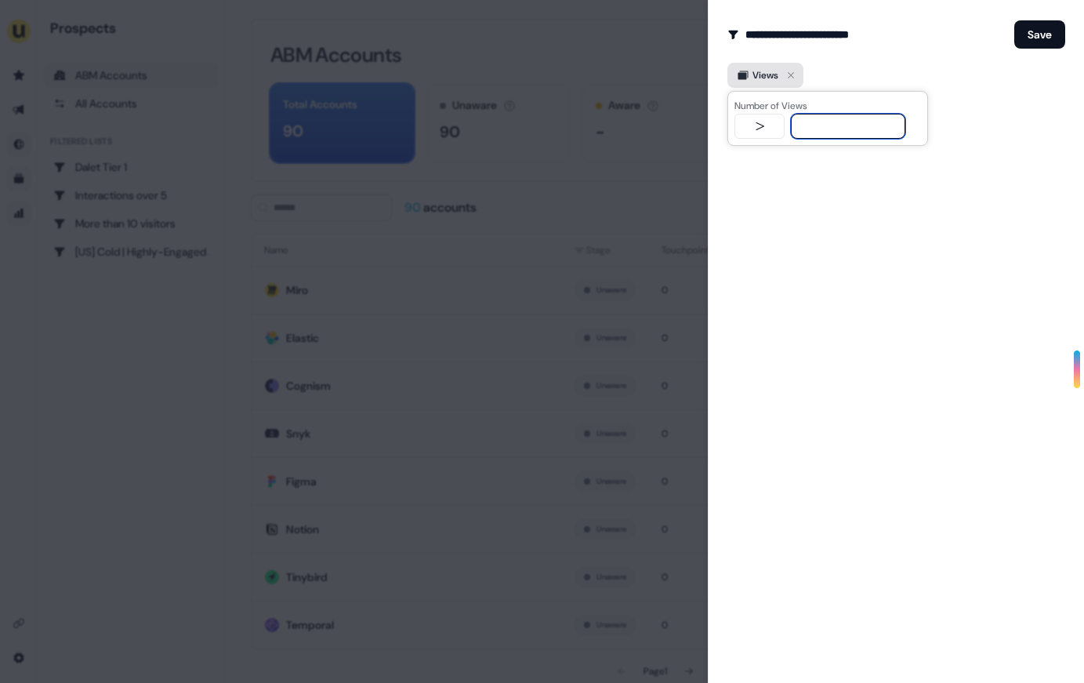
click at [769, 71] on span "Views" at bounding box center [766, 75] width 26 height 16
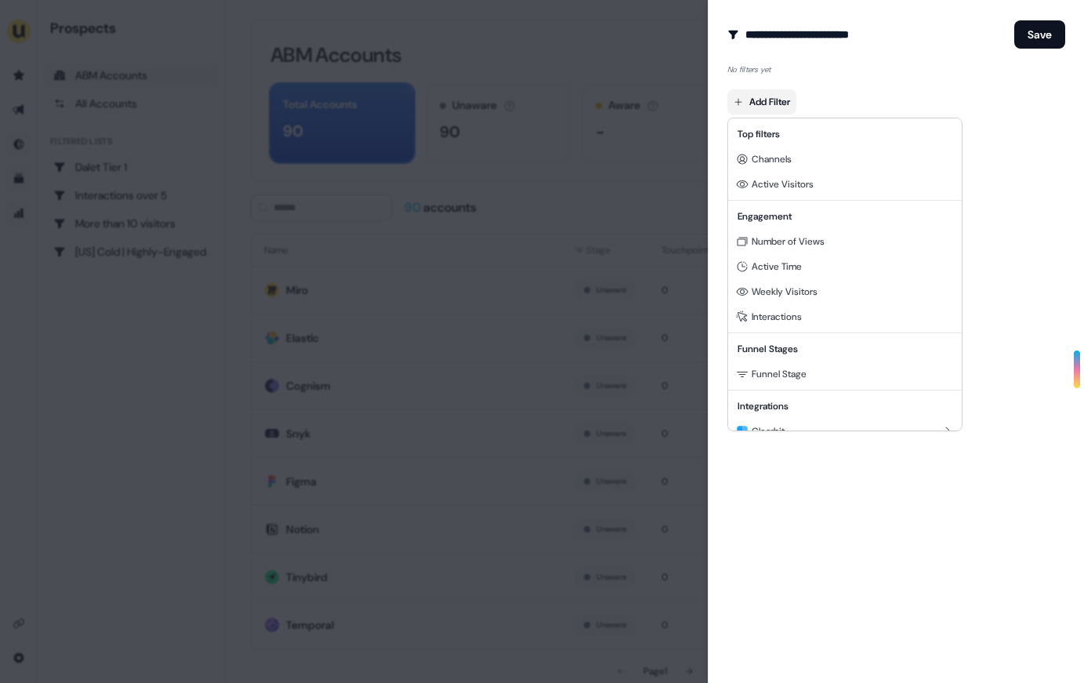
click at [773, 102] on body "For the best experience switch devices to a bigger screen. Go to [DOMAIN_NAME] …" at bounding box center [542, 341] width 1084 height 683
click at [459, 262] on div at bounding box center [542, 341] width 1084 height 683
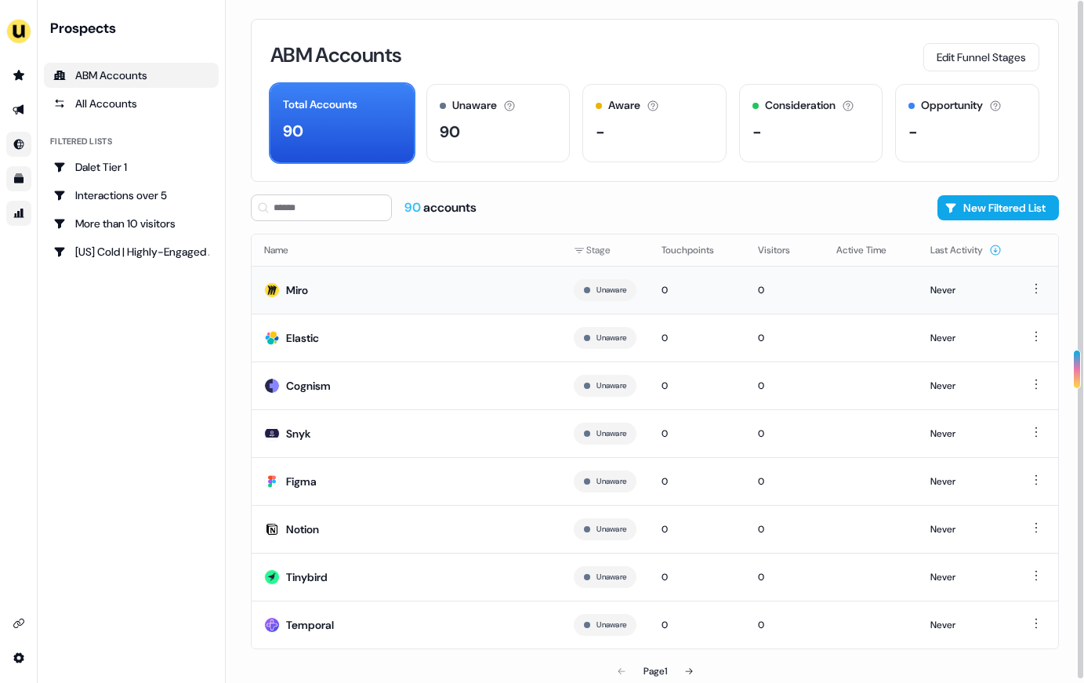
click at [331, 289] on td "Miro" at bounding box center [407, 290] width 310 height 48
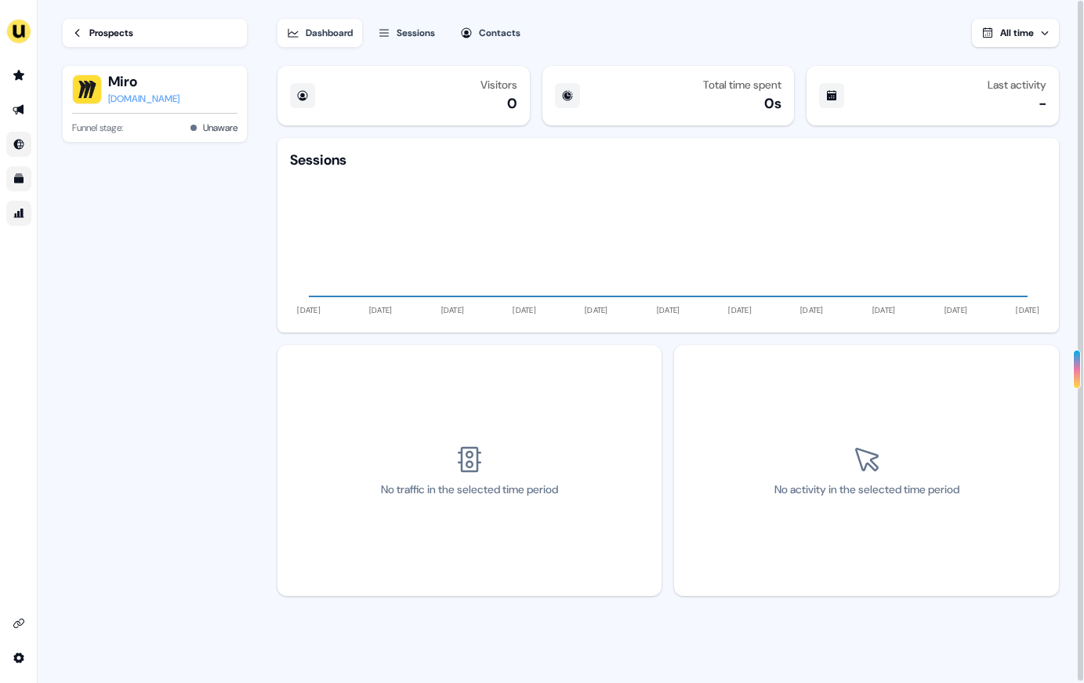
click at [424, 34] on div "Sessions" at bounding box center [416, 33] width 38 height 16
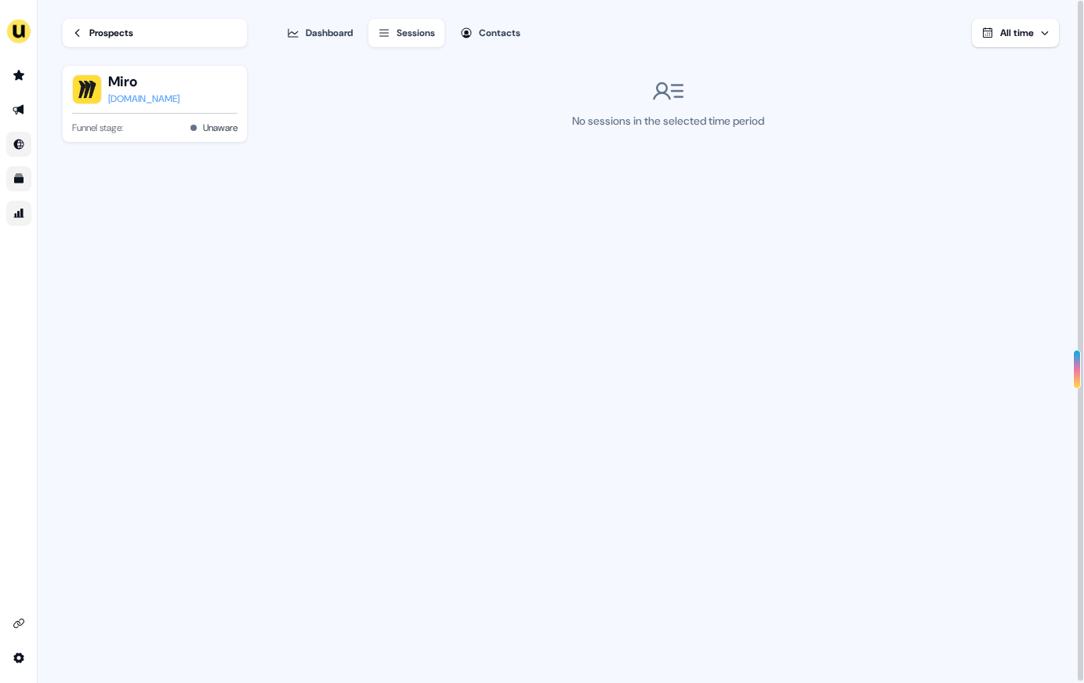
click at [471, 31] on icon "button" at bounding box center [466, 33] width 10 height 10
click at [319, 25] on div "Dashboard" at bounding box center [329, 33] width 47 height 16
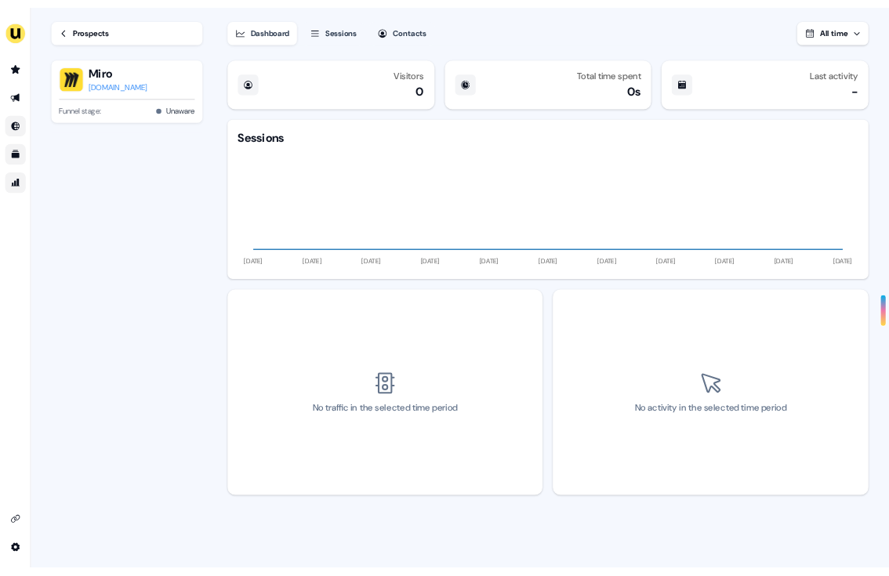
scroll to position [2, 0]
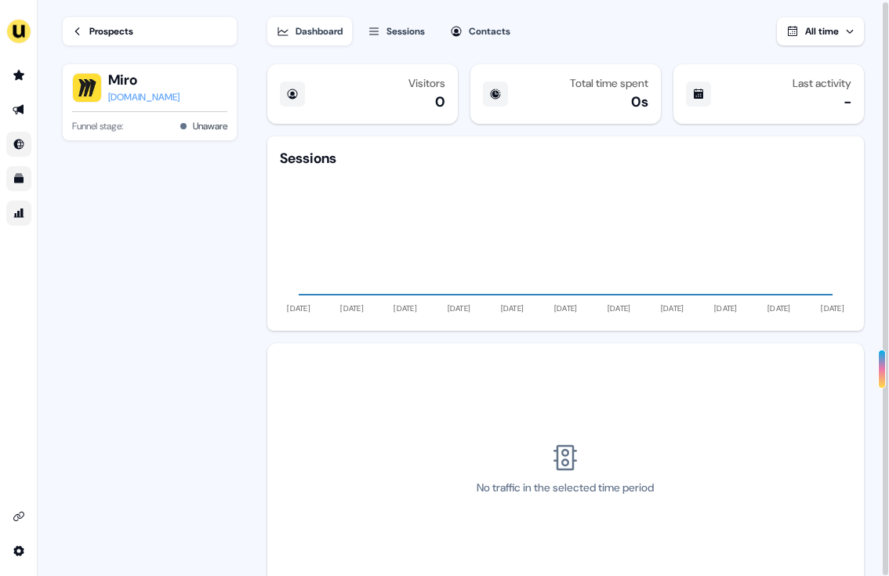
click at [89, 29] on div "Prospects" at bounding box center [111, 32] width 44 height 16
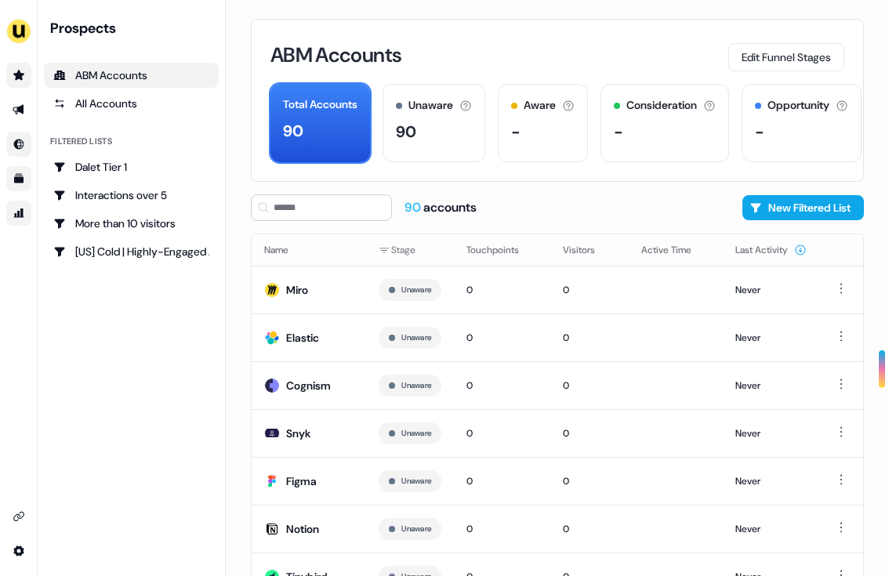
click at [15, 73] on icon "Go to prospects" at bounding box center [18, 75] width 11 height 10
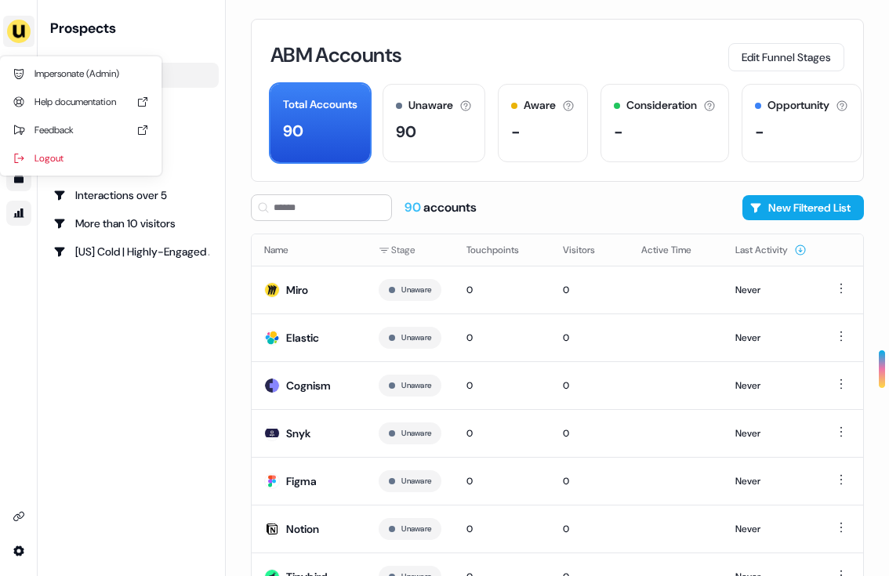
click at [22, 26] on img "side nav menu" at bounding box center [18, 31] width 25 height 25
click at [72, 75] on div "Impersonate (Admin)" at bounding box center [80, 74] width 149 height 28
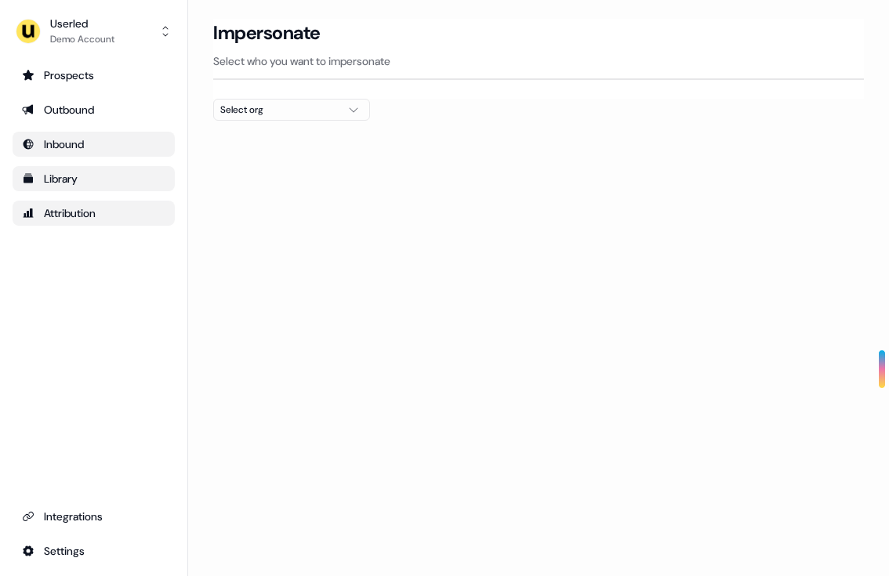
click at [236, 102] on div "Select org" at bounding box center [279, 110] width 118 height 16
click at [336, 133] on input "*****" at bounding box center [301, 139] width 136 height 28
type input "*****"
click at [360, 336] on div "Loading... Impersonate Select who you want to impersonate Select org" at bounding box center [538, 288] width 701 height 576
click at [287, 114] on div "Select org" at bounding box center [279, 110] width 118 height 16
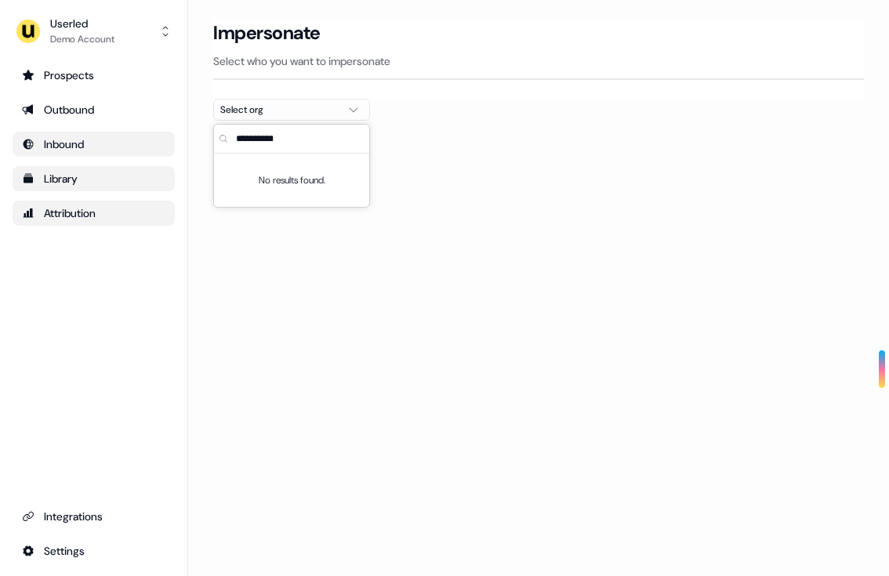
type input "*"
click at [263, 376] on div "Loading... Impersonate Select who you want to impersonate Select org" at bounding box center [538, 288] width 701 height 576
click at [74, 74] on div "Prospects" at bounding box center [93, 75] width 143 height 16
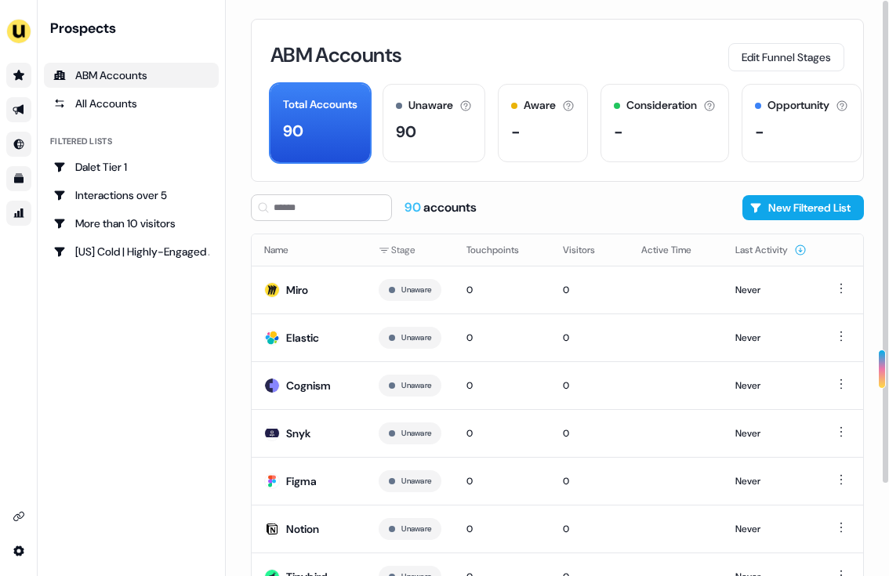
click at [27, 104] on link "Go to outbound experience" at bounding box center [18, 109] width 25 height 25
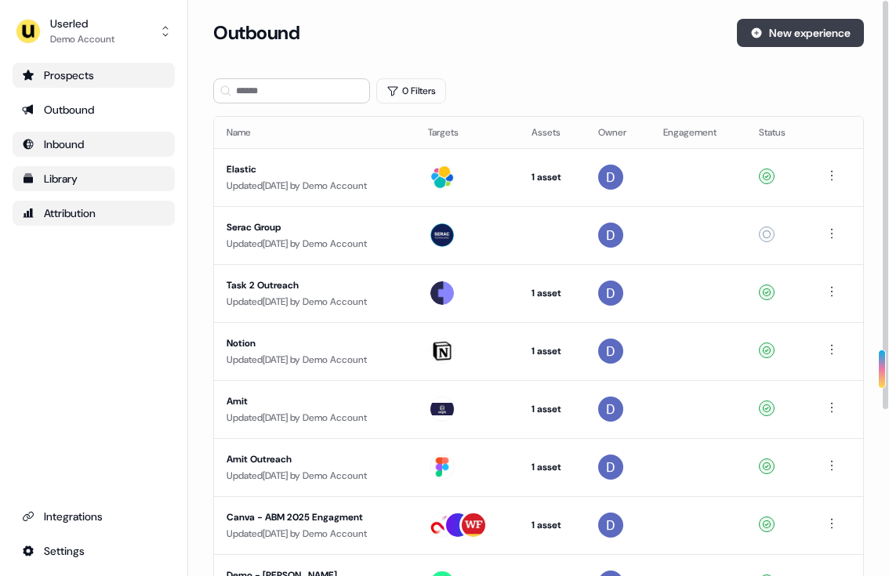
click at [782, 42] on button "New experience" at bounding box center [800, 33] width 127 height 28
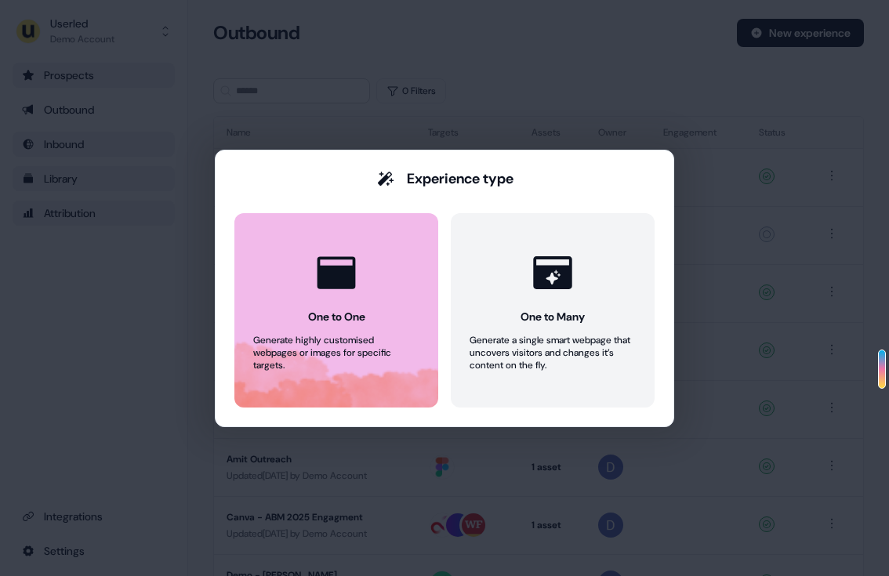
click at [397, 359] on div "Generate highly customised webpages or images for specific targets." at bounding box center [336, 353] width 166 height 38
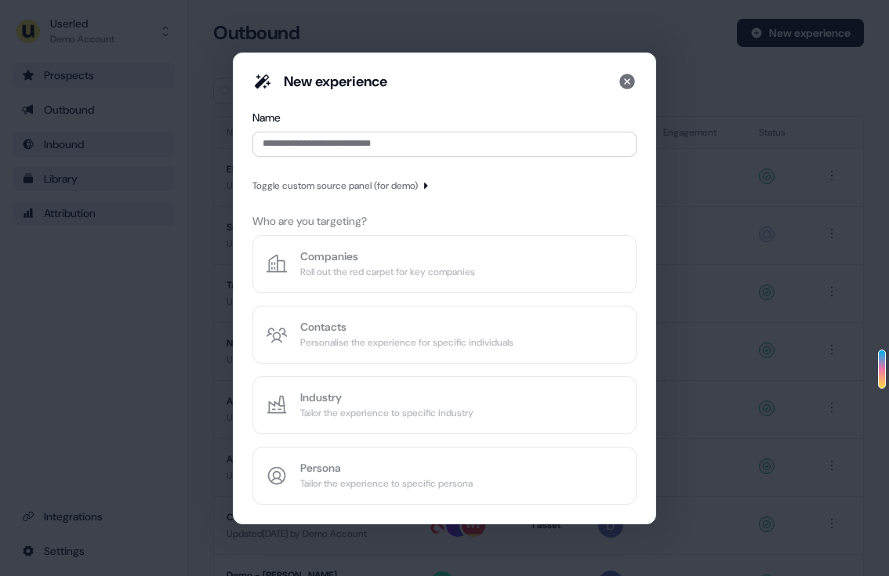
click at [391, 372] on div "New experience Name Toggle custom source panel (for demo) Who are you targeting…" at bounding box center [444, 288] width 384 height 433
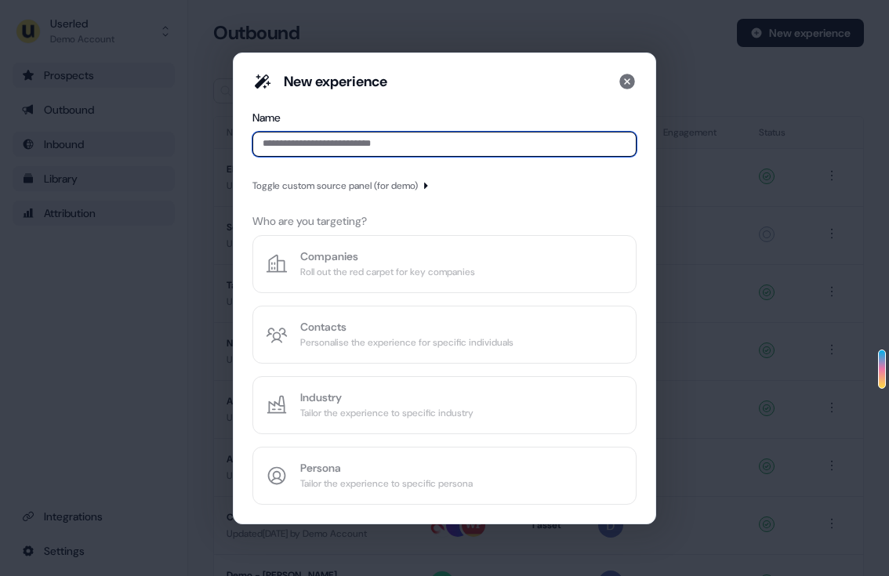
click at [339, 136] on input at bounding box center [444, 144] width 384 height 25
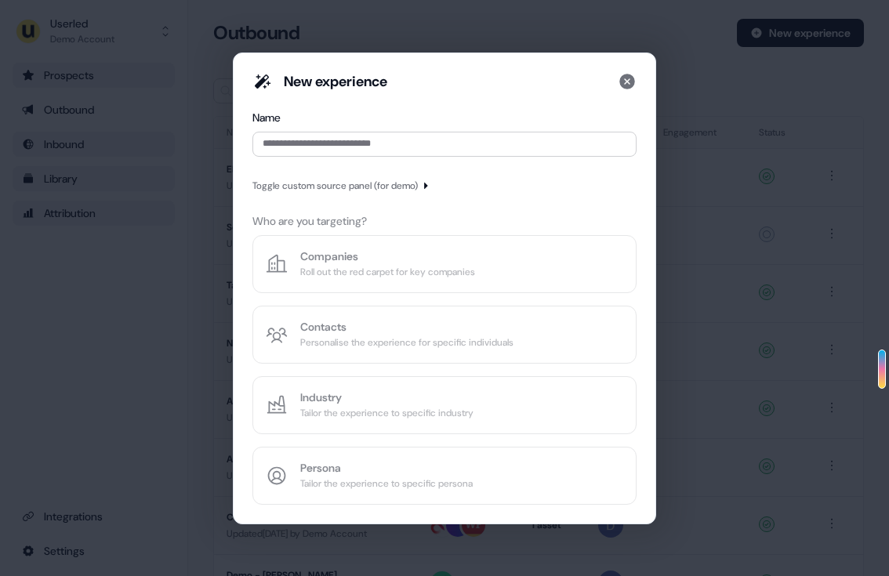
click at [362, 172] on div "New experience Name Toggle custom source panel (for demo) Who are you targeting…" at bounding box center [444, 288] width 384 height 433
click at [362, 190] on div "Toggle custom source panel (for demo)" at bounding box center [334, 186] width 165 height 16
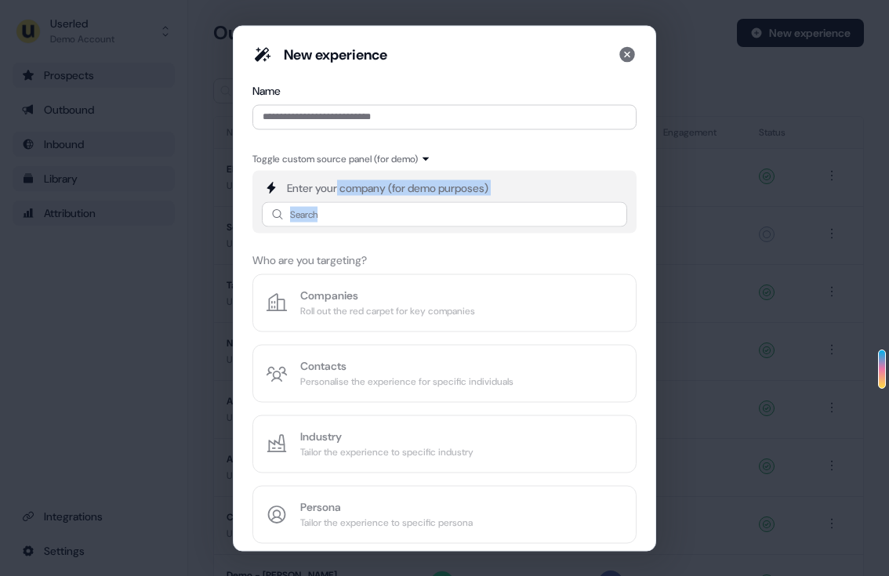
click at [339, 195] on div "Enter your company (for demo purposes) Search" at bounding box center [444, 201] width 384 height 63
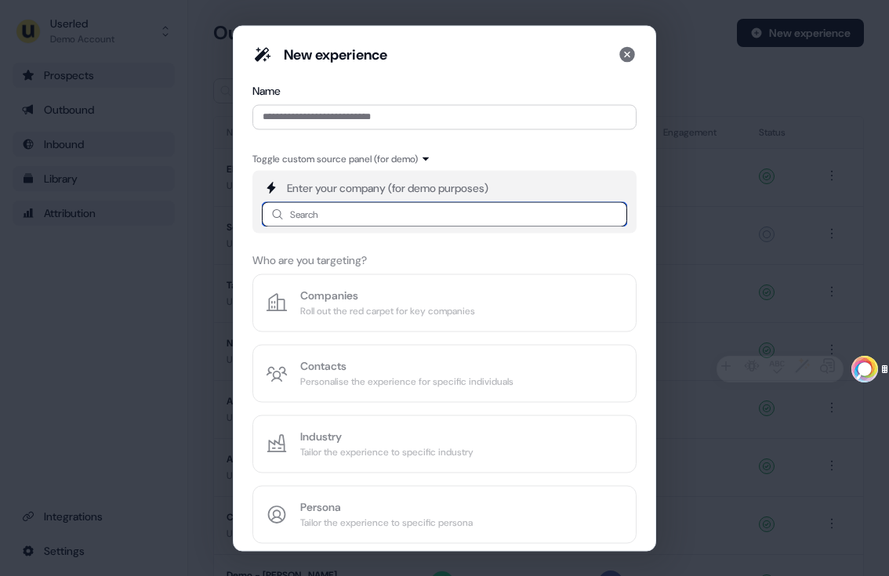
click at [337, 211] on input at bounding box center [444, 213] width 365 height 25
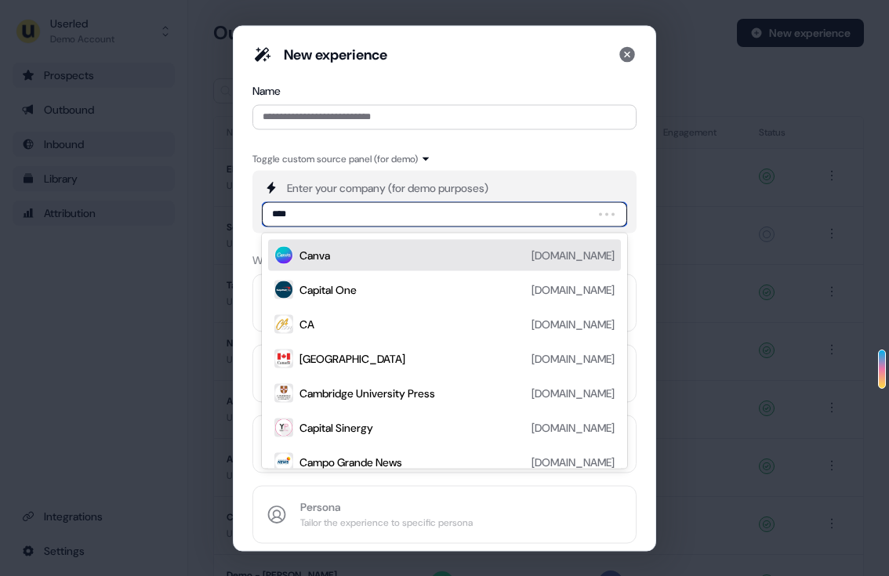
type input "*****"
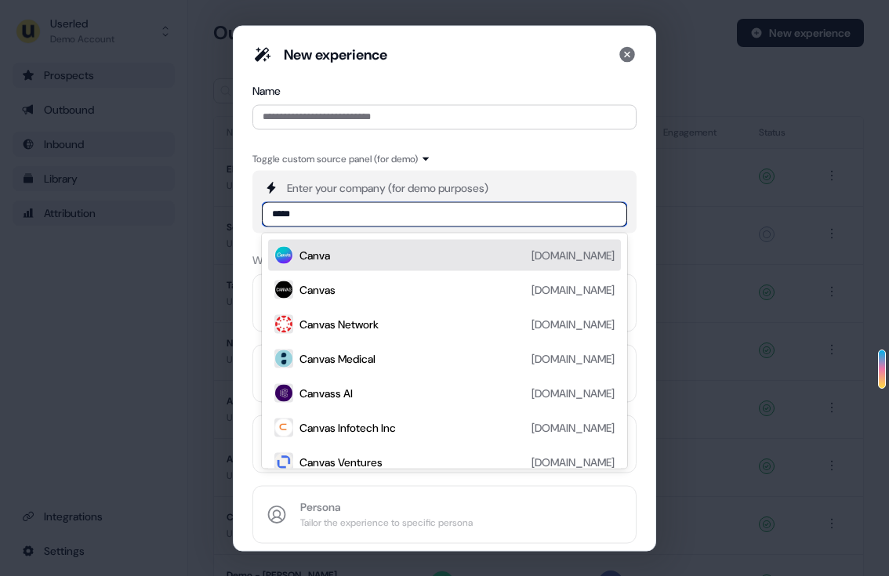
click at [318, 249] on div "Canva" at bounding box center [314, 255] width 31 height 16
